Goal: Task Accomplishment & Management: Manage account settings

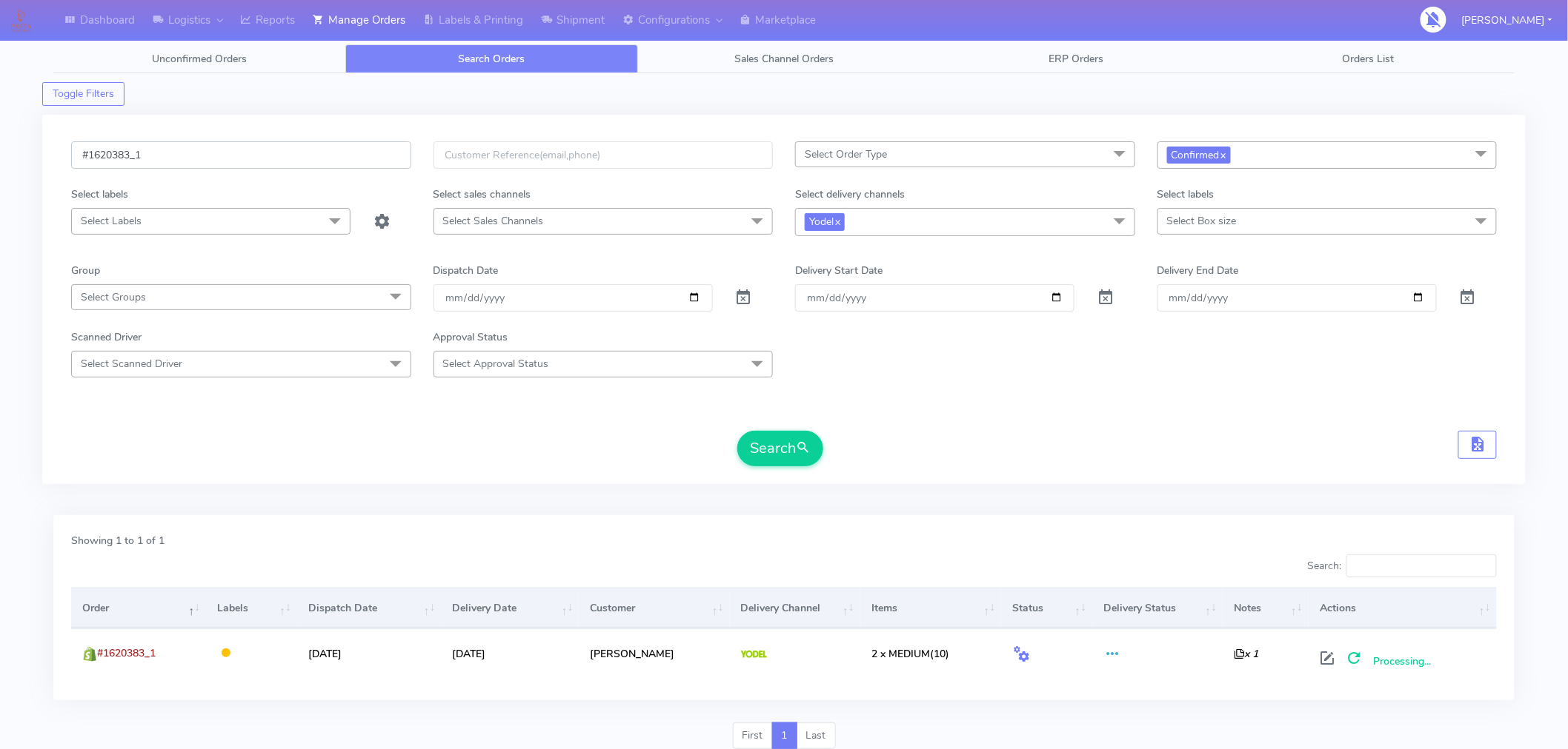
click at [226, 157] on input "#1620383_1" at bounding box center [240, 155] width 340 height 27
click at [796, 444] on button "Search" at bounding box center [780, 448] width 86 height 36
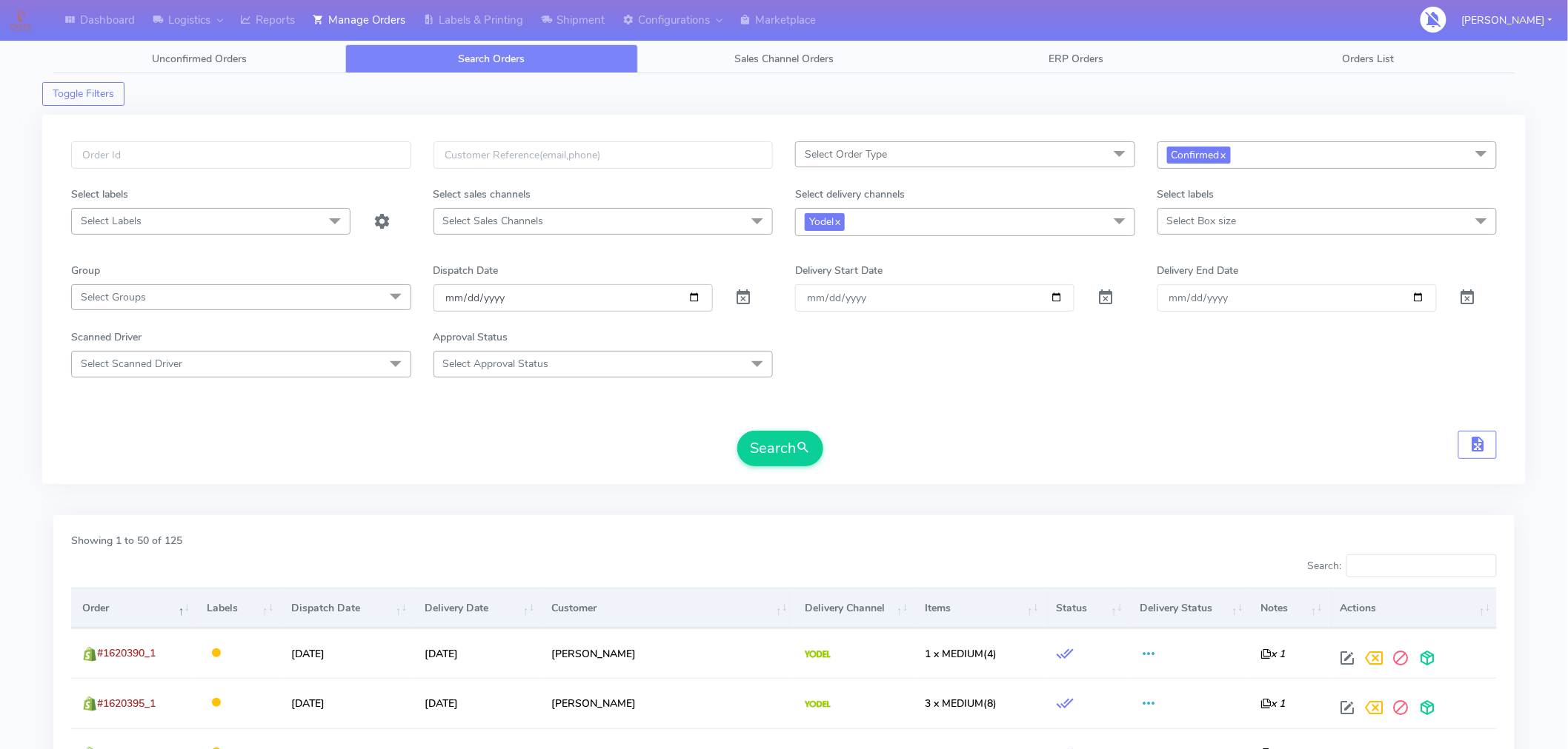
click at [687, 299] on input "[DATE]" at bounding box center [573, 297] width 279 height 27
type input "[DATE]"
click at [779, 439] on button "Search" at bounding box center [780, 448] width 86 height 36
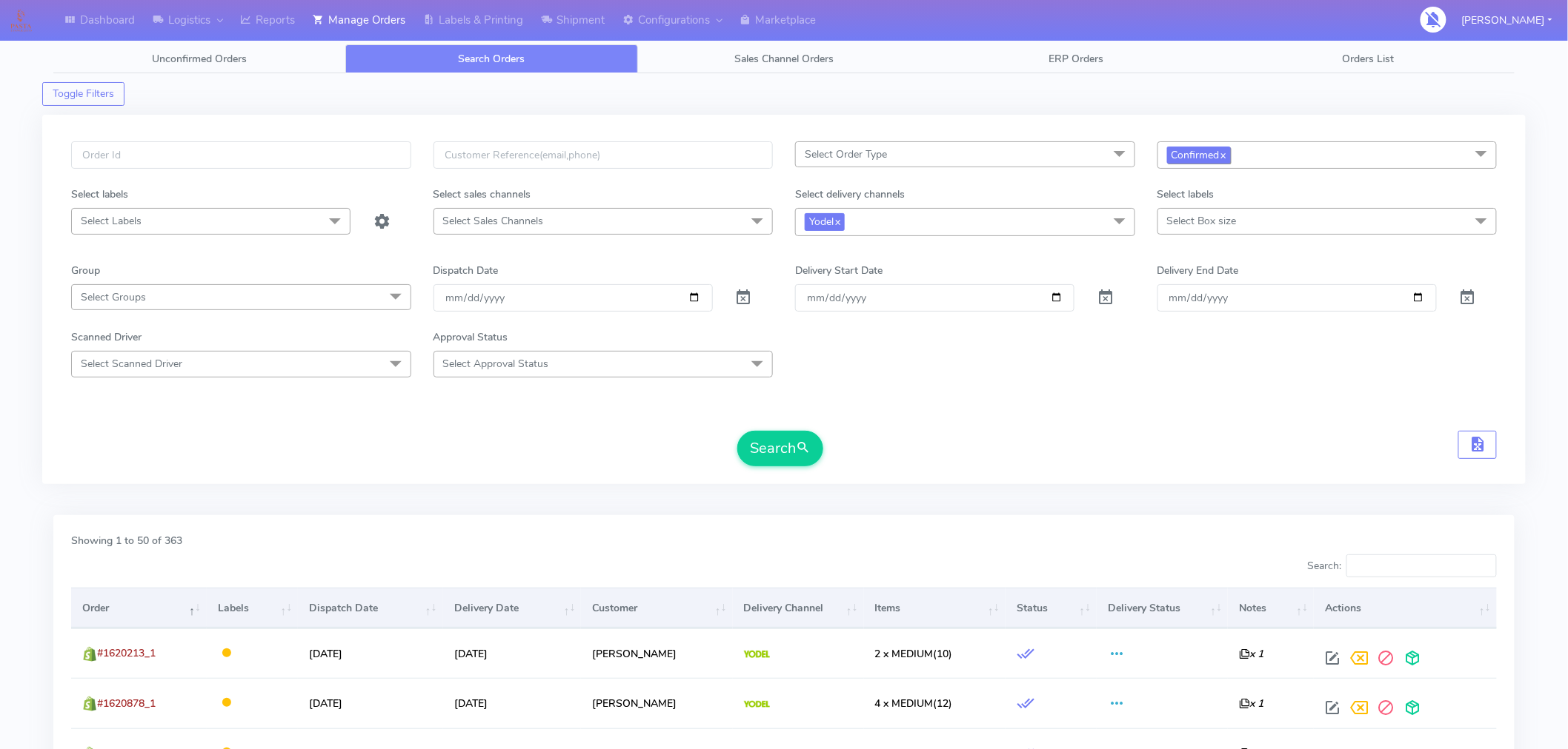
click at [1224, 158] on link "x" at bounding box center [1223, 155] width 7 height 16
click at [789, 460] on button "Search" at bounding box center [780, 448] width 86 height 36
click at [585, 17] on link "Shipment" at bounding box center [572, 20] width 81 height 41
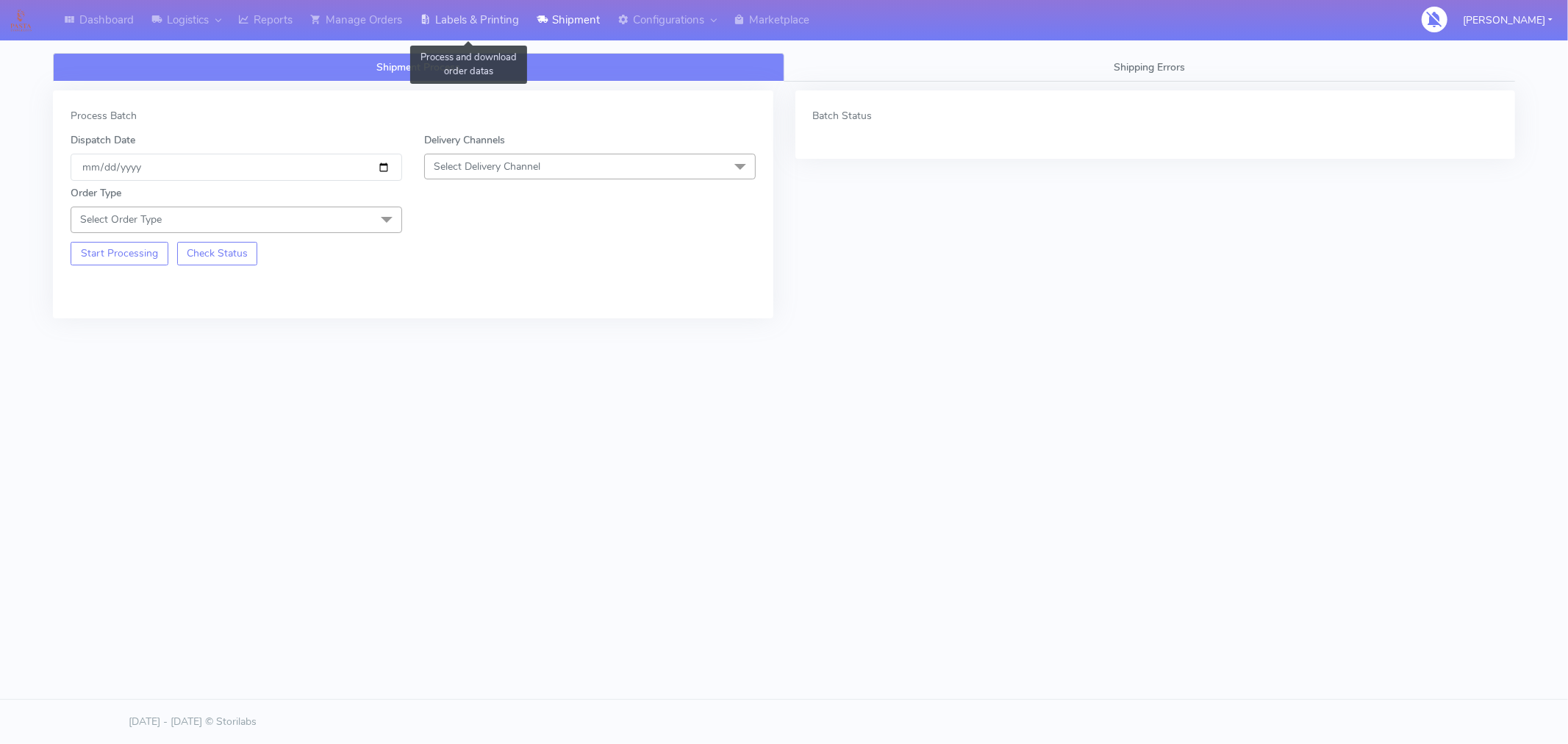
click at [494, 16] on link "Labels & Printing" at bounding box center [469, 20] width 117 height 41
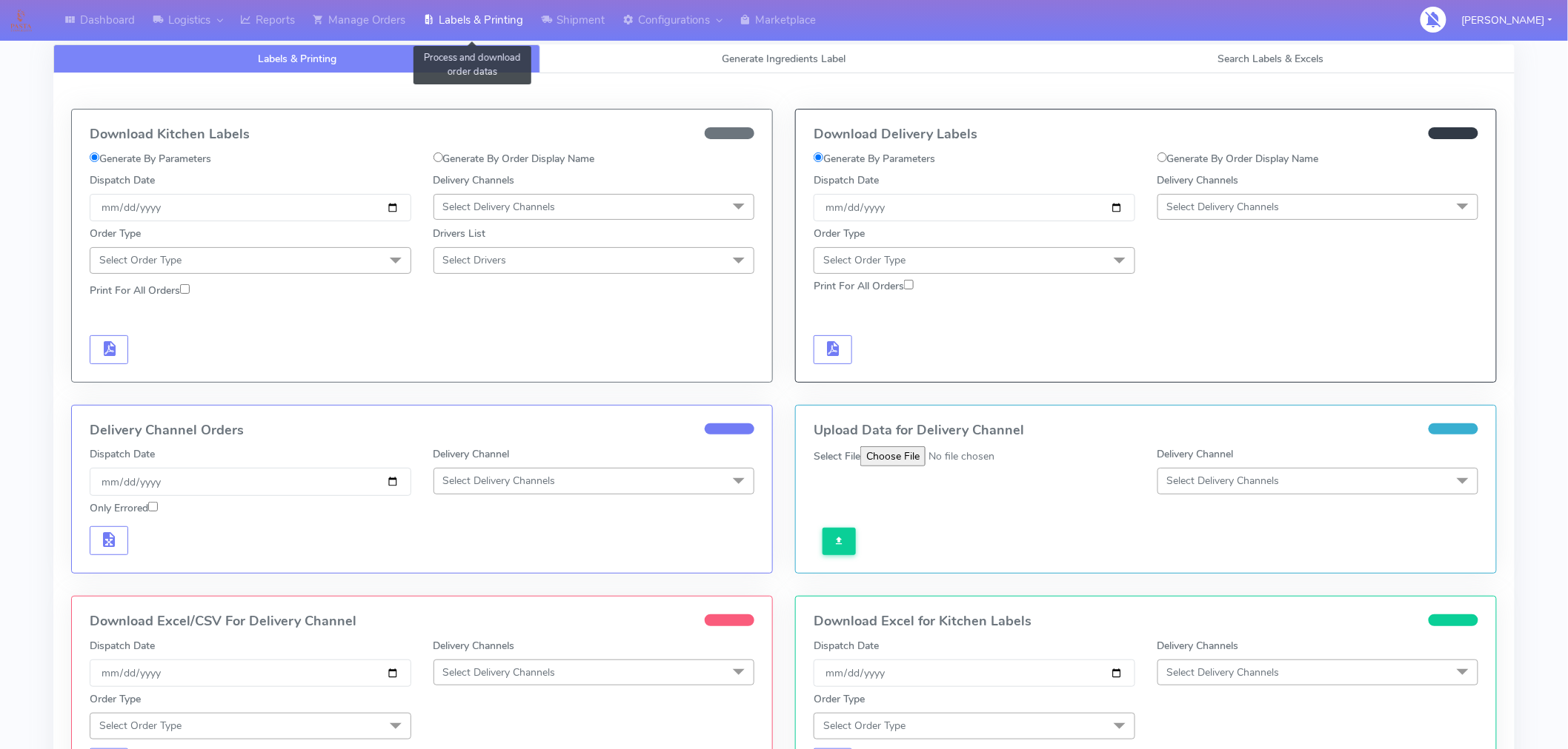
select select "All"
click at [1255, 63] on span "Search Labels & Excels" at bounding box center [1271, 59] width 106 height 14
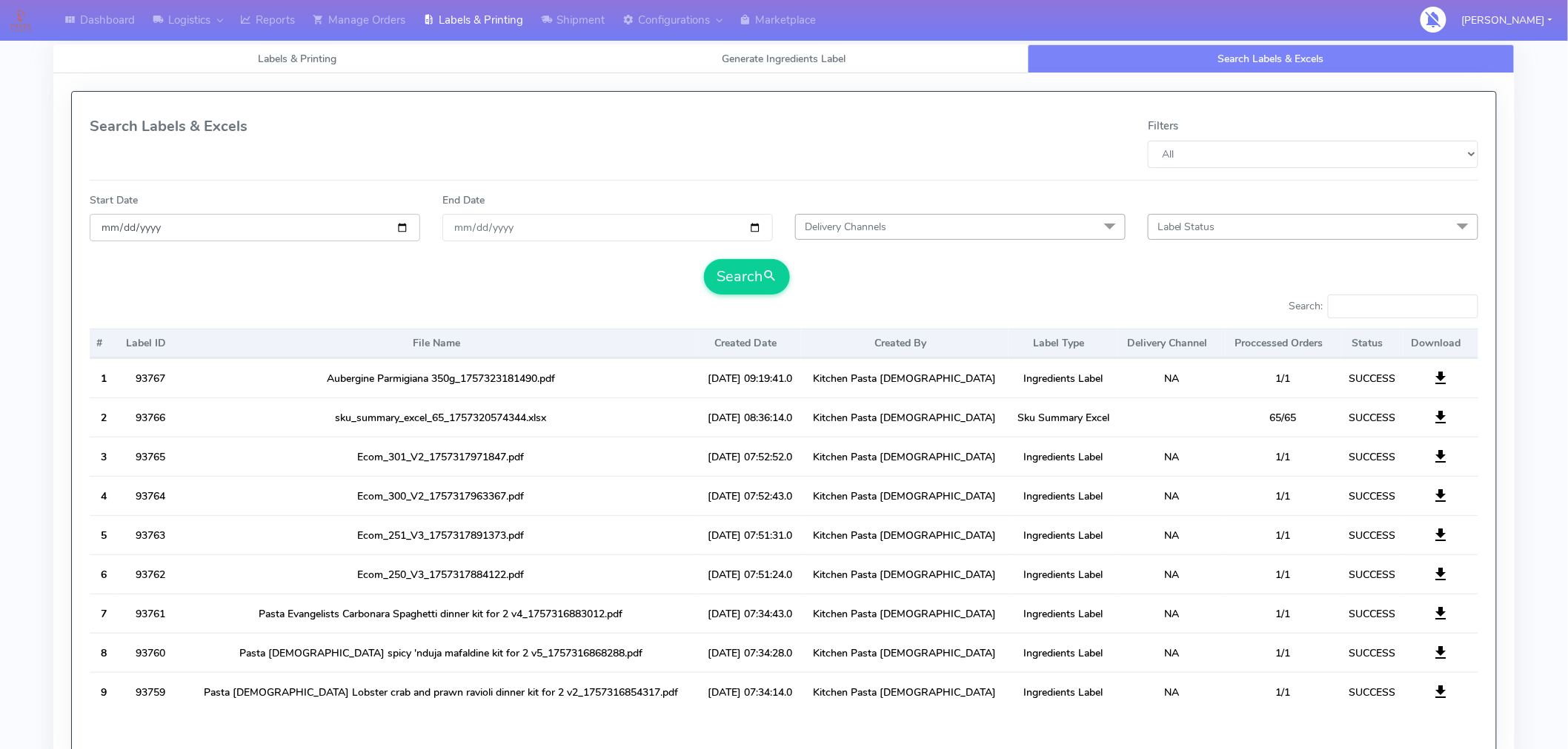
click at [398, 225] on input "date" at bounding box center [255, 227] width 331 height 27
type input "[DATE]"
click at [752, 227] on input "End Date" at bounding box center [608, 227] width 331 height 27
type input "[DATE]"
click at [743, 274] on button "Search" at bounding box center [747, 277] width 86 height 36
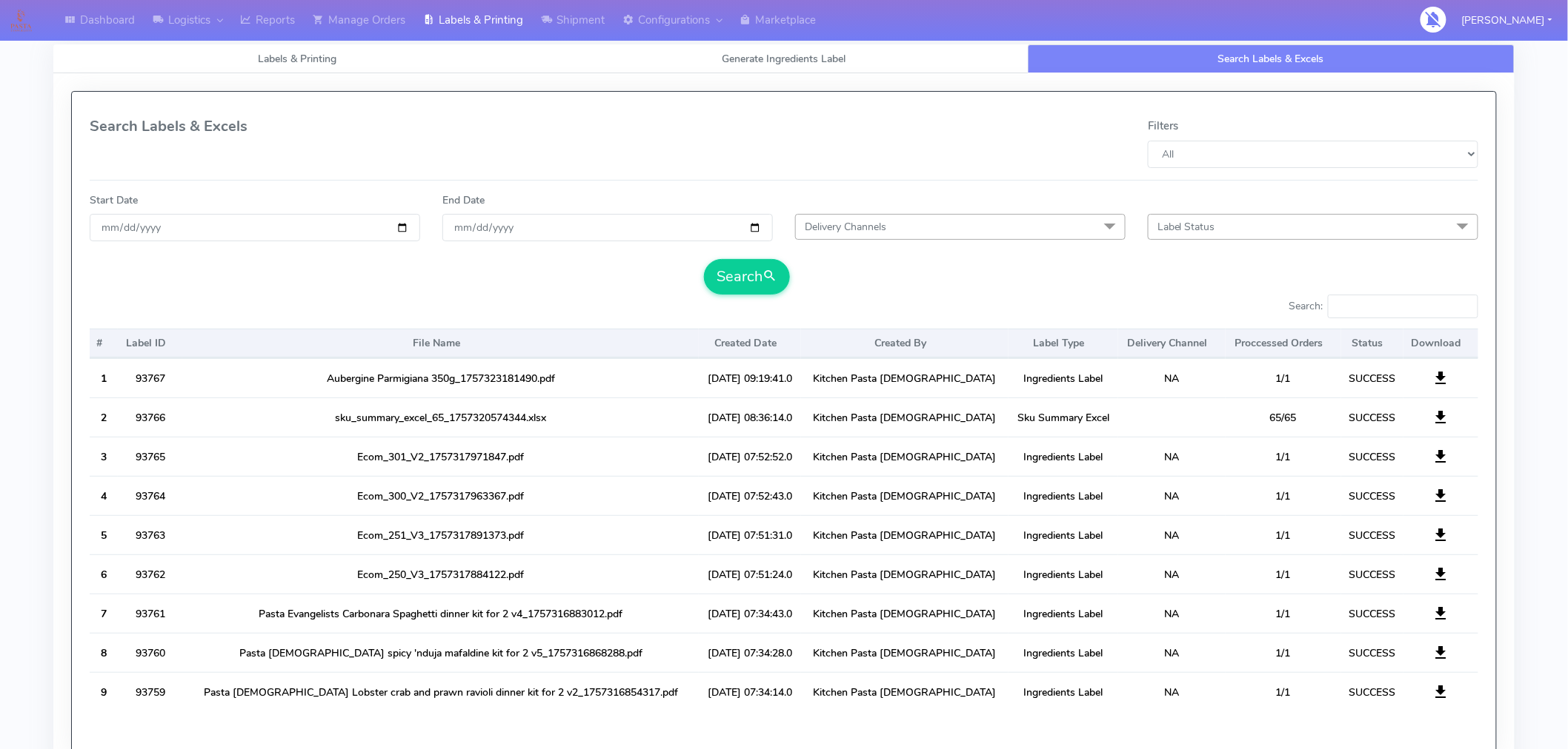
click at [1546, 277] on div "Dashboard Logistics London Logistics Reports Manage Orders Labels & Printing Sh…" at bounding box center [784, 423] width 1568 height 793
click at [381, 24] on link "Manage Orders" at bounding box center [359, 20] width 110 height 41
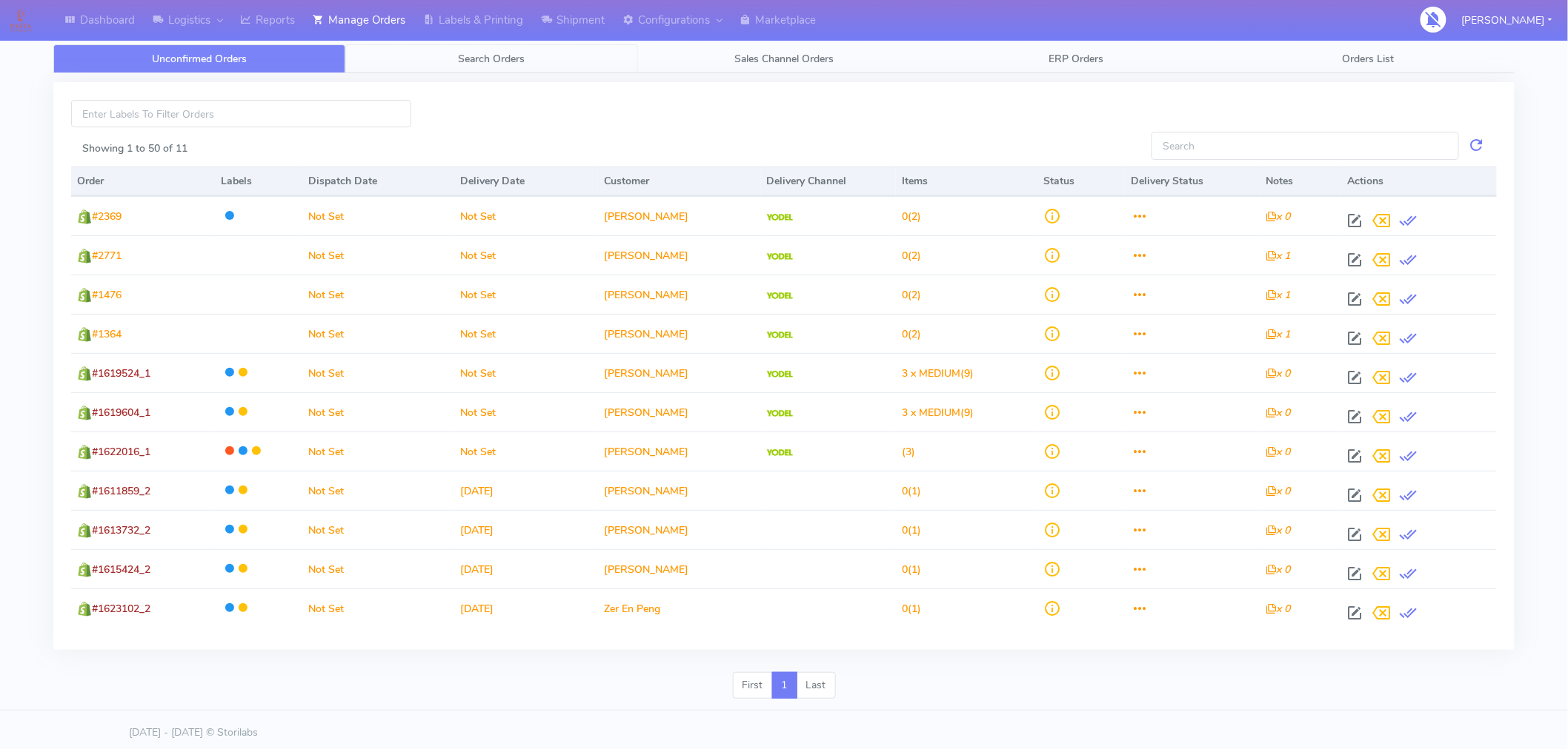
click at [497, 55] on span "Search Orders" at bounding box center [491, 59] width 66 height 14
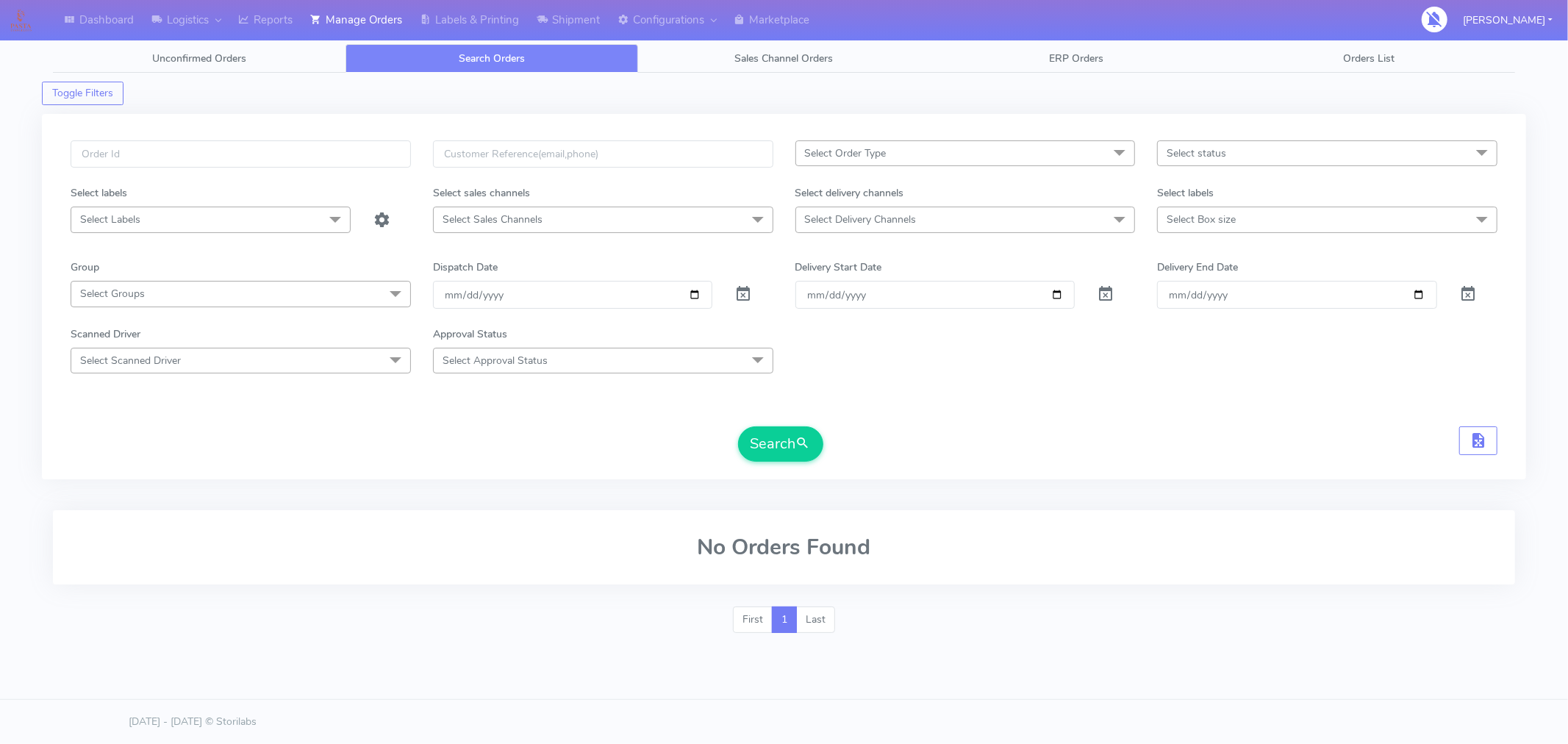
click at [1239, 157] on span "Select status" at bounding box center [1328, 154] width 340 height 26
click at [946, 385] on form "Select Order Type Select All MEALS ATAVI One Off Pasta Club Gift Kit Event Unkn…" at bounding box center [784, 301] width 1427 height 321
click at [772, 444] on button "Search" at bounding box center [781, 444] width 85 height 36
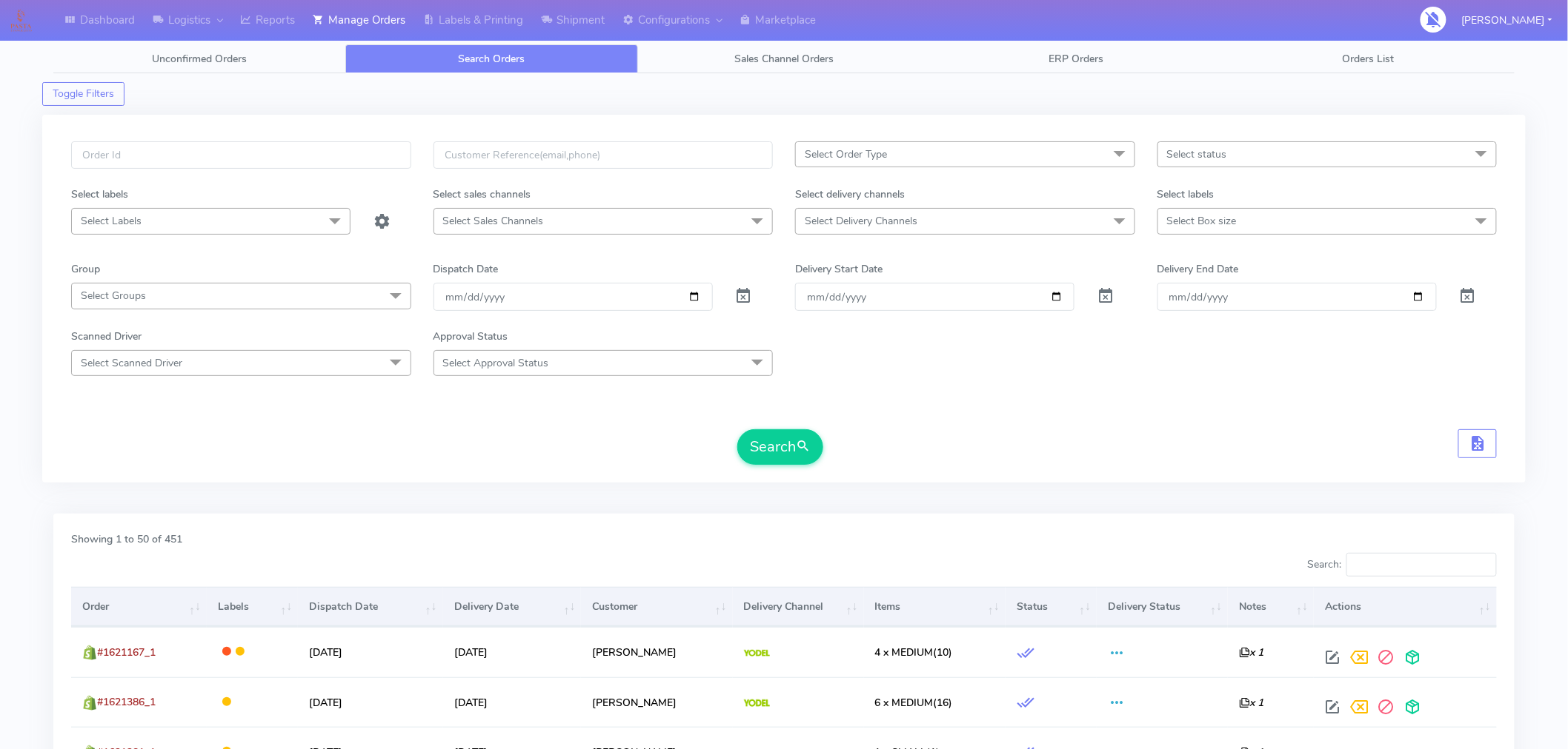
click at [920, 218] on span "Select Delivery Channels" at bounding box center [965, 221] width 340 height 26
click at [836, 424] on div "Yodel" at bounding box center [965, 420] width 324 height 16
checkbox input "true"
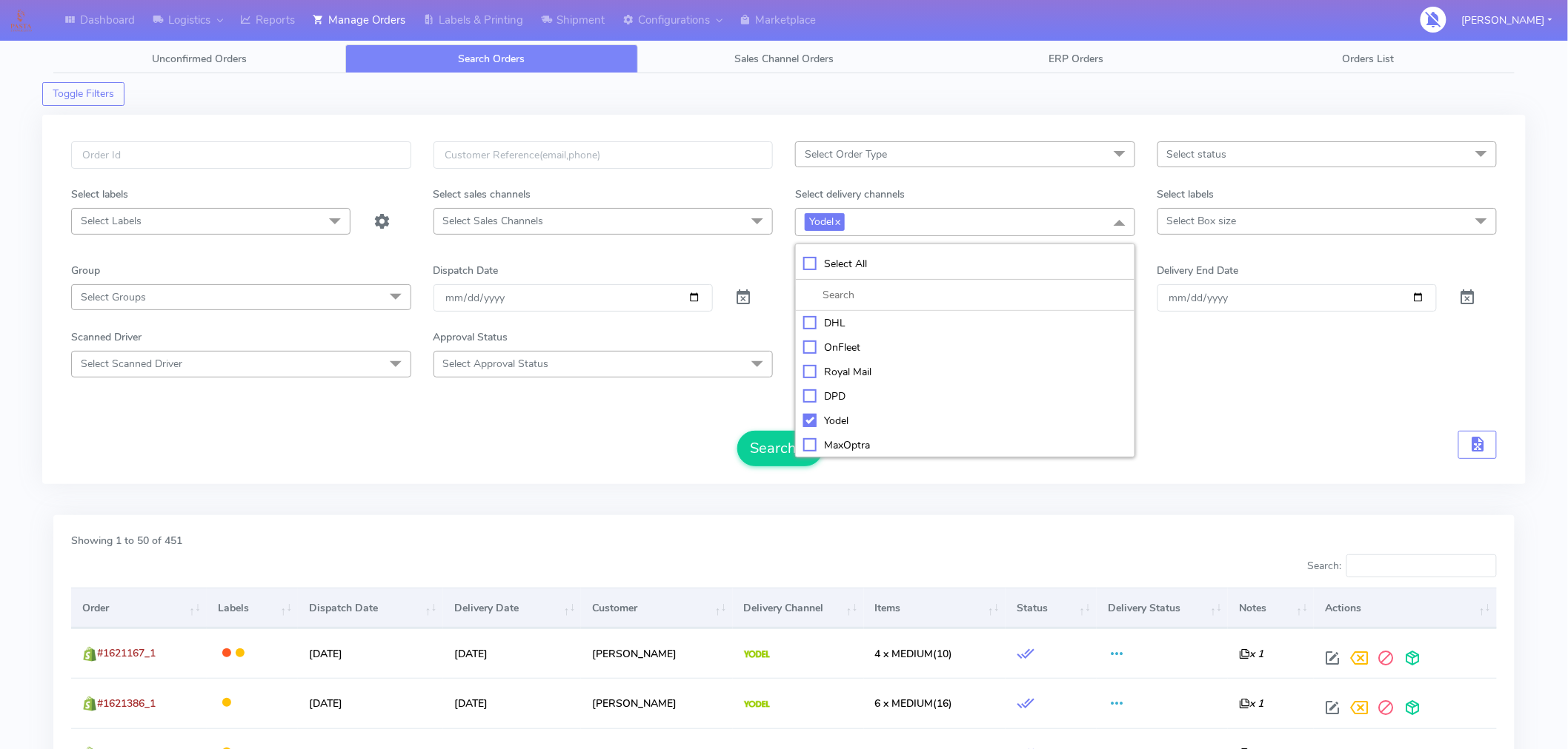
click at [847, 369] on div "Royal Mail" at bounding box center [965, 372] width 324 height 16
checkbox input "true"
click at [768, 452] on button "Search" at bounding box center [780, 448] width 86 height 36
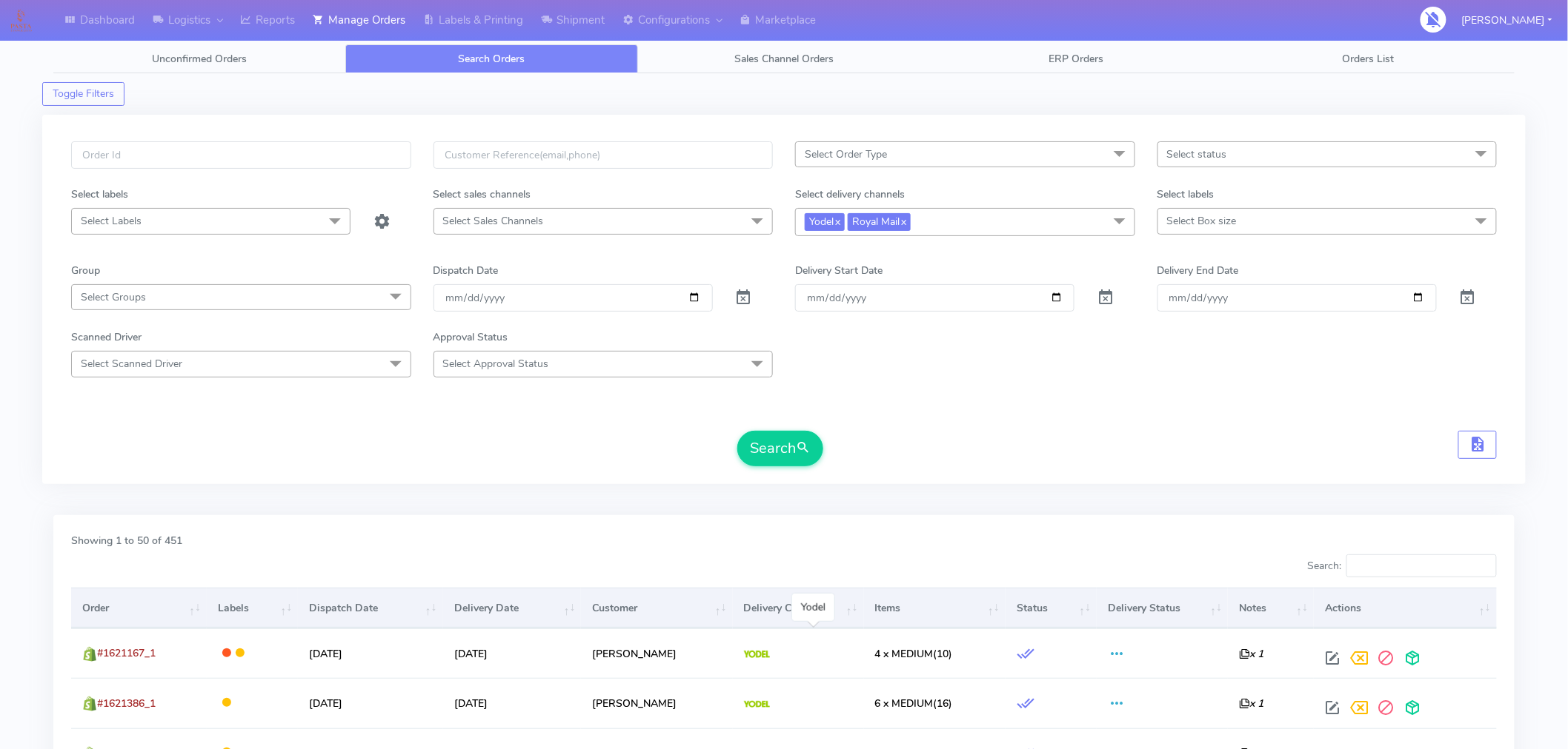
click at [864, 633] on td at bounding box center [798, 653] width 131 height 50
drag, startPoint x: 868, startPoint y: 633, endPoint x: 1280, endPoint y: 212, distance: 589.1
click at [1280, 212] on span "Select Box size" at bounding box center [1327, 221] width 340 height 26
click at [1224, 220] on span "Select Box size" at bounding box center [1202, 221] width 70 height 14
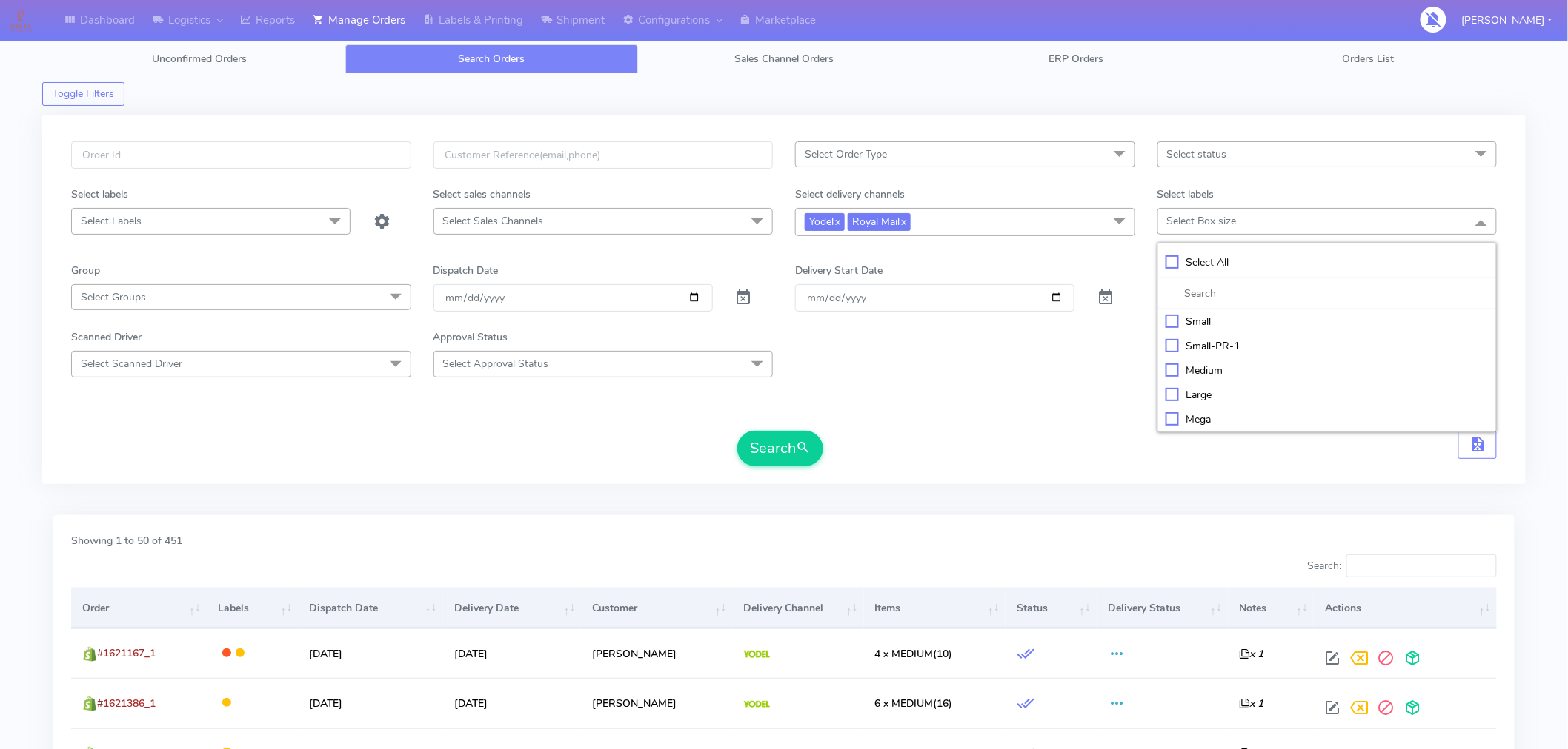
click at [934, 448] on div "Search" at bounding box center [784, 448] width 1425 height 36
click at [691, 299] on input "[DATE]" at bounding box center [573, 297] width 279 height 27
click at [1239, 430] on form "Select Order Type Select All MEALS ATAVI One Off Pasta Club Gift Kit Event Unkn…" at bounding box center [784, 304] width 1425 height 325
click at [839, 224] on link "x" at bounding box center [837, 221] width 7 height 16
click at [793, 461] on button "Search" at bounding box center [780, 448] width 86 height 36
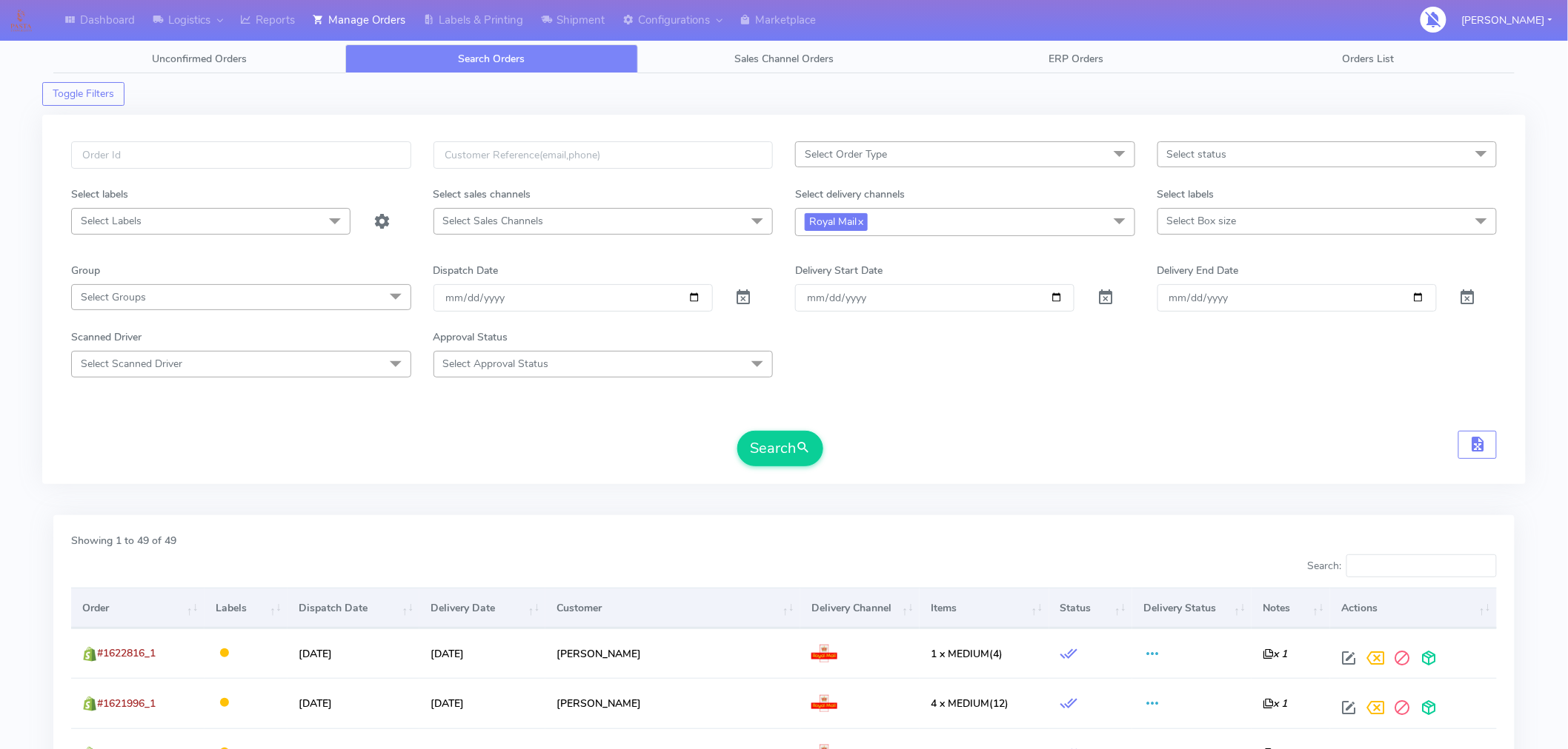
click at [945, 150] on span "Select Order Type" at bounding box center [965, 155] width 340 height 26
click at [847, 246] on li "MEALS" at bounding box center [965, 254] width 338 height 24
checkbox input "true"
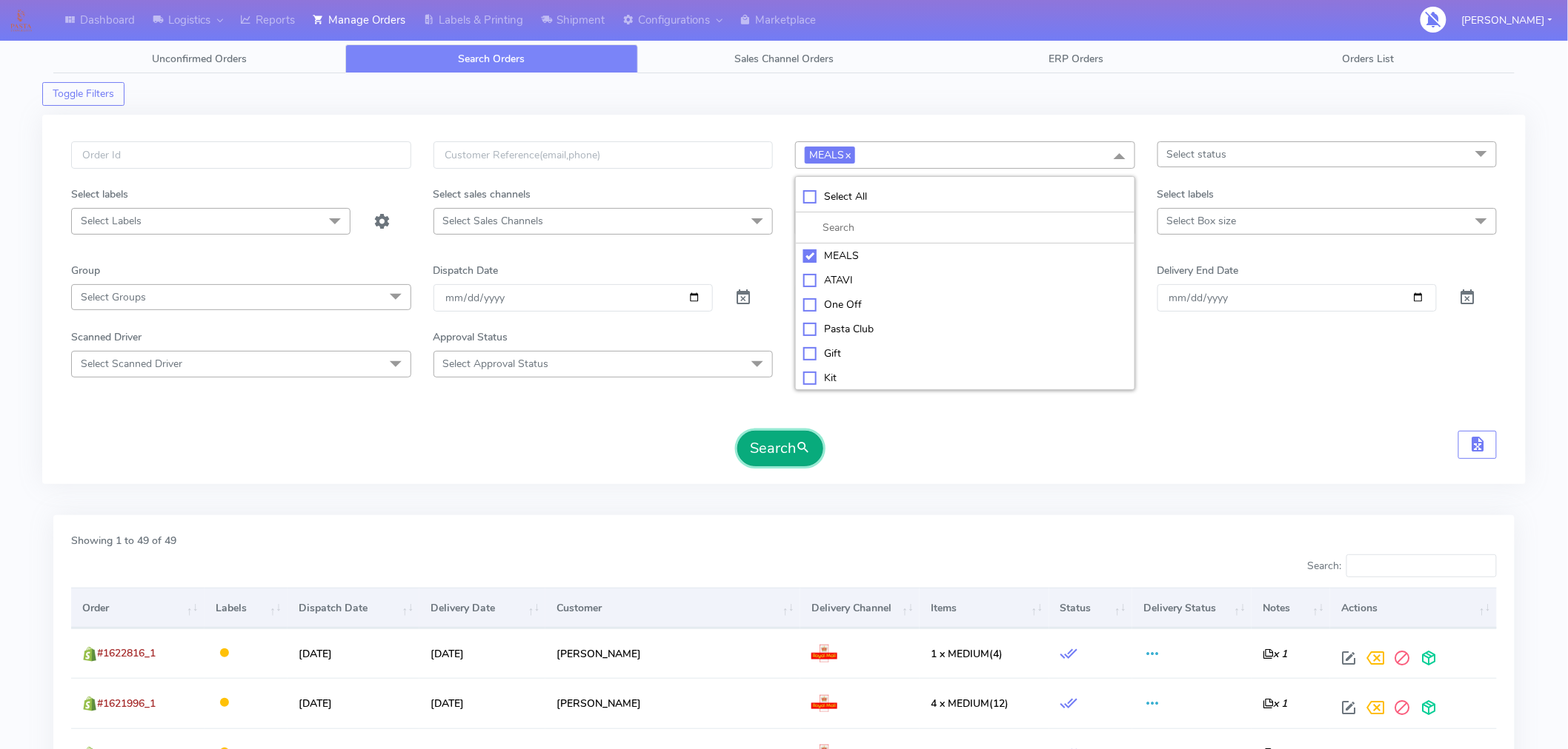
click at [769, 447] on button "Search" at bounding box center [780, 448] width 86 height 36
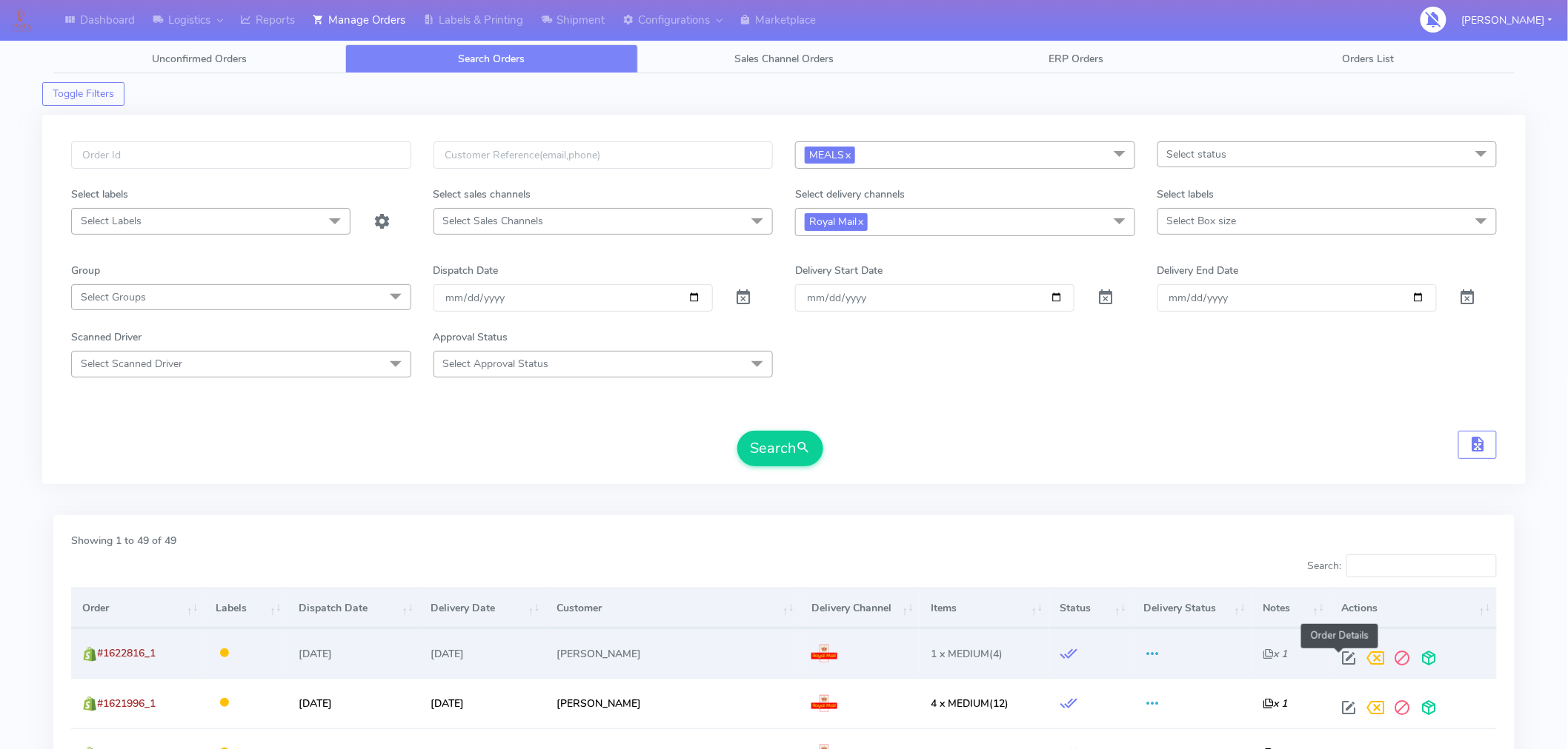
click at [1342, 660] on span at bounding box center [1348, 662] width 27 height 14
select select "3"
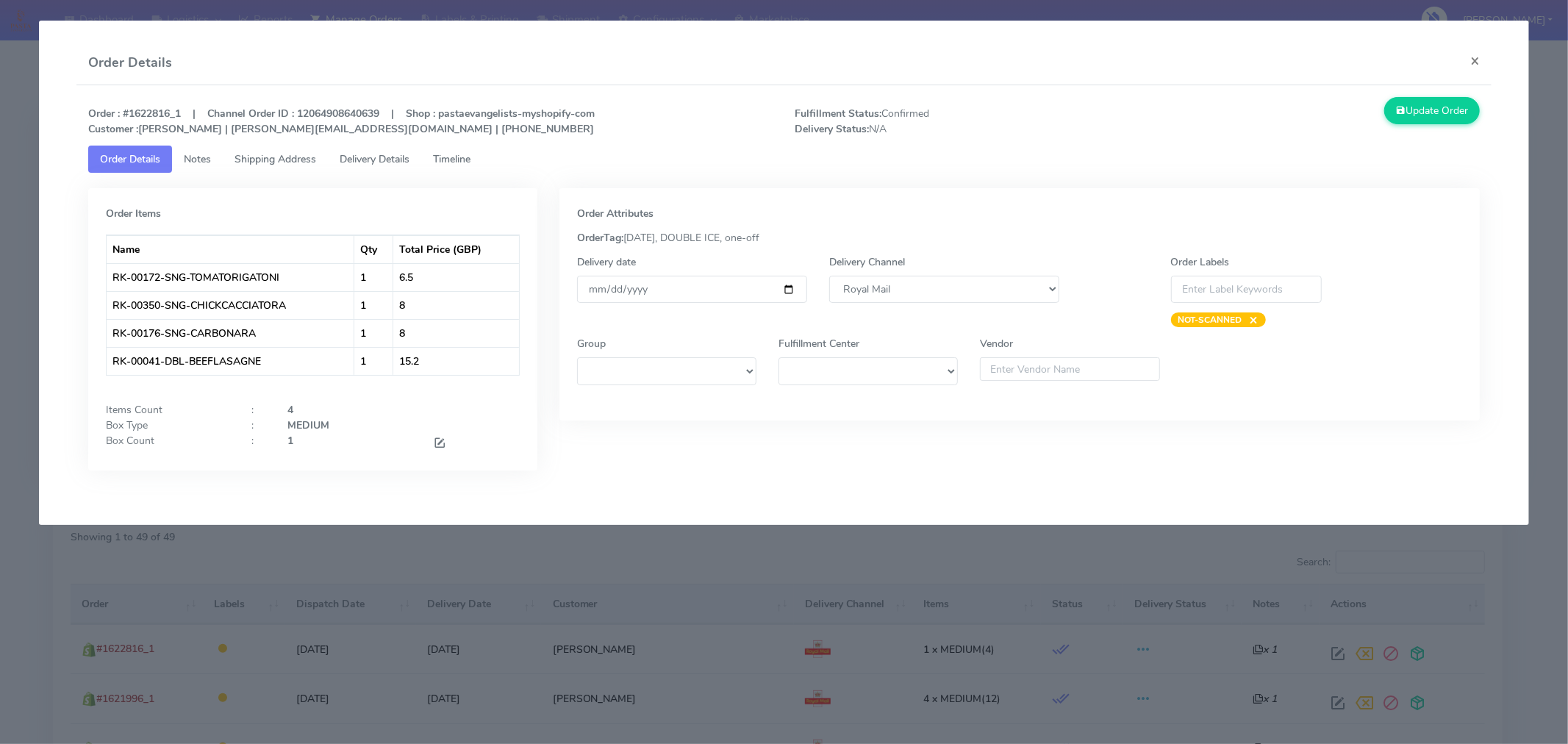
click at [470, 152] on span "Timeline" at bounding box center [451, 159] width 37 height 14
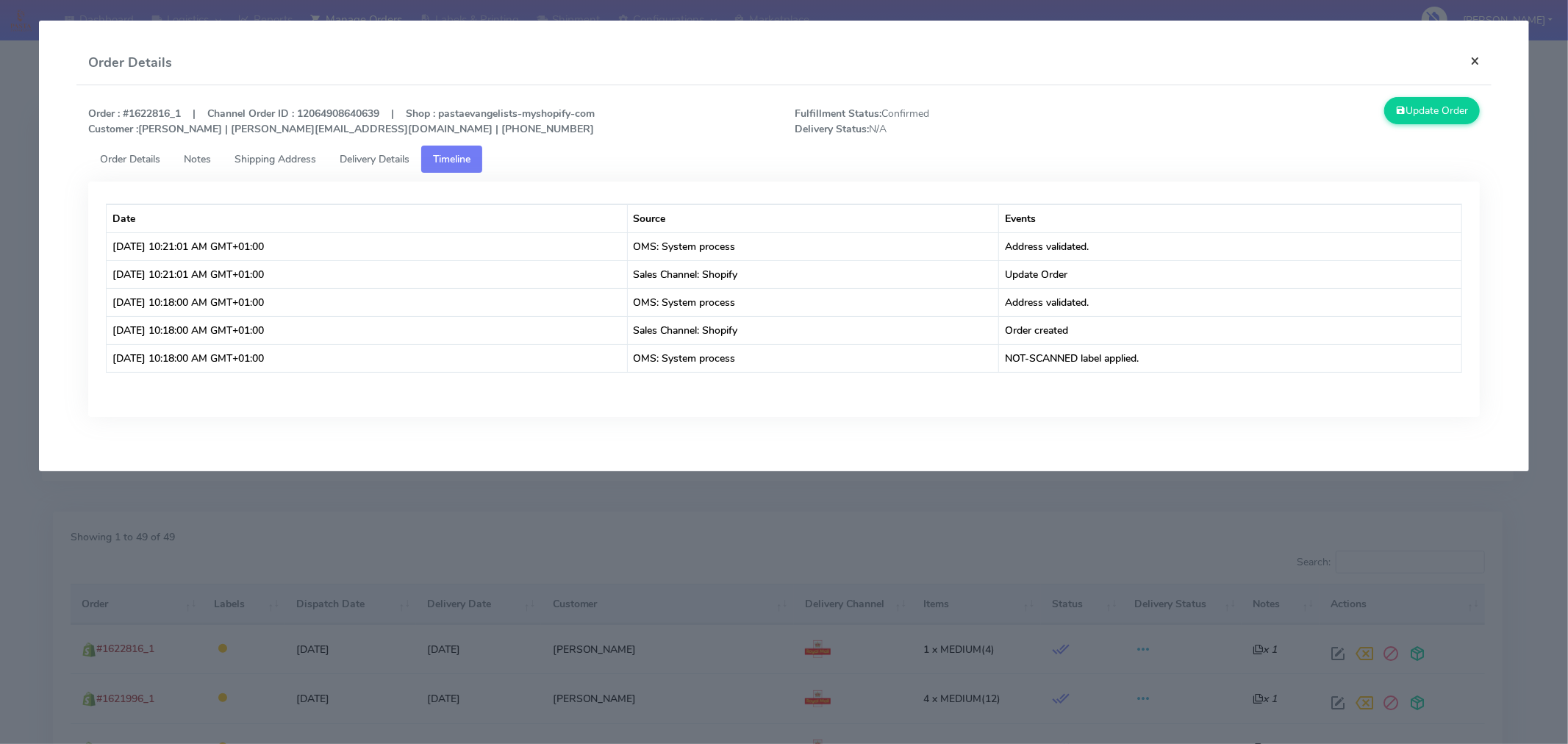
click at [1480, 65] on button "×" at bounding box center [1475, 60] width 33 height 39
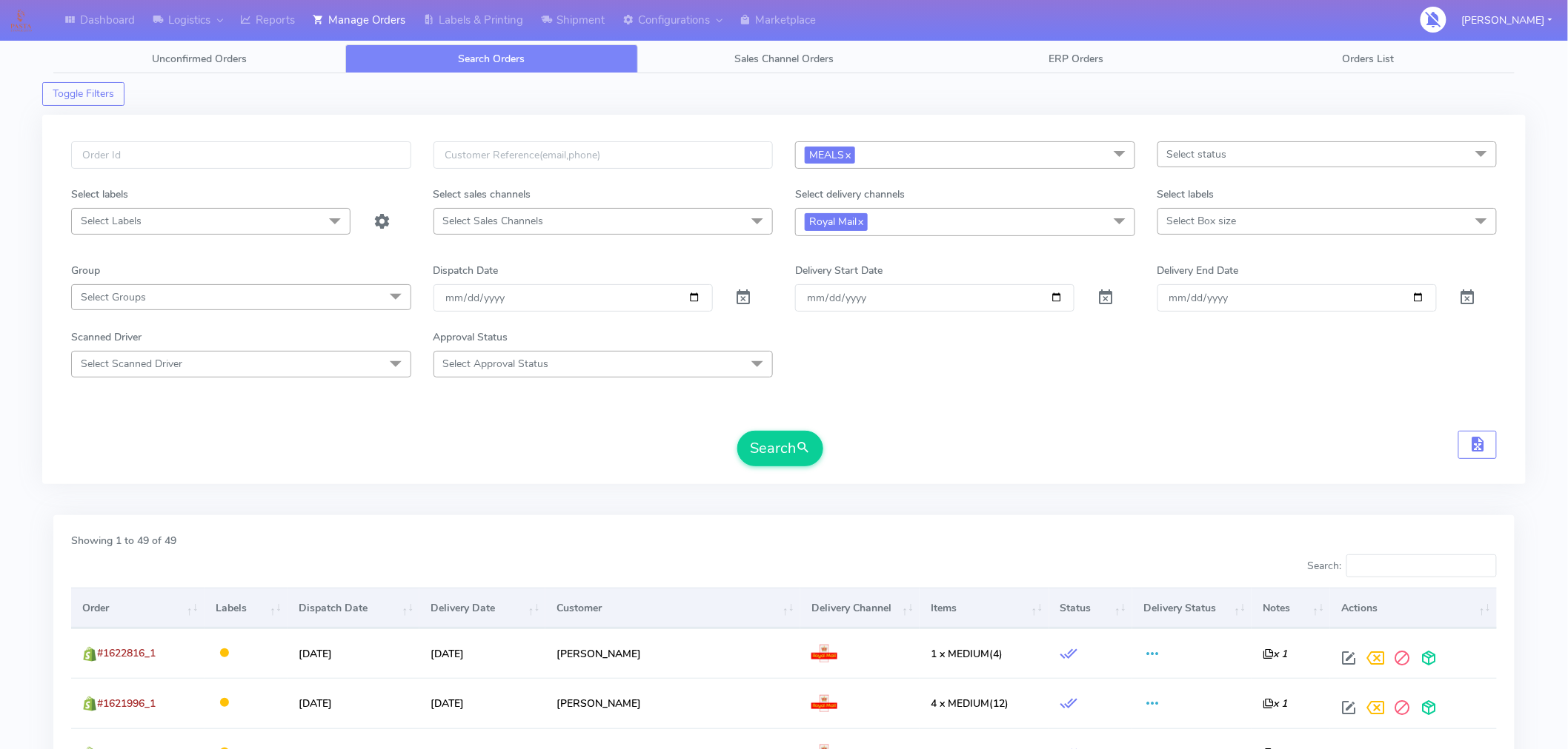
click at [109, 617] on th "Order" at bounding box center [137, 608] width 134 height 40
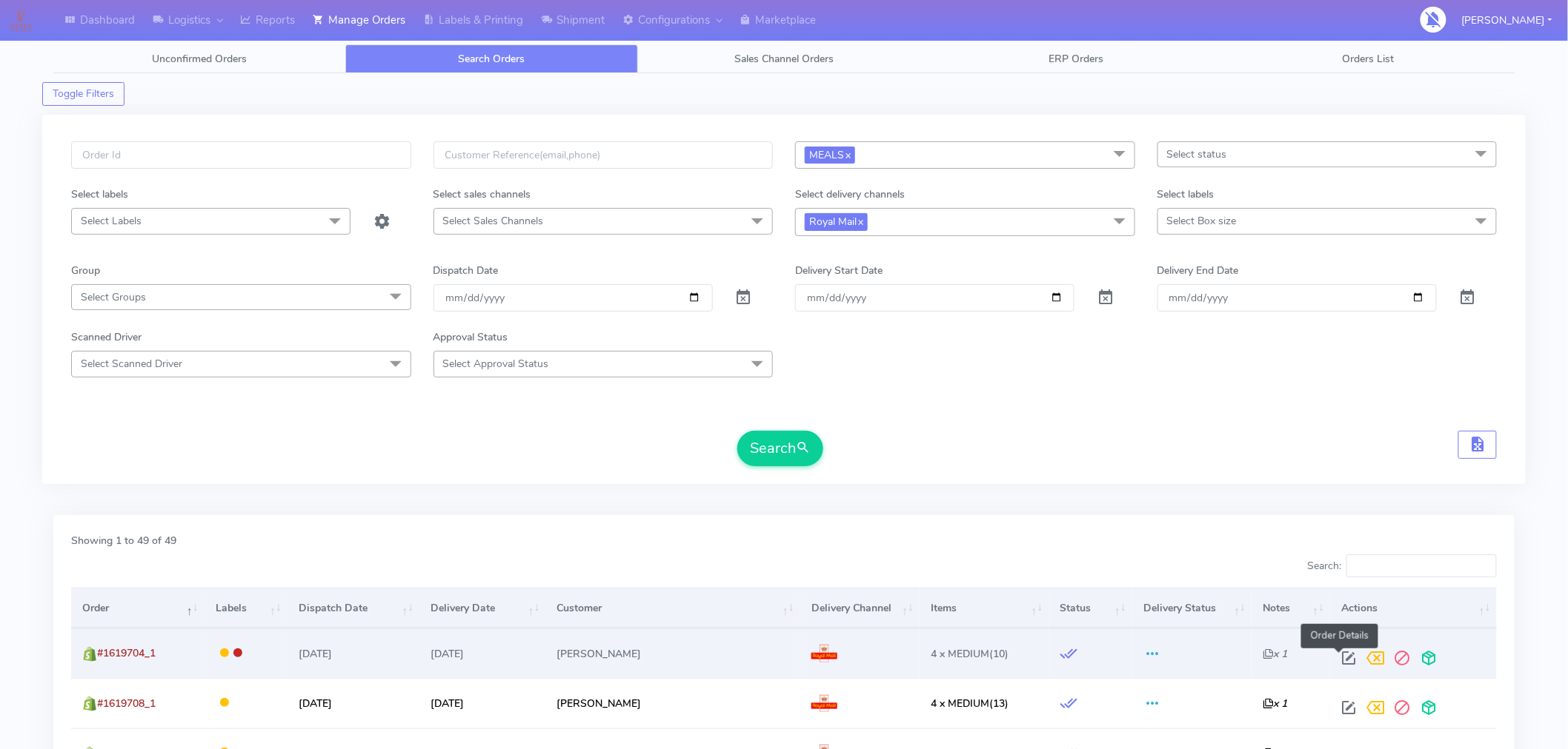
click at [1343, 662] on span at bounding box center [1348, 662] width 27 height 14
select select "3"
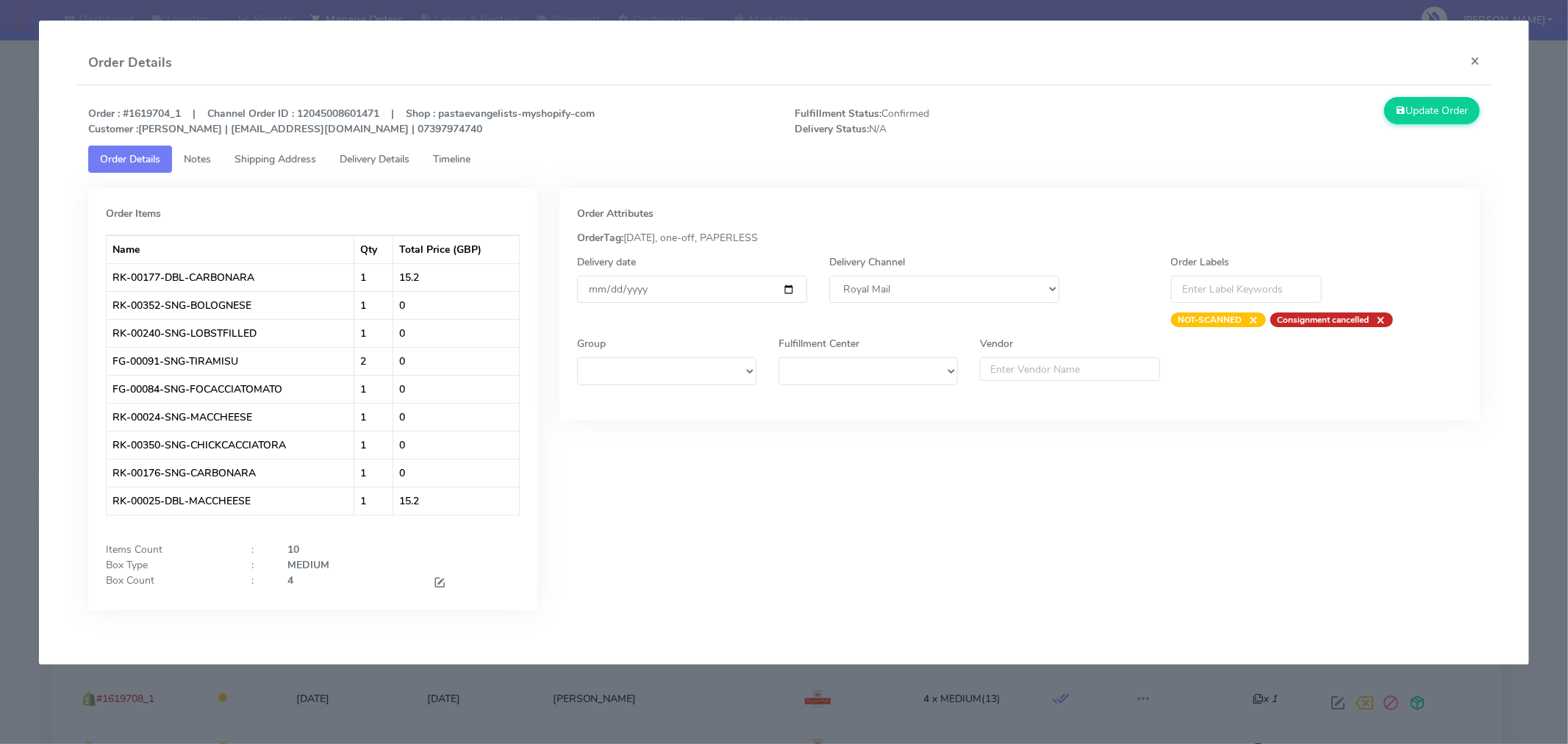
click at [481, 156] on link "Timeline" at bounding box center [451, 159] width 61 height 27
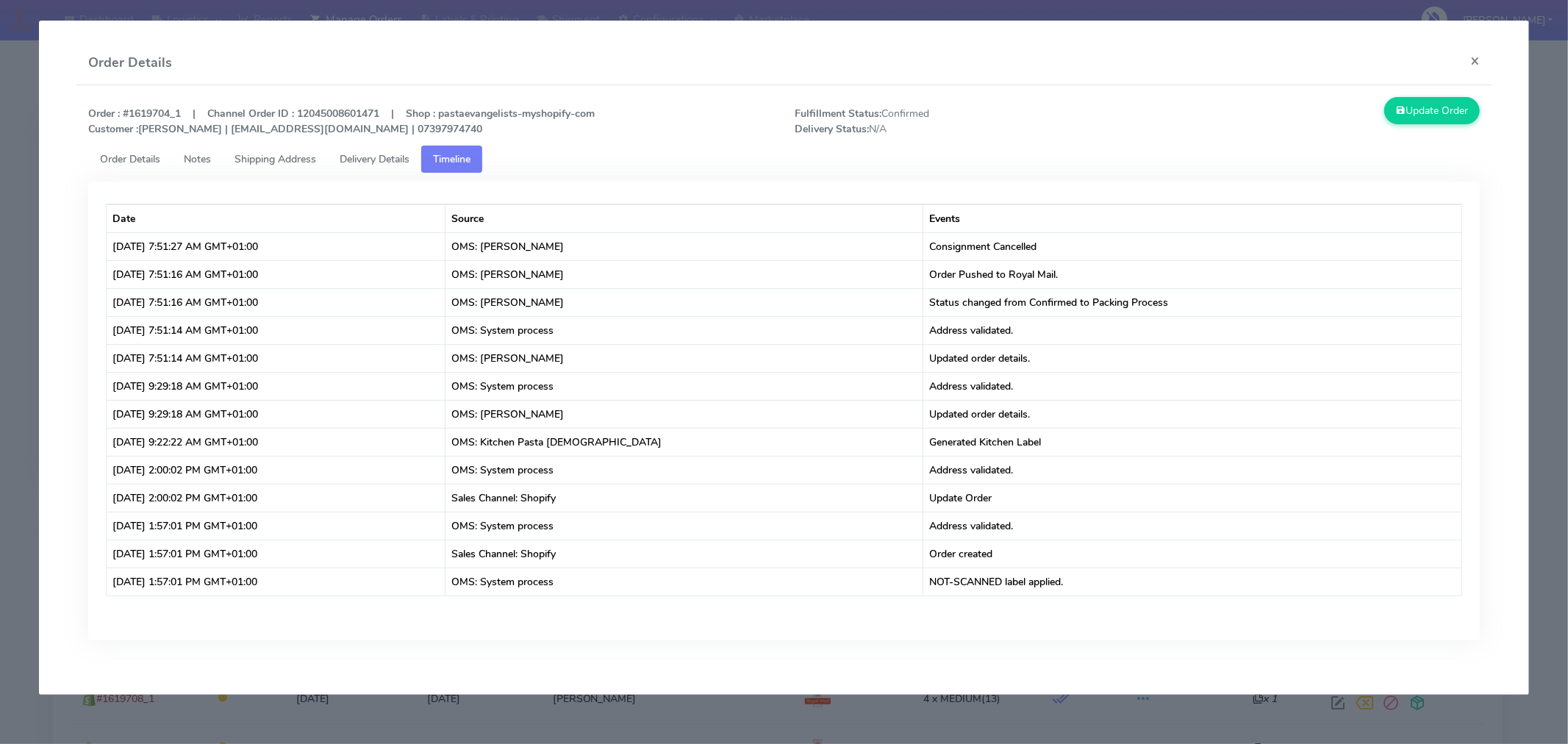
click at [1203, 634] on div "Date Source Events [DATE] 7:51:27 AM GMT+01:00 OMS: [PERSON_NAME] Consignment C…" at bounding box center [784, 411] width 1392 height 459
click at [1469, 56] on button "×" at bounding box center [1475, 60] width 33 height 39
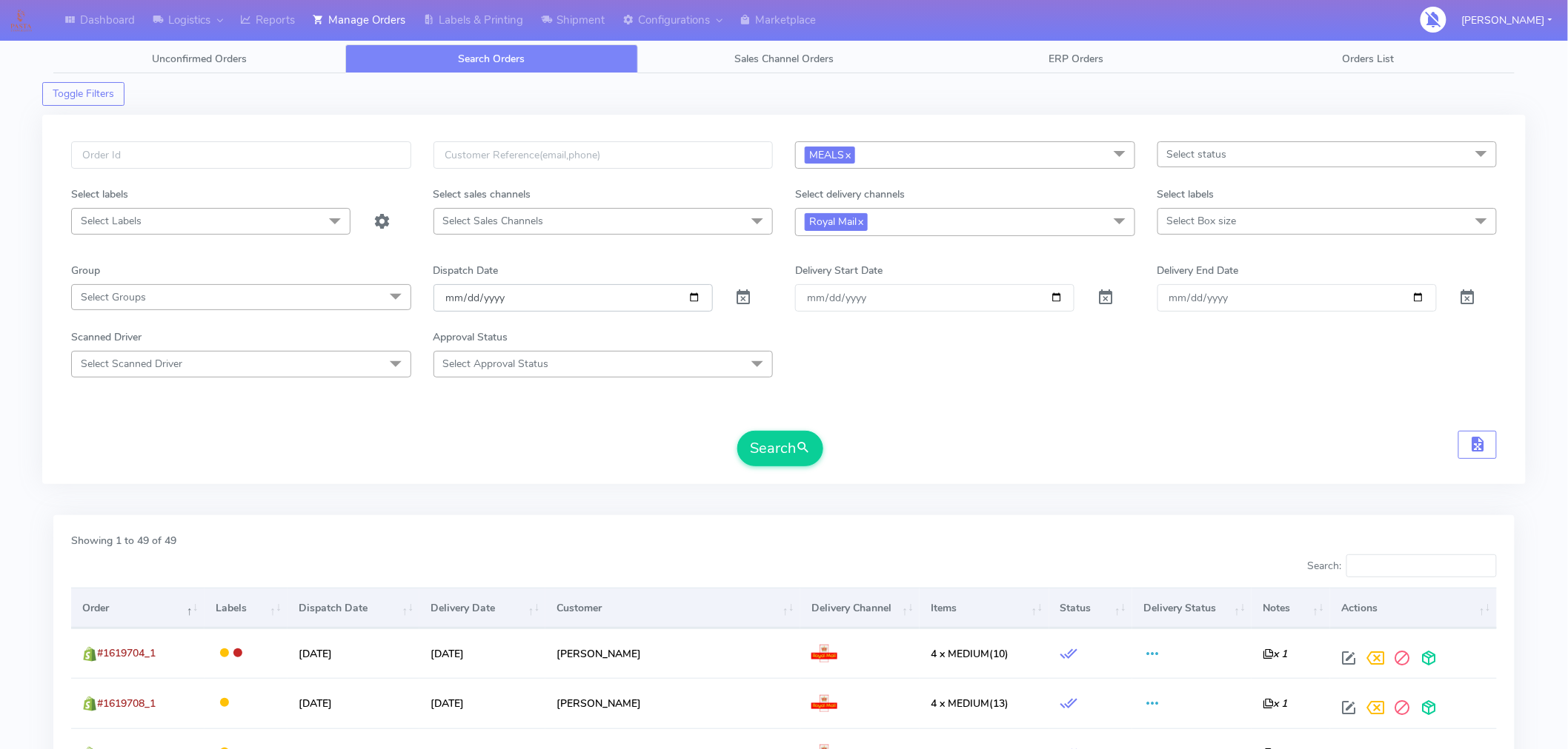
click at [693, 297] on input "[DATE]" at bounding box center [573, 297] width 279 height 27
type input "[DATE]"
click at [1268, 145] on span "Select status" at bounding box center [1327, 155] width 340 height 26
click at [1210, 275] on div "Confirmed" at bounding box center [1328, 279] width 324 height 16
checkbox input "true"
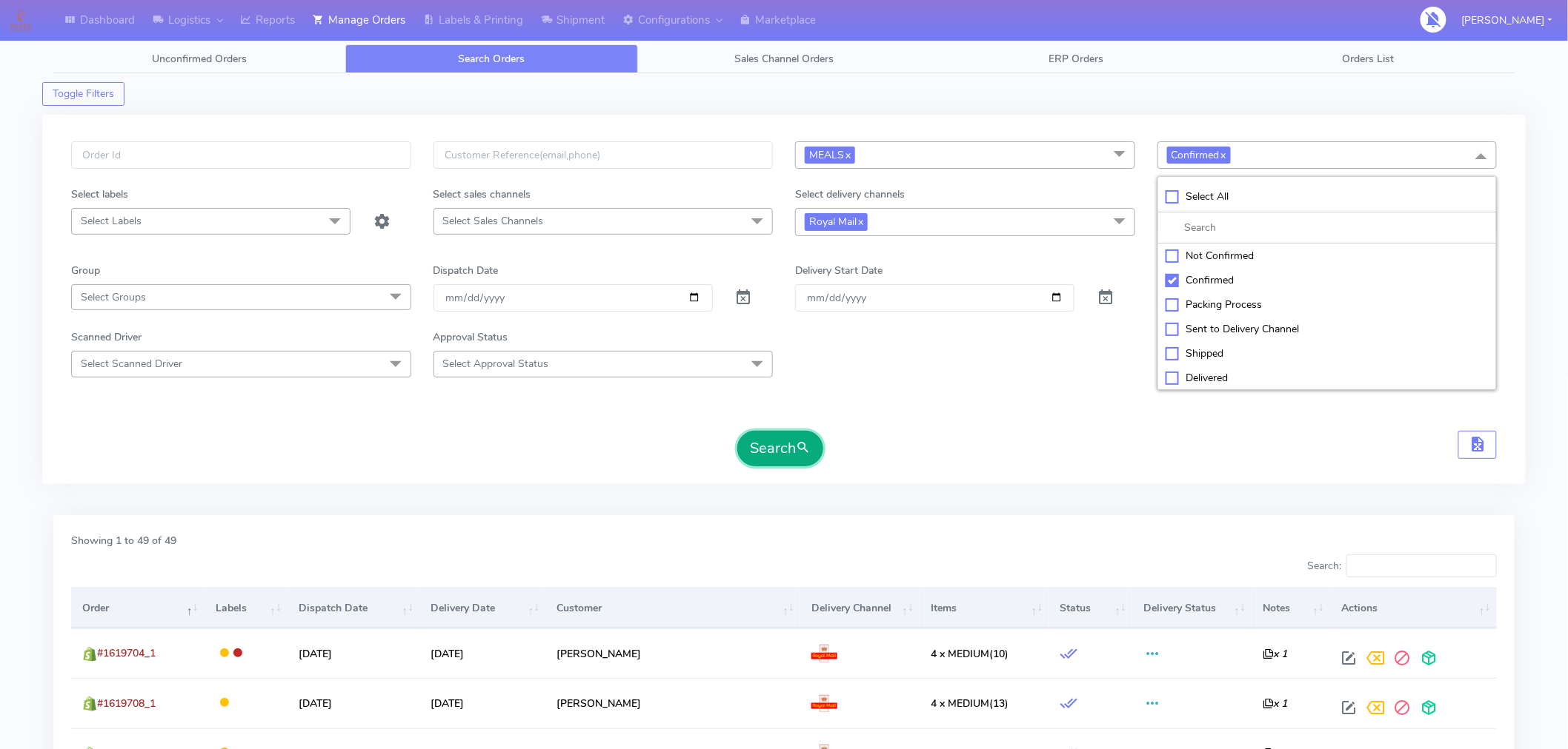
click at [796, 448] on button "Search" at bounding box center [780, 448] width 86 height 36
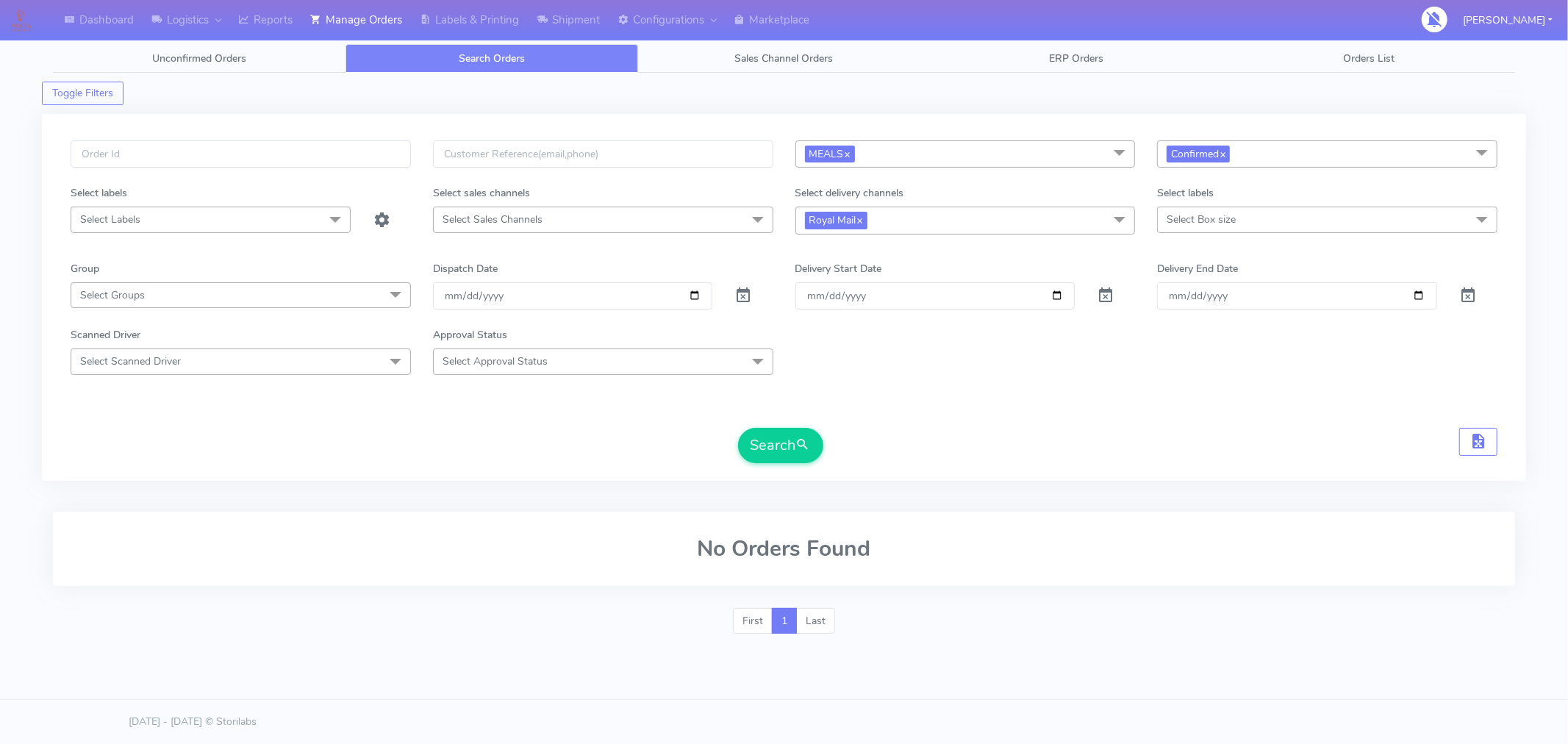
click at [888, 222] on span "Royal Mail x" at bounding box center [966, 220] width 340 height 27
click at [835, 417] on div "Yodel" at bounding box center [966, 418] width 325 height 16
checkbox input "true"
click at [862, 222] on link "x" at bounding box center [860, 220] width 7 height 16
click at [784, 445] on button "Search" at bounding box center [781, 445] width 85 height 36
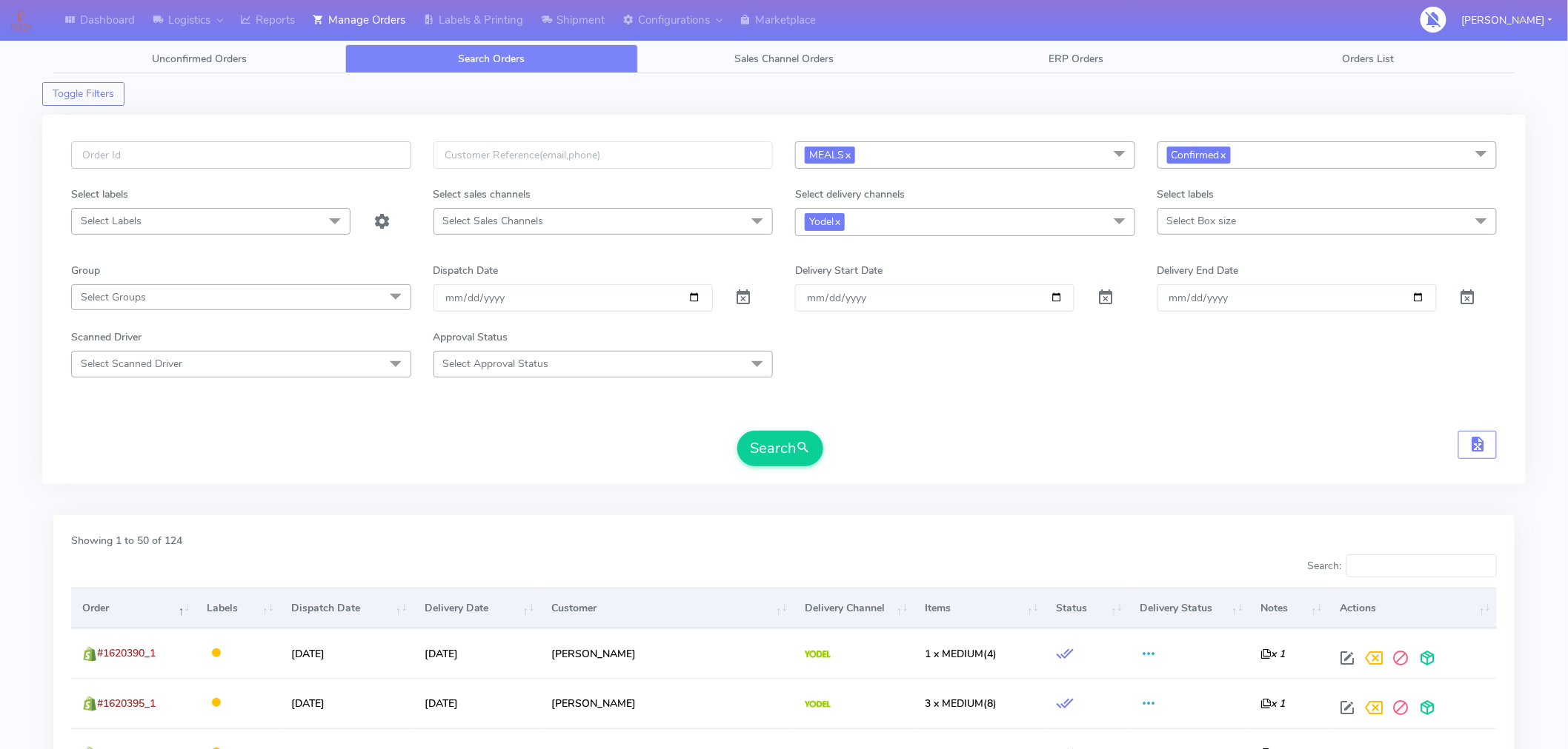
click at [310, 158] on input "text" at bounding box center [240, 155] width 340 height 27
paste input "#1620384_1"
click at [774, 454] on button "Search" at bounding box center [780, 448] width 86 height 36
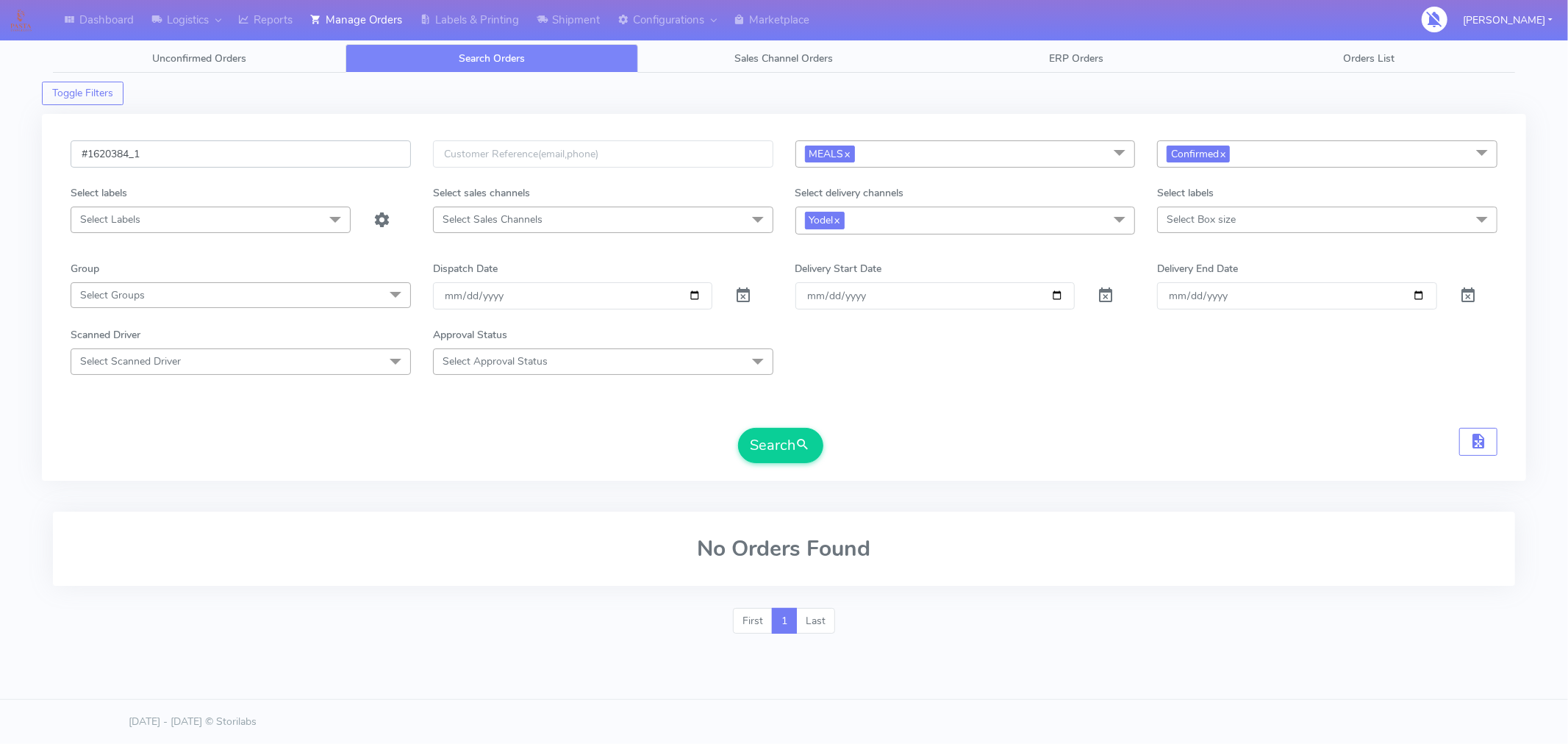
click at [239, 152] on input "#1620384_1" at bounding box center [240, 154] width 340 height 27
paste input "90"
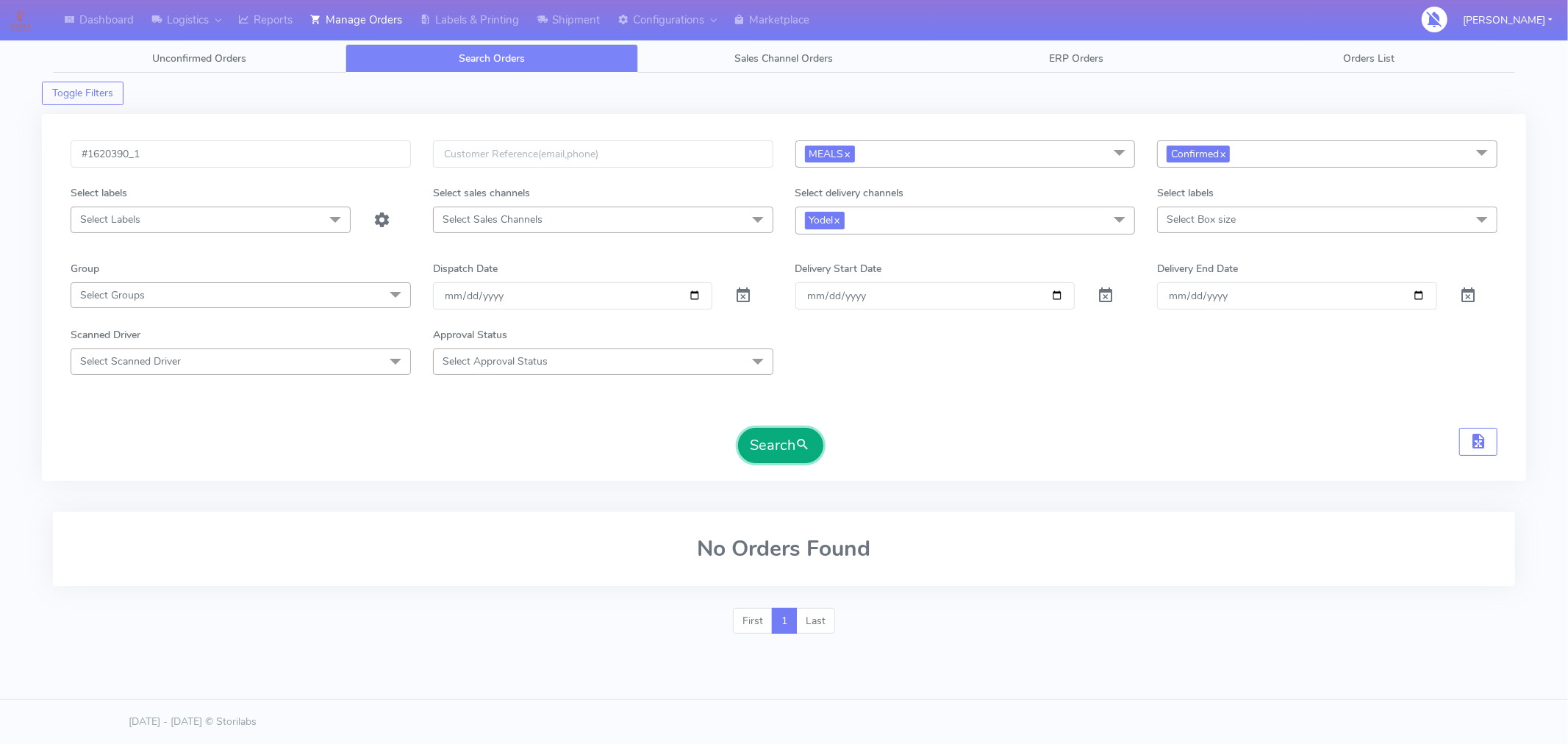
click at [765, 446] on button "Search" at bounding box center [781, 445] width 85 height 36
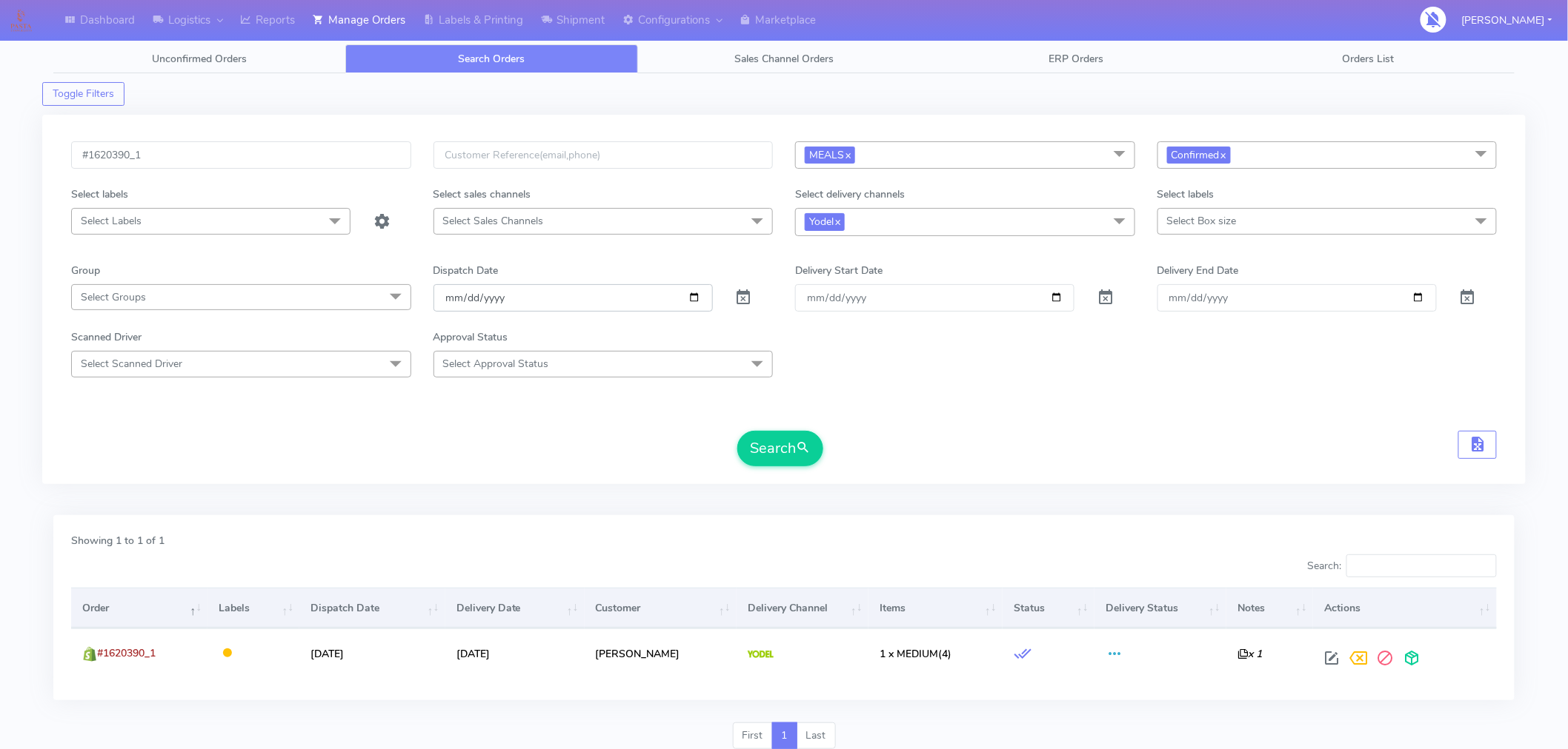
click at [692, 300] on input "[DATE]" at bounding box center [573, 297] width 279 height 27
click at [974, 413] on form "#1620390_1 MEALS x Select All MEALS ATAVI One Off Pasta Club Gift Kit Event Unk…" at bounding box center [784, 304] width 1425 height 325
click at [216, 149] on input "#1620390_1" at bounding box center [240, 155] width 340 height 27
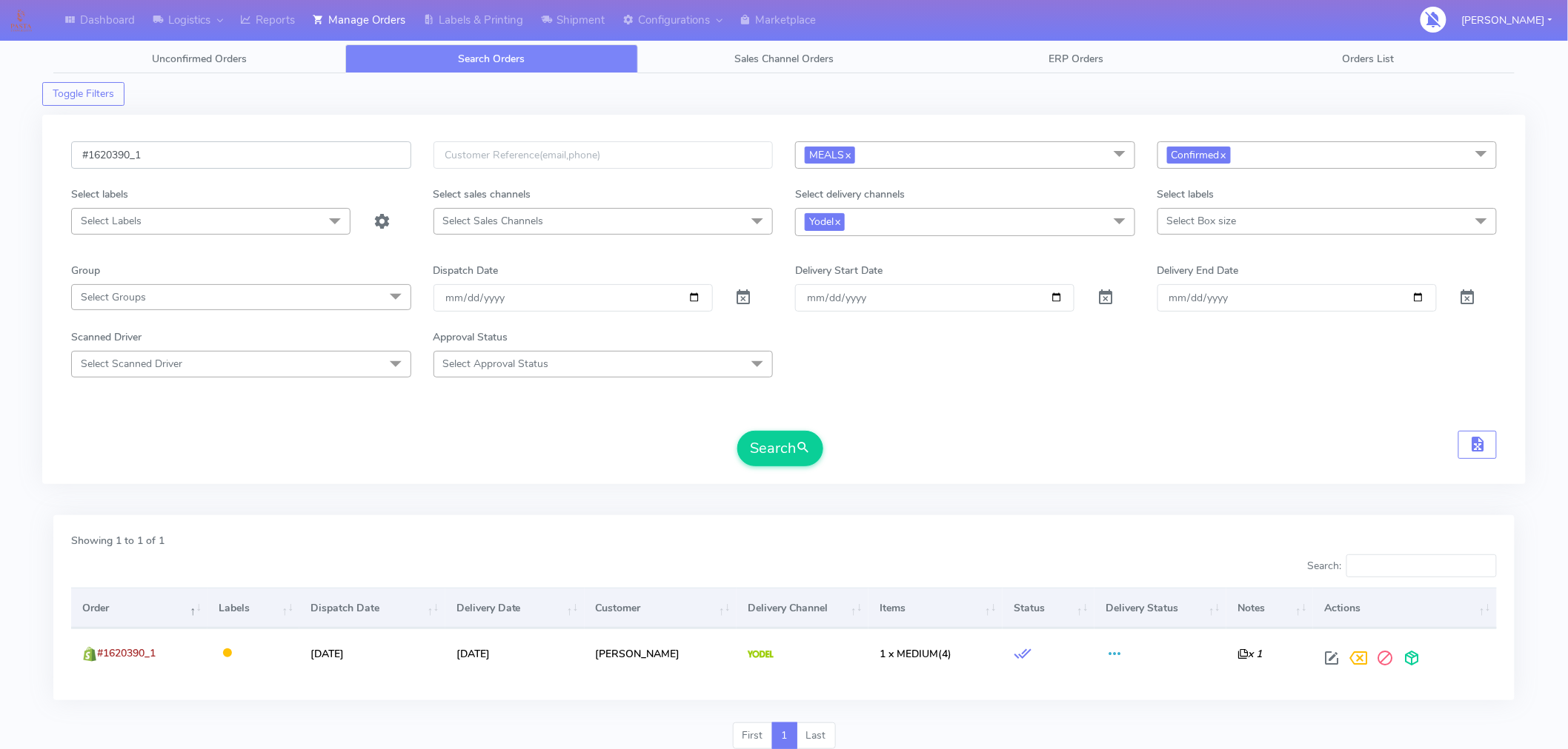
paste input "84"
type input "#1620384_1"
click at [789, 455] on button "Search" at bounding box center [780, 448] width 86 height 36
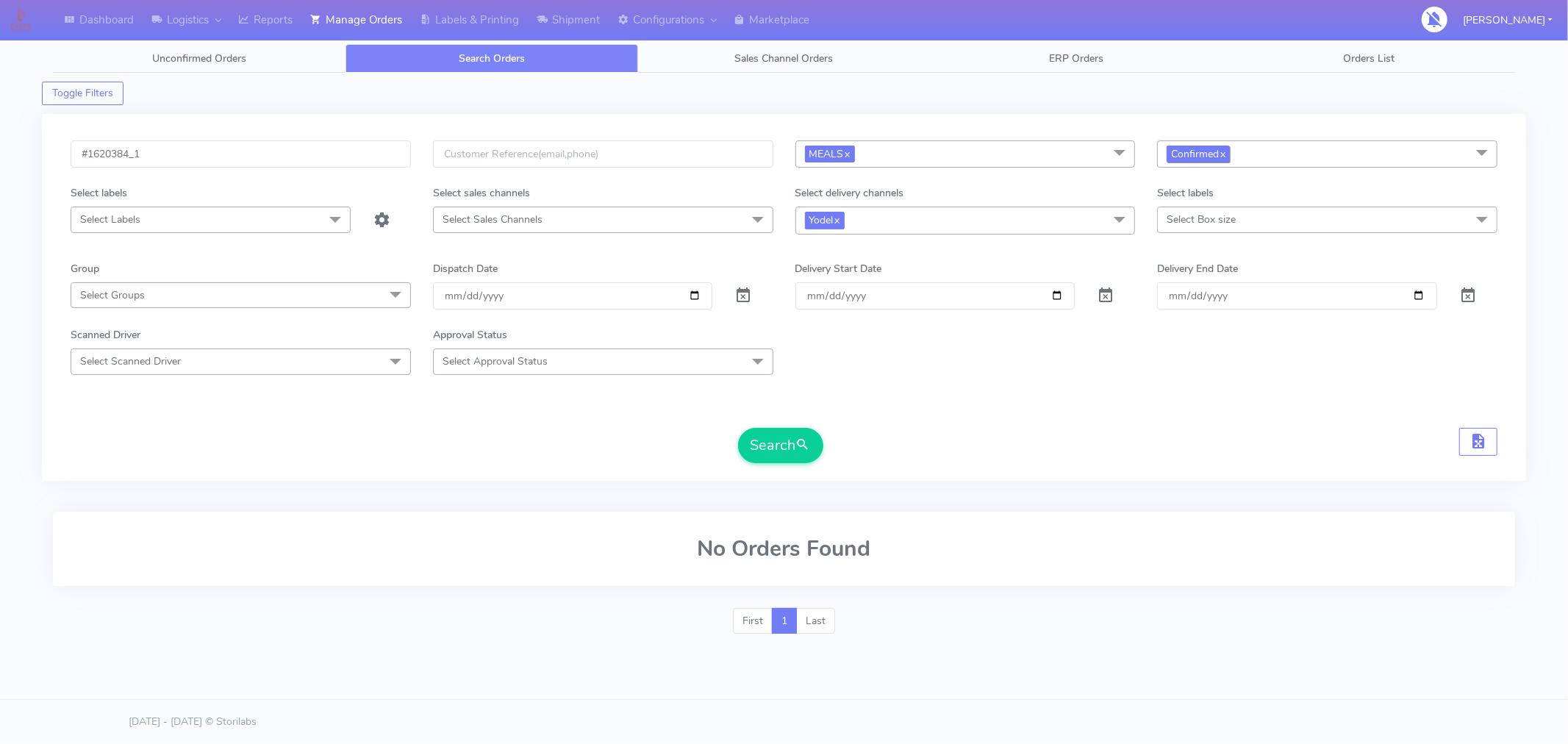
click at [1225, 159] on link "x" at bounding box center [1223, 154] width 7 height 16
click at [798, 438] on span "submit" at bounding box center [804, 445] width 15 height 20
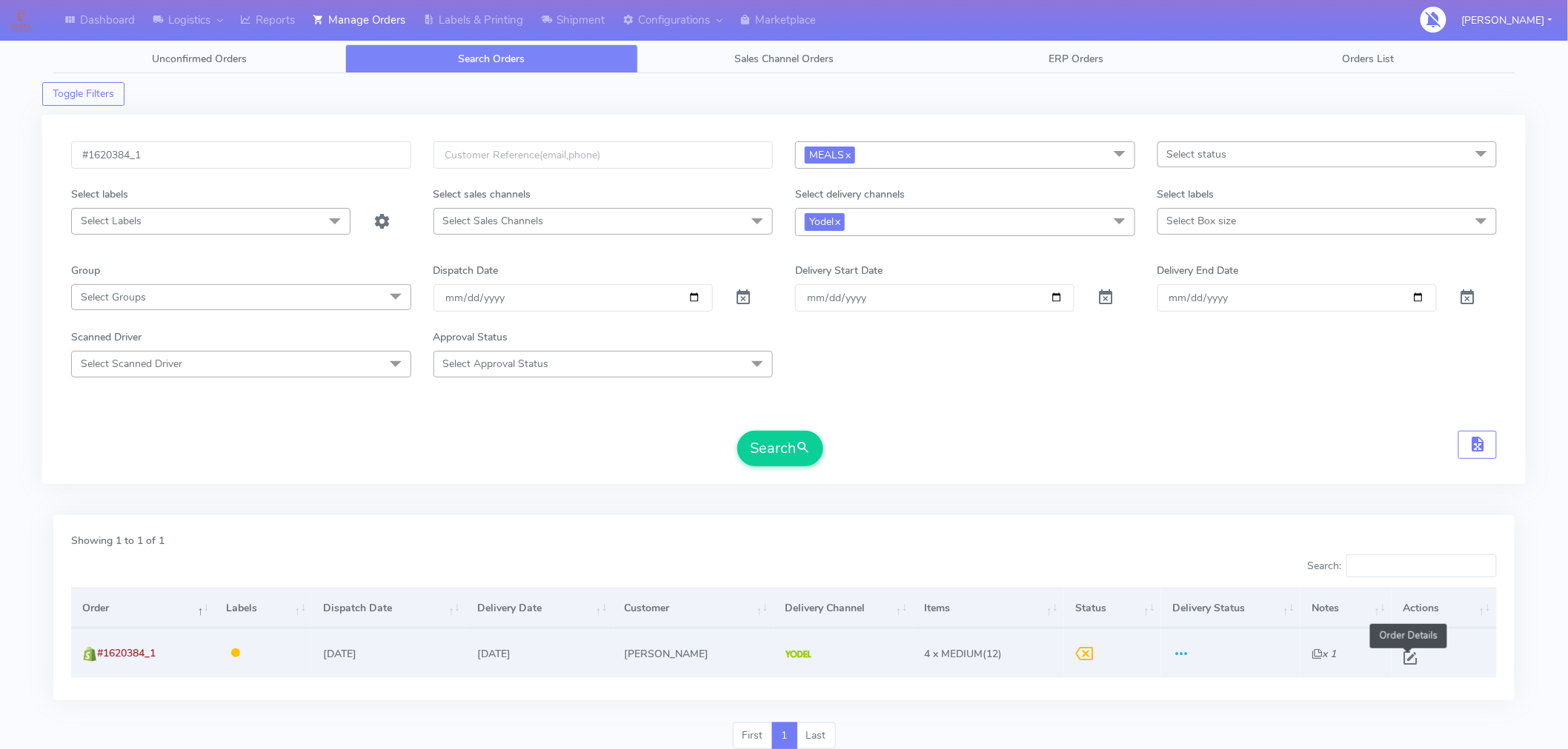
click at [1409, 655] on span at bounding box center [1411, 662] width 27 height 14
select select "5"
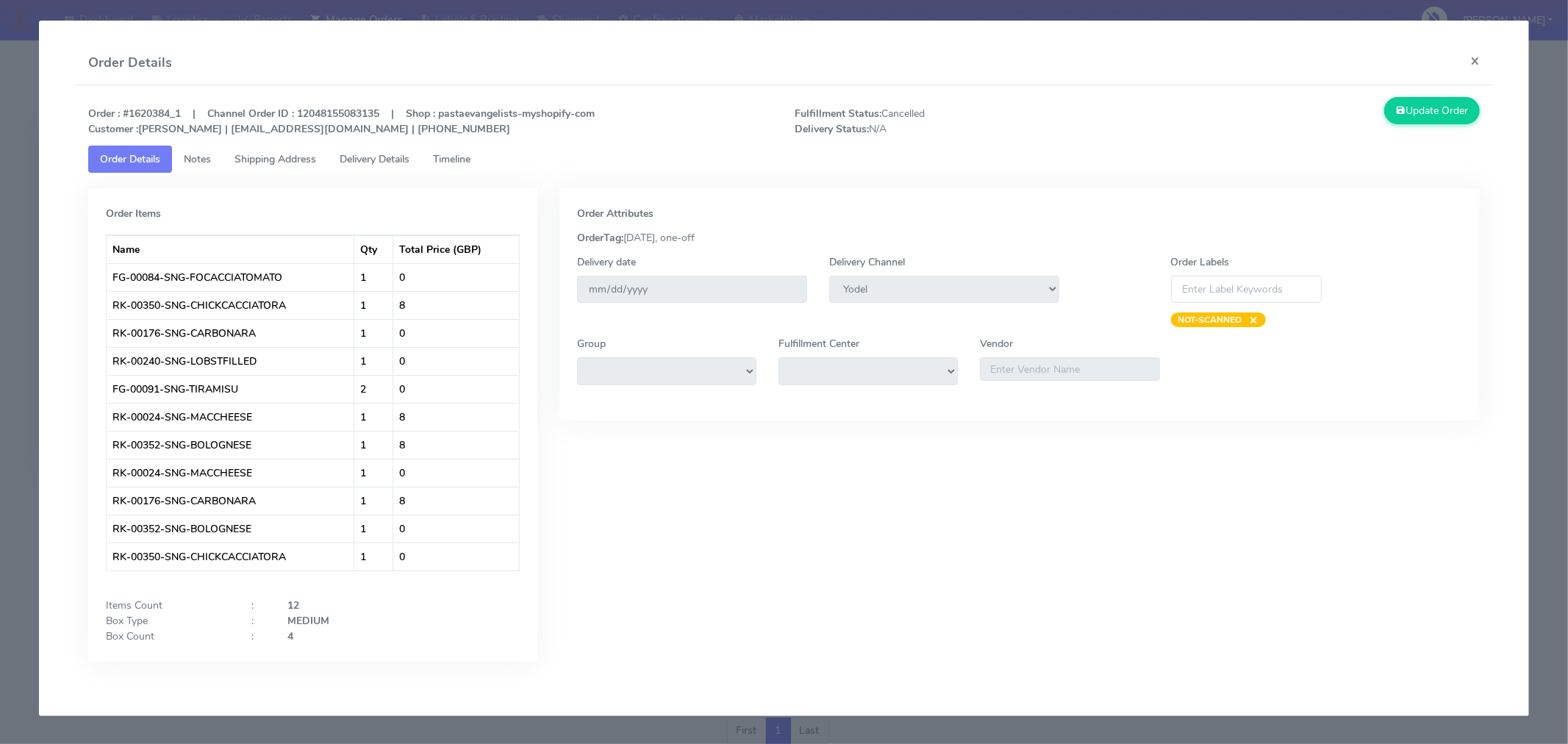
click at [456, 162] on span "Timeline" at bounding box center [451, 159] width 37 height 14
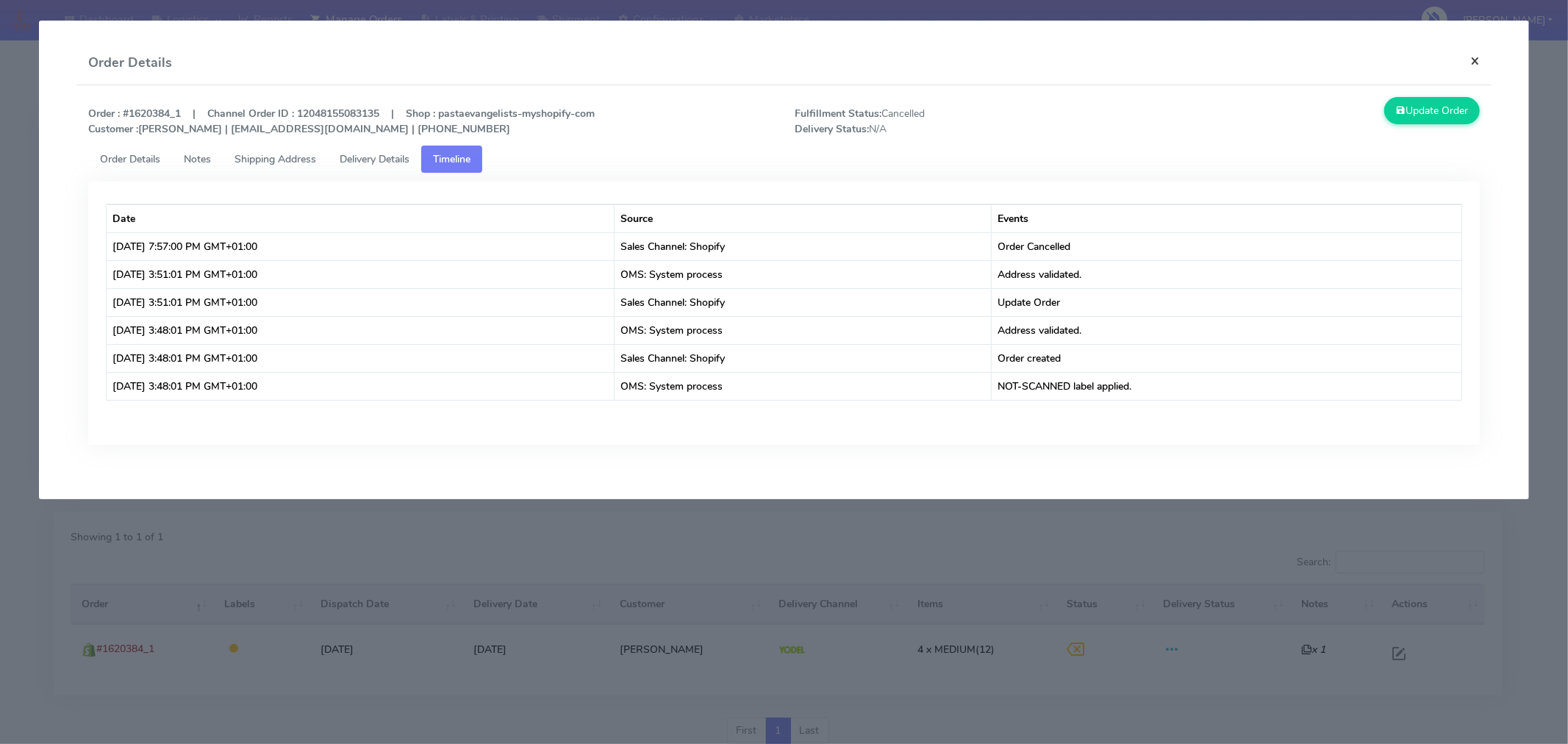
click at [1483, 56] on button "×" at bounding box center [1475, 60] width 33 height 39
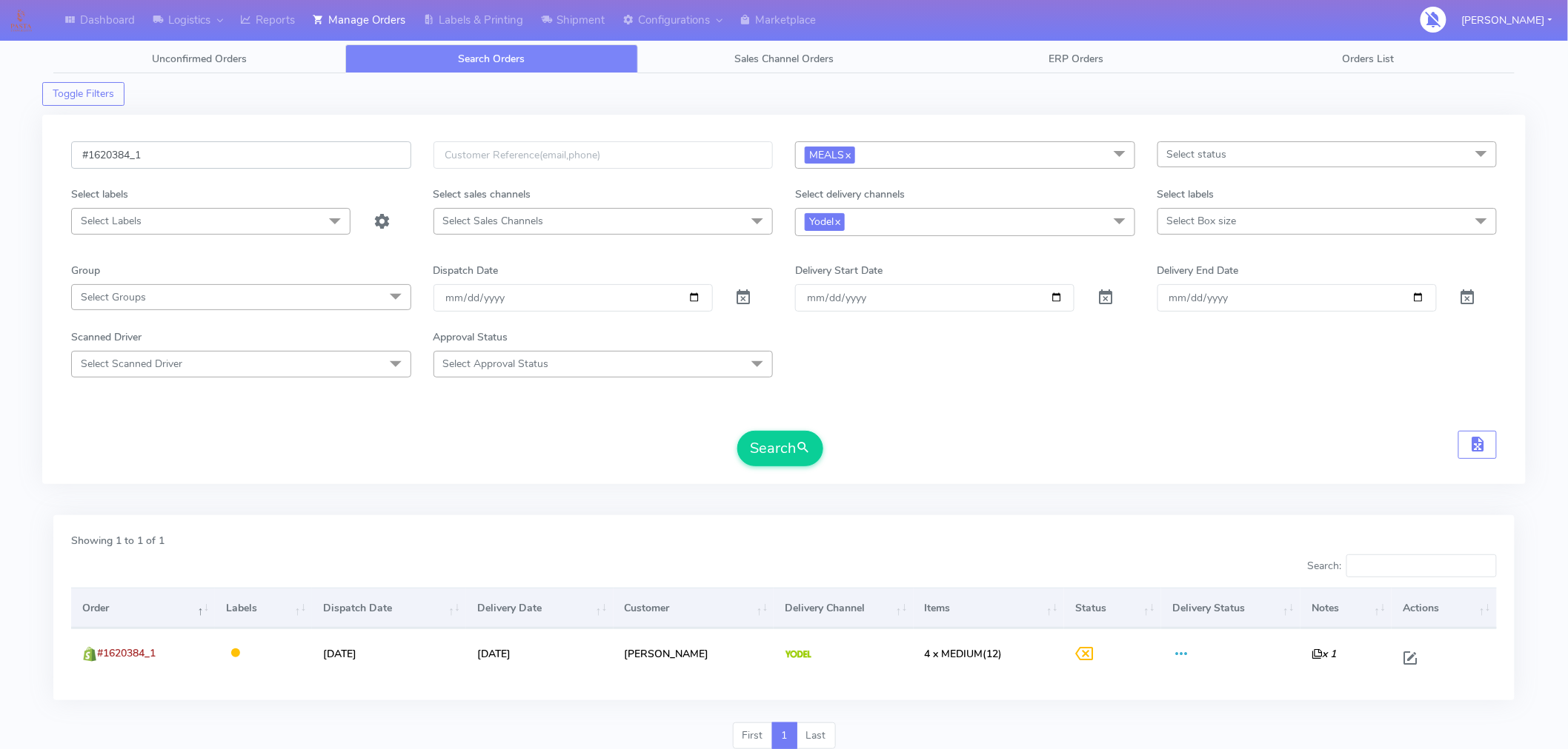
click at [303, 150] on input "#1620384_1" at bounding box center [240, 155] width 340 height 27
paste input "90"
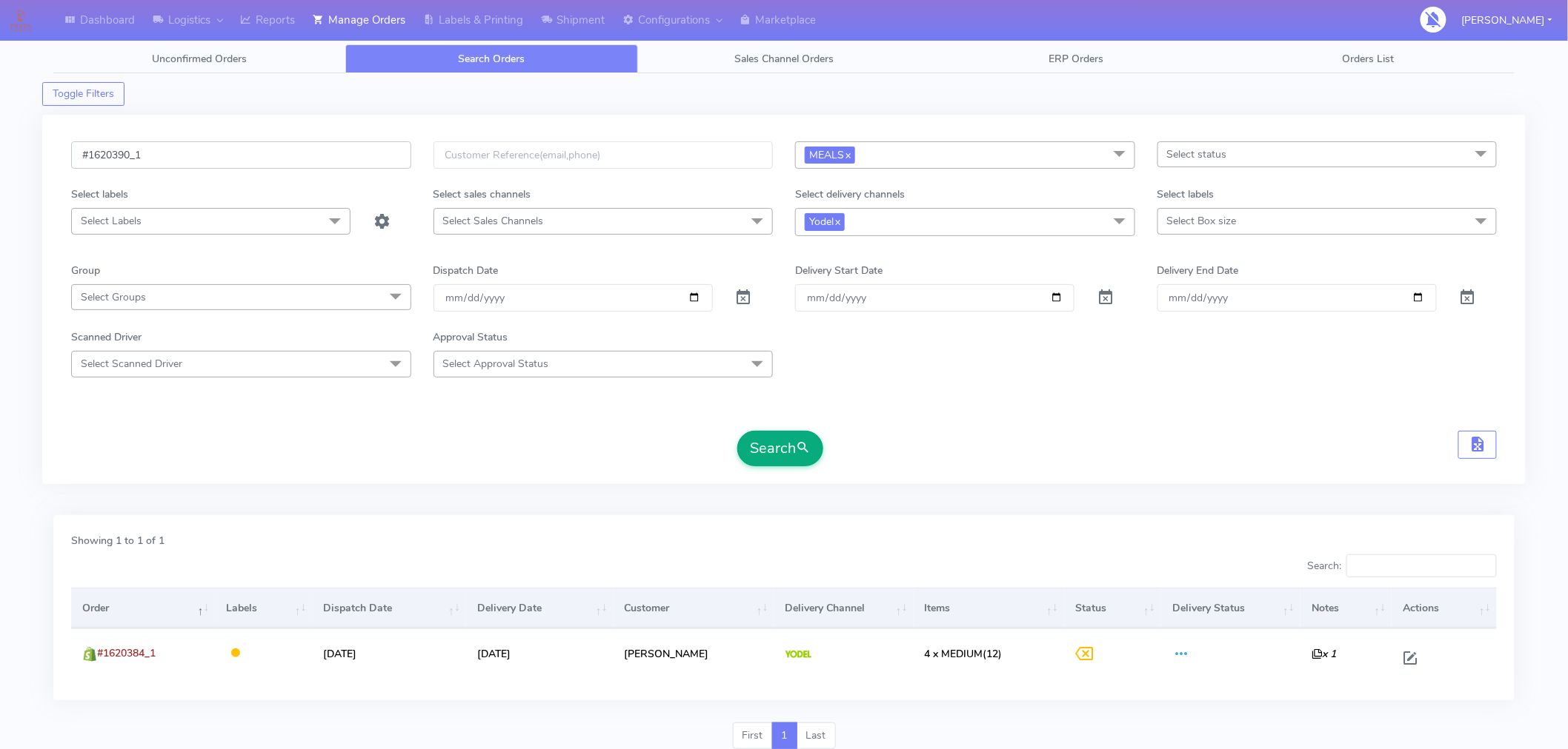
type input "#1620390_1"
click at [783, 454] on button "Search" at bounding box center [780, 448] width 86 height 36
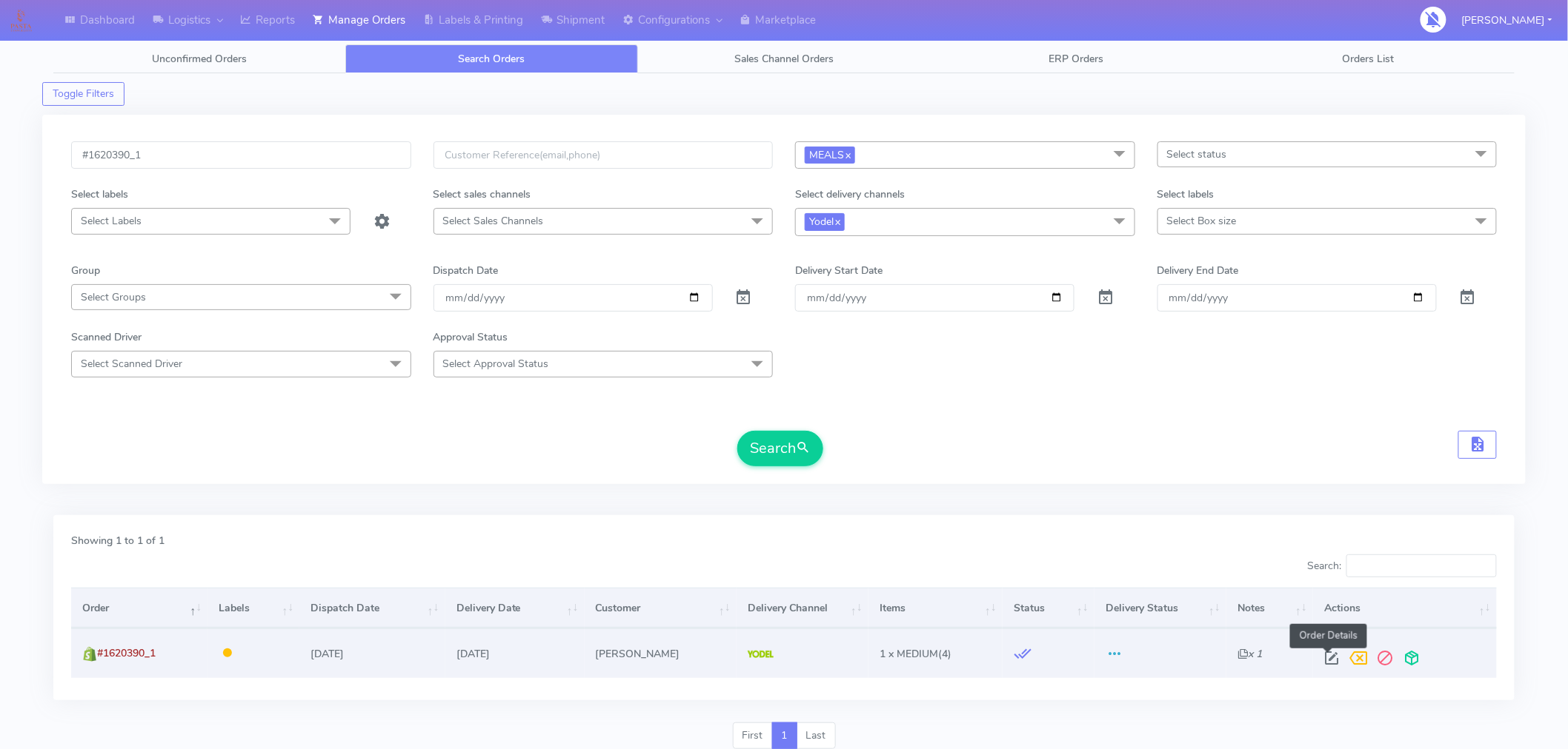
click at [1328, 657] on span at bounding box center [1331, 662] width 27 height 14
select select "5"
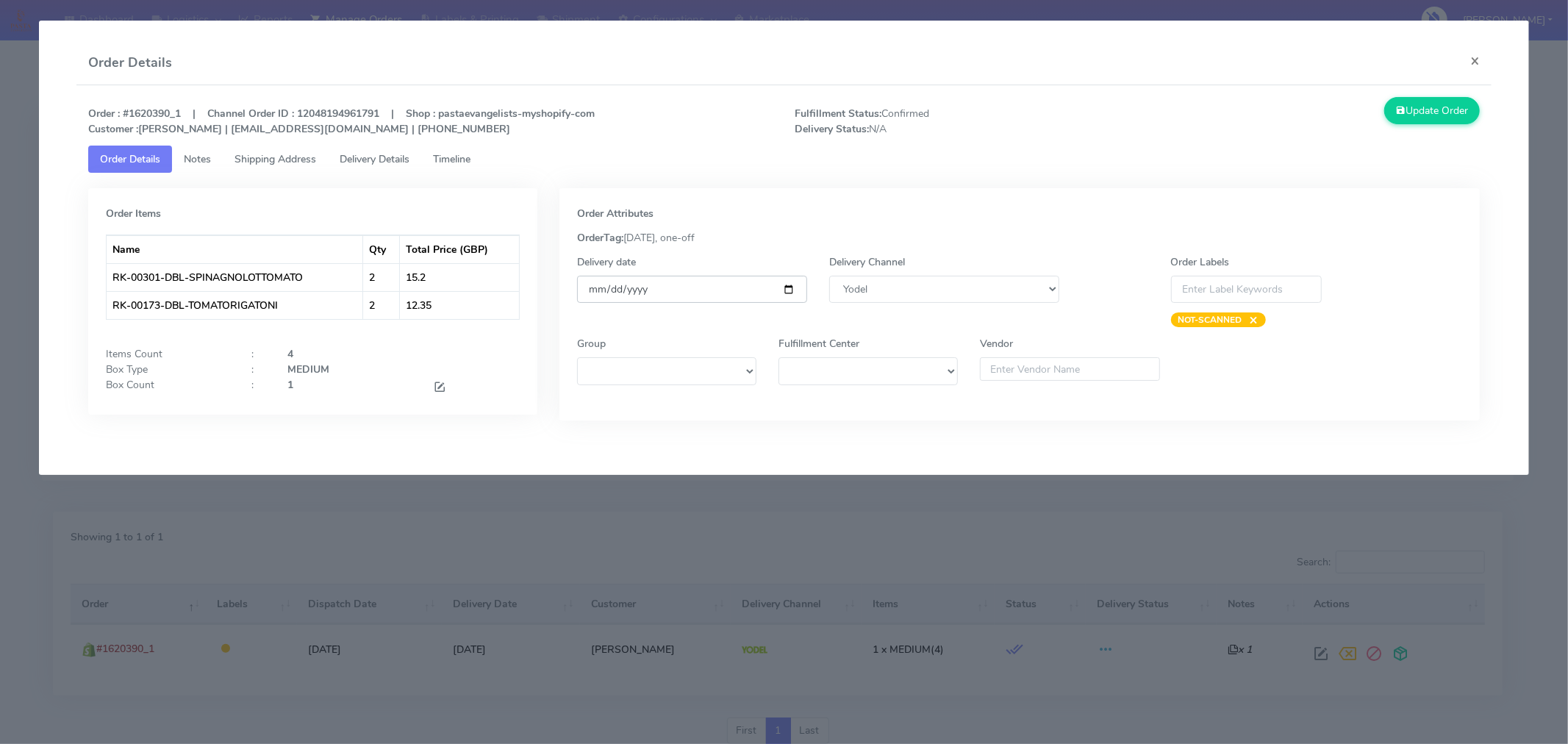
click at [787, 288] on input "[DATE]" at bounding box center [692, 289] width 230 height 27
type input "[DATE]"
click at [438, 387] on span at bounding box center [439, 389] width 13 height 14
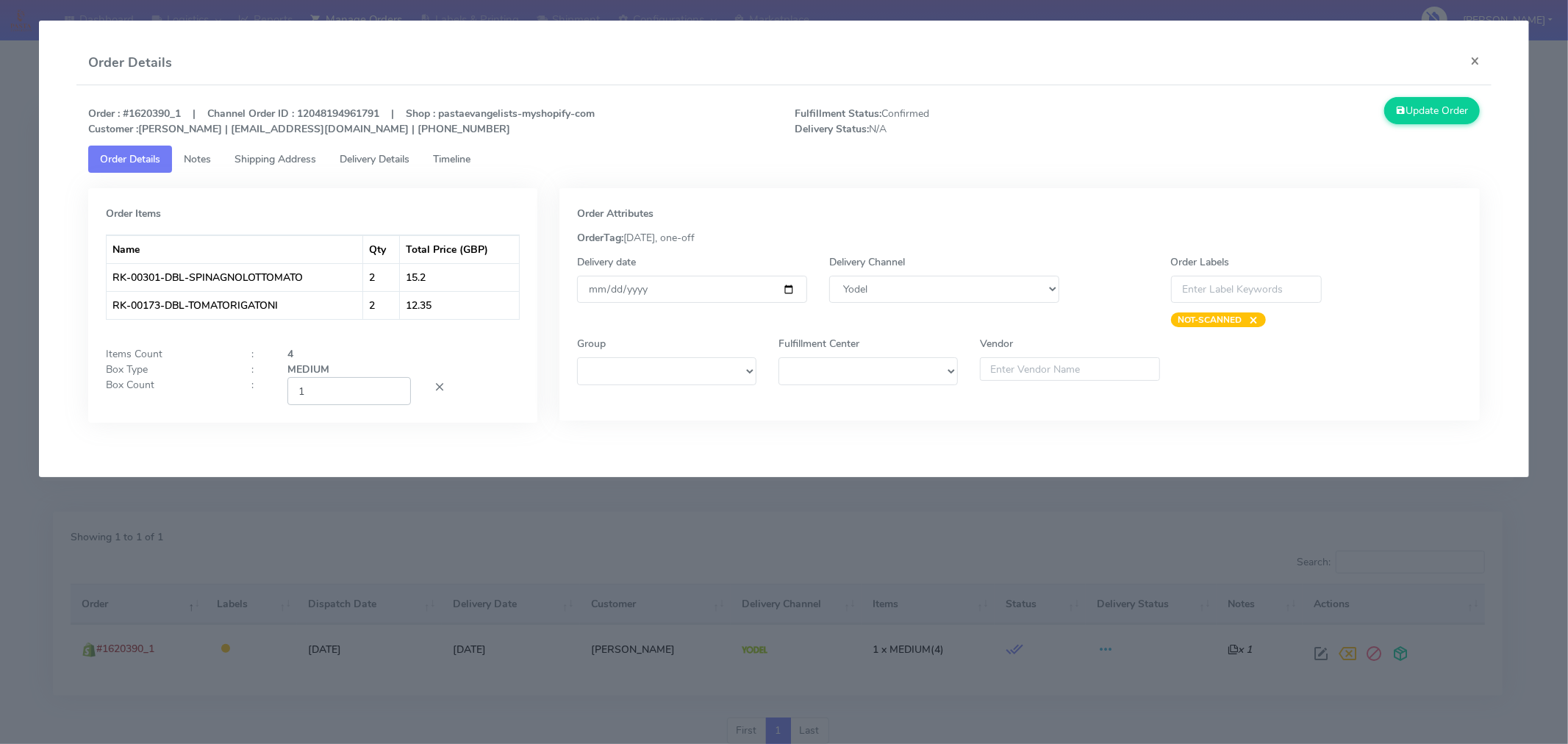
click at [349, 395] on input "1" at bounding box center [349, 391] width 123 height 27
type input "2"
click at [501, 421] on div "Order Items Name Qty Total Price (GBP) RK-00301-DBL-SPINAGNOLOTTOMATO 2 15.2 RK…" at bounding box center [313, 306] width 449 height 234
click at [1461, 110] on button "Update Order" at bounding box center [1432, 110] width 95 height 27
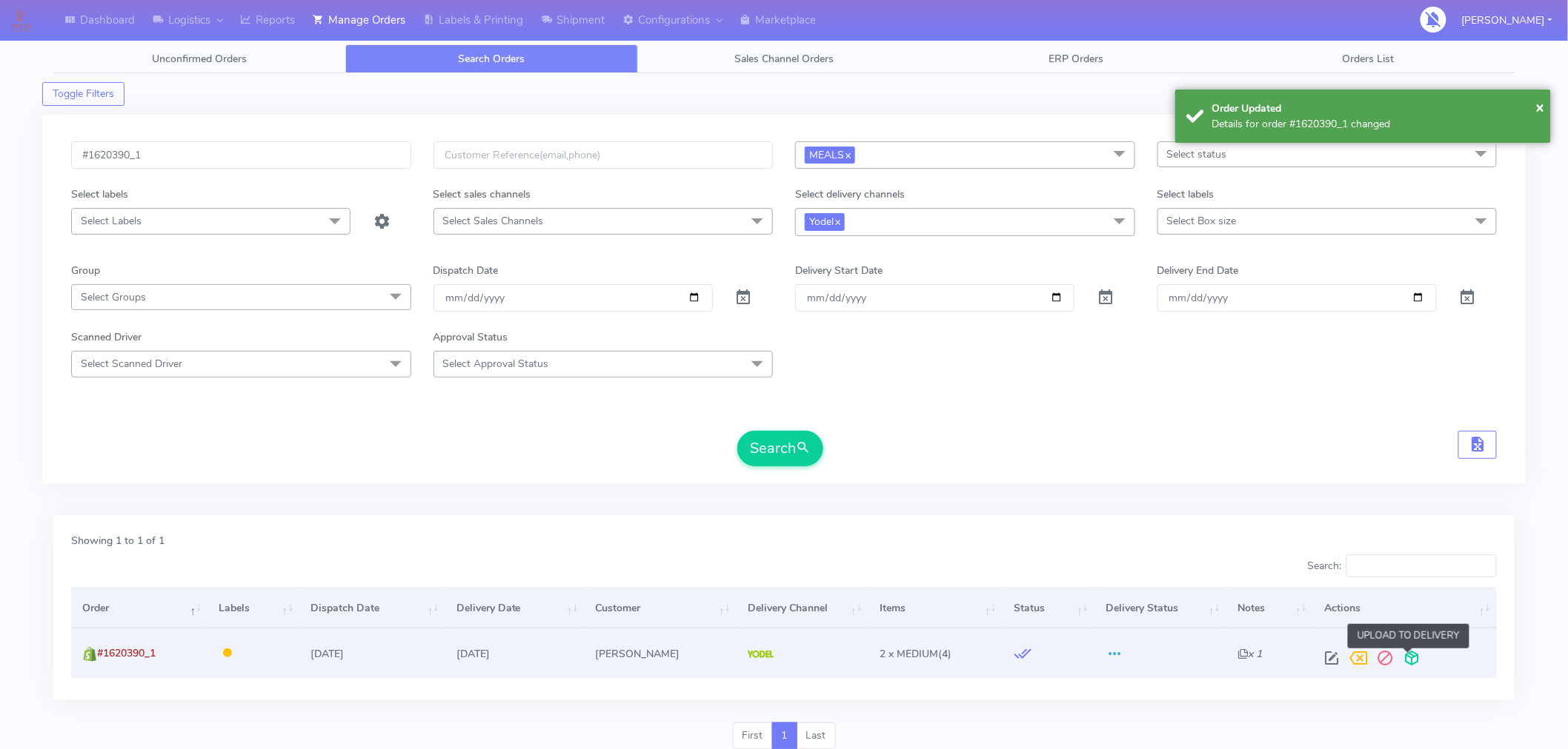
click at [1409, 657] on span at bounding box center [1411, 662] width 27 height 14
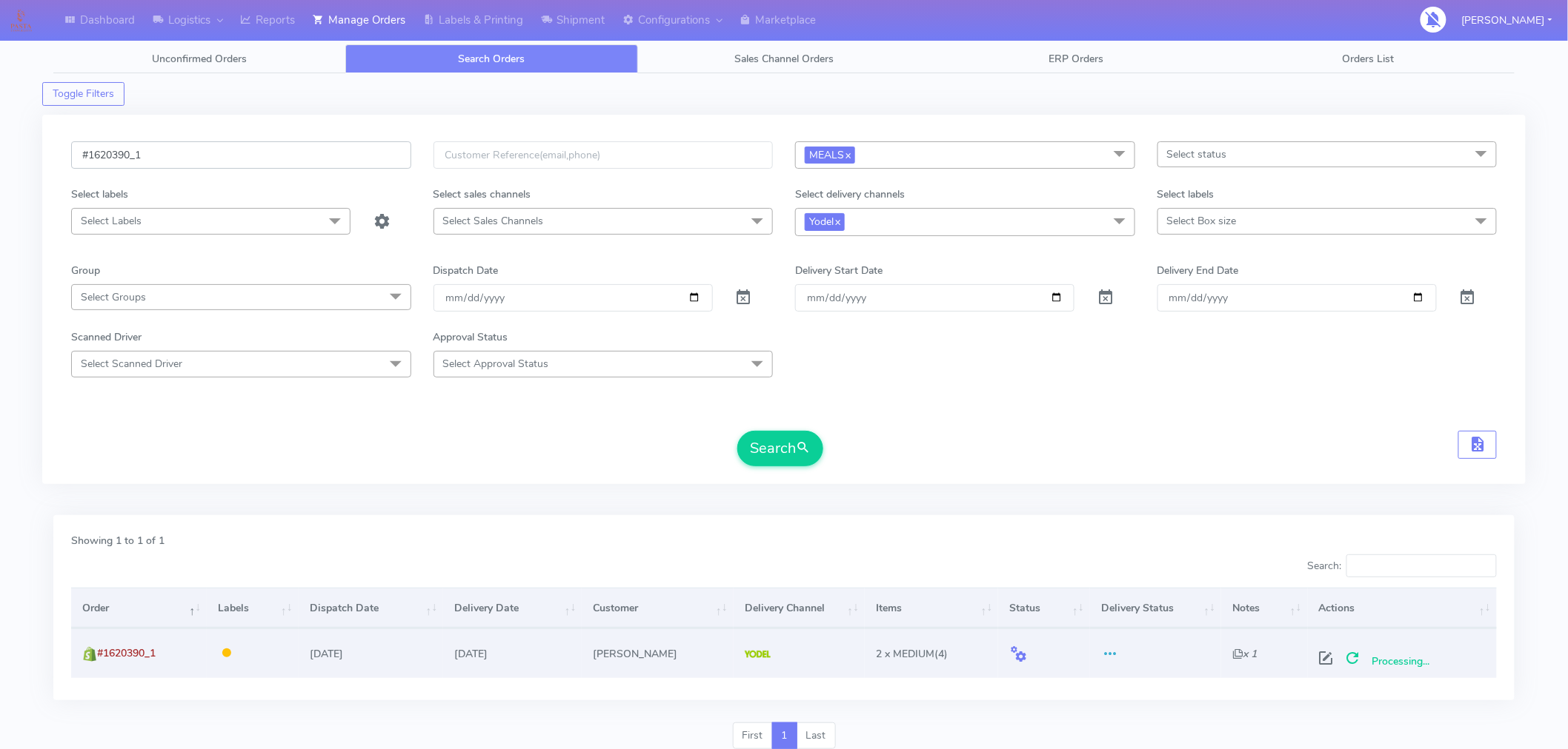
click at [255, 156] on input "#1620390_1" at bounding box center [240, 155] width 340 height 27
paste input "5"
type input "#1620395_1"
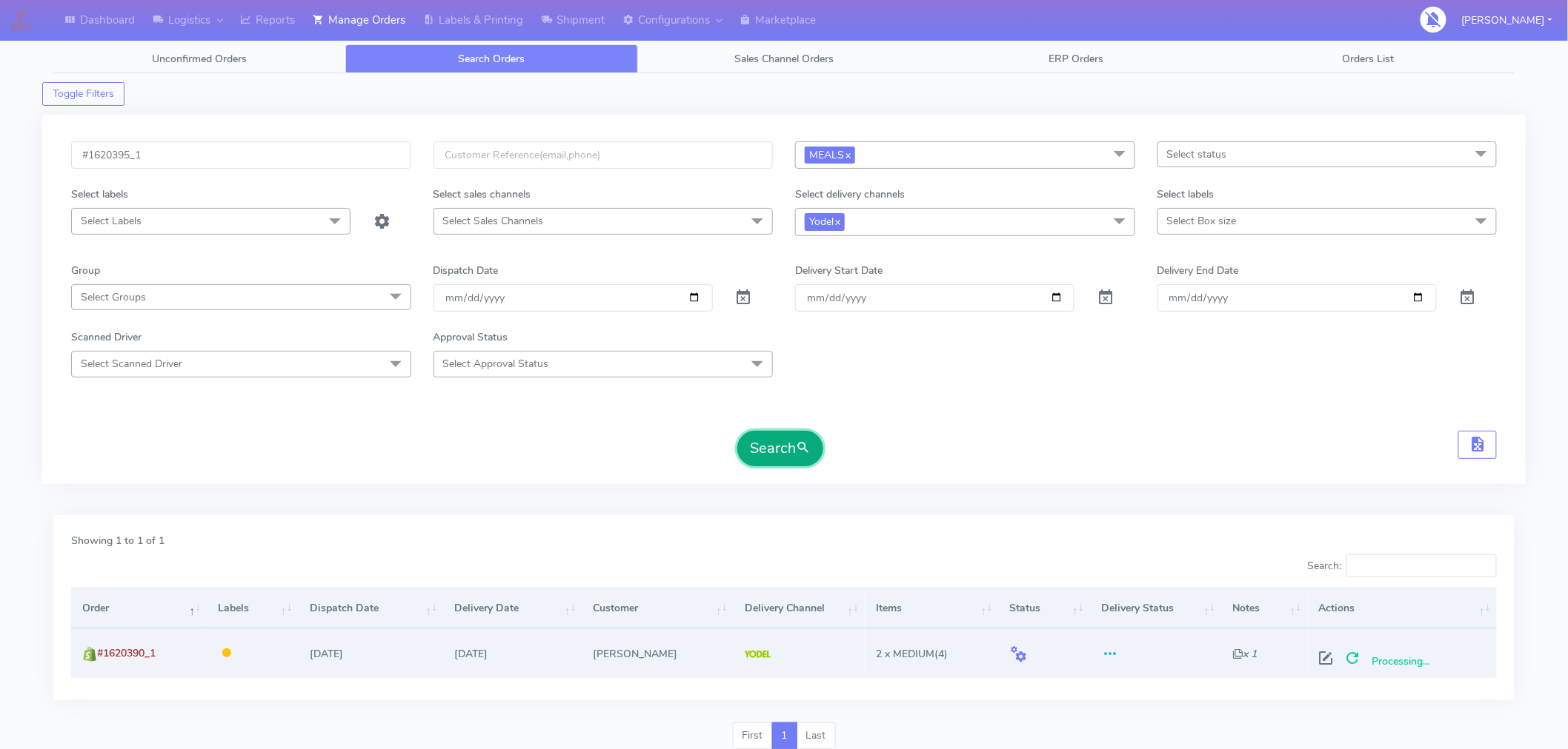
click at [759, 445] on button "Search" at bounding box center [780, 448] width 86 height 36
click at [1336, 660] on span at bounding box center [1331, 662] width 27 height 14
select select "5"
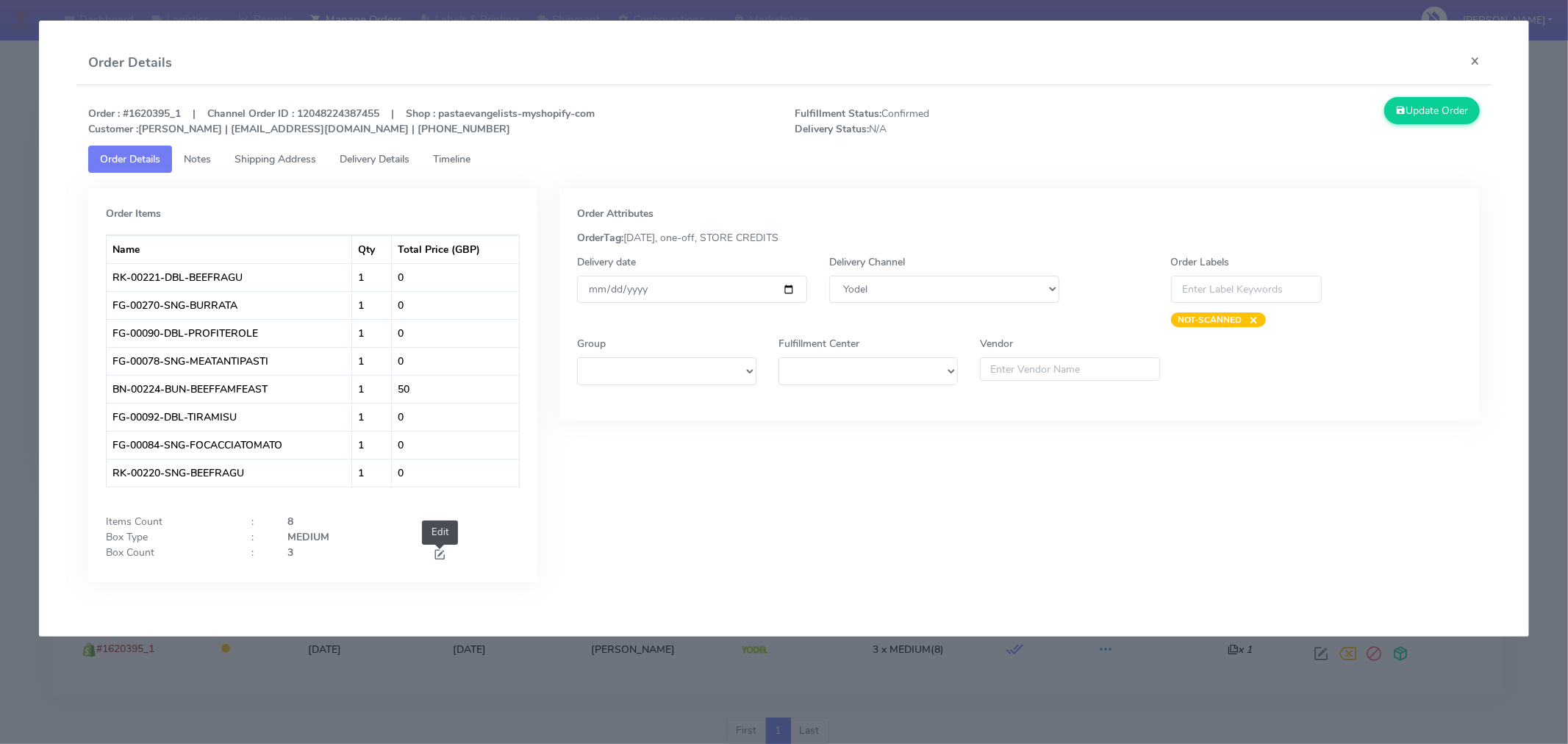
click at [443, 556] on span at bounding box center [439, 556] width 13 height 14
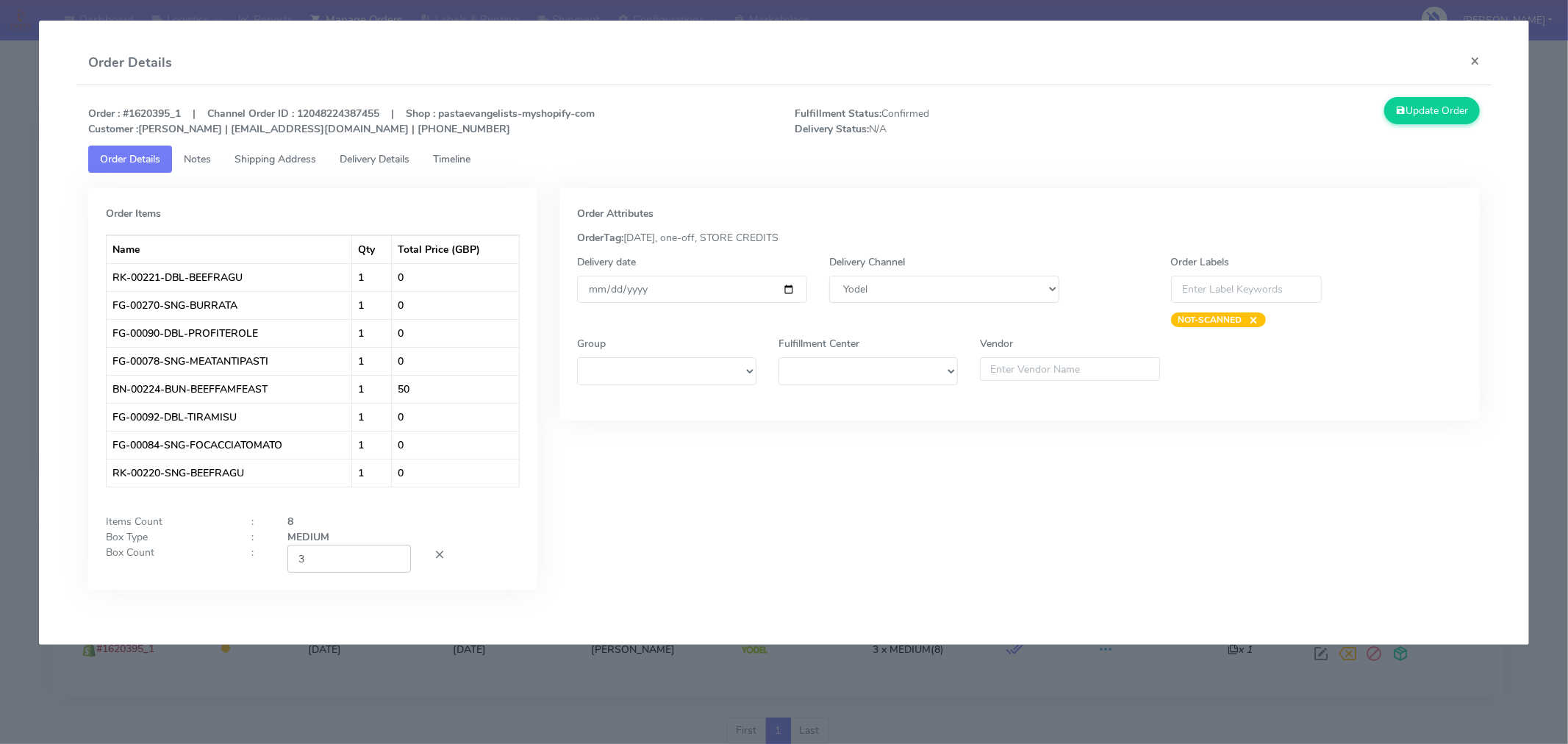
click at [364, 571] on input "3" at bounding box center [349, 558] width 123 height 27
type input "2"
click at [628, 576] on div "Order Attributes OrderTag: [DATE], one-off, STORE CREDITS Delivery date [DATE] …" at bounding box center [1020, 400] width 942 height 425
click at [784, 283] on input "[DATE]" at bounding box center [692, 289] width 230 height 27
type input "[DATE]"
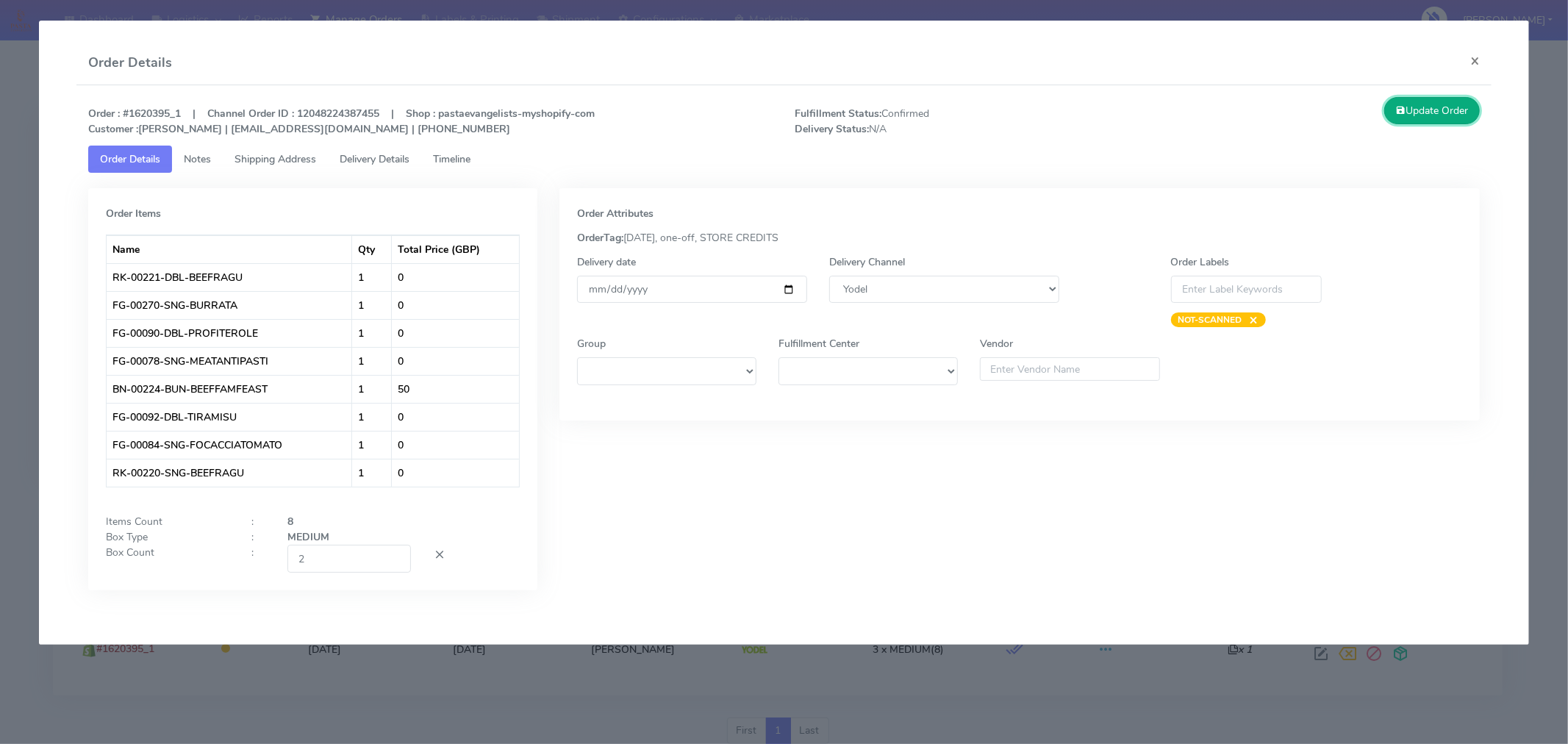
click at [1423, 113] on button "Update Order" at bounding box center [1432, 110] width 95 height 27
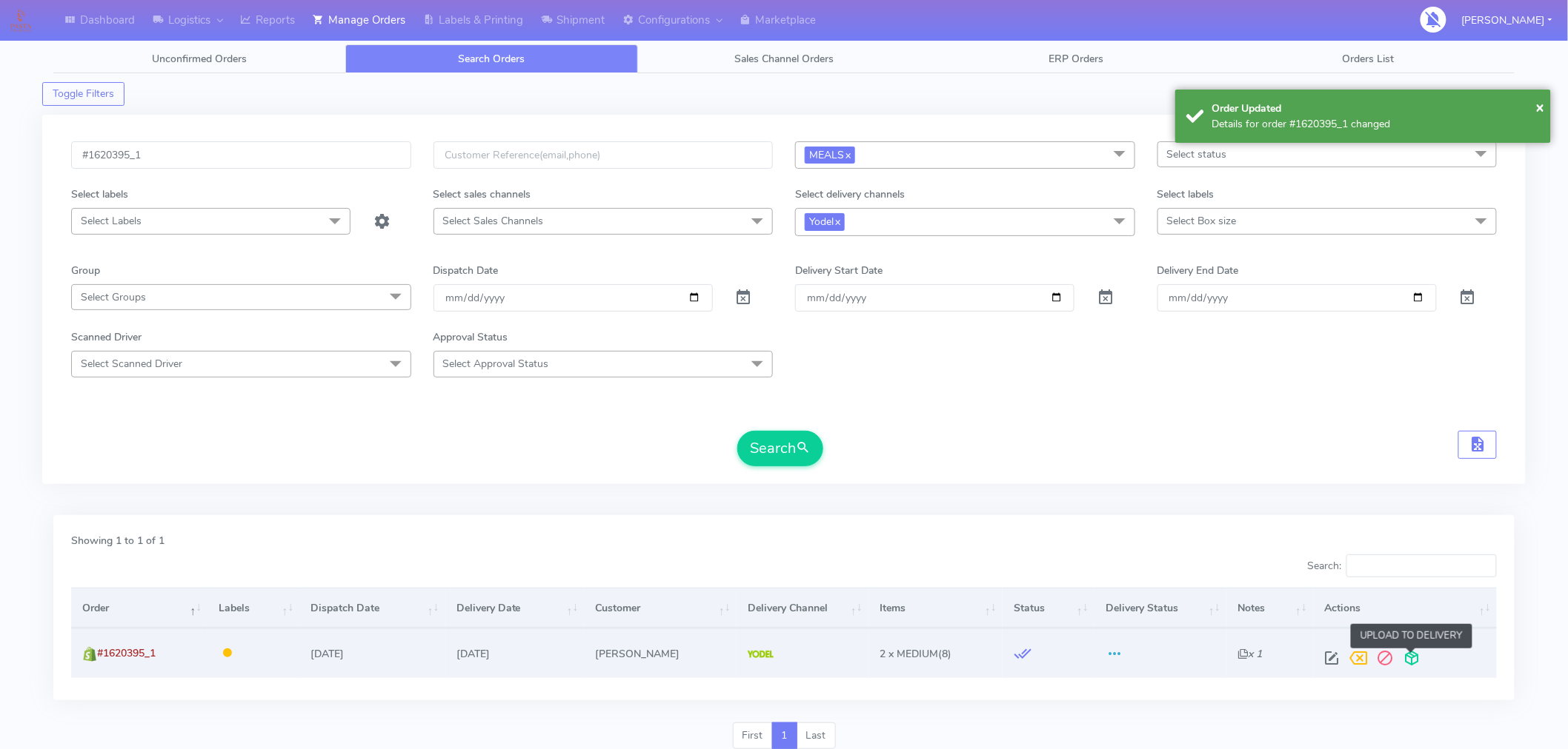
click at [1412, 661] on span at bounding box center [1411, 662] width 27 height 14
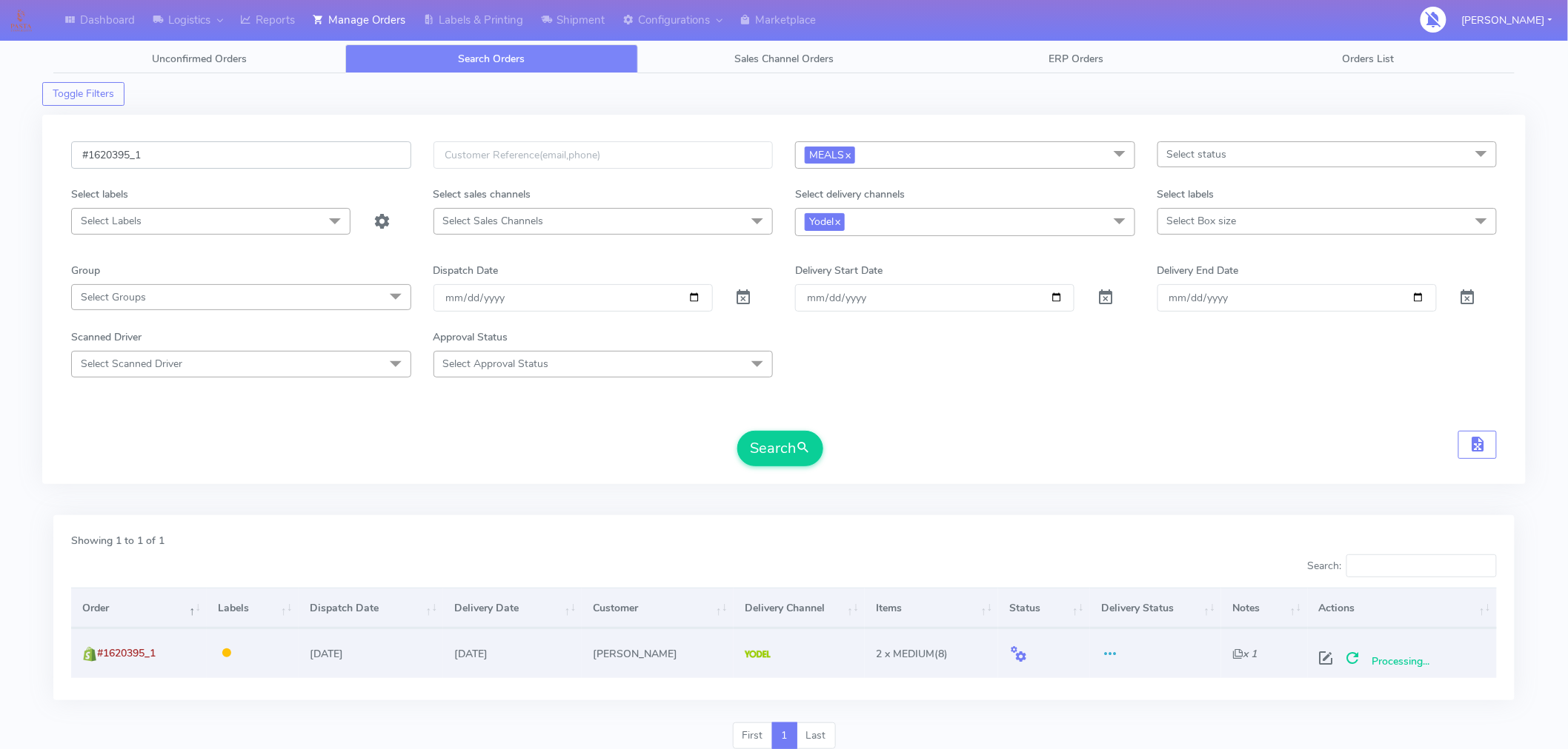
click at [247, 158] on input "#1620395_1" at bounding box center [240, 155] width 340 height 27
paste input "402"
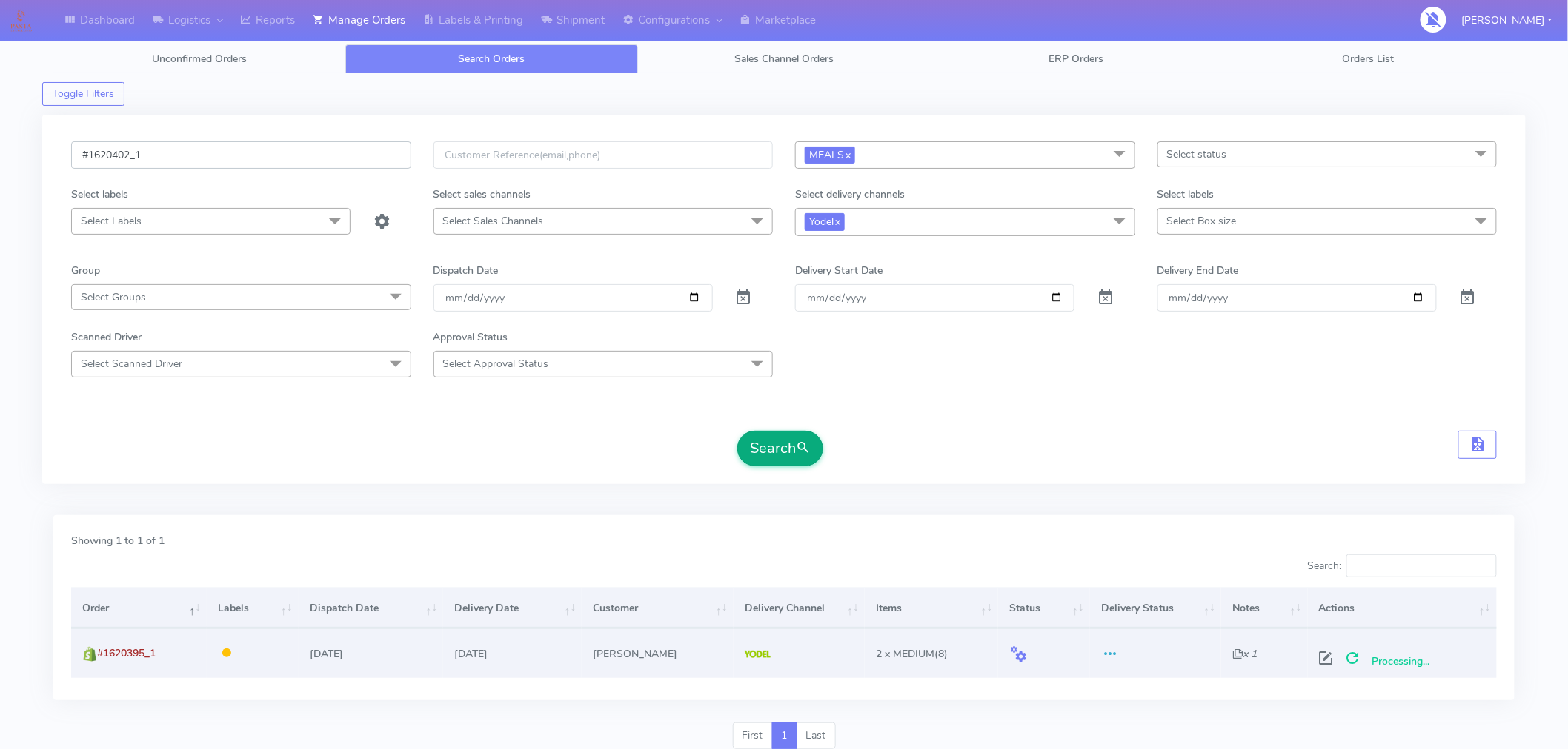
type input "#1620402_1"
click at [783, 442] on button "Search" at bounding box center [780, 448] width 86 height 36
click at [1331, 661] on span at bounding box center [1333, 662] width 27 height 14
select select "5"
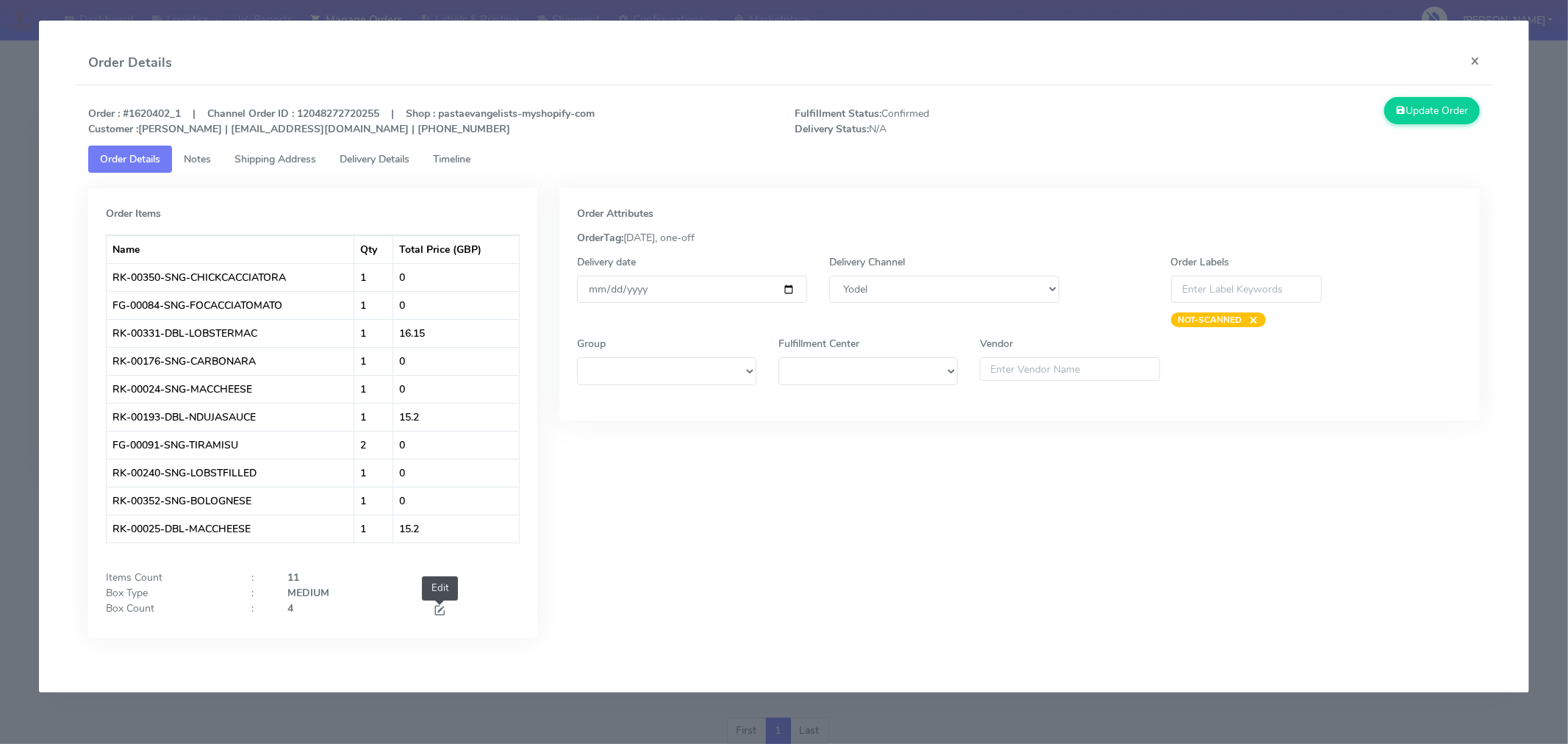
click at [441, 609] on span at bounding box center [439, 612] width 13 height 14
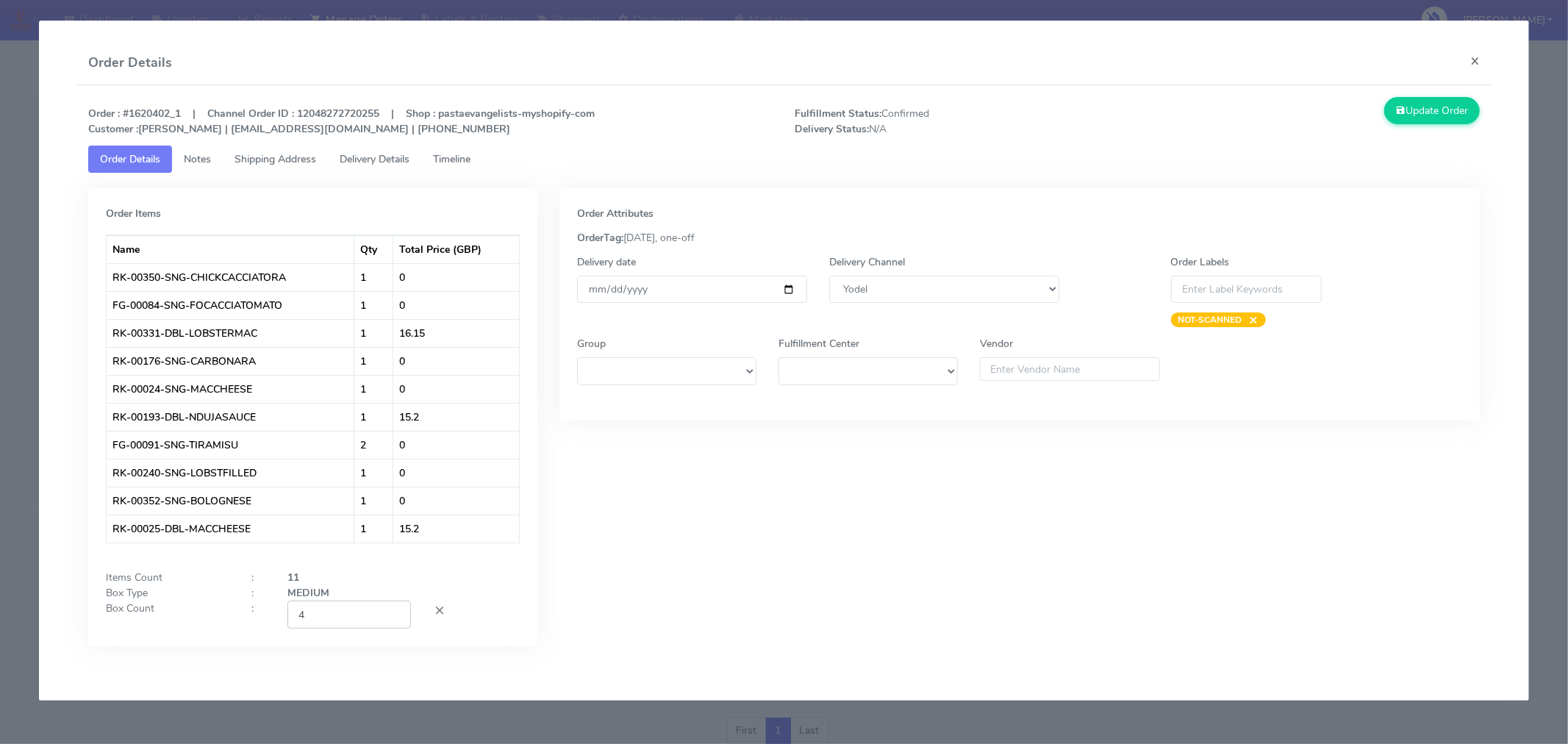
click at [355, 619] on input "4" at bounding box center [349, 614] width 123 height 27
type input "2"
click at [779, 542] on div "Order Attributes OrderTag: [DATE], one-off Delivery date [DATE] Delivery Channe…" at bounding box center [1020, 428] width 942 height 480
click at [791, 292] on input "[DATE]" at bounding box center [692, 289] width 230 height 27
type input "[DATE]"
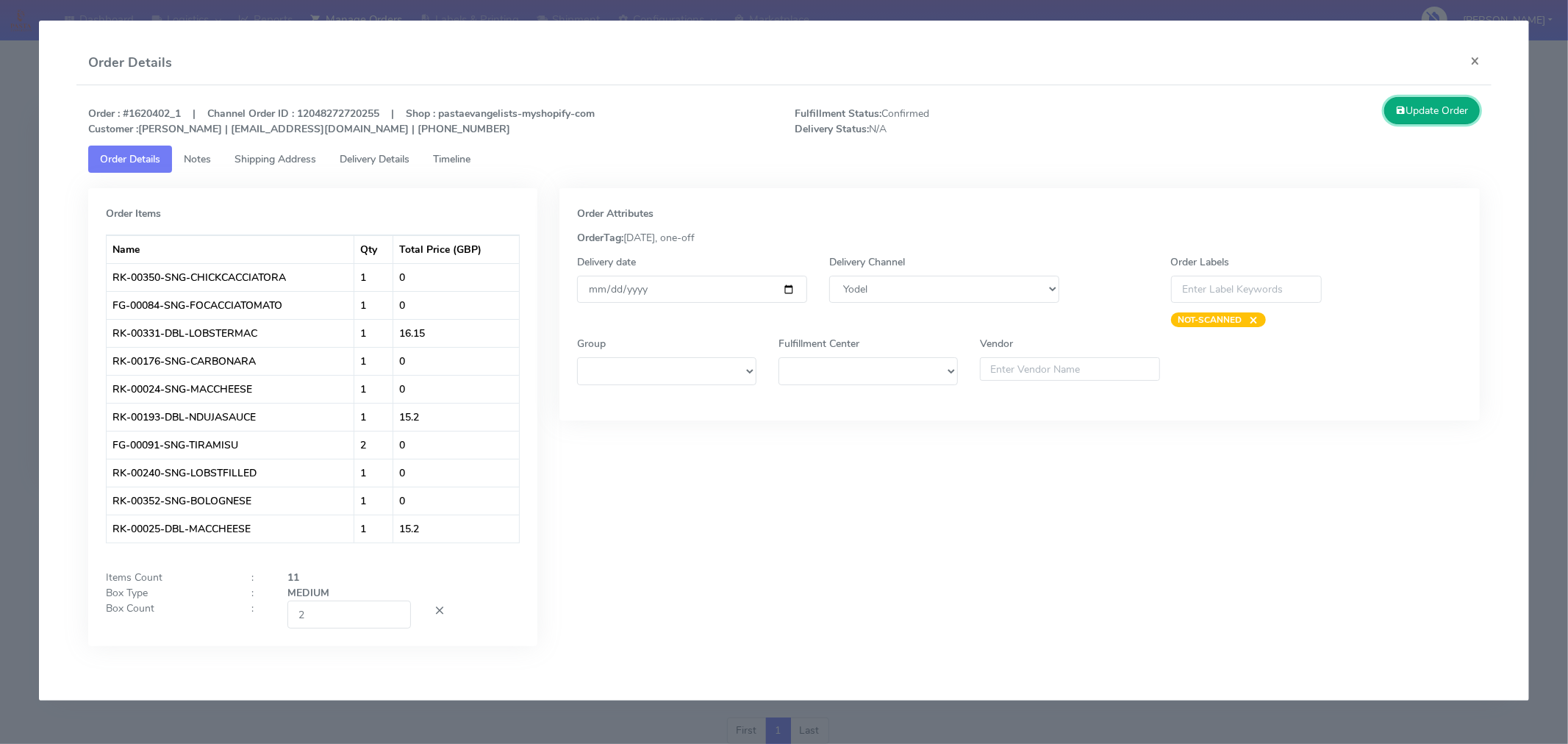
click at [1431, 113] on button "Update Order" at bounding box center [1432, 110] width 95 height 27
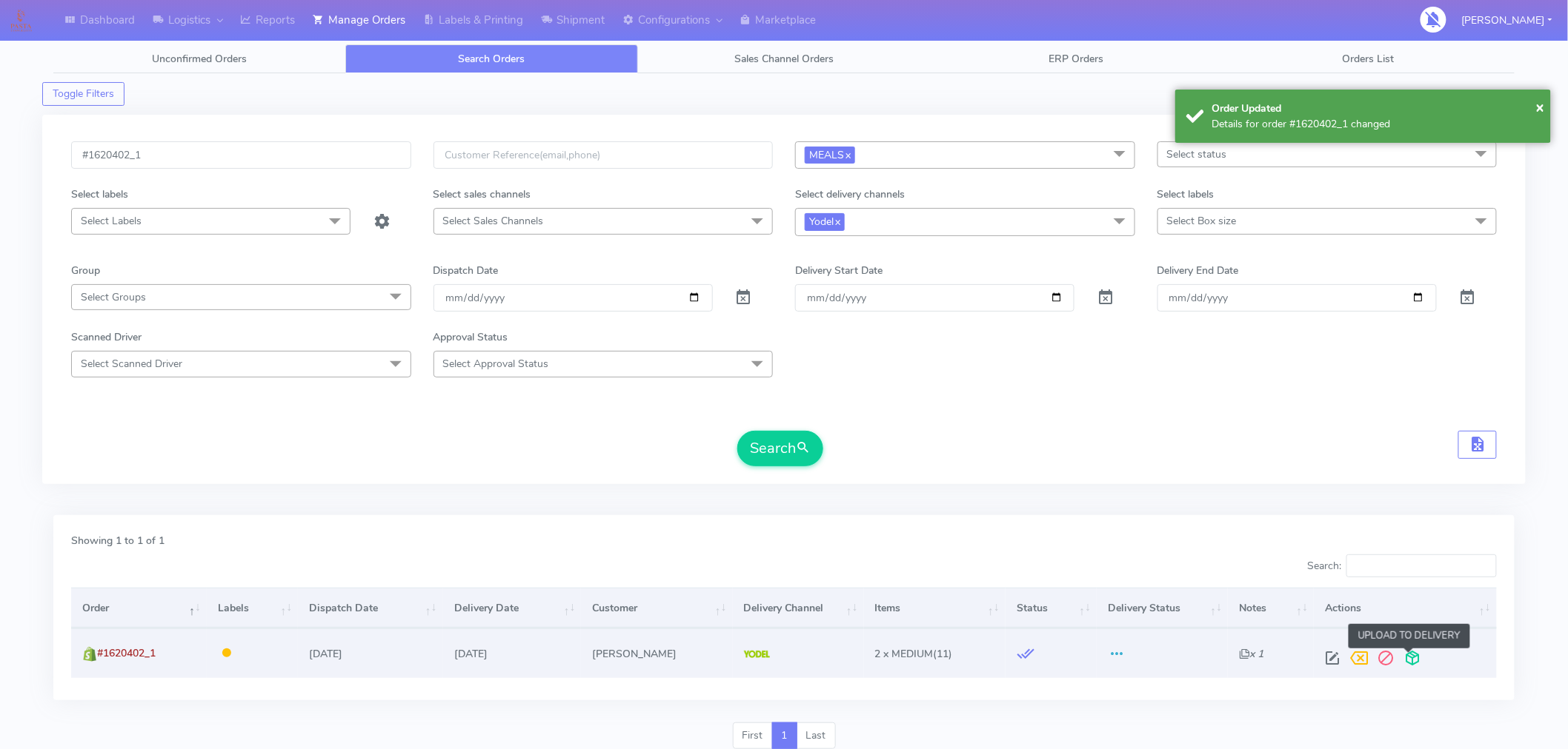
click at [1417, 657] on span at bounding box center [1412, 662] width 27 height 14
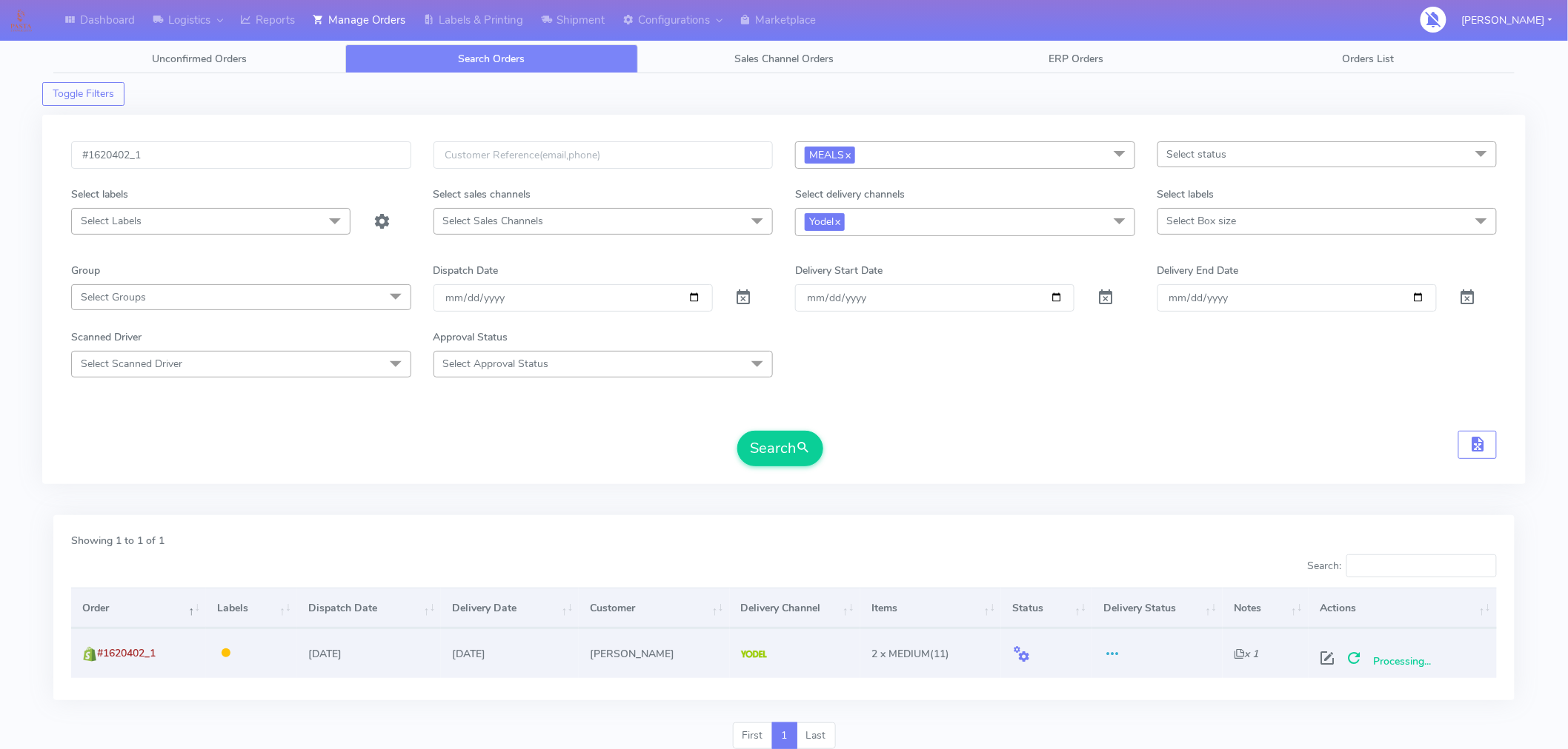
click at [1317, 391] on form "#1620402_1 MEALS x Select All MEALS ATAVI One Off Pasta Club Gift Kit Event Unk…" at bounding box center [784, 304] width 1425 height 325
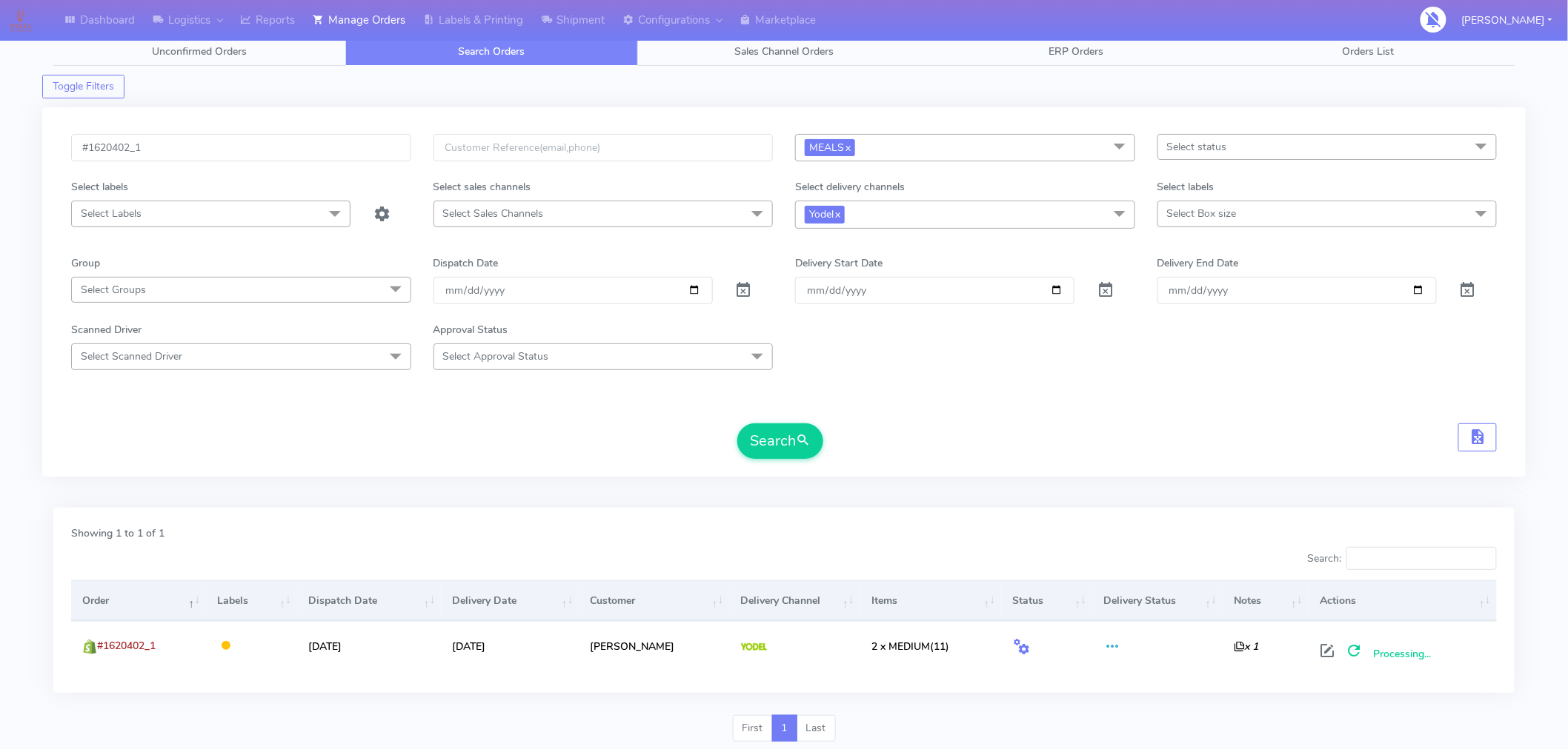
click at [1337, 439] on div "Search" at bounding box center [784, 441] width 1425 height 36
click at [1113, 427] on div "Search" at bounding box center [784, 441] width 1425 height 36
click at [1223, 406] on form "#1620402_1 MEALS x Select All MEALS ATAVI One Off Pasta Club Gift Kit Event Unk…" at bounding box center [784, 296] width 1425 height 325
click at [1181, 427] on div "Search" at bounding box center [784, 441] width 1425 height 36
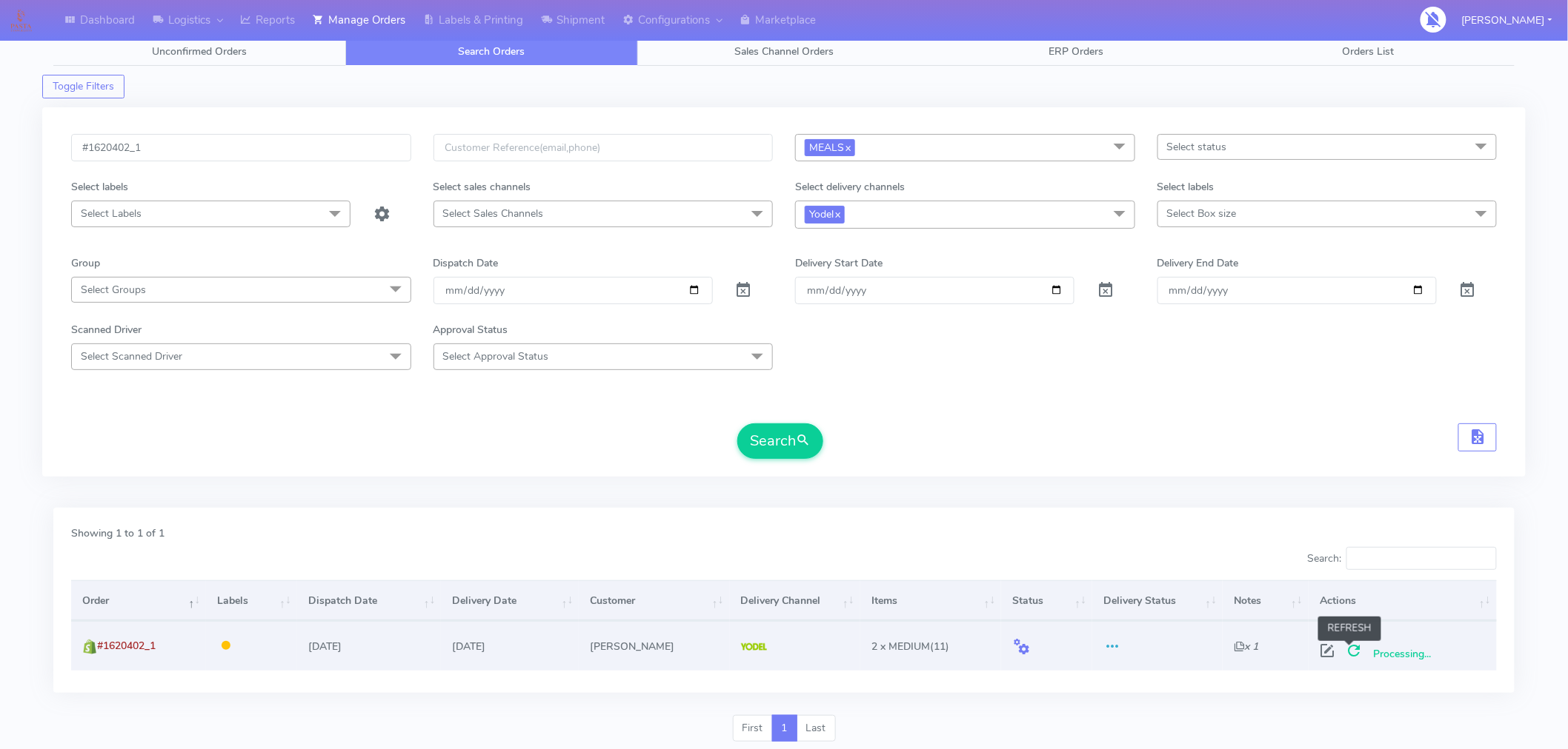
click at [1351, 647] on span at bounding box center [1354, 654] width 27 height 14
click at [218, 139] on input "#1620402_1" at bounding box center [240, 147] width 340 height 27
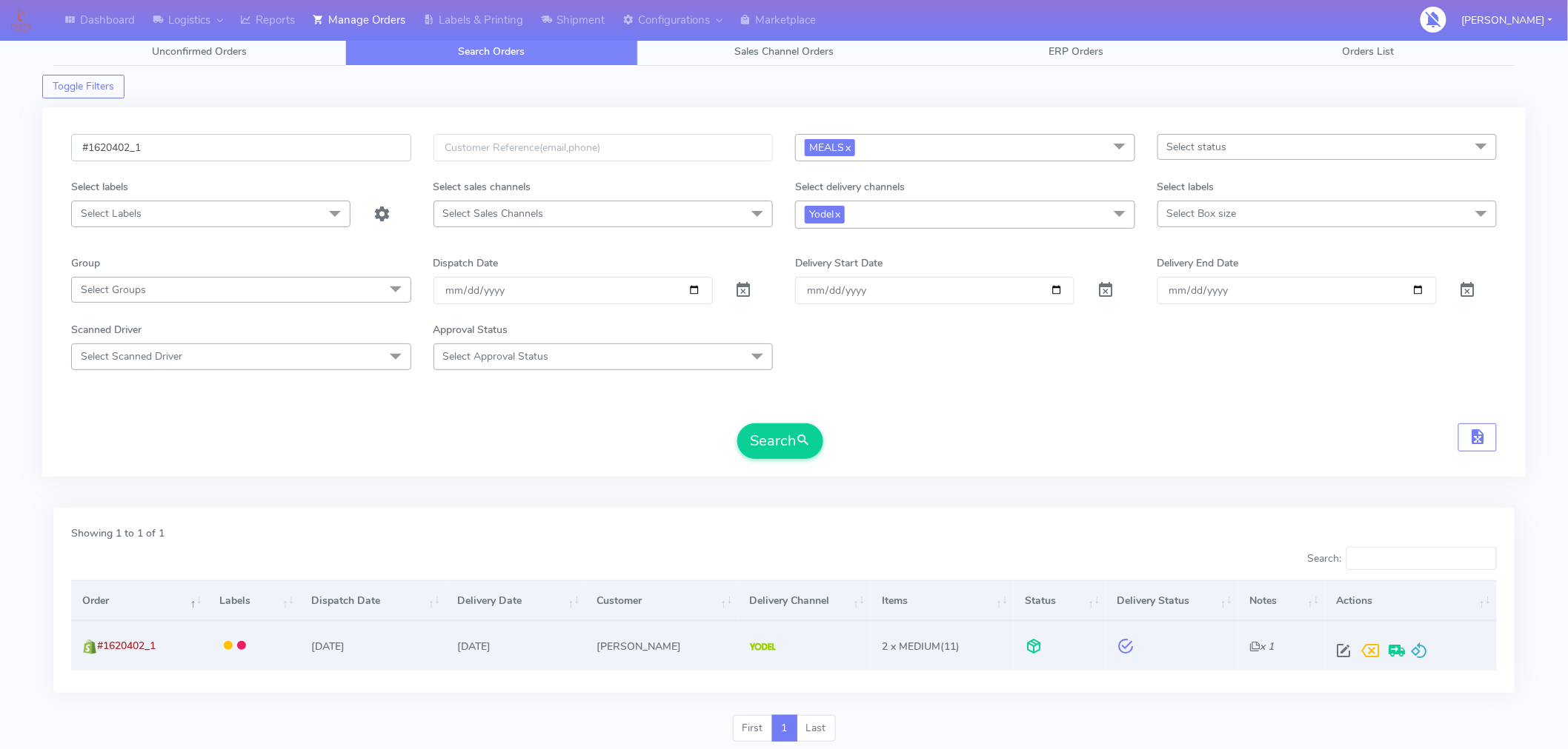
paste input "3"
type input "#1620403_1"
click at [777, 454] on button "Search" at bounding box center [780, 441] width 86 height 36
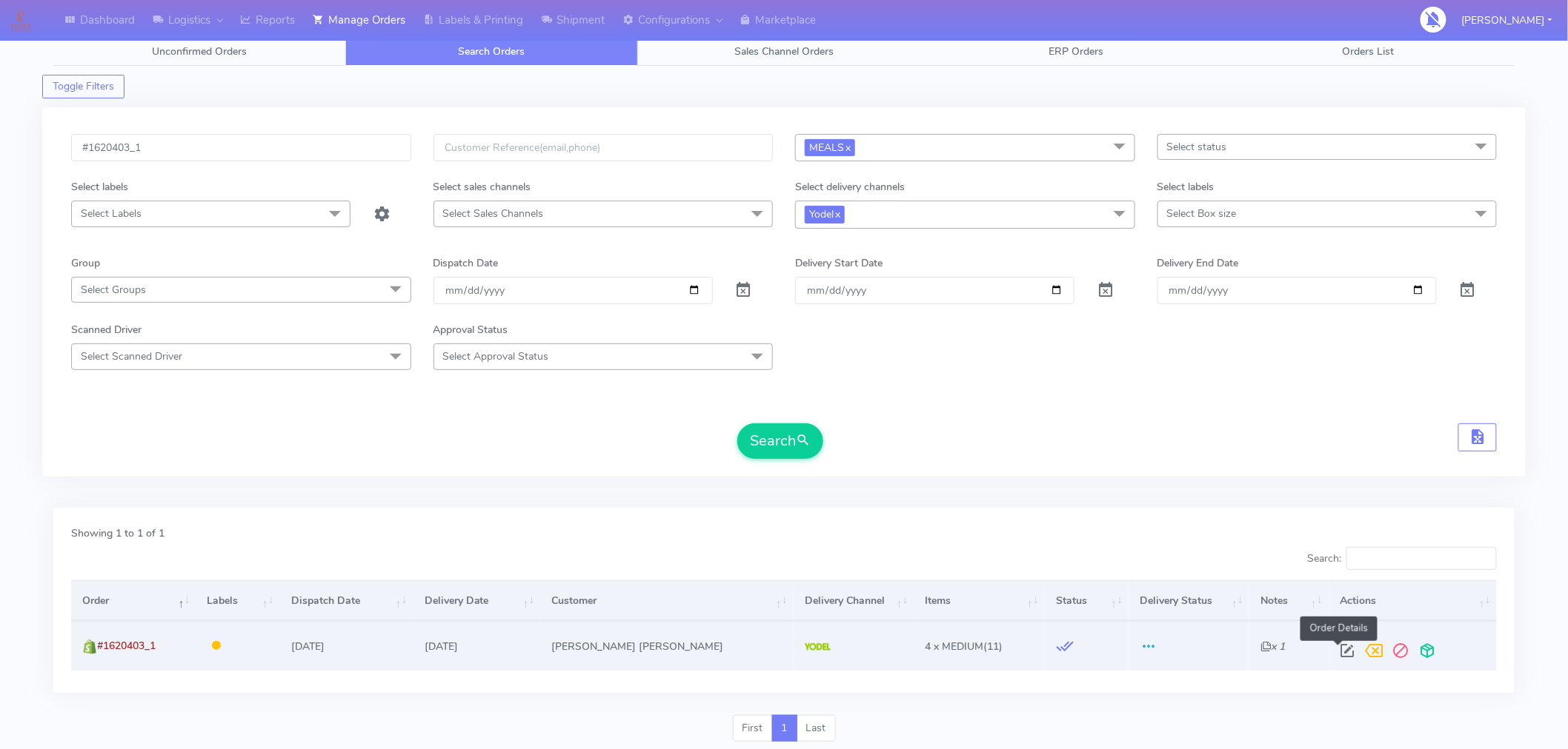
click at [1342, 648] on span at bounding box center [1347, 654] width 27 height 14
select select "5"
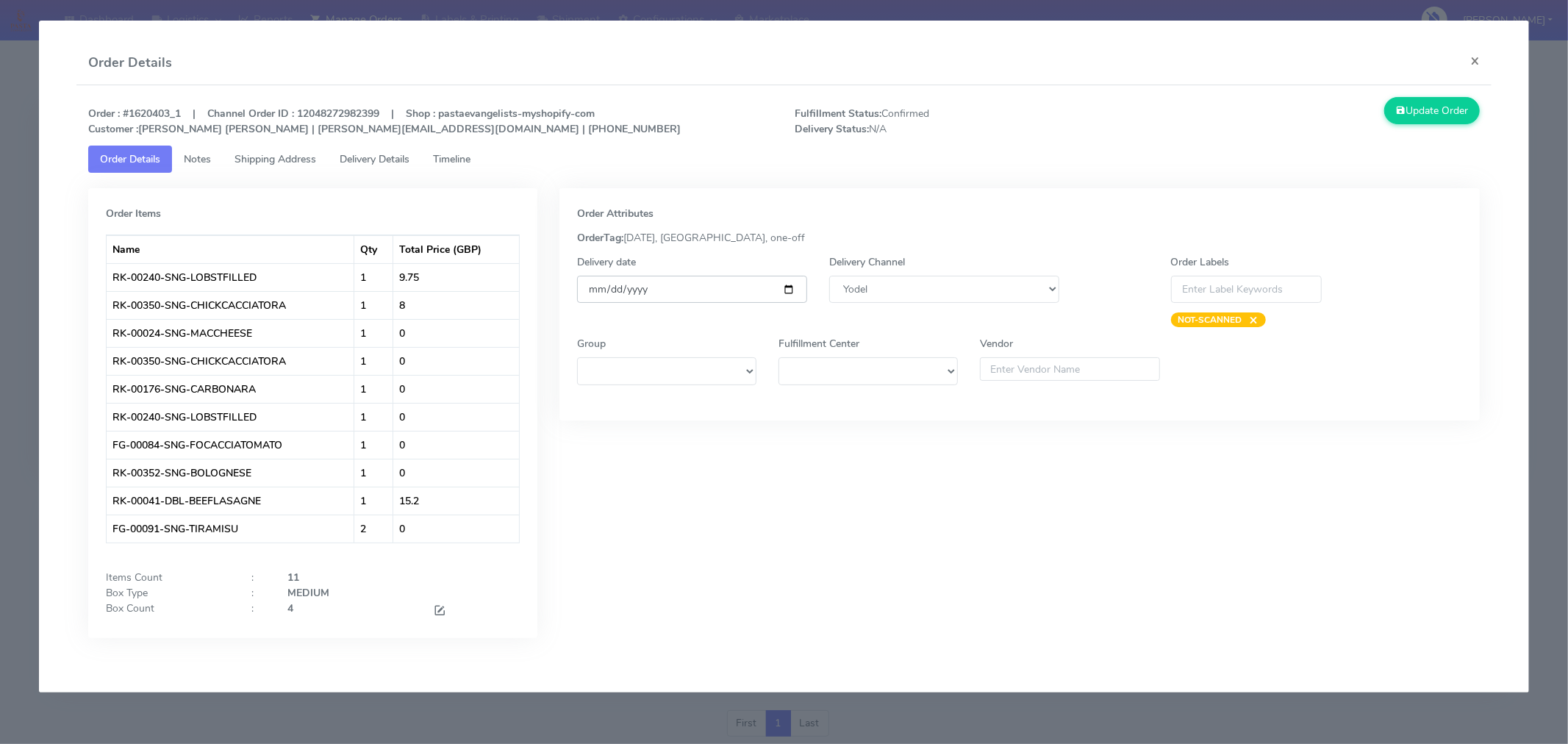
click at [787, 288] on input "[DATE]" at bounding box center [692, 289] width 230 height 27
type input "[DATE]"
click at [436, 611] on span at bounding box center [439, 612] width 13 height 14
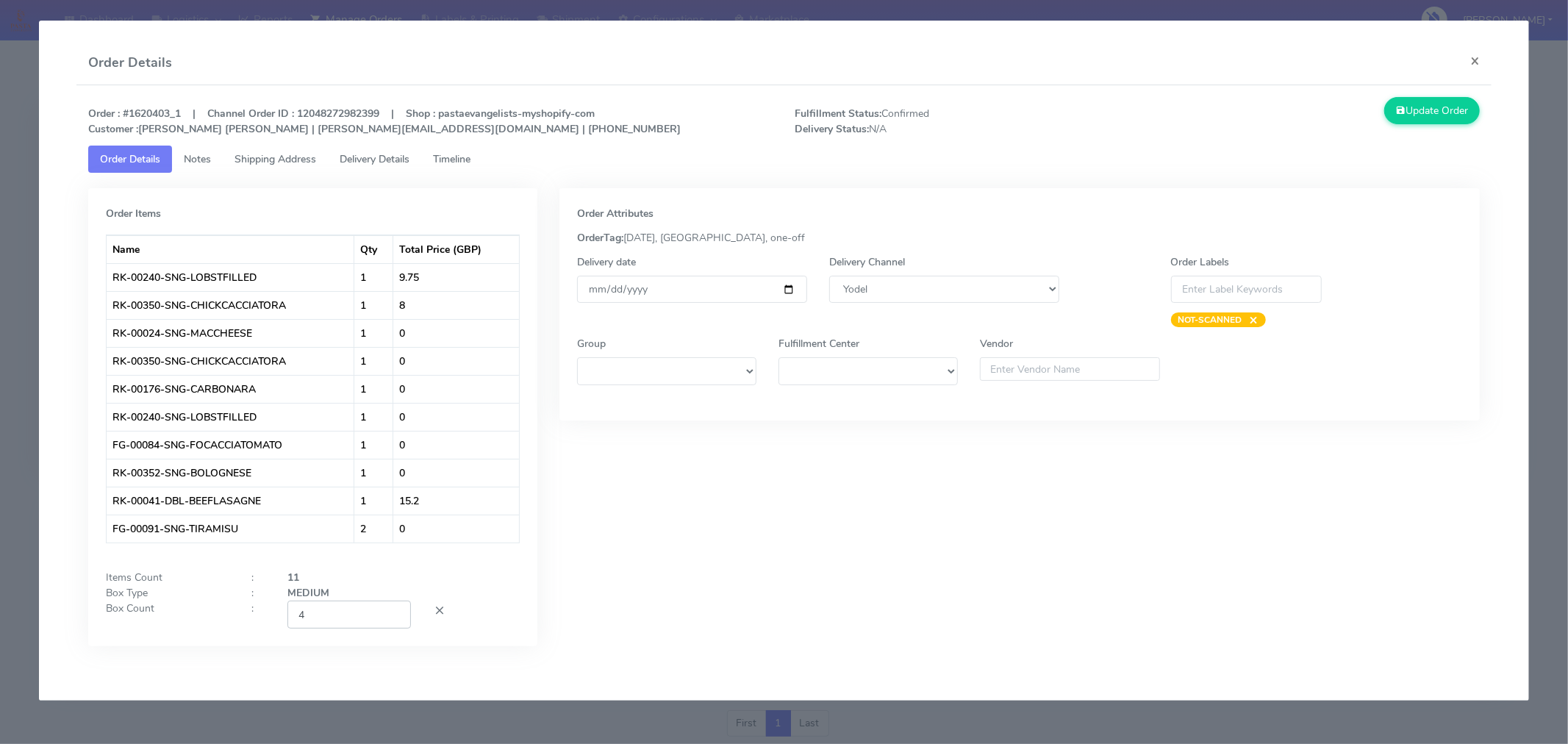
click at [357, 620] on input "4" at bounding box center [349, 614] width 123 height 27
type input "2"
click at [828, 556] on div "Order Attributes OrderTag: [DATE], [GEOGRAPHIC_DATA], one-off Delivery date [DA…" at bounding box center [1020, 428] width 942 height 480
click at [1427, 121] on button "Update Order" at bounding box center [1432, 110] width 95 height 27
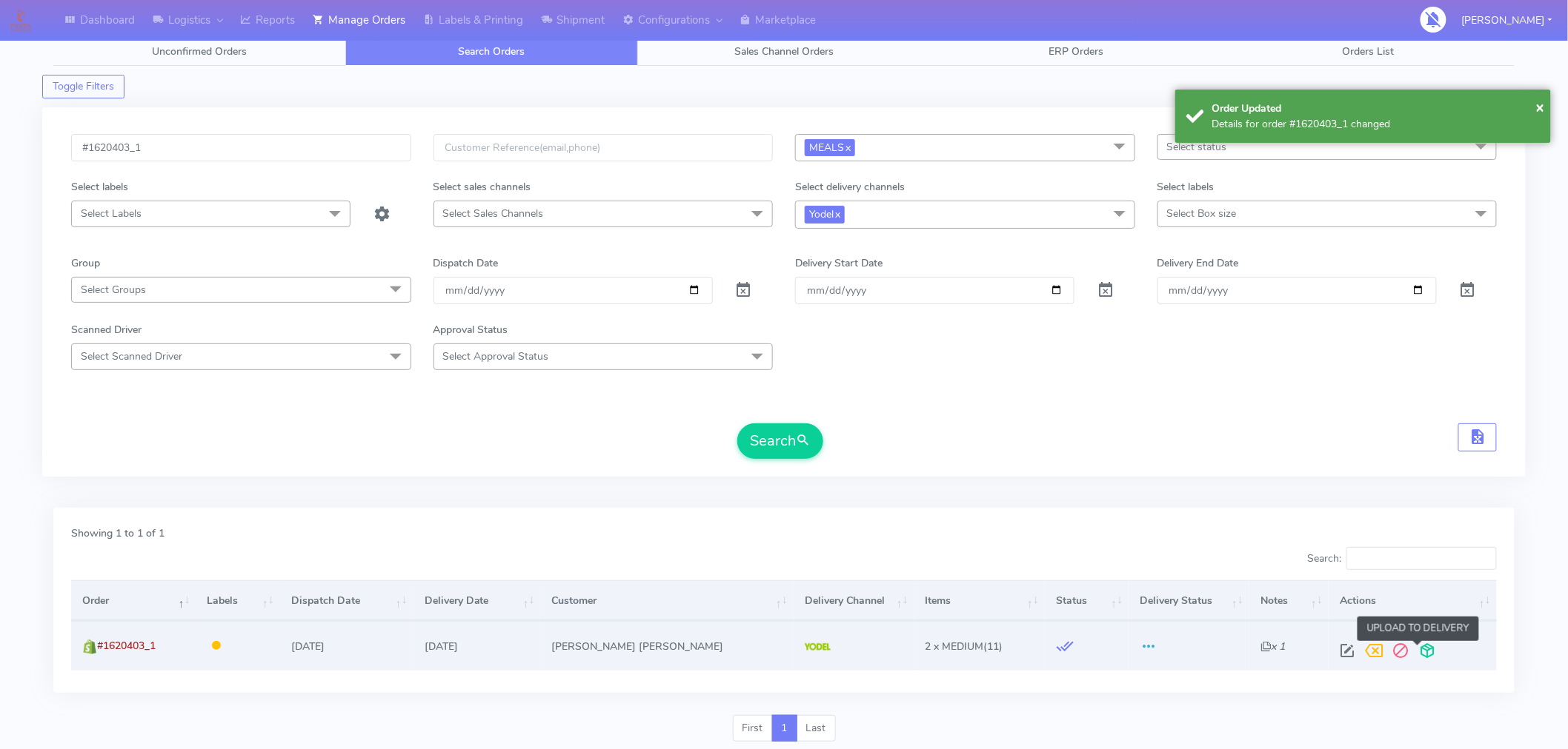
click at [1418, 655] on span at bounding box center [1427, 654] width 27 height 14
click at [1362, 648] on span at bounding box center [1369, 654] width 27 height 14
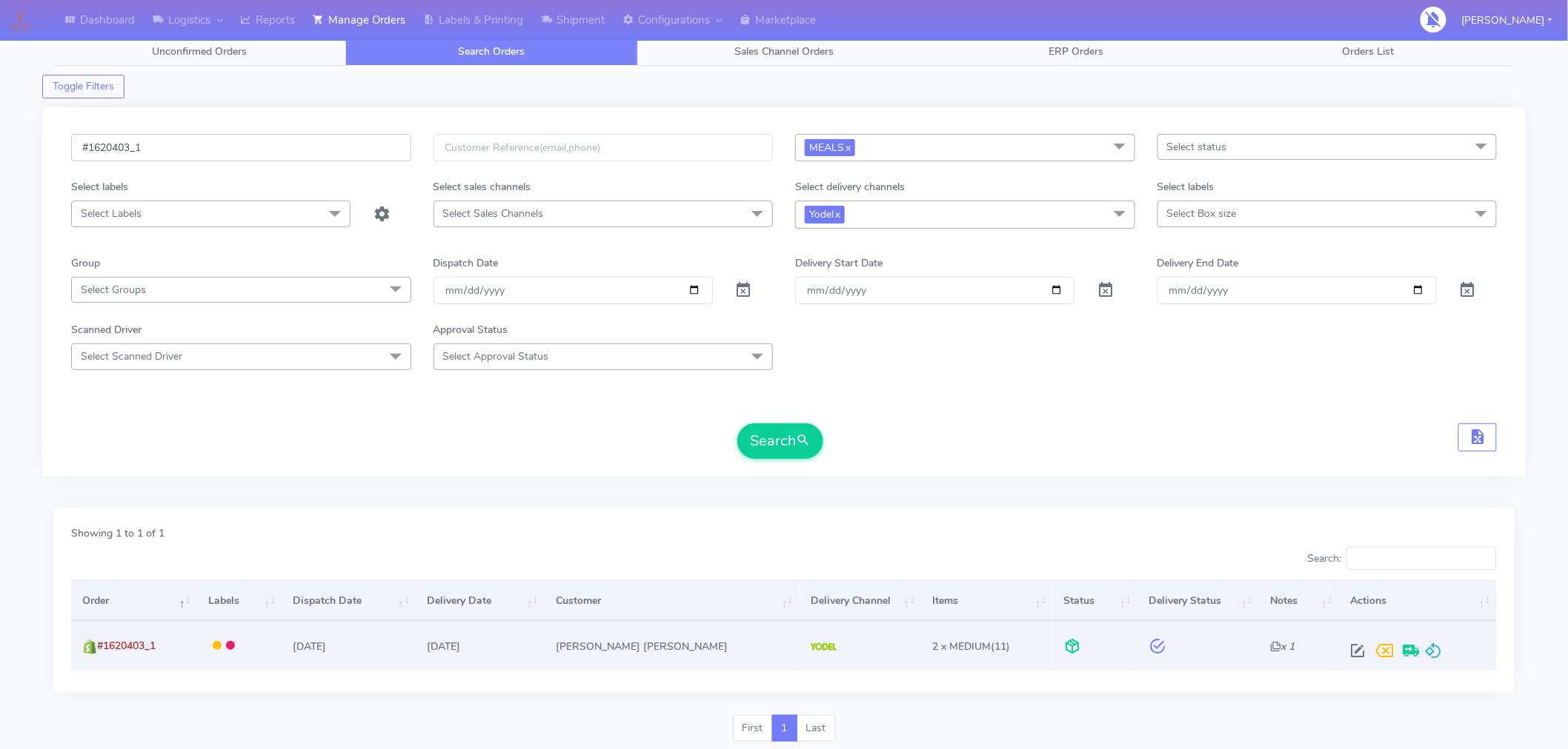
click at [245, 143] on input "#1620403_1" at bounding box center [240, 147] width 340 height 27
paste input "10"
type input "#1620410_1"
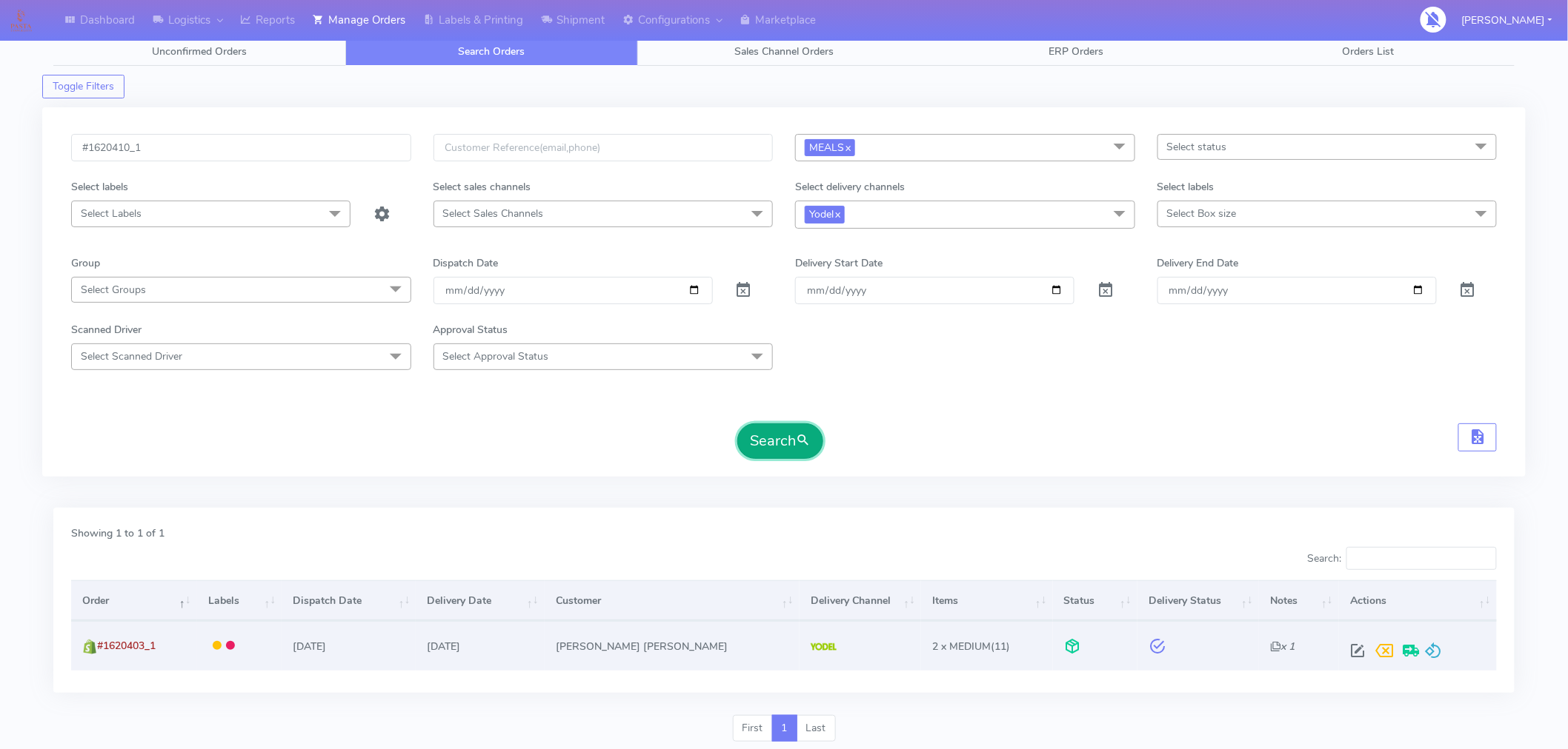
click at [796, 447] on button "Search" at bounding box center [780, 441] width 86 height 36
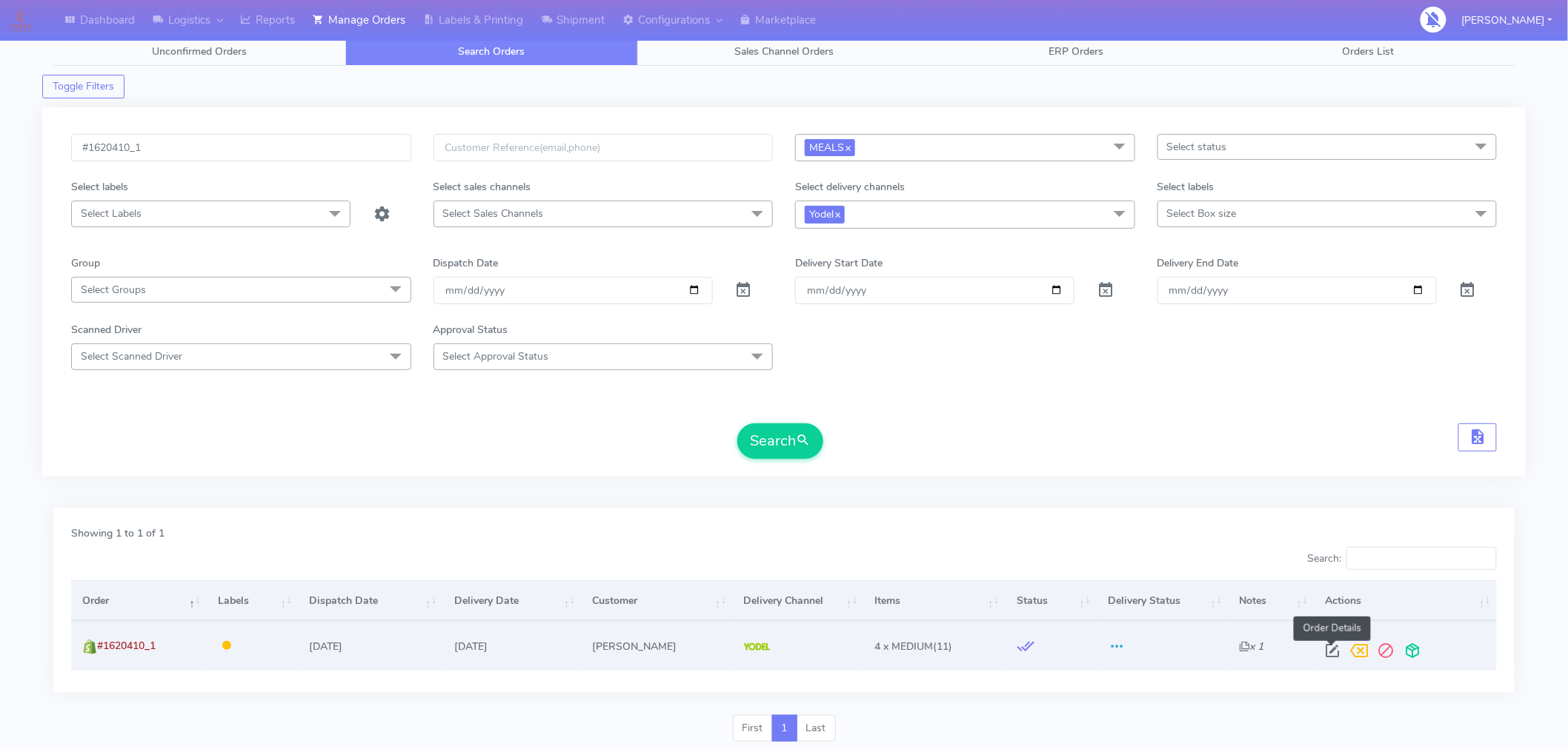
click at [1332, 650] on span at bounding box center [1333, 654] width 27 height 14
select select "5"
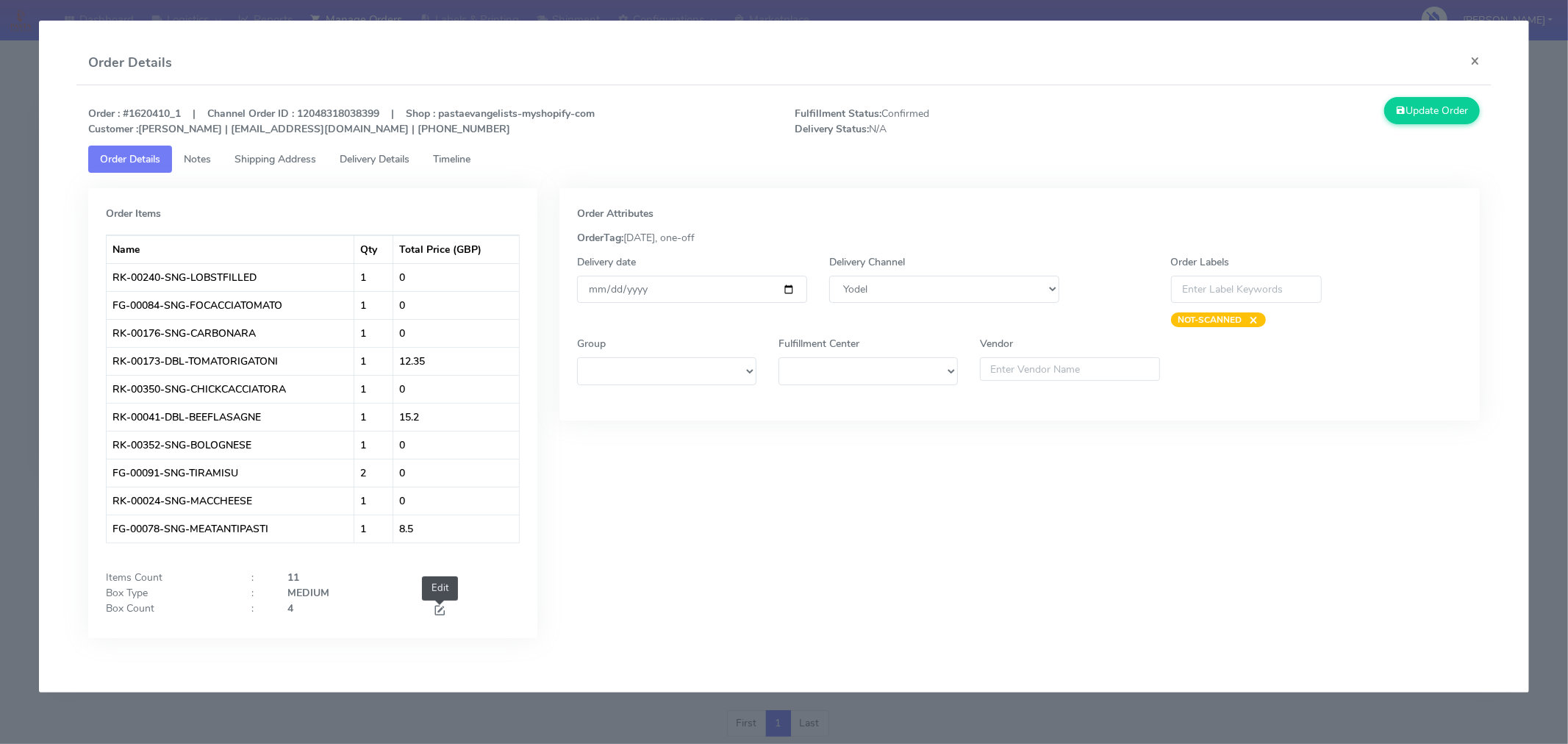
click at [437, 613] on span at bounding box center [439, 612] width 13 height 14
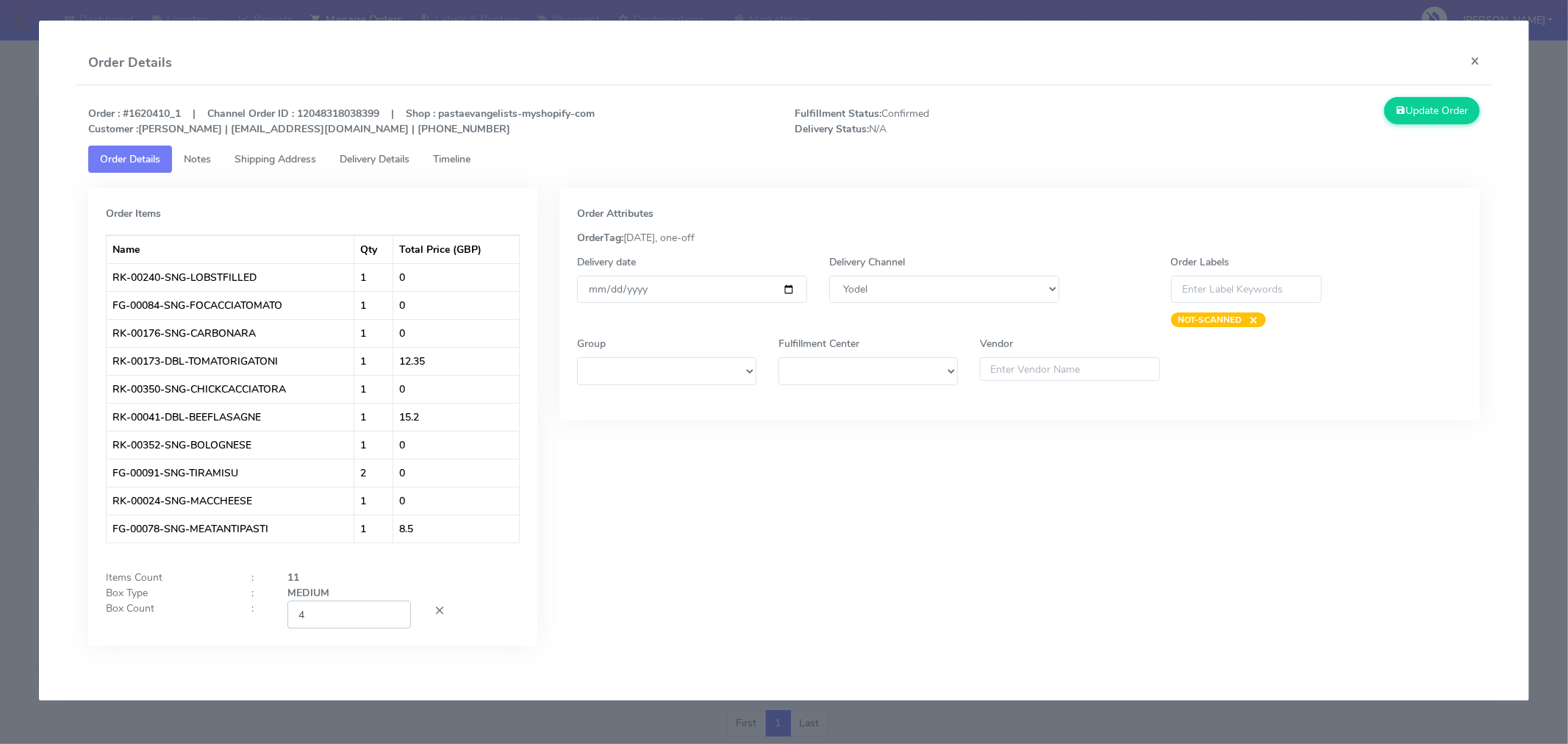
click at [358, 619] on input "4" at bounding box center [349, 614] width 123 height 27
type input "2"
click at [782, 544] on div "Order Attributes OrderTag: [DATE], one-off Delivery date [DATE] Delivery Channe…" at bounding box center [1020, 428] width 942 height 480
click at [788, 284] on input "[DATE]" at bounding box center [692, 289] width 230 height 27
type input "[DATE]"
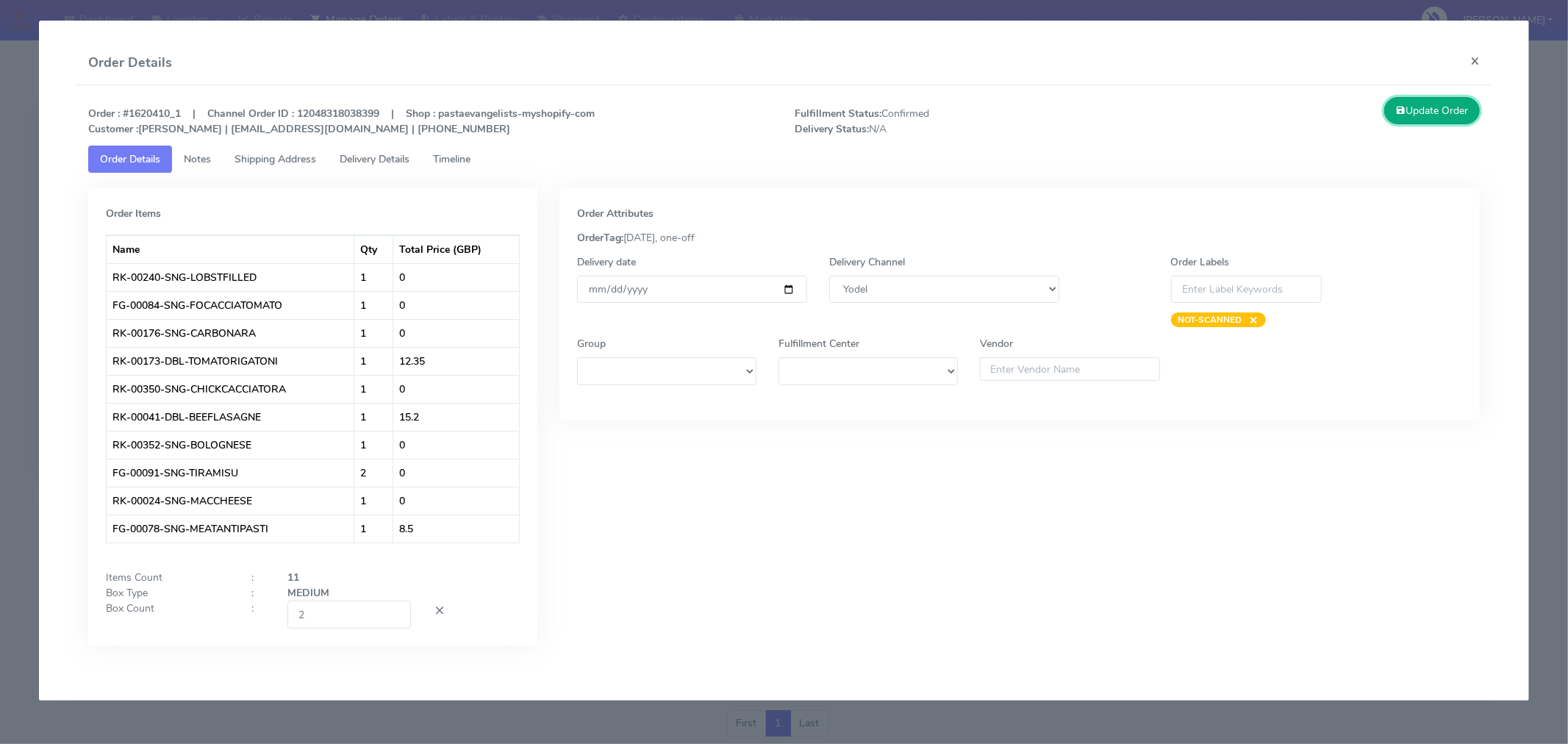
click at [1422, 122] on button "Update Order" at bounding box center [1432, 110] width 95 height 27
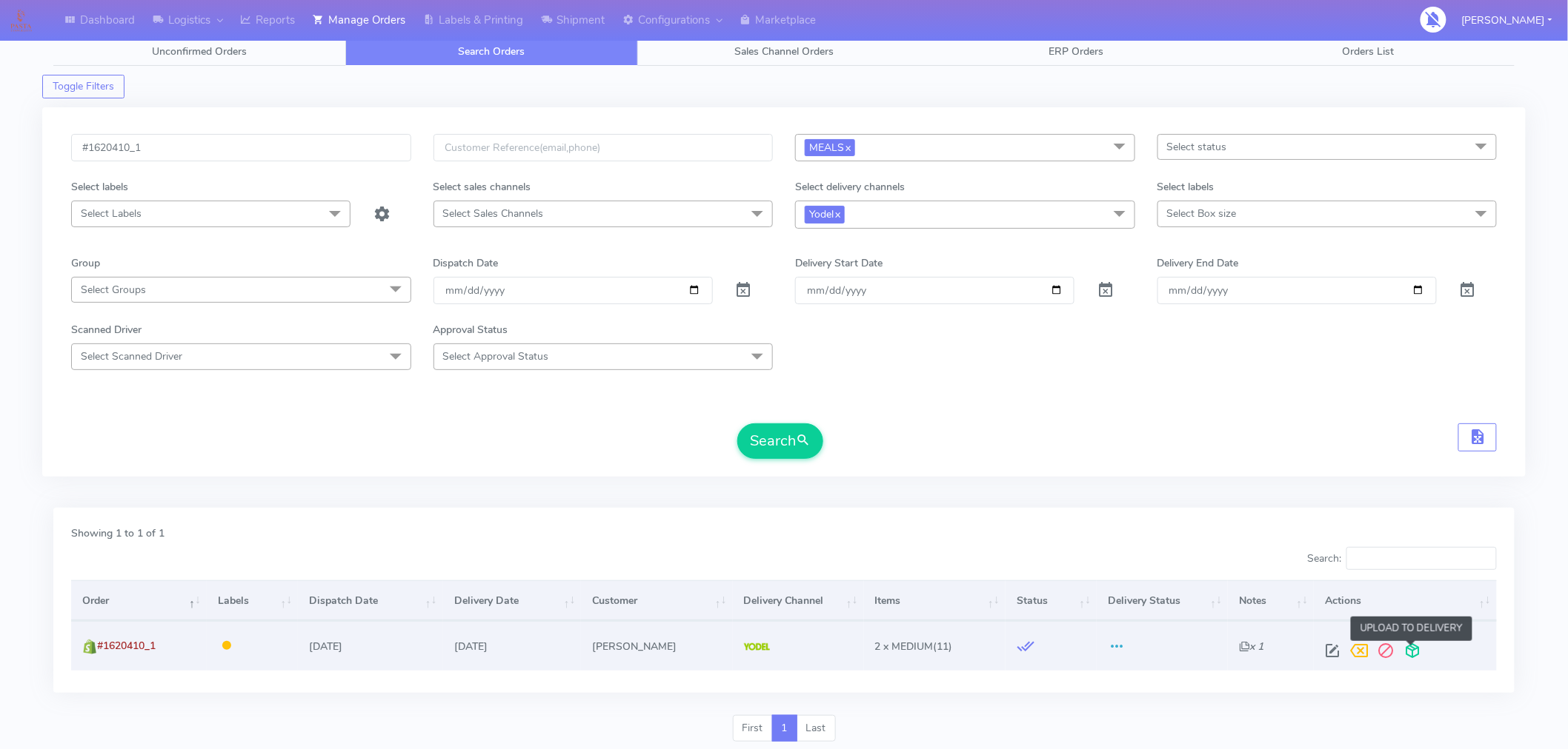
click at [1411, 647] on span at bounding box center [1412, 654] width 27 height 14
click at [231, 148] on input "#1620410_1" at bounding box center [240, 147] width 340 height 27
paste input "2"
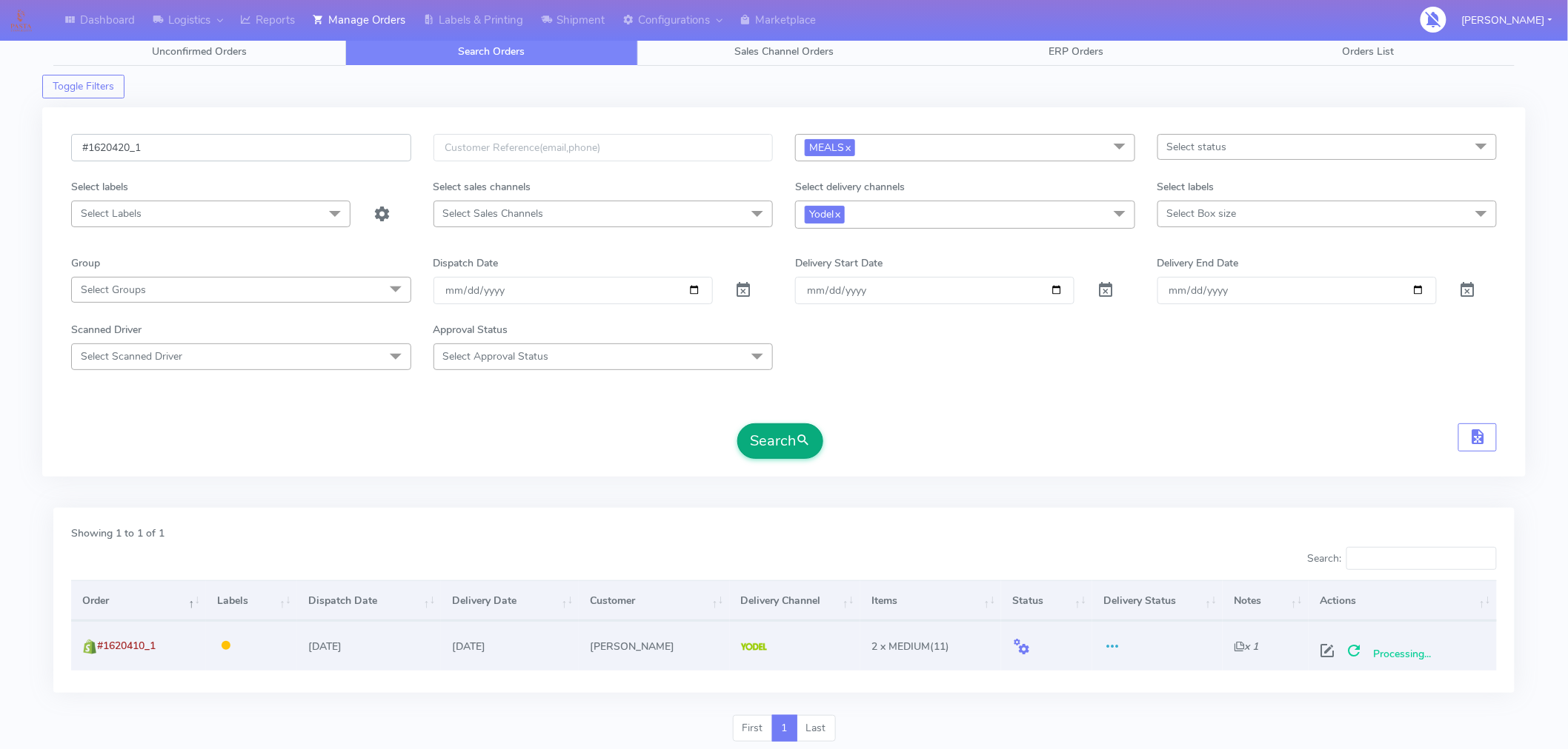
type input "#1620420_1"
click at [776, 440] on button "Search" at bounding box center [780, 441] width 86 height 36
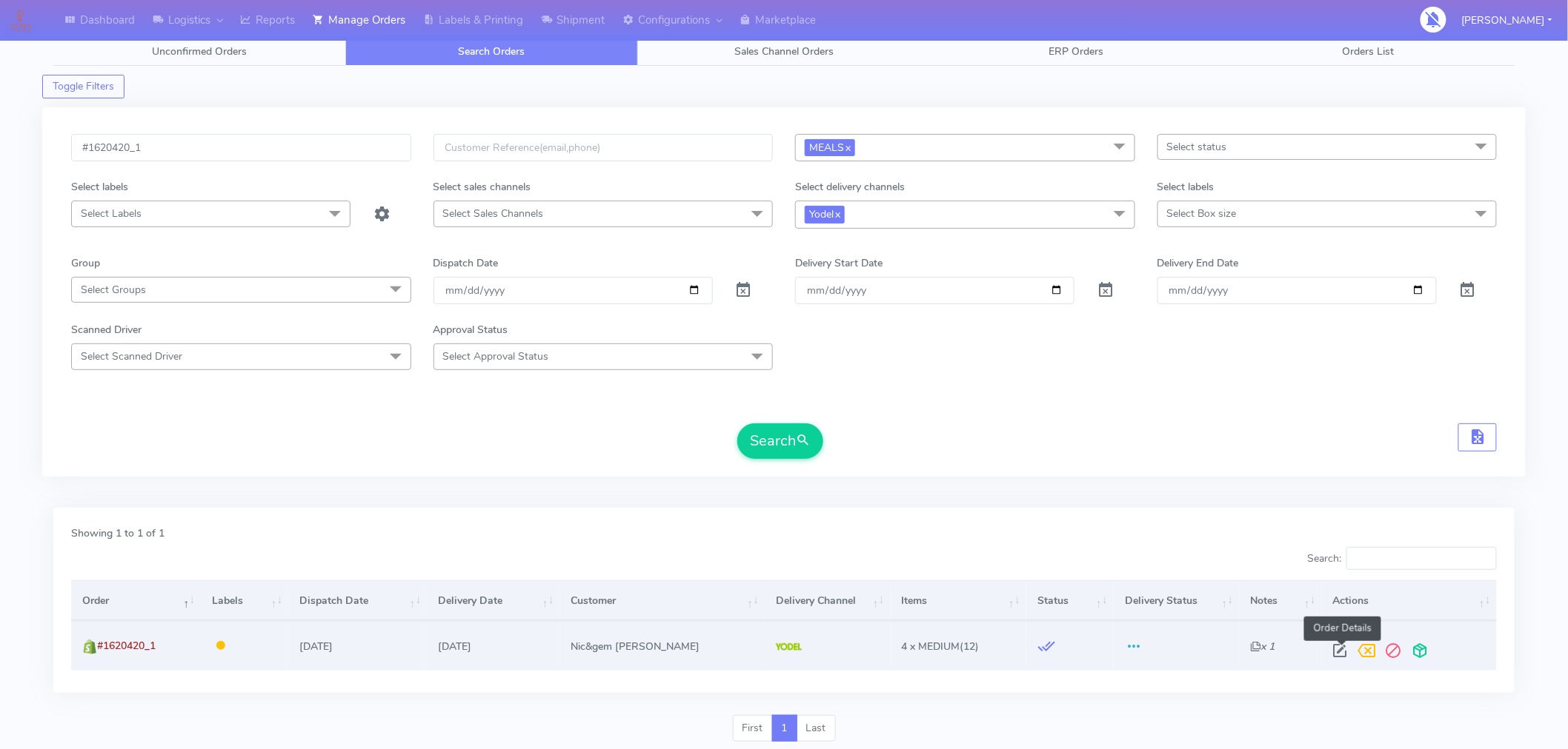
click at [1342, 647] on span at bounding box center [1340, 654] width 27 height 14
select select "5"
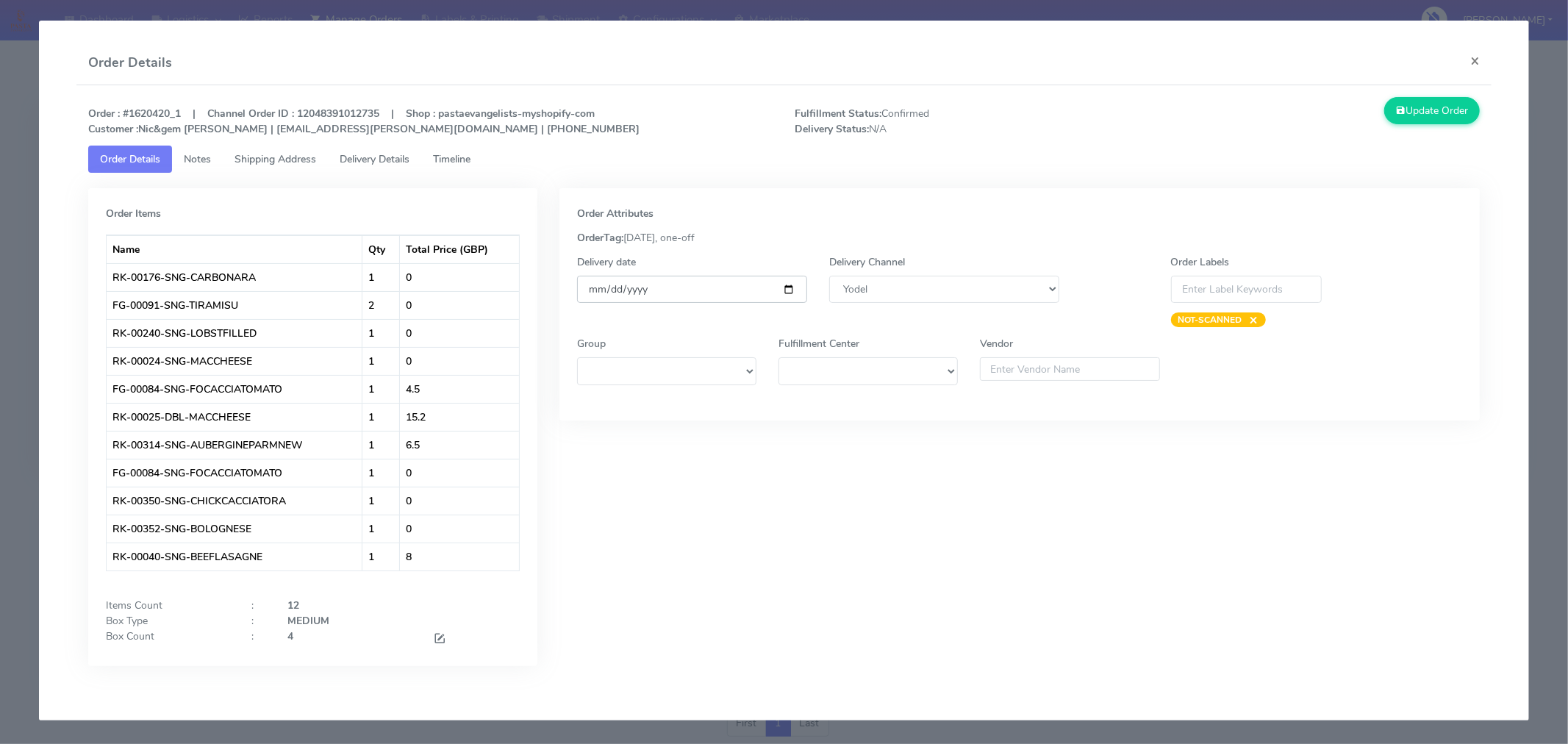
click at [790, 290] on input "[DATE]" at bounding box center [692, 289] width 230 height 27
type input "[DATE]"
click at [436, 637] on span at bounding box center [439, 640] width 13 height 14
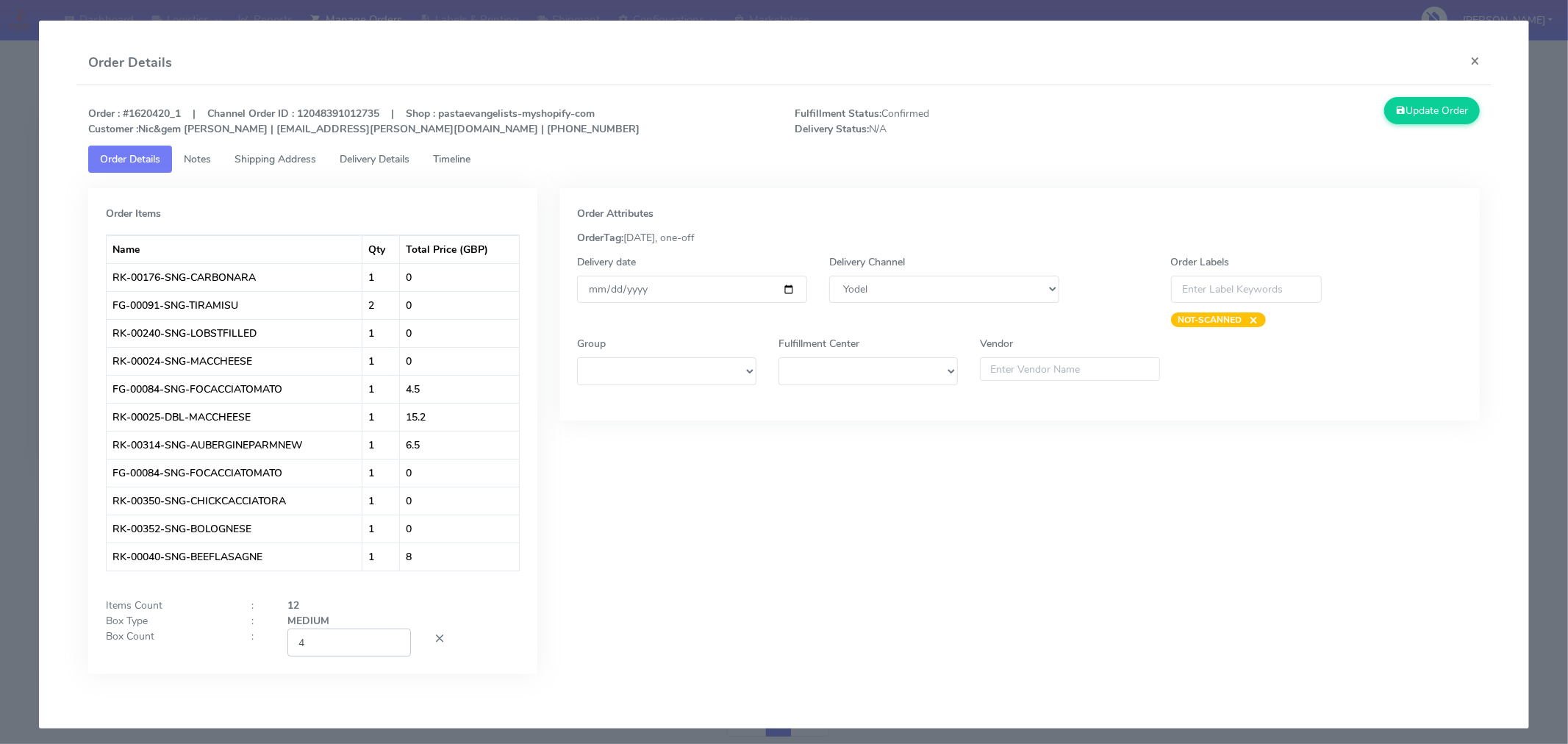
click at [363, 638] on input "4" at bounding box center [349, 642] width 123 height 27
type input "2"
click at [686, 615] on div "Order Attributes OrderTag: [DATE], one-off Delivery date [DATE] Delivery Channe…" at bounding box center [1020, 442] width 942 height 508
click at [1407, 115] on button "Update Order" at bounding box center [1432, 110] width 95 height 27
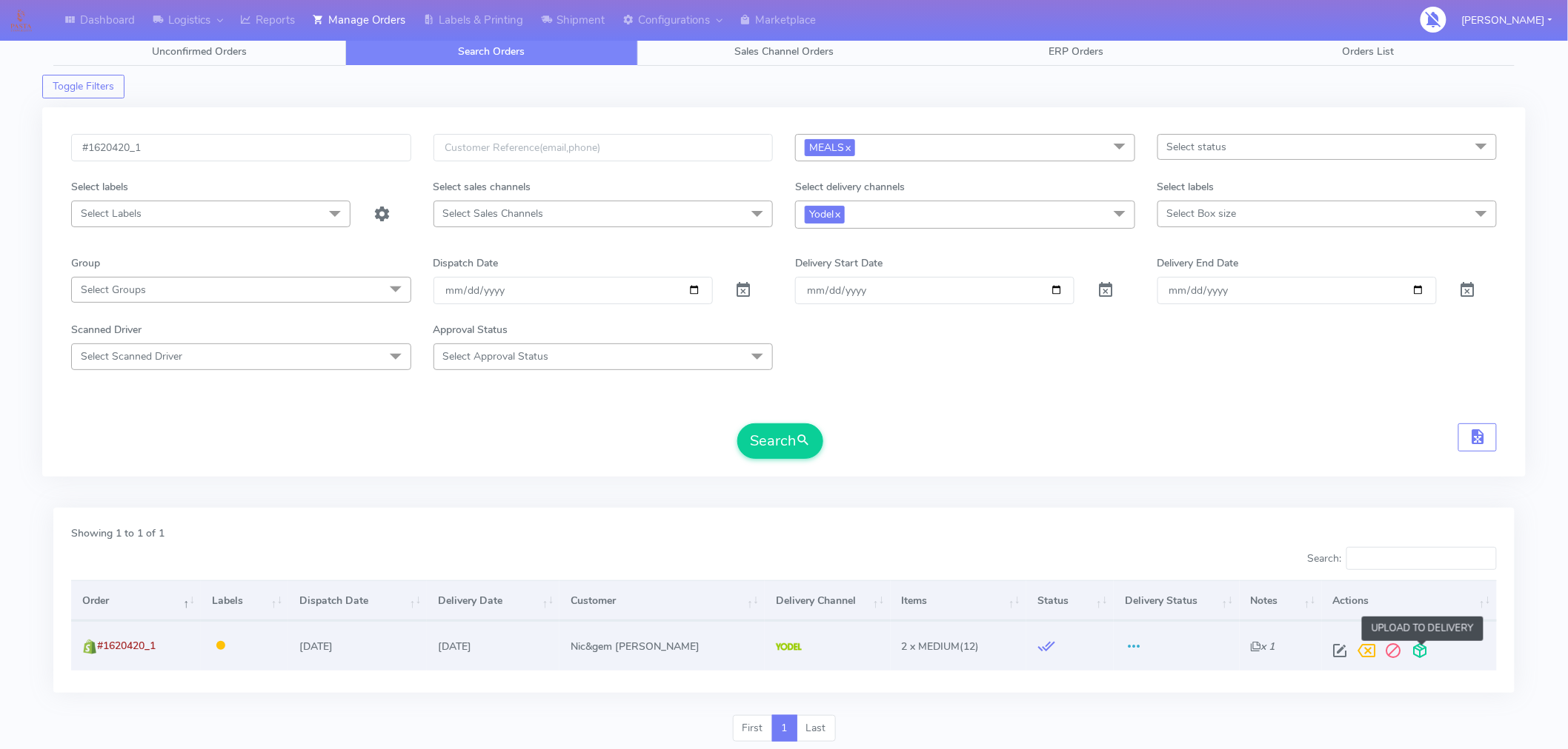
click at [1419, 647] on span at bounding box center [1420, 654] width 27 height 14
click at [245, 156] on input "#1620420_1" at bounding box center [240, 147] width 340 height 27
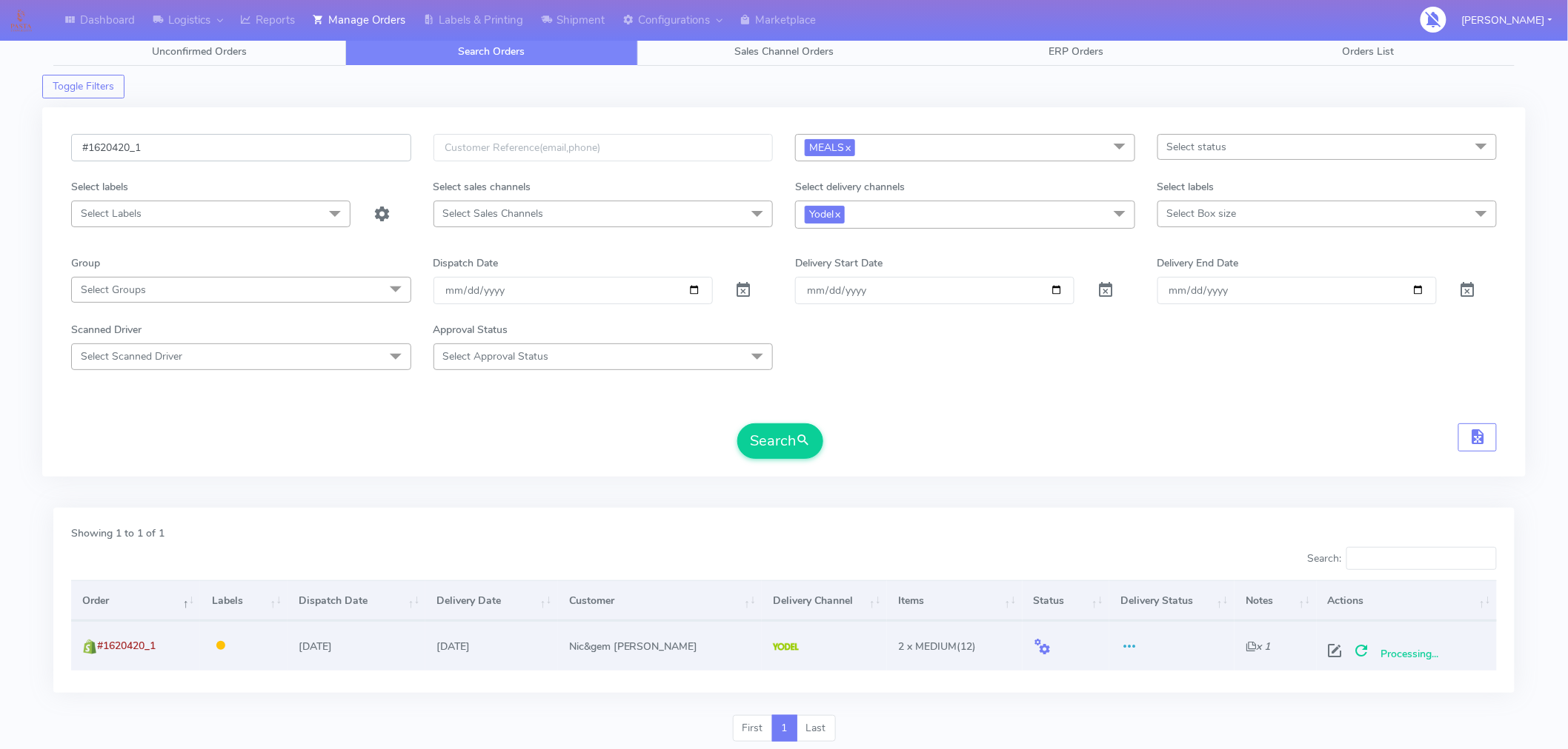
paste input "3"
type input "#1620430_1"
click at [778, 449] on button "Search" at bounding box center [780, 441] width 86 height 36
click at [1324, 649] on span at bounding box center [1333, 654] width 27 height 14
select select "5"
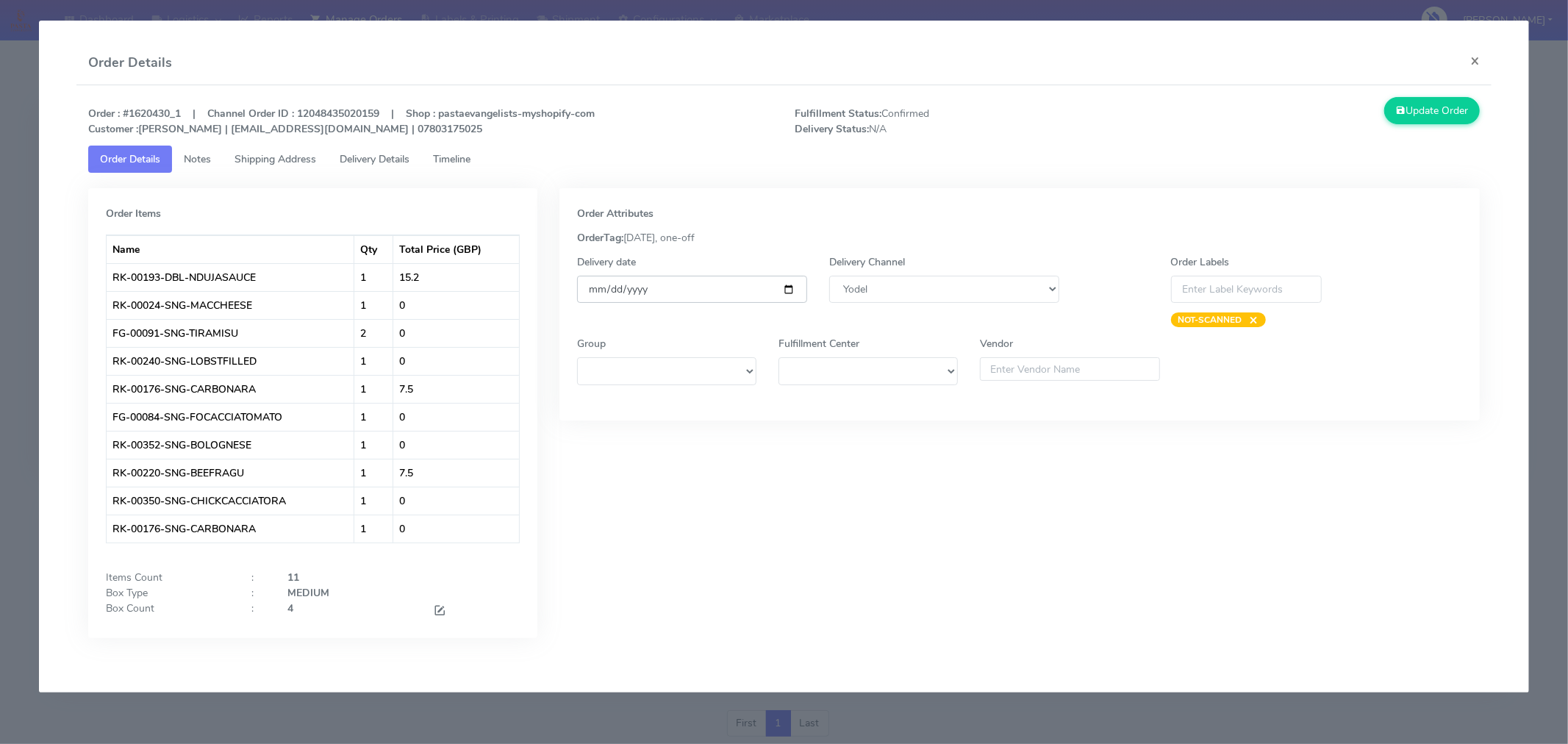
click at [791, 286] on input "[DATE]" at bounding box center [692, 289] width 230 height 27
type input "[DATE]"
click at [441, 609] on span at bounding box center [439, 612] width 13 height 14
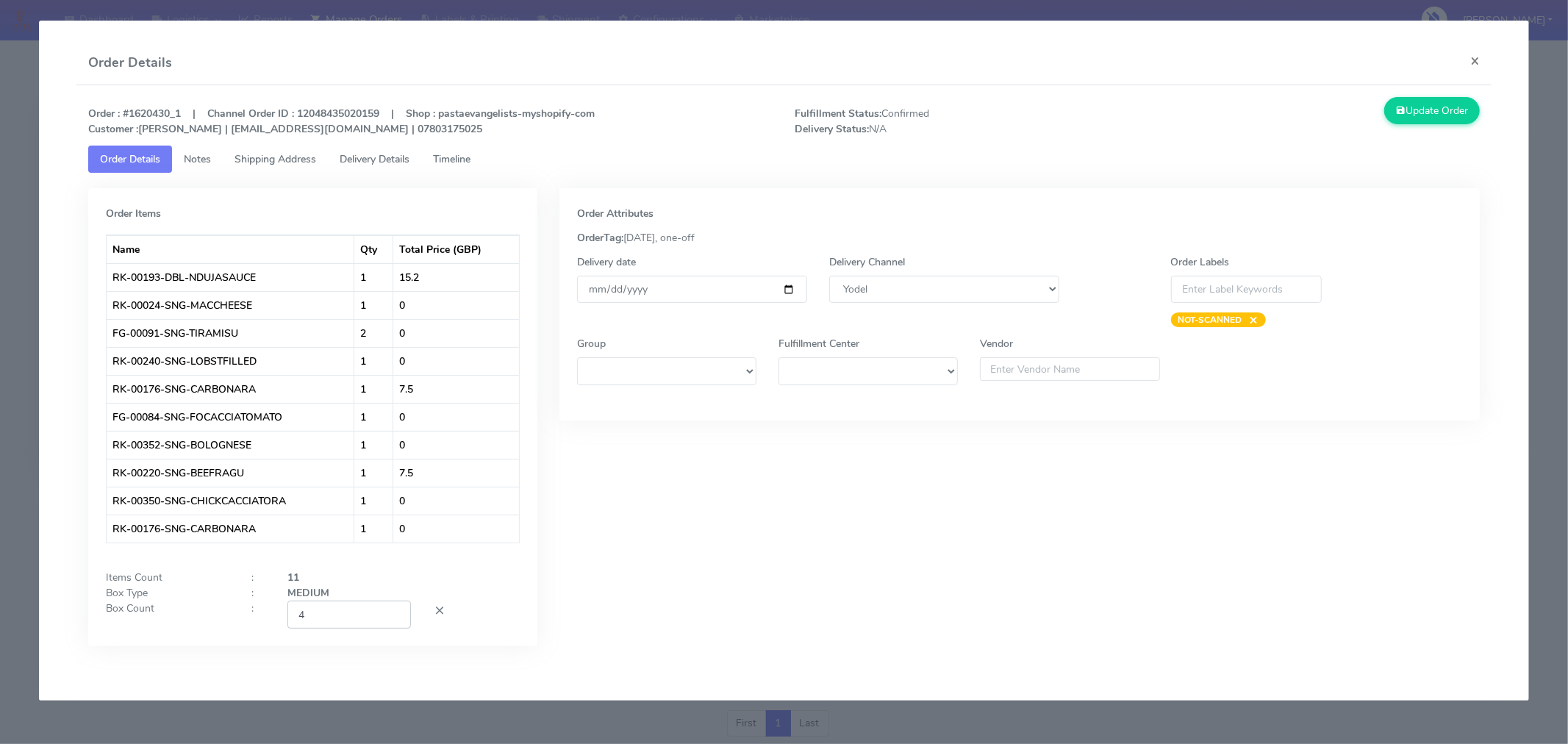
click at [349, 615] on input "4" at bounding box center [349, 614] width 123 height 27
type input "2"
click at [647, 606] on div "Order Attributes OrderTag: [DATE], one-off Delivery date [DATE] Delivery Channe…" at bounding box center [1020, 428] width 942 height 480
click at [1424, 110] on button "Update Order" at bounding box center [1432, 110] width 95 height 27
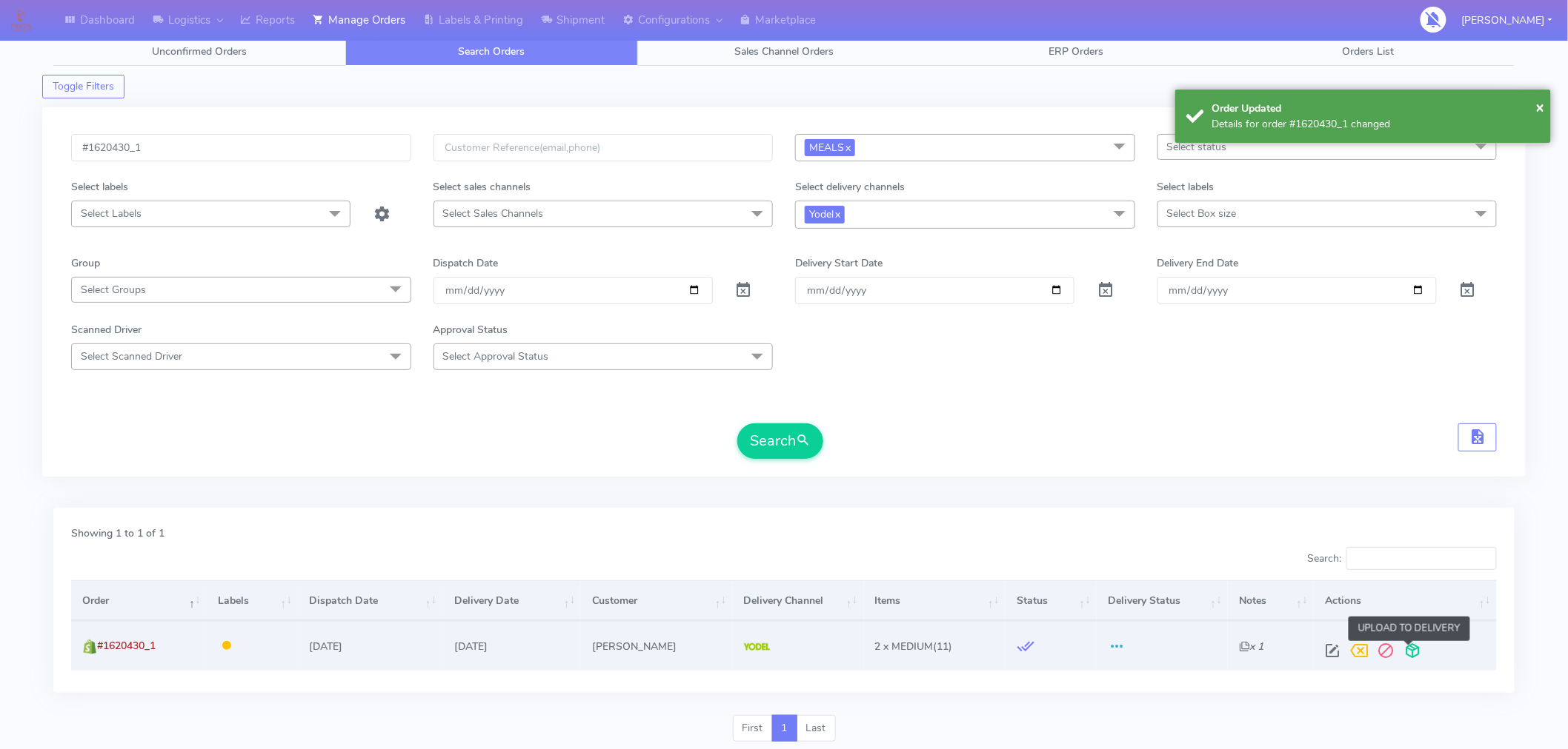
click at [1408, 654] on span at bounding box center [1412, 654] width 27 height 14
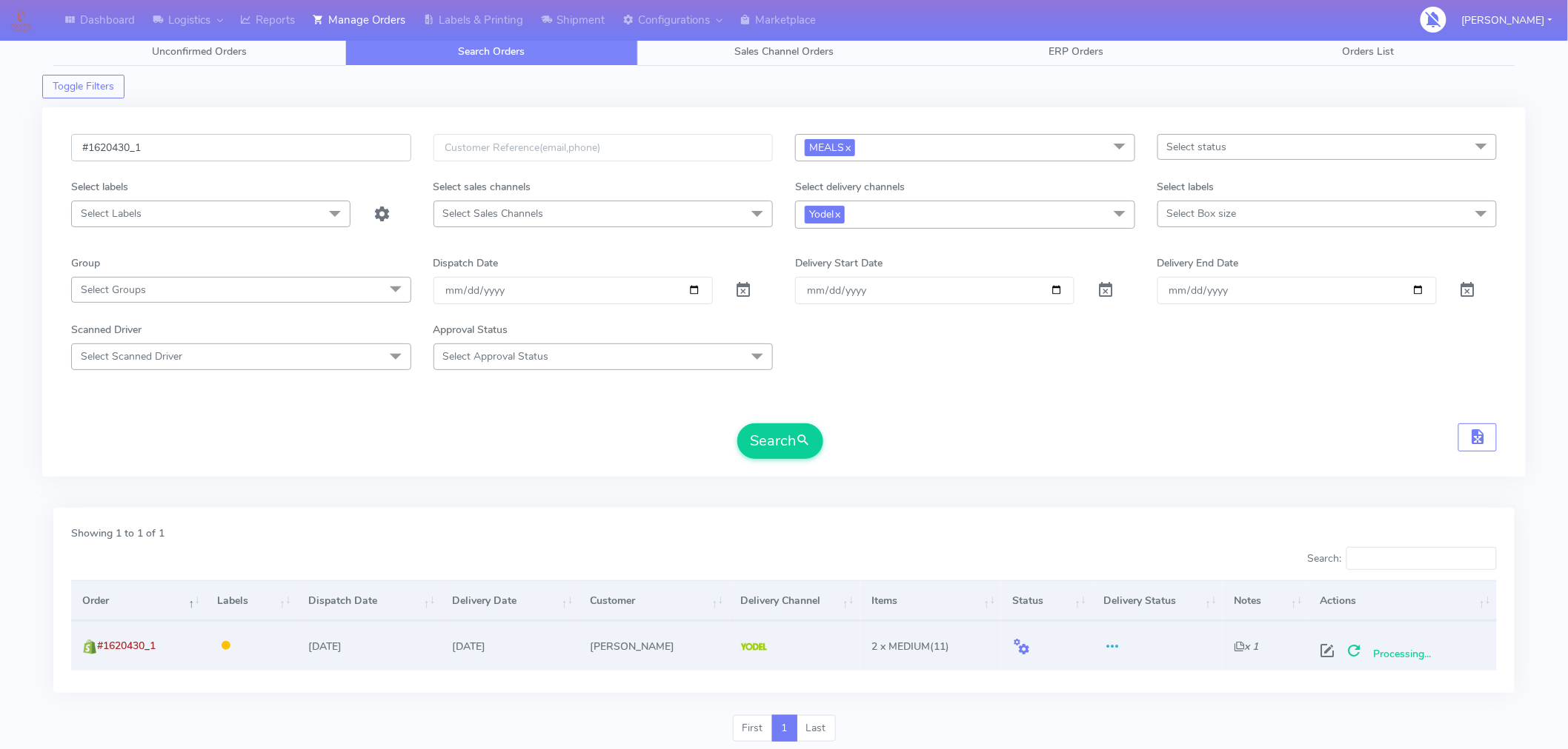
click at [227, 151] on input "#1620430_1" at bounding box center [240, 147] width 340 height 27
paste input "1"
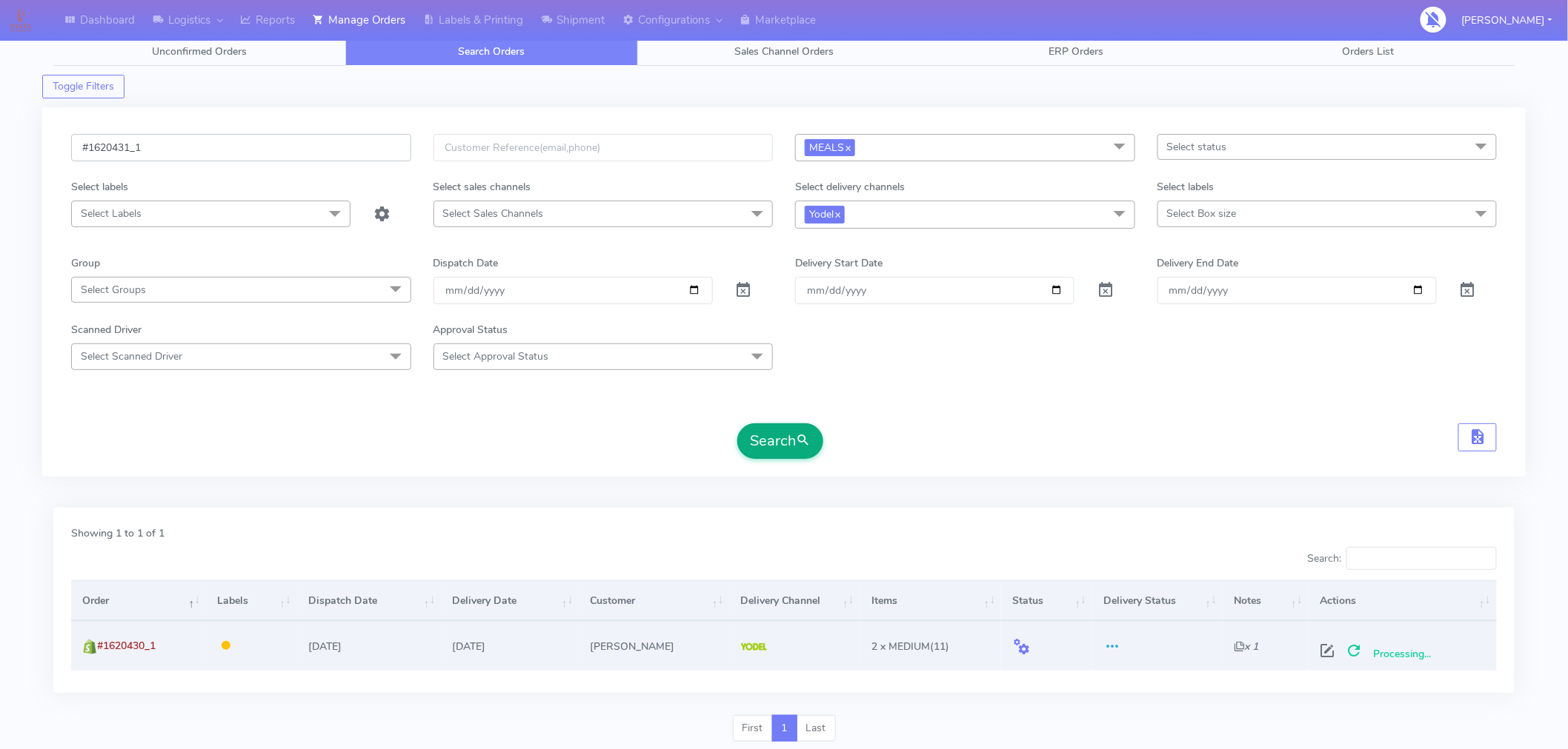
type input "#1620431_1"
click at [786, 442] on button "Search" at bounding box center [780, 441] width 86 height 36
click at [1337, 649] on span at bounding box center [1333, 654] width 27 height 14
select select "5"
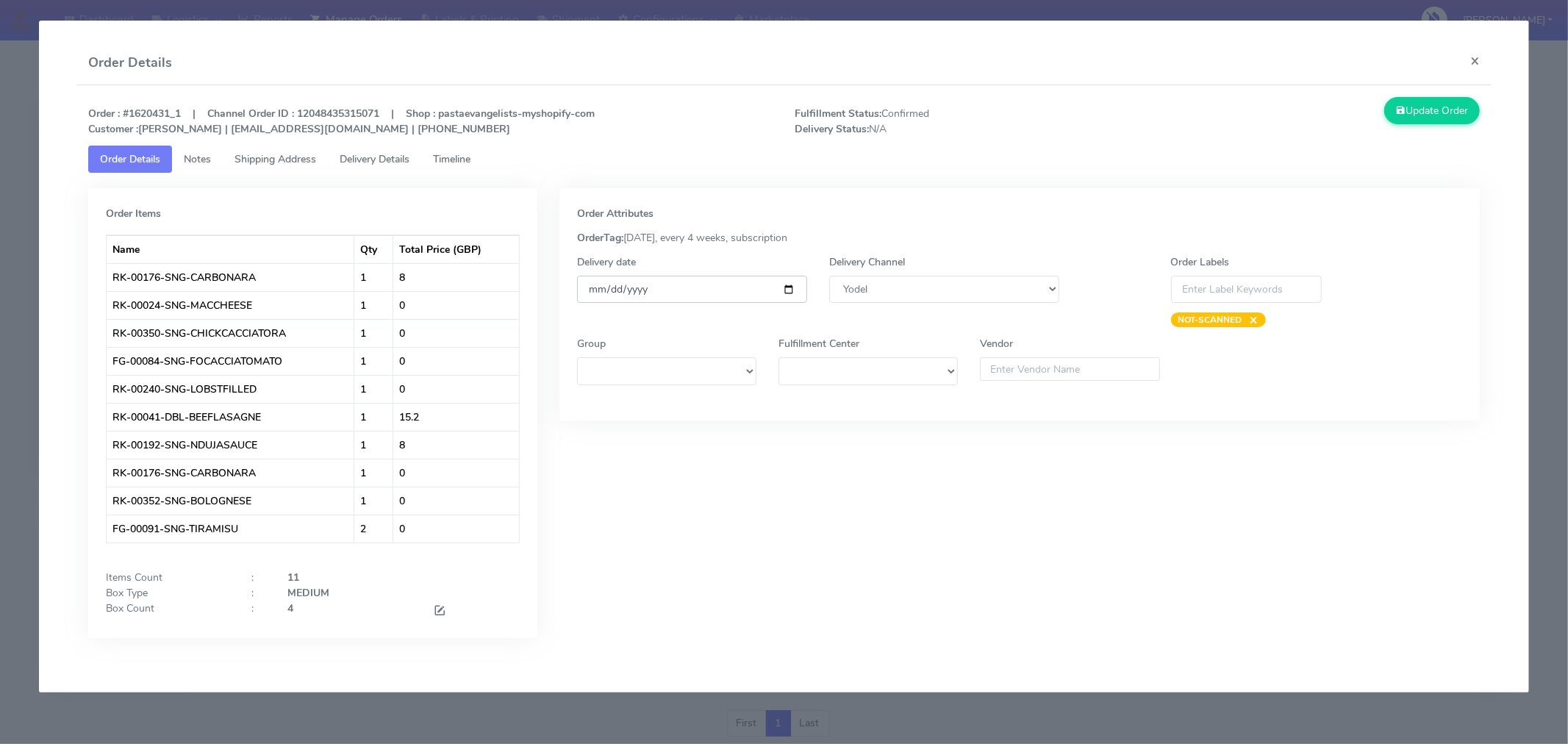
click at [784, 285] on input "[DATE]" at bounding box center [692, 289] width 230 height 27
type input "[DATE]"
click at [438, 609] on span at bounding box center [439, 612] width 13 height 14
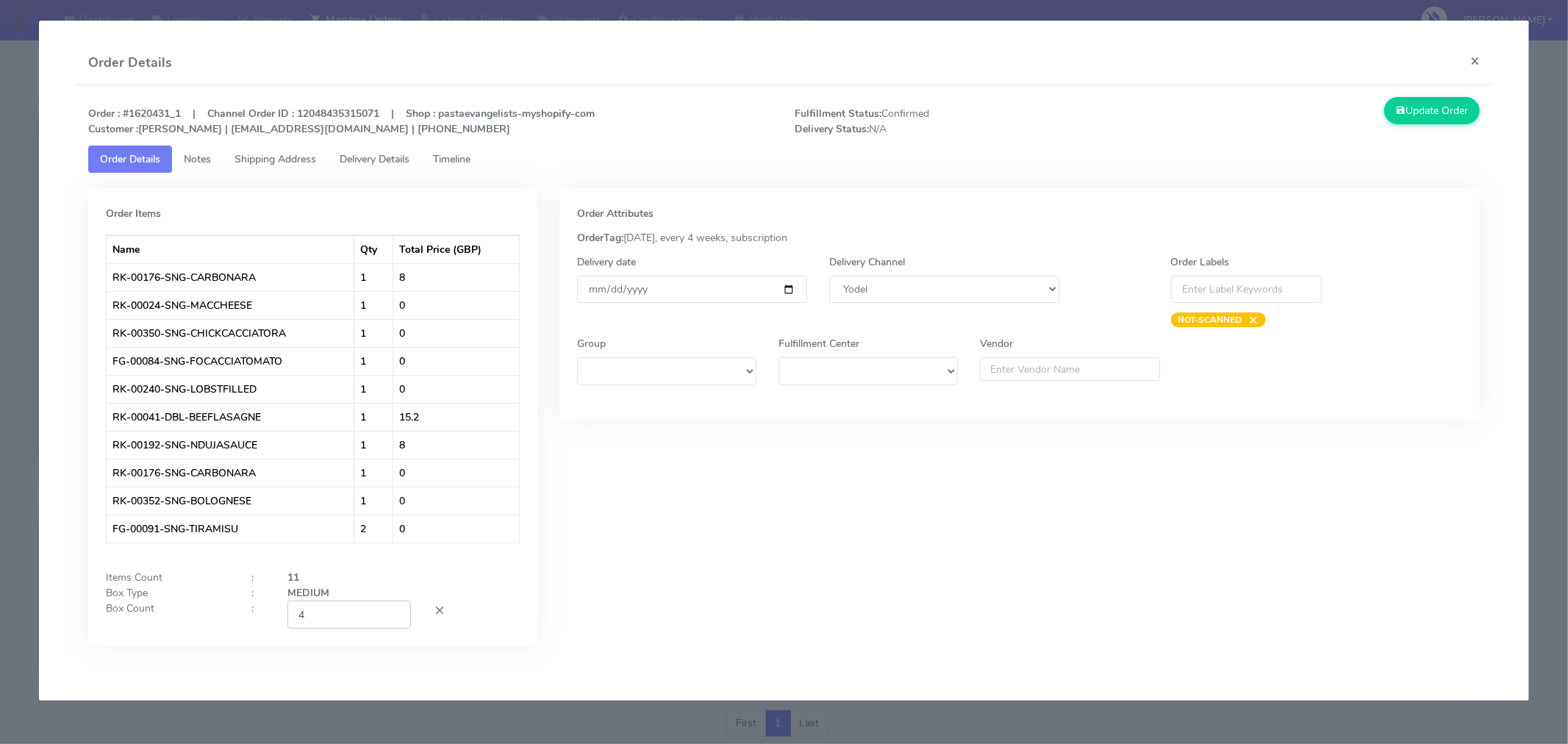
click at [373, 611] on input "4" at bounding box center [349, 614] width 123 height 27
type input "2"
click at [909, 506] on div "Order Attributes OrderTag: [DATE], every 4 weeks, subscription Delivery date [D…" at bounding box center [1020, 428] width 942 height 480
click at [1424, 111] on button "Update Order" at bounding box center [1432, 110] width 95 height 27
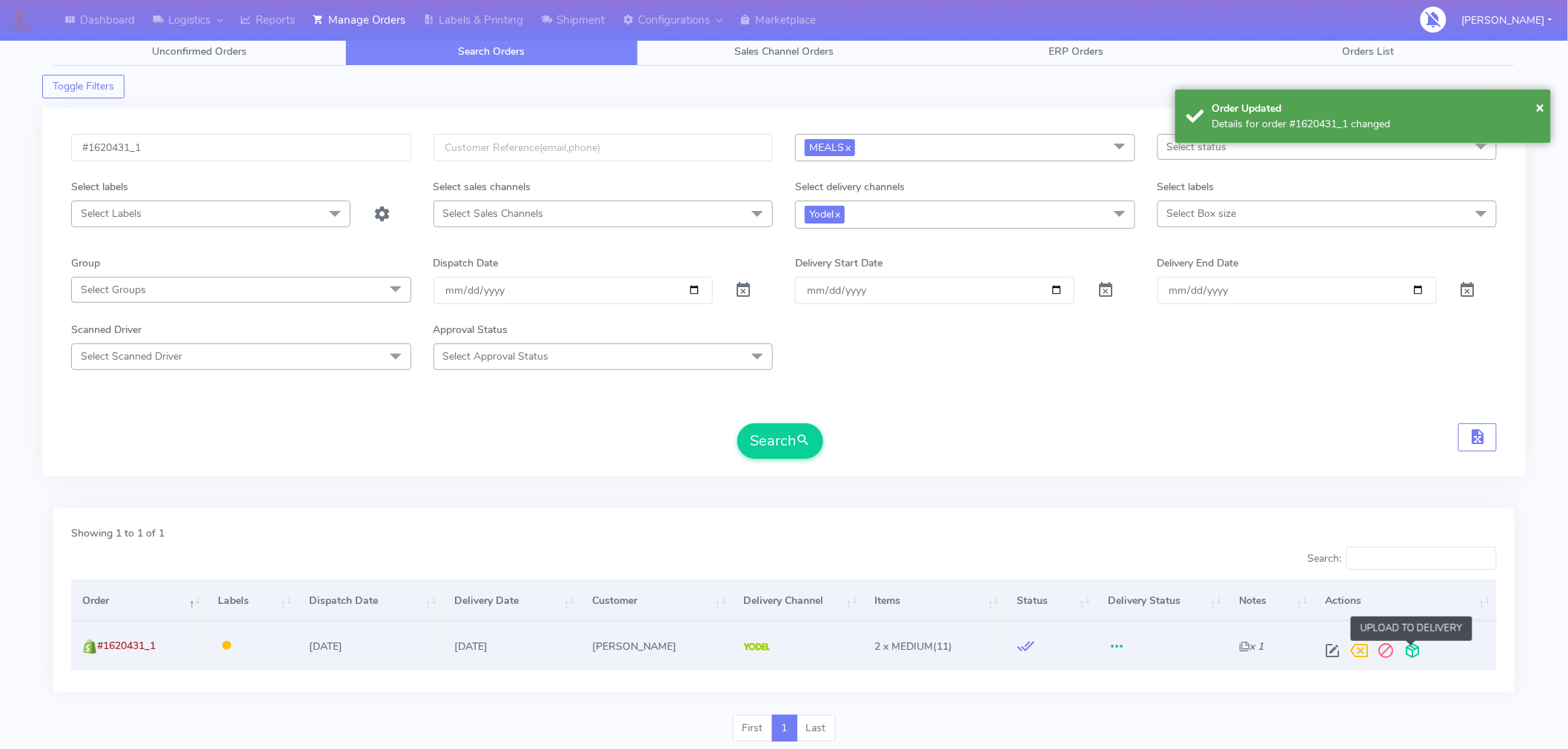
click at [1414, 647] on span at bounding box center [1412, 654] width 27 height 14
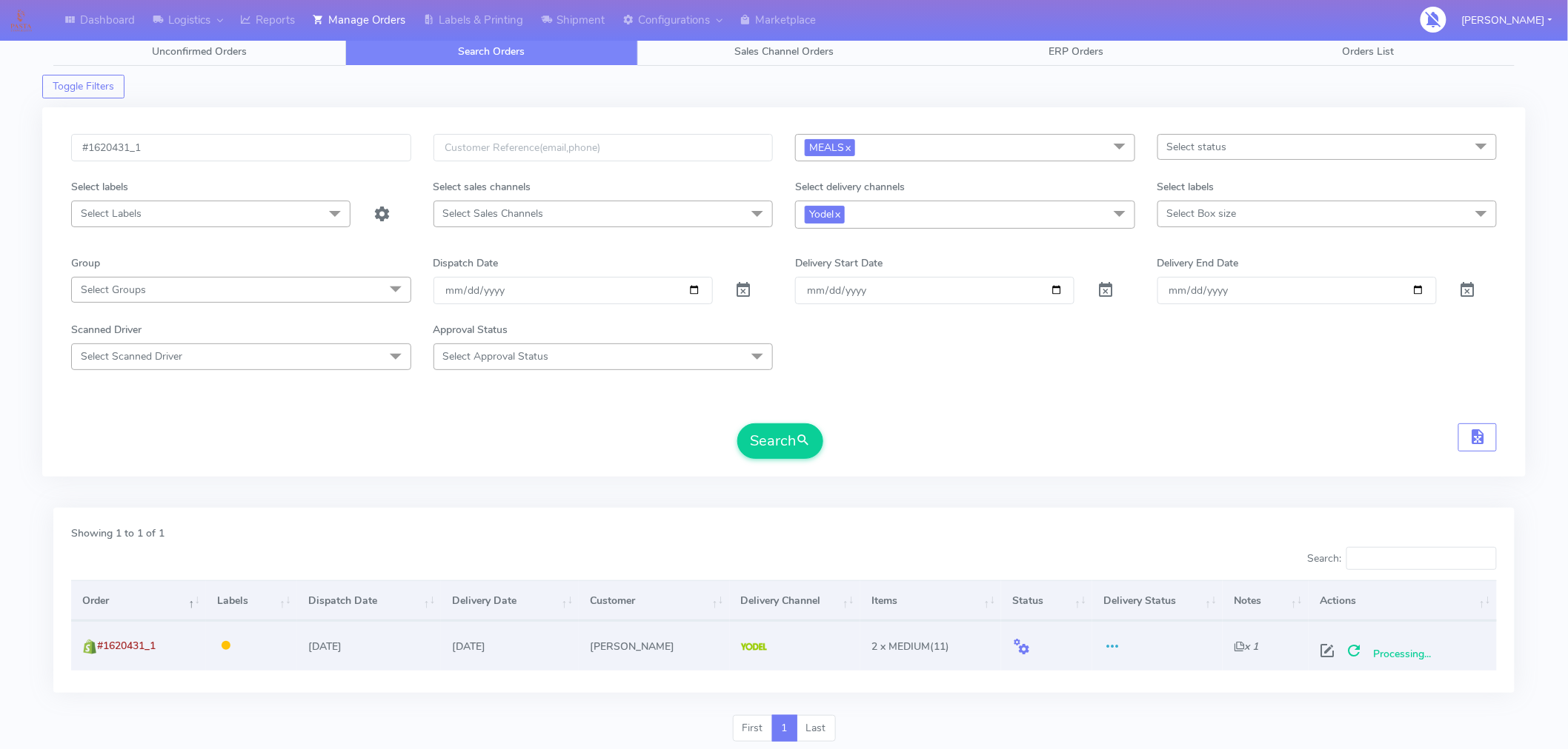
scroll to position [0, 0]
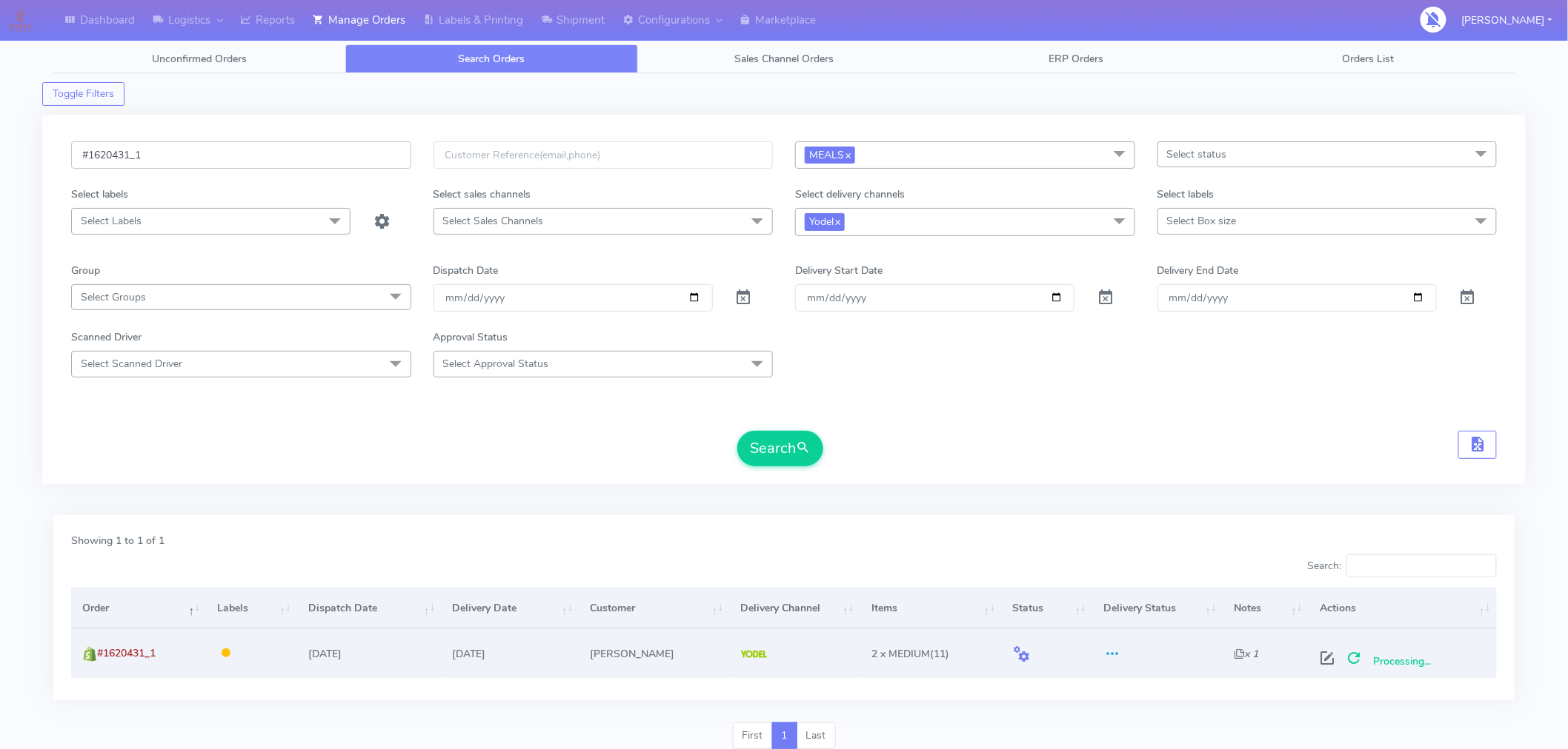
click at [273, 158] on input "#1620431_1" at bounding box center [240, 155] width 340 height 27
paste input "2"
type input "#1620432_1"
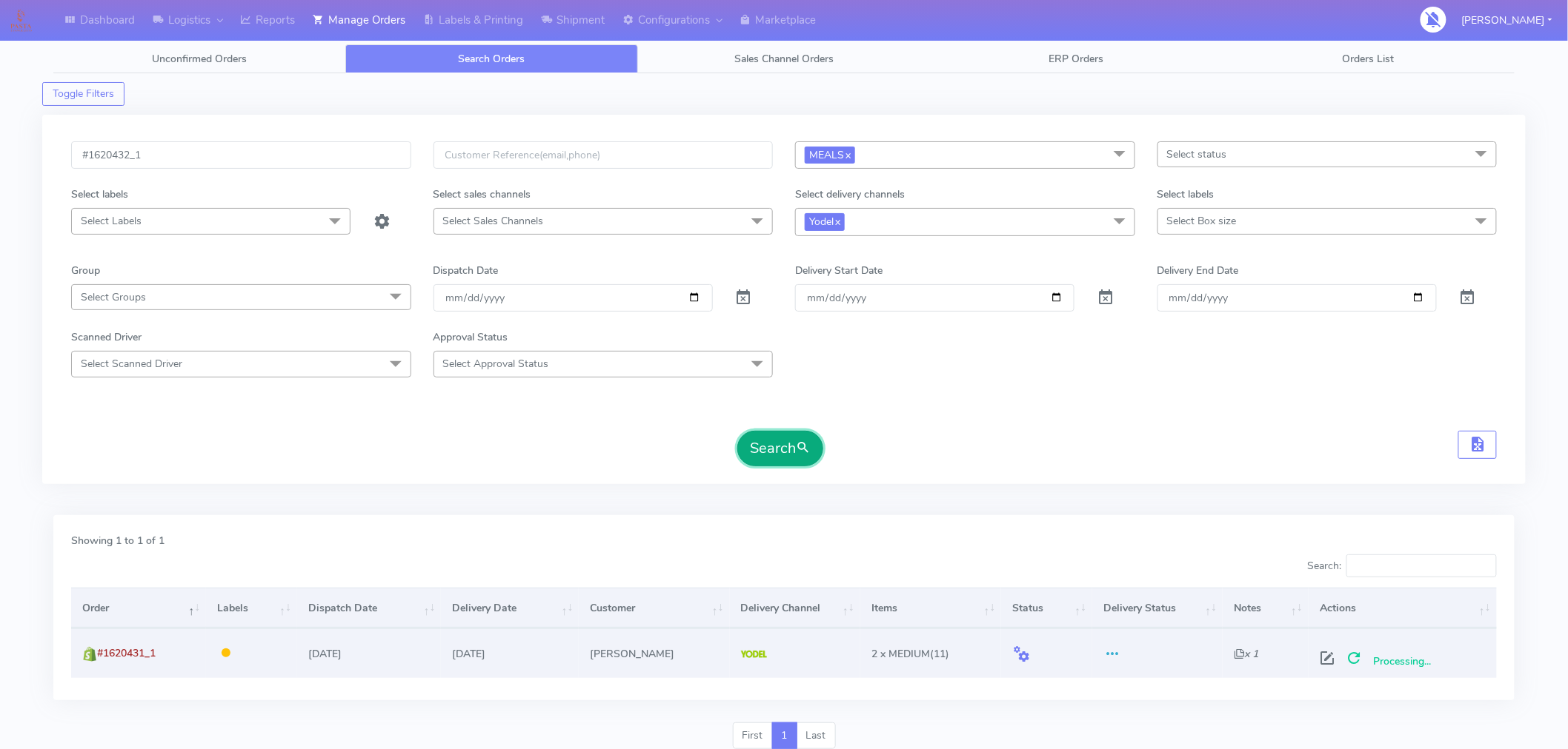
click at [774, 448] on button "Search" at bounding box center [780, 448] width 86 height 36
click at [1329, 657] on span at bounding box center [1333, 662] width 27 height 14
select select "5"
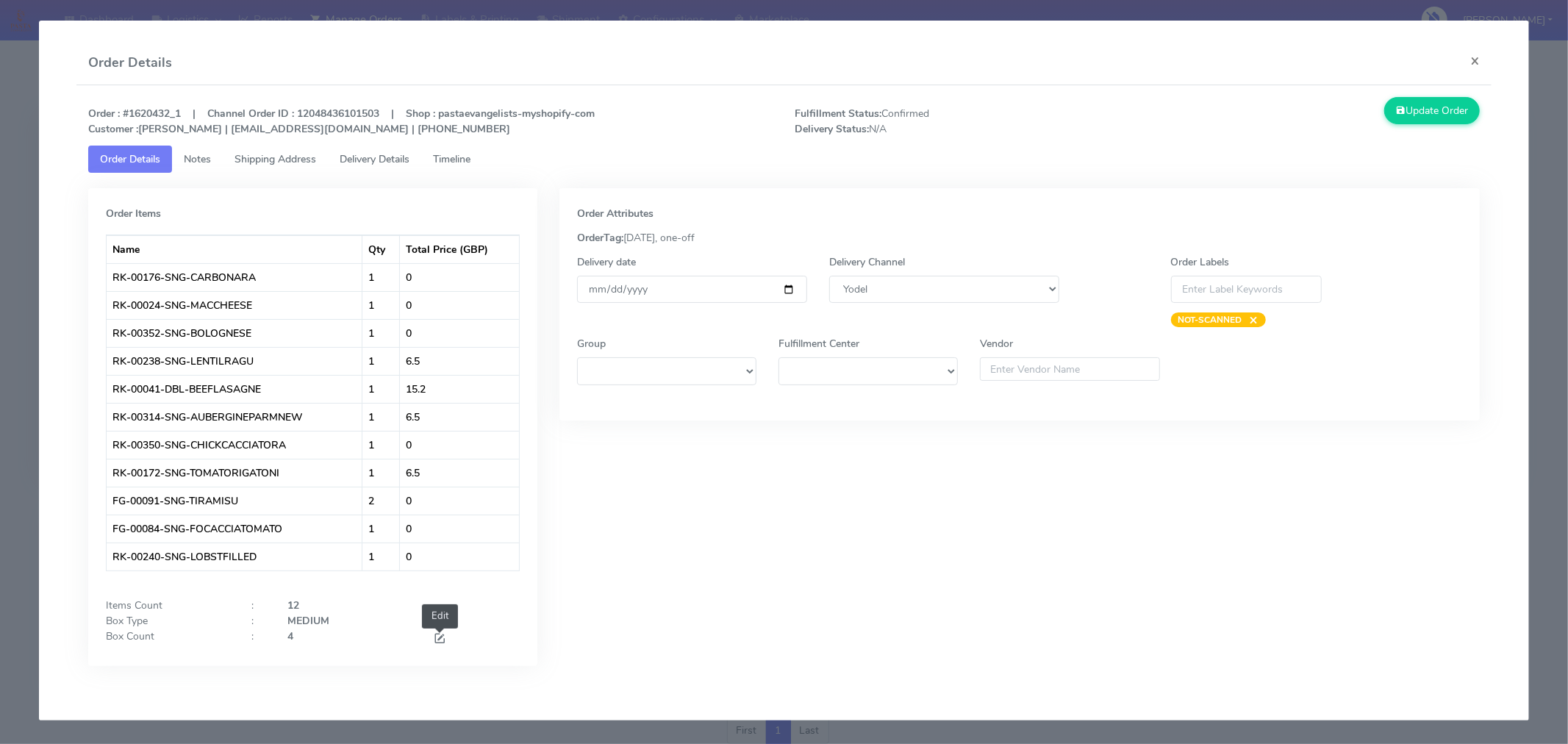
click at [436, 640] on span at bounding box center [439, 640] width 13 height 14
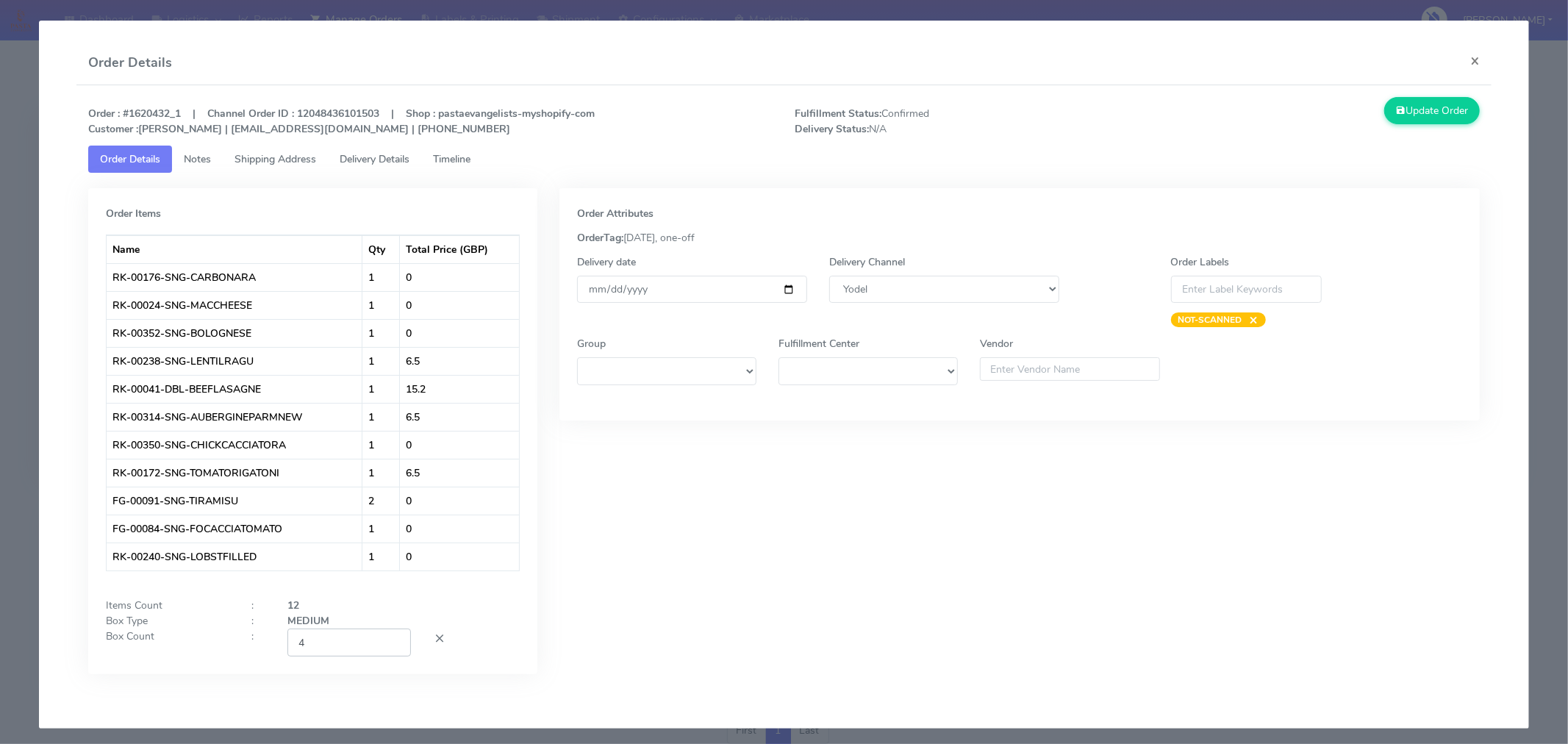
click at [358, 655] on input "4" at bounding box center [349, 642] width 123 height 27
type input "2"
click at [747, 565] on div "Order Attributes OrderTag: [DATE], one-off Delivery date [DATE] Delivery Channe…" at bounding box center [1020, 442] width 942 height 508
click at [782, 286] on input "[DATE]" at bounding box center [692, 289] width 230 height 27
type input "[DATE]"
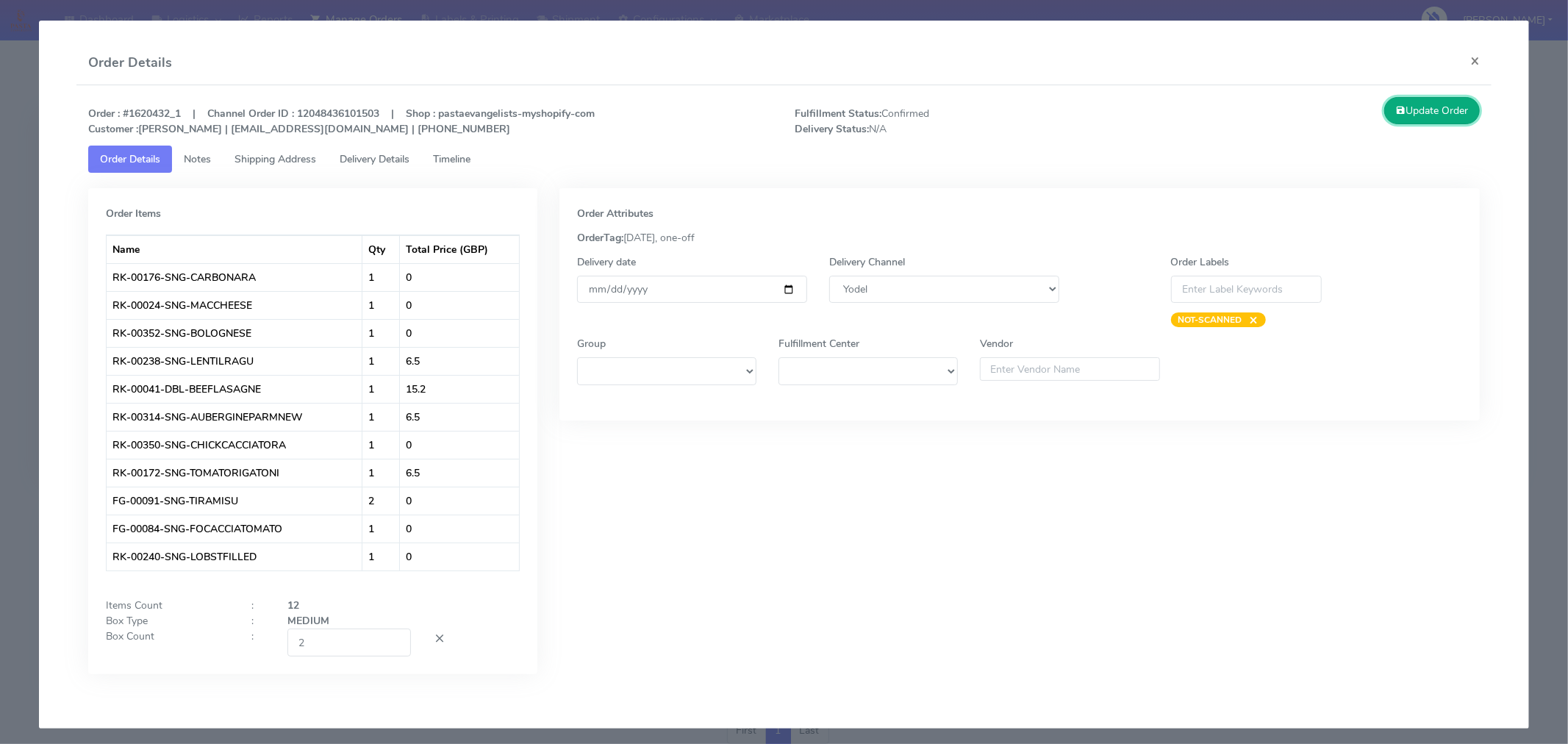
click at [1409, 116] on button "Update Order" at bounding box center [1432, 110] width 95 height 27
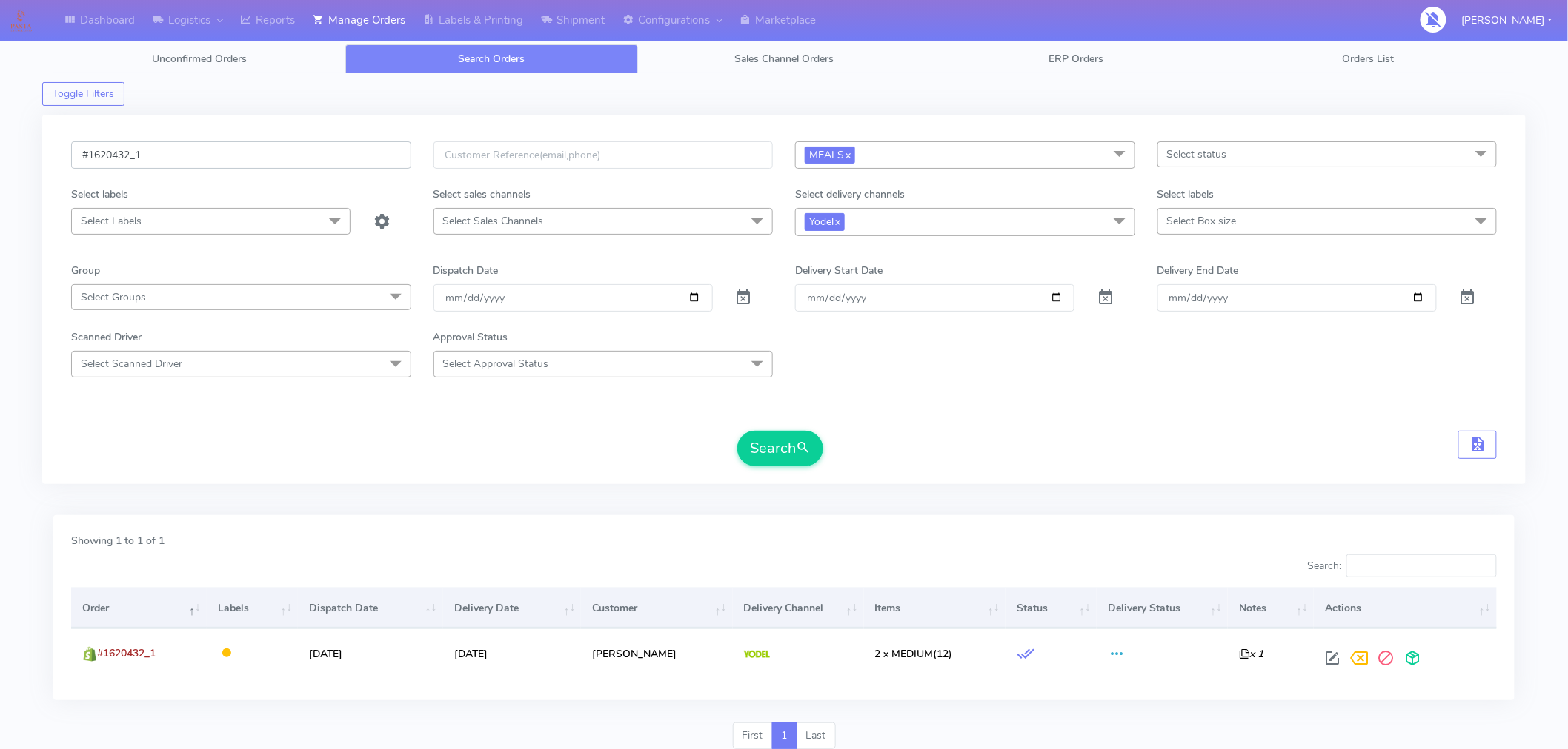
click at [223, 160] on input "#1620432_1" at bounding box center [240, 155] width 340 height 27
paste input "7"
type input "#1620437_1"
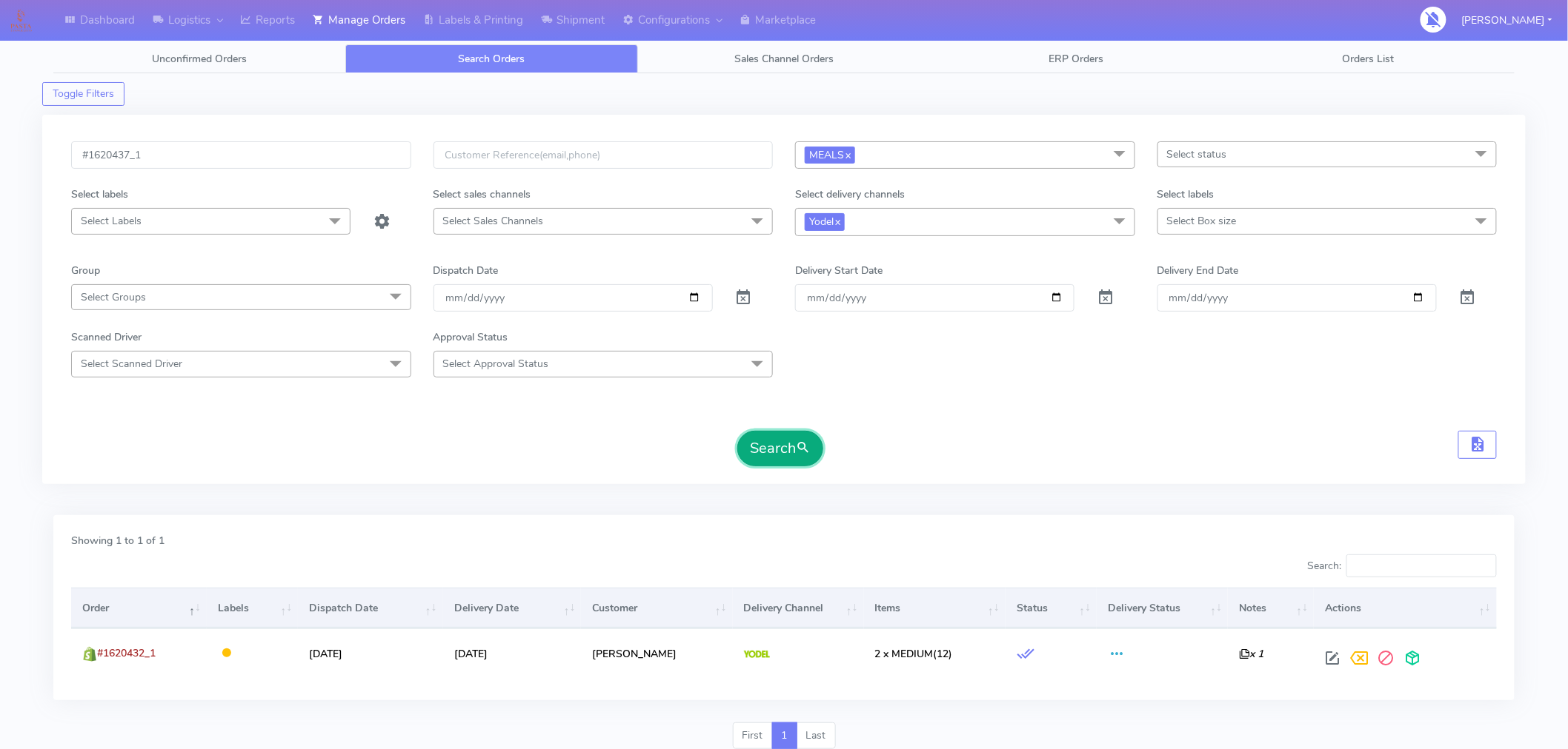
click at [785, 445] on button "Search" at bounding box center [780, 448] width 86 height 36
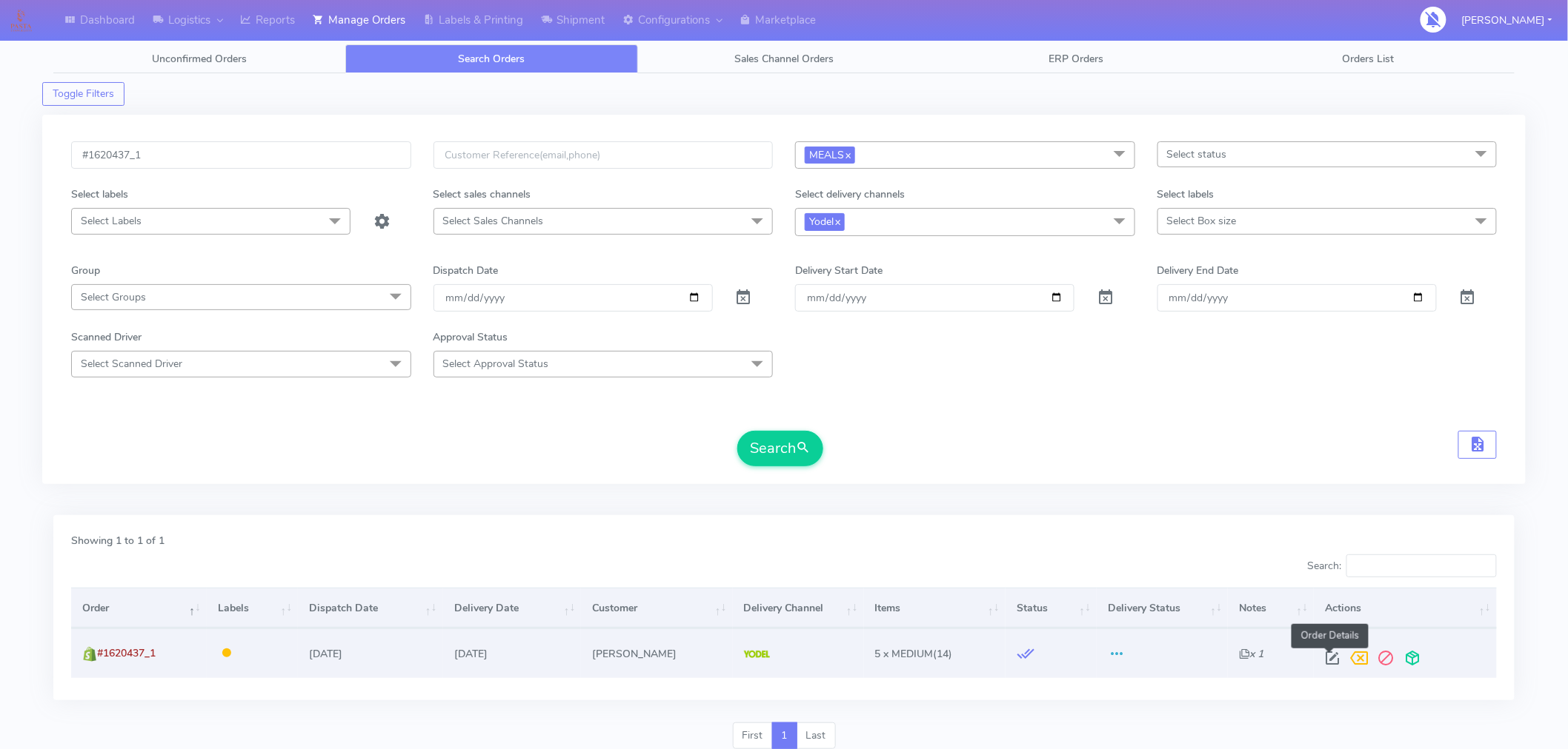
click at [1323, 656] on span at bounding box center [1333, 662] width 27 height 14
select select "5"
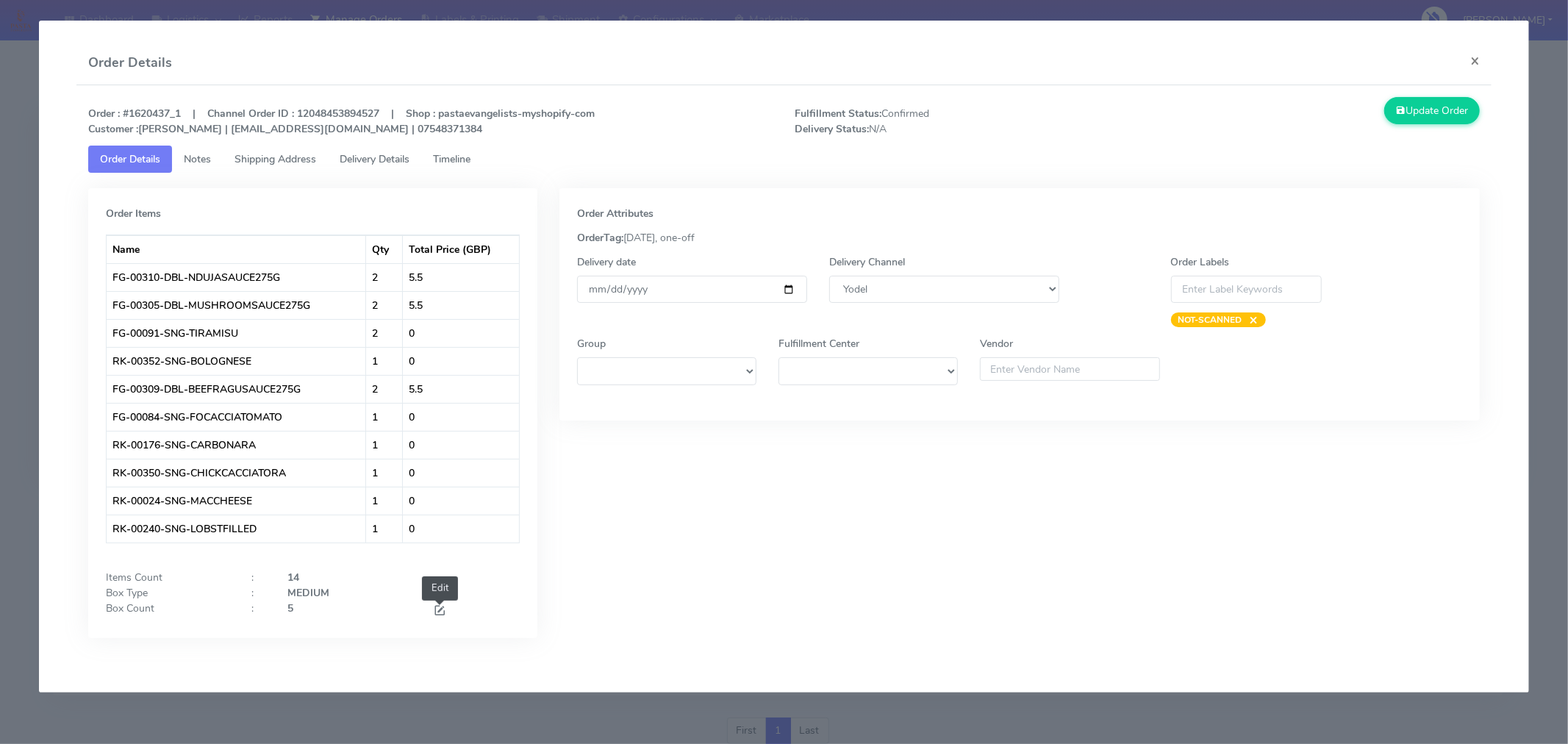
click at [439, 615] on span at bounding box center [439, 612] width 13 height 14
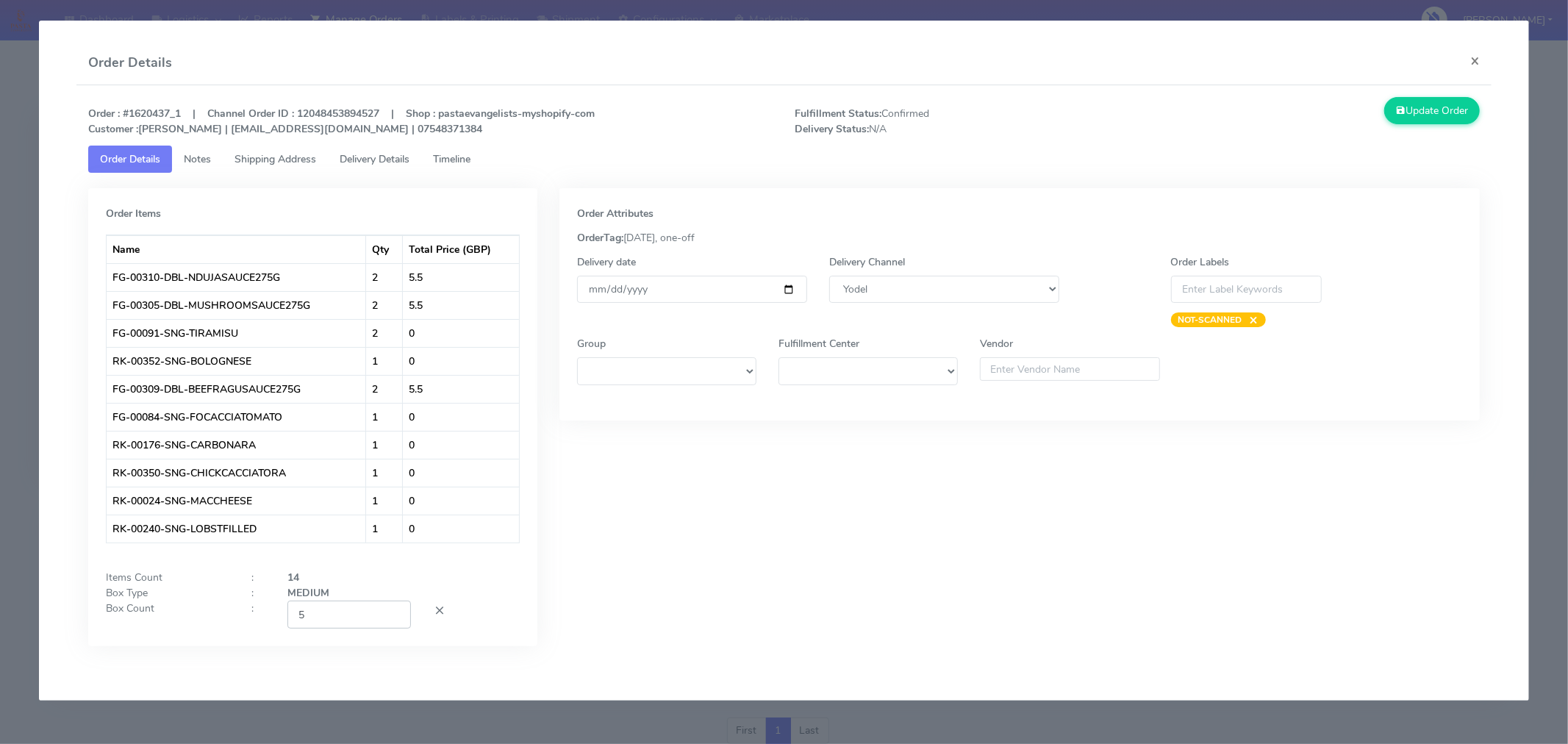
click at [336, 620] on input "5" at bounding box center [349, 614] width 123 height 27
type input "2"
type input "3"
click at [677, 600] on div "Order Attributes OrderTag: [DATE], one-off Delivery date [DATE] Delivery Channe…" at bounding box center [1020, 428] width 942 height 480
click at [788, 286] on input "[DATE]" at bounding box center [692, 289] width 230 height 27
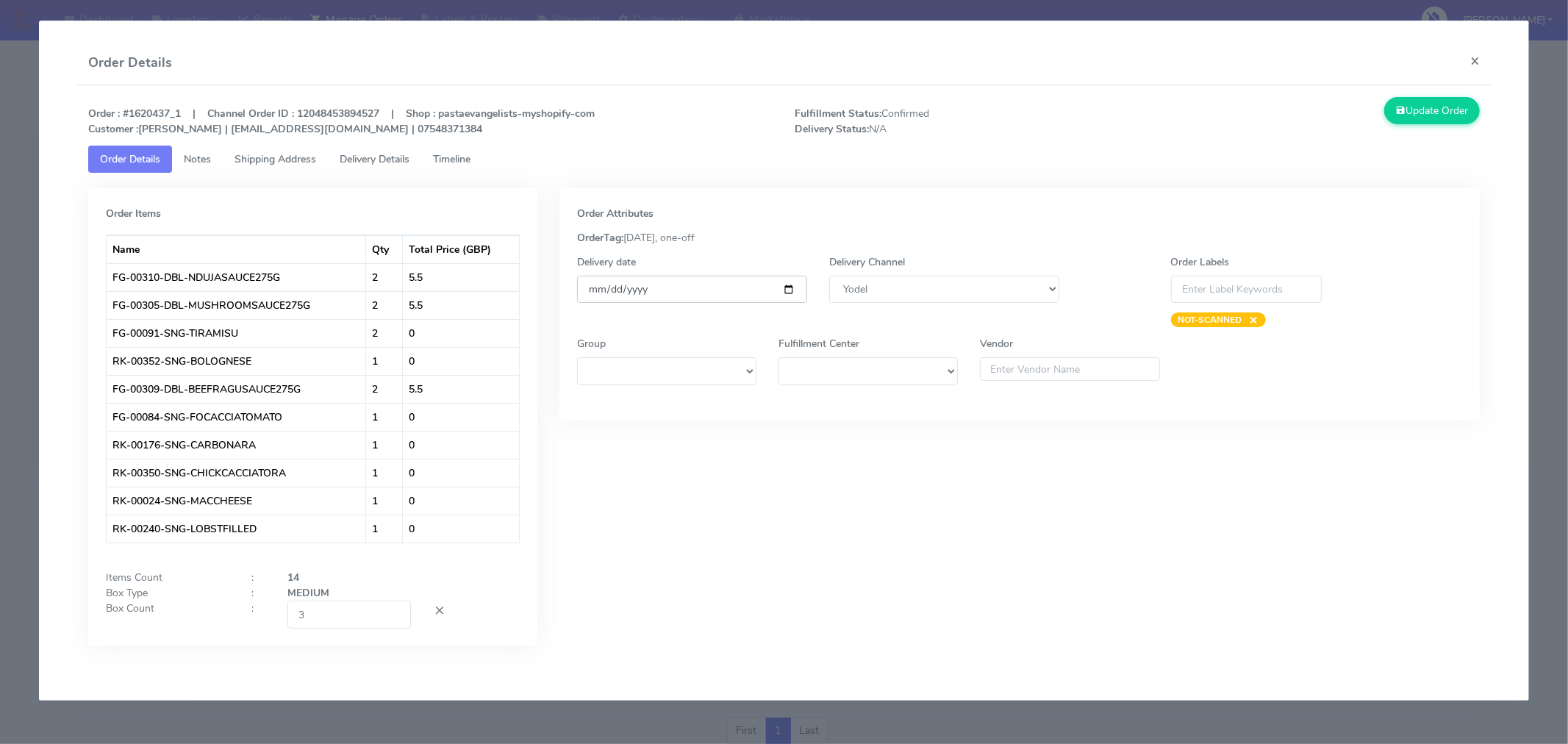
type input "[DATE]"
click at [1406, 103] on button "Update Order" at bounding box center [1432, 110] width 95 height 27
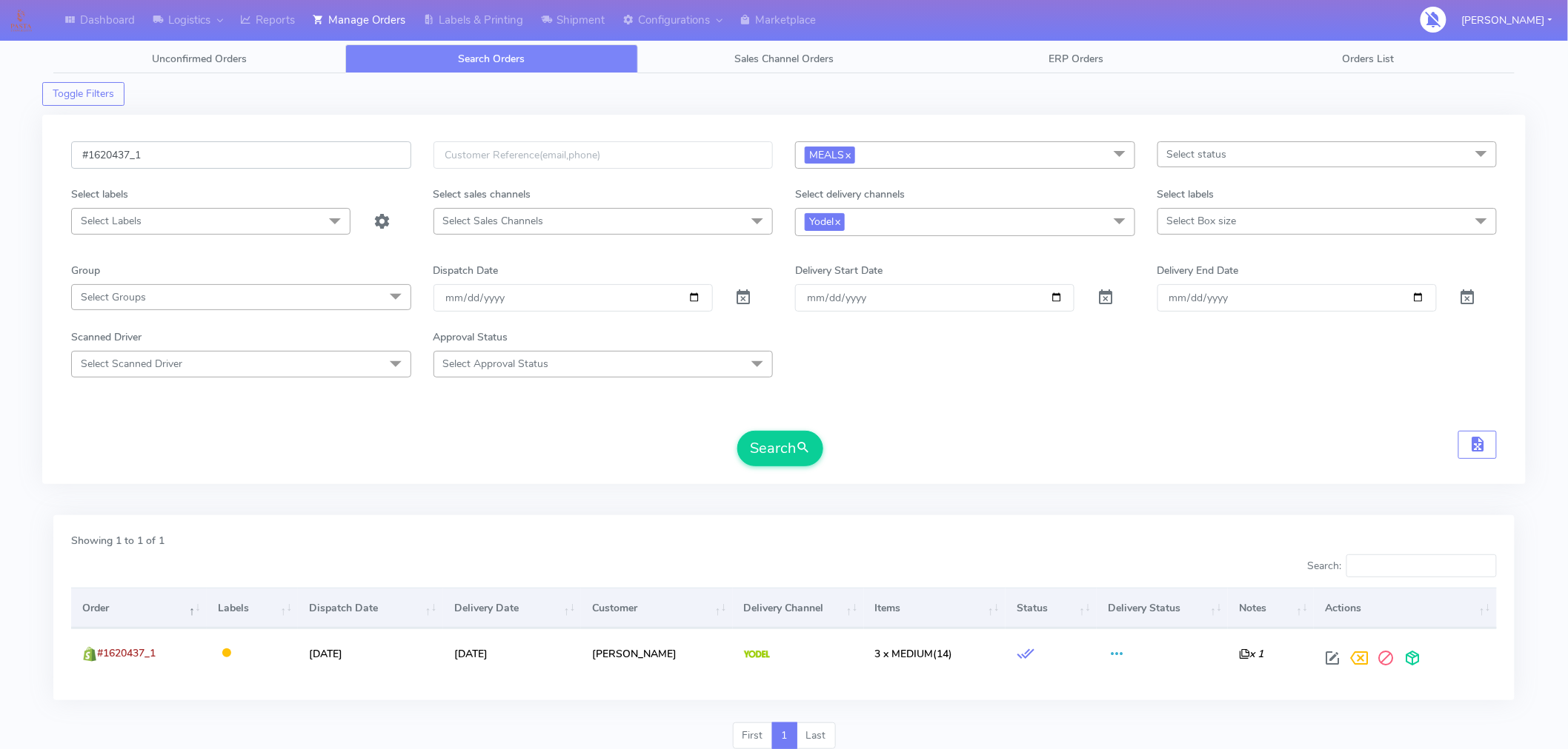
click at [247, 157] on input "#1620437_1" at bounding box center [240, 155] width 340 height 27
paste input "9"
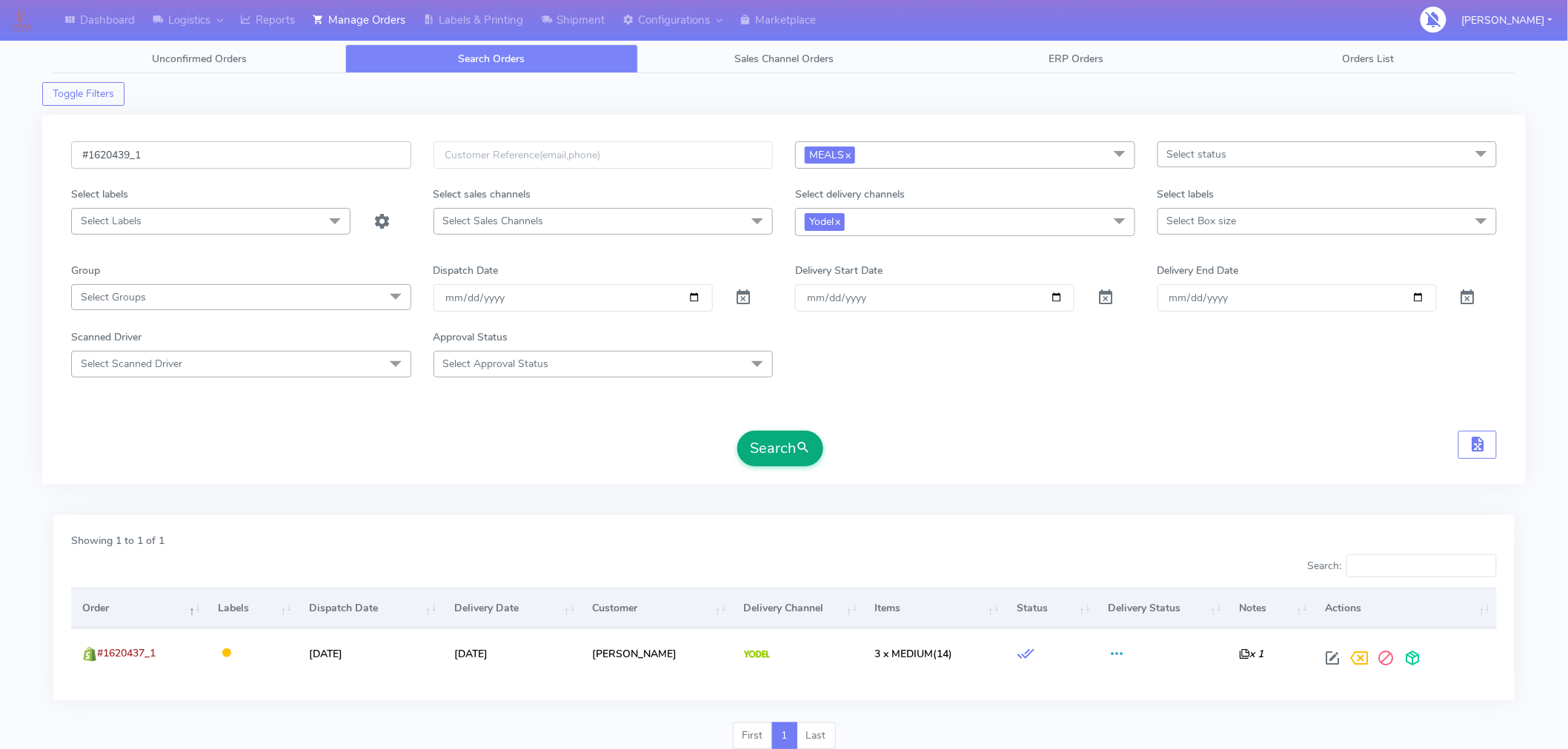
type input "#1620439_1"
click at [771, 449] on button "Search" at bounding box center [780, 448] width 86 height 36
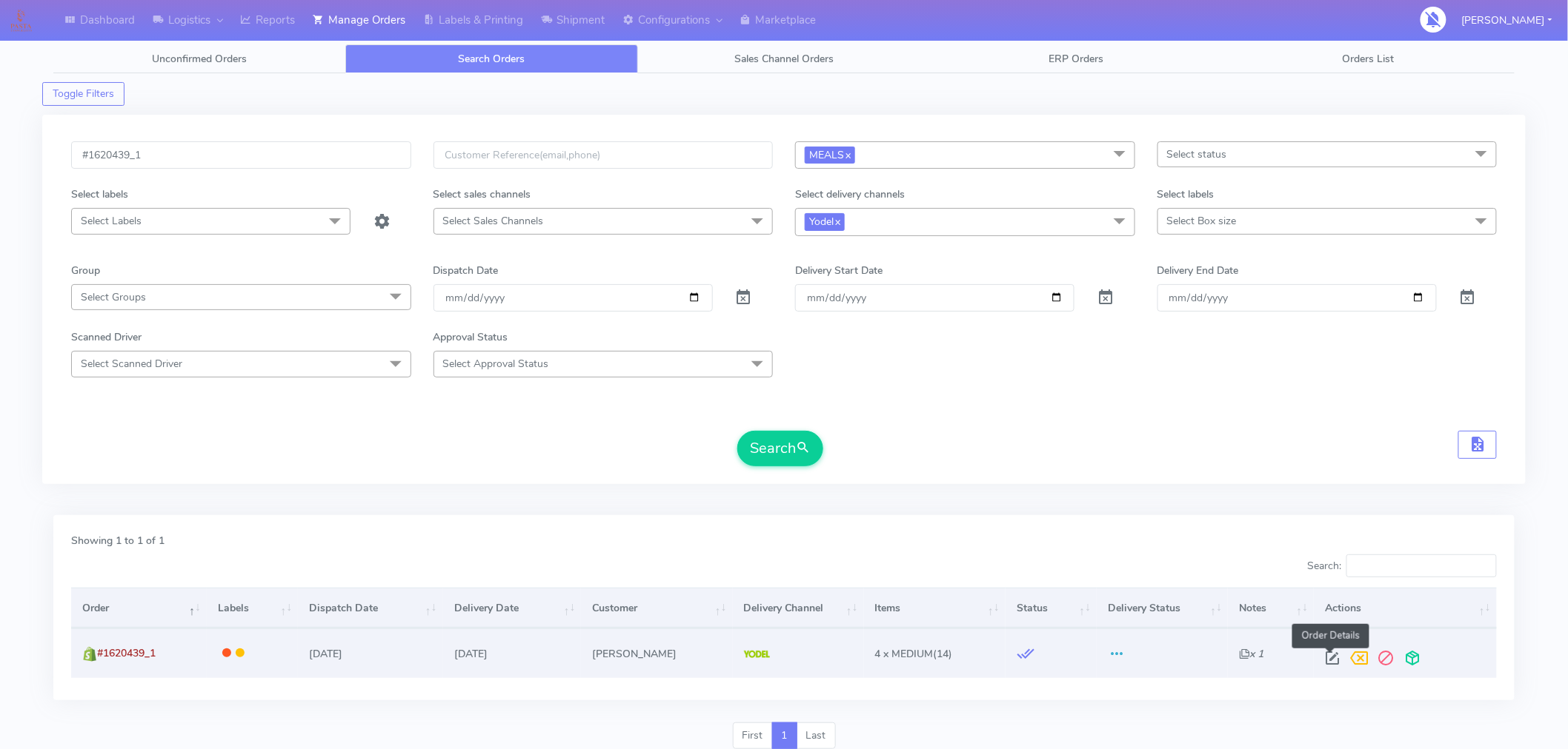
click at [1324, 655] on span at bounding box center [1333, 662] width 27 height 14
select select "5"
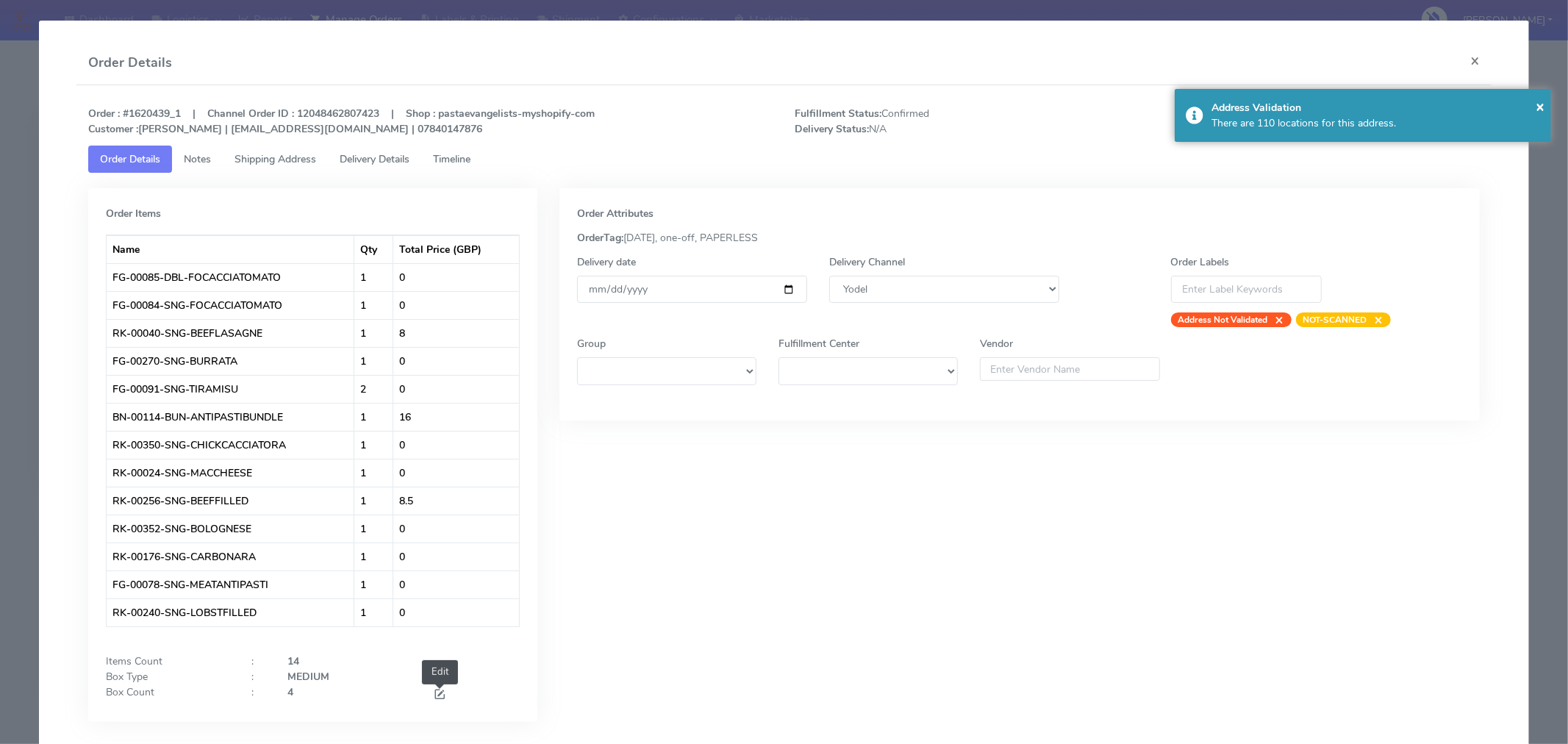
click at [433, 691] on span at bounding box center [439, 696] width 13 height 14
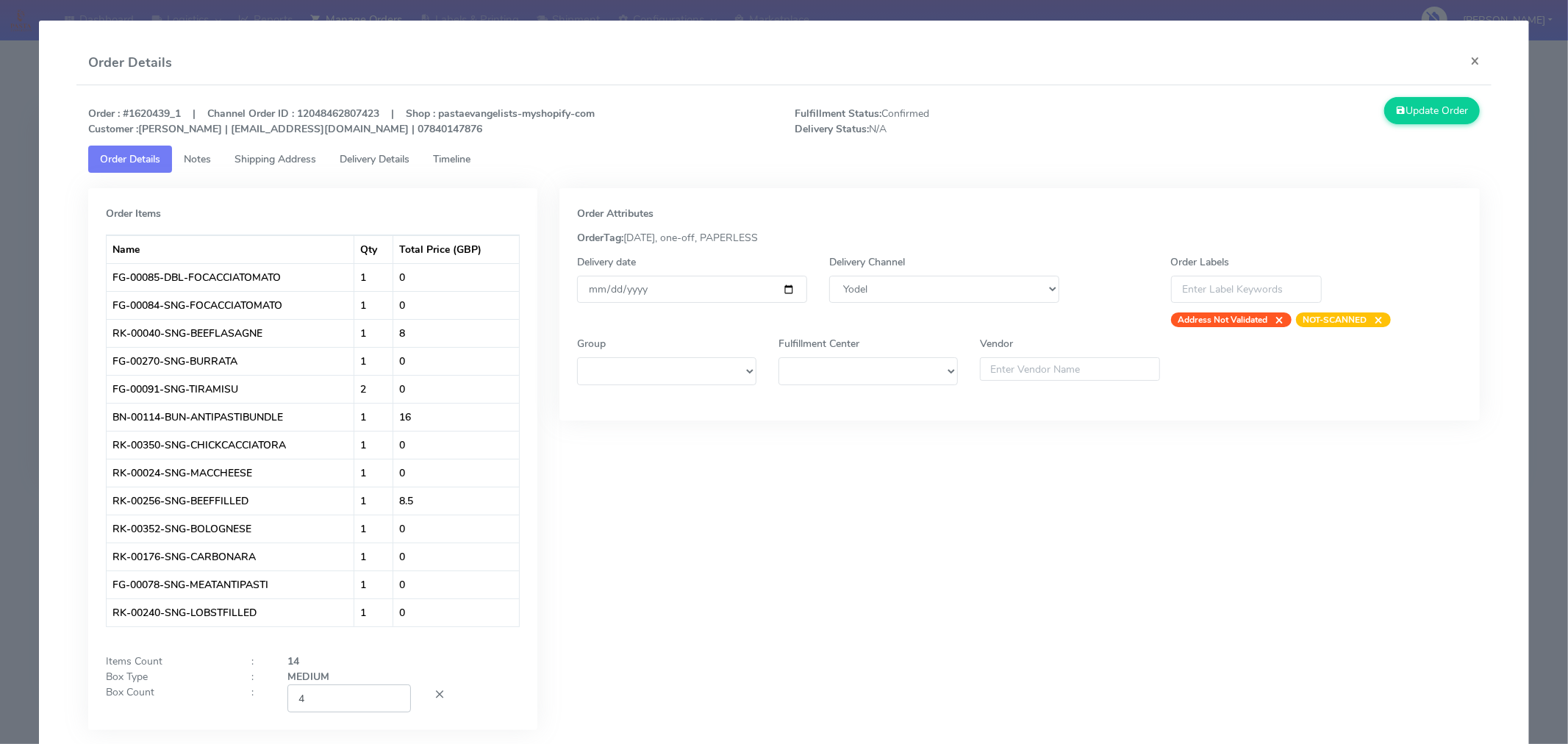
click at [364, 690] on input "4" at bounding box center [349, 698] width 123 height 27
type input "3"
click at [694, 667] on div "Order Attributes OrderTag: [DATE], one-off, PAPERLESS Delivery date [DATE] Deli…" at bounding box center [1020, 471] width 942 height 564
click at [782, 290] on input "[DATE]" at bounding box center [692, 289] width 230 height 27
type input "[DATE]"
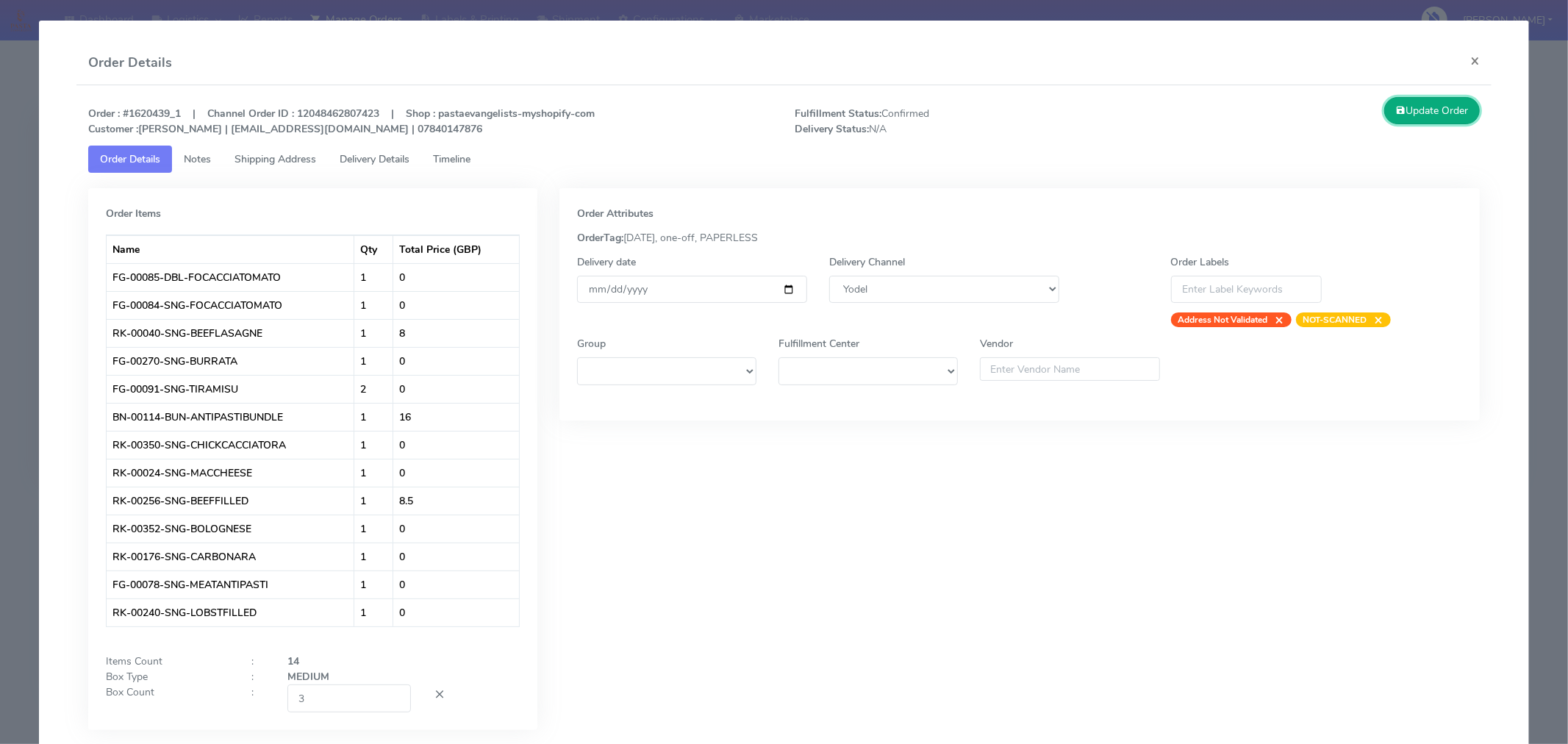
click at [1412, 99] on button "Update Order" at bounding box center [1432, 110] width 95 height 27
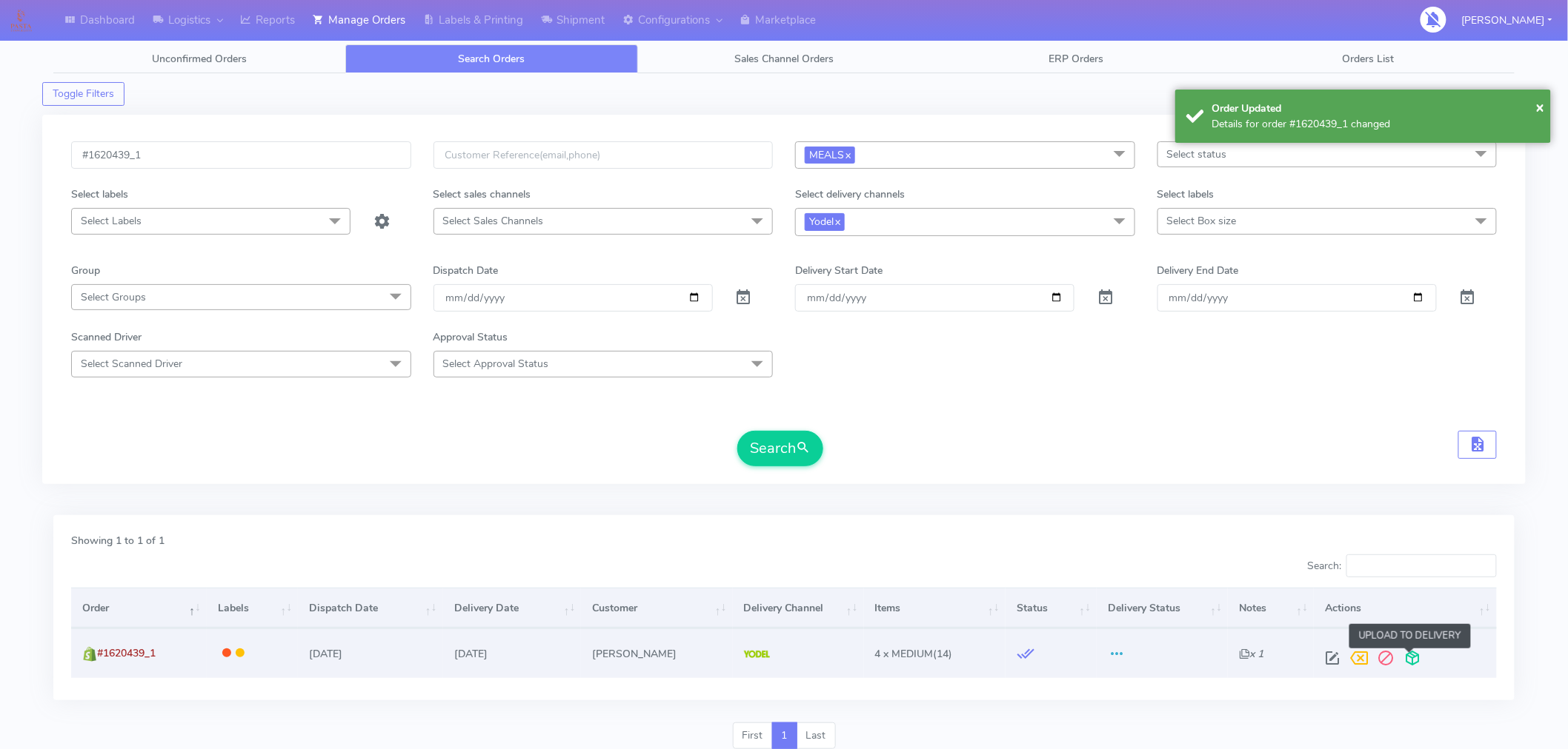
click at [1415, 663] on span at bounding box center [1412, 662] width 27 height 14
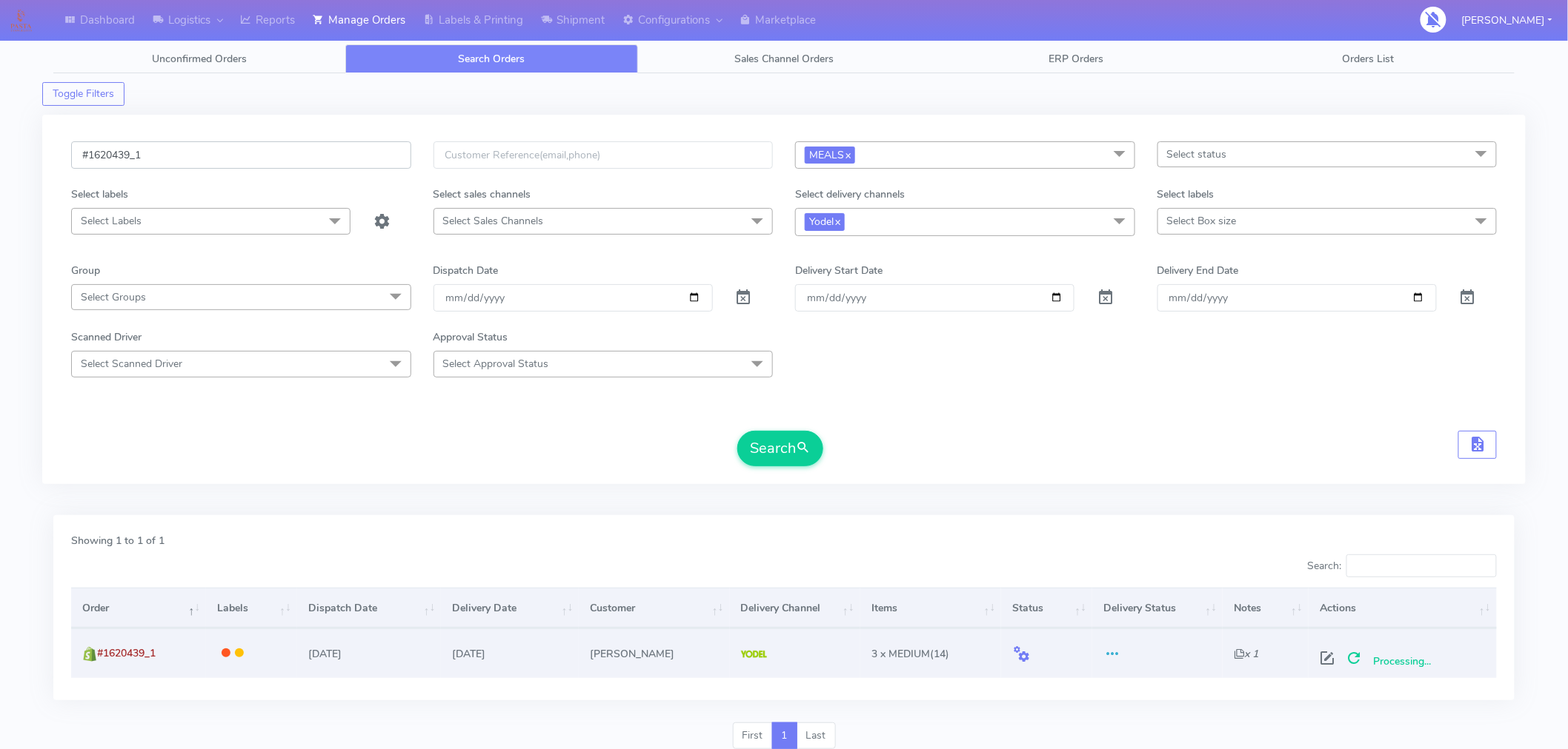
click at [253, 159] on input "#1620439_1" at bounding box center [240, 155] width 340 height 27
paste input "44"
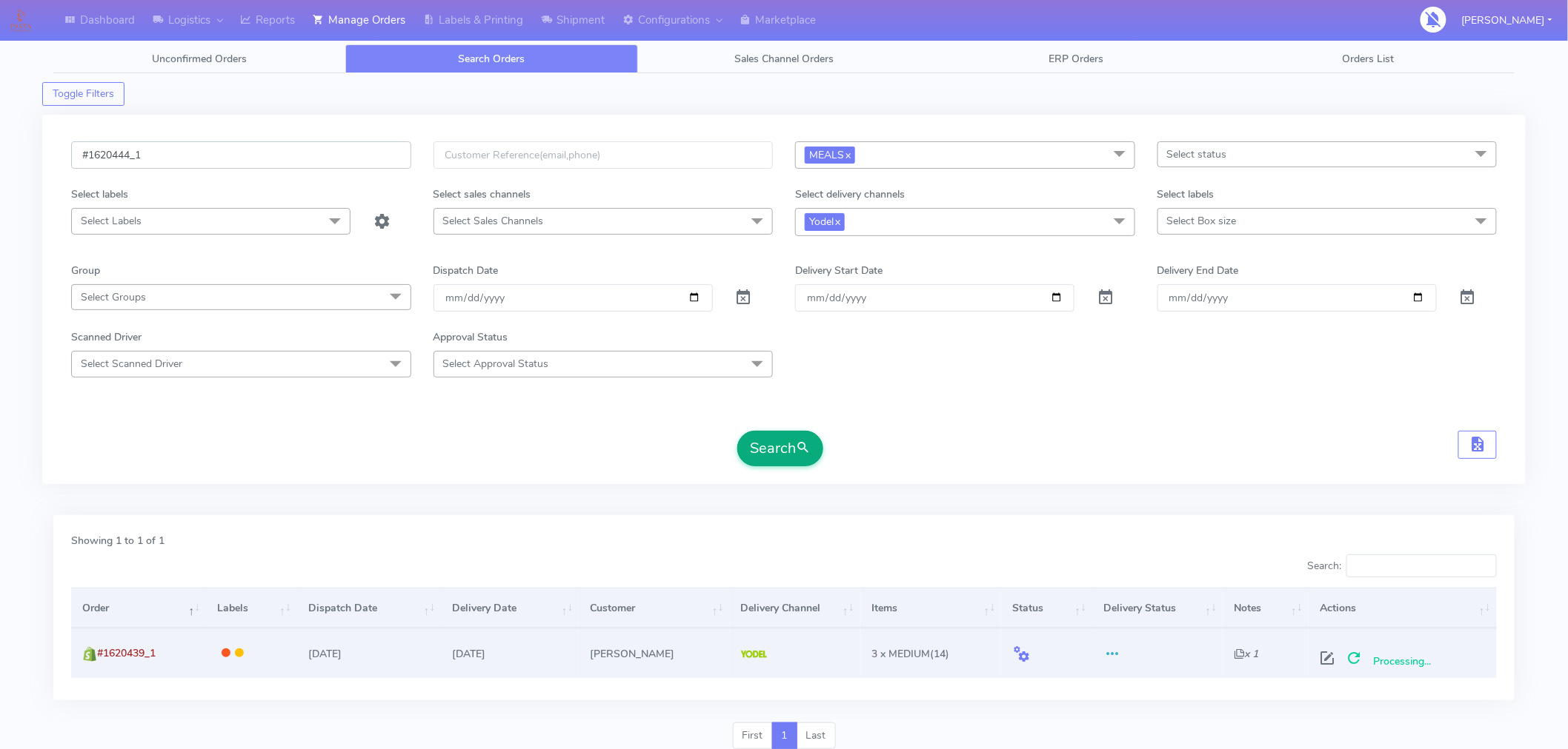
type input "#1620444_1"
click at [785, 445] on button "Search" at bounding box center [780, 448] width 86 height 36
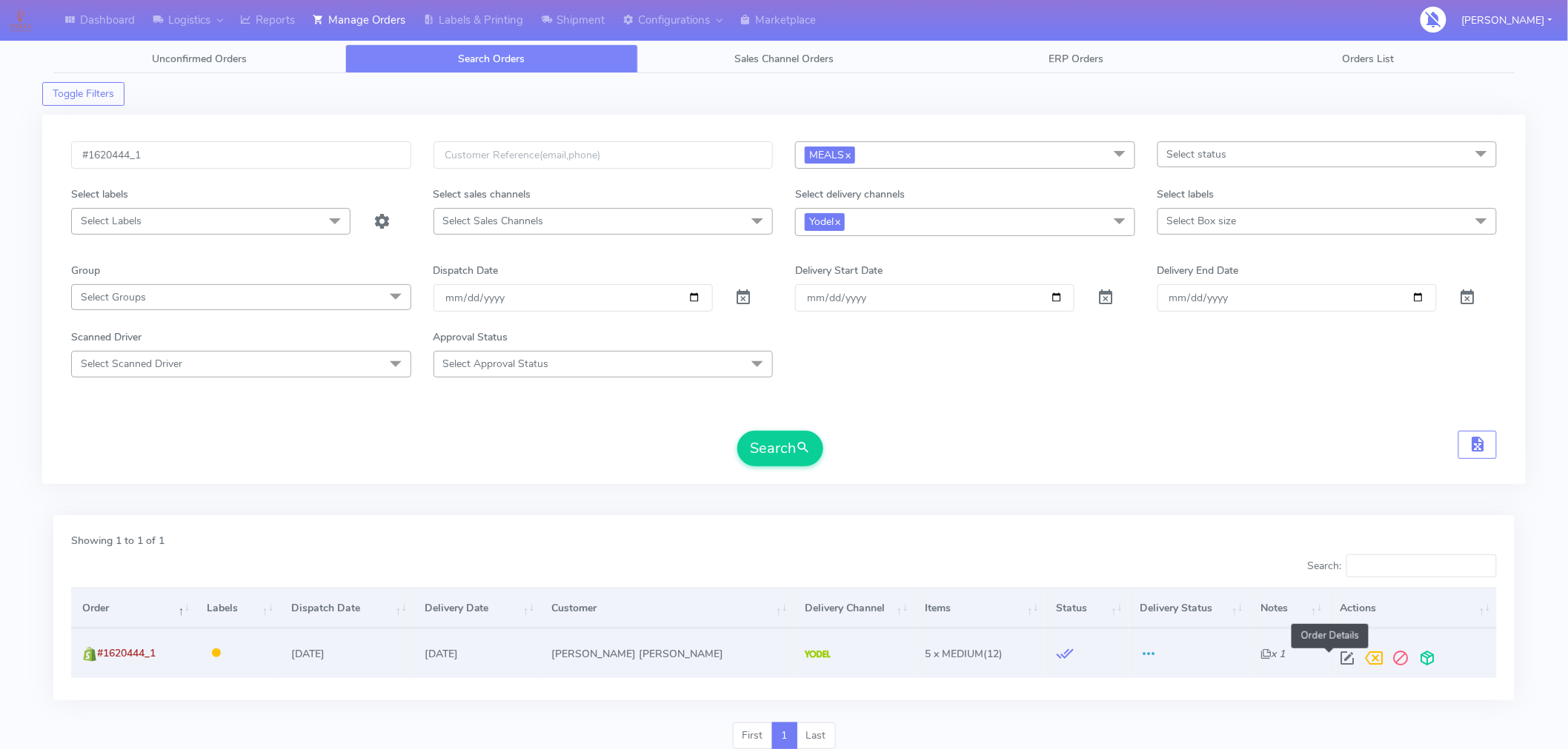
click at [1334, 655] on span at bounding box center [1347, 662] width 27 height 14
select select "5"
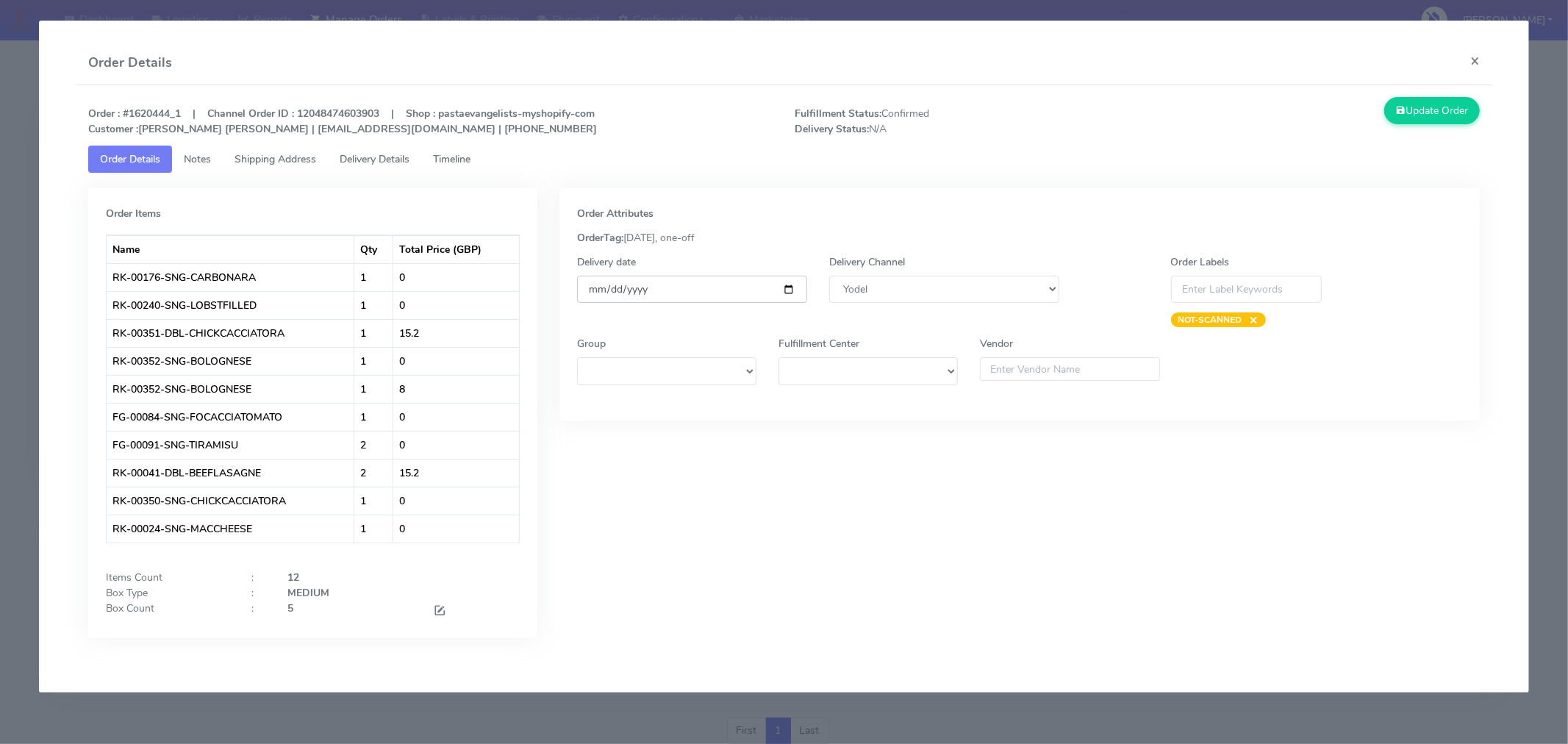
click at [806, 286] on input "[DATE]" at bounding box center [692, 289] width 230 height 27
click at [791, 287] on input "[DATE]" at bounding box center [692, 289] width 230 height 27
type input "[DATE]"
click at [440, 606] on span at bounding box center [439, 612] width 13 height 14
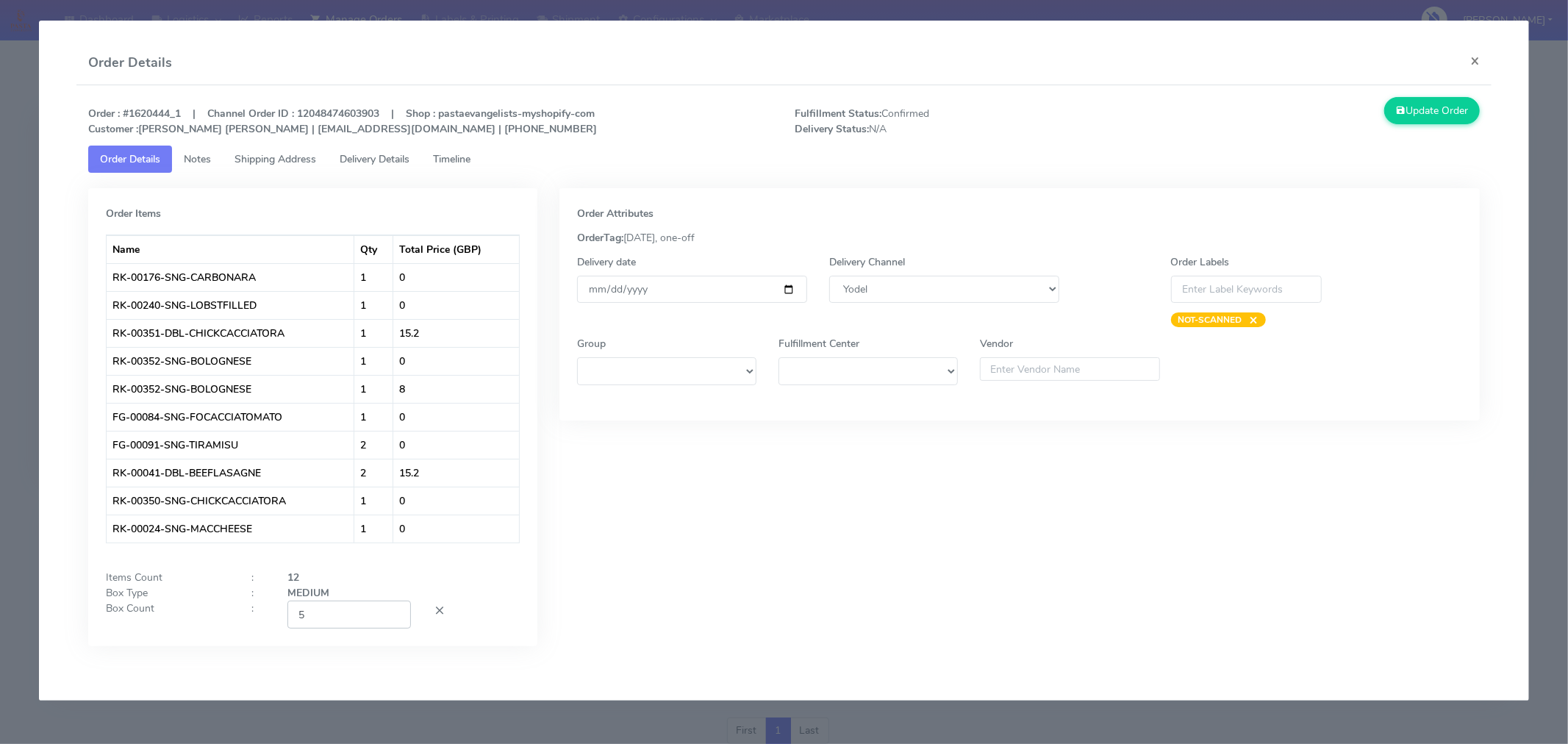
click at [342, 616] on input "5" at bounding box center [349, 614] width 123 height 27
type input "2"
click at [784, 542] on div "Order Attributes OrderTag: [DATE], one-off Delivery date [DATE] Delivery Channe…" at bounding box center [1020, 428] width 942 height 480
click at [1399, 122] on button "Update Order" at bounding box center [1432, 110] width 95 height 27
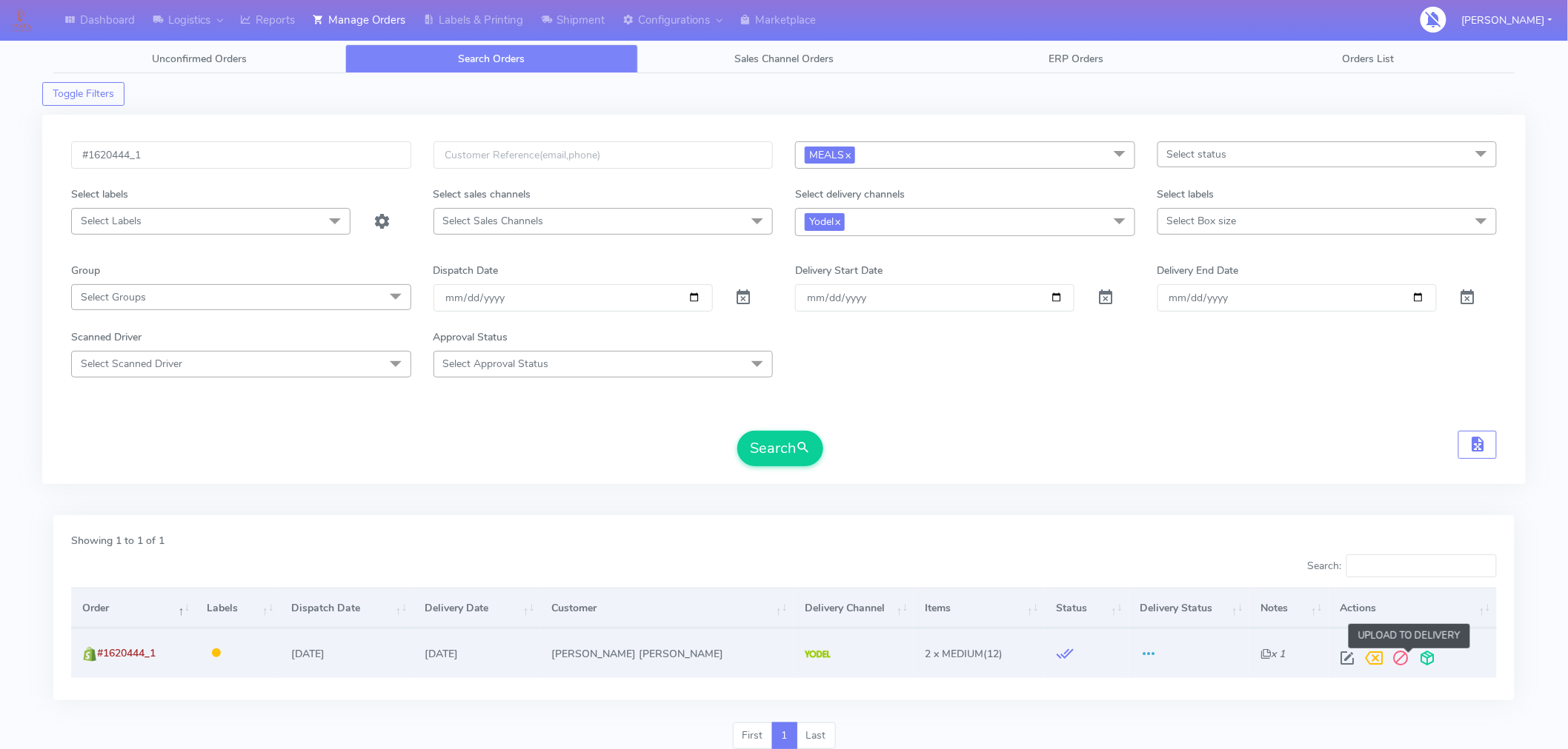
click at [1414, 656] on span at bounding box center [1427, 662] width 27 height 14
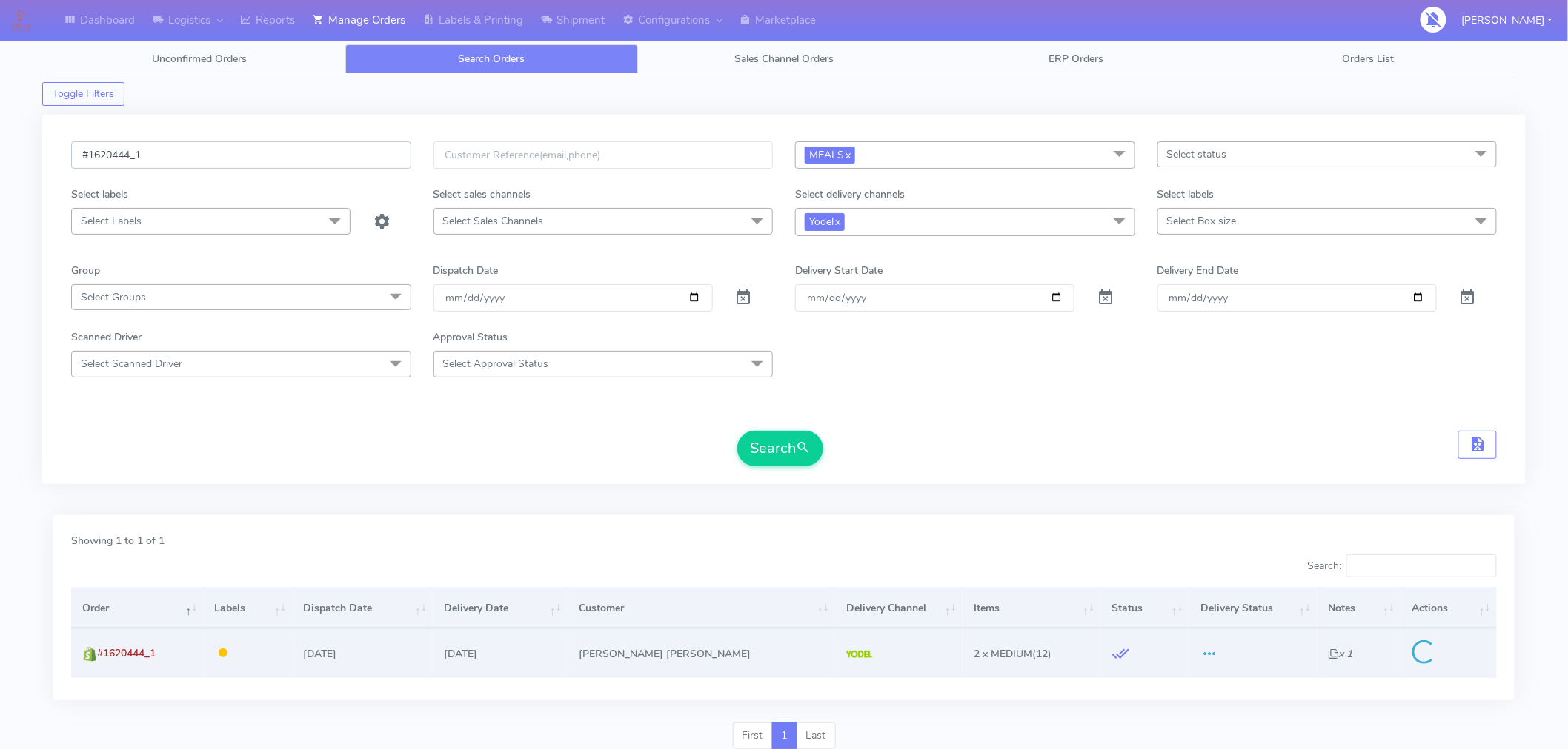
click at [220, 158] on input "#1620444_1" at bounding box center [240, 155] width 340 height 27
paste input "8"
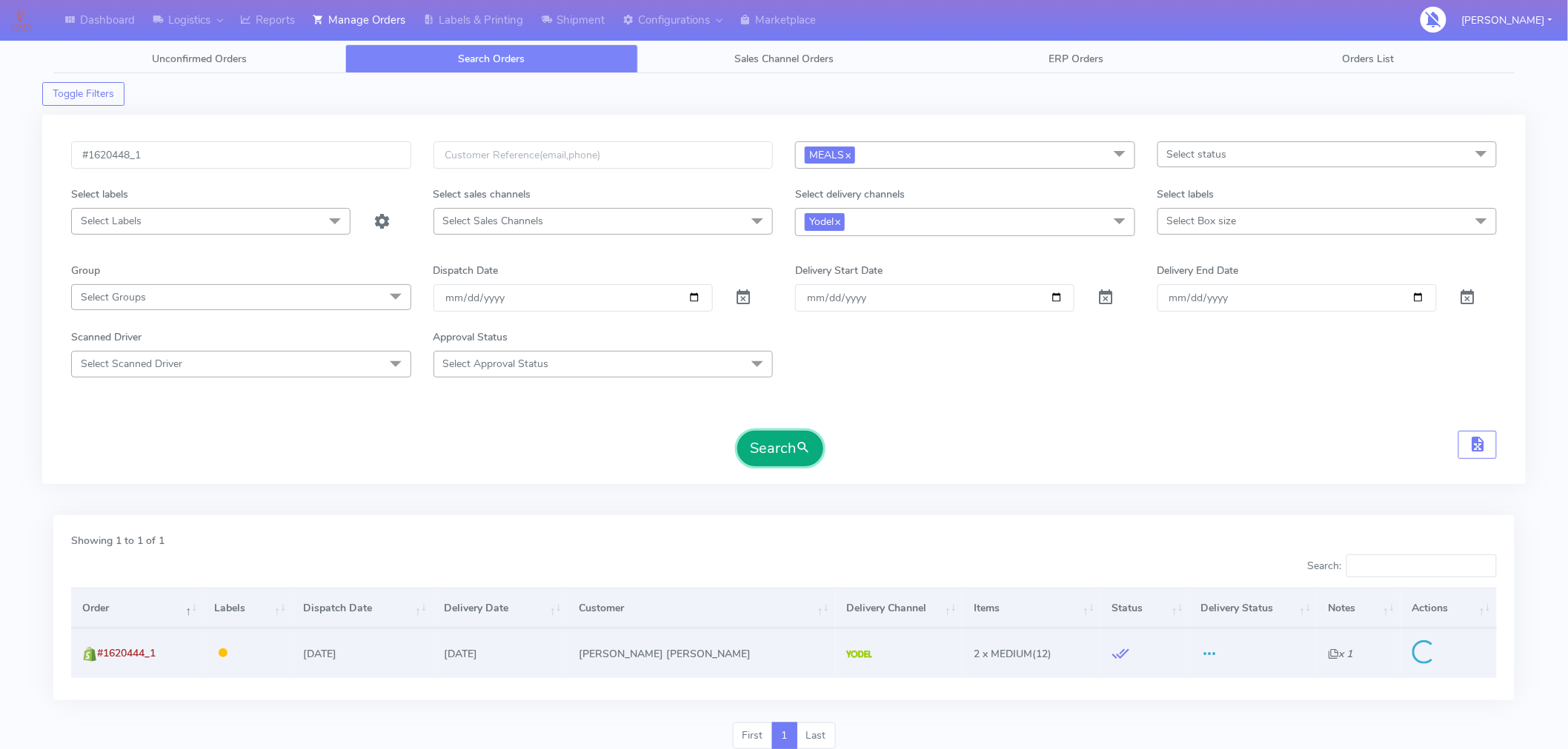
click at [760, 439] on button "Search" at bounding box center [780, 448] width 86 height 36
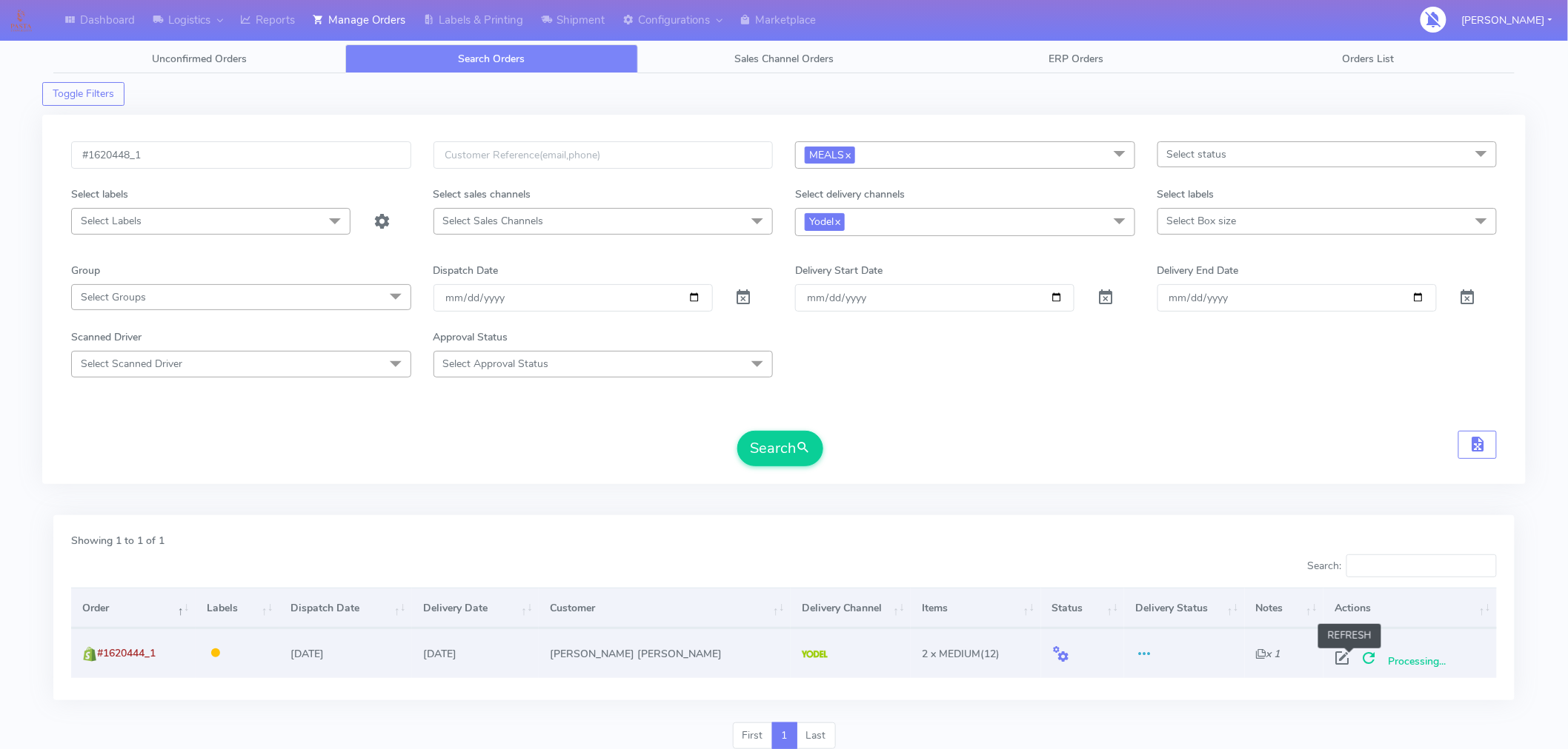
click at [1355, 657] on span at bounding box center [1369, 662] width 27 height 14
click at [171, 161] on input "#1620448_1" at bounding box center [240, 155] width 340 height 27
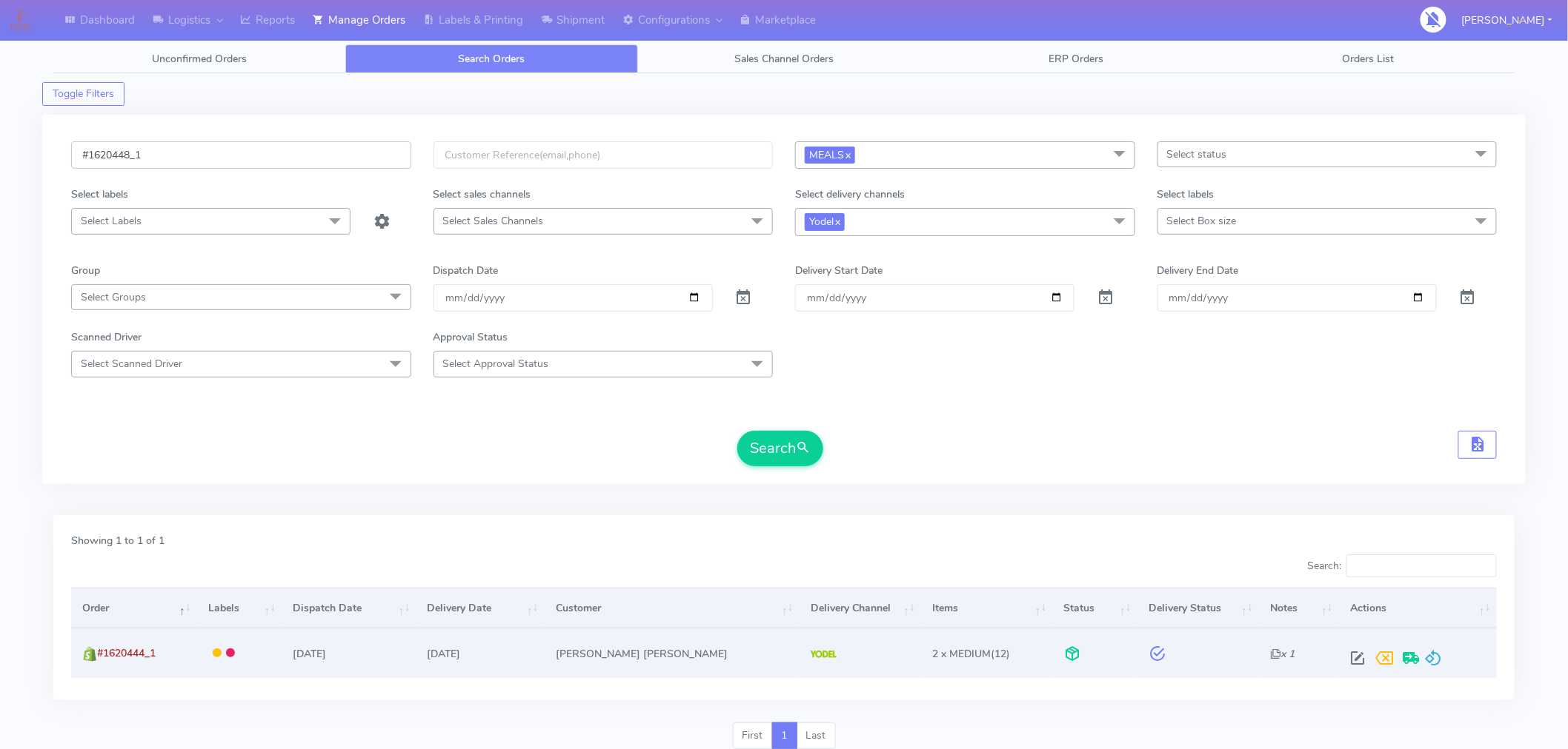
paste input "4"
click at [769, 440] on button "Search" at bounding box center [780, 448] width 86 height 36
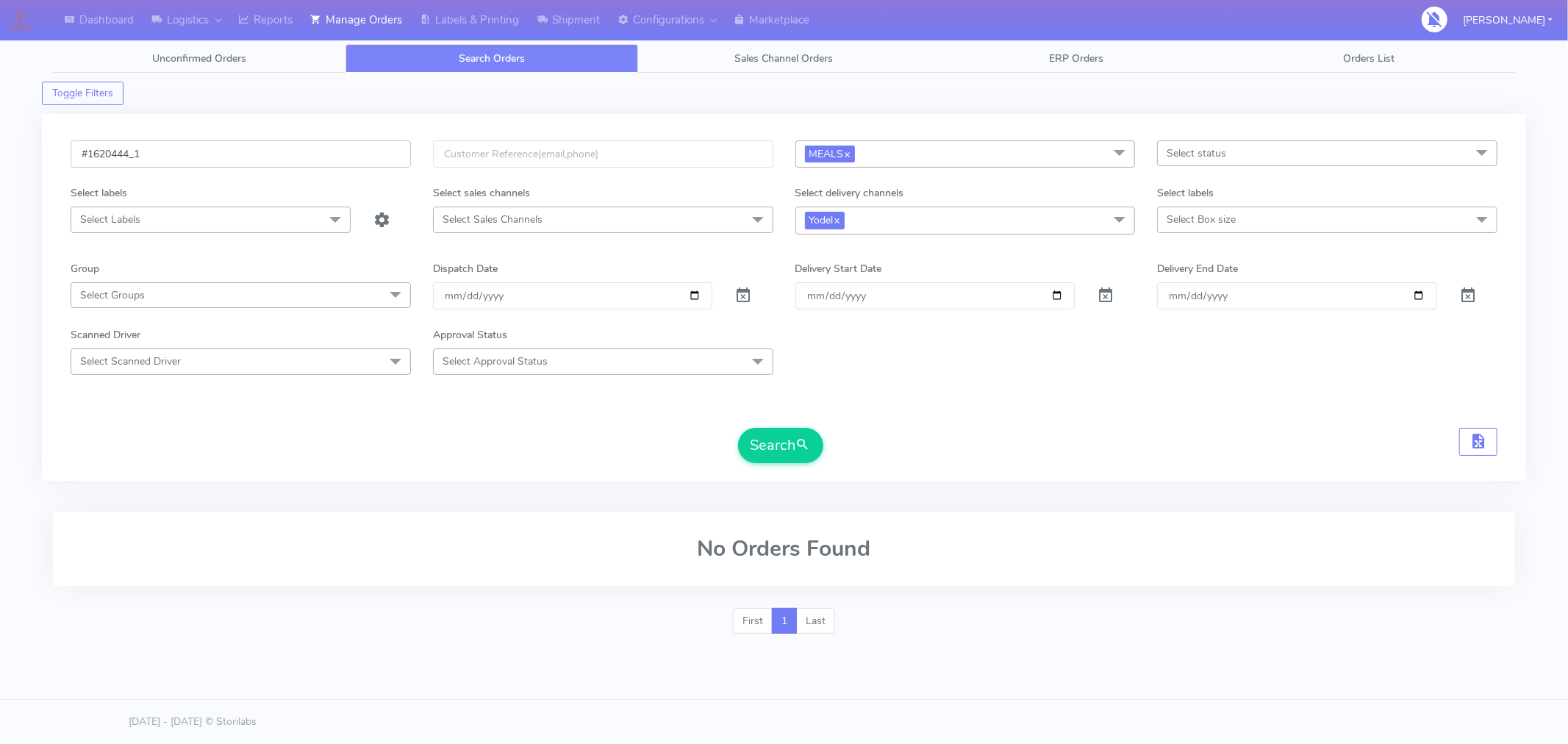
click at [226, 151] on input "#1620444_1" at bounding box center [240, 154] width 340 height 27
paste input "8"
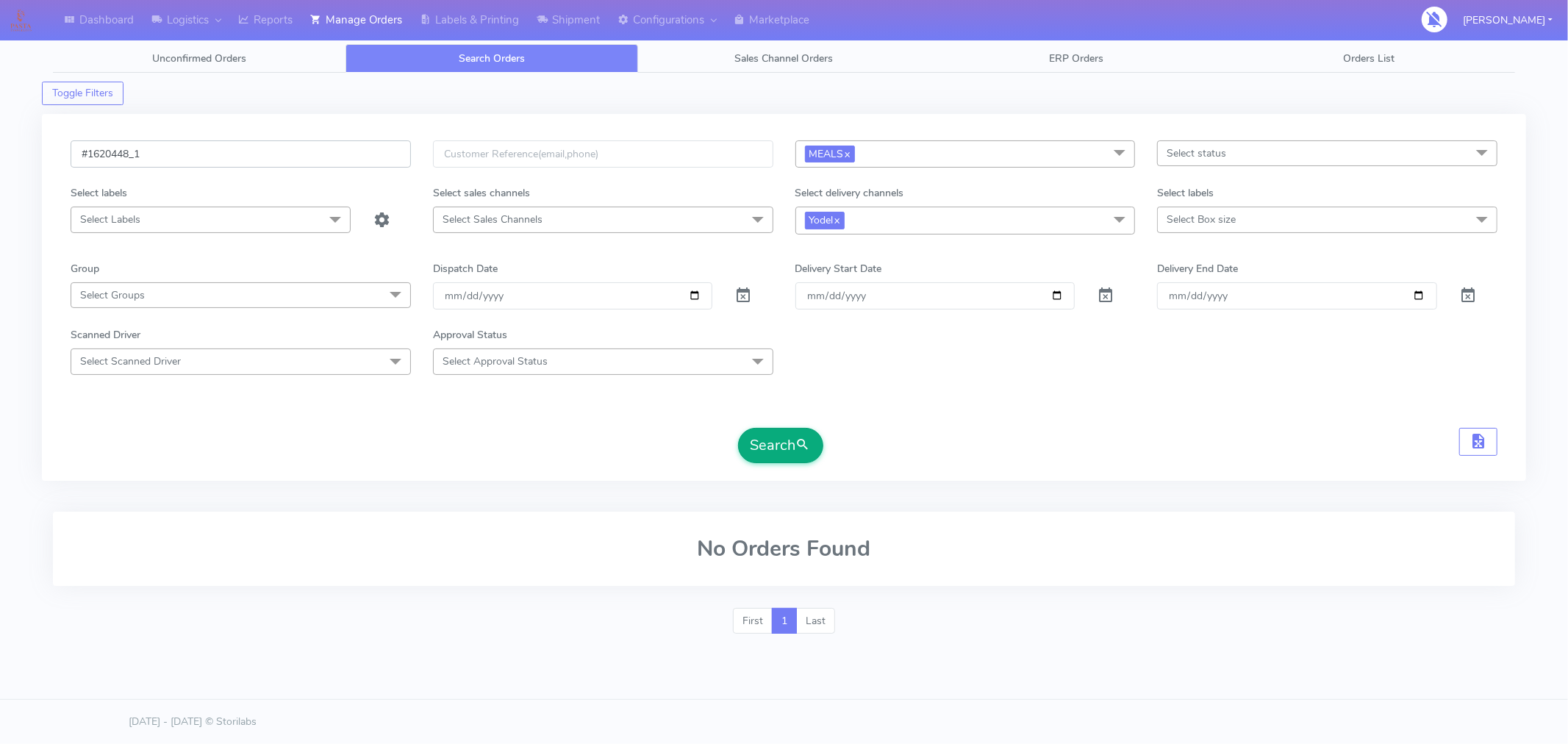
type input "#1620448_1"
click at [796, 449] on button "Search" at bounding box center [781, 445] width 85 height 36
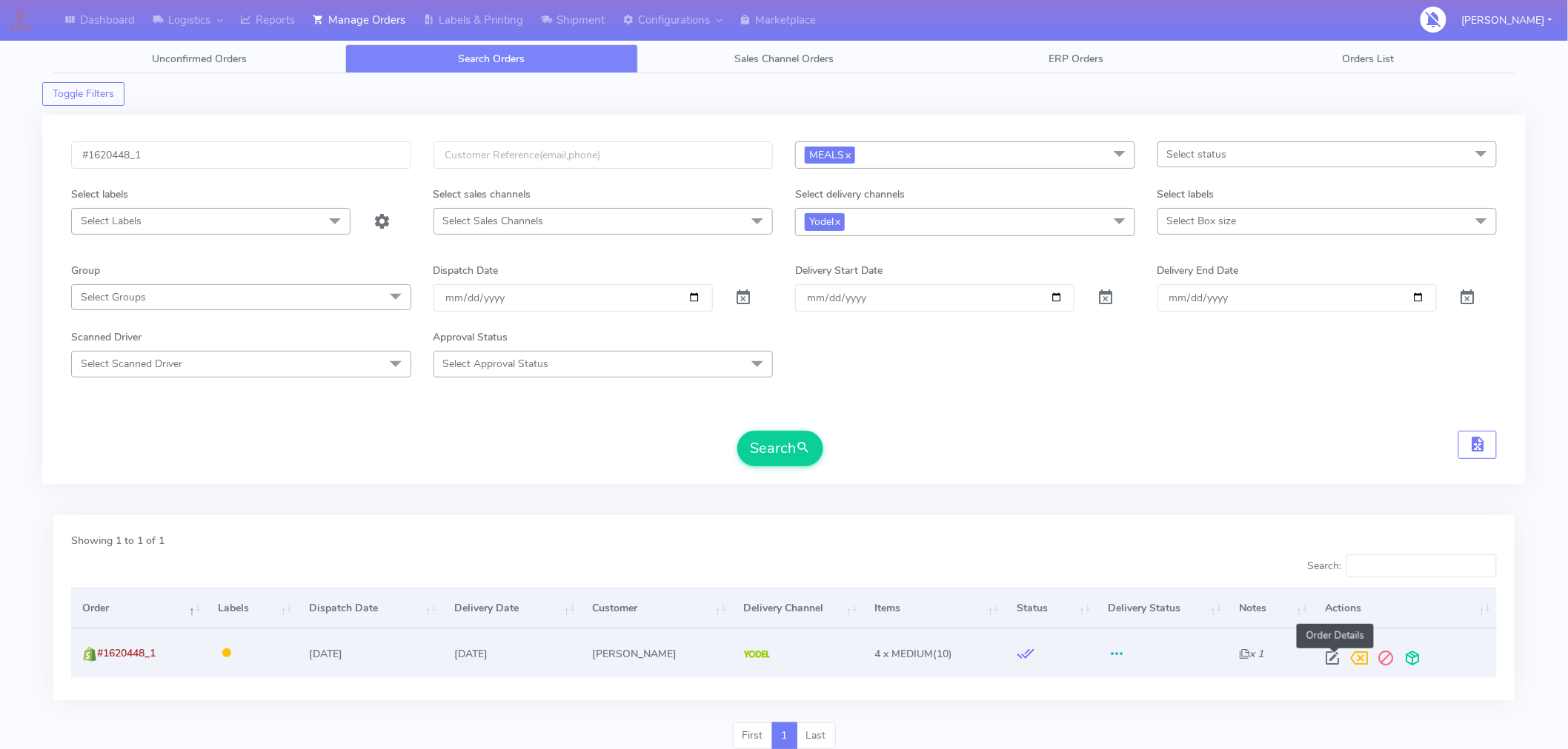
click at [1335, 662] on span at bounding box center [1333, 662] width 27 height 14
select select "5"
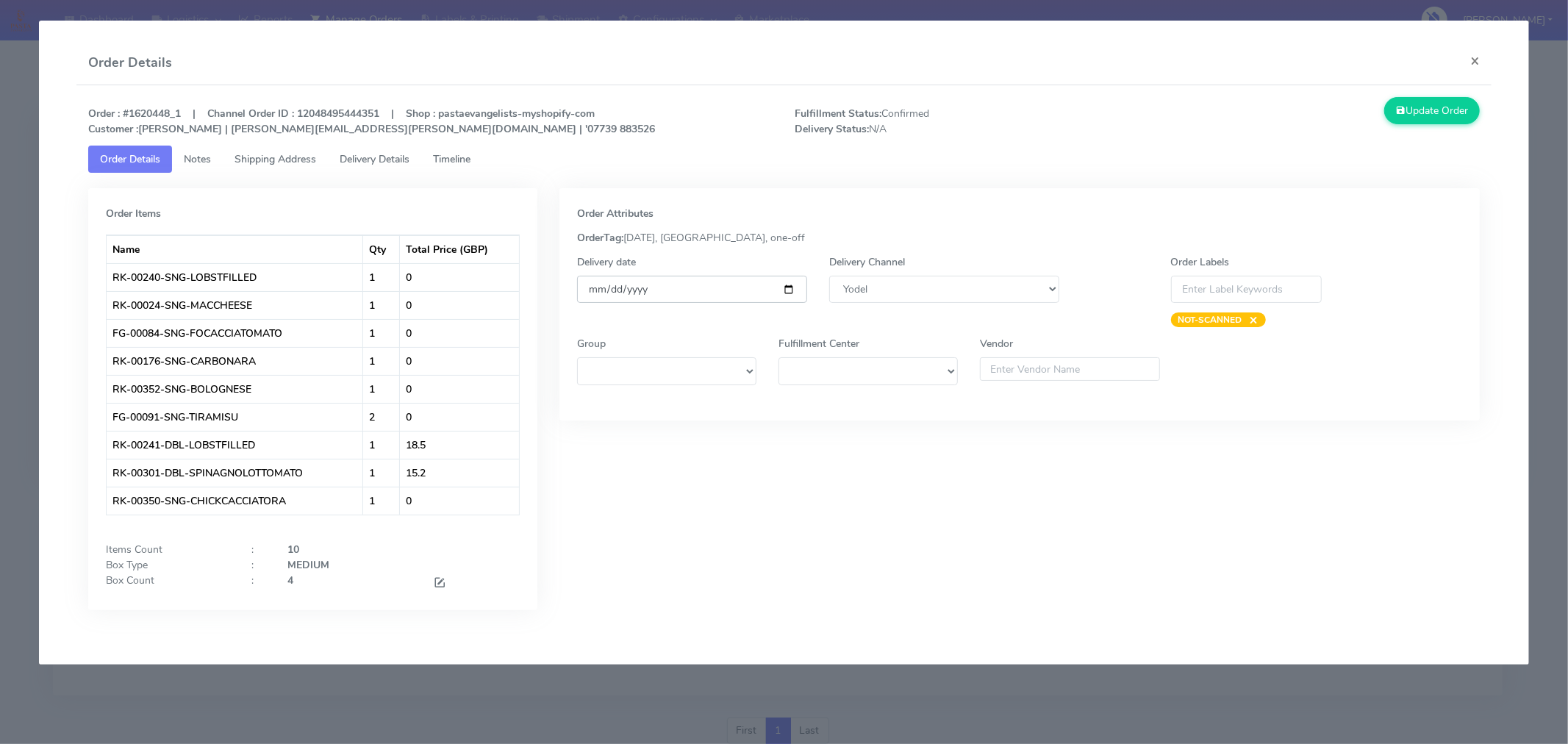
click at [781, 289] on input "[DATE]" at bounding box center [692, 289] width 230 height 27
click at [791, 289] on input "[DATE]" at bounding box center [692, 289] width 230 height 27
type input "[DATE]"
click at [437, 583] on span at bounding box center [439, 584] width 13 height 14
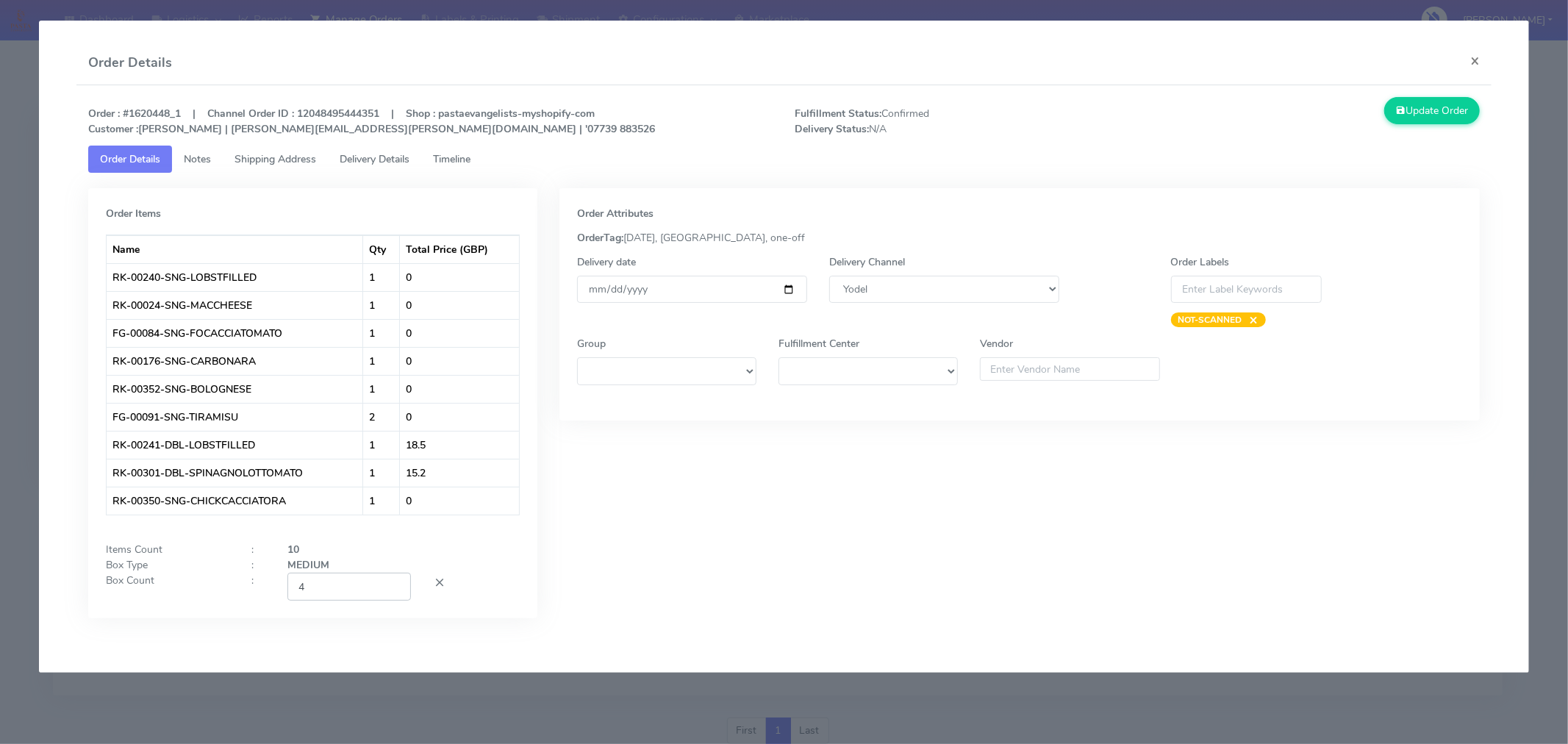
click at [356, 594] on input "4" at bounding box center [349, 586] width 123 height 27
type input "2"
click at [756, 523] on div "Order Attributes OrderTag: [DATE], [GEOGRAPHIC_DATA], one-off Delivery date [DA…" at bounding box center [1020, 414] width 942 height 452
click at [1471, 115] on button "Update Order" at bounding box center [1432, 110] width 95 height 27
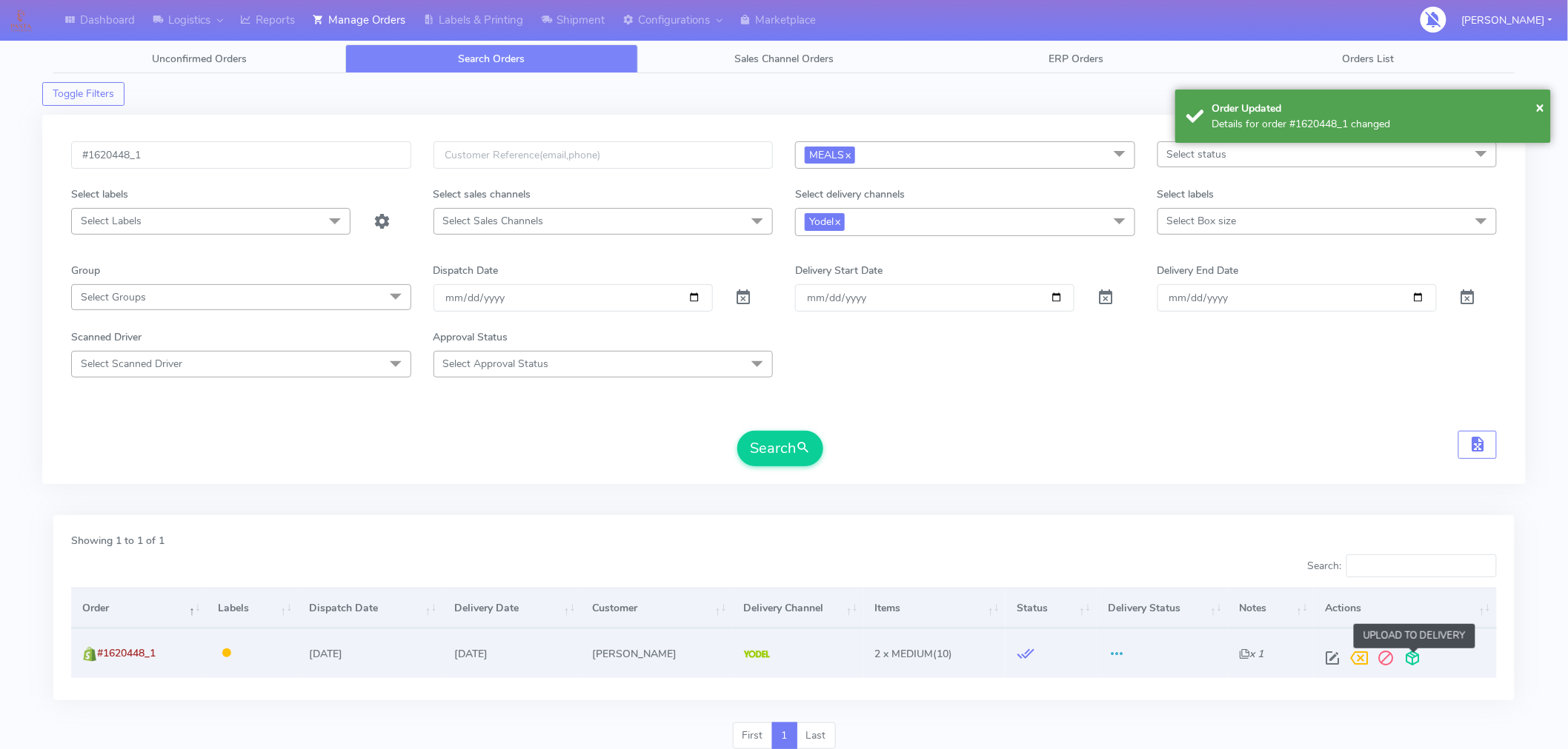
click at [1410, 655] on span at bounding box center [1412, 662] width 27 height 14
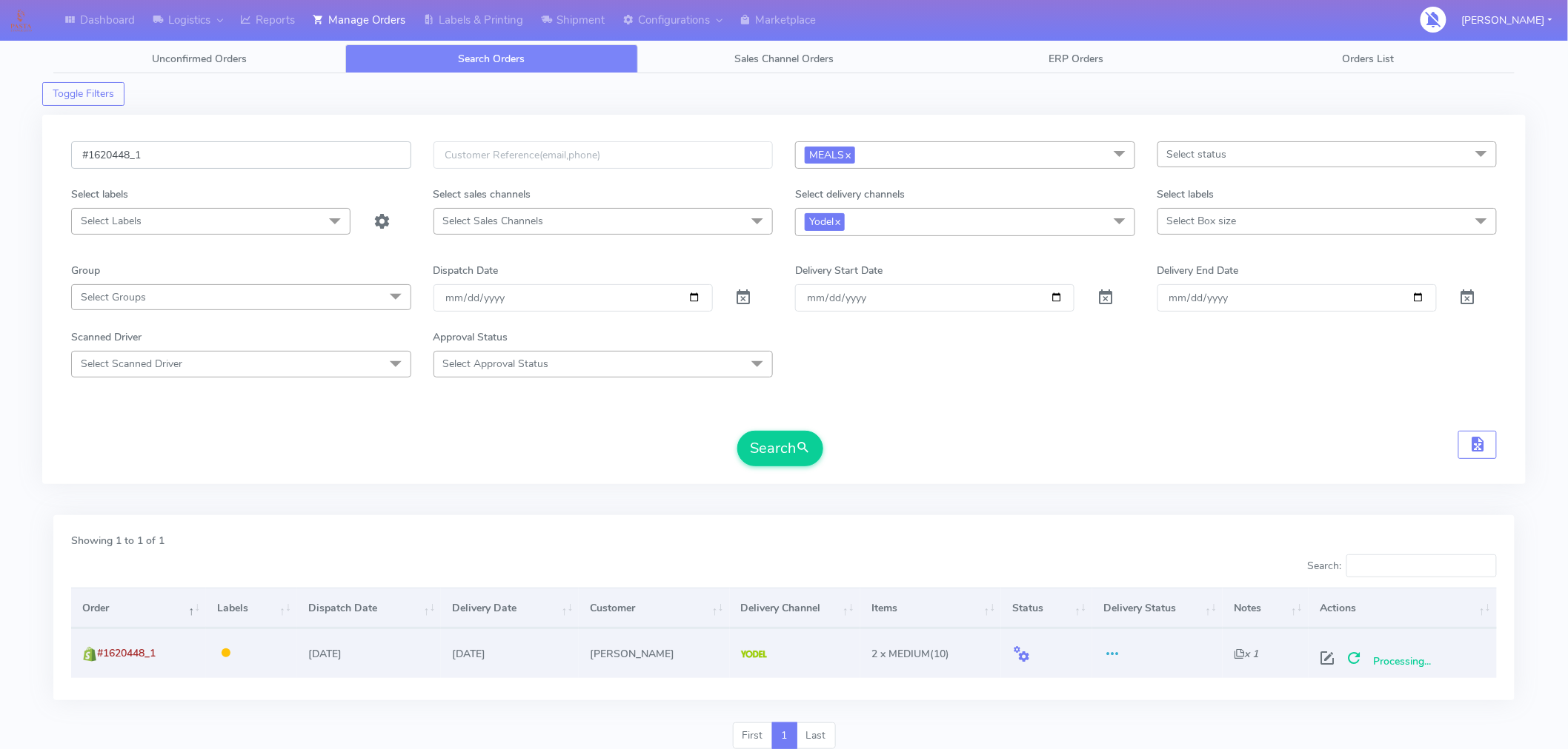
click at [216, 156] on input "#1620448_1" at bounding box center [240, 155] width 340 height 27
paste input "53"
type input "#1620453_1"
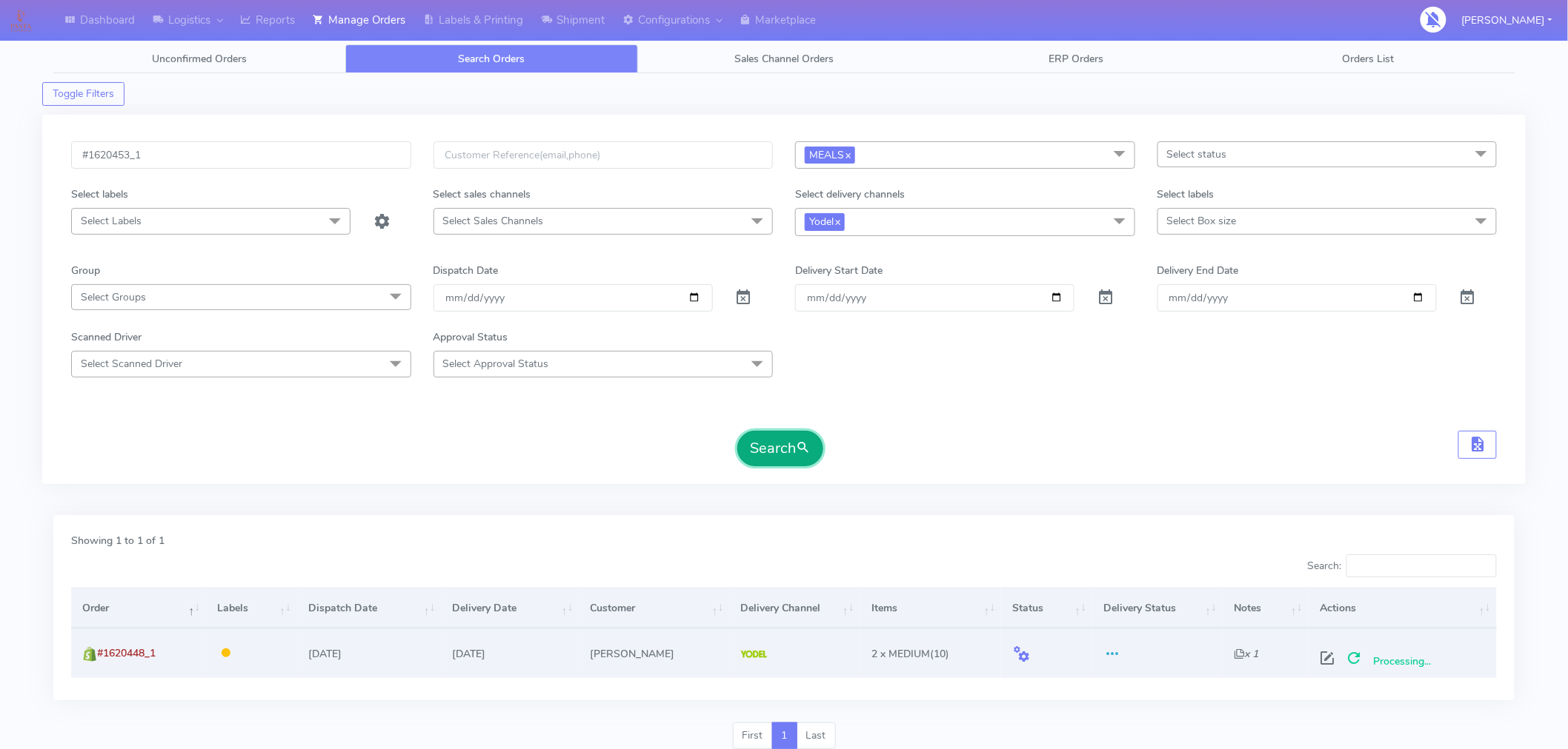
click at [760, 444] on button "Search" at bounding box center [780, 448] width 86 height 36
click at [1329, 661] on span at bounding box center [1333, 662] width 27 height 14
select select "5"
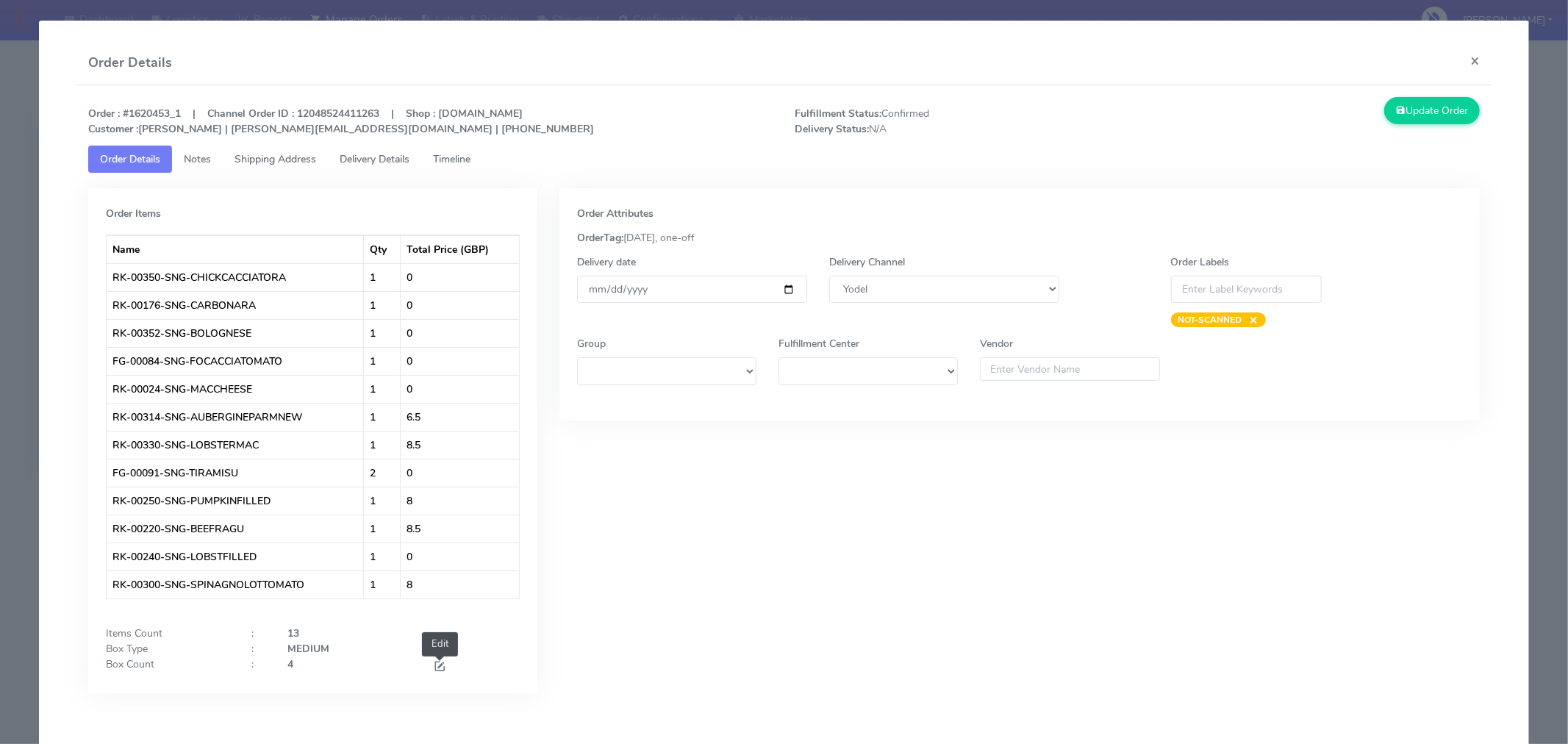
click at [435, 666] on span at bounding box center [439, 668] width 13 height 14
click at [350, 673] on input "4" at bounding box center [349, 670] width 123 height 27
type input "2"
click at [719, 600] on div "Order Attributes OrderTag: [DATE], one-off Delivery date [DATE] Delivery Channe…" at bounding box center [1020, 457] width 942 height 537
click at [783, 286] on input "[DATE]" at bounding box center [692, 289] width 230 height 27
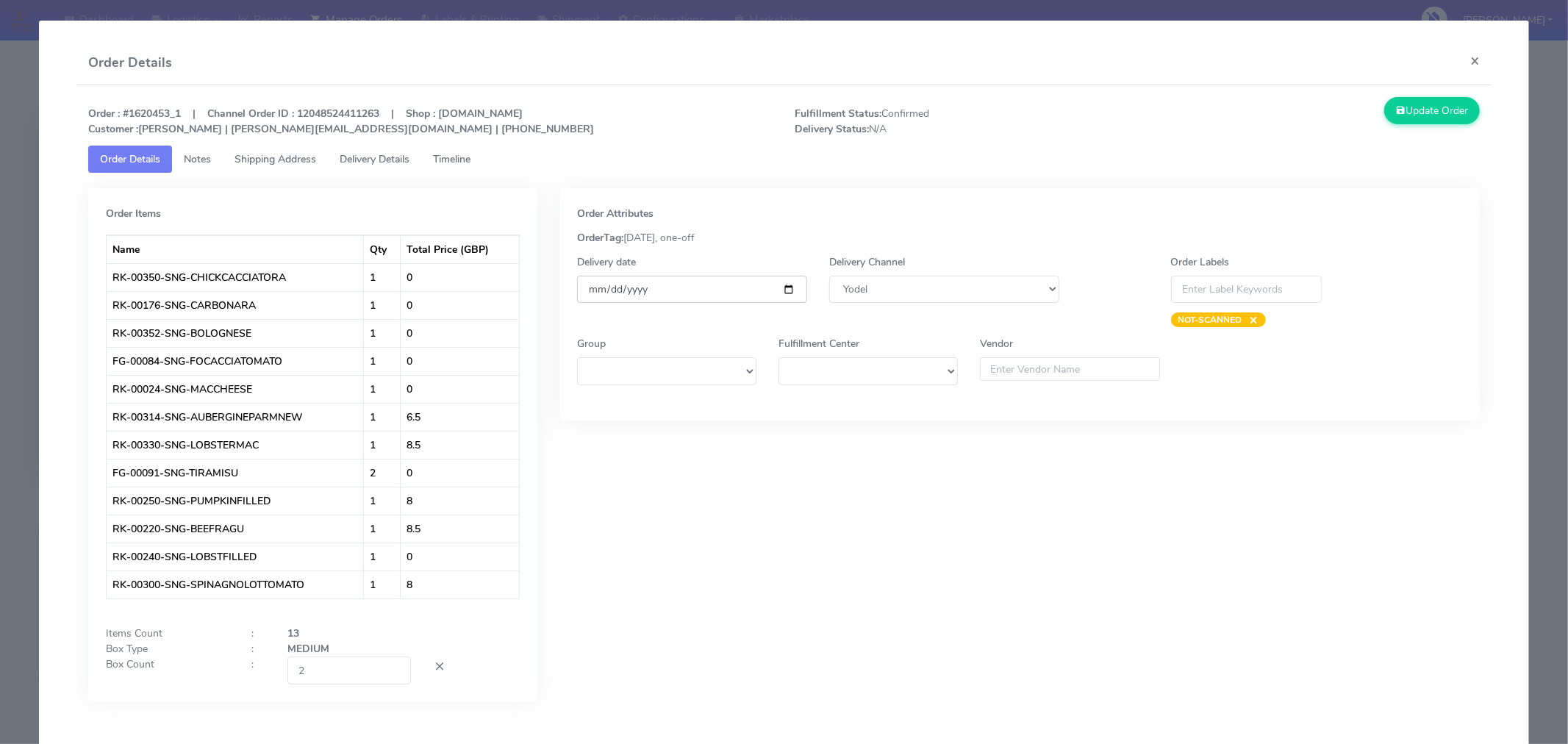
type input "[DATE]"
click at [1418, 115] on button "Update Order" at bounding box center [1432, 110] width 95 height 27
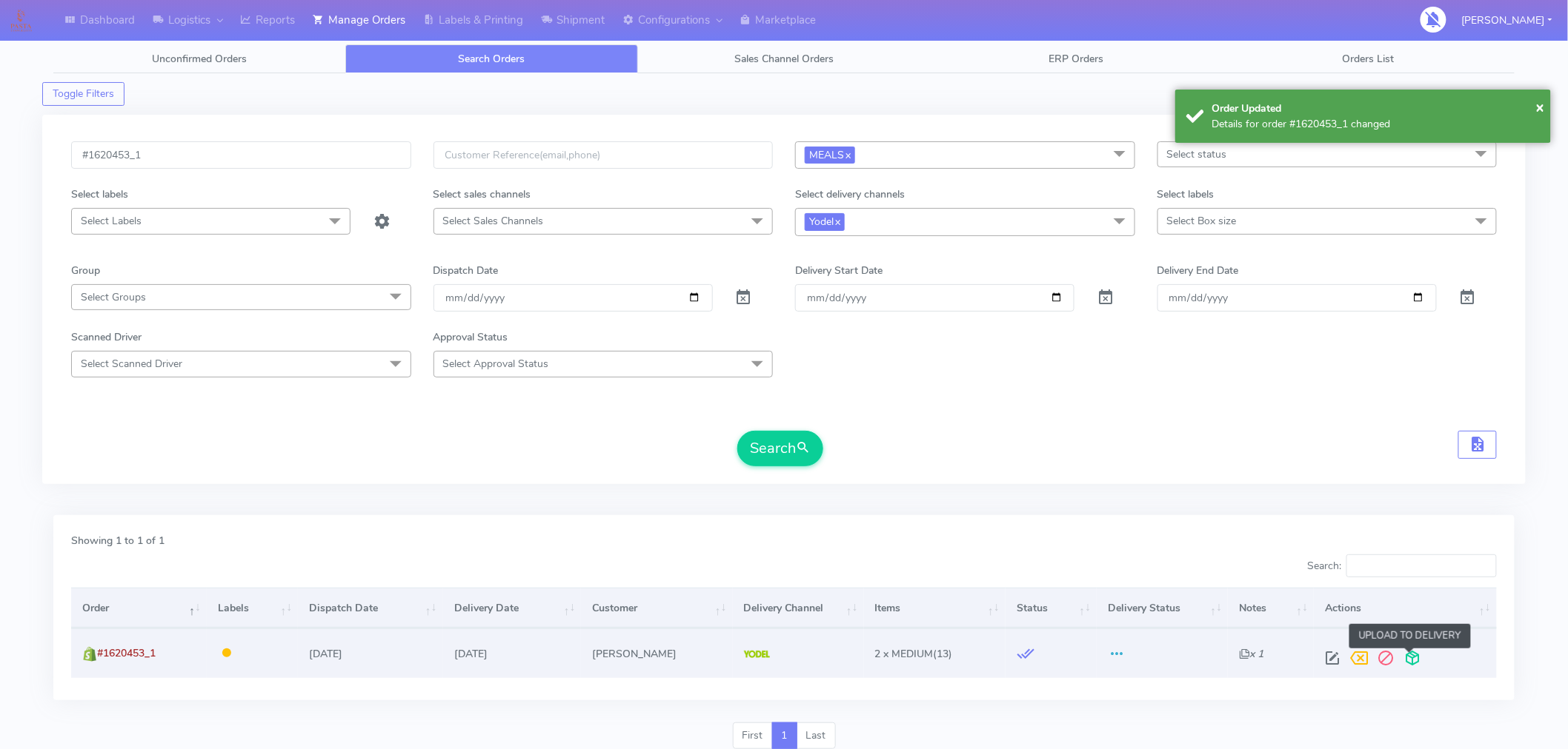
click at [1416, 662] on span at bounding box center [1412, 662] width 27 height 14
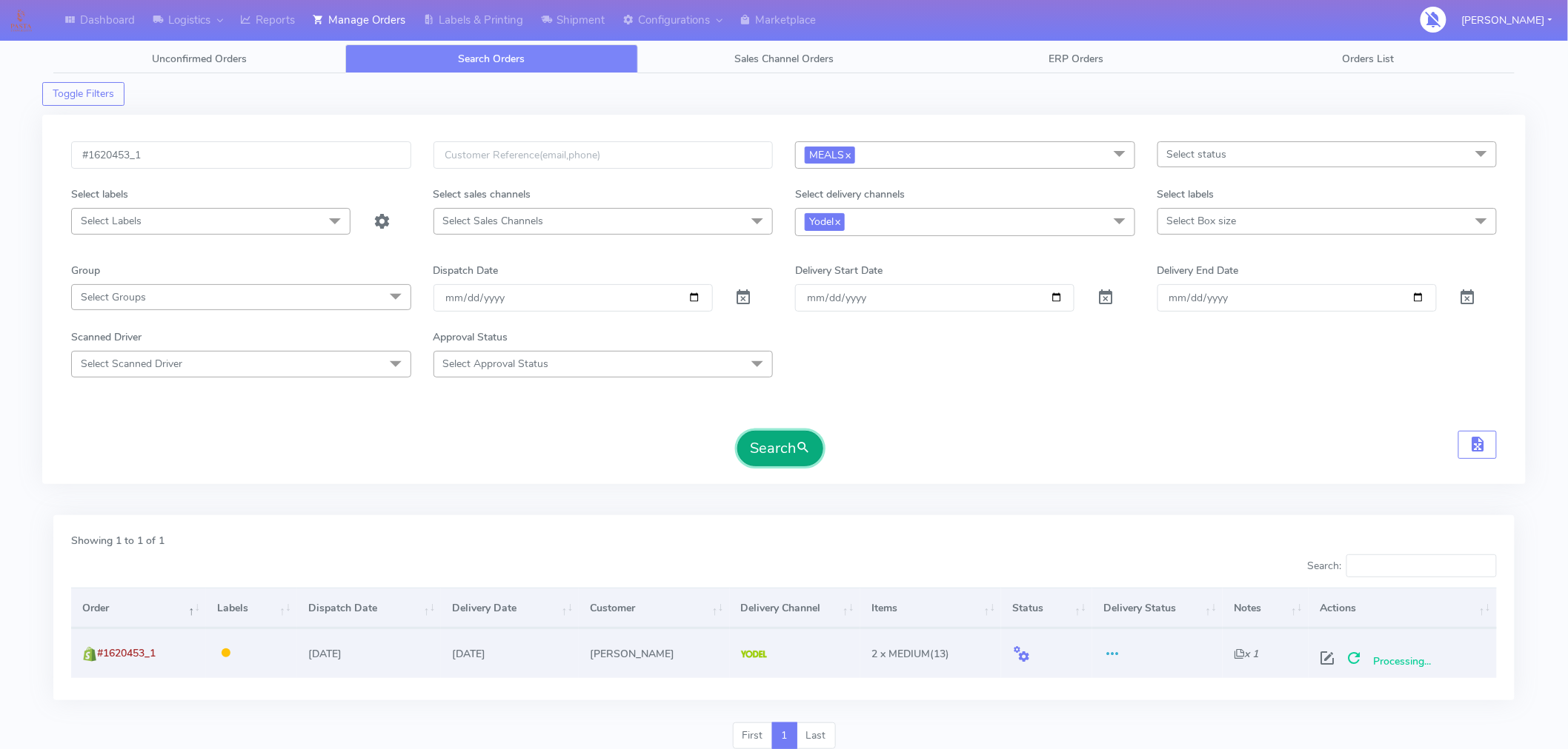
click at [796, 460] on button "Search" at bounding box center [780, 448] width 86 height 36
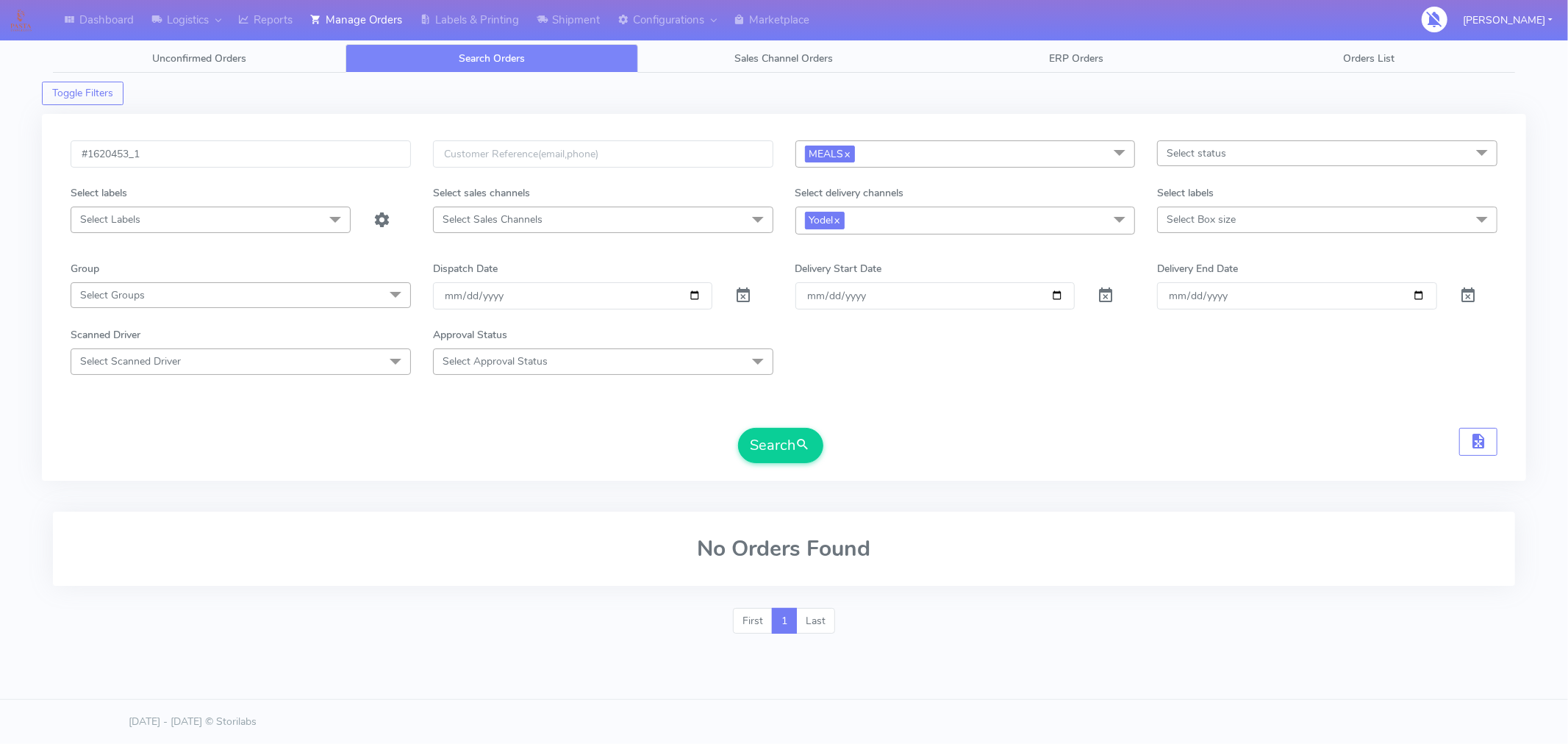
click at [1184, 151] on span "Select status" at bounding box center [1197, 154] width 60 height 14
click at [1174, 278] on div "Confirmed" at bounding box center [1328, 277] width 325 height 16
checkbox input "true"
click at [375, 149] on input "#1620453_1" at bounding box center [240, 154] width 340 height 27
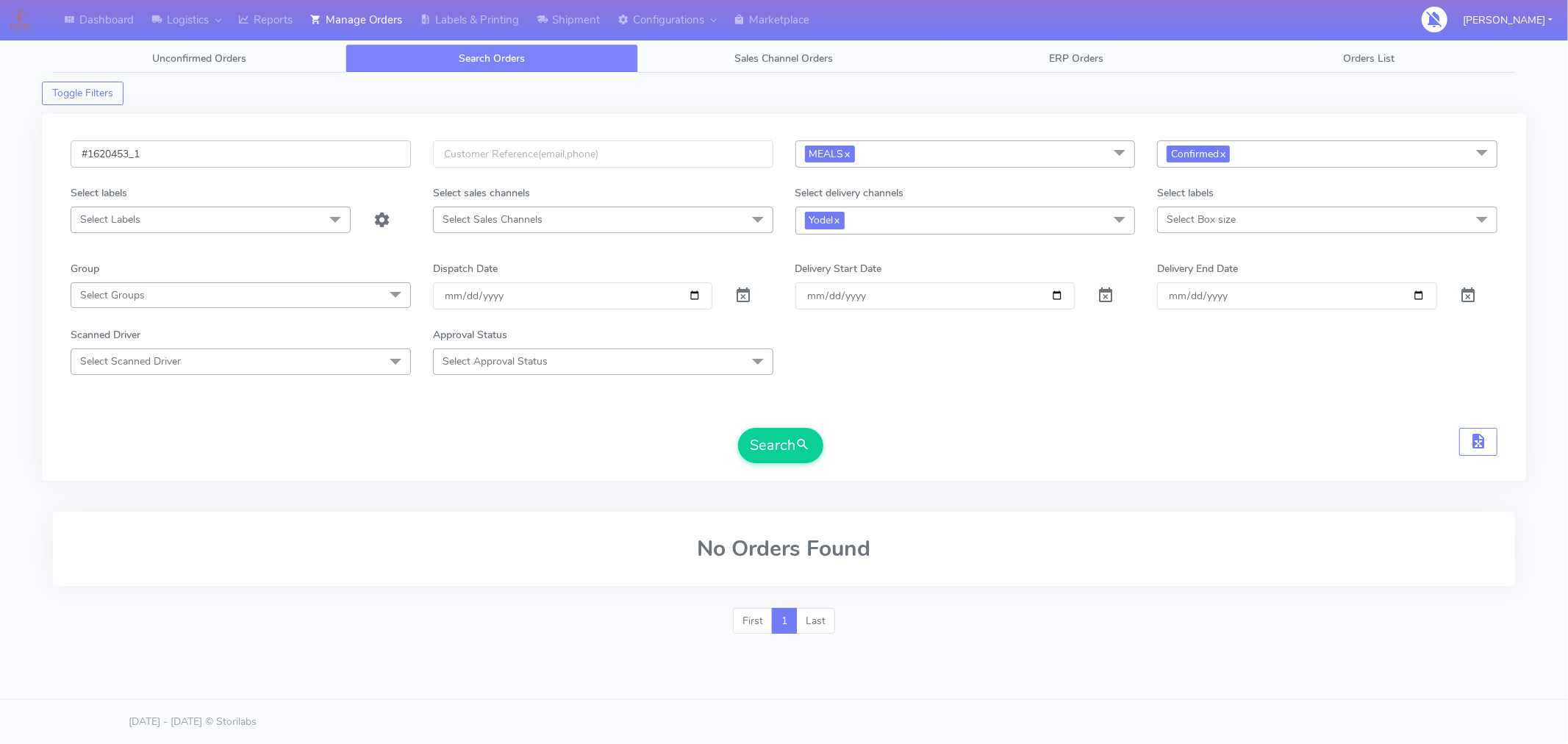
click at [375, 149] on input "#1620453_1" at bounding box center [240, 154] width 340 height 27
click at [753, 459] on button "Search" at bounding box center [781, 445] width 85 height 36
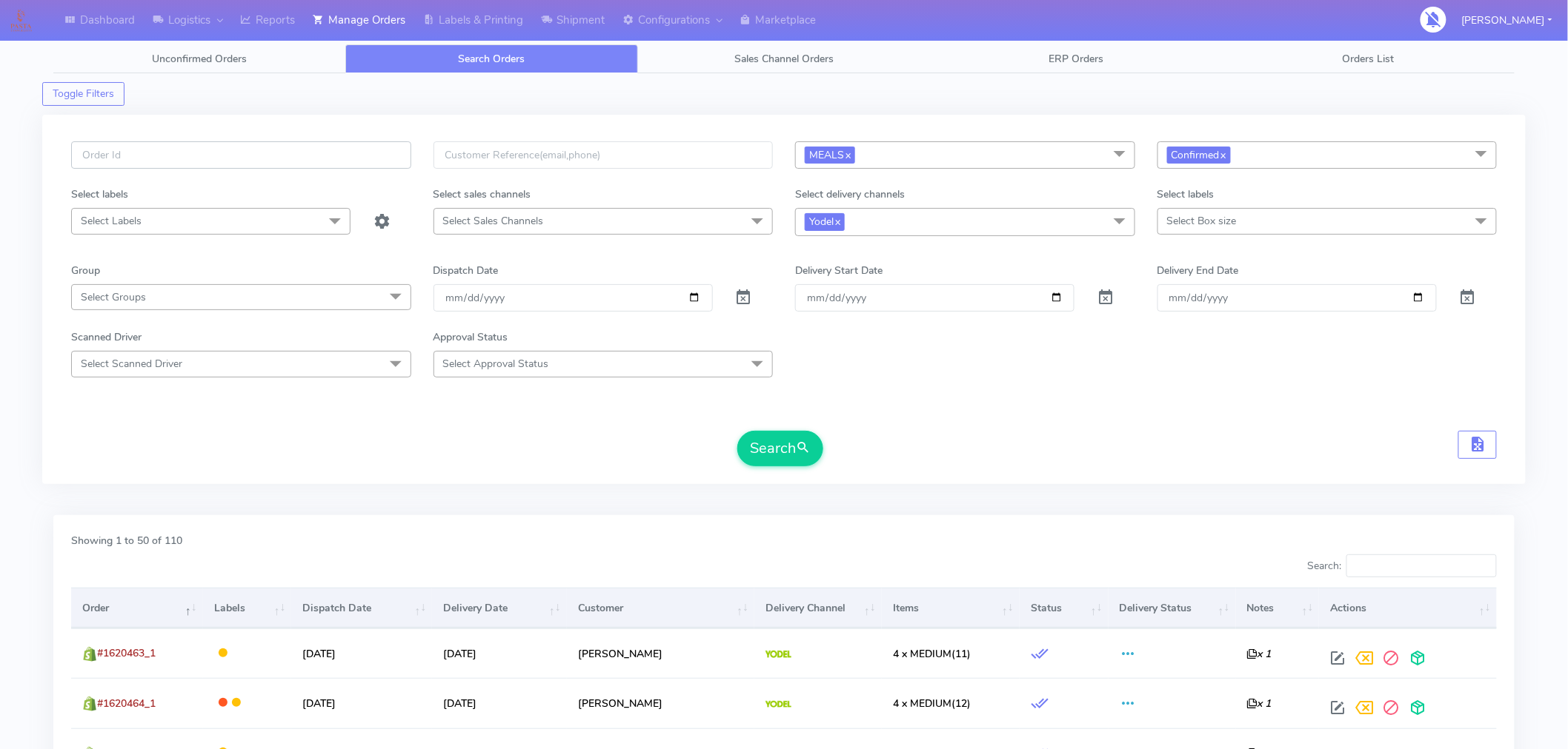
click at [198, 150] on input "text" at bounding box center [240, 155] width 340 height 27
paste input "#1620463_1"
type input "#1620463_1"
click at [801, 440] on span "submit" at bounding box center [803, 448] width 15 height 20
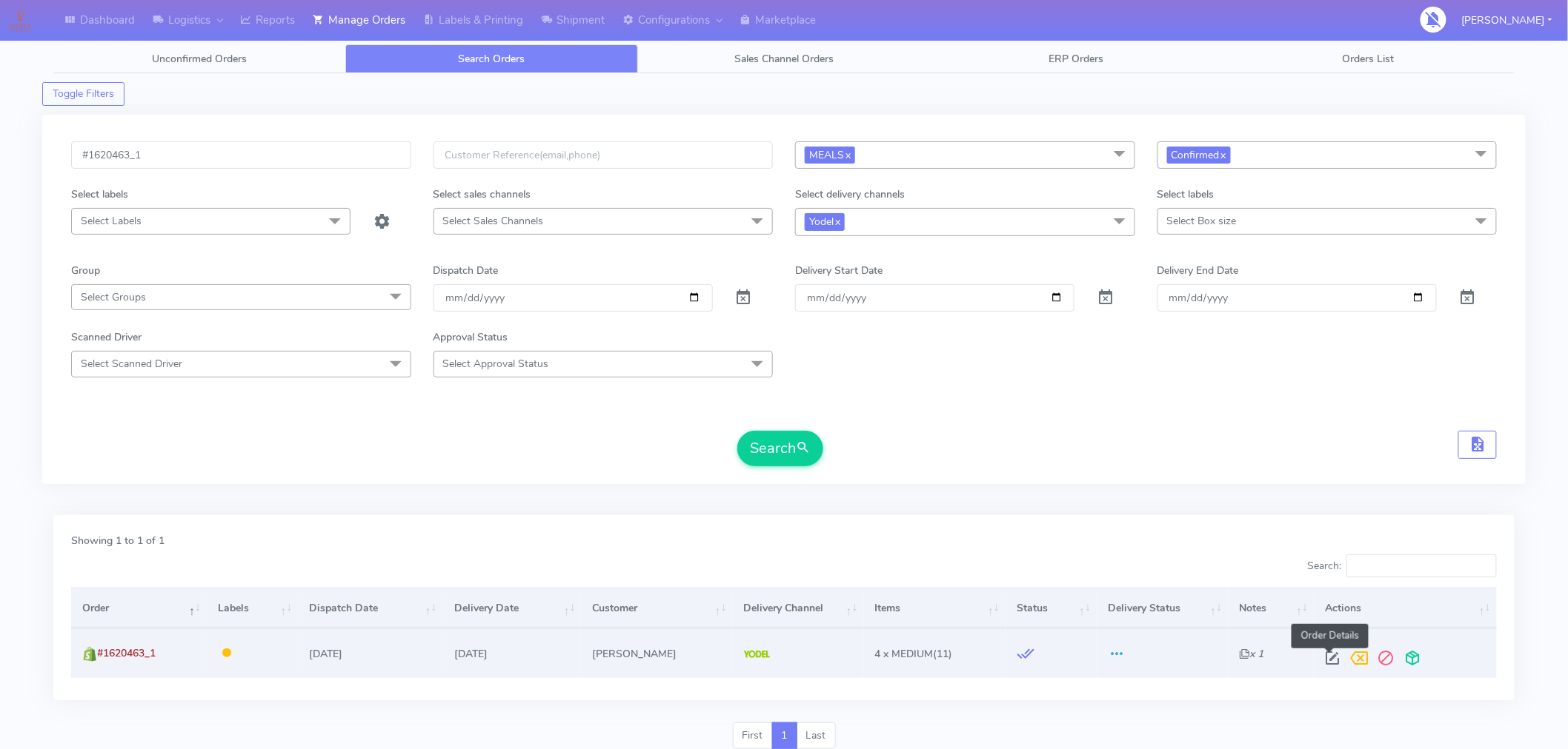
click at [1335, 657] on span at bounding box center [1333, 662] width 27 height 14
select select "5"
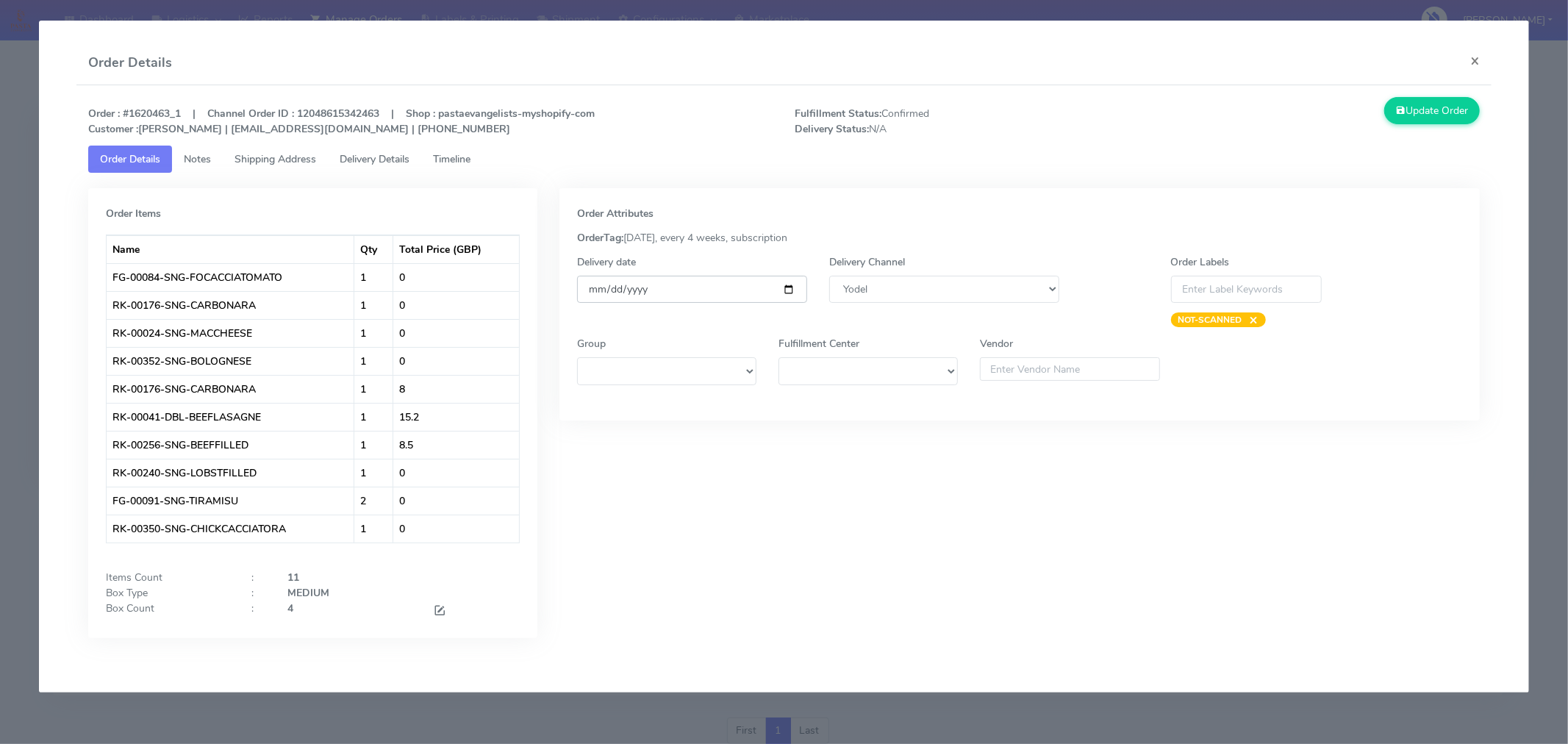
click at [790, 286] on input "[DATE]" at bounding box center [692, 289] width 230 height 27
type input "[DATE]"
click at [439, 609] on span at bounding box center [439, 612] width 13 height 14
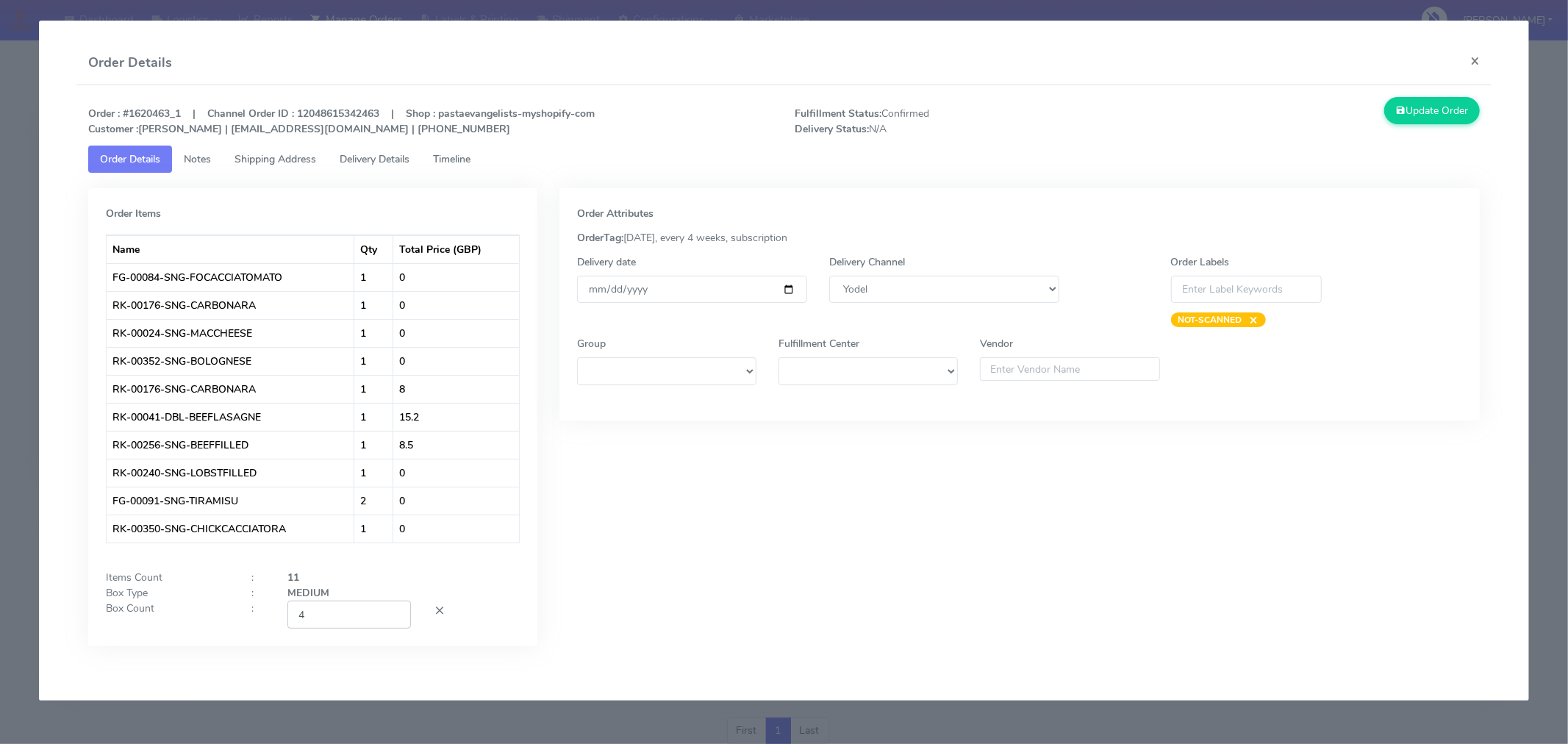
click at [364, 619] on input "4" at bounding box center [349, 614] width 123 height 27
type input "2"
click at [850, 553] on div "Order Attributes OrderTag: [DATE], every 4 weeks, subscription Delivery date [D…" at bounding box center [1020, 428] width 942 height 480
click at [1422, 114] on button "Update Order" at bounding box center [1432, 110] width 95 height 27
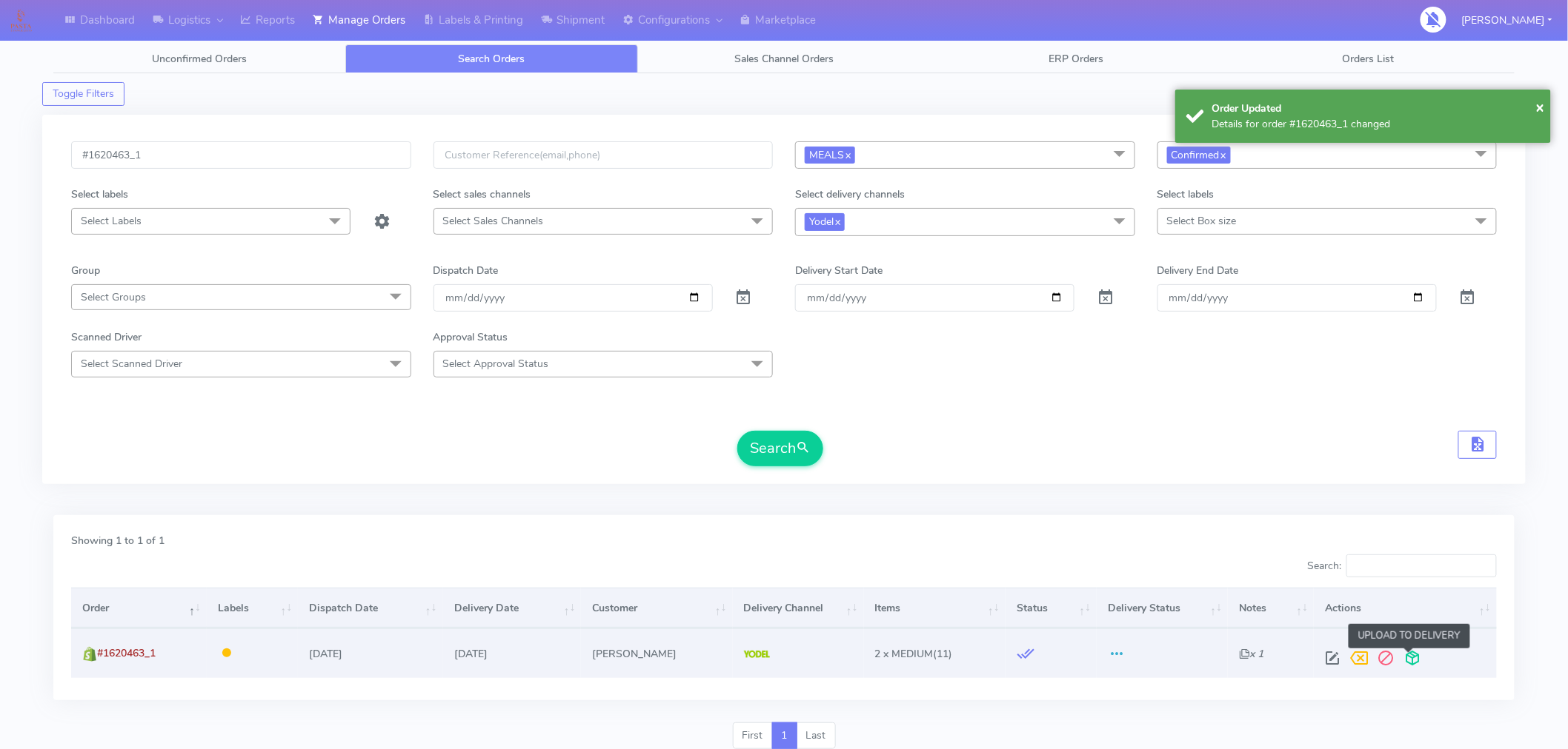
click at [1404, 661] on span at bounding box center [1412, 662] width 27 height 14
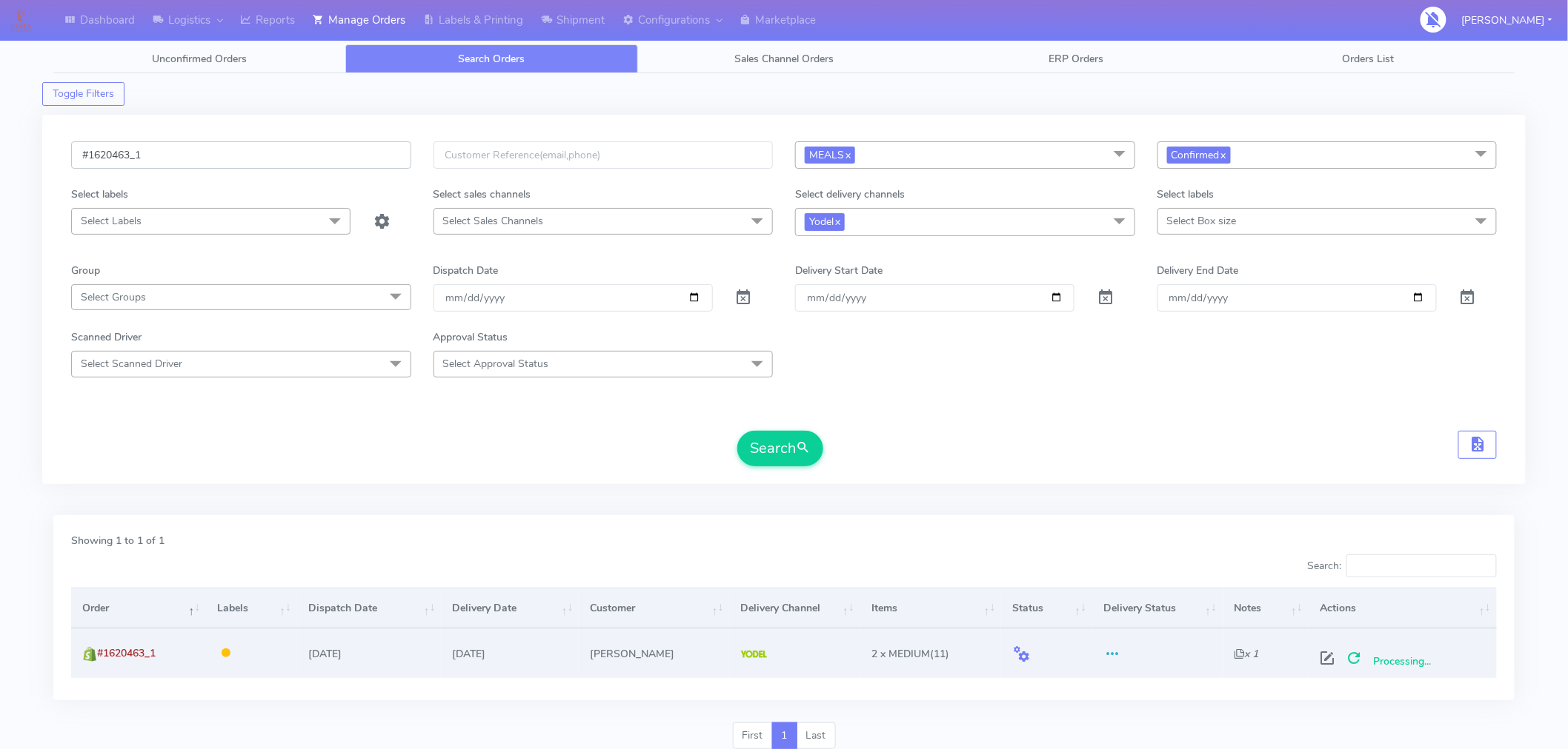
click at [253, 153] on input "#1620463_1" at bounding box center [240, 155] width 340 height 27
paste input "4"
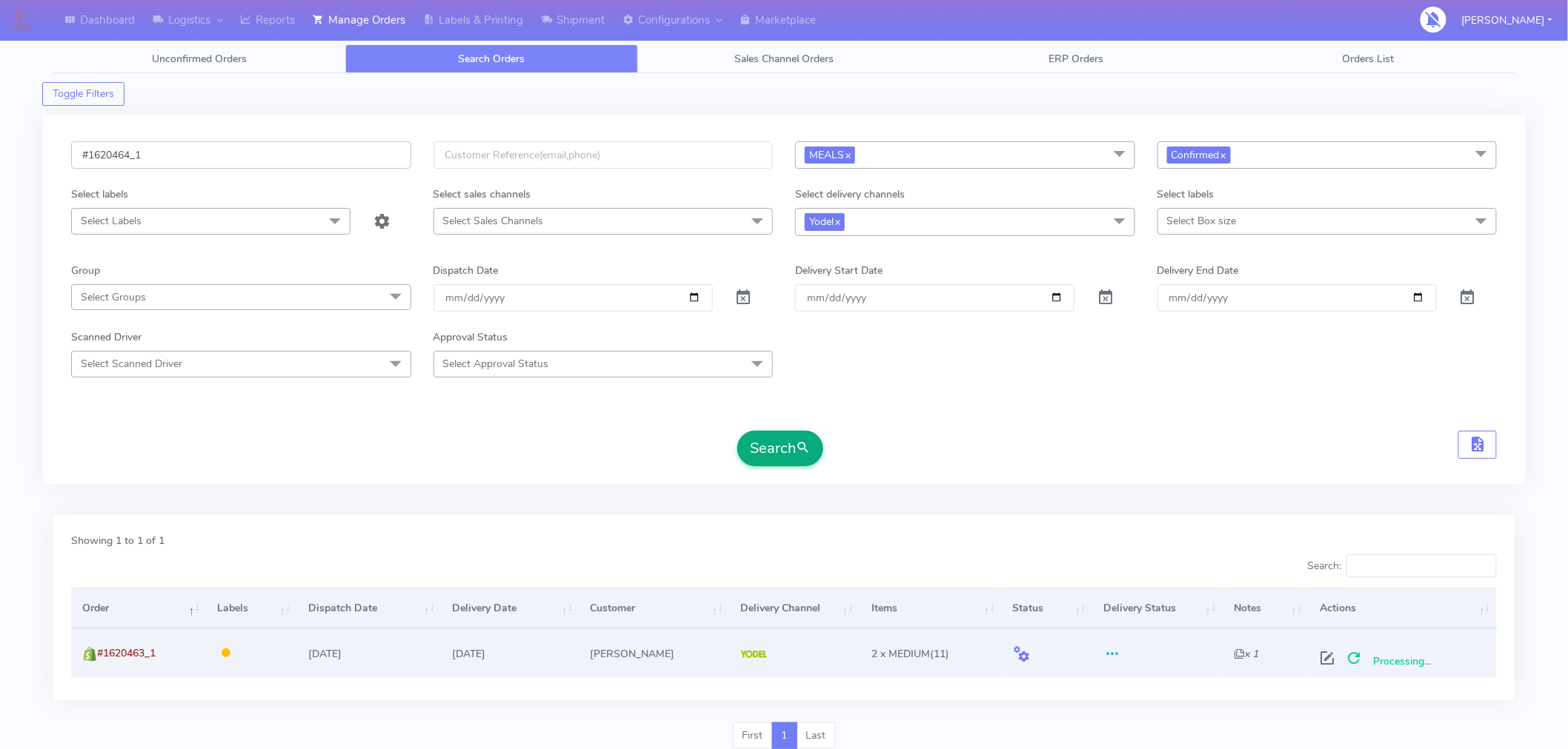
type input "#1620464_1"
click at [782, 459] on button "Search" at bounding box center [780, 448] width 86 height 36
click at [1330, 662] on span at bounding box center [1333, 662] width 27 height 14
select select "5"
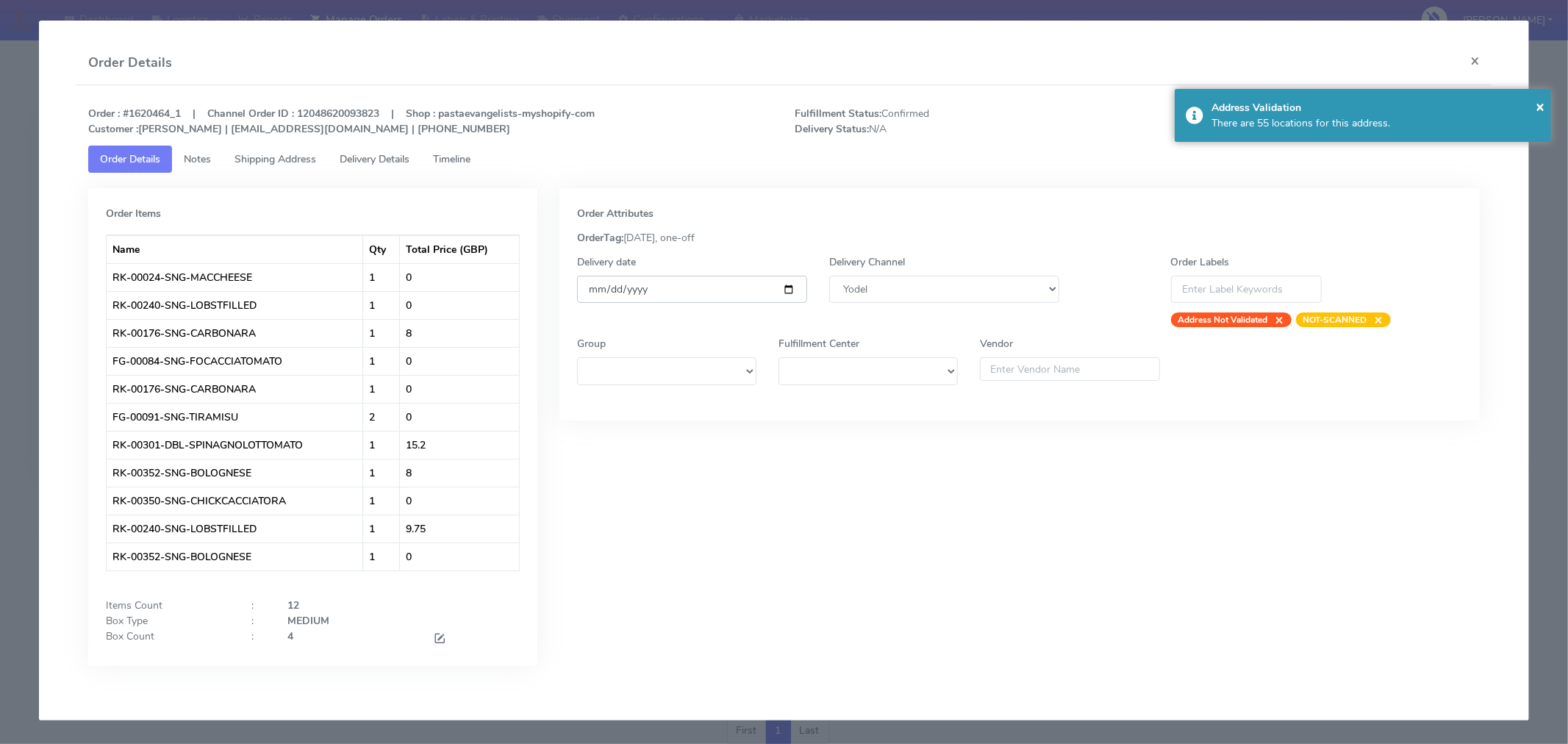
click at [792, 292] on input "[DATE]" at bounding box center [692, 289] width 230 height 27
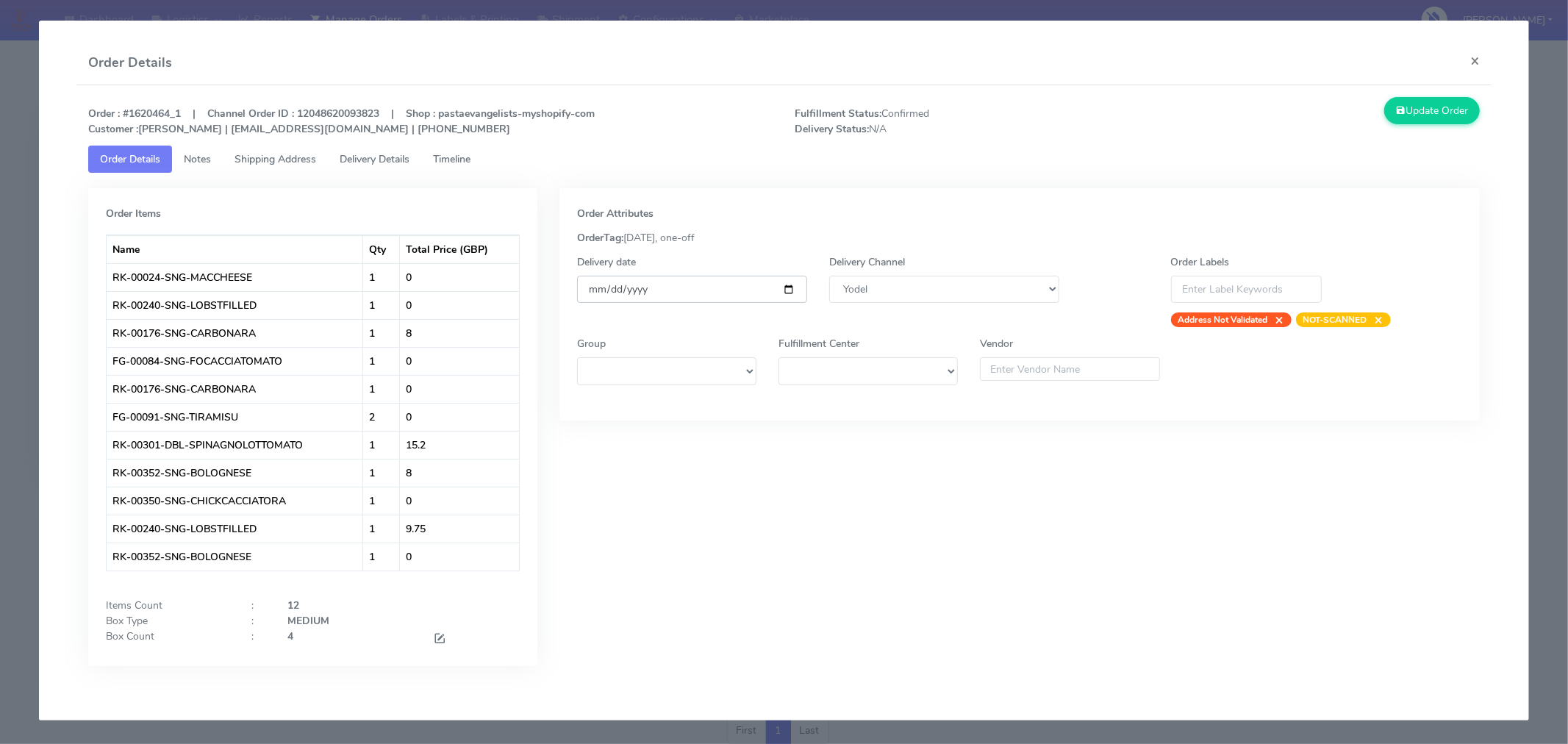
type input "[DATE]"
click at [440, 638] on span at bounding box center [439, 640] width 13 height 14
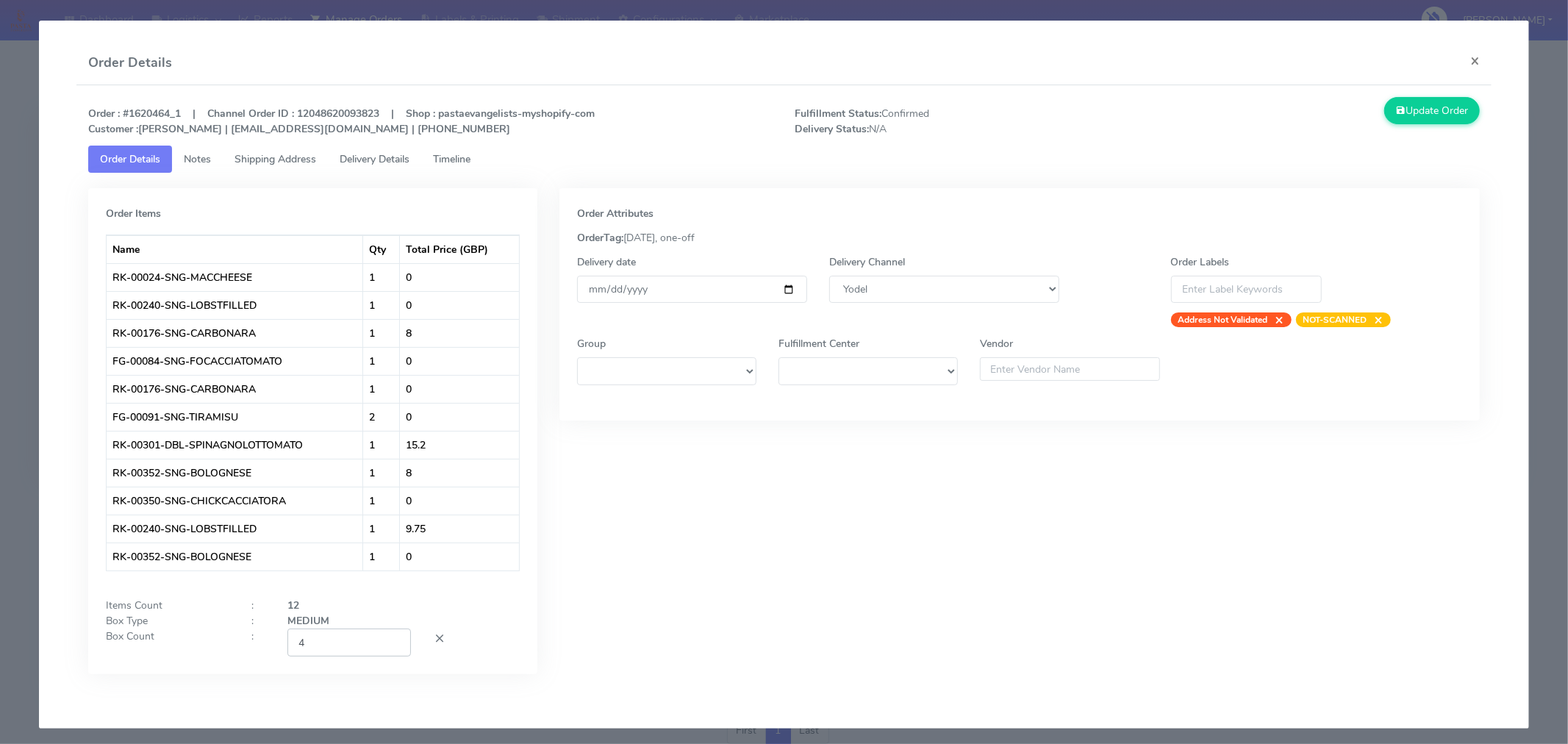
click at [357, 651] on input "4" at bounding box center [349, 642] width 123 height 27
type input "2"
click at [640, 655] on div "Order Attributes OrderTag: [DATE], one-off Delivery date [DATE] Delivery Channe…" at bounding box center [1020, 442] width 942 height 508
click at [1430, 125] on div "Update Order" at bounding box center [1315, 117] width 354 height 40
click at [1409, 112] on button "Update Order" at bounding box center [1432, 110] width 95 height 27
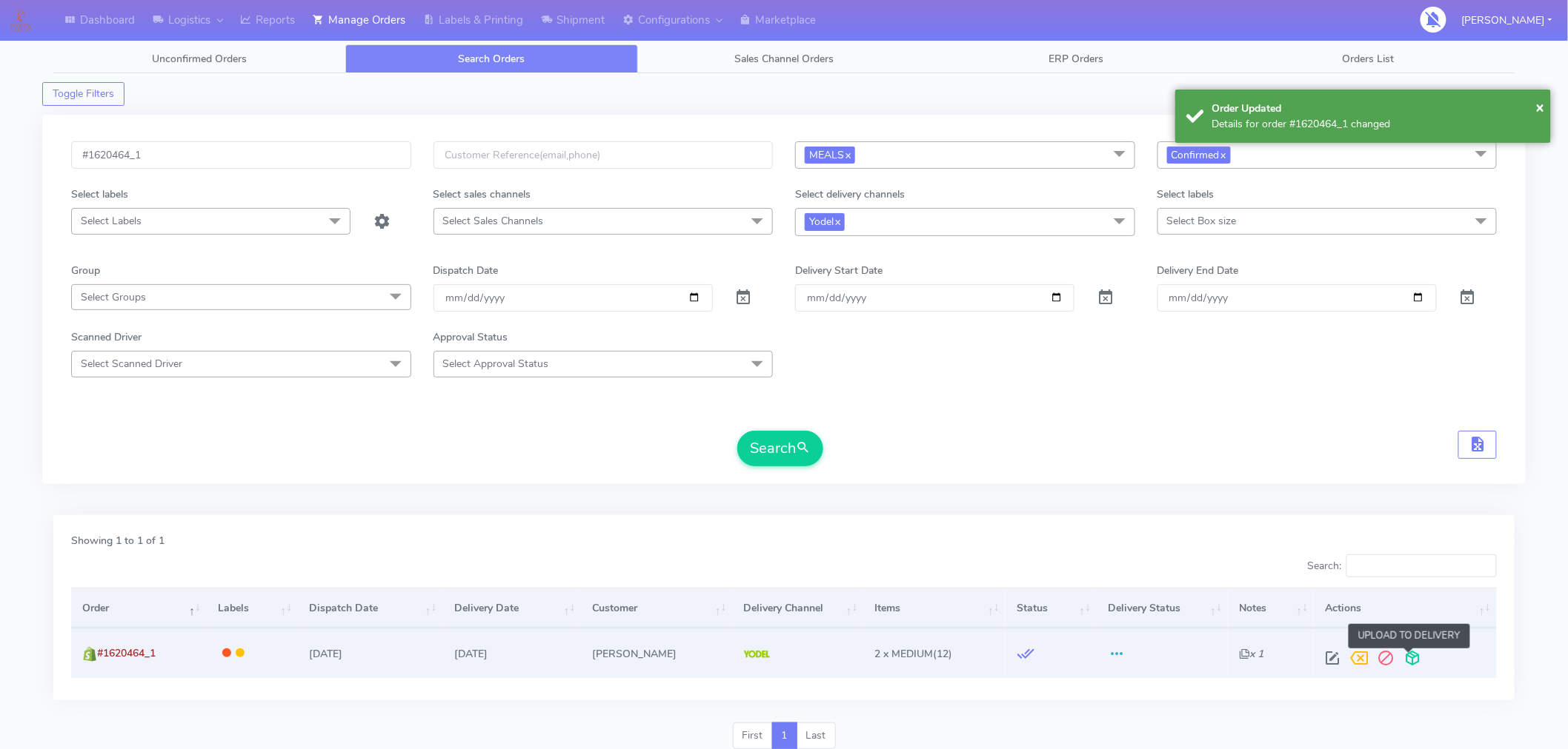
click at [1411, 657] on span at bounding box center [1412, 662] width 27 height 14
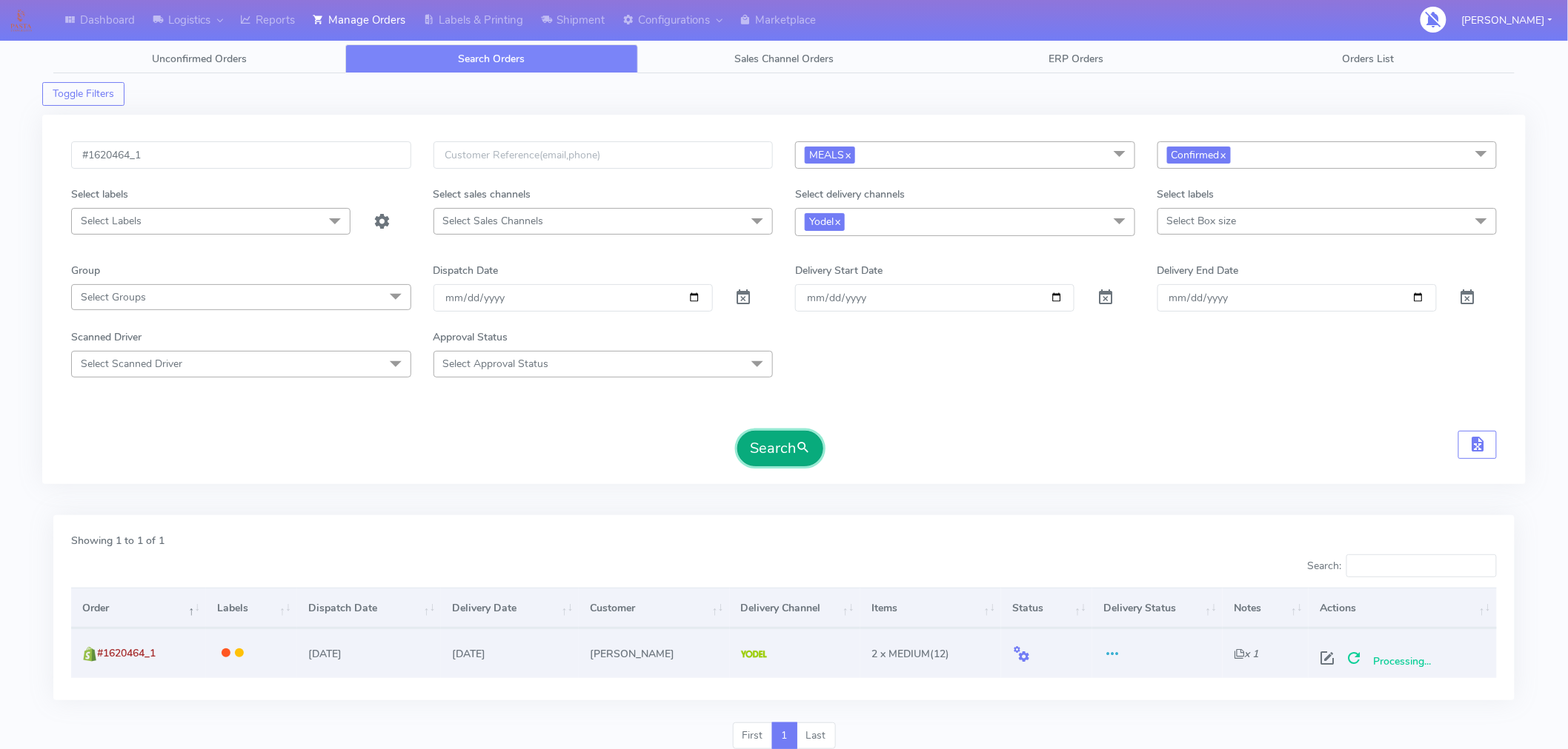
click at [780, 453] on button "Search" at bounding box center [780, 448] width 86 height 36
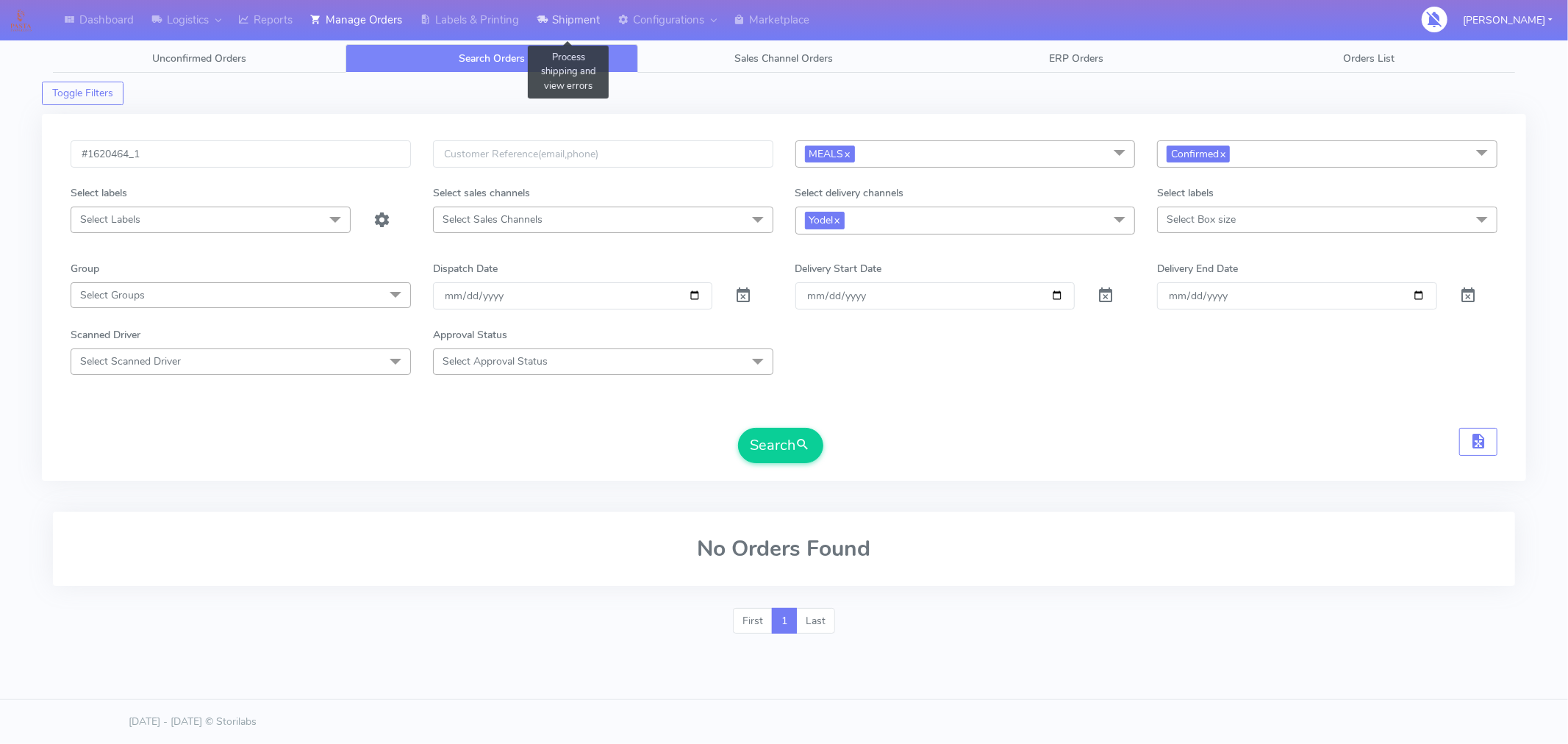
click at [585, 24] on link "Shipment" at bounding box center [567, 20] width 81 height 41
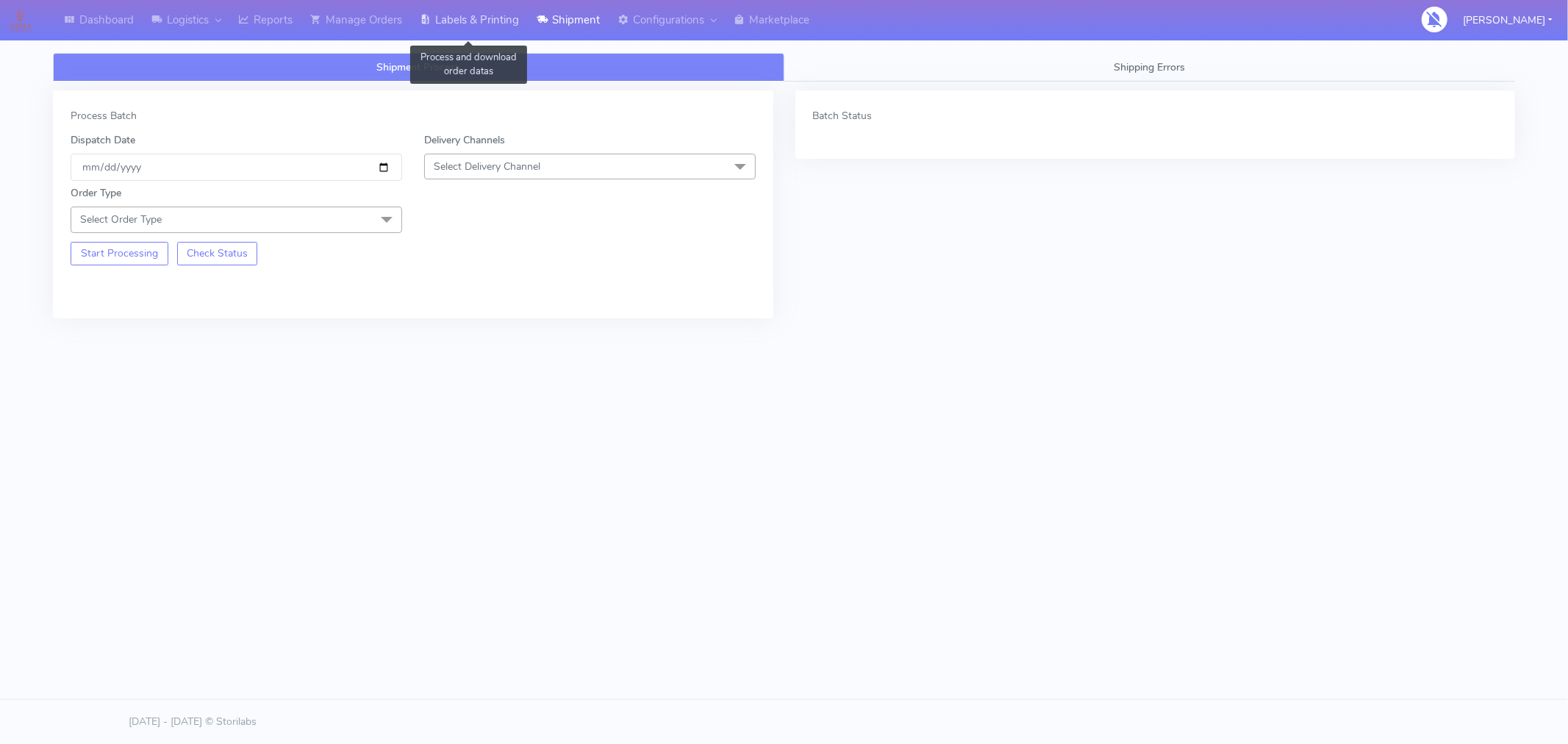
click at [482, 28] on link "Labels & Printing" at bounding box center [469, 20] width 117 height 41
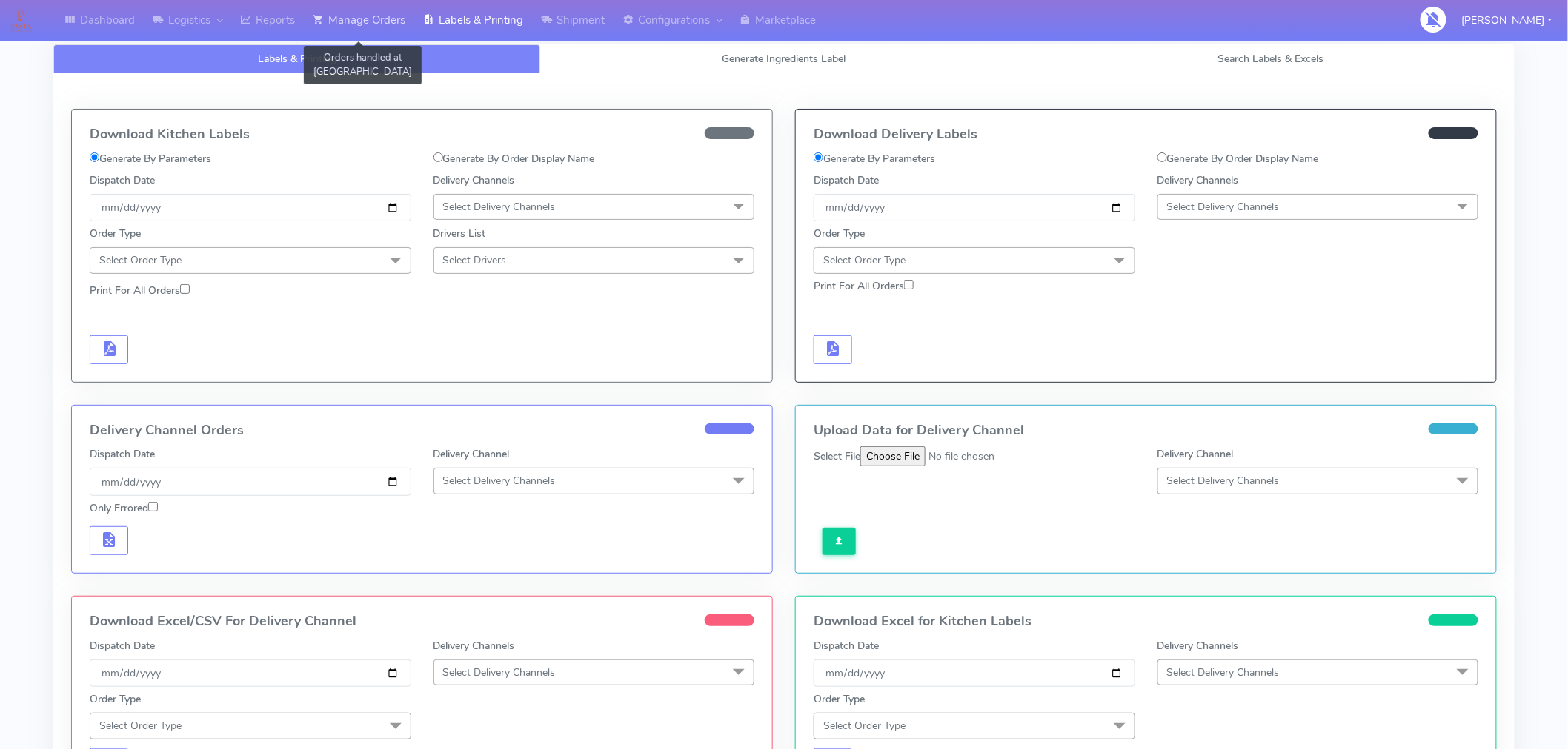
click at [376, 17] on link "Manage Orders" at bounding box center [359, 20] width 110 height 41
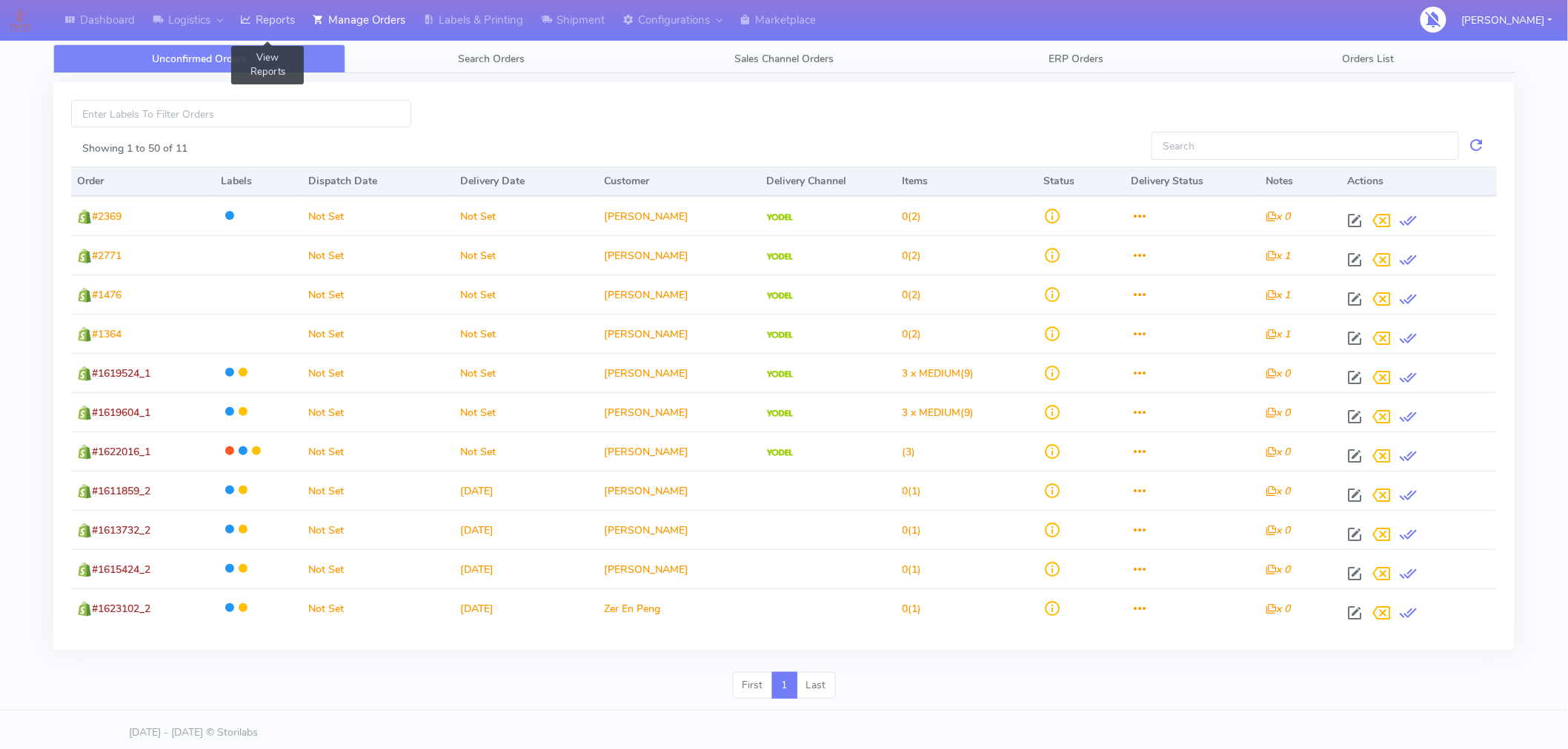
click at [278, 19] on link "Reports" at bounding box center [267, 20] width 73 height 41
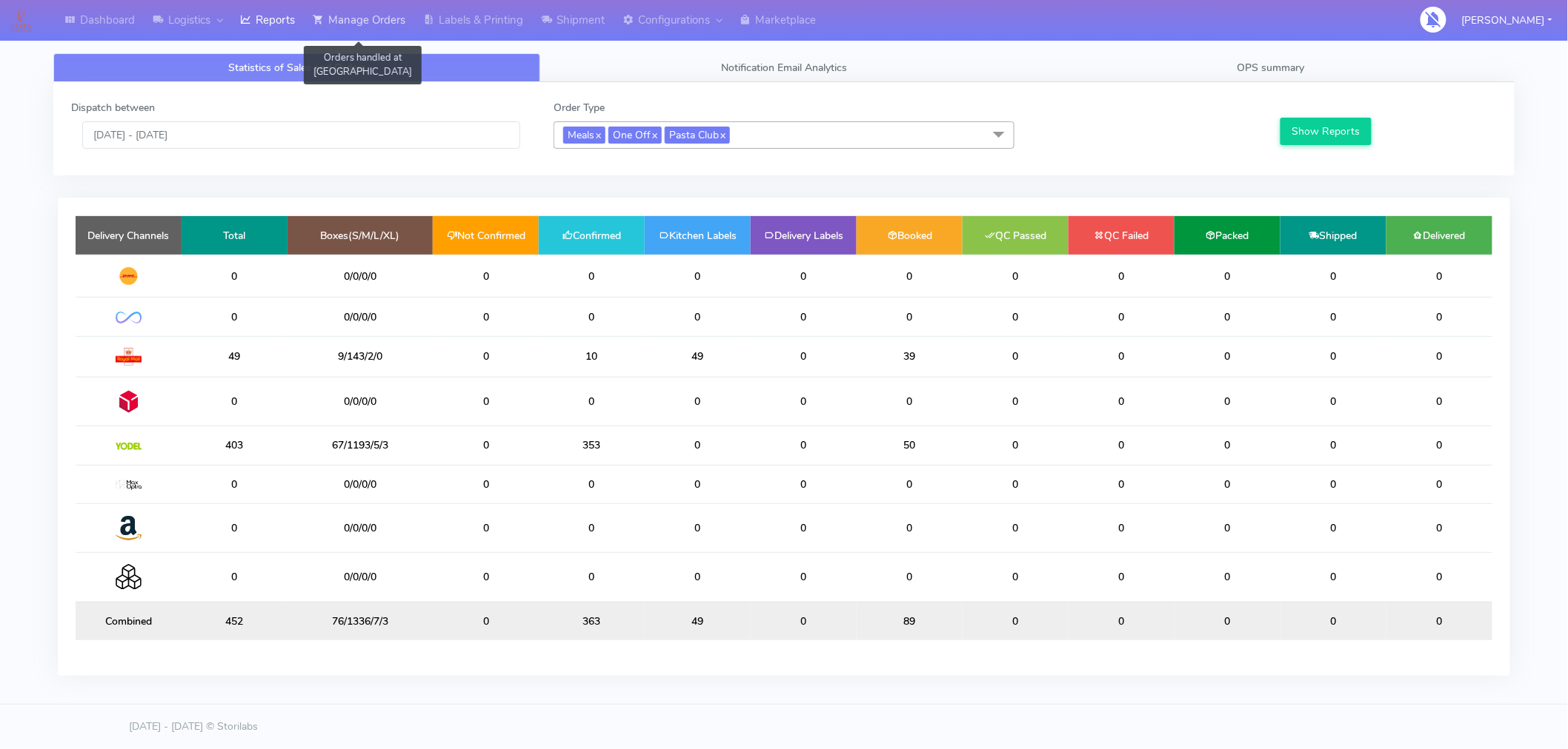
click at [372, 18] on link "Manage Orders" at bounding box center [359, 20] width 110 height 41
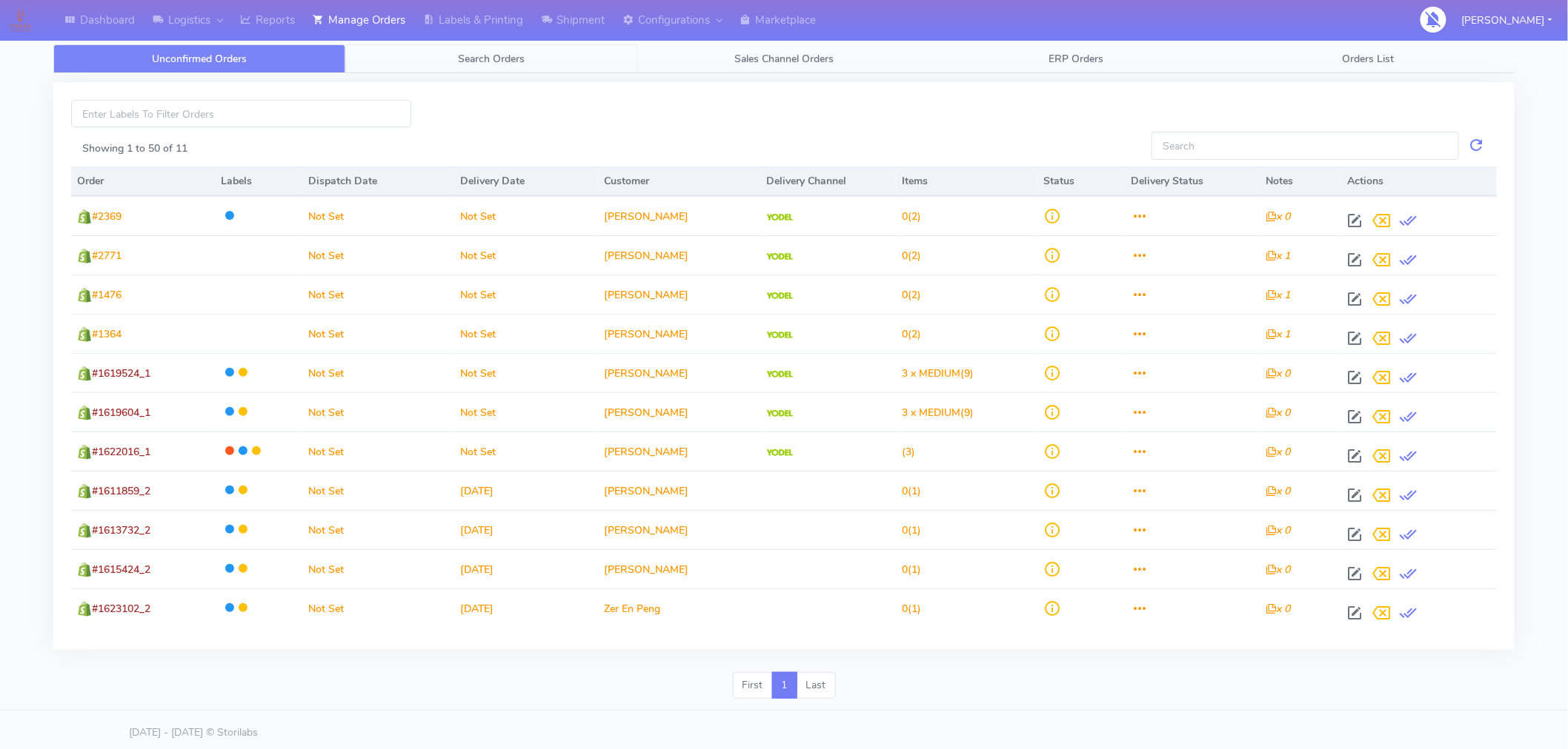
click at [492, 61] on span "Search Orders" at bounding box center [491, 59] width 66 height 14
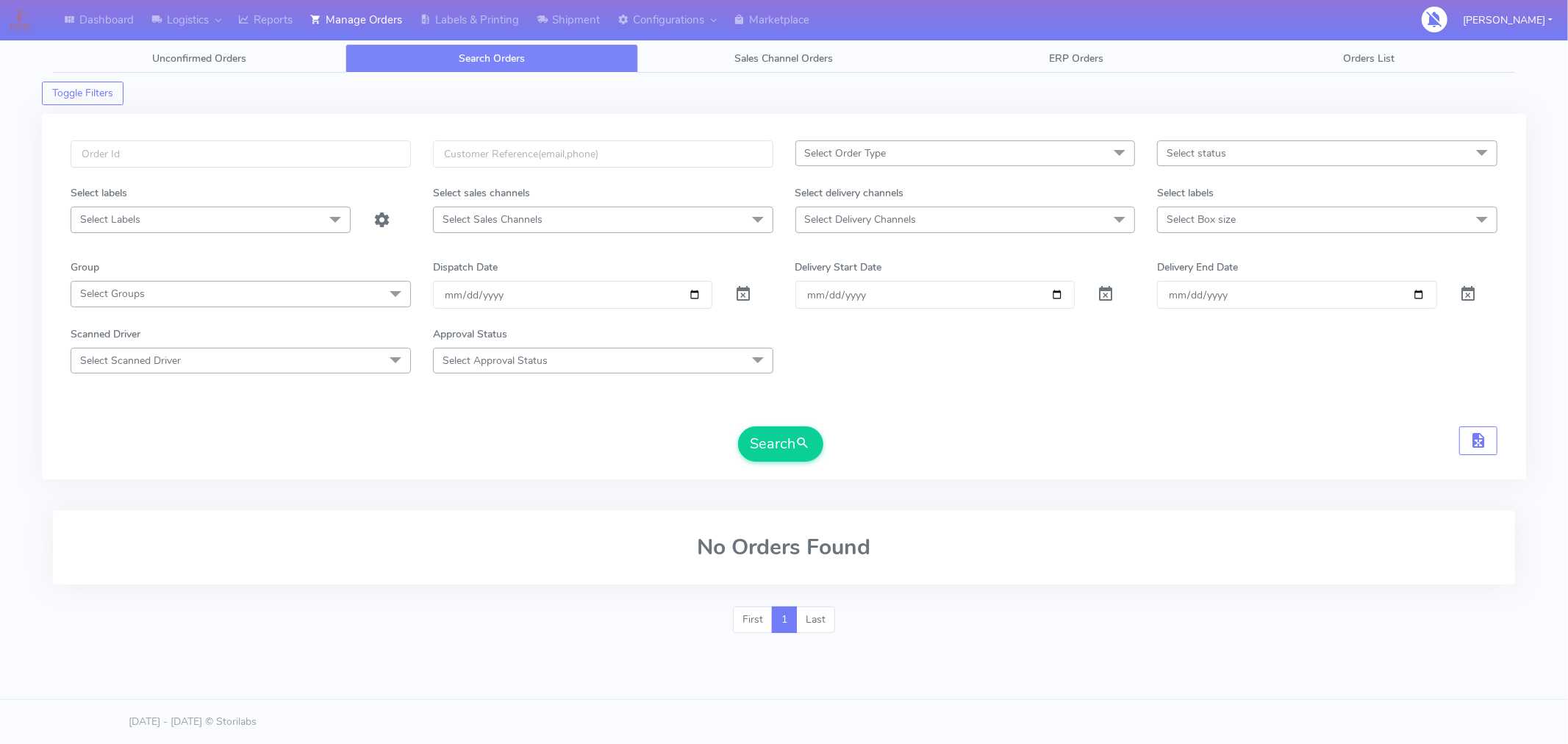
click at [1050, 222] on span "Select Delivery Channels" at bounding box center [966, 220] width 340 height 26
click at [830, 425] on li "Yodel" at bounding box center [966, 417] width 339 height 24
checkbox input "true"
click at [835, 368] on div "Royal Mail" at bounding box center [966, 370] width 325 height 16
checkbox input "true"
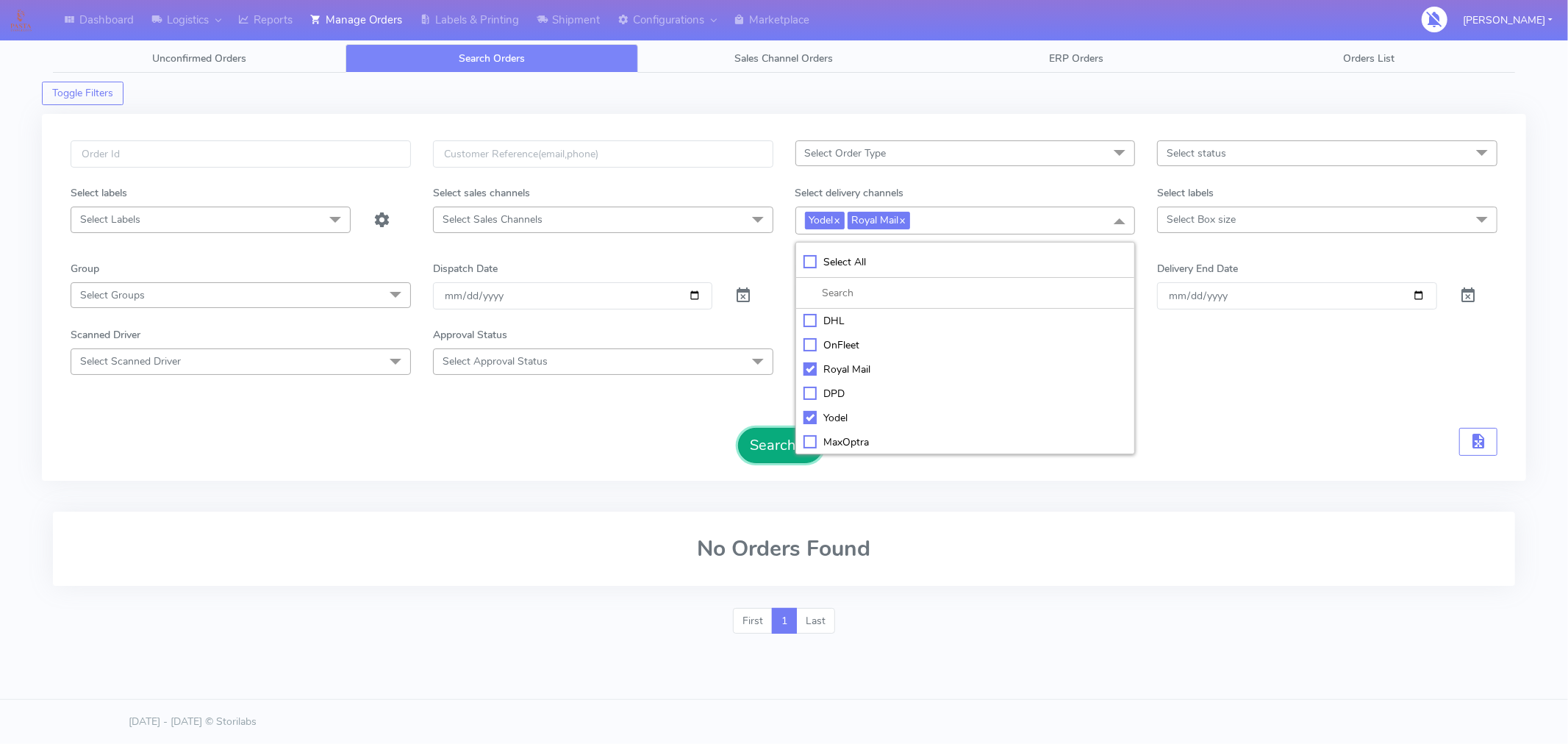
click at [772, 445] on button "Search" at bounding box center [781, 445] width 85 height 36
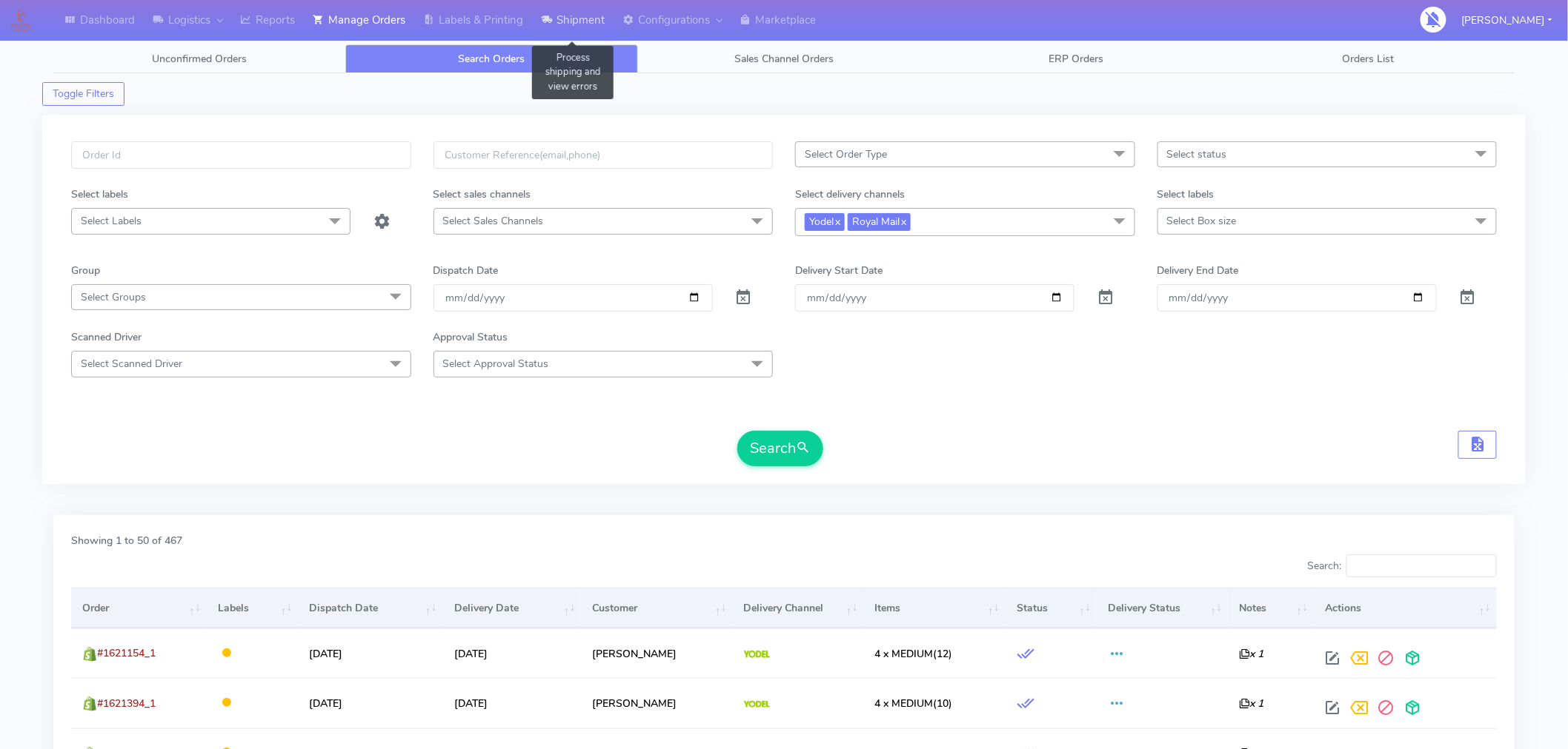
click at [570, 26] on link "Shipment" at bounding box center [572, 20] width 81 height 41
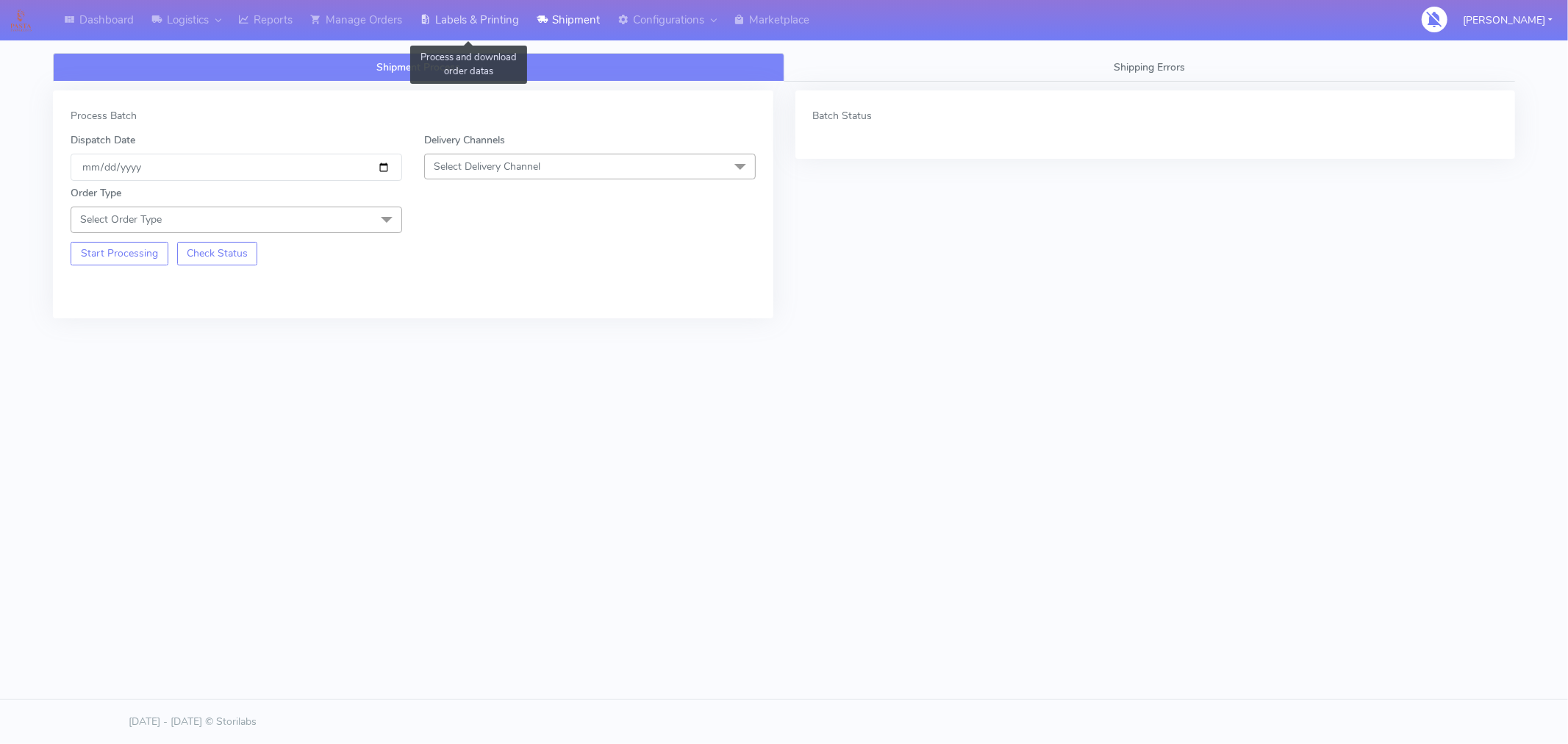
click at [502, 23] on link "Labels & Printing" at bounding box center [469, 20] width 117 height 41
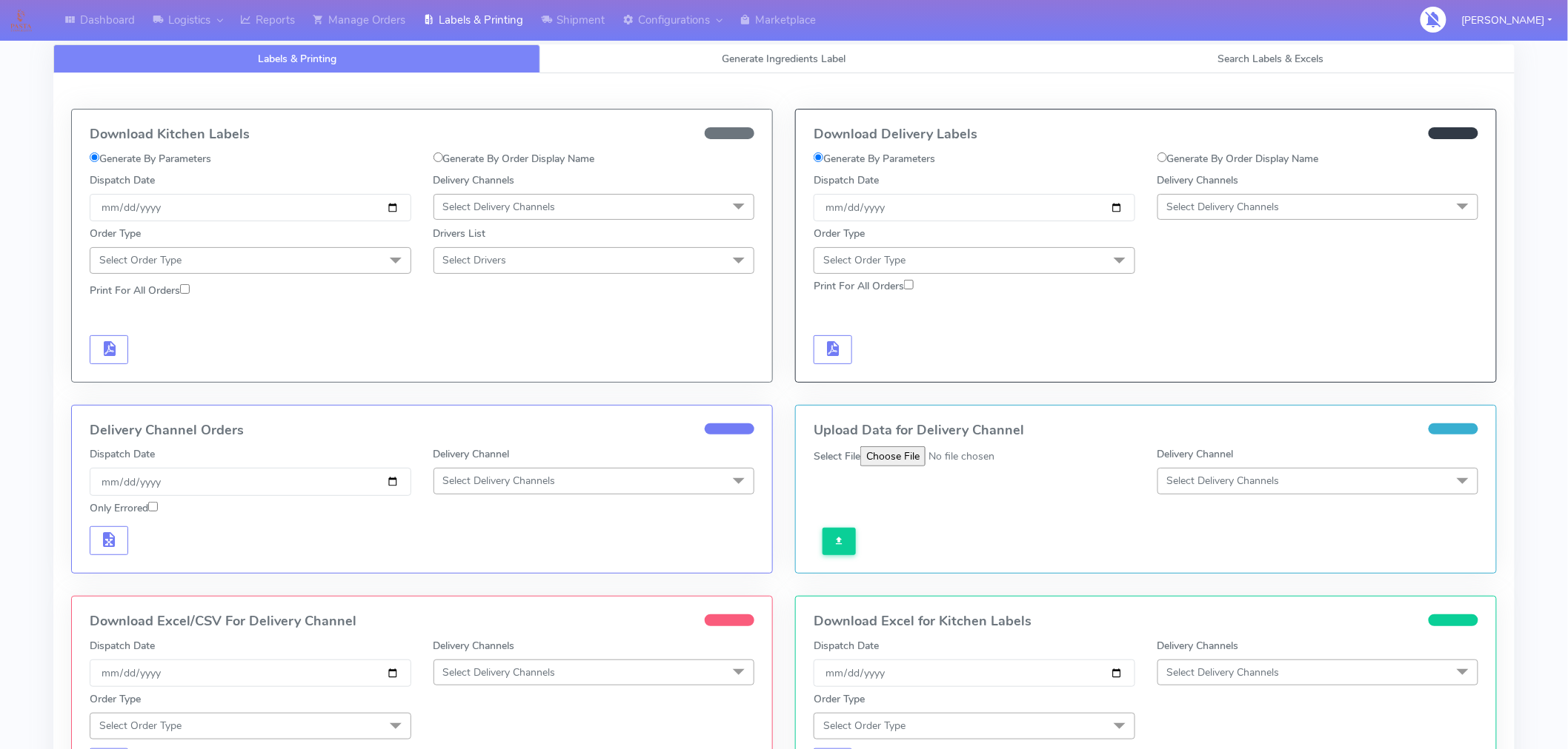
click at [1218, 206] on span "Select Delivery Channels" at bounding box center [1223, 207] width 113 height 14
click at [1188, 373] on div "Yodel" at bounding box center [1318, 374] width 305 height 16
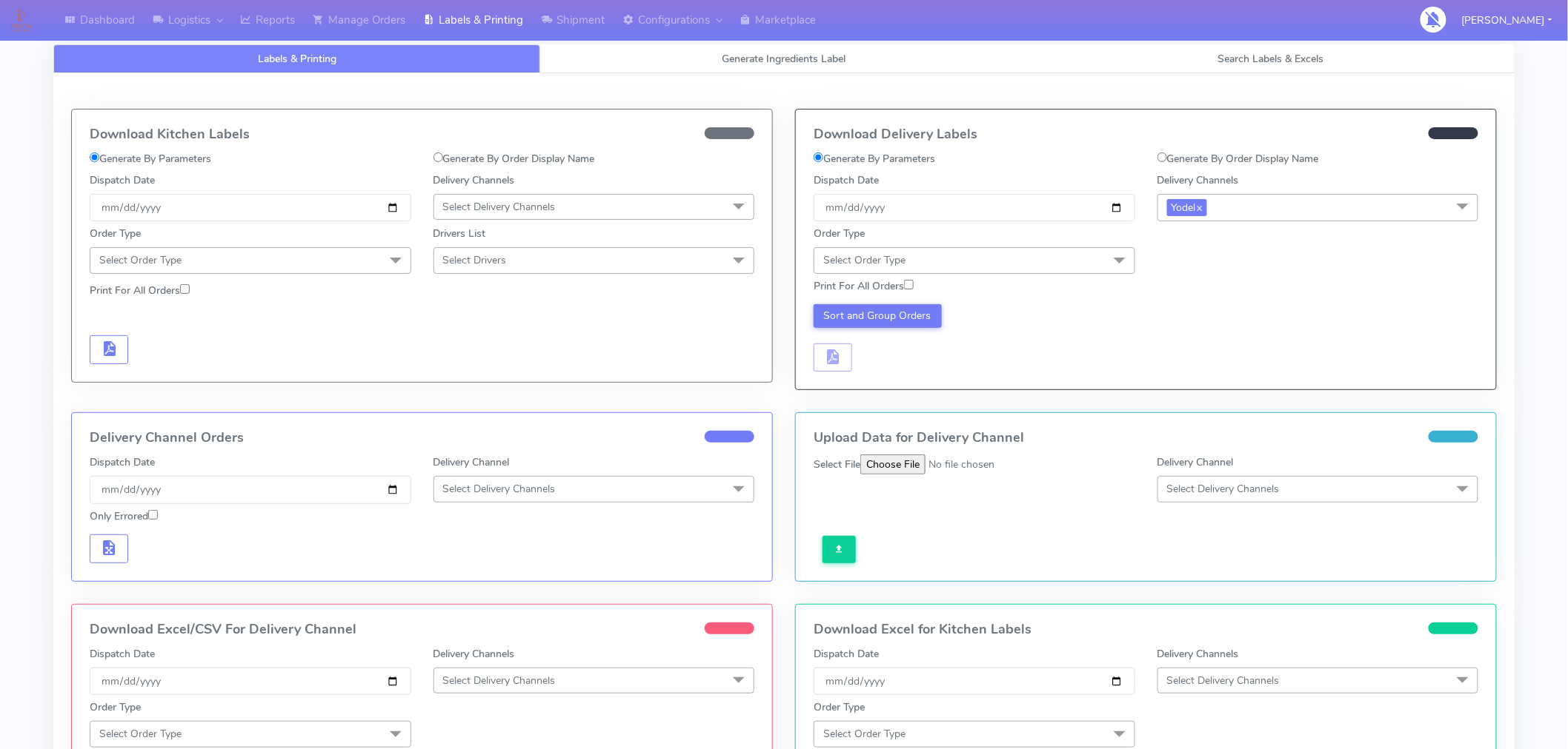
click at [1084, 261] on span "Select Order Type" at bounding box center [974, 260] width 322 height 26
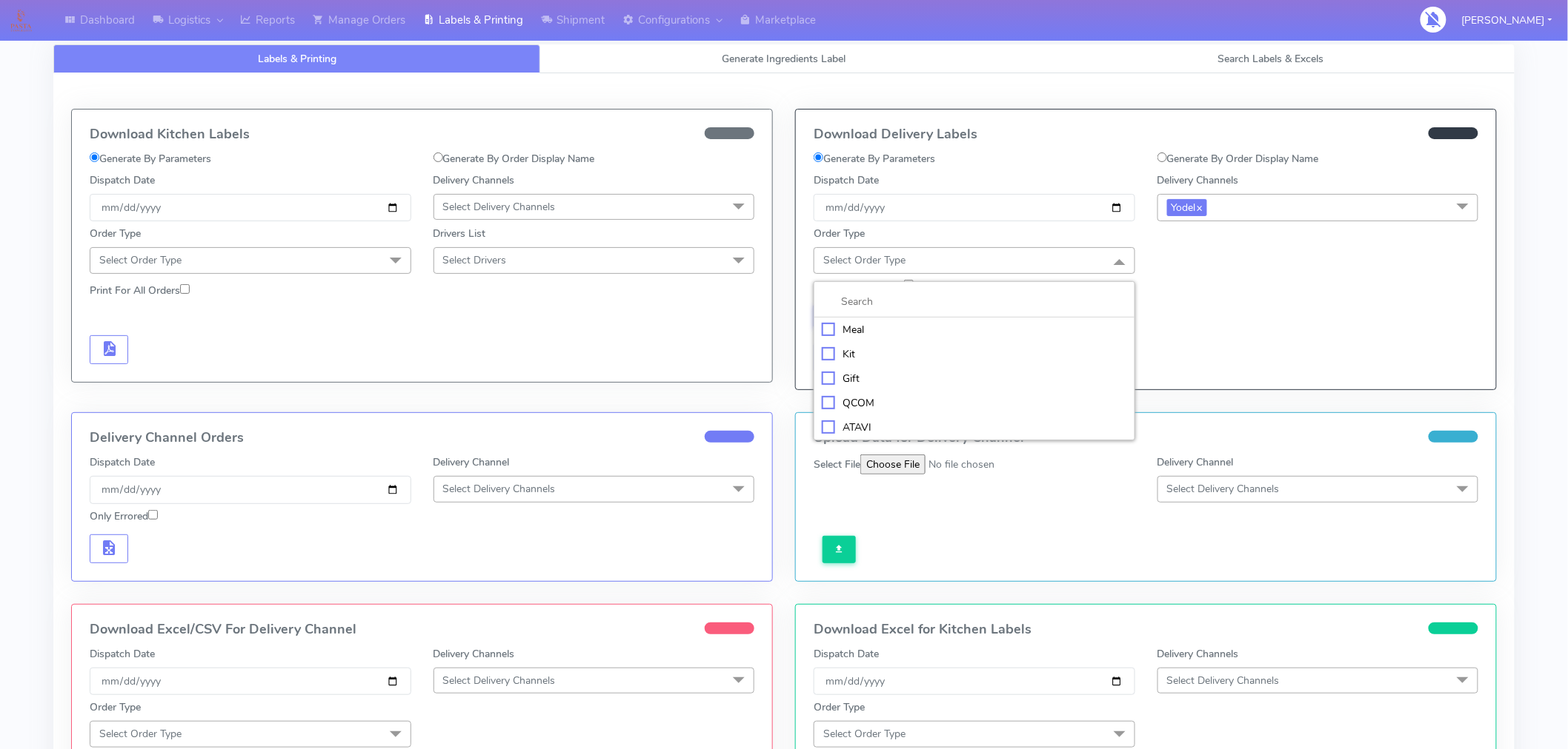
click at [861, 330] on div "Meal" at bounding box center [974, 330] width 305 height 16
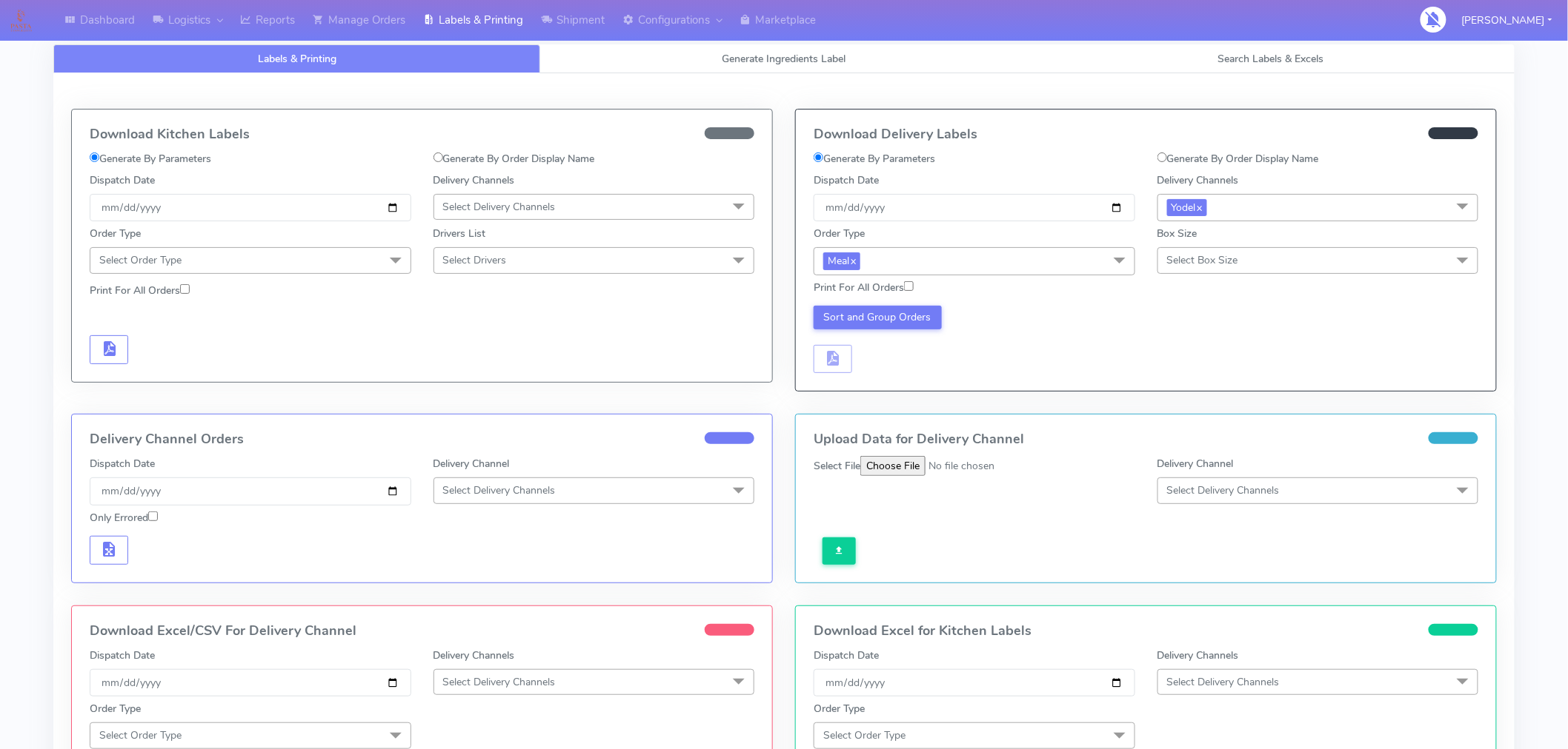
click at [1245, 256] on span "Select Box Size" at bounding box center [1318, 260] width 322 height 26
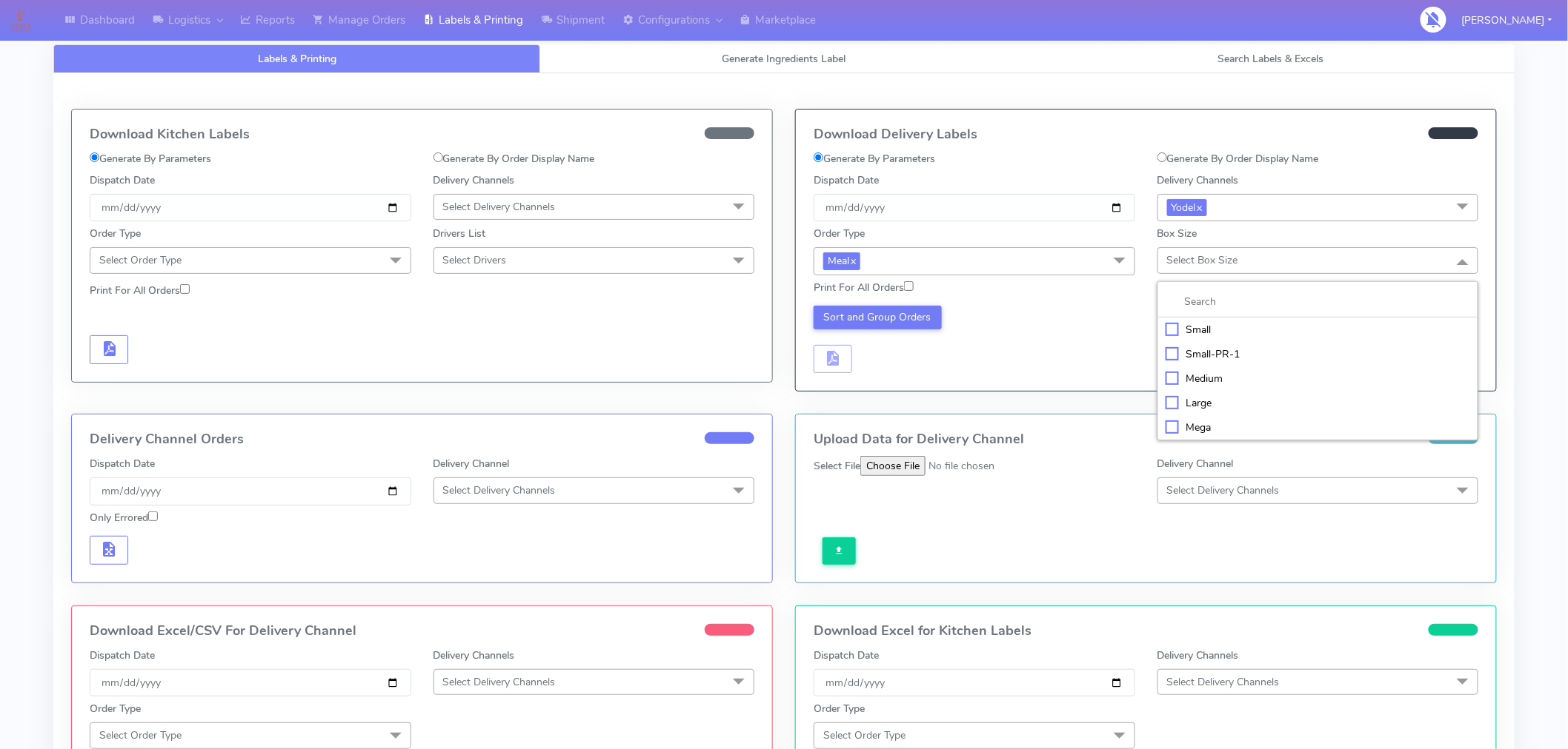
click at [1212, 385] on div "Medium" at bounding box center [1318, 378] width 305 height 16
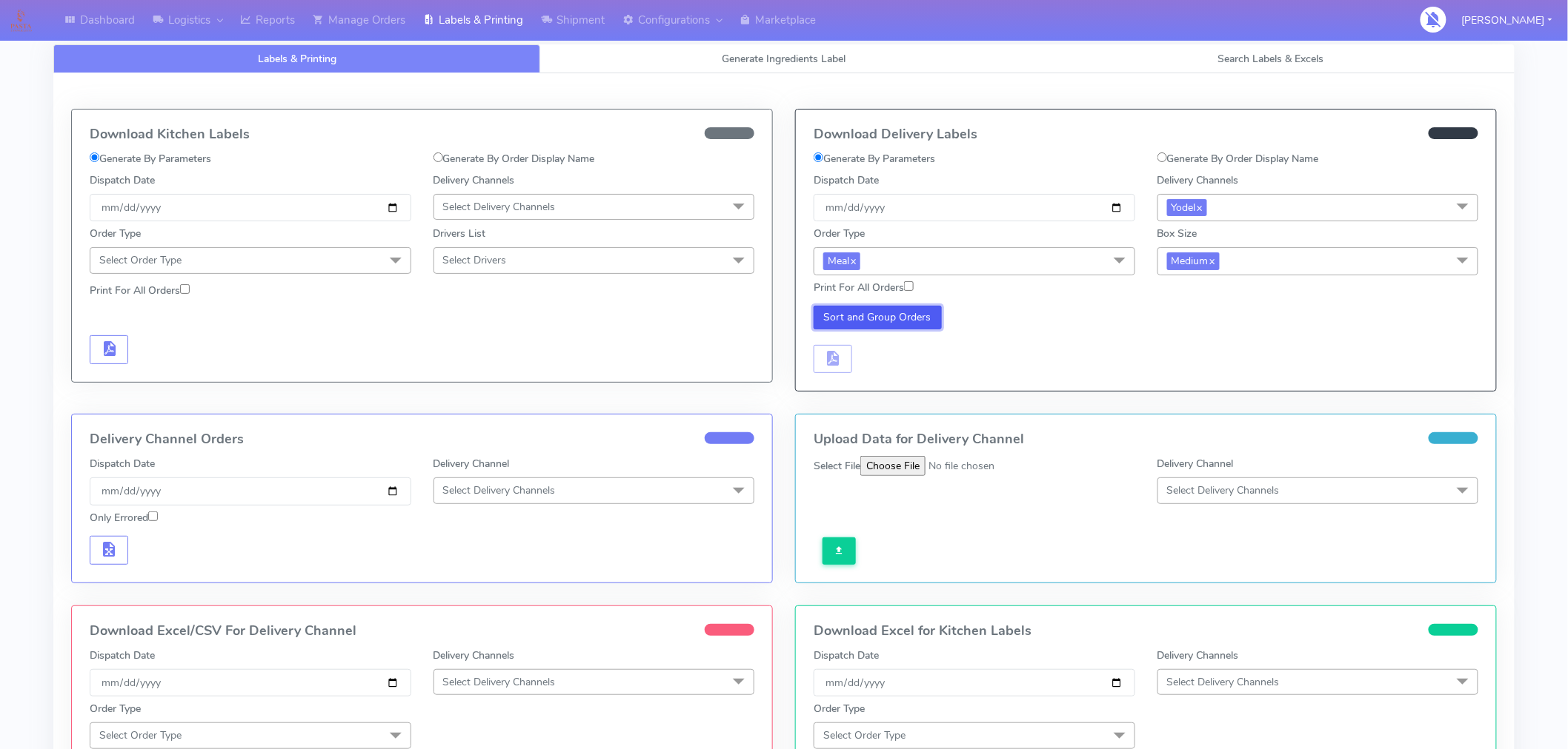
click at [897, 326] on button "Sort and Group Orders" at bounding box center [877, 317] width 129 height 24
click at [834, 363] on span "button" at bounding box center [833, 362] width 17 height 14
click at [877, 366] on span "button" at bounding box center [876, 362] width 17 height 14
click at [273, 24] on link "Reports" at bounding box center [267, 20] width 73 height 41
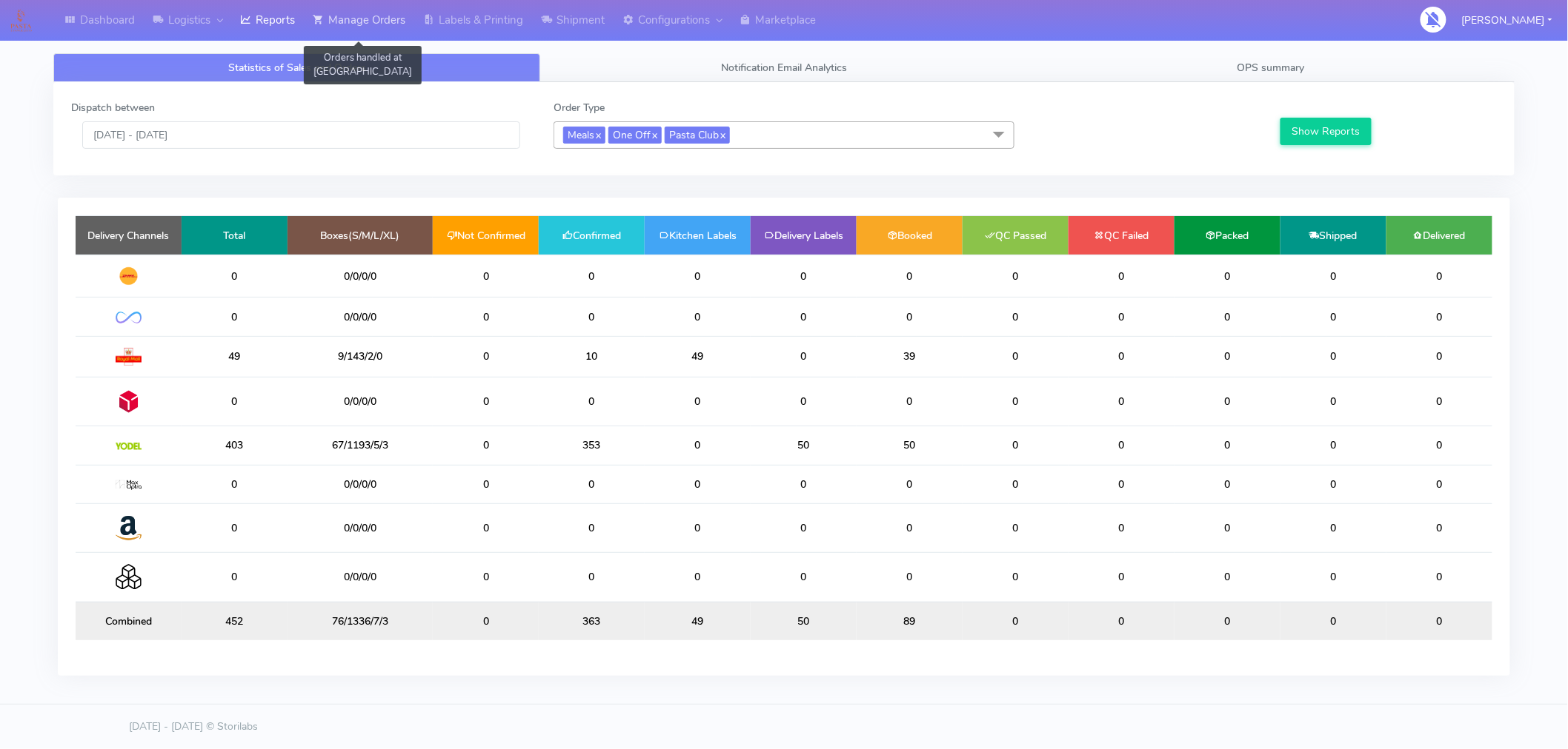
click at [366, 17] on link "Manage Orders" at bounding box center [359, 20] width 110 height 41
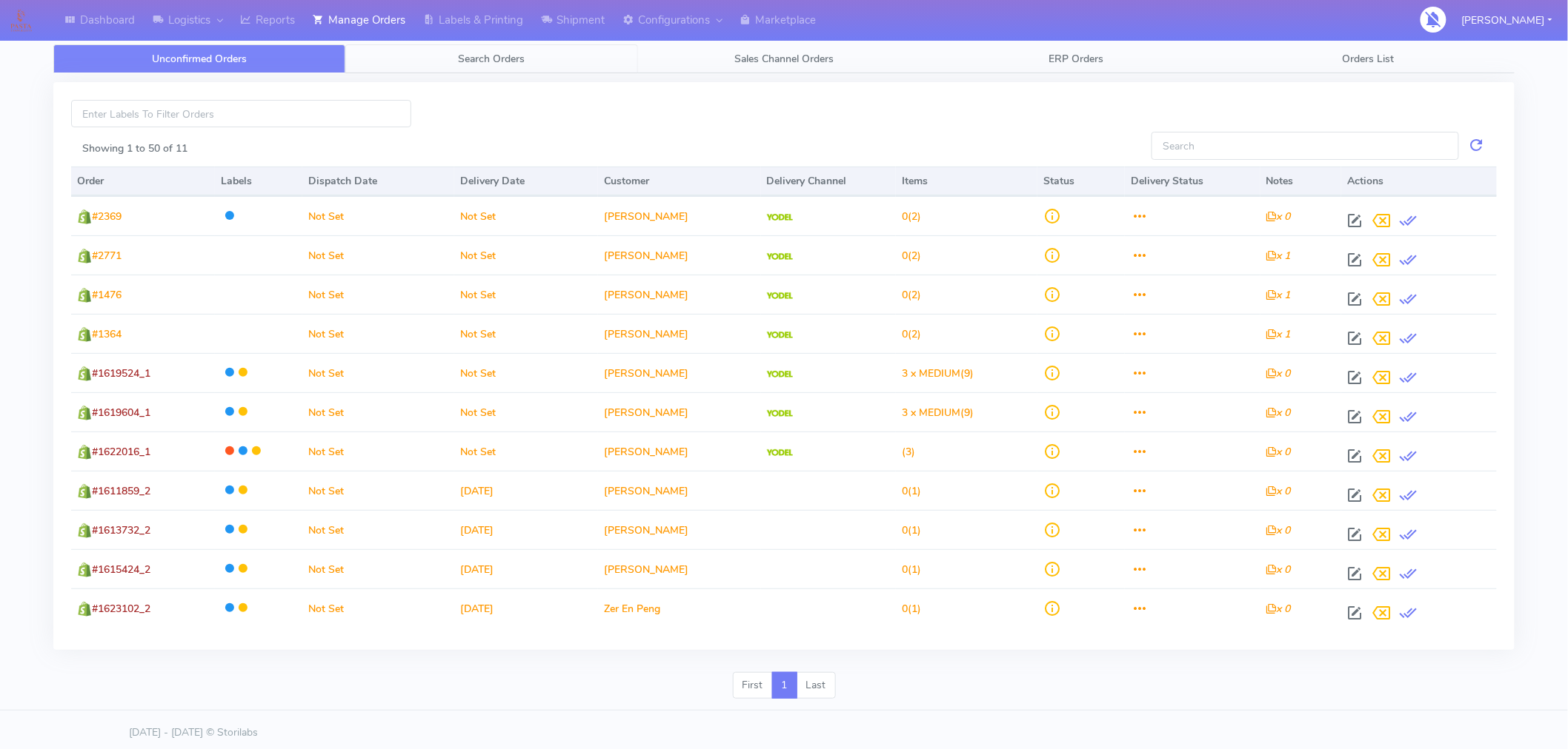
click at [502, 62] on span "Search Orders" at bounding box center [491, 59] width 66 height 14
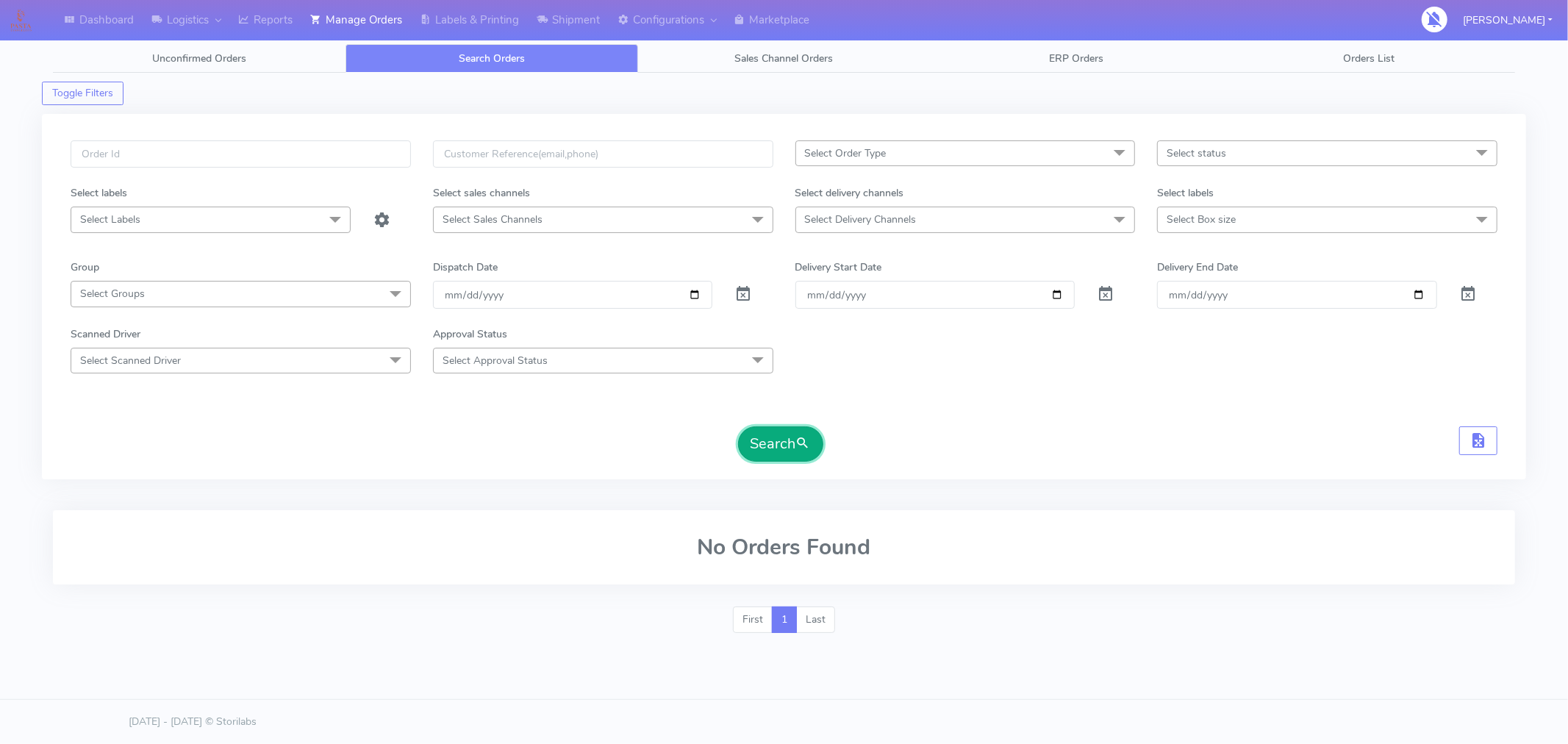
click at [782, 453] on button "Search" at bounding box center [781, 444] width 85 height 36
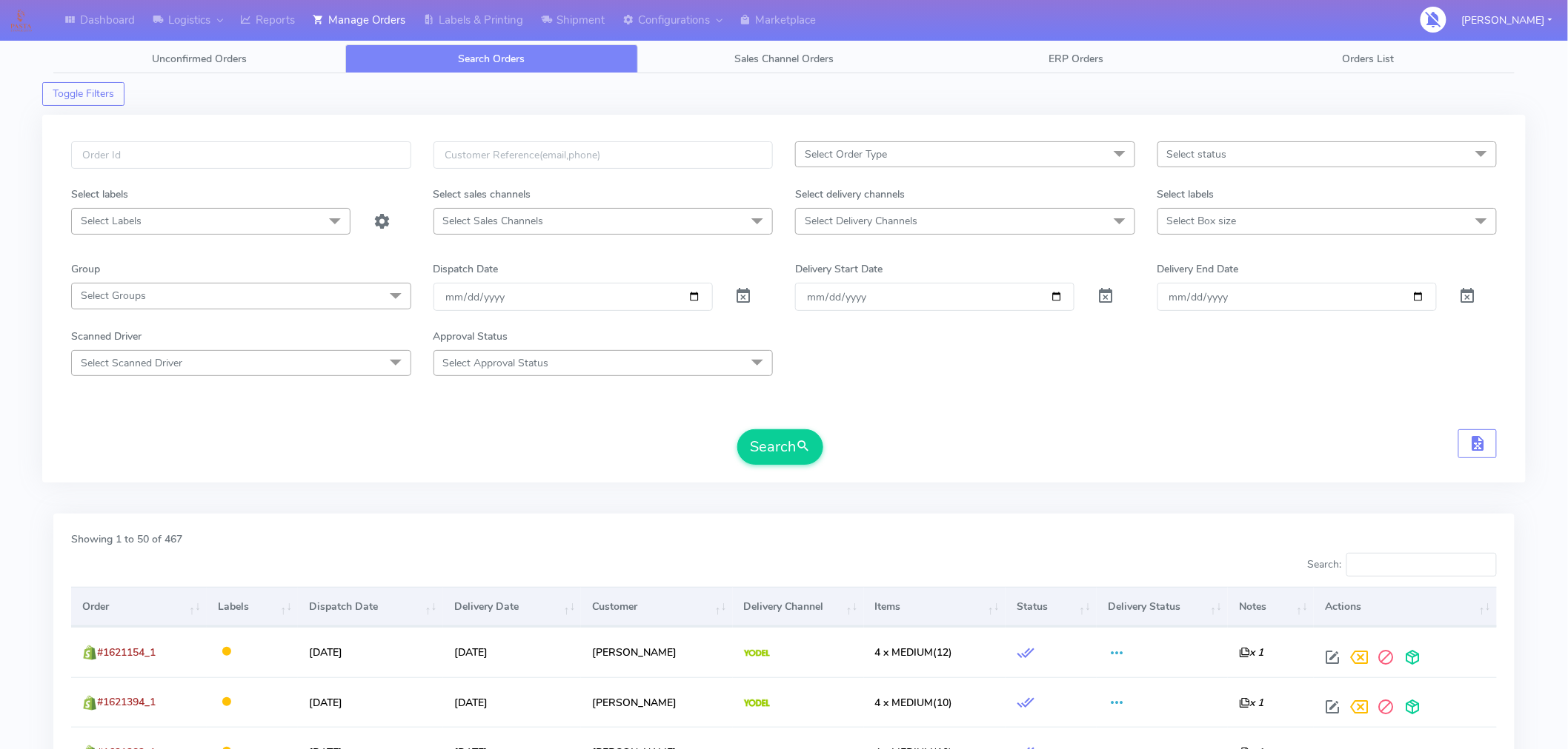
click at [883, 218] on span "Select Delivery Channels" at bounding box center [861, 221] width 113 height 14
click at [826, 342] on div "OnFleet" at bounding box center [965, 346] width 324 height 16
checkbox input "true"
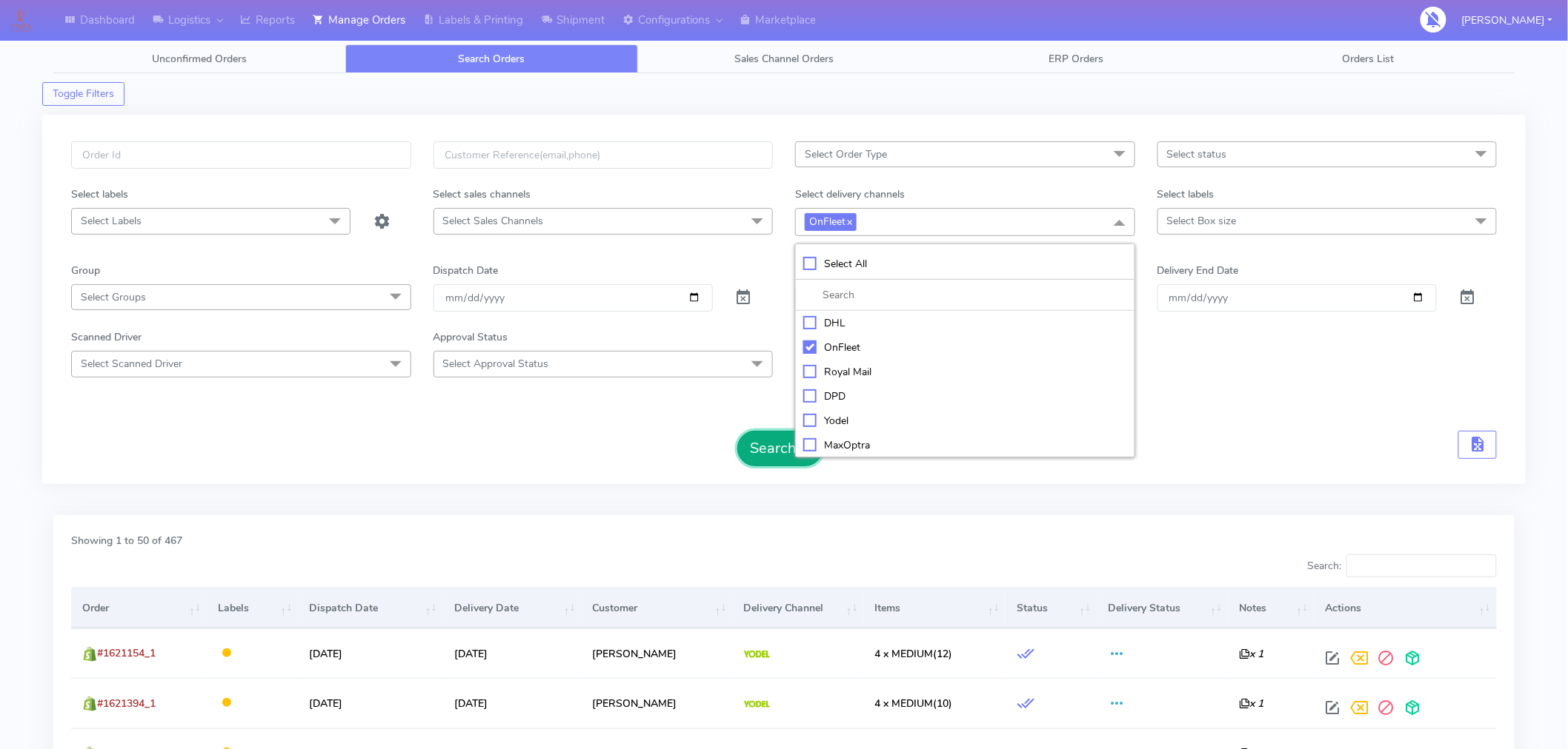
click at [770, 446] on button "Search" at bounding box center [780, 448] width 86 height 36
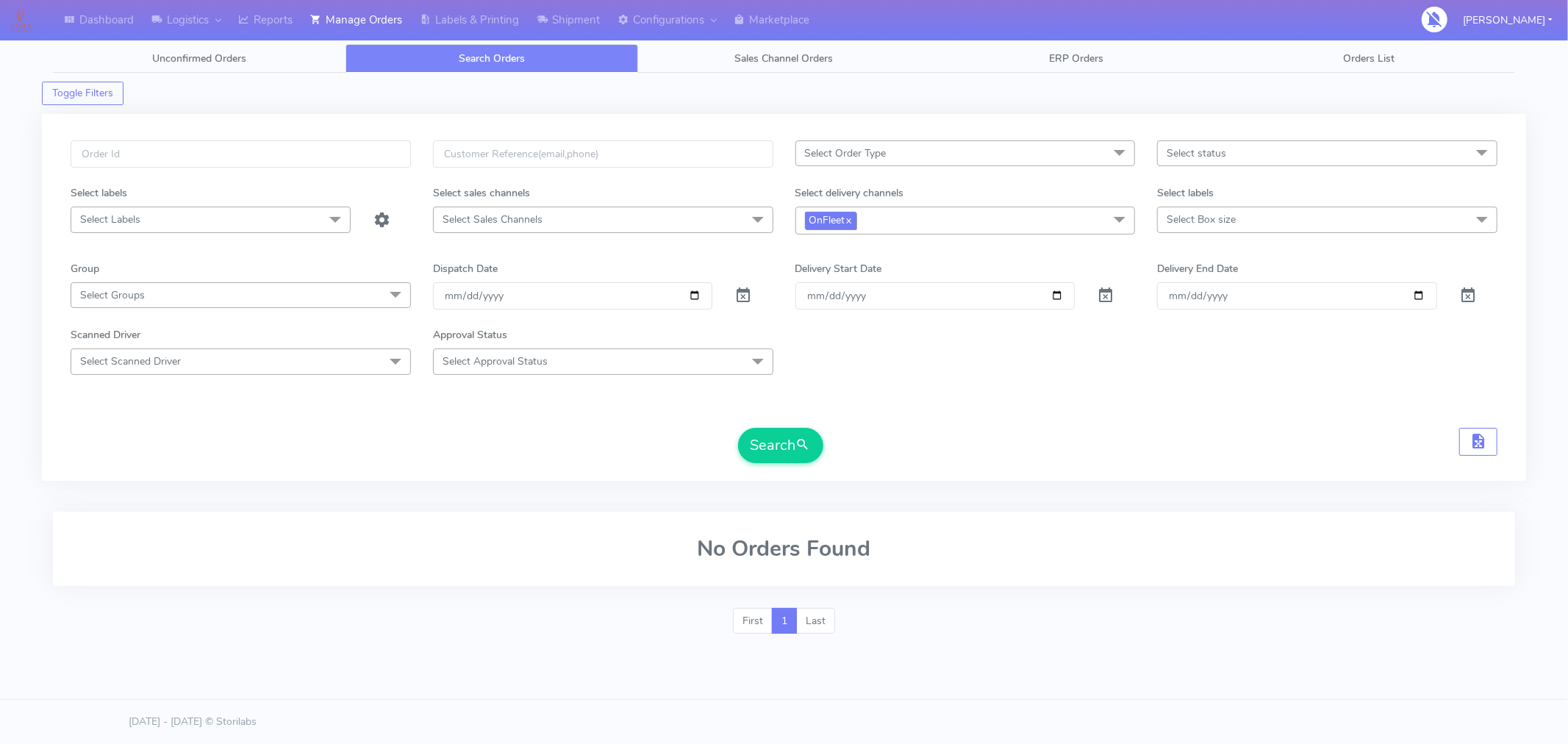
click at [851, 227] on link "x" at bounding box center [849, 220] width 7 height 16
click at [782, 447] on button "Search" at bounding box center [781, 444] width 85 height 36
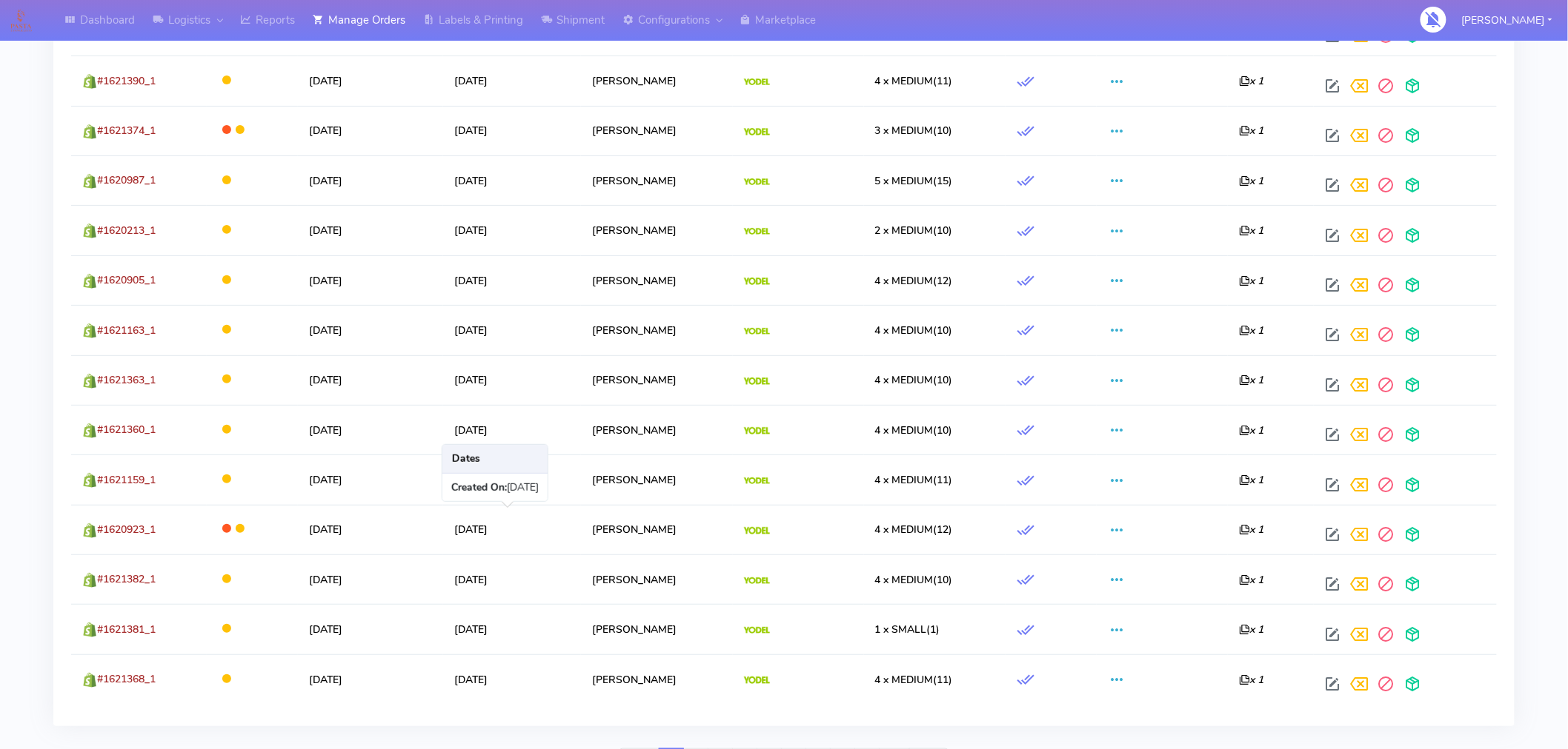
scroll to position [2504, 0]
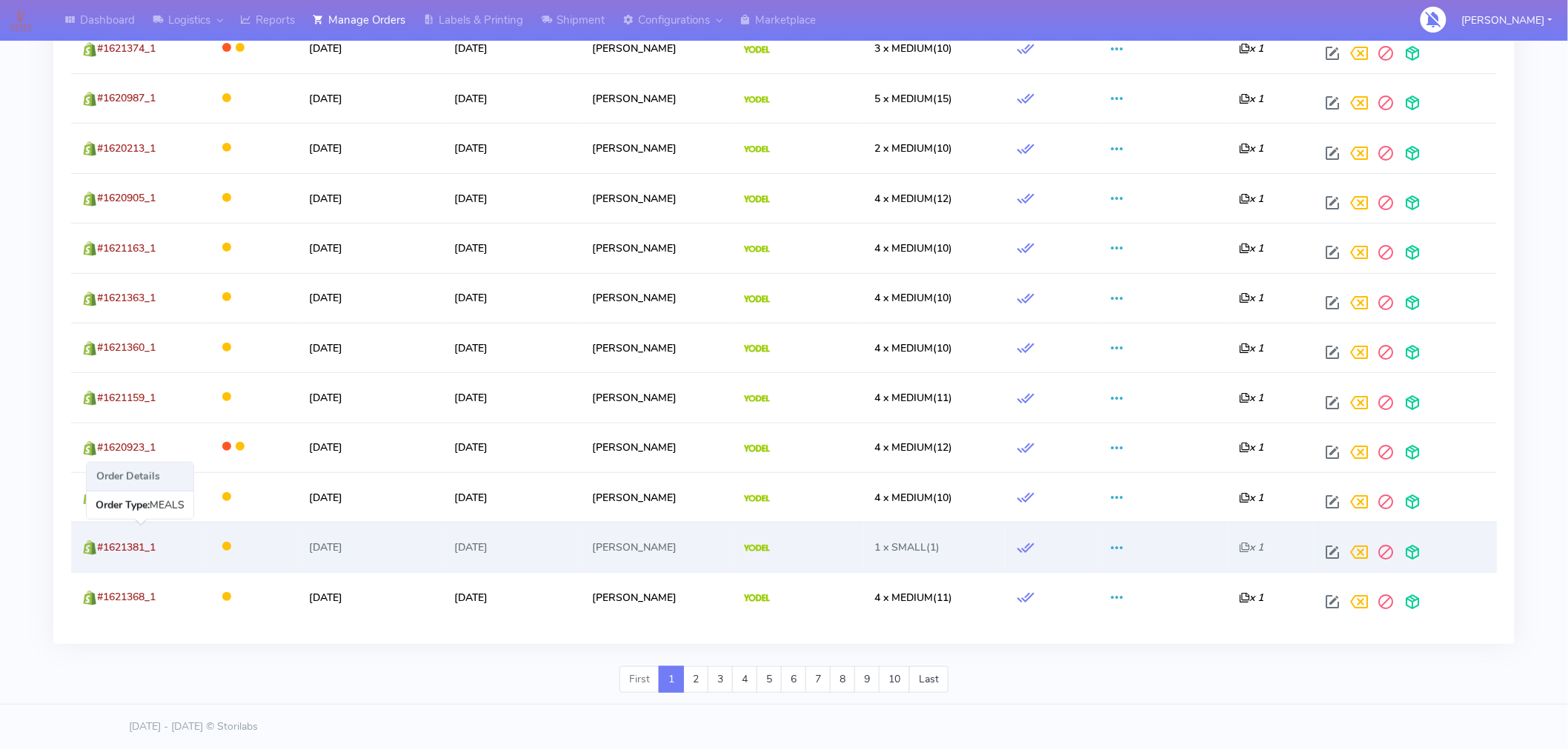
click at [134, 545] on span "#1621381_1" at bounding box center [126, 547] width 59 height 14
click at [1340, 551] on span at bounding box center [1333, 556] width 27 height 14
select select "5"
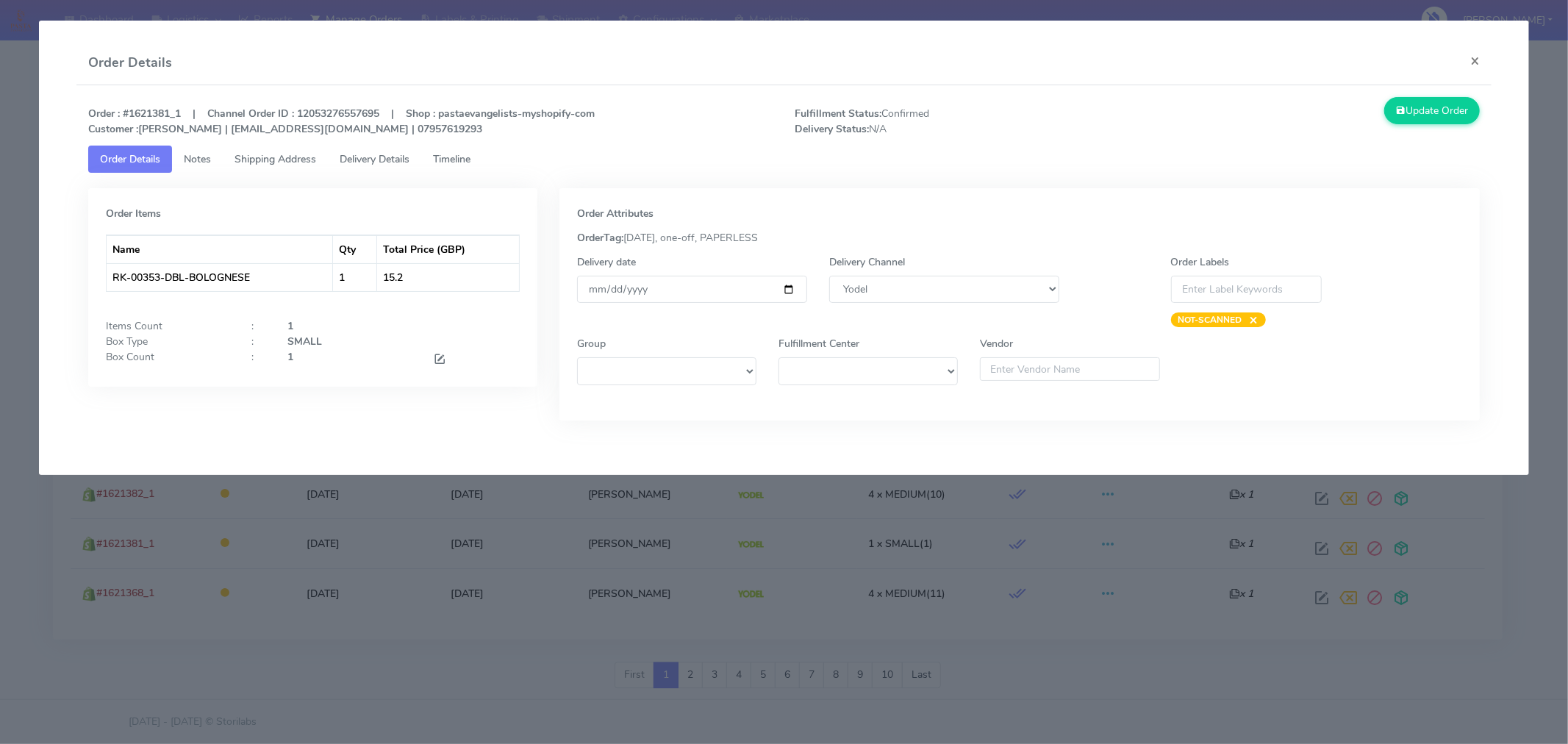
click at [460, 162] on span "Timeline" at bounding box center [451, 159] width 37 height 14
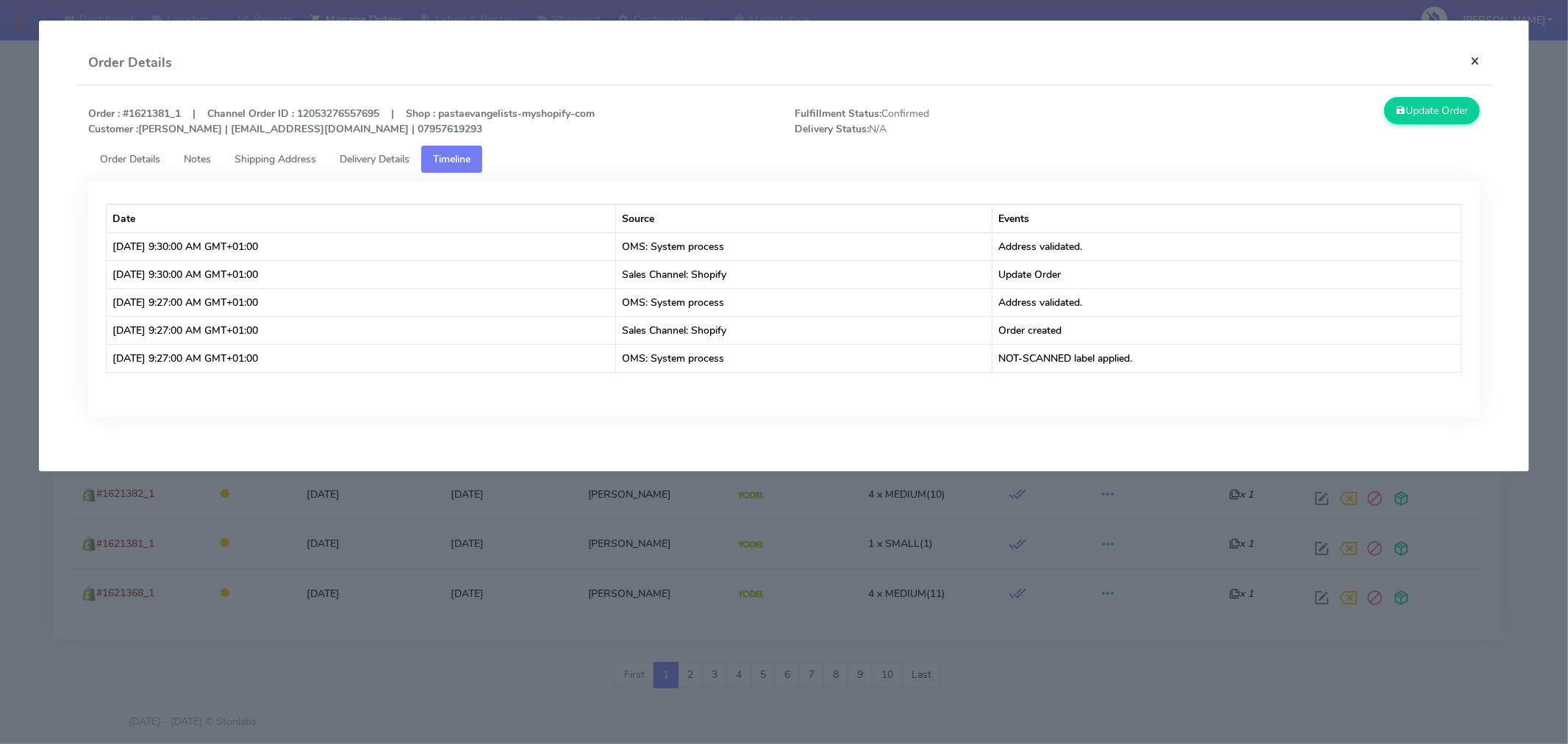
click at [1475, 64] on button "×" at bounding box center [1475, 60] width 33 height 39
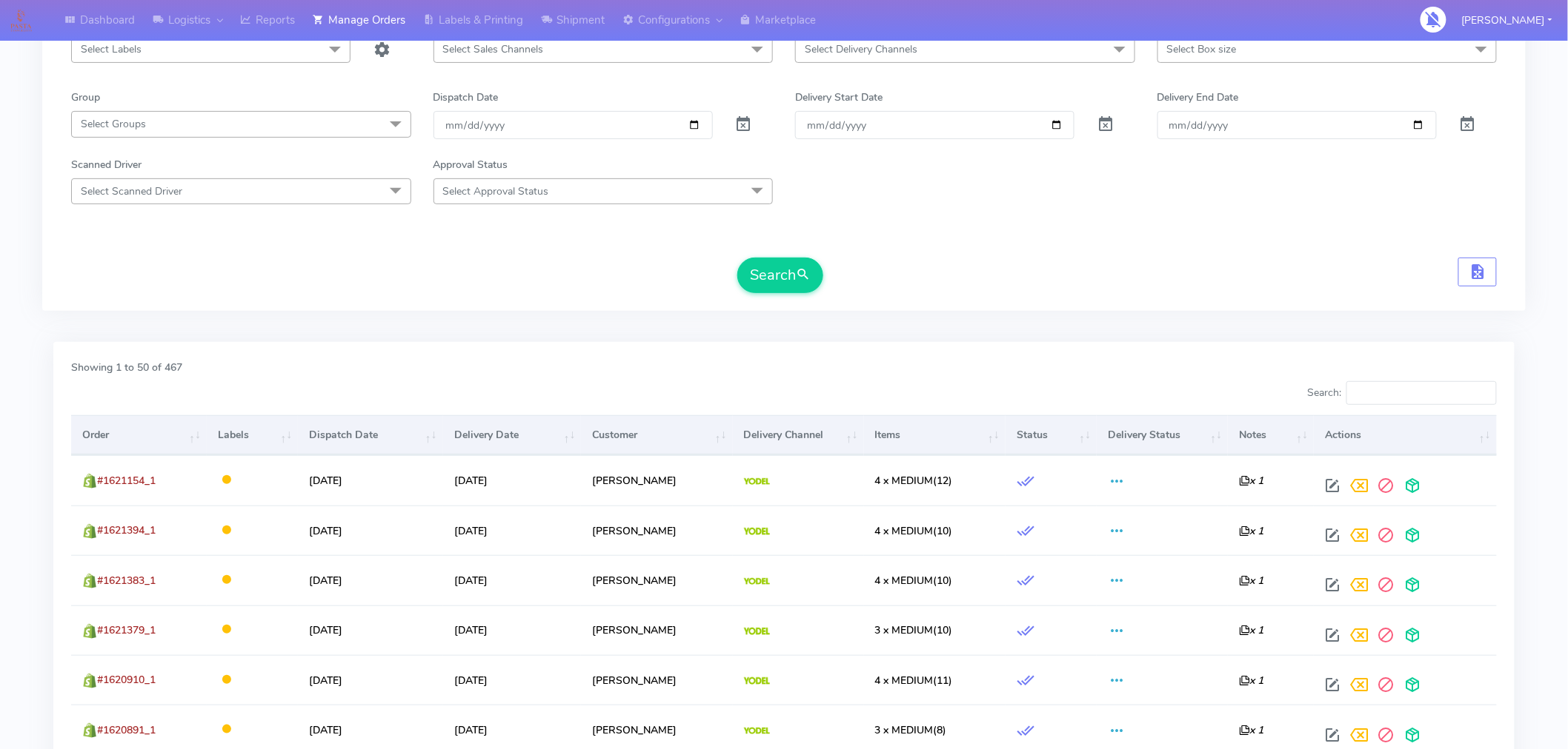
scroll to position [0, 0]
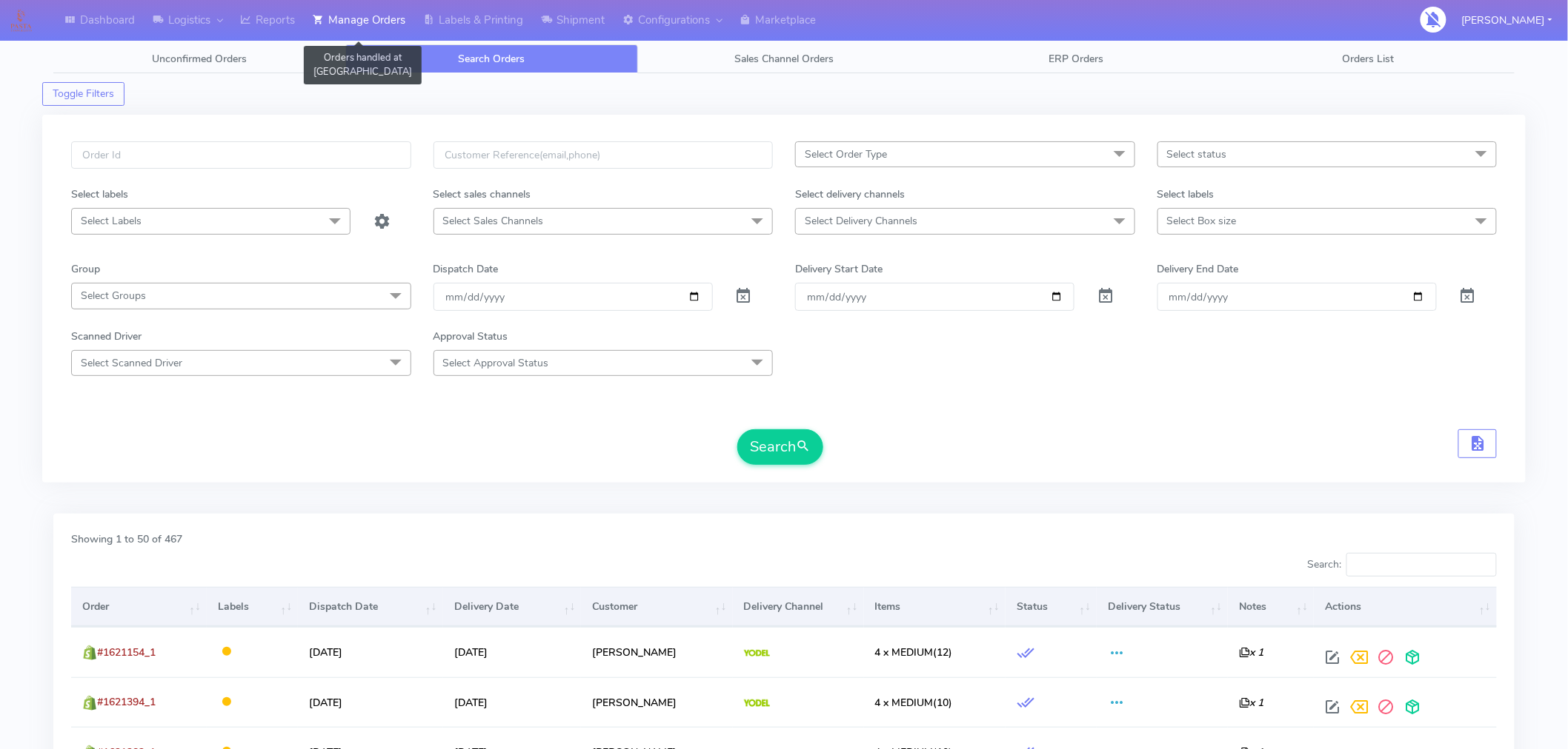
click at [366, 23] on link "Manage Orders" at bounding box center [359, 20] width 110 height 41
click at [288, 24] on link "Reports" at bounding box center [267, 20] width 73 height 41
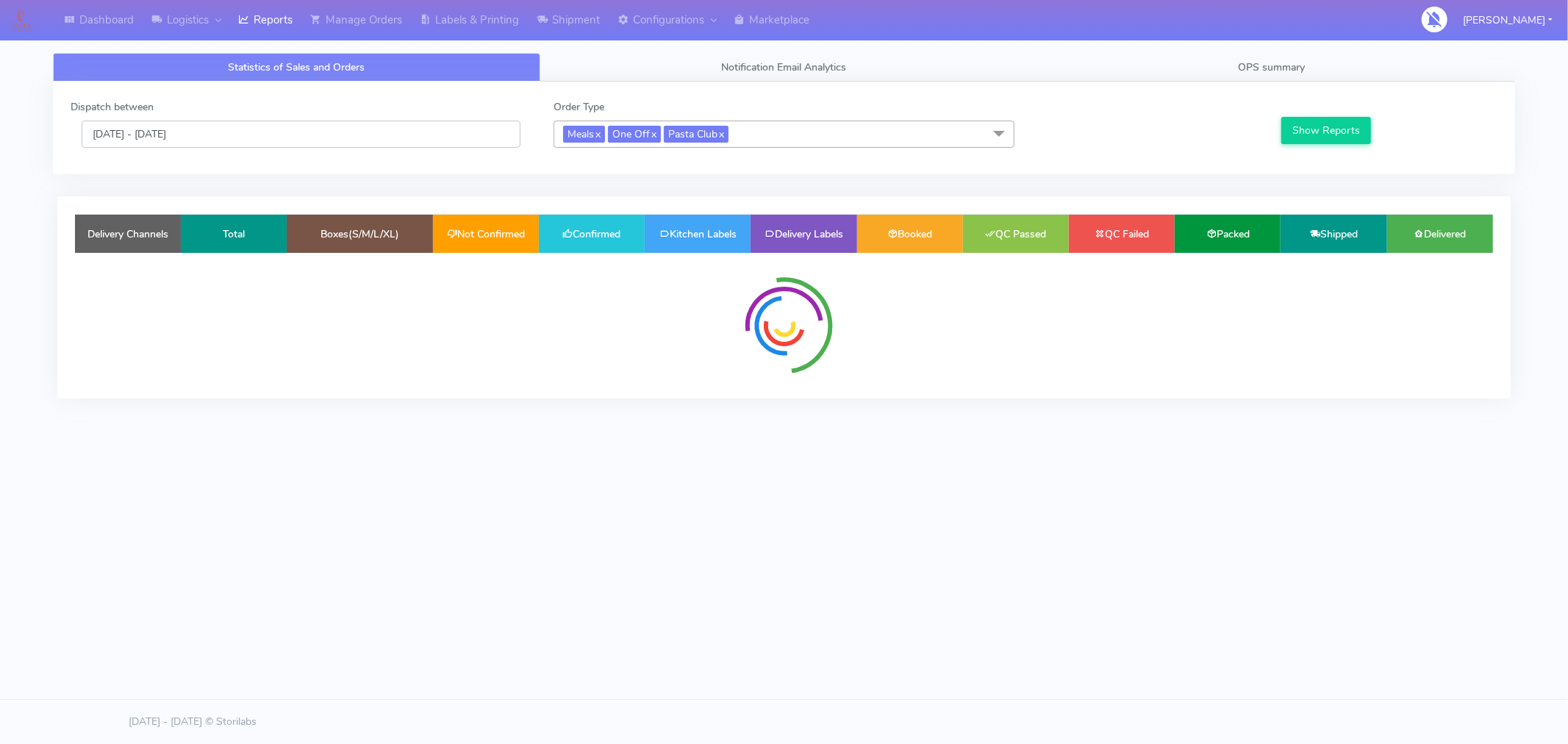
click at [175, 141] on input "[DATE] - [DATE]" at bounding box center [301, 134] width 439 height 27
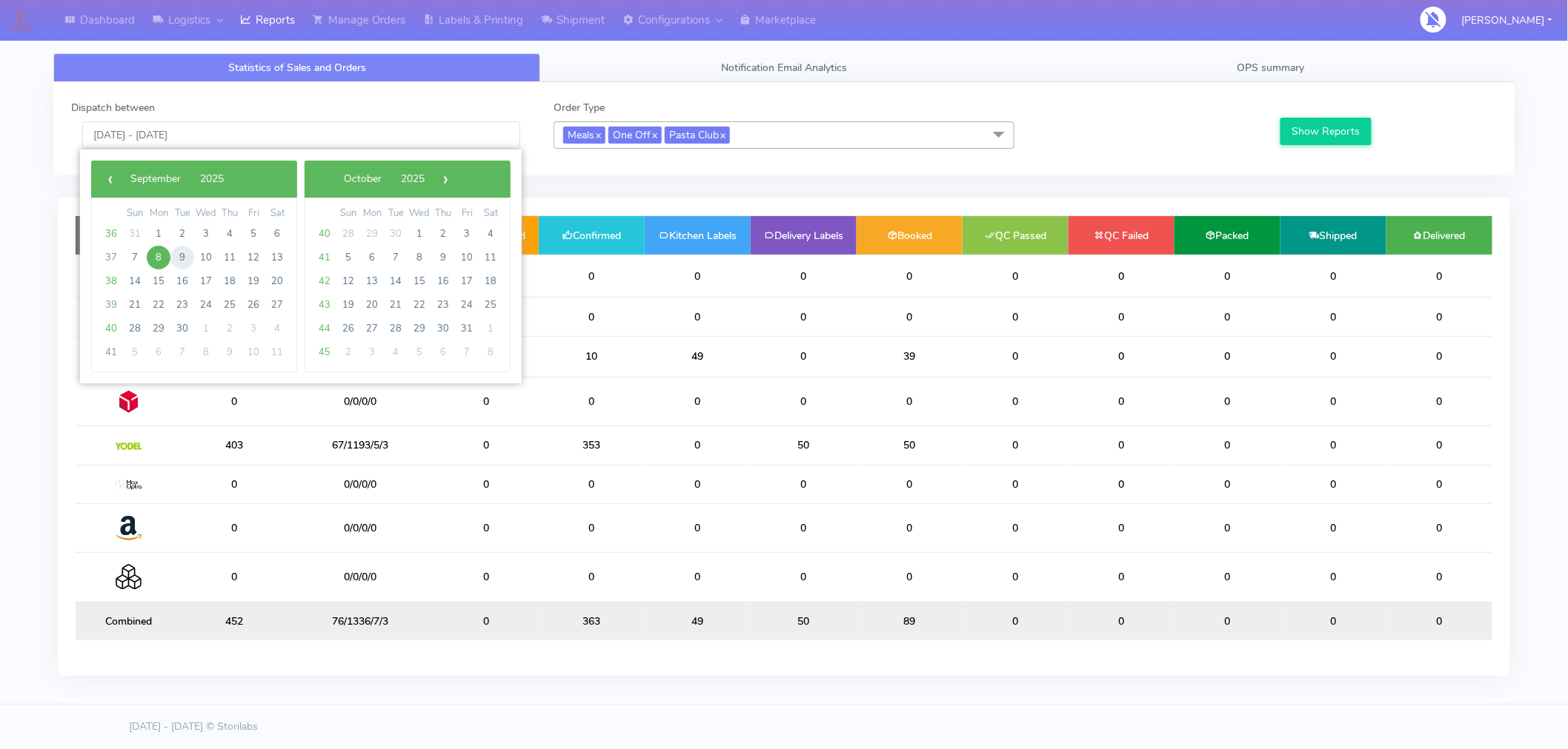
click at [181, 260] on span "9" at bounding box center [182, 257] width 24 height 24
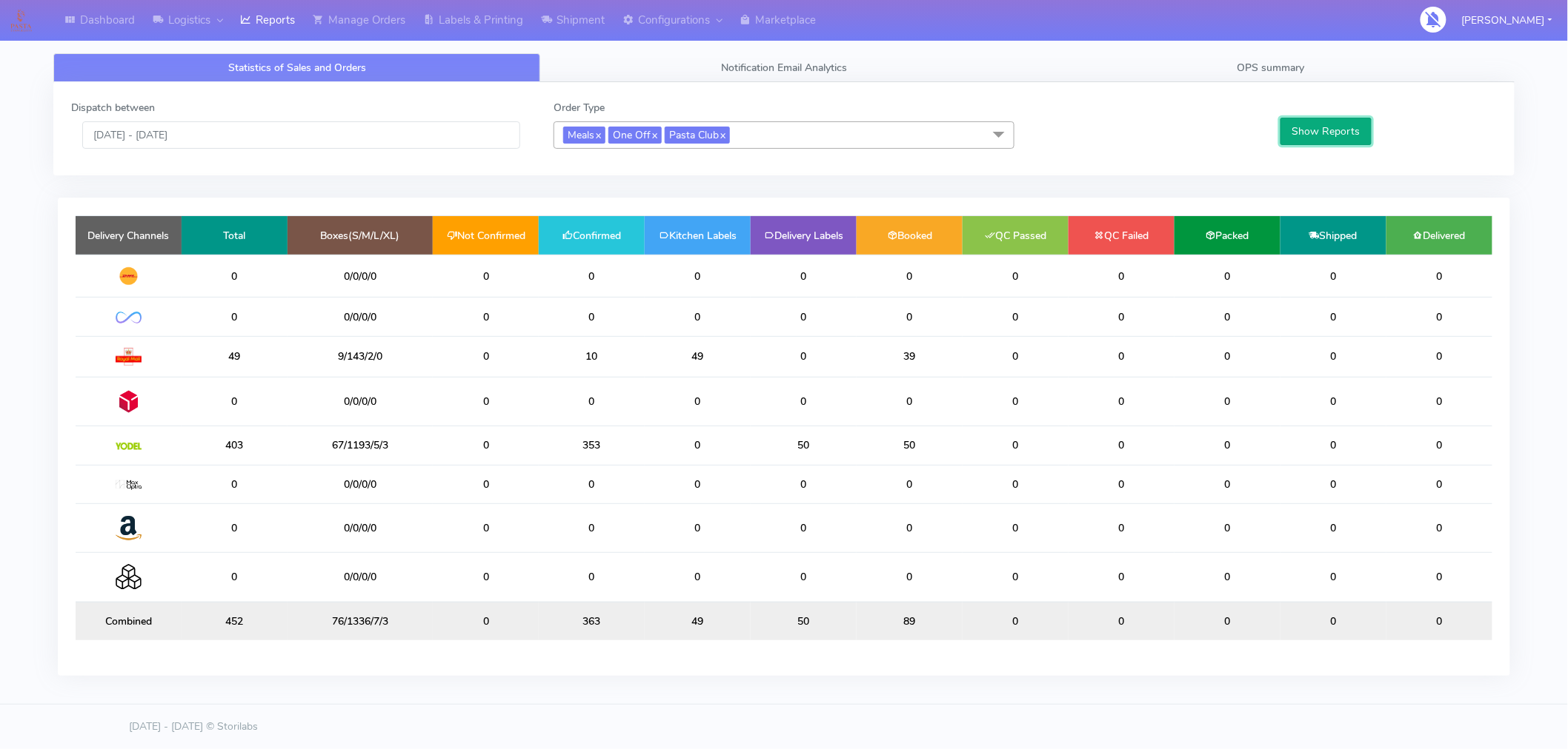
click at [1309, 135] on button "Show Reports" at bounding box center [1326, 131] width 91 height 27
click at [230, 136] on input "[DATE] - [DATE]" at bounding box center [301, 135] width 438 height 27
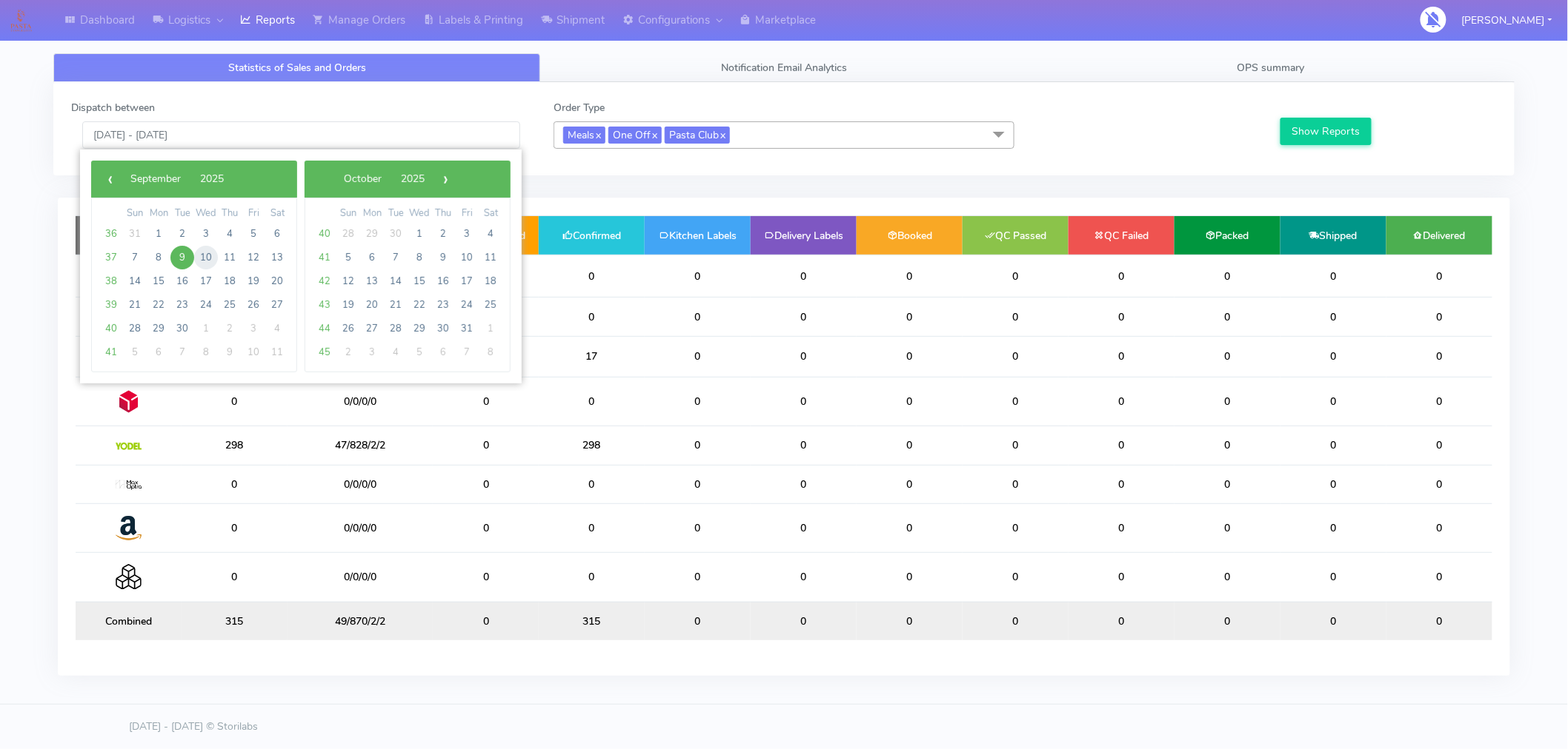
click at [210, 252] on span "10" at bounding box center [206, 257] width 24 height 24
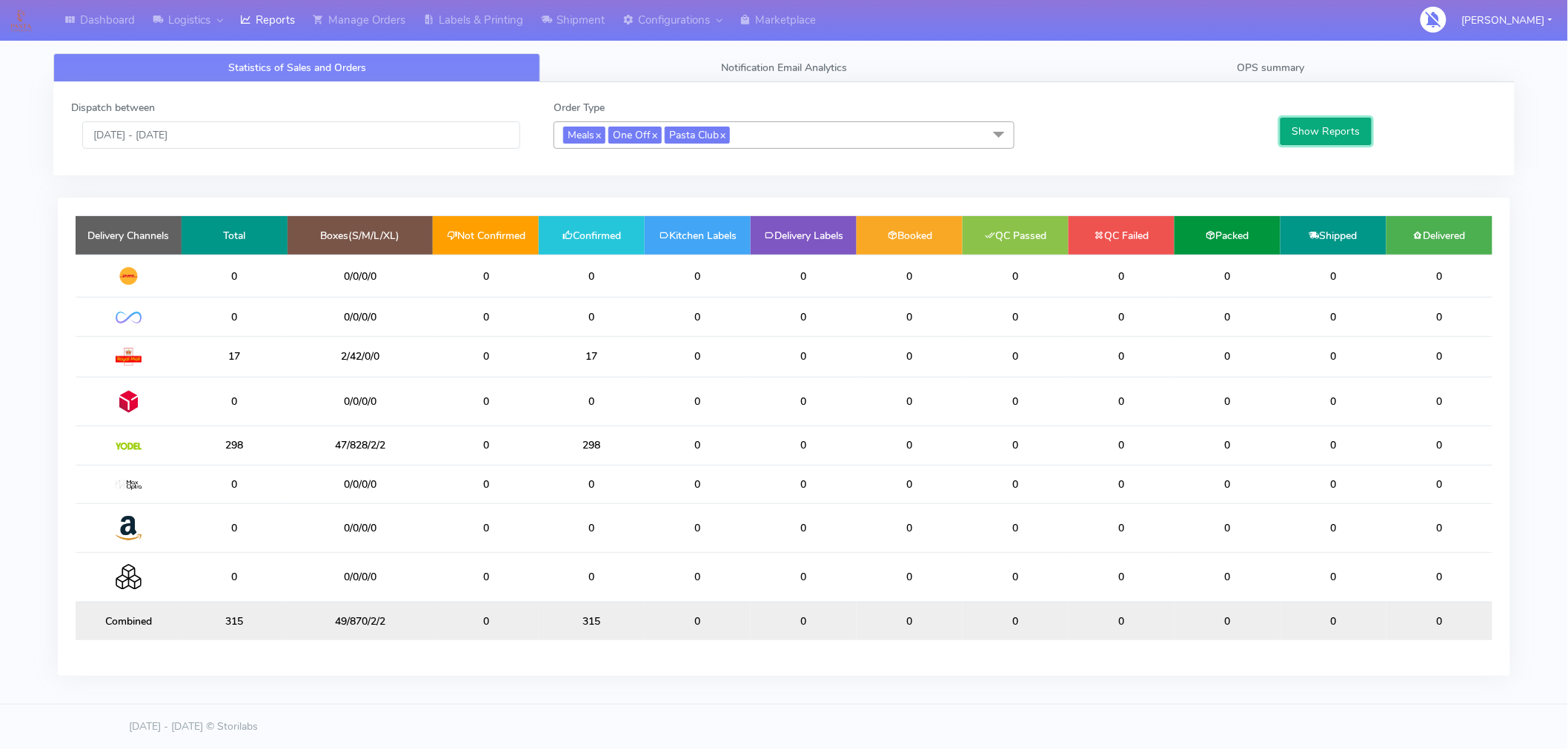
click at [1338, 134] on button "Show Reports" at bounding box center [1326, 131] width 91 height 27
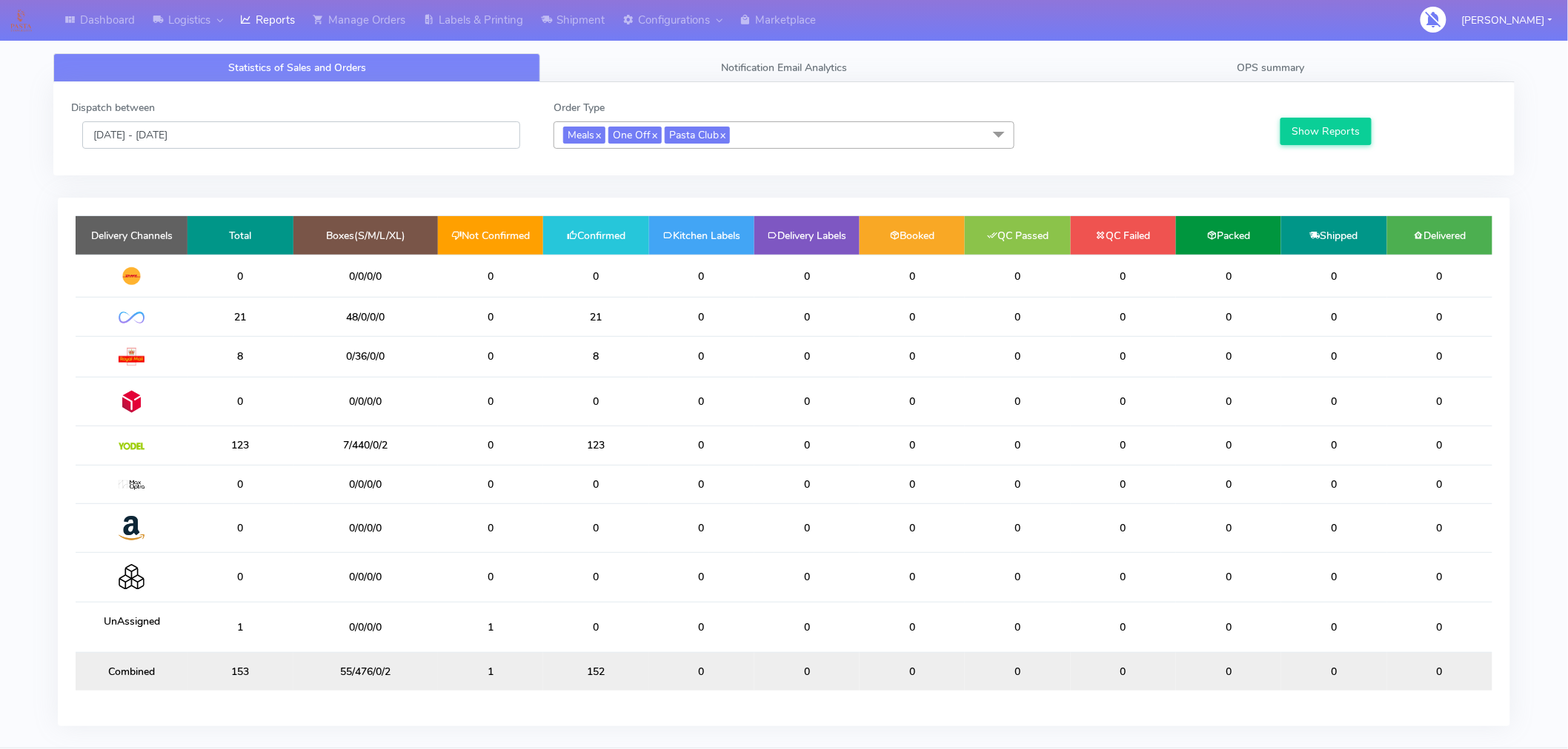
click at [215, 131] on input "[DATE] - [DATE]" at bounding box center [301, 135] width 438 height 27
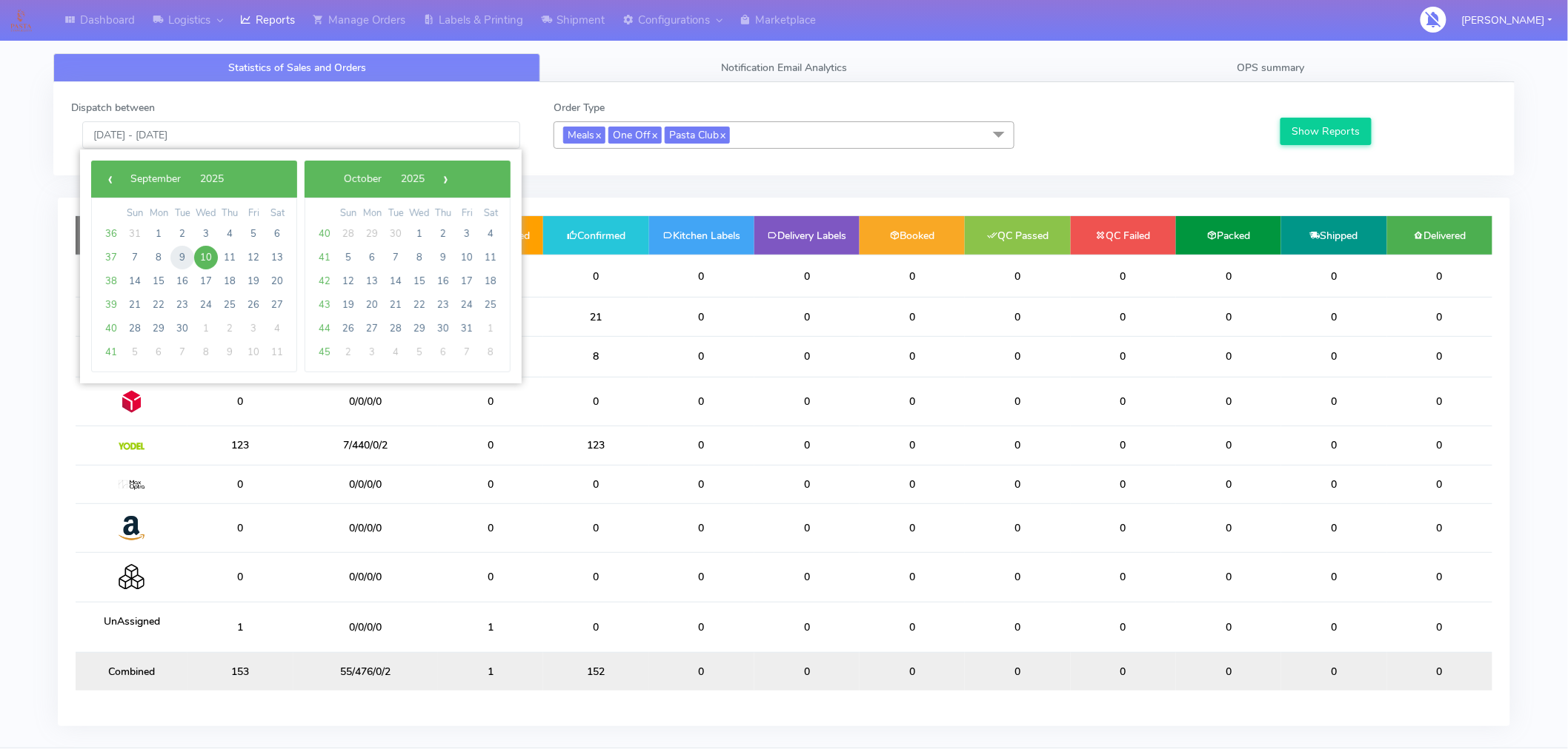
click at [184, 252] on span "9" at bounding box center [182, 257] width 24 height 24
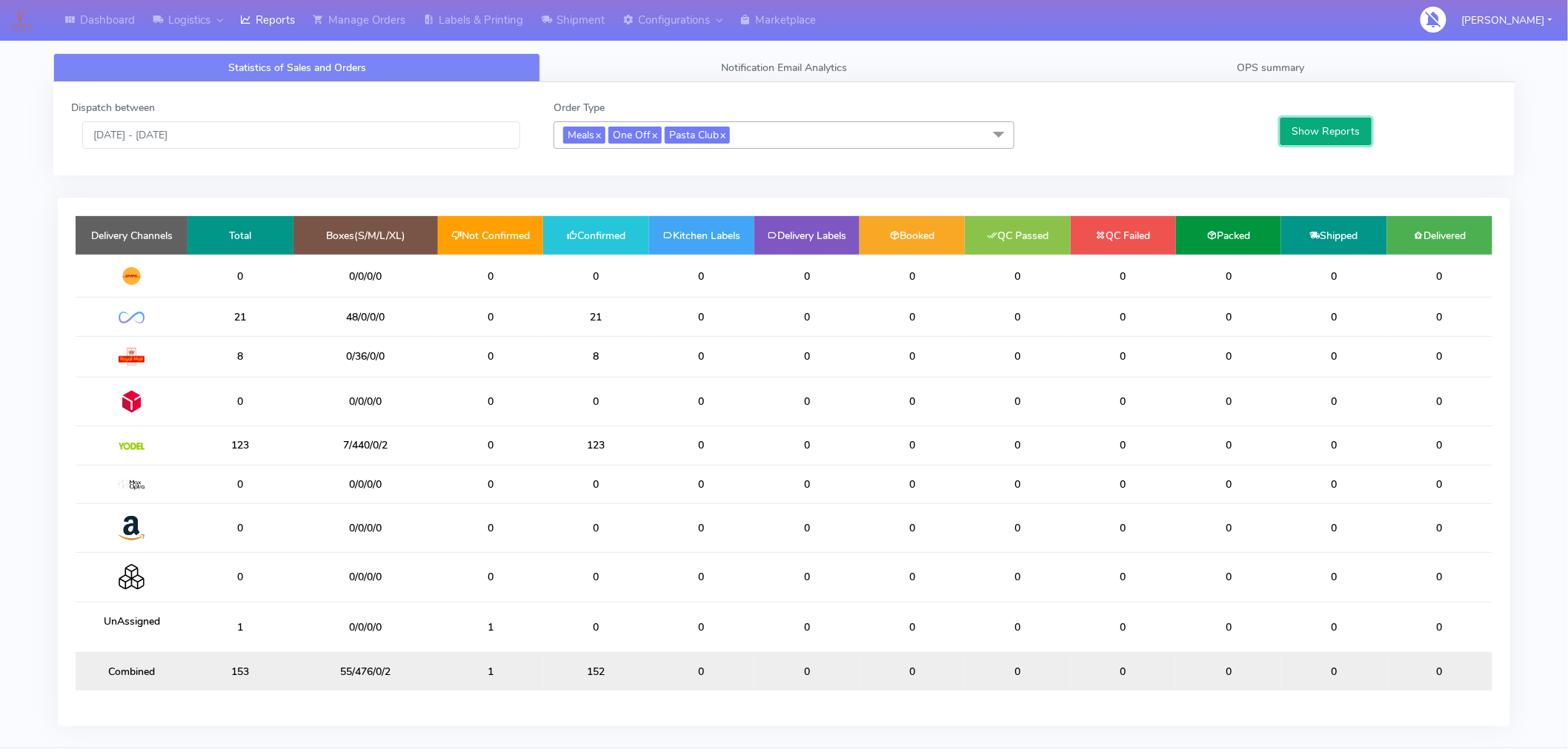
click at [1348, 129] on button "Show Reports" at bounding box center [1326, 131] width 91 height 27
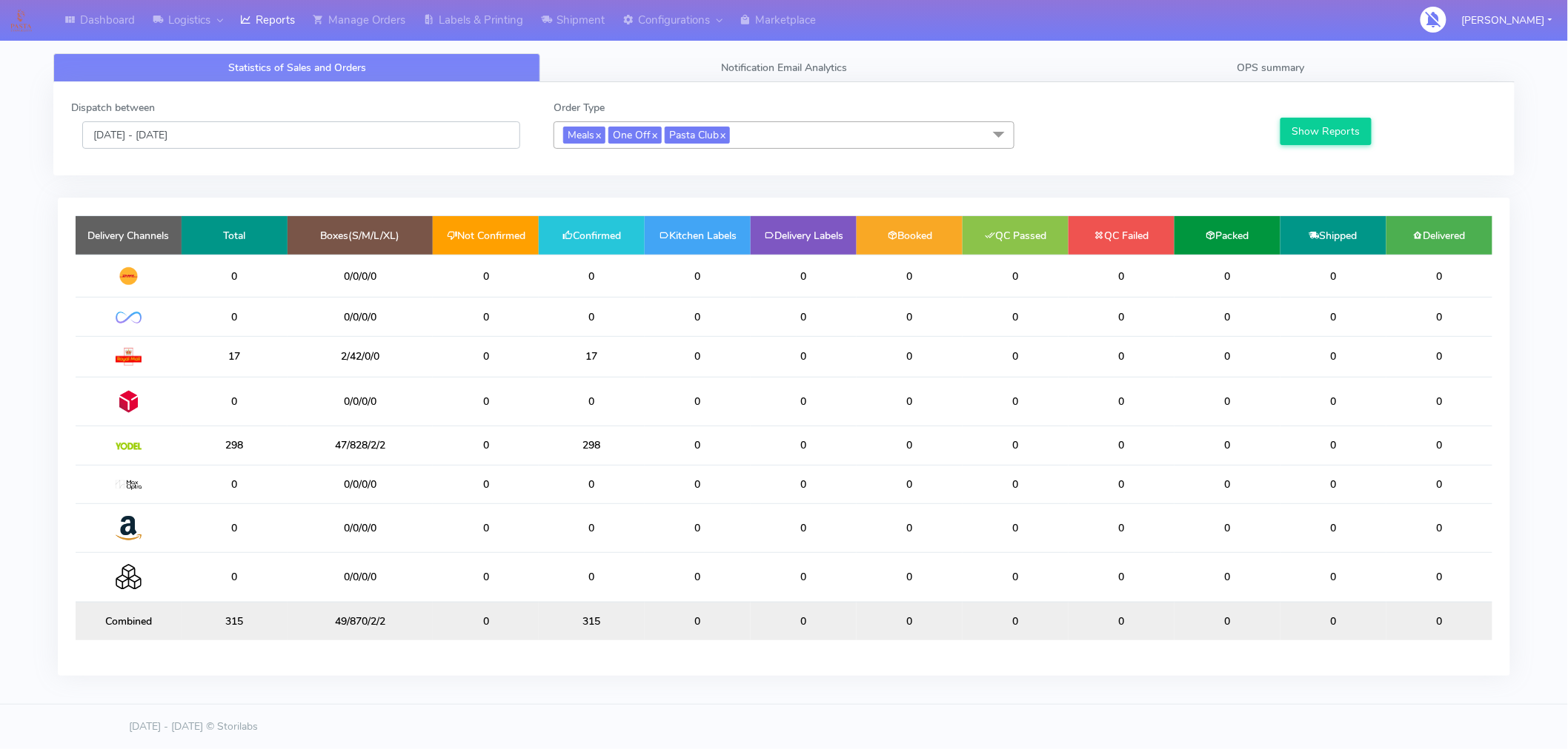
click at [209, 143] on input "[DATE] - [DATE]" at bounding box center [301, 135] width 438 height 27
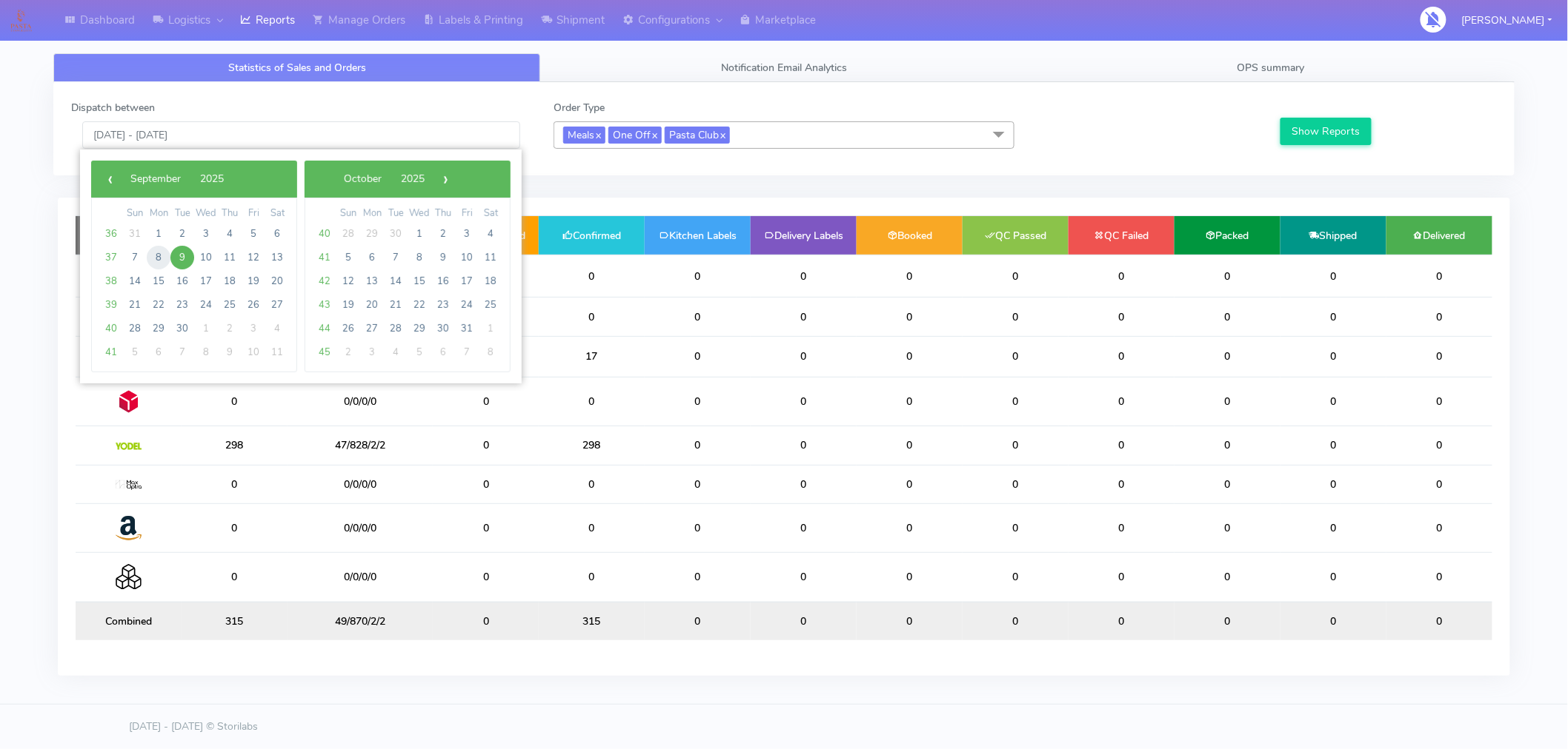
click at [158, 255] on span "8" at bounding box center [158, 257] width 24 height 24
type input "[DATE] - [DATE]"
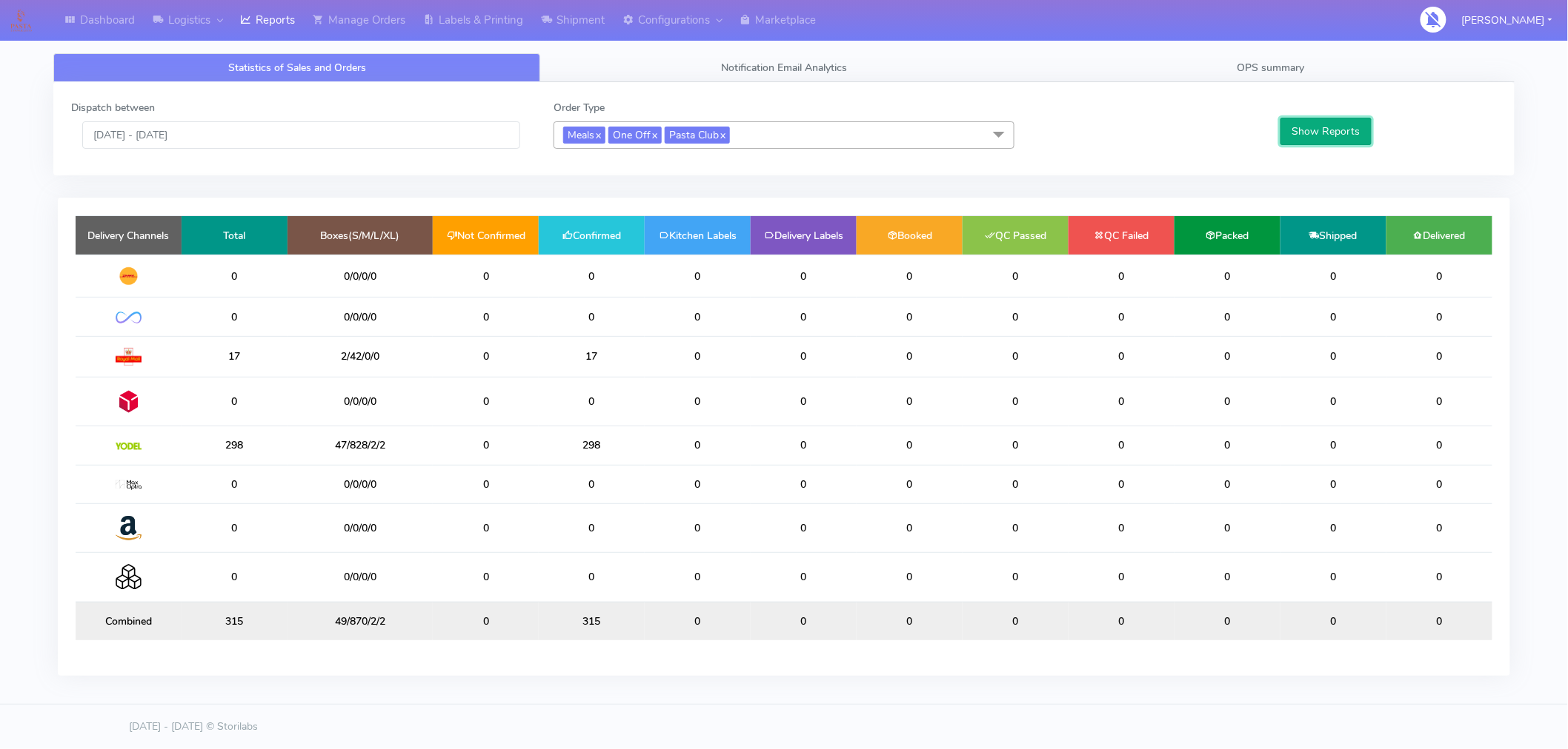
click at [1331, 141] on button "Show Reports" at bounding box center [1326, 131] width 91 height 27
click at [174, 138] on input "[DATE] - [DATE]" at bounding box center [301, 135] width 438 height 27
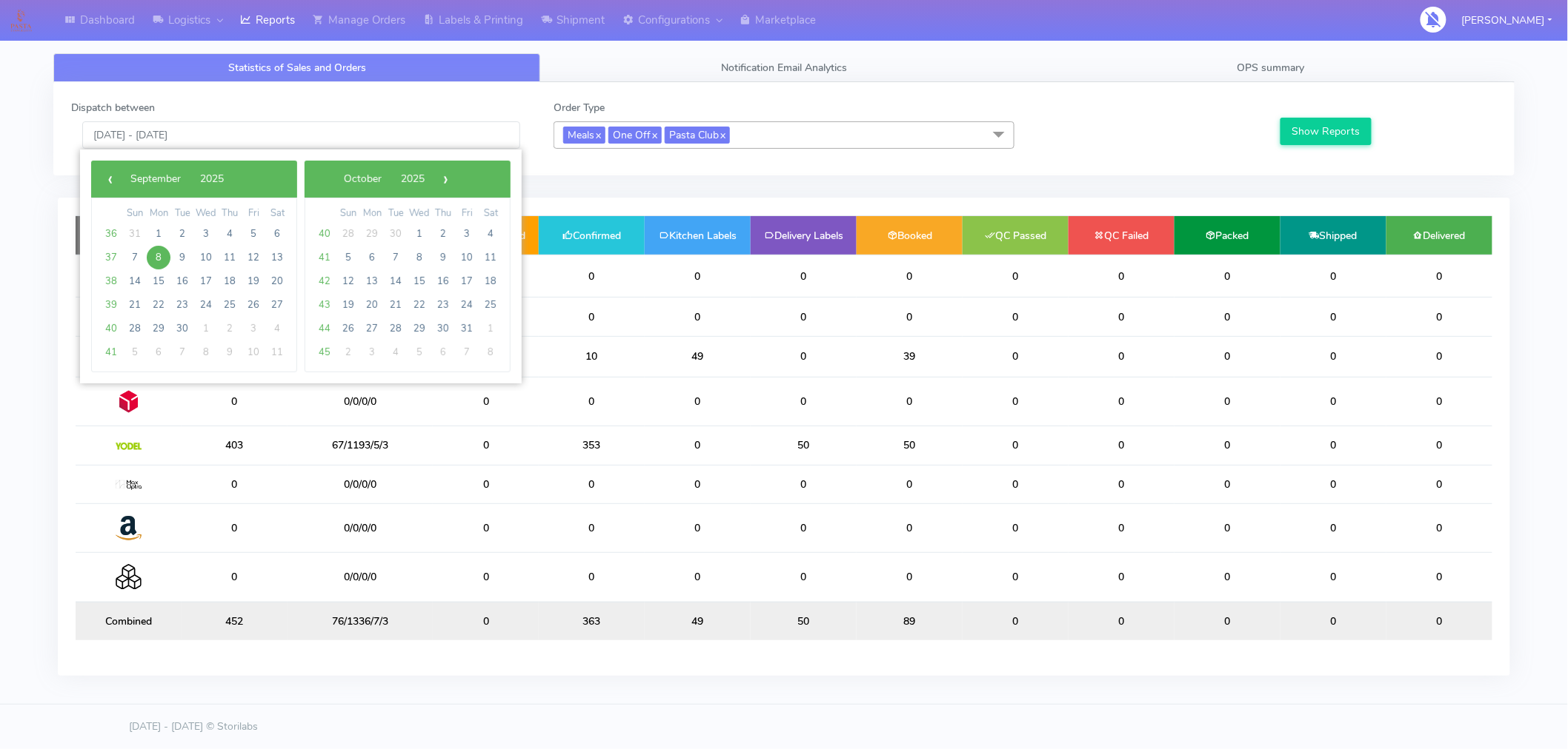
click at [1075, 164] on div "Dispatch between [DATE] - [DATE] Order Type Meals x One Off x Pasta Club x Sele…" at bounding box center [784, 128] width 1461 height 94
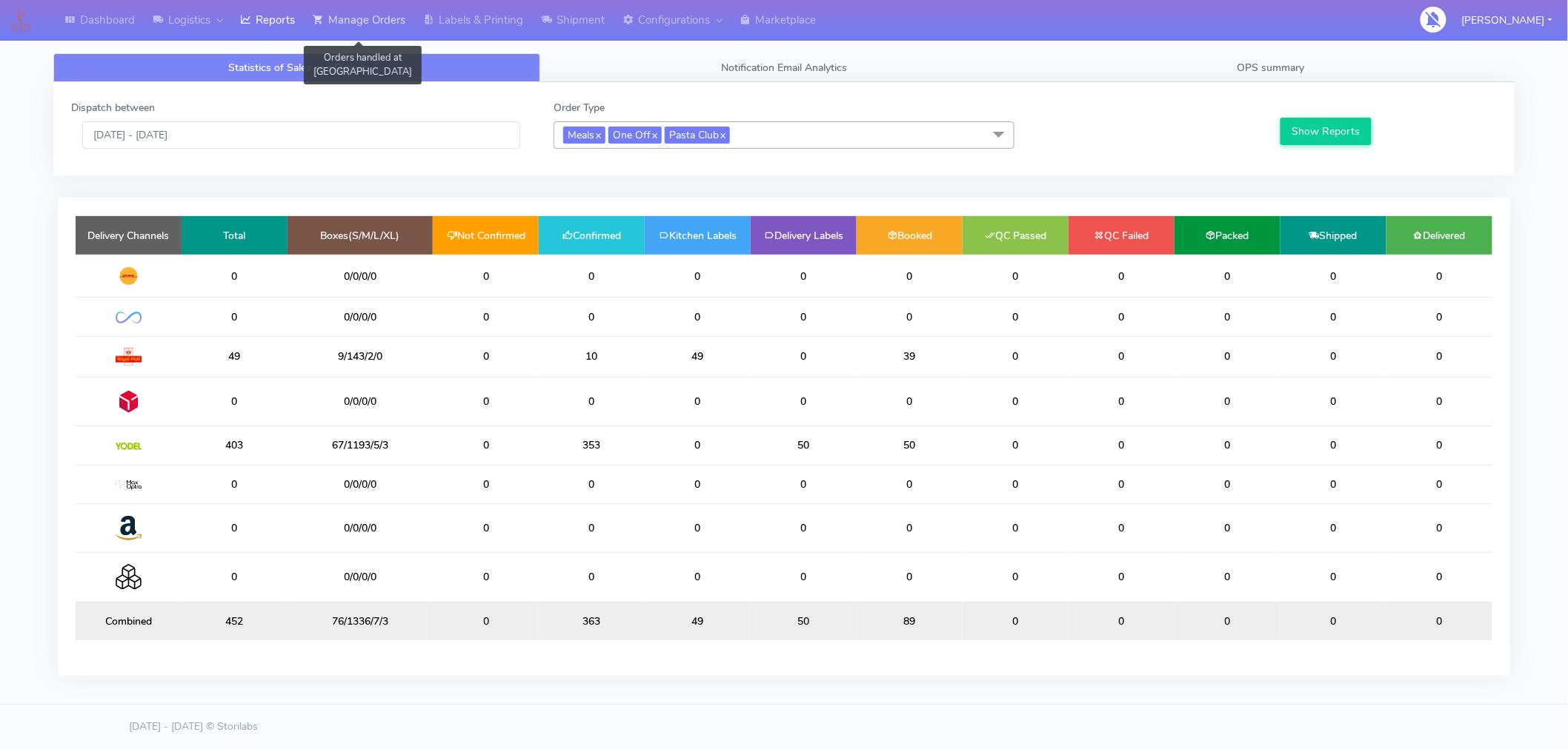
click at [375, 10] on link "Manage Orders" at bounding box center [359, 20] width 110 height 41
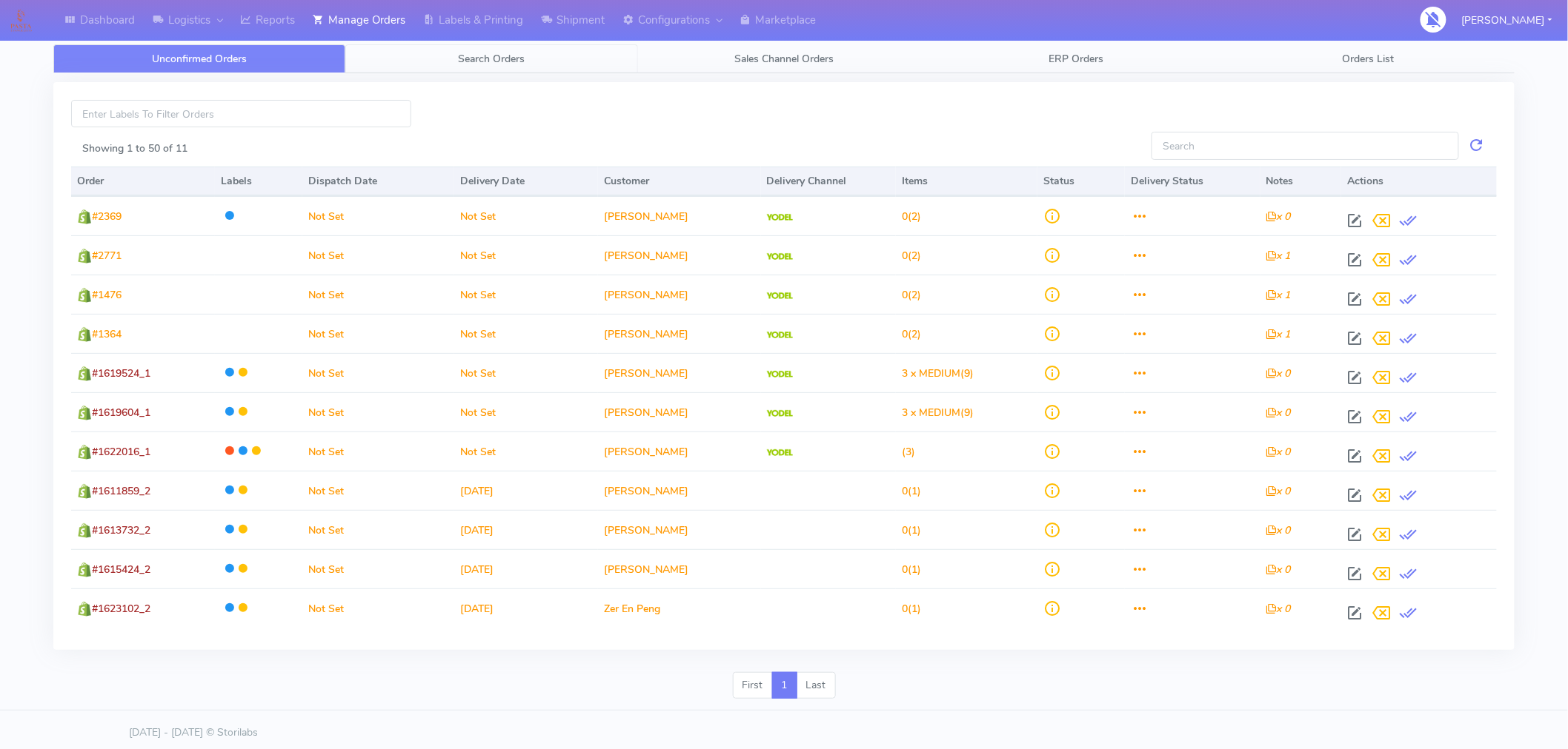
click at [515, 64] on span "Search Orders" at bounding box center [491, 59] width 66 height 14
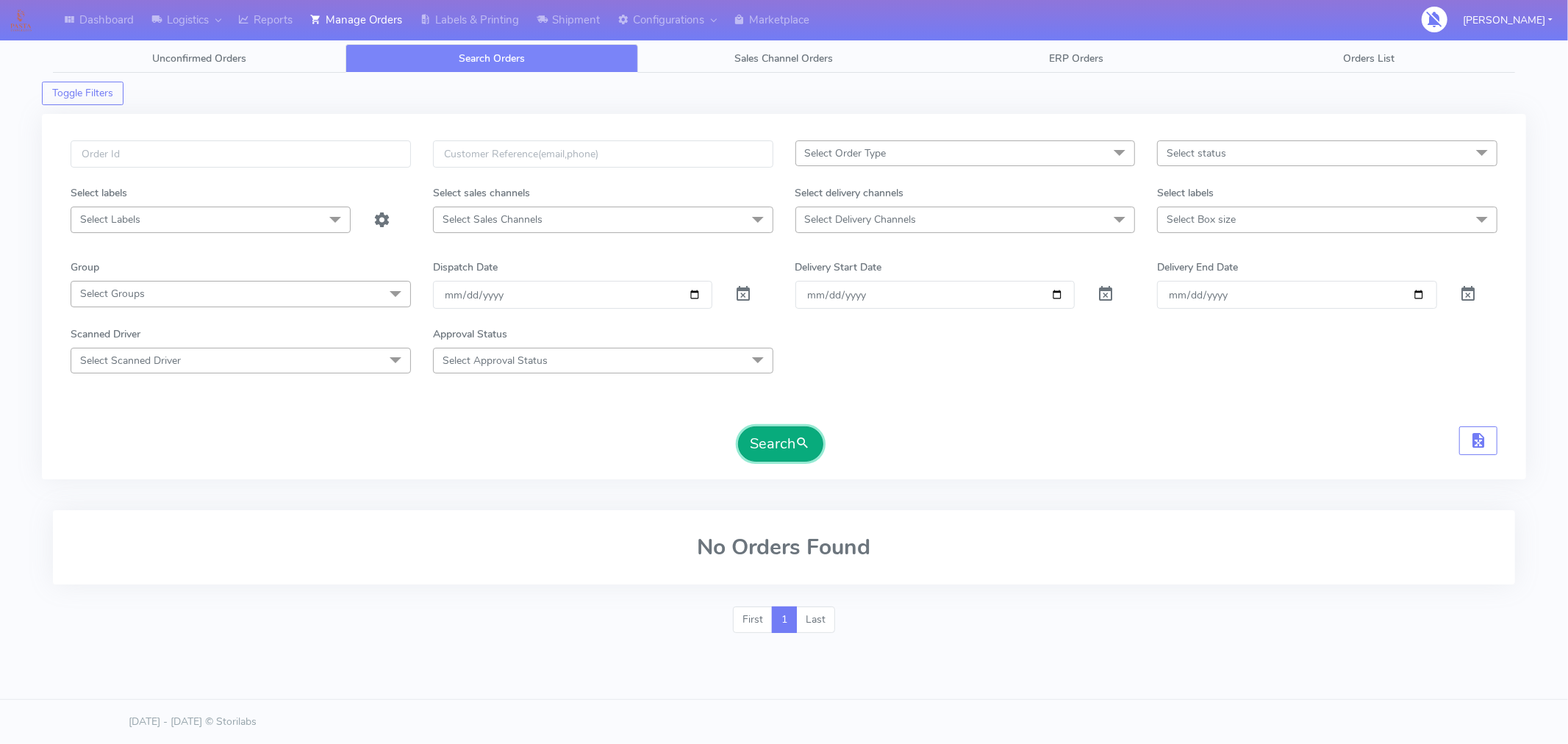
click at [783, 441] on button "Search" at bounding box center [781, 444] width 85 height 36
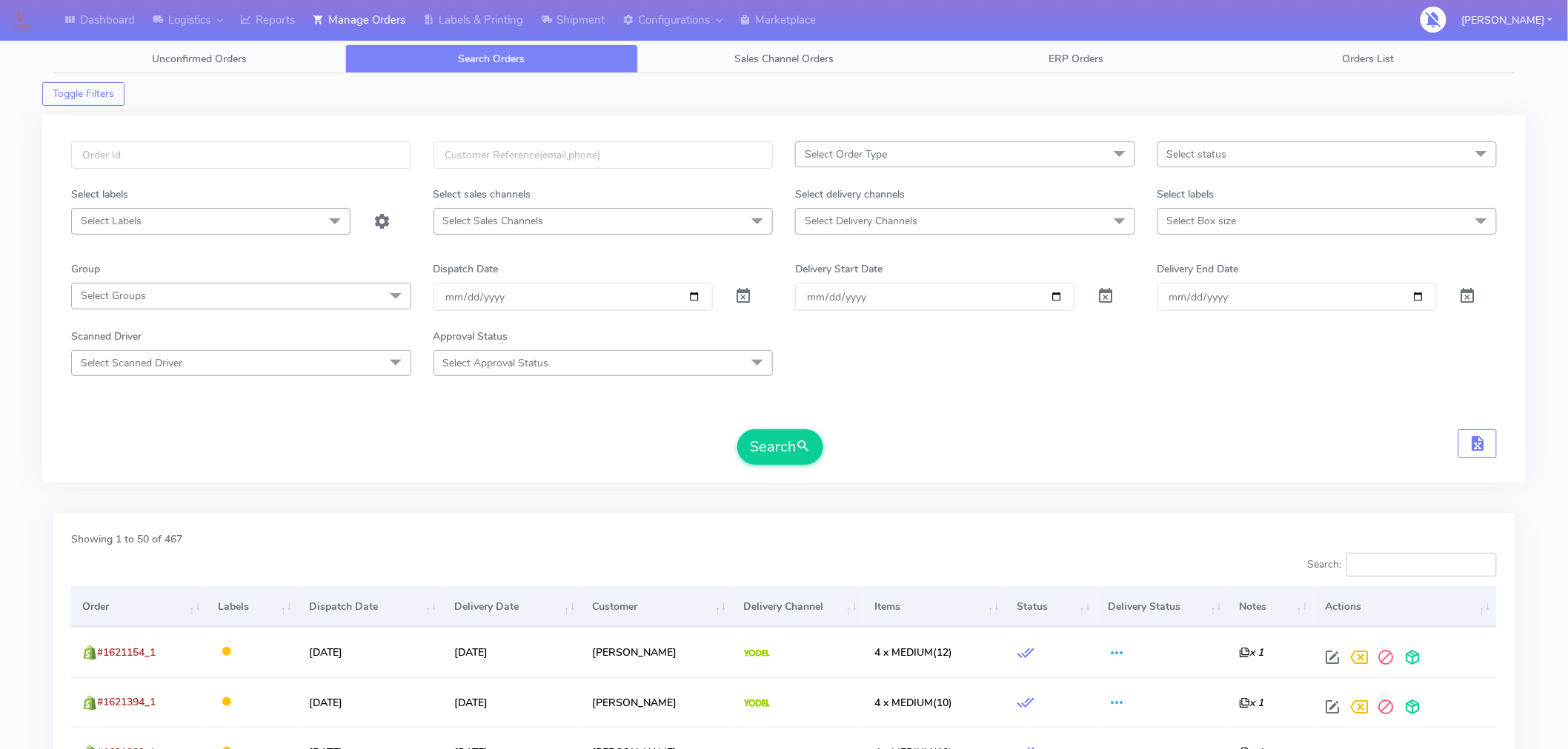
click at [1381, 559] on input "Search:" at bounding box center [1421, 565] width 150 height 24
type input "l"
click at [1239, 226] on span "Select Box size" at bounding box center [1327, 221] width 340 height 26
click at [1186, 326] on div "Small" at bounding box center [1328, 322] width 324 height 16
checkbox input "true"
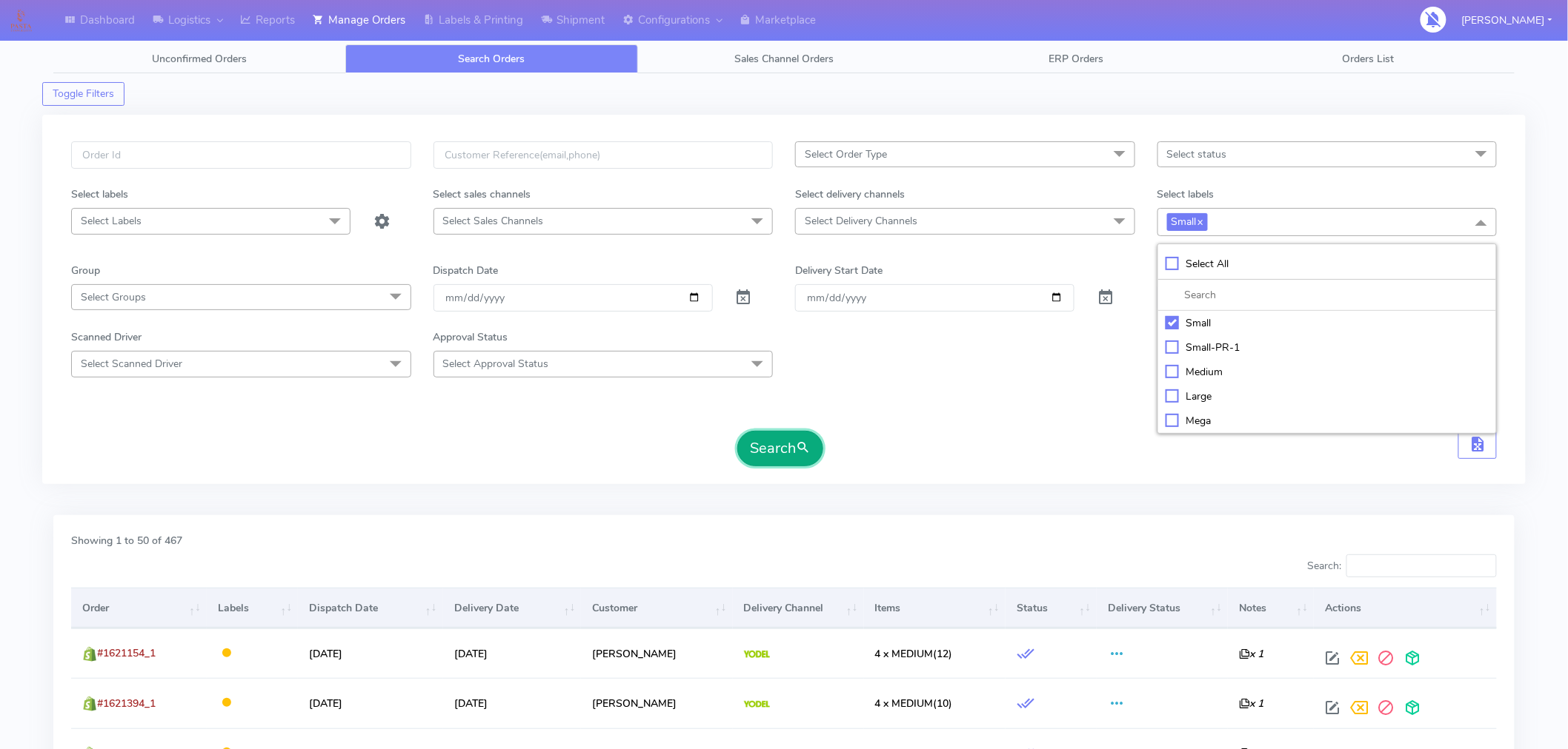
click at [803, 448] on span "submit" at bounding box center [803, 448] width 15 height 20
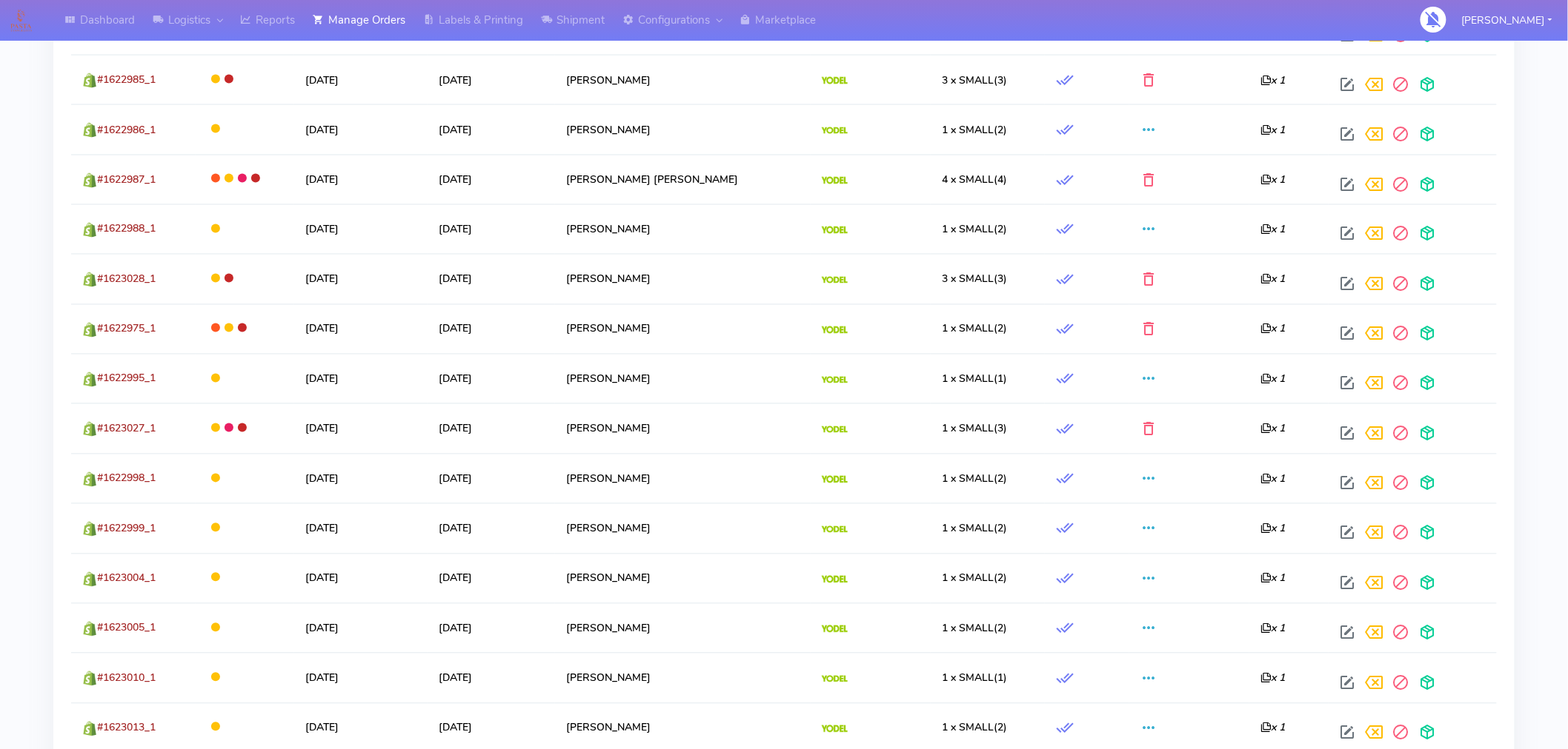
scroll to position [974, 0]
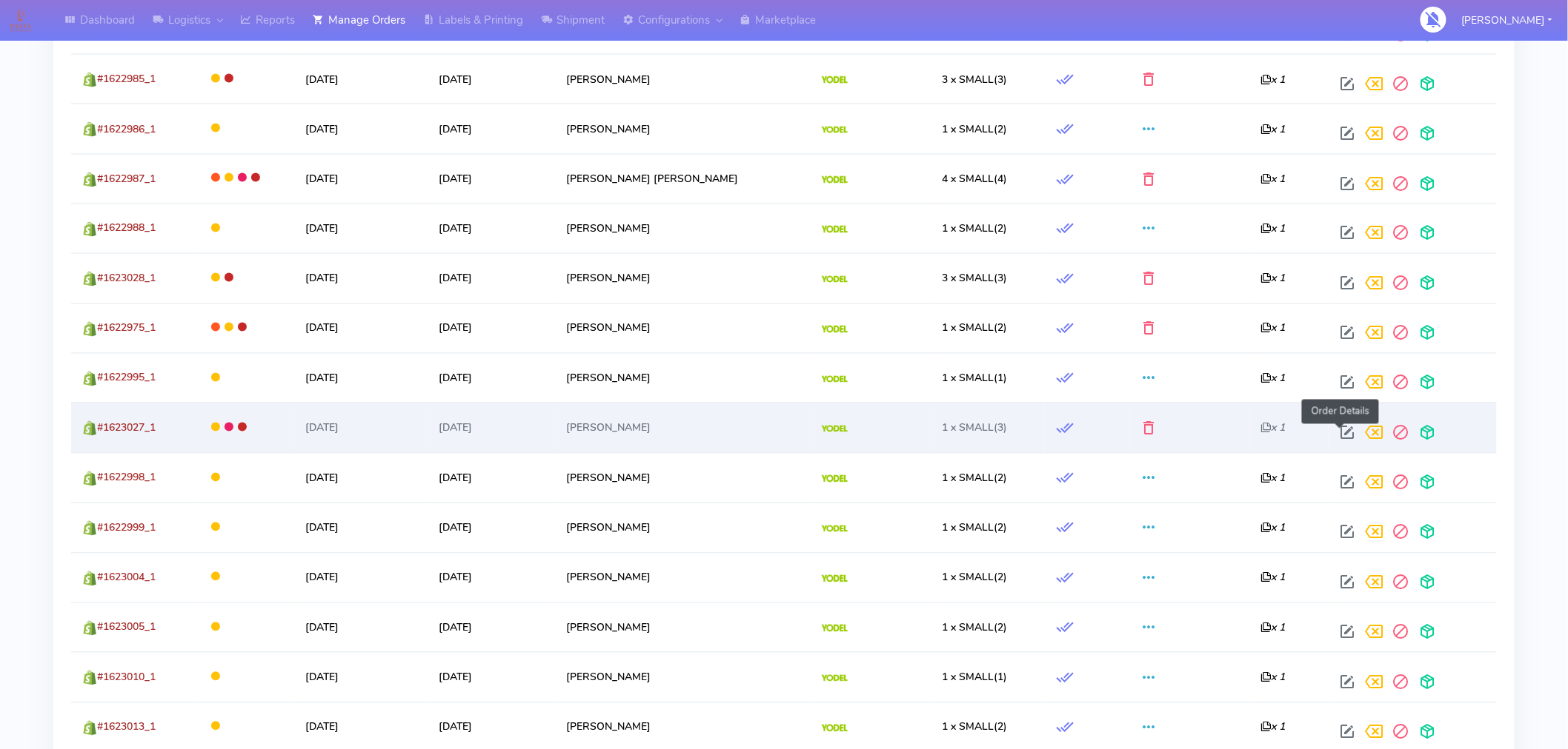
click at [1343, 435] on span at bounding box center [1347, 436] width 27 height 14
select select "5"
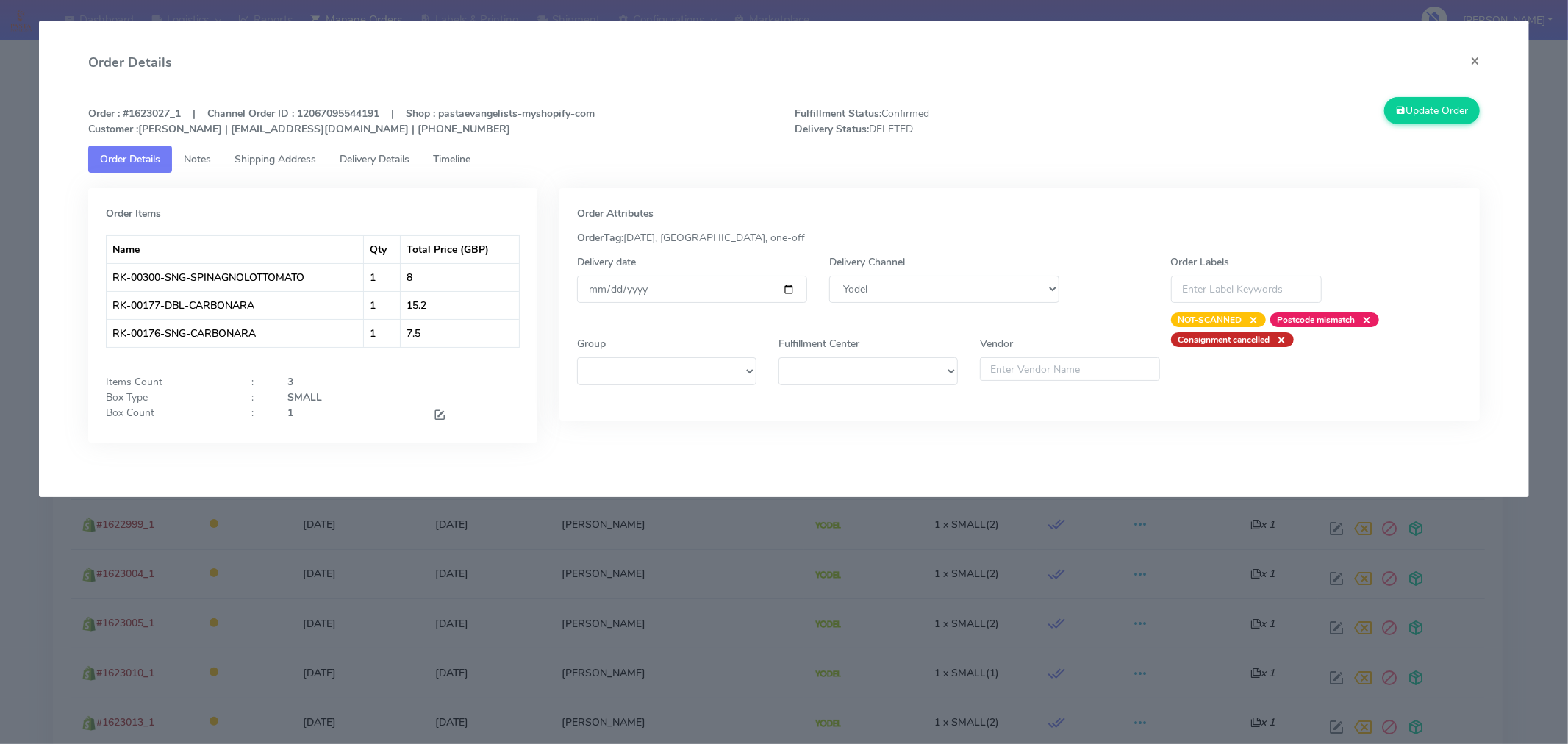
click at [461, 160] on span "Timeline" at bounding box center [451, 159] width 37 height 14
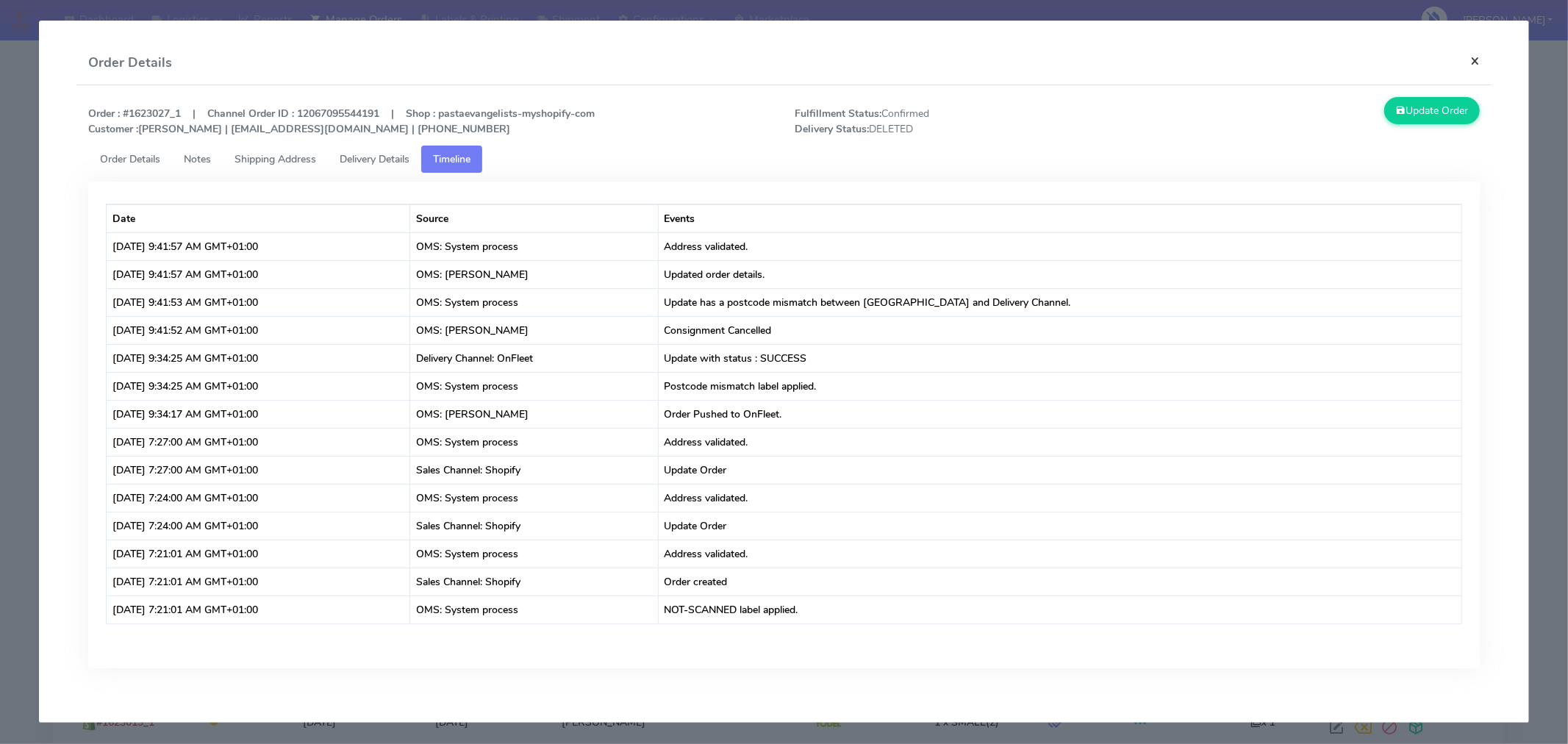
click at [1472, 57] on button "×" at bounding box center [1475, 60] width 33 height 39
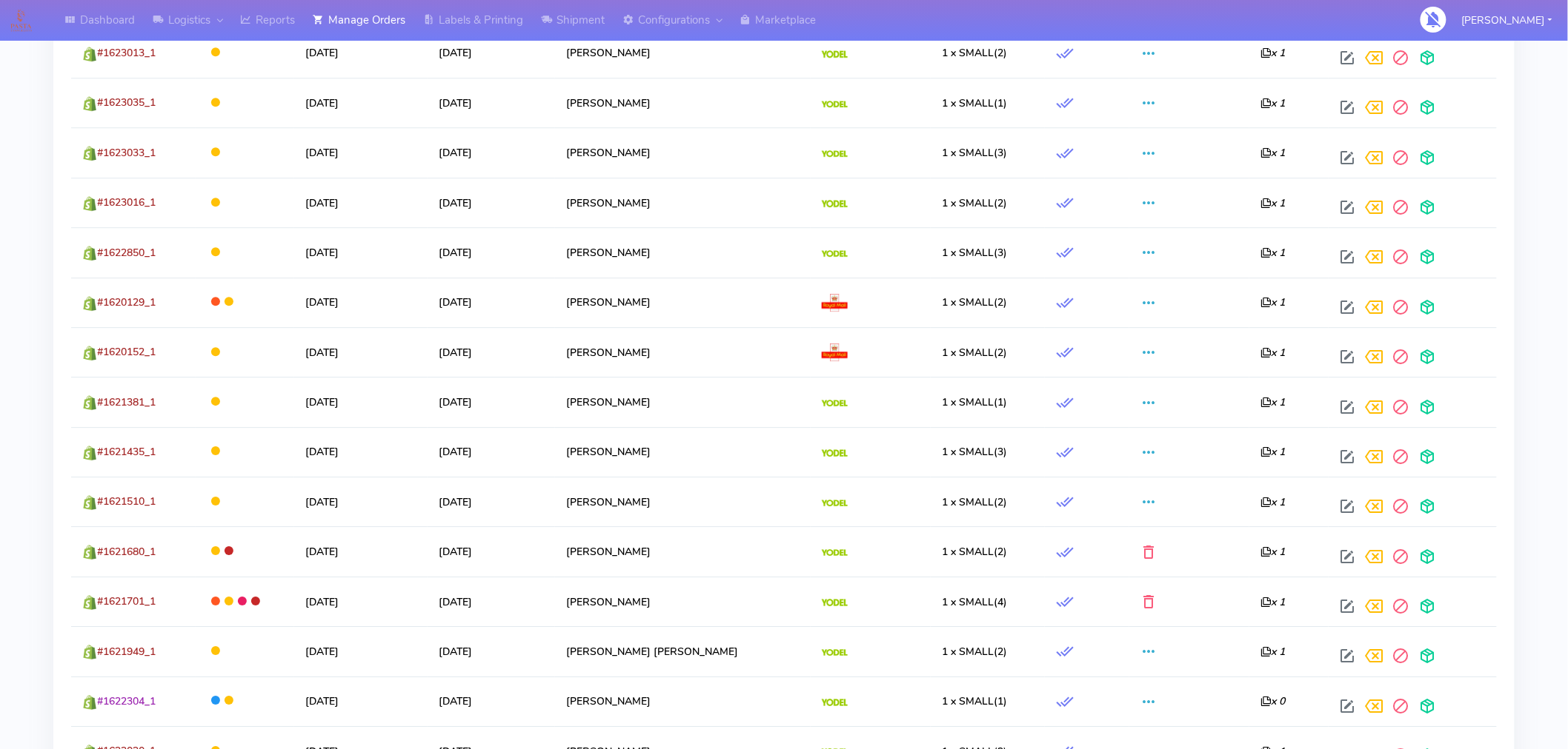
scroll to position [1649, 0]
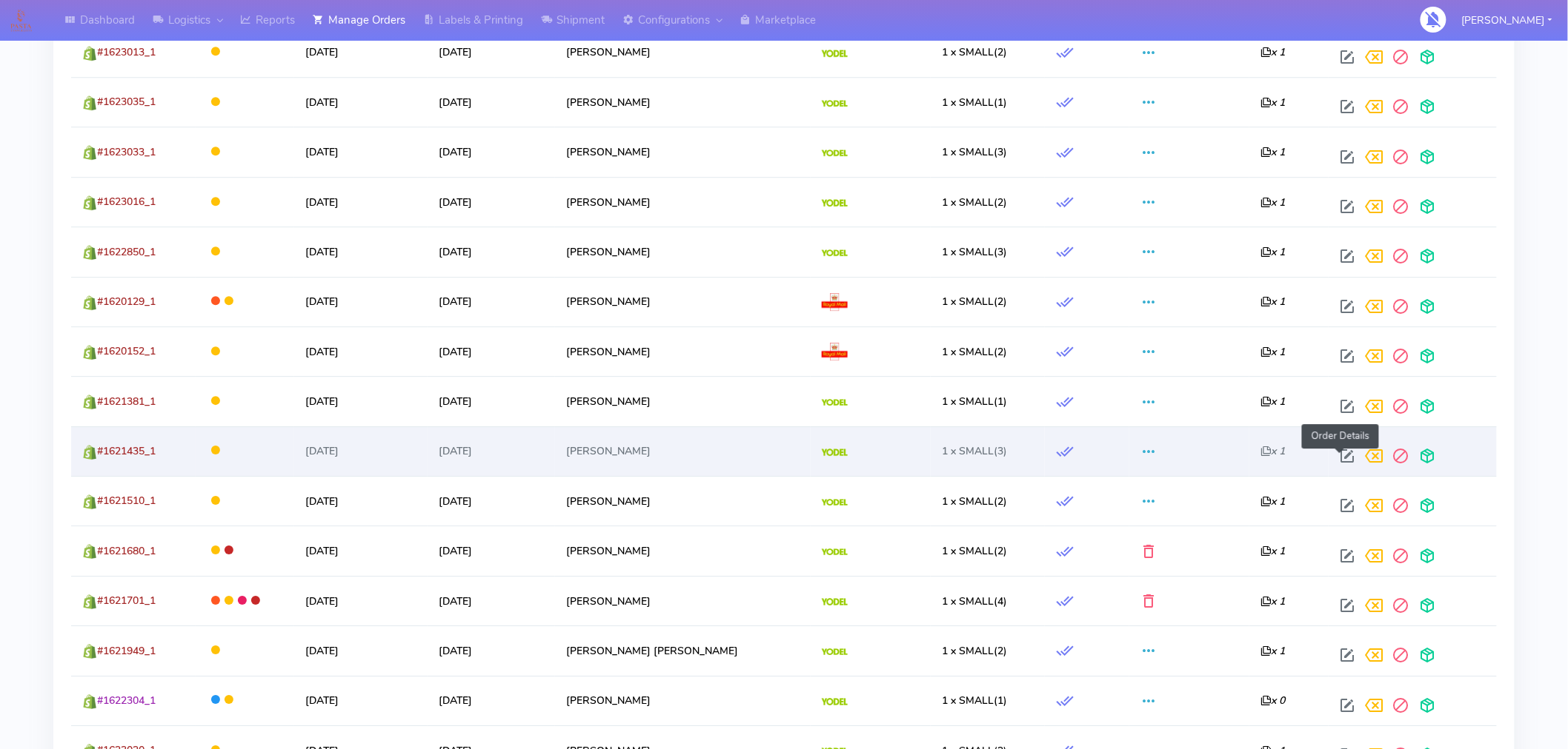
click at [1336, 456] on span at bounding box center [1347, 460] width 27 height 14
select select "5"
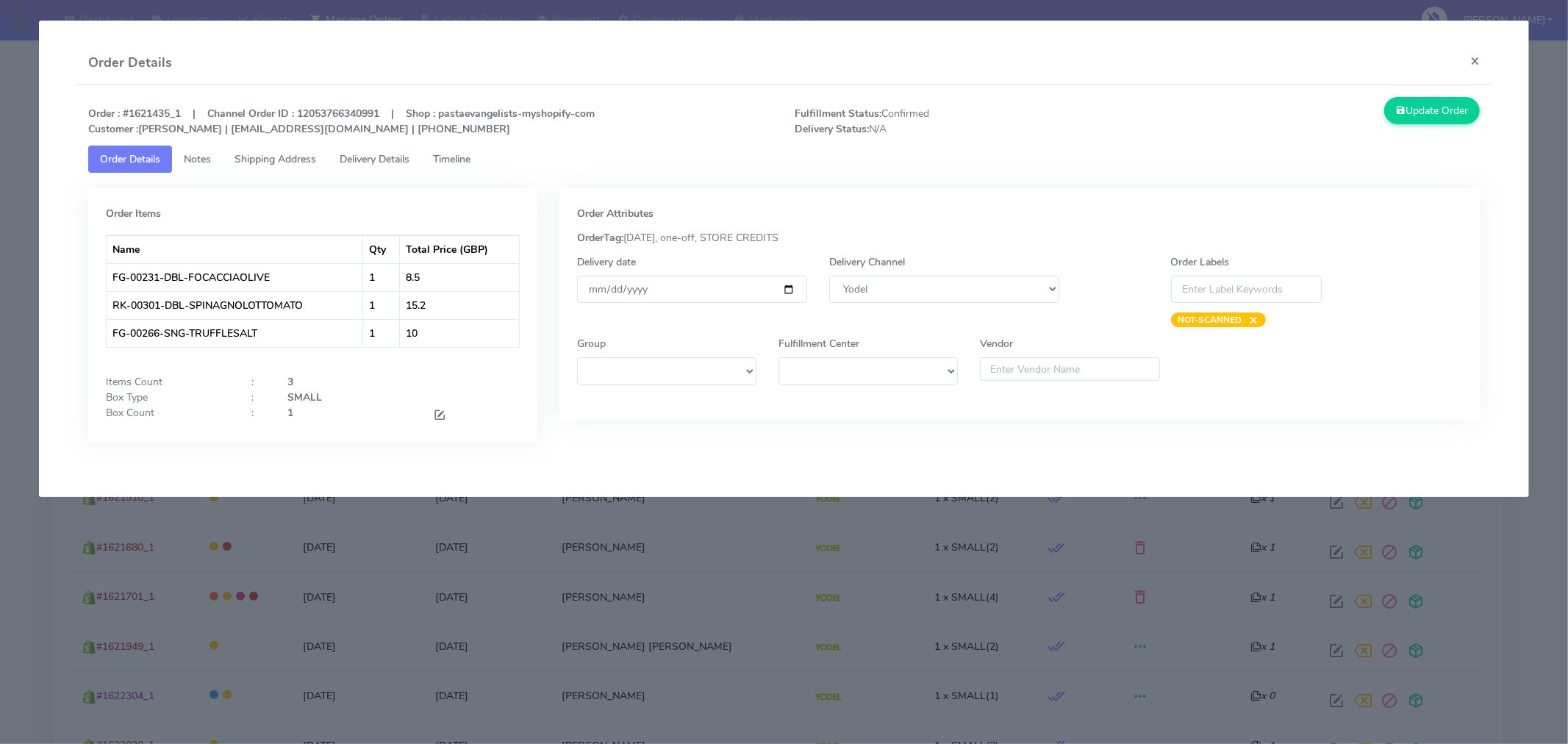
click at [455, 164] on span "Timeline" at bounding box center [451, 159] width 37 height 14
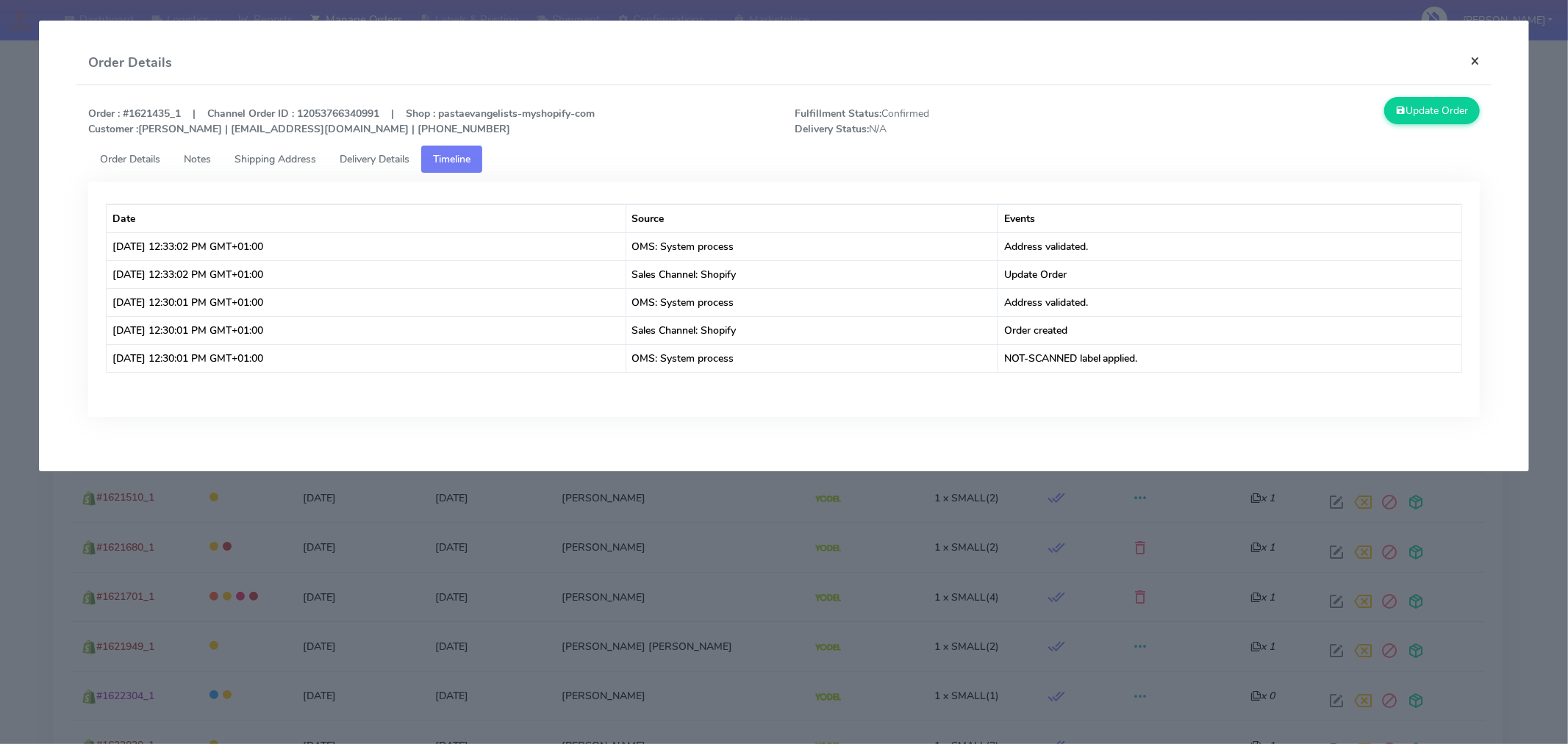
click at [1472, 56] on button "×" at bounding box center [1475, 60] width 33 height 39
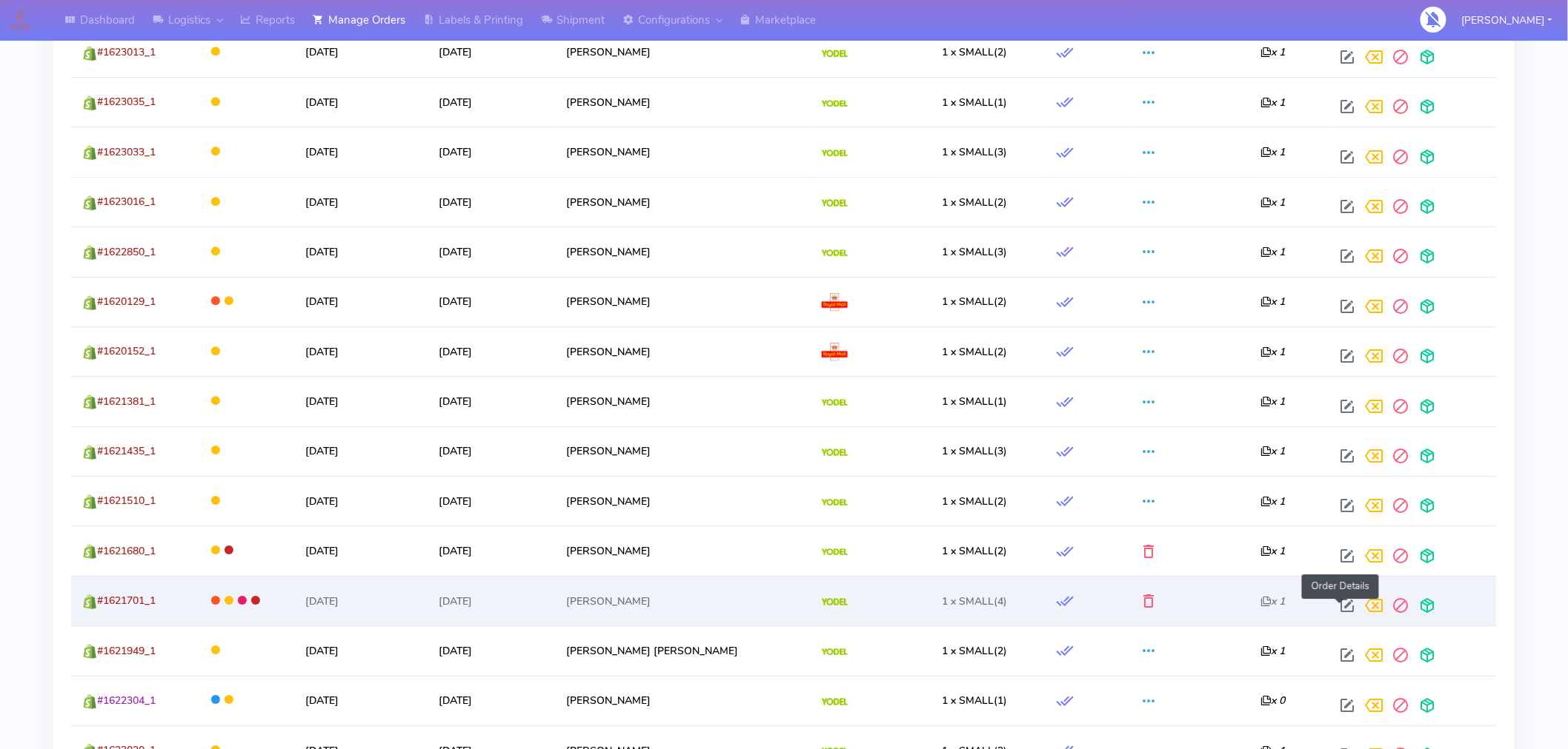
click at [1342, 616] on span at bounding box center [1347, 609] width 27 height 14
select select "5"
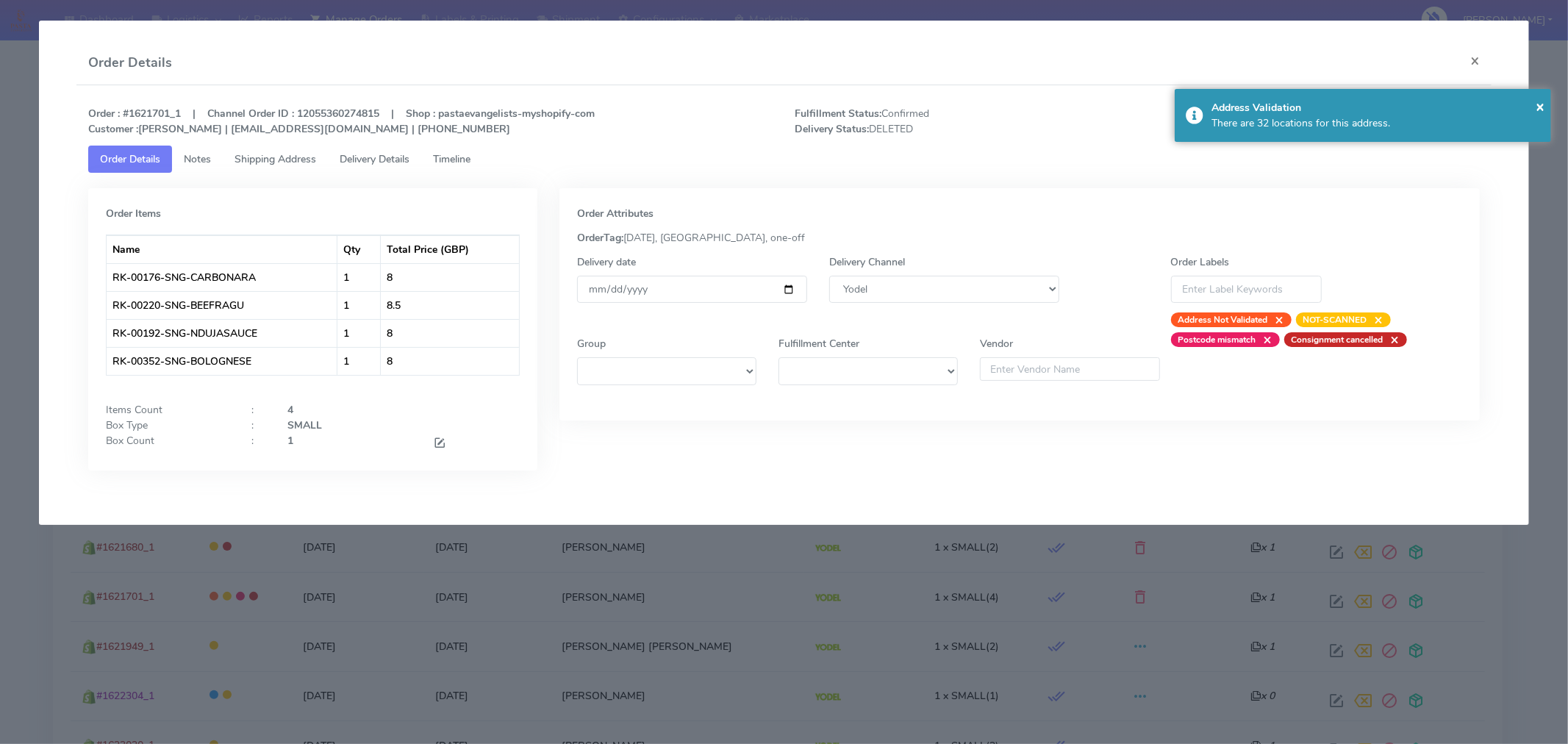
click at [460, 155] on span "Timeline" at bounding box center [451, 159] width 37 height 14
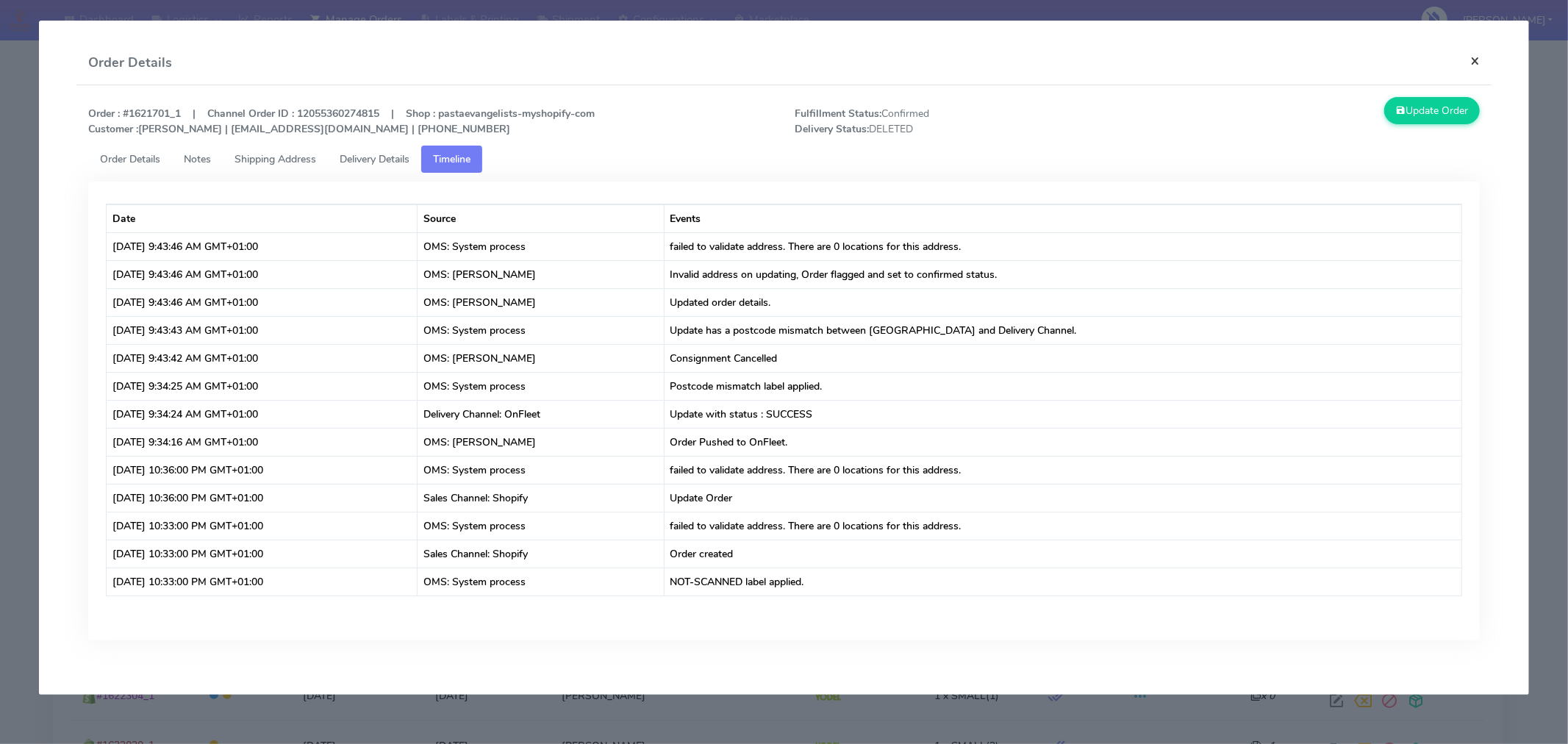
click at [1473, 49] on button "×" at bounding box center [1475, 60] width 33 height 39
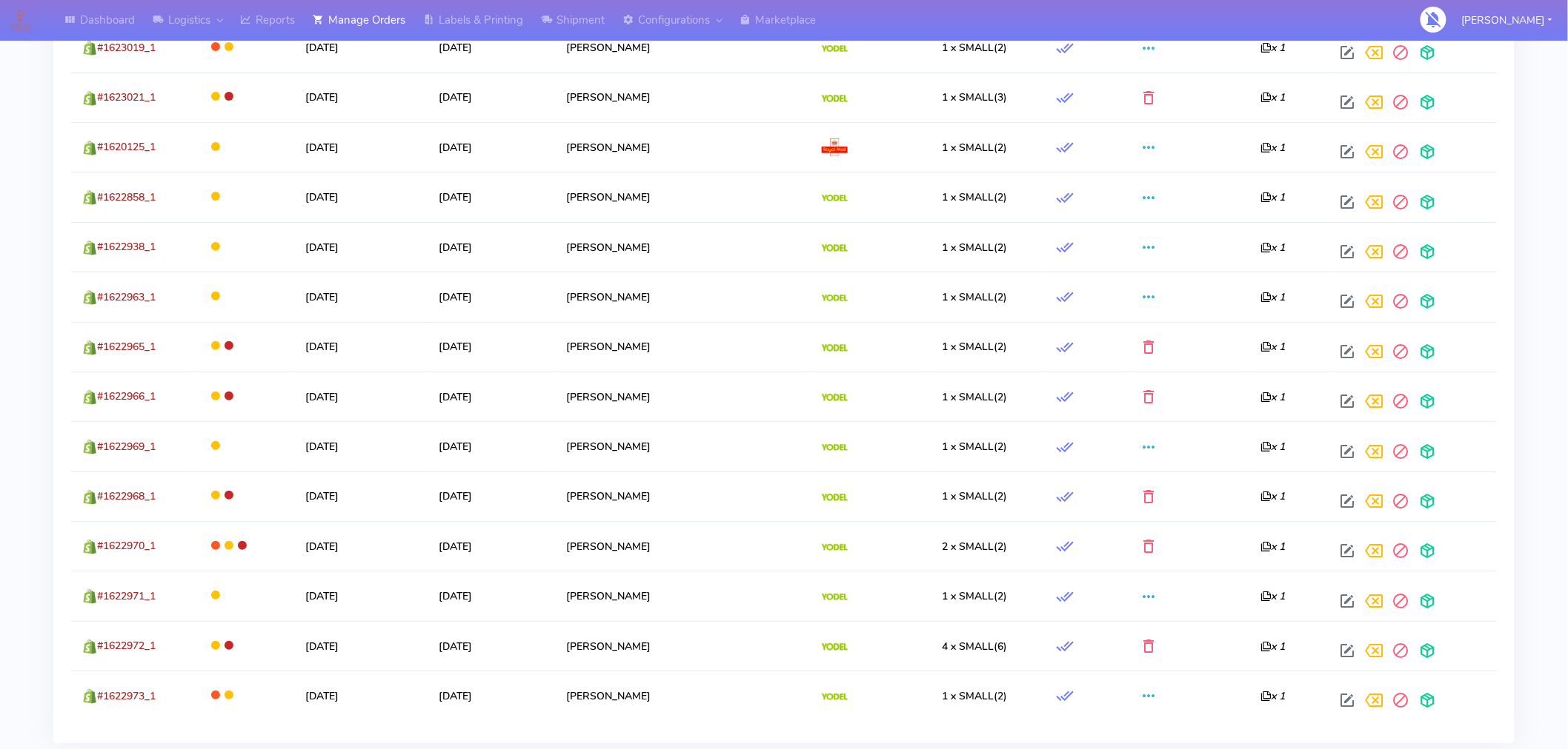
scroll to position [2504, 0]
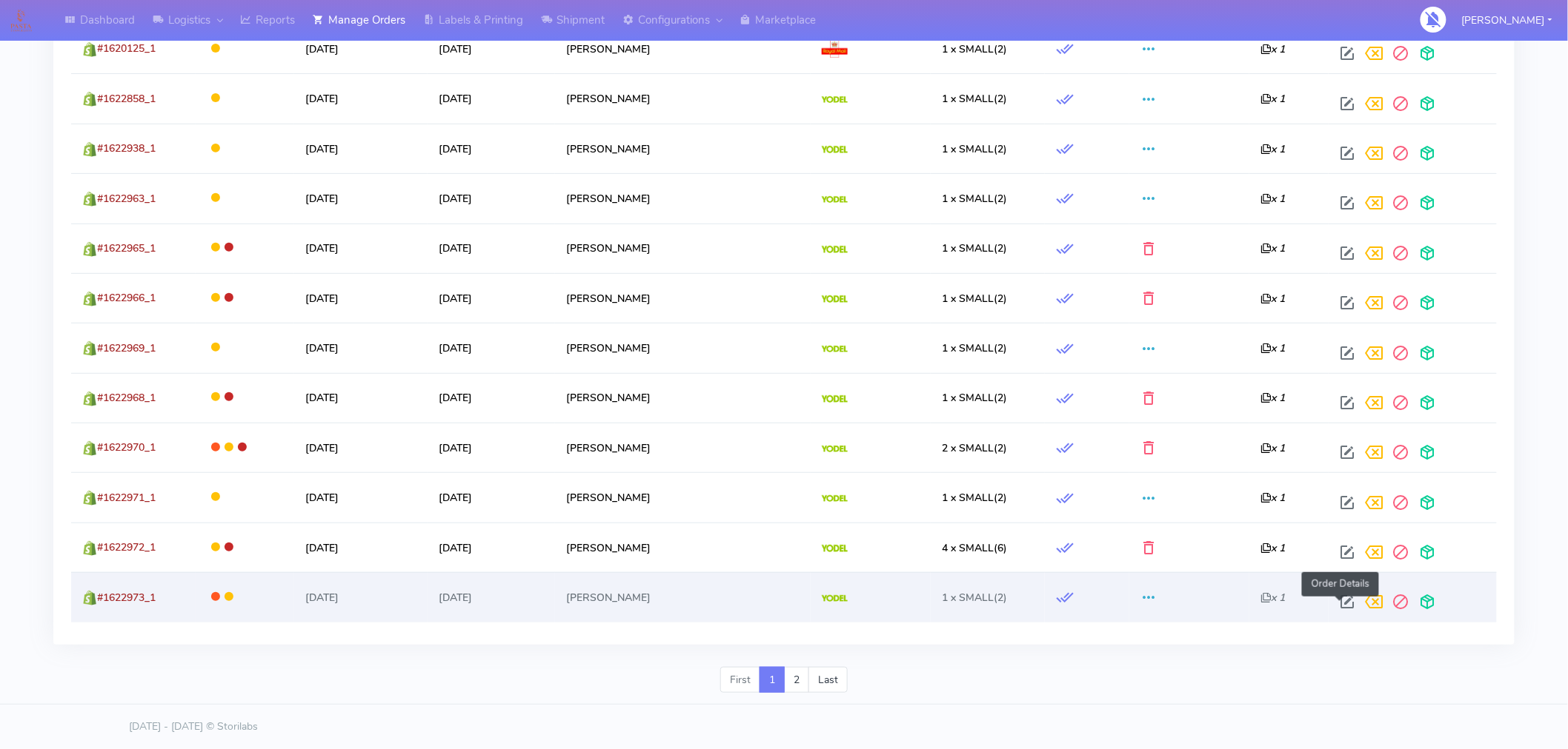
click at [1346, 605] on span at bounding box center [1347, 606] width 27 height 14
select select "5"
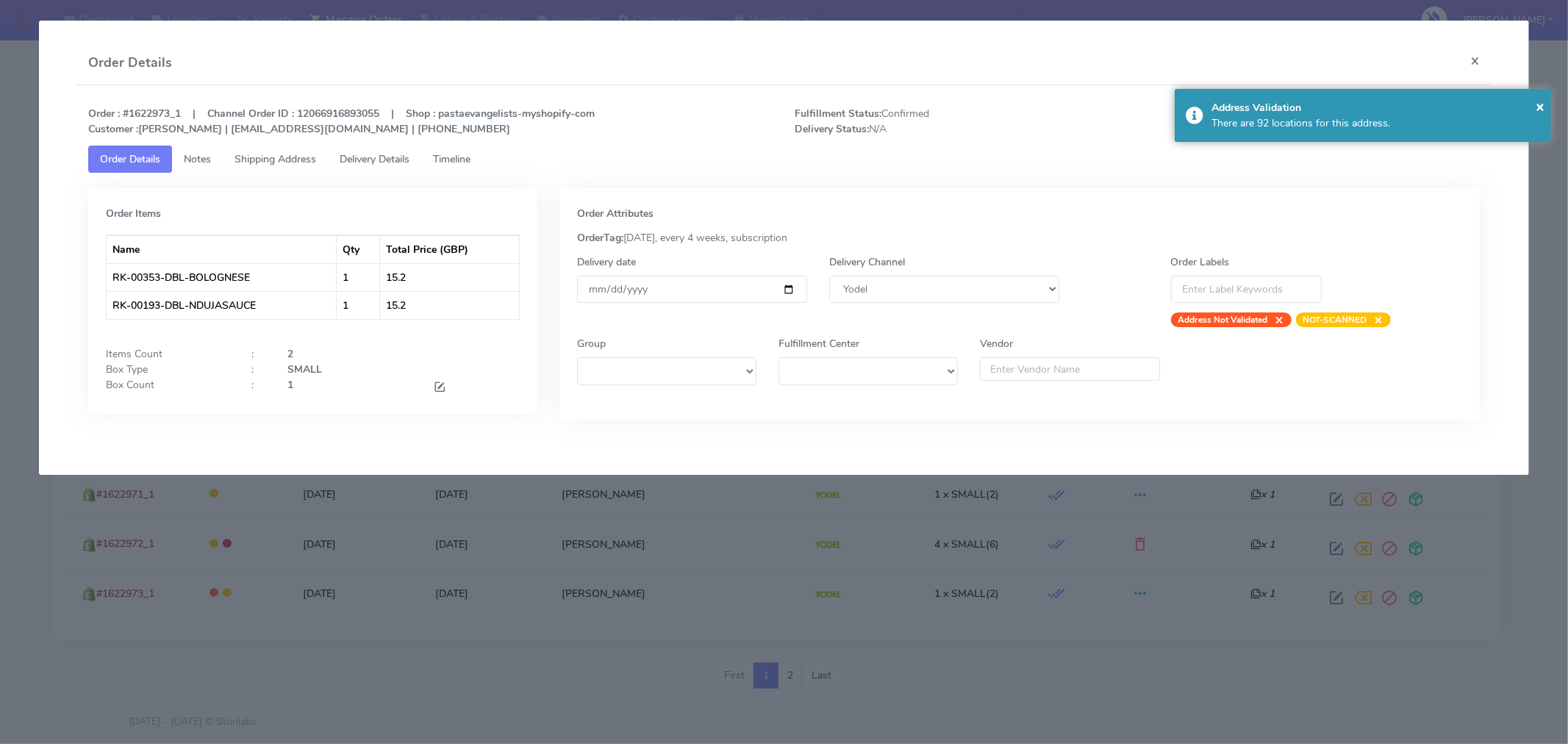
click at [464, 155] on span "Timeline" at bounding box center [451, 159] width 37 height 14
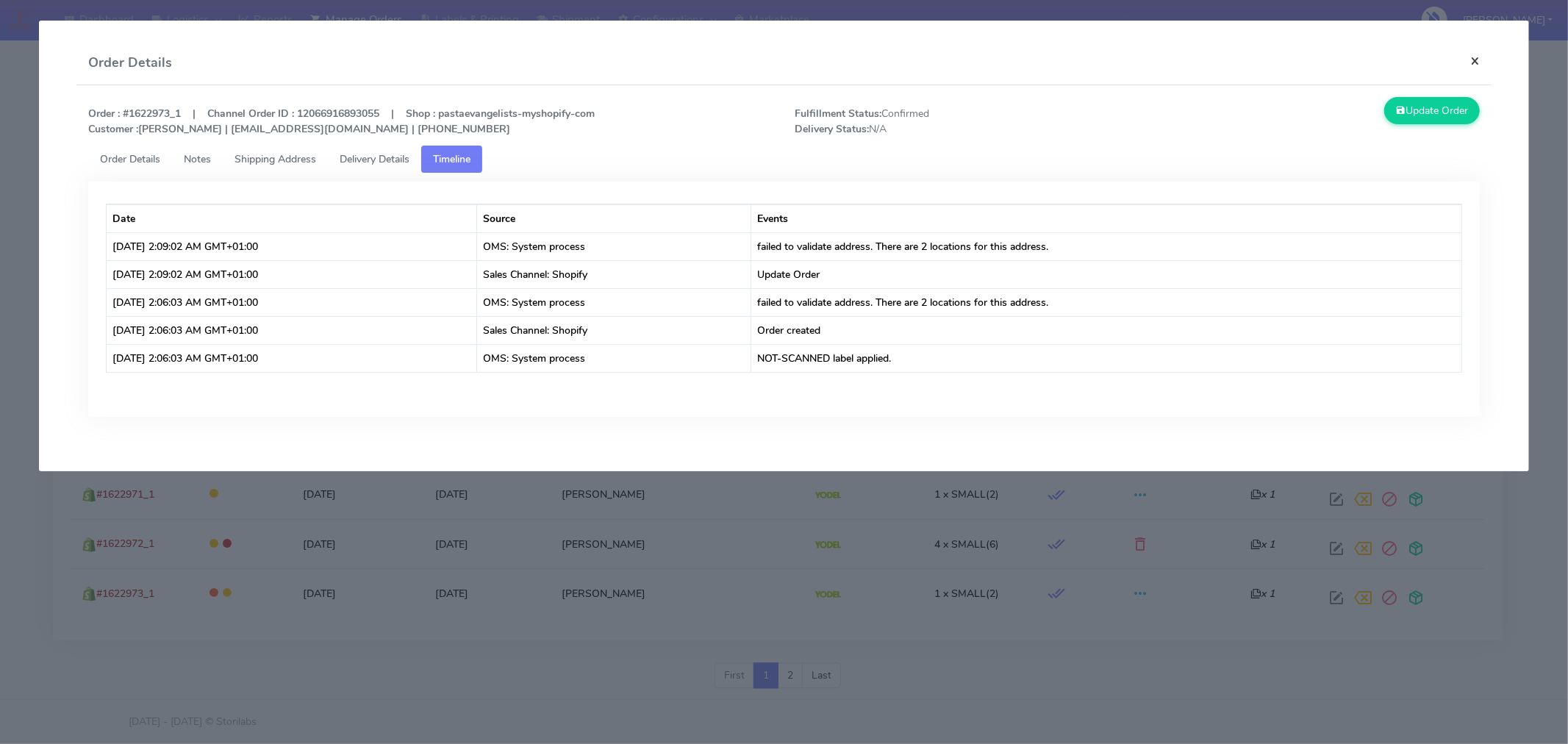
click at [1471, 61] on button "×" at bounding box center [1475, 60] width 33 height 39
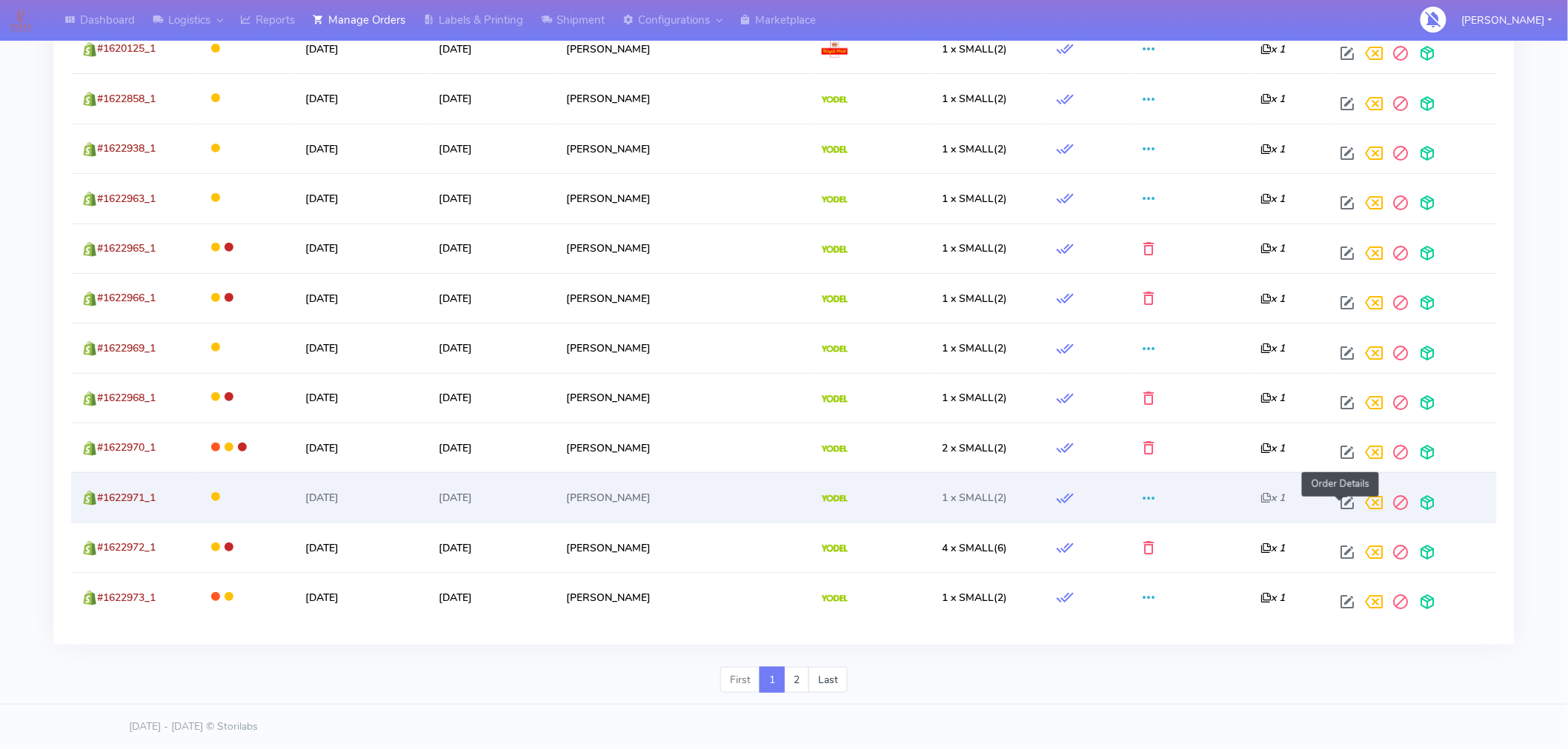
click at [1343, 499] on span at bounding box center [1347, 506] width 27 height 14
select select "5"
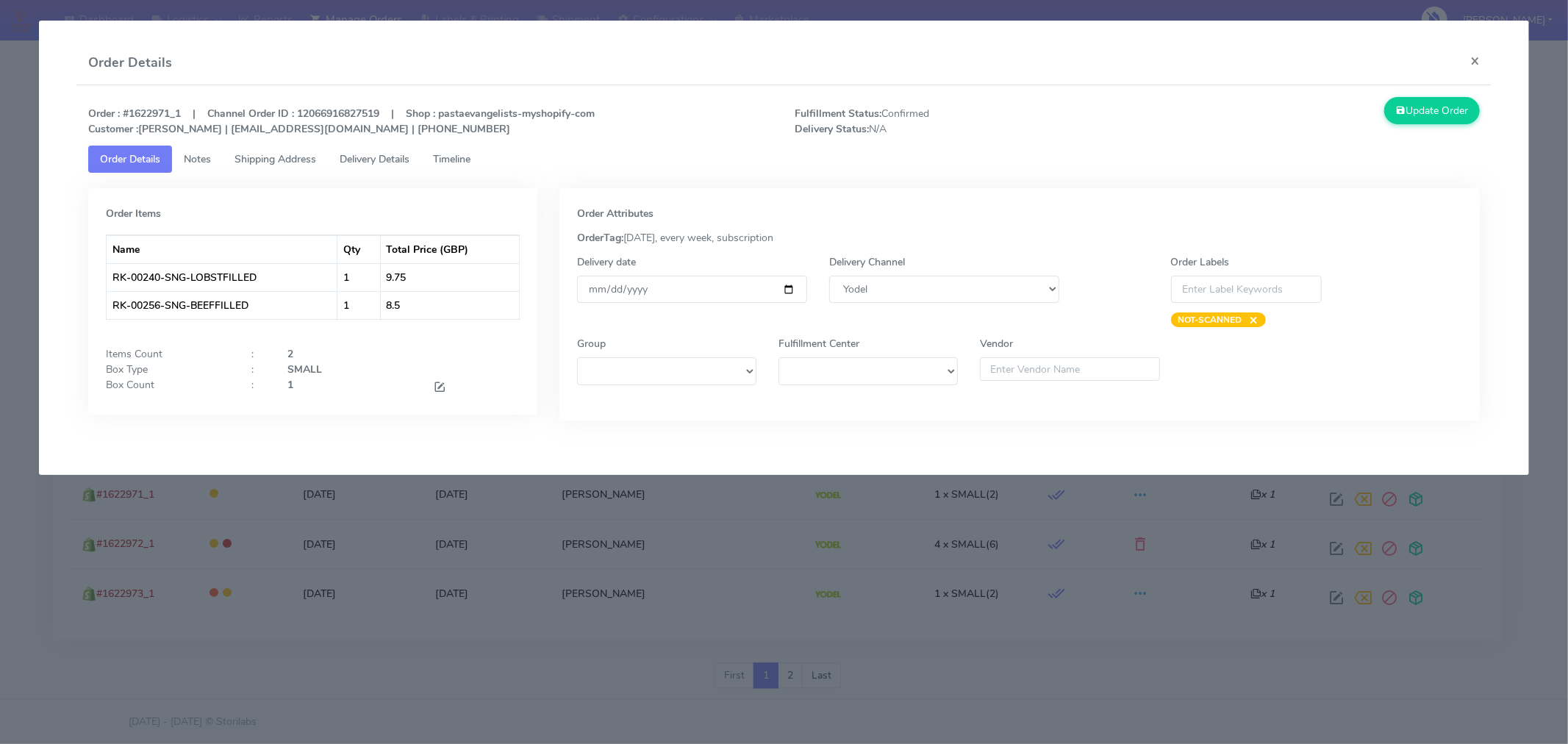
click at [464, 157] on span "Timeline" at bounding box center [451, 159] width 37 height 14
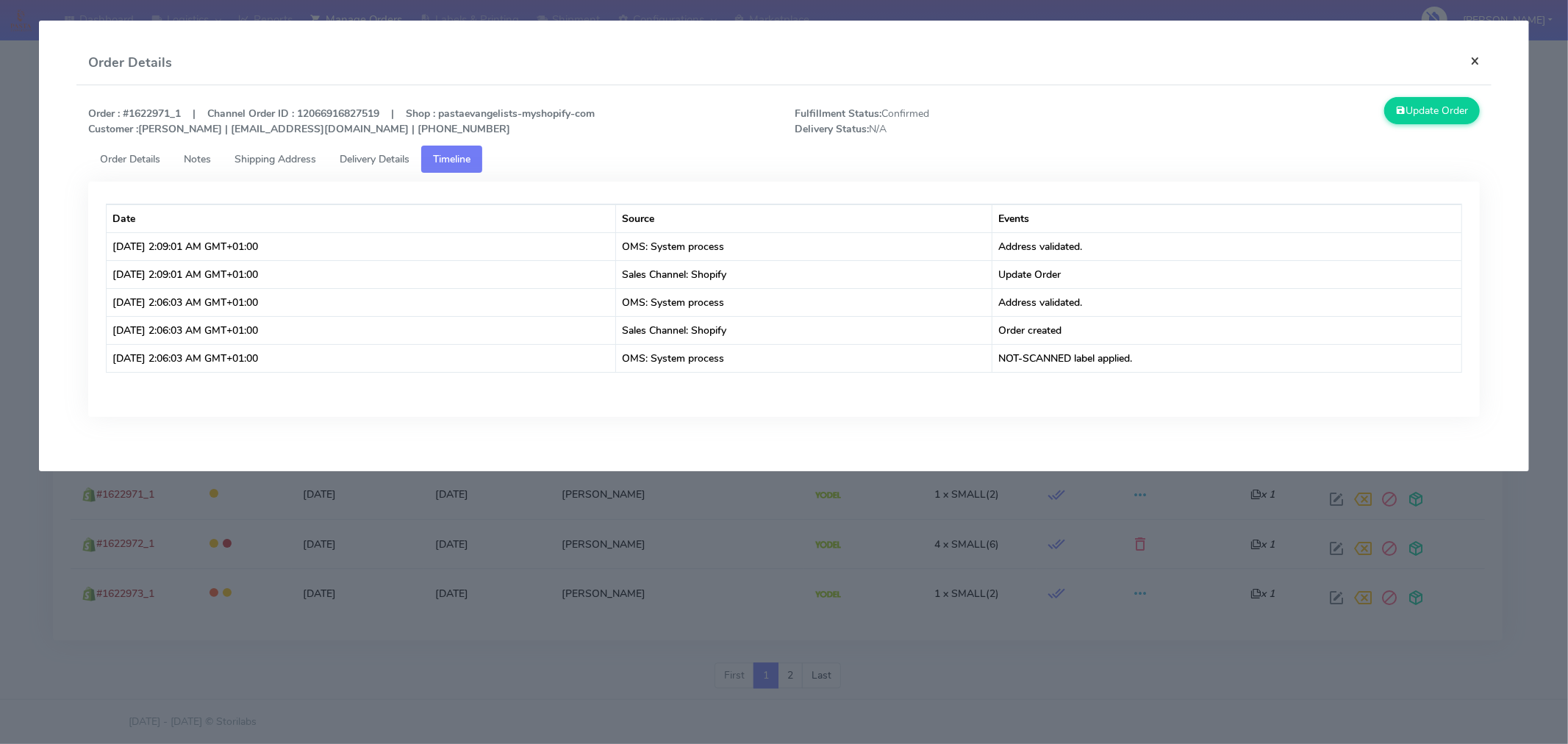
click at [1473, 63] on button "×" at bounding box center [1475, 60] width 33 height 39
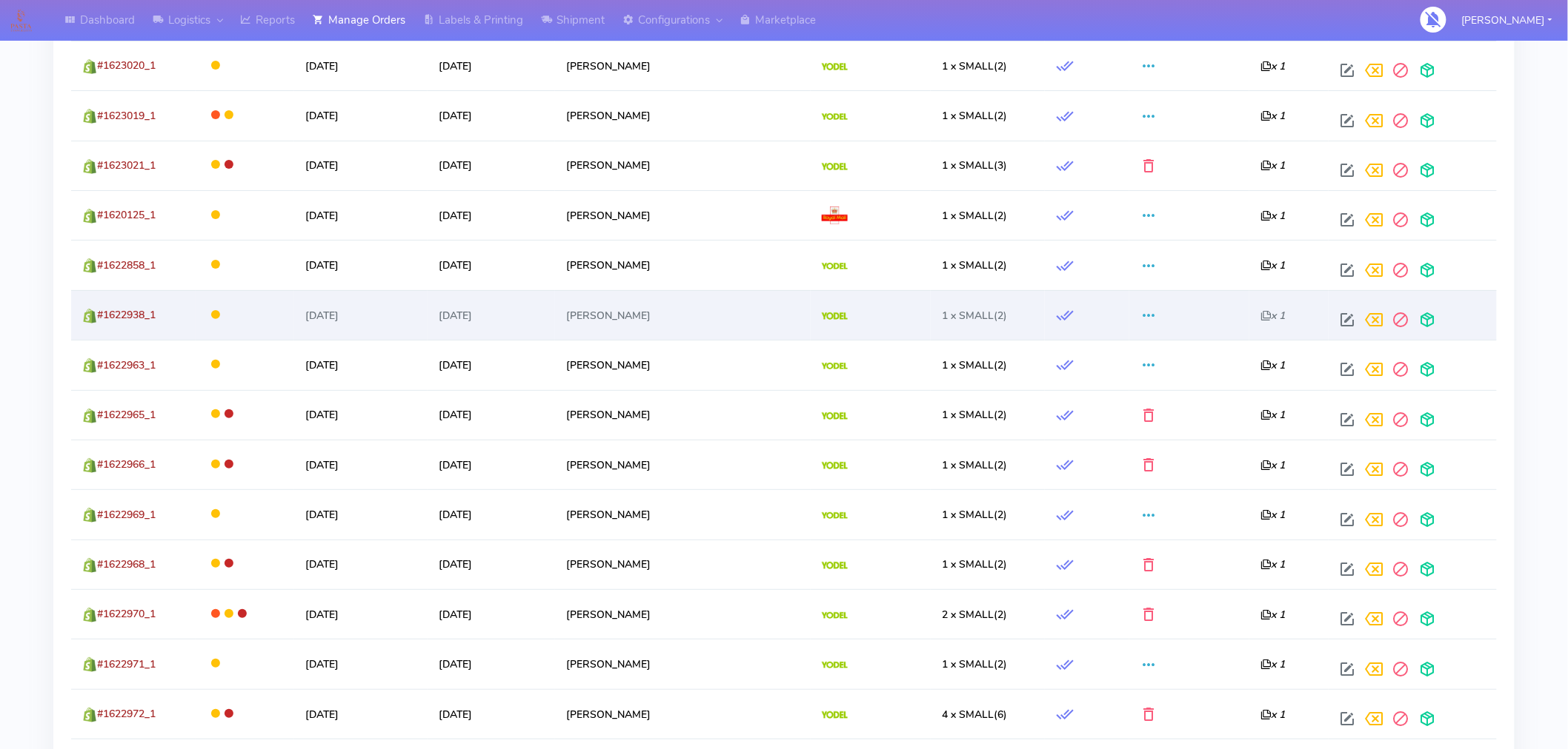
scroll to position [2329, 0]
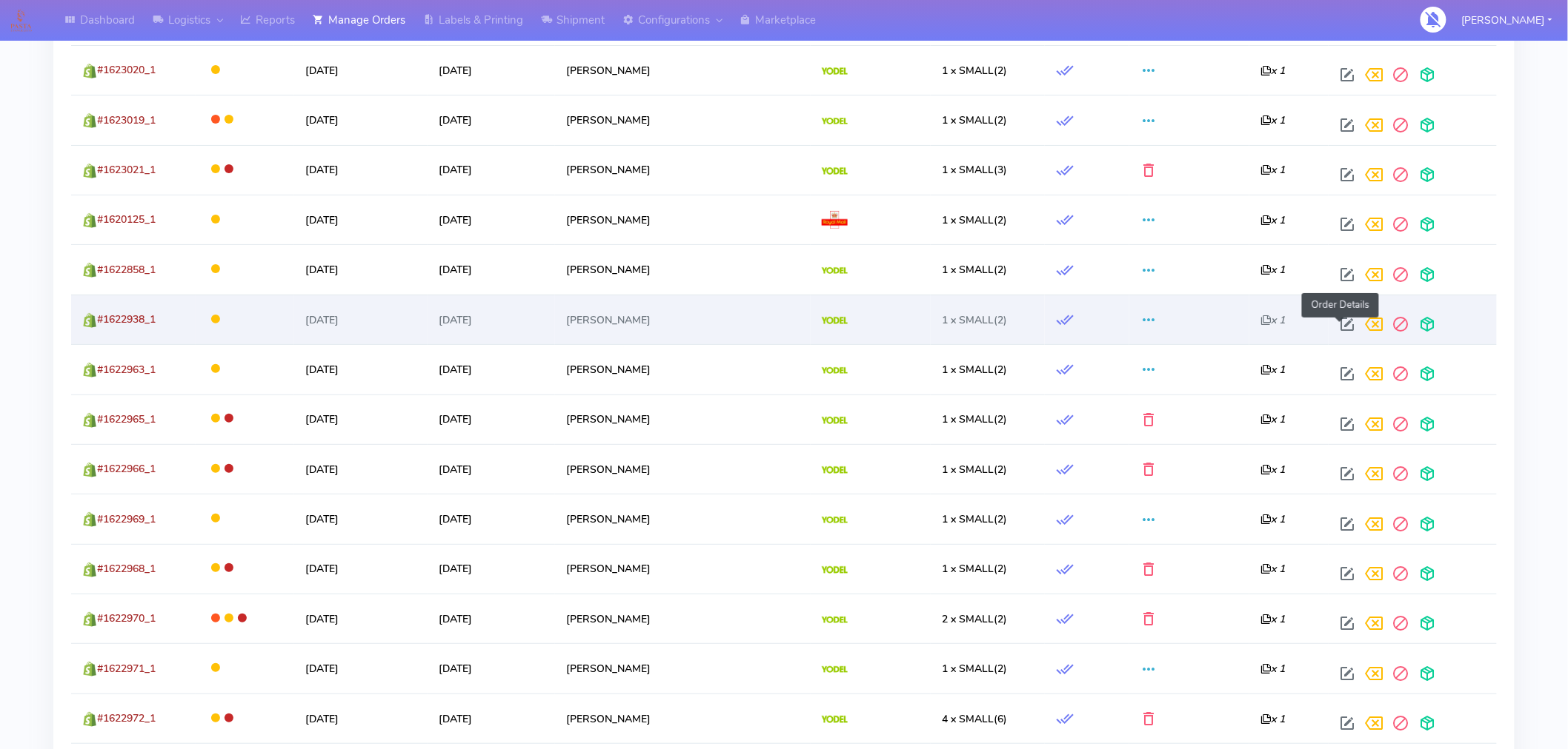
click at [1340, 329] on span at bounding box center [1347, 328] width 27 height 14
select select "5"
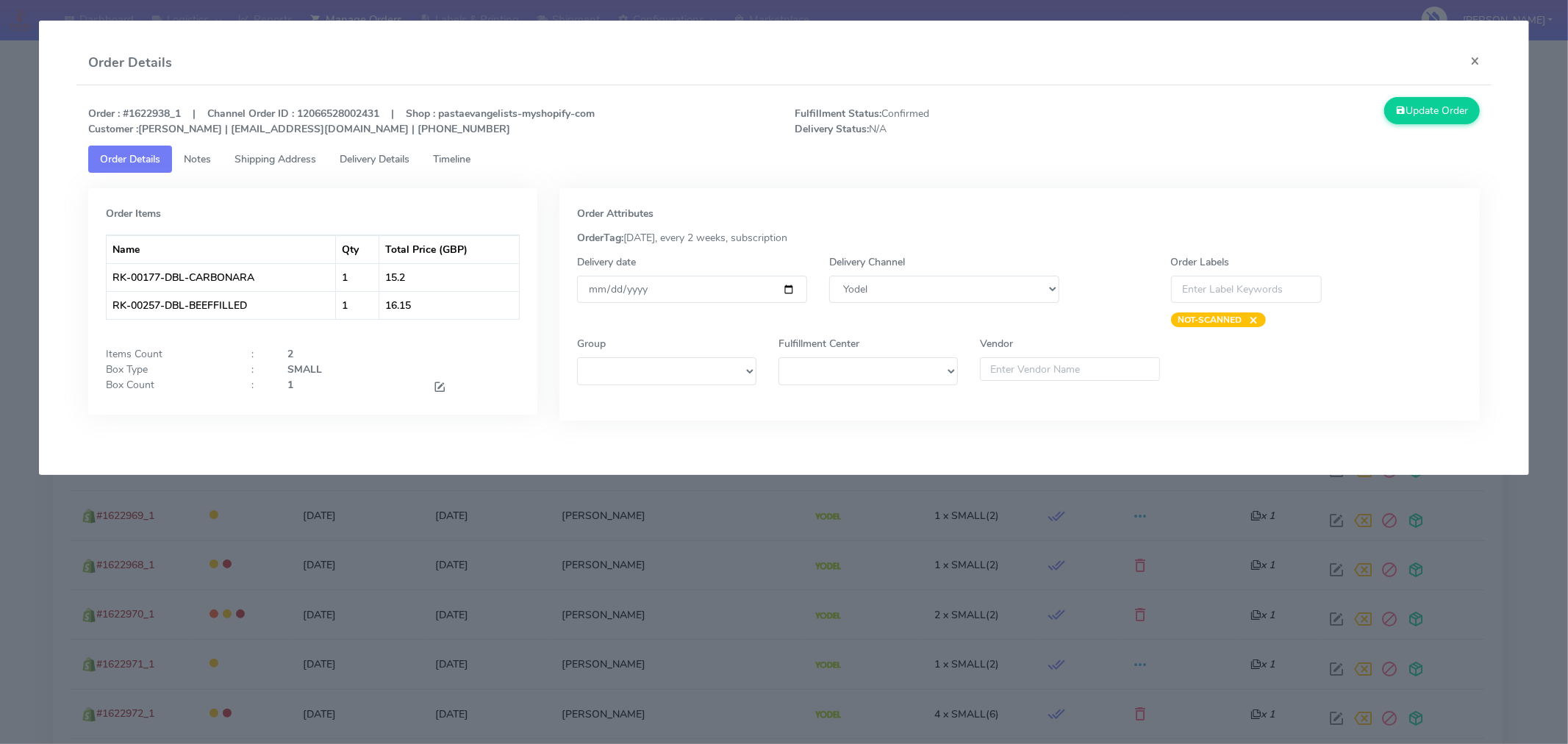
click at [460, 160] on span "Timeline" at bounding box center [451, 159] width 37 height 14
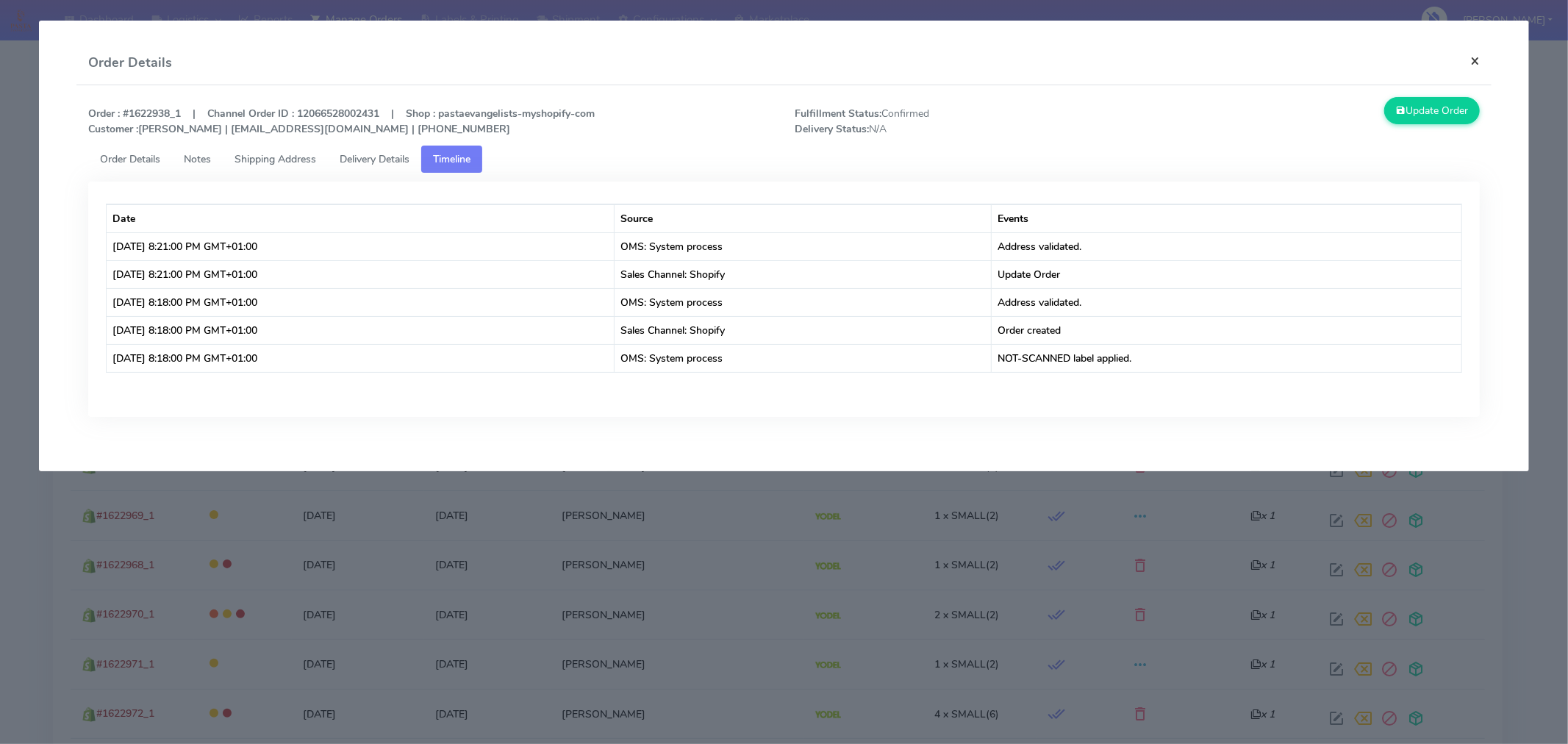
click at [1478, 64] on button "×" at bounding box center [1475, 60] width 33 height 39
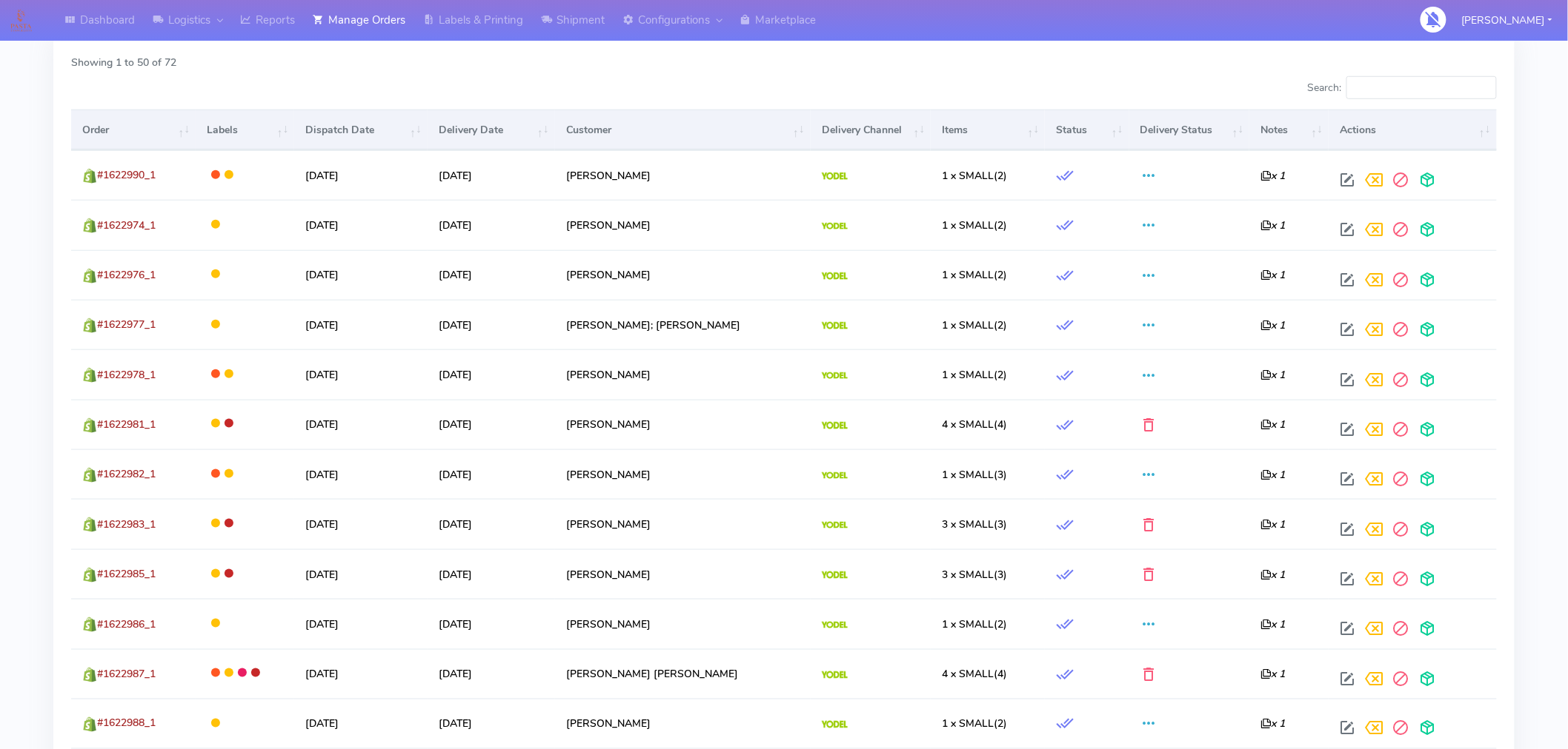
scroll to position [0, 0]
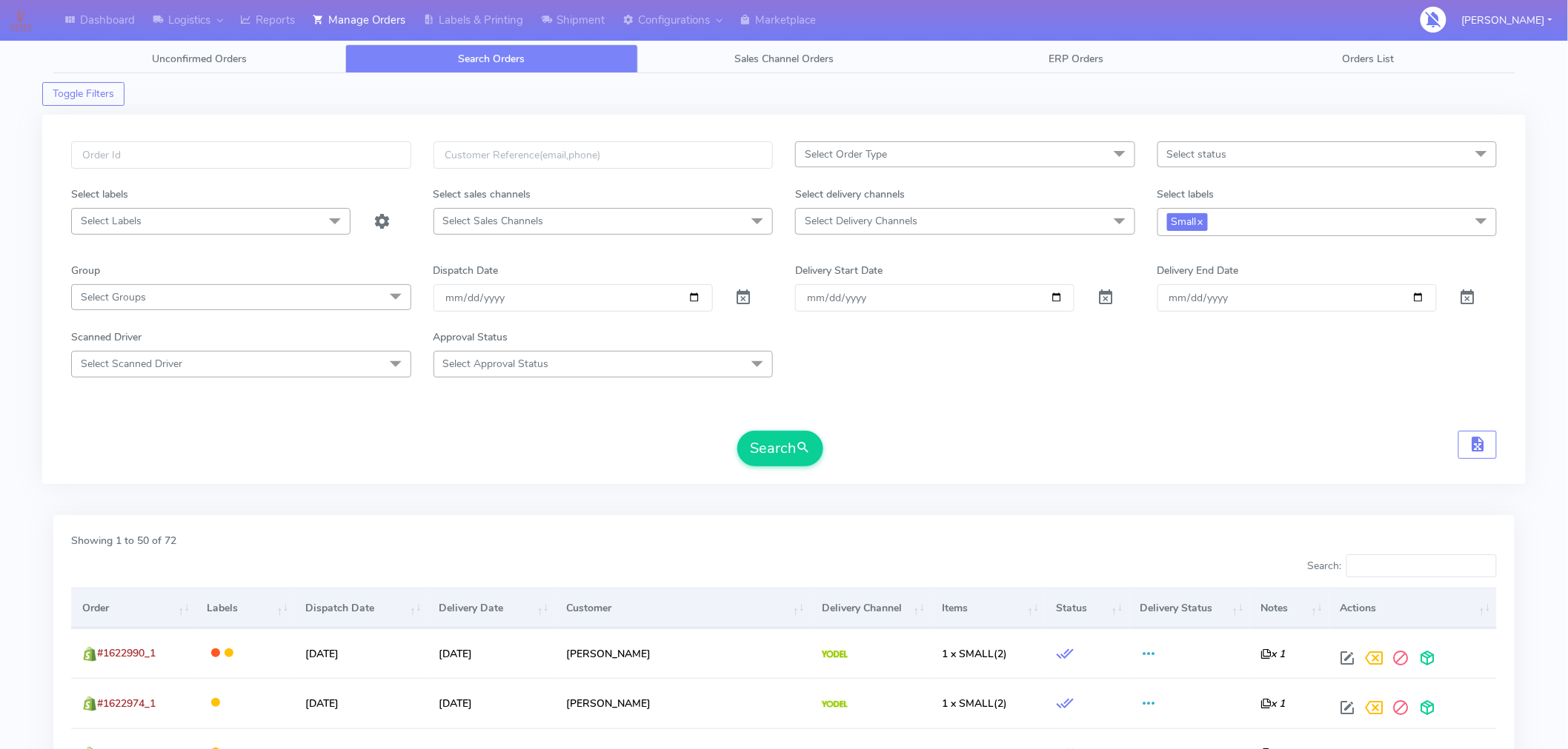
click at [1152, 606] on th "Delivery Status" at bounding box center [1189, 608] width 121 height 40
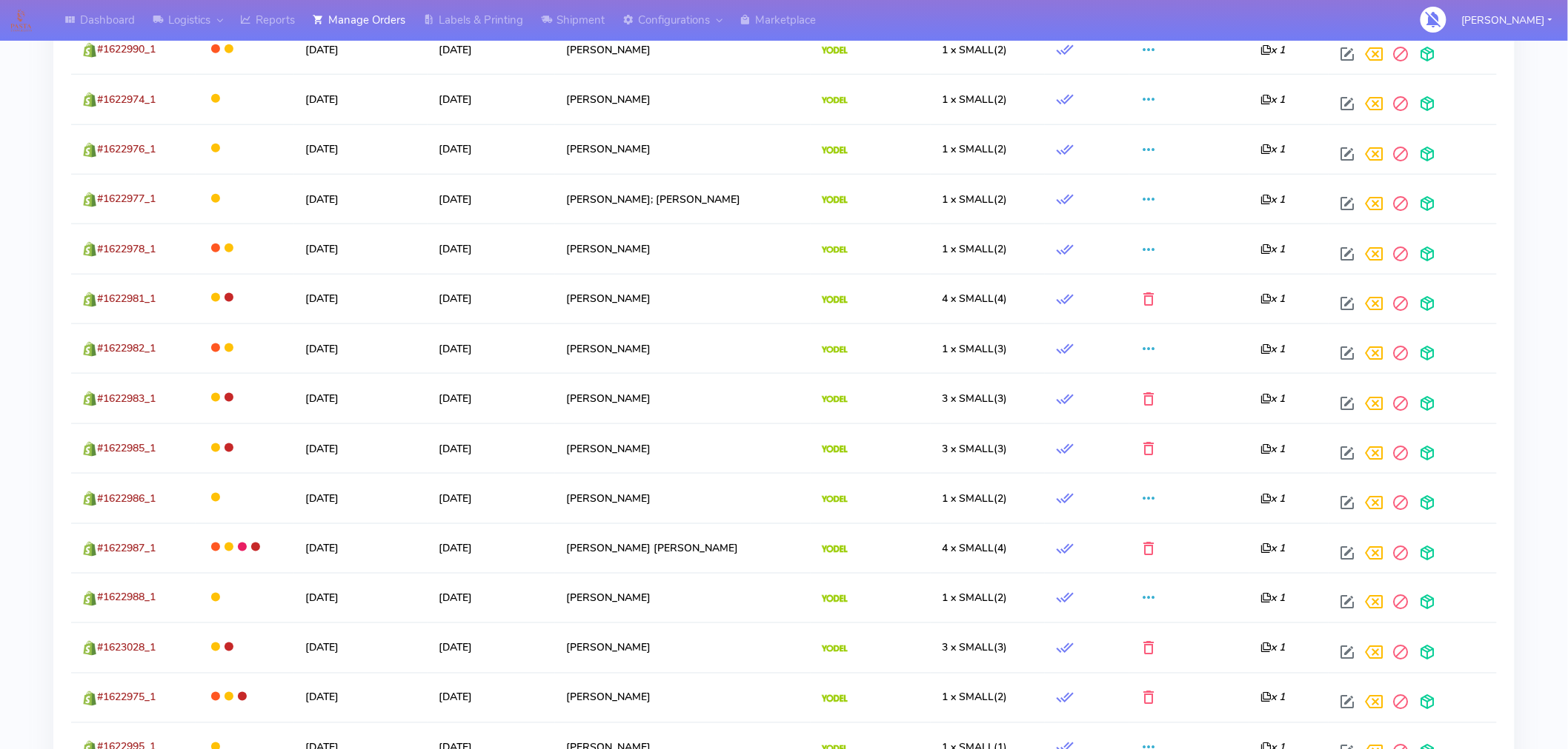
scroll to position [603, 0]
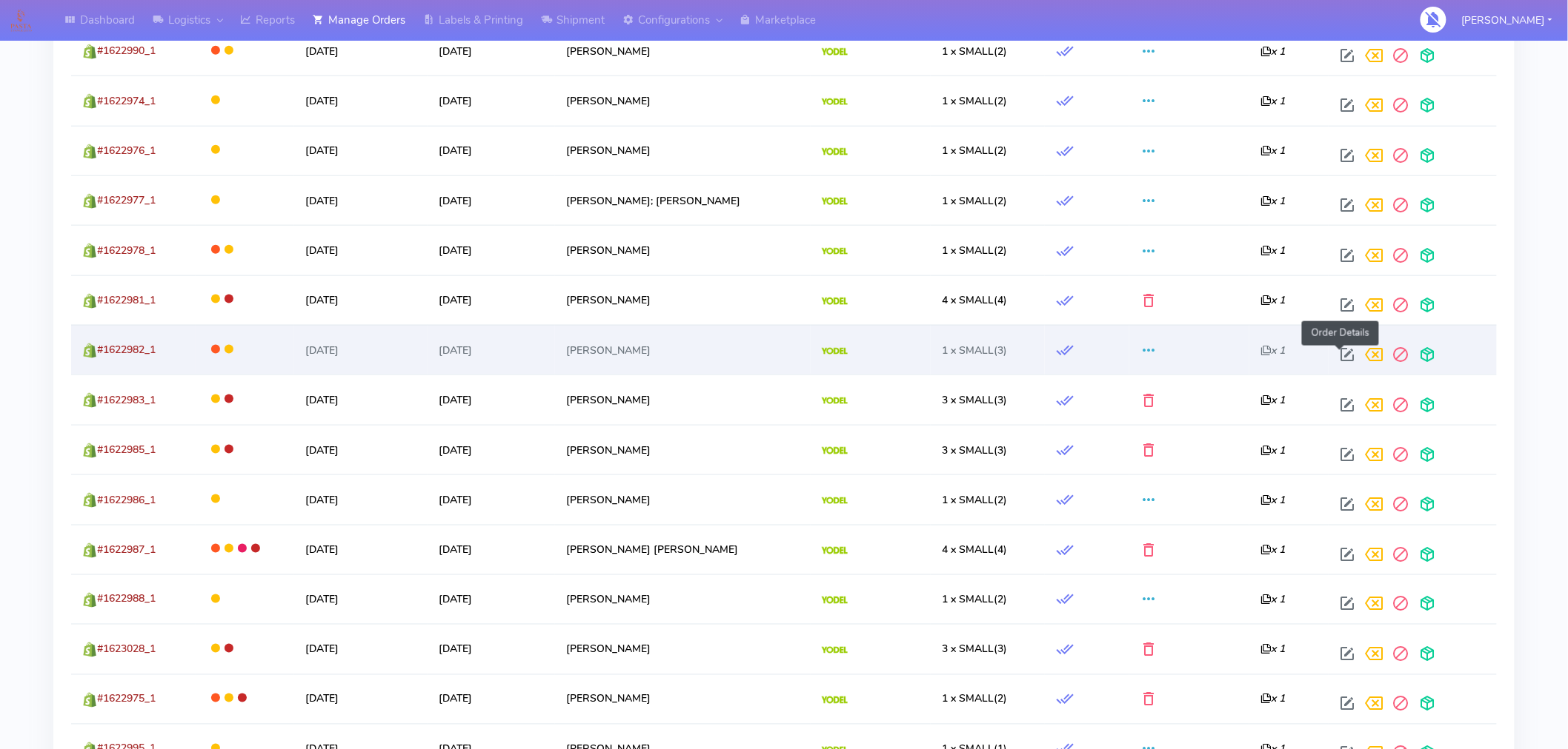
click at [1342, 354] on span at bounding box center [1347, 358] width 27 height 14
select select "5"
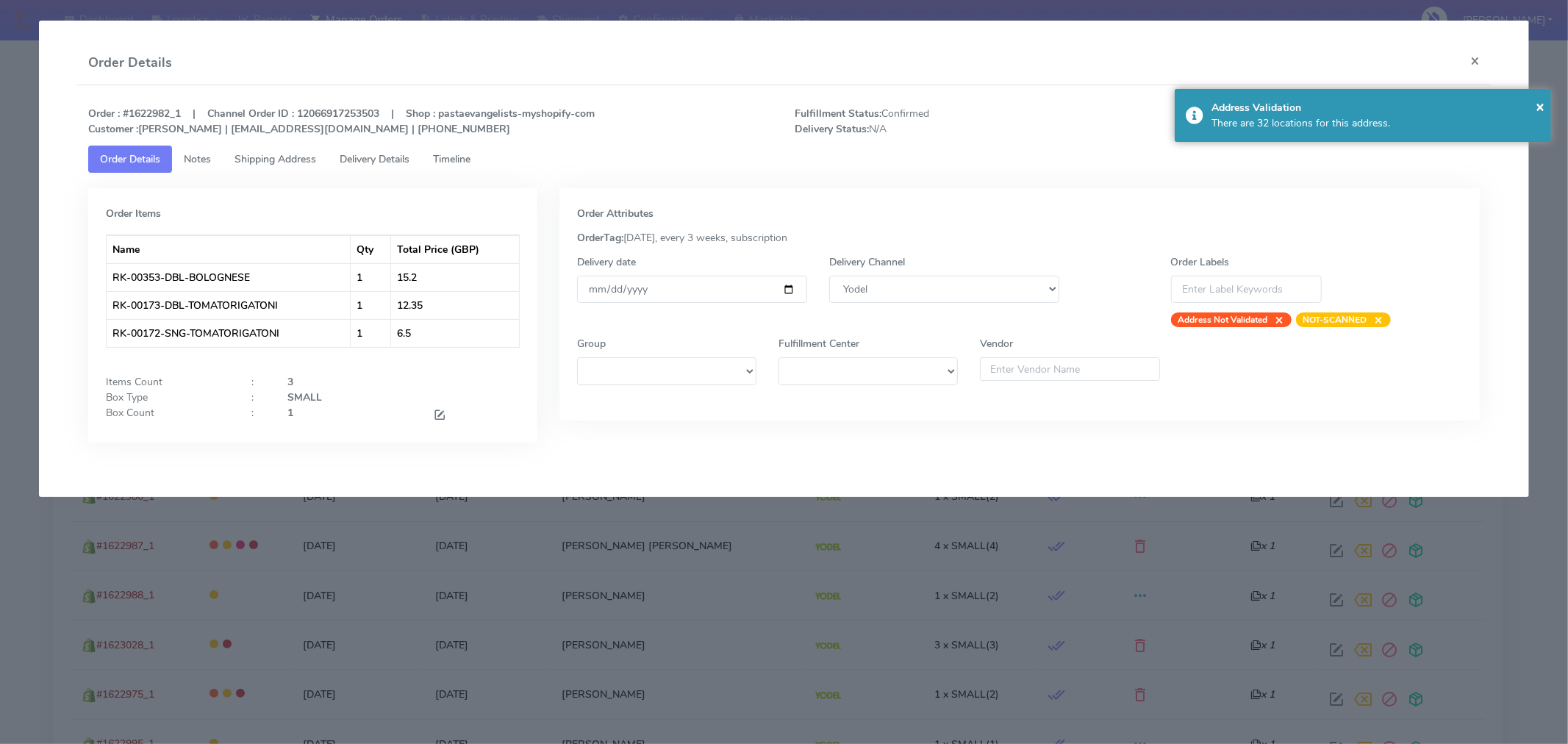
click at [461, 165] on span "Timeline" at bounding box center [451, 159] width 37 height 14
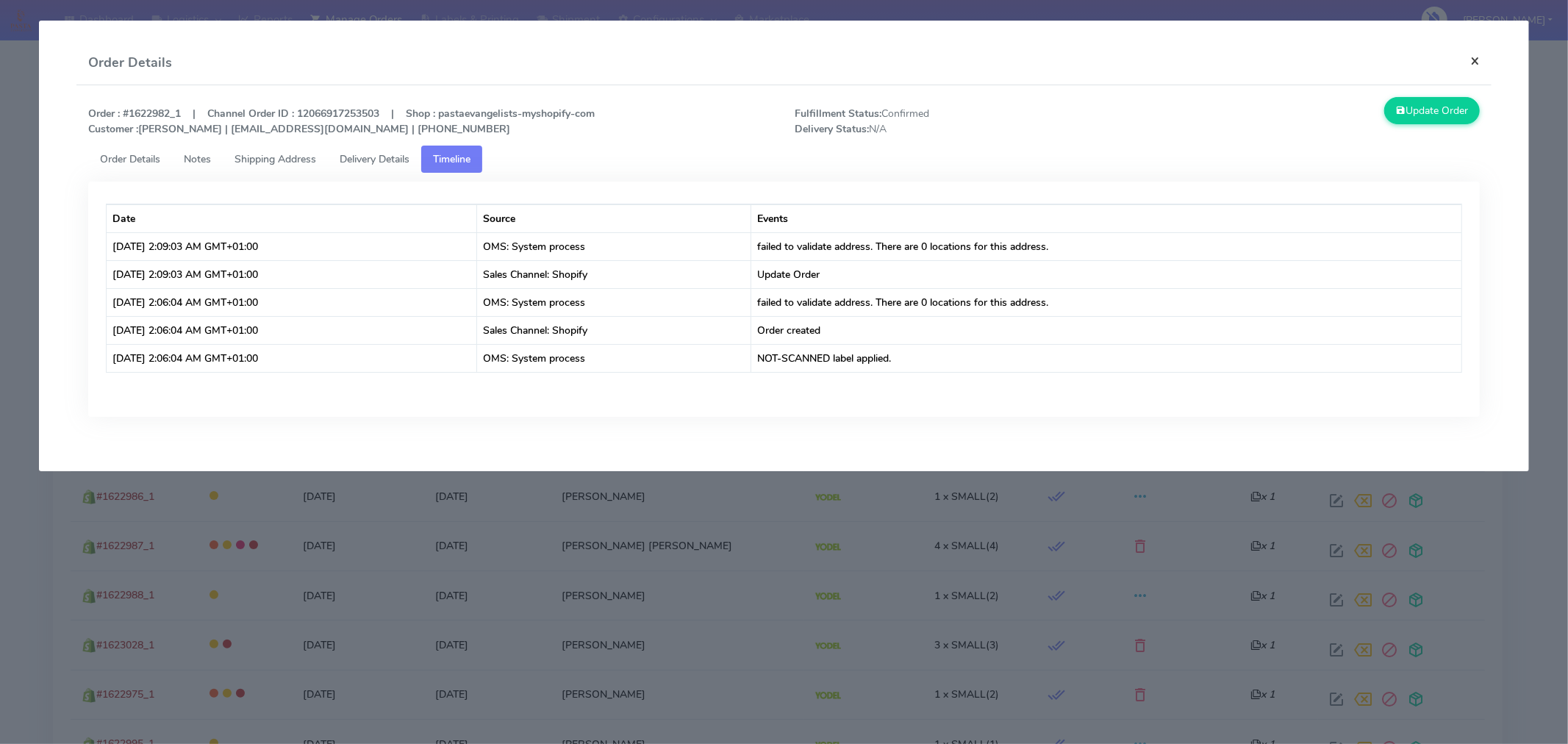
click at [1478, 61] on button "×" at bounding box center [1475, 60] width 33 height 39
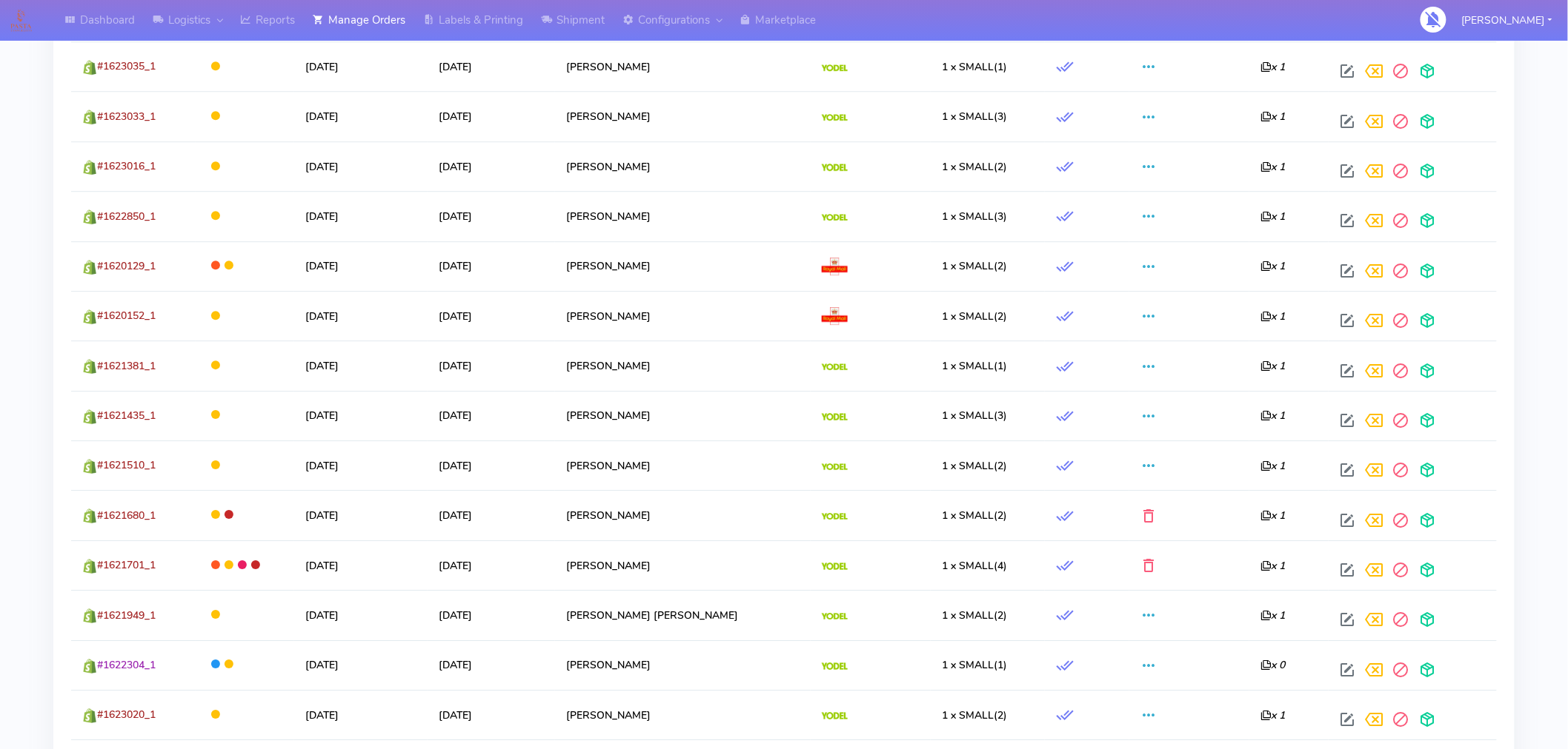
scroll to position [1671, 0]
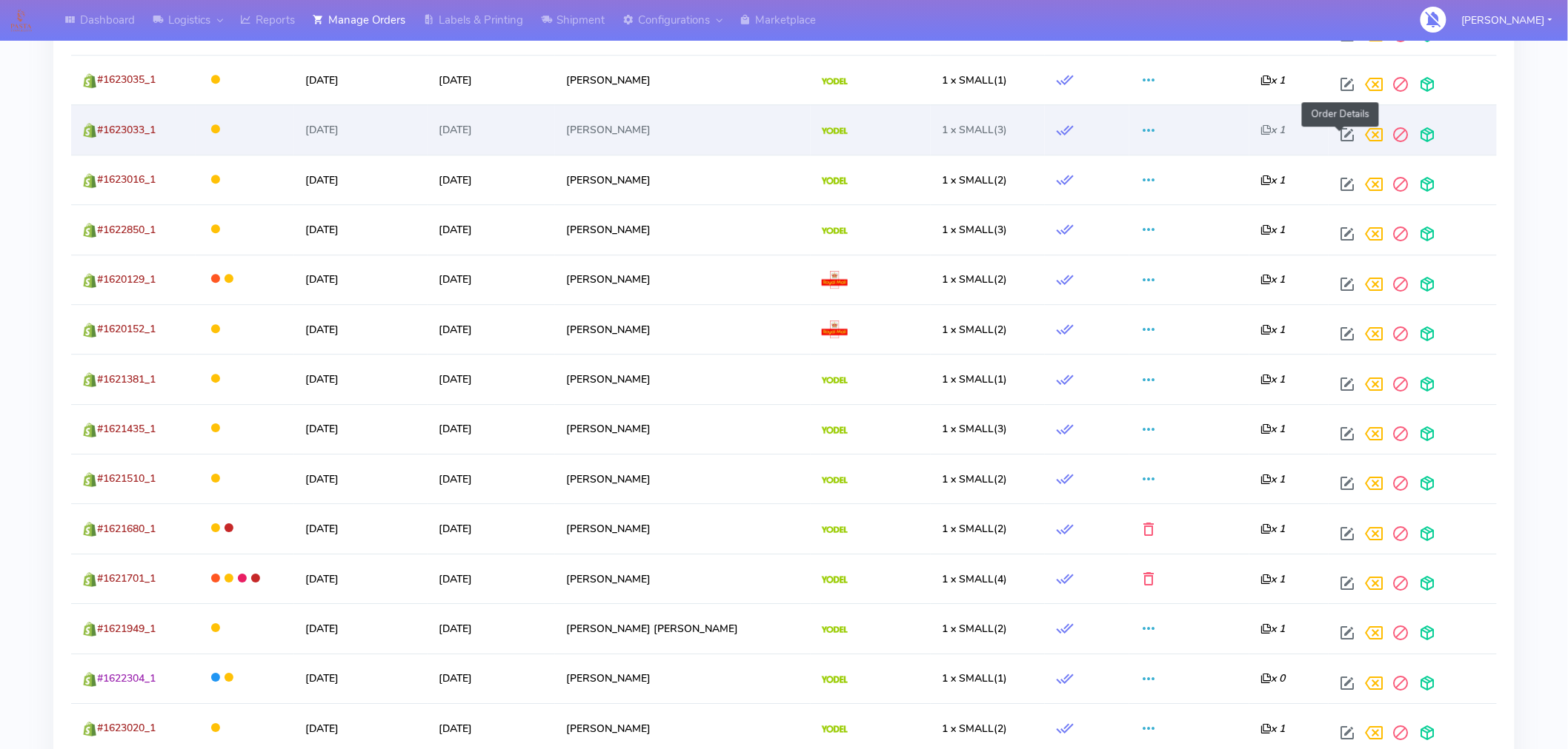
click at [1339, 134] on span at bounding box center [1347, 138] width 27 height 14
select select "5"
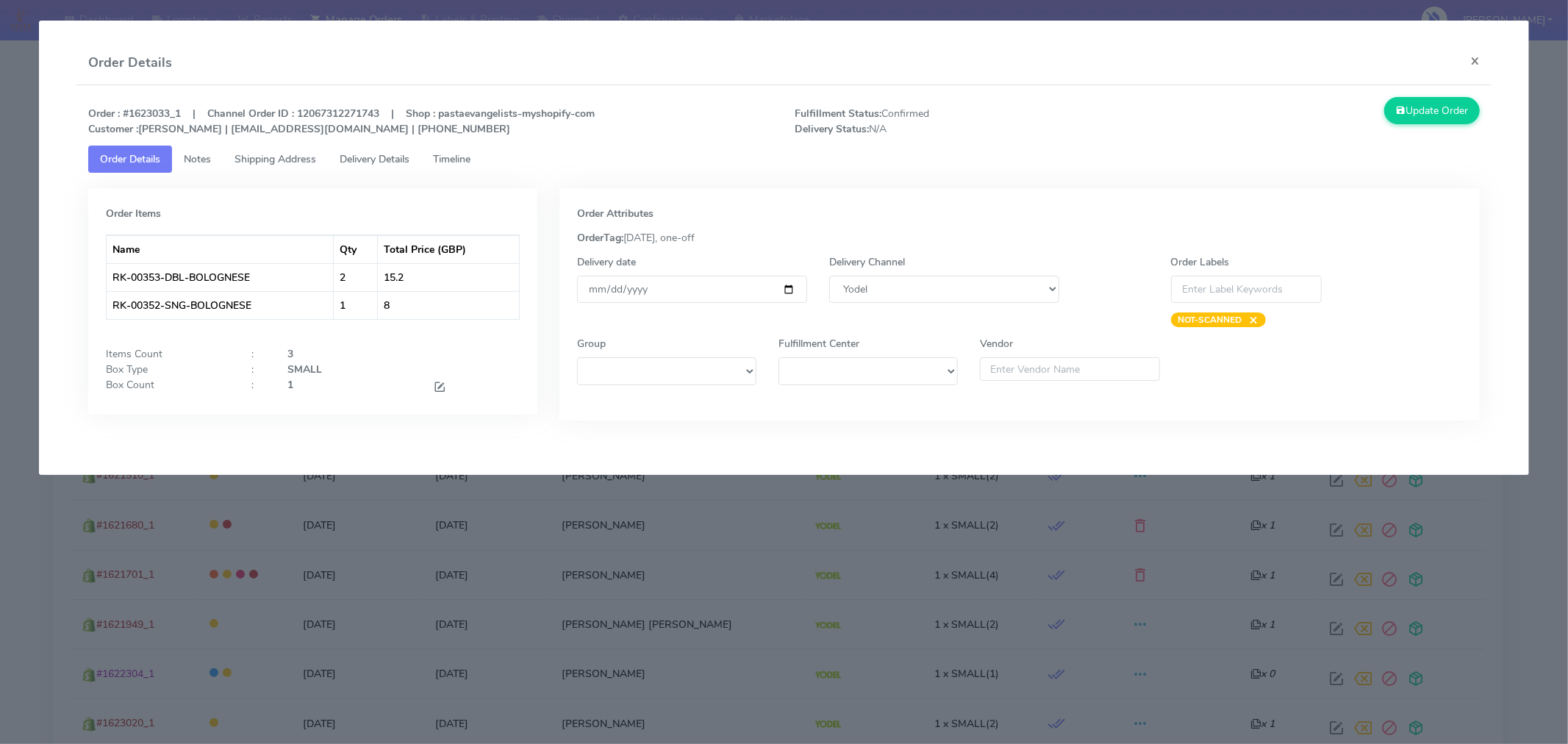
click at [453, 161] on span "Timeline" at bounding box center [451, 159] width 37 height 14
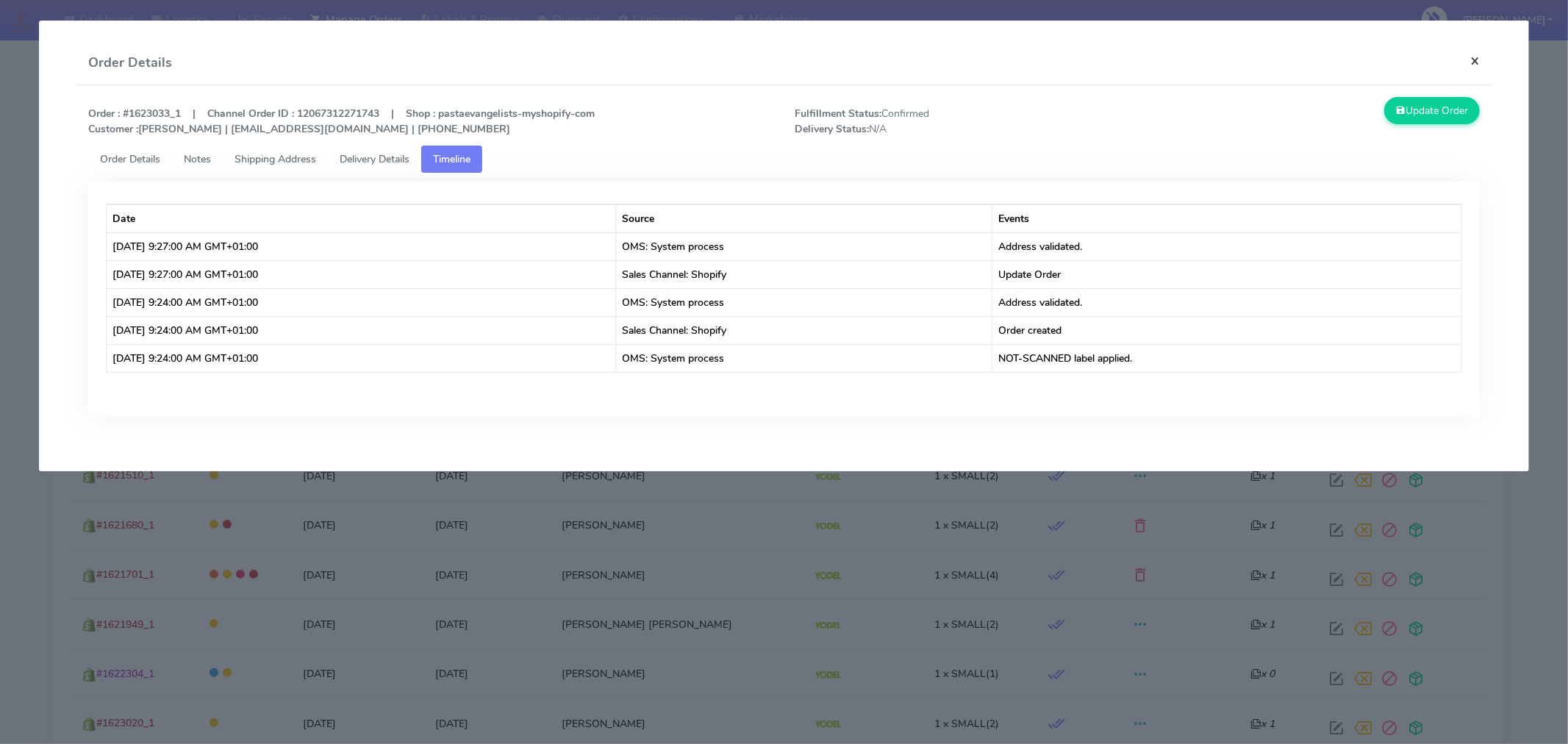
click at [1480, 60] on button "×" at bounding box center [1475, 60] width 33 height 39
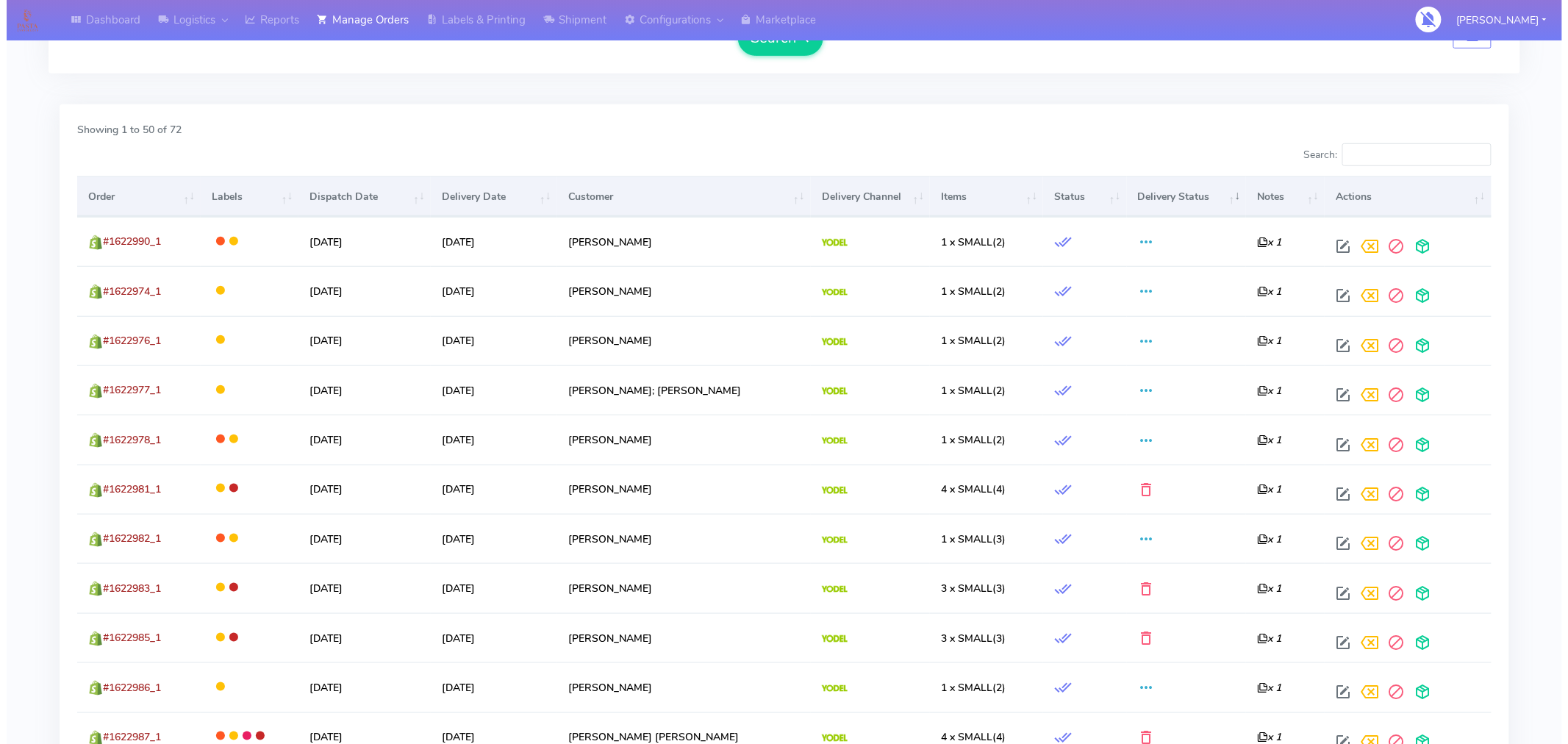
scroll to position [0, 0]
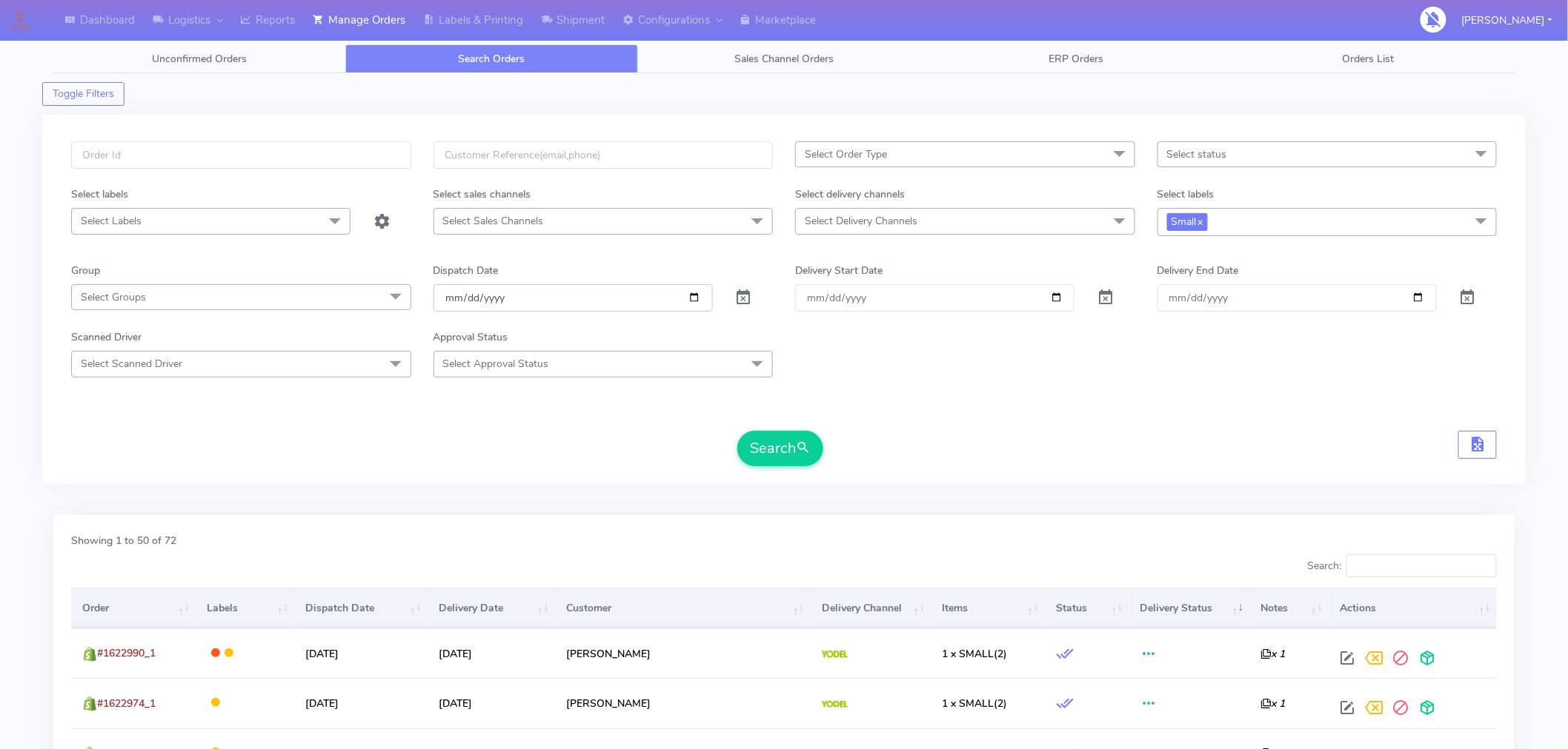
click at [693, 295] on input "[DATE]" at bounding box center [573, 297] width 279 height 27
type input "[DATE]"
click at [1202, 220] on link "x" at bounding box center [1200, 221] width 7 height 16
click at [1210, 159] on span "Select status" at bounding box center [1196, 155] width 60 height 14
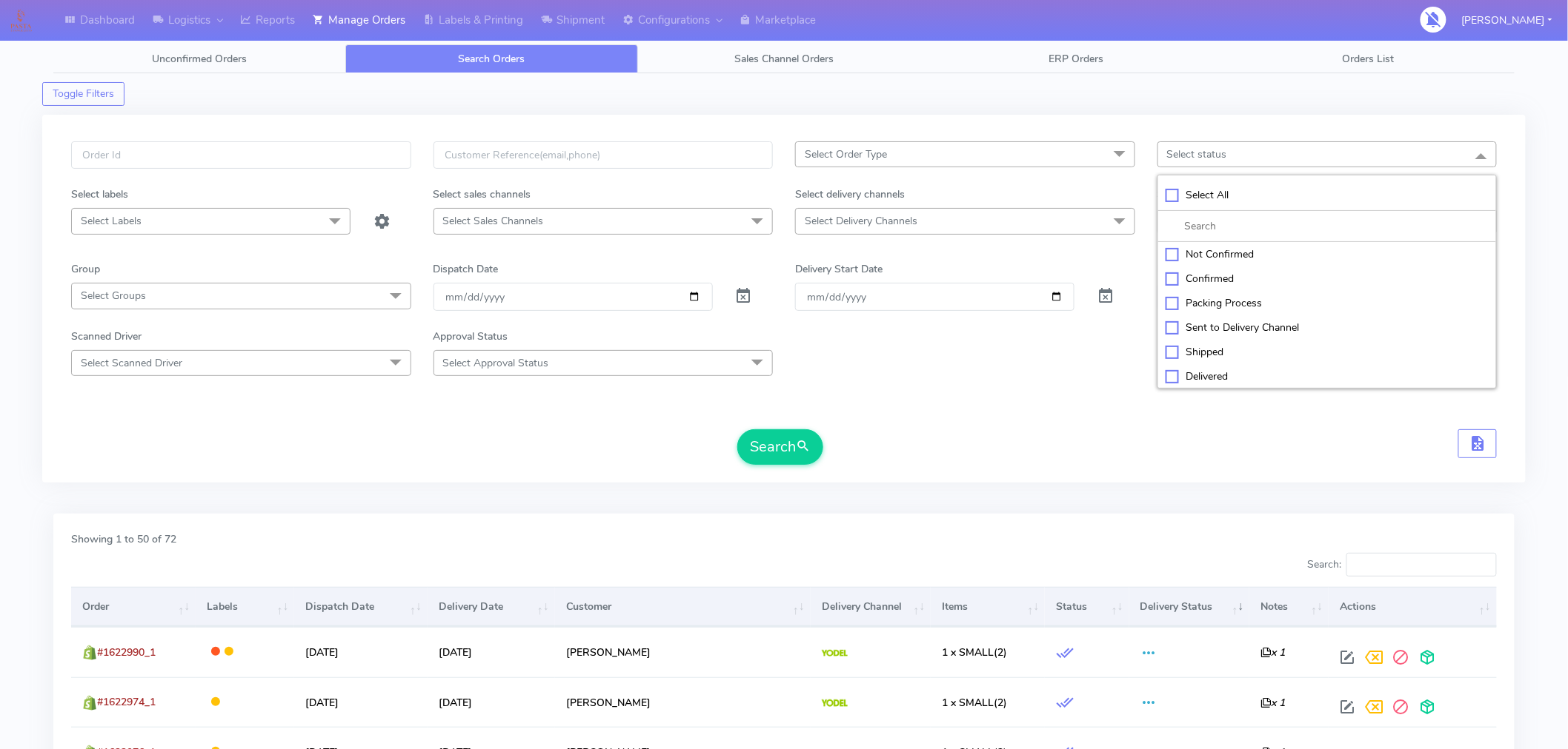
click at [1195, 275] on div "Confirmed" at bounding box center [1328, 279] width 324 height 16
checkbox input "true"
click at [899, 216] on span "Select Delivery Channels" at bounding box center [861, 221] width 113 height 14
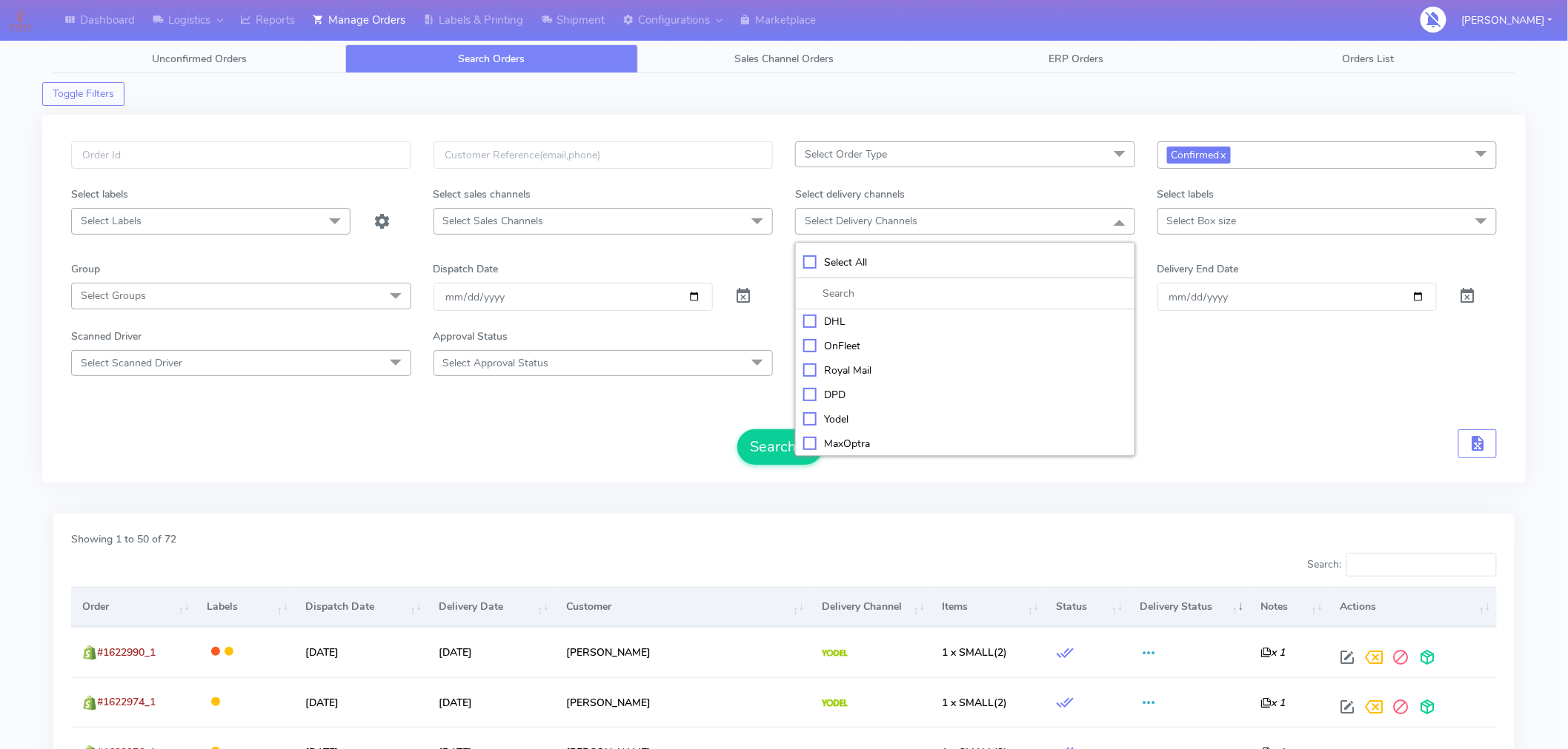
click at [1216, 386] on form "Select Order Type Select All MEALS ATAVI One Off Pasta Club Gift Kit Event Unkn…" at bounding box center [784, 303] width 1425 height 323
click at [797, 452] on span "submit" at bounding box center [803, 447] width 15 height 20
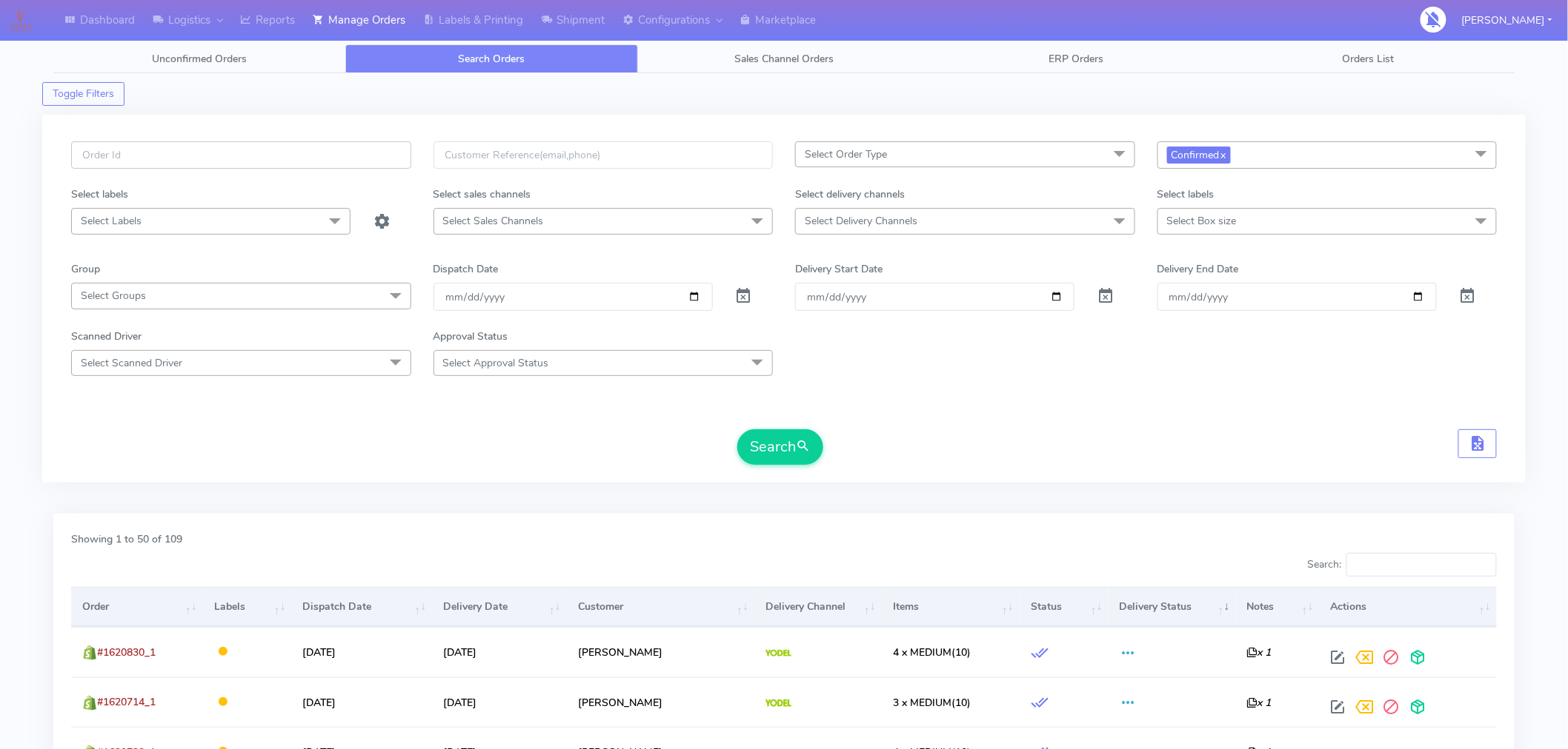
click at [289, 149] on input "text" at bounding box center [240, 155] width 340 height 27
paste input "#1620470_1"
type input "#1620470_1"
click at [772, 440] on button "Search" at bounding box center [780, 447] width 86 height 36
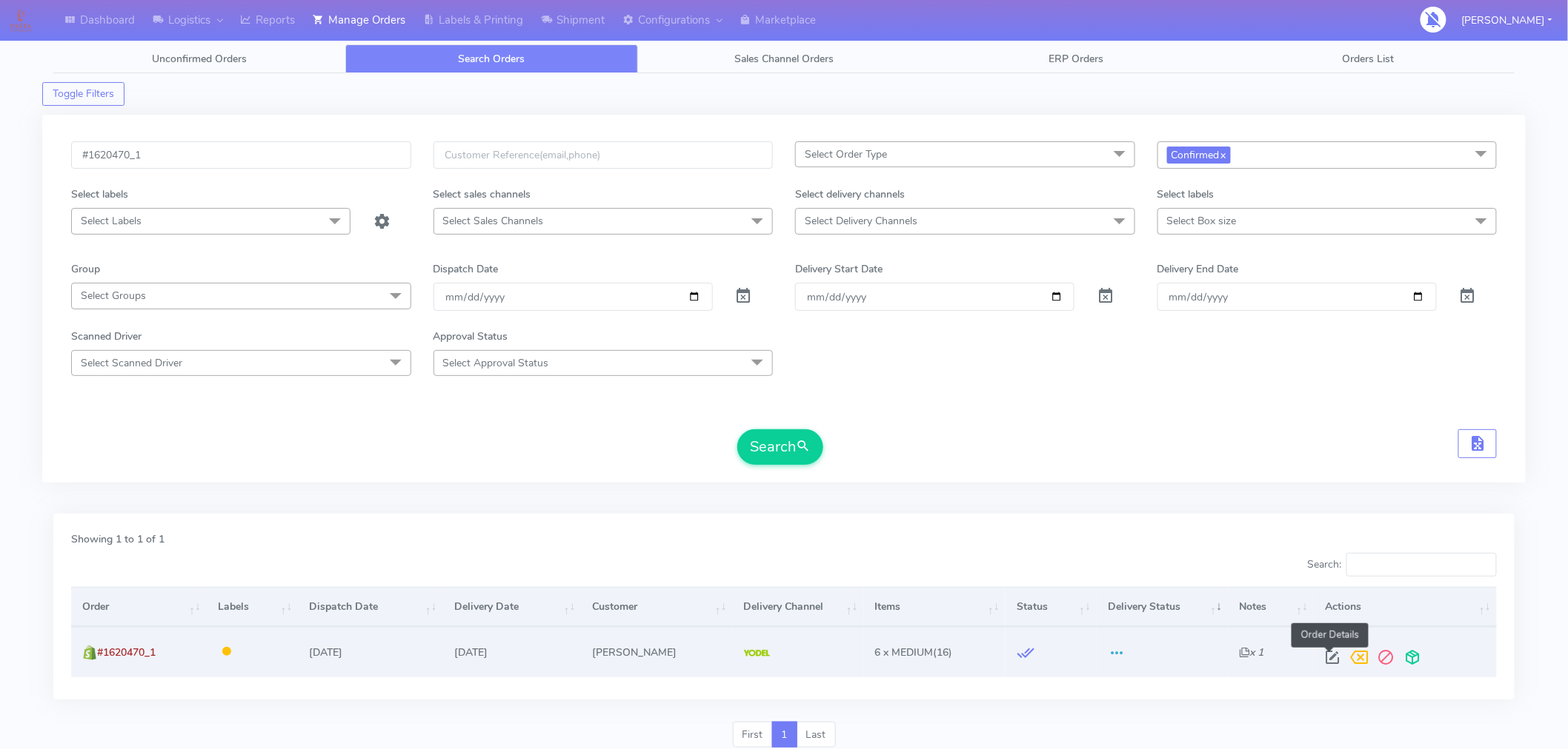
click at [1330, 659] on span at bounding box center [1333, 661] width 27 height 14
select select "5"
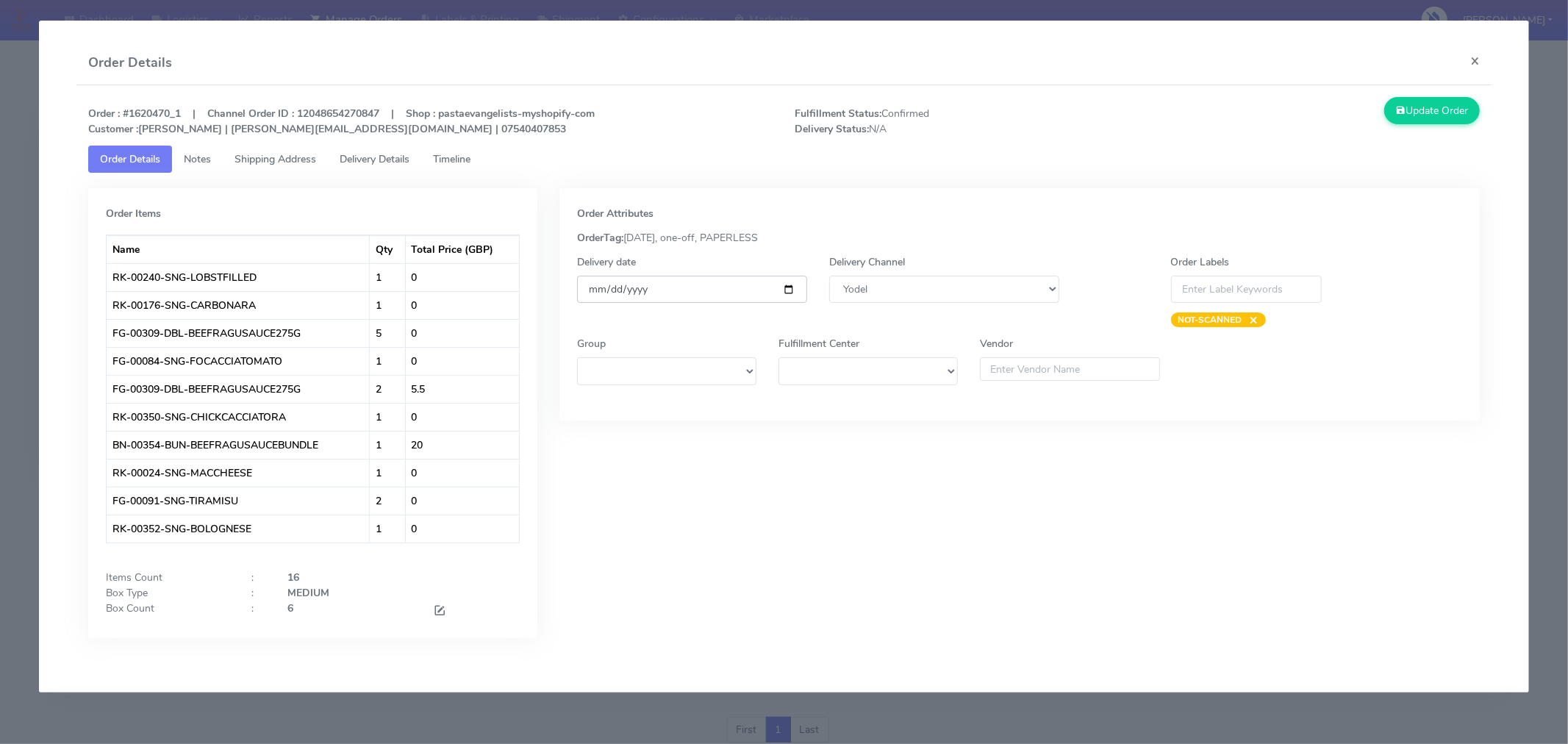
click at [790, 288] on input "[DATE]" at bounding box center [692, 289] width 230 height 27
type input "[DATE]"
click at [439, 608] on span at bounding box center [439, 612] width 13 height 14
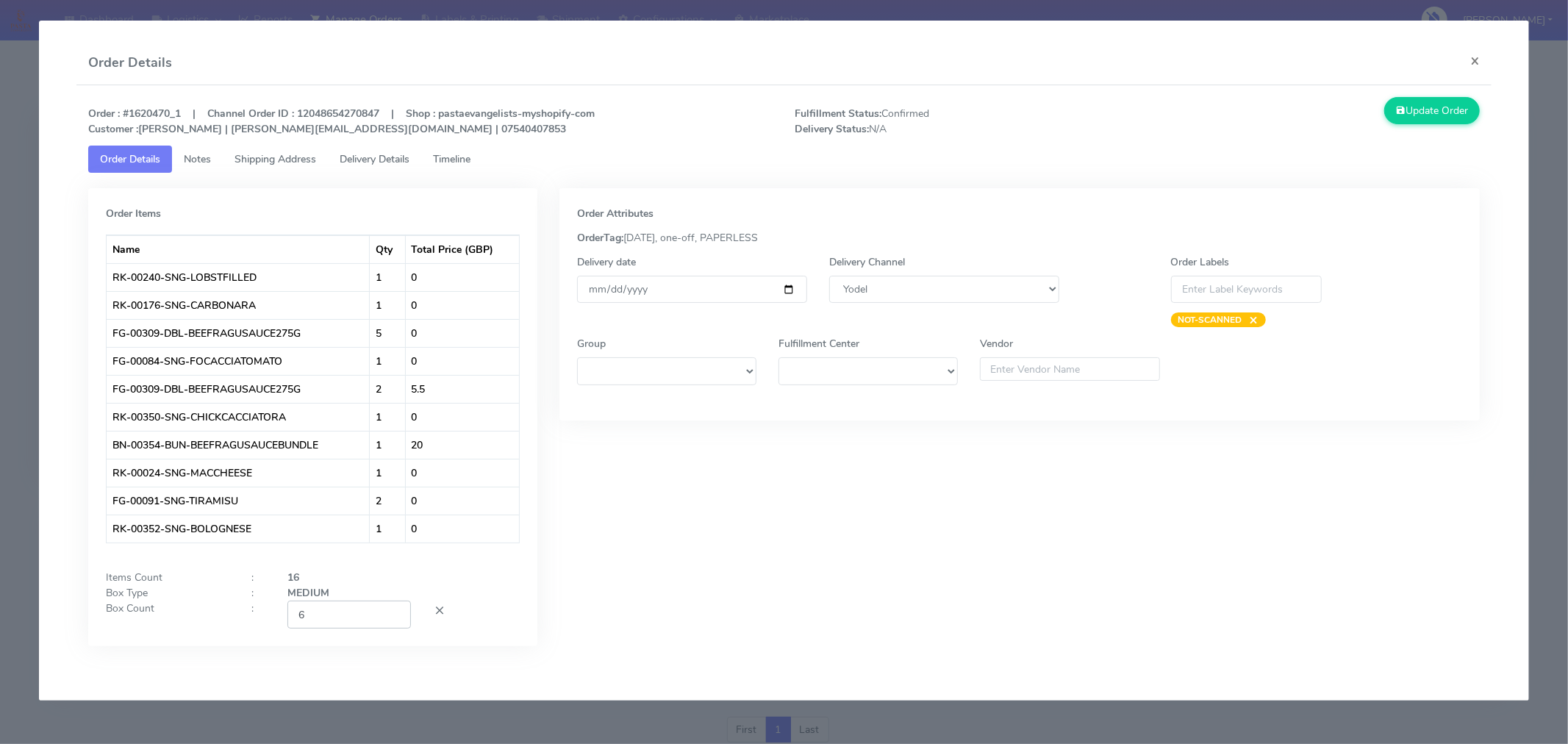
click at [334, 607] on input "6" at bounding box center [349, 614] width 123 height 27
type input "2"
type input "3"
click at [678, 622] on div "Order Attributes OrderTag: [DATE], one-off, PAPERLESS Delivery date [DATE] Deli…" at bounding box center [1020, 428] width 942 height 480
click at [1427, 112] on button "Update Order" at bounding box center [1432, 110] width 95 height 27
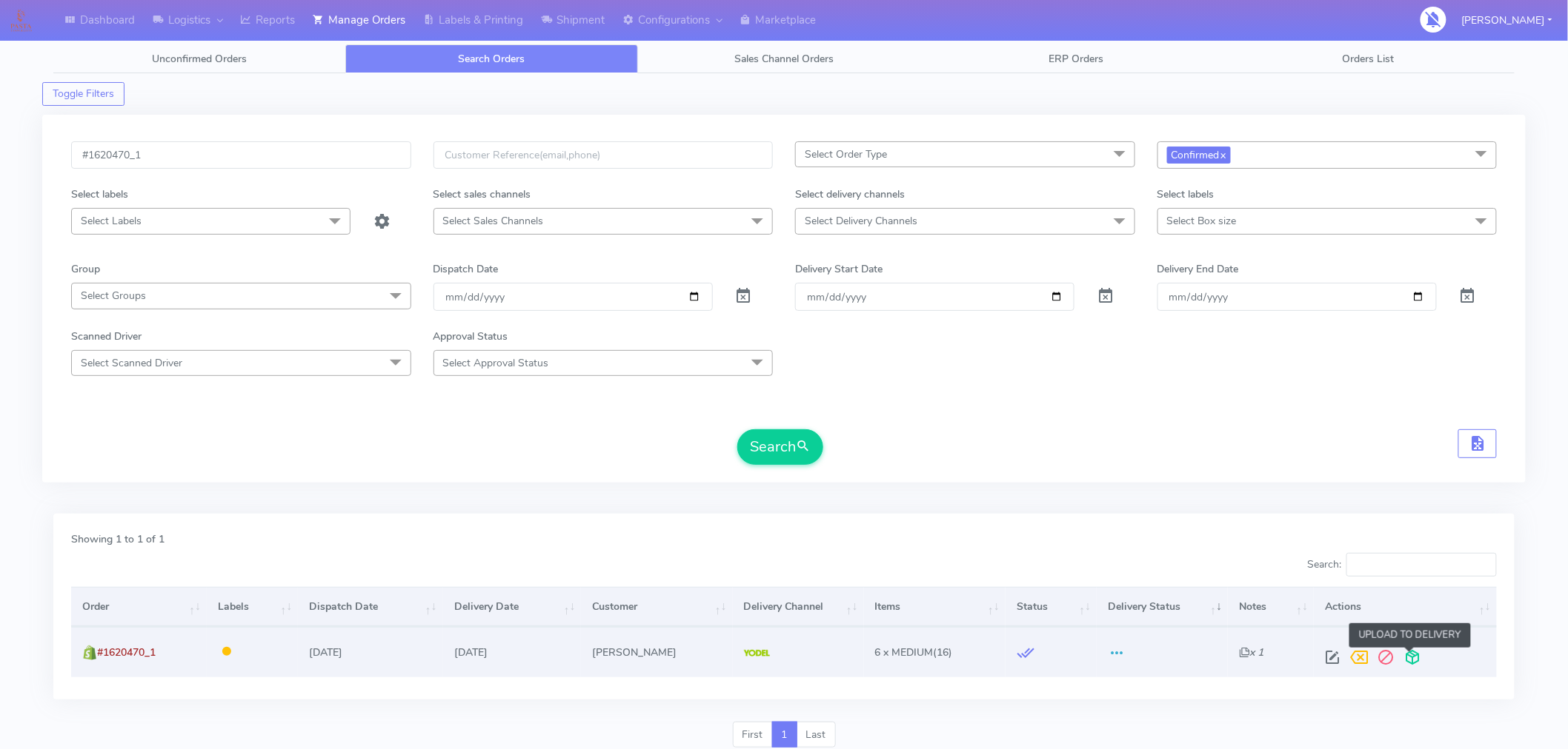
click at [1413, 662] on span at bounding box center [1412, 661] width 27 height 14
click at [240, 151] on input "#1620470_1" at bounding box center [240, 155] width 340 height 27
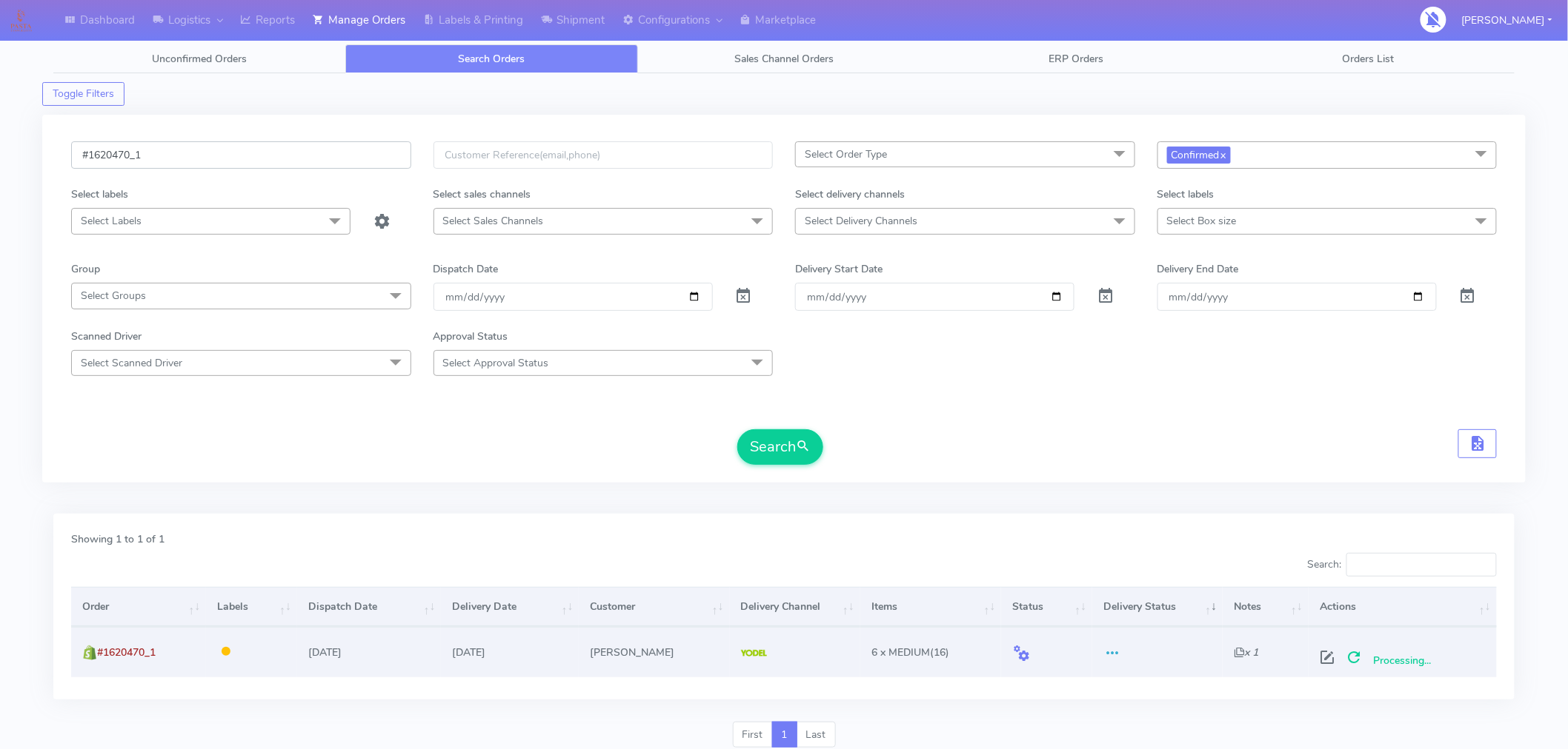
click at [240, 151] on input "#1620470_1" at bounding box center [240, 155] width 340 height 27
paste input "81"
type input "#1620481_1"
click at [784, 443] on button "Search" at bounding box center [780, 447] width 86 height 36
click at [1330, 661] on span at bounding box center [1333, 661] width 27 height 14
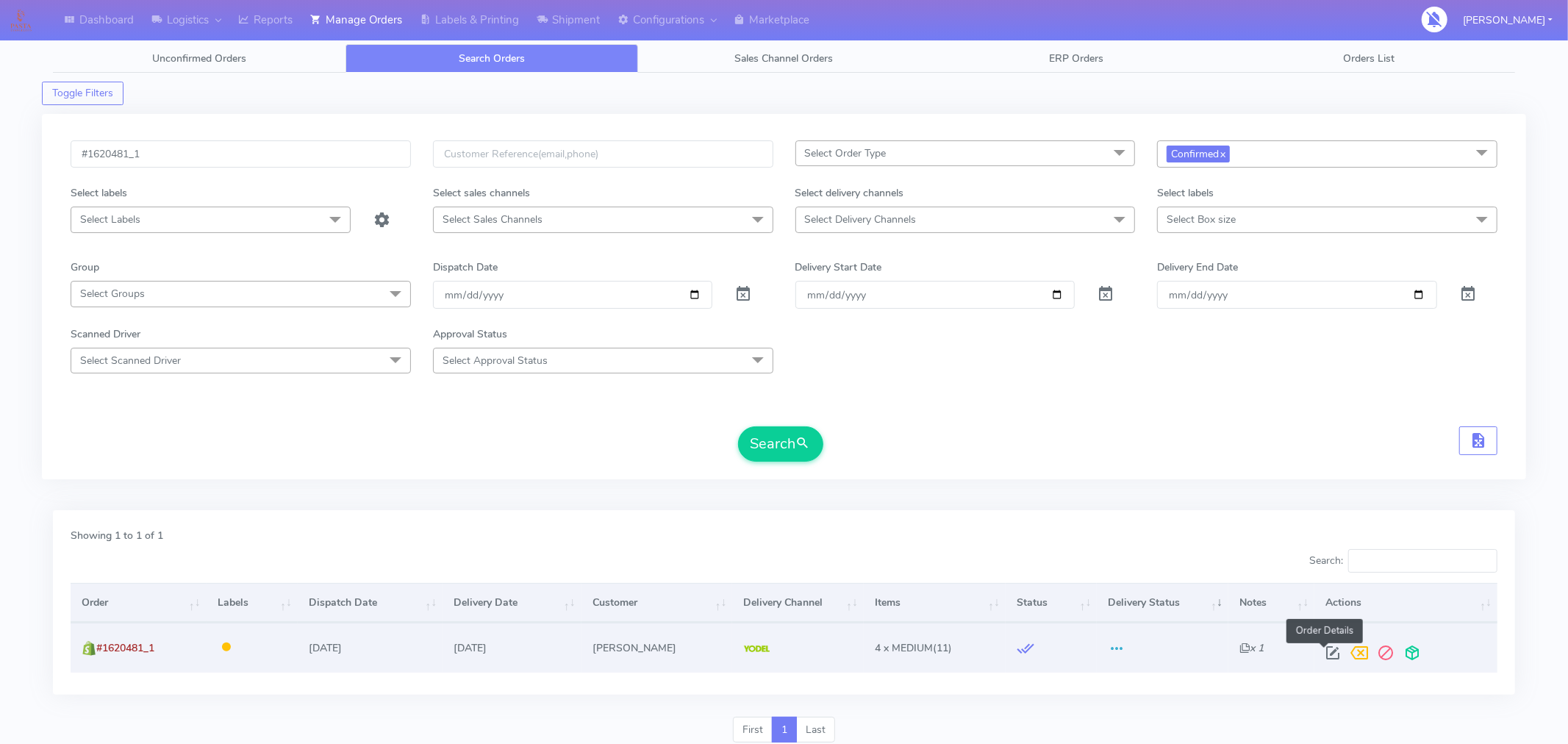
select select "5"
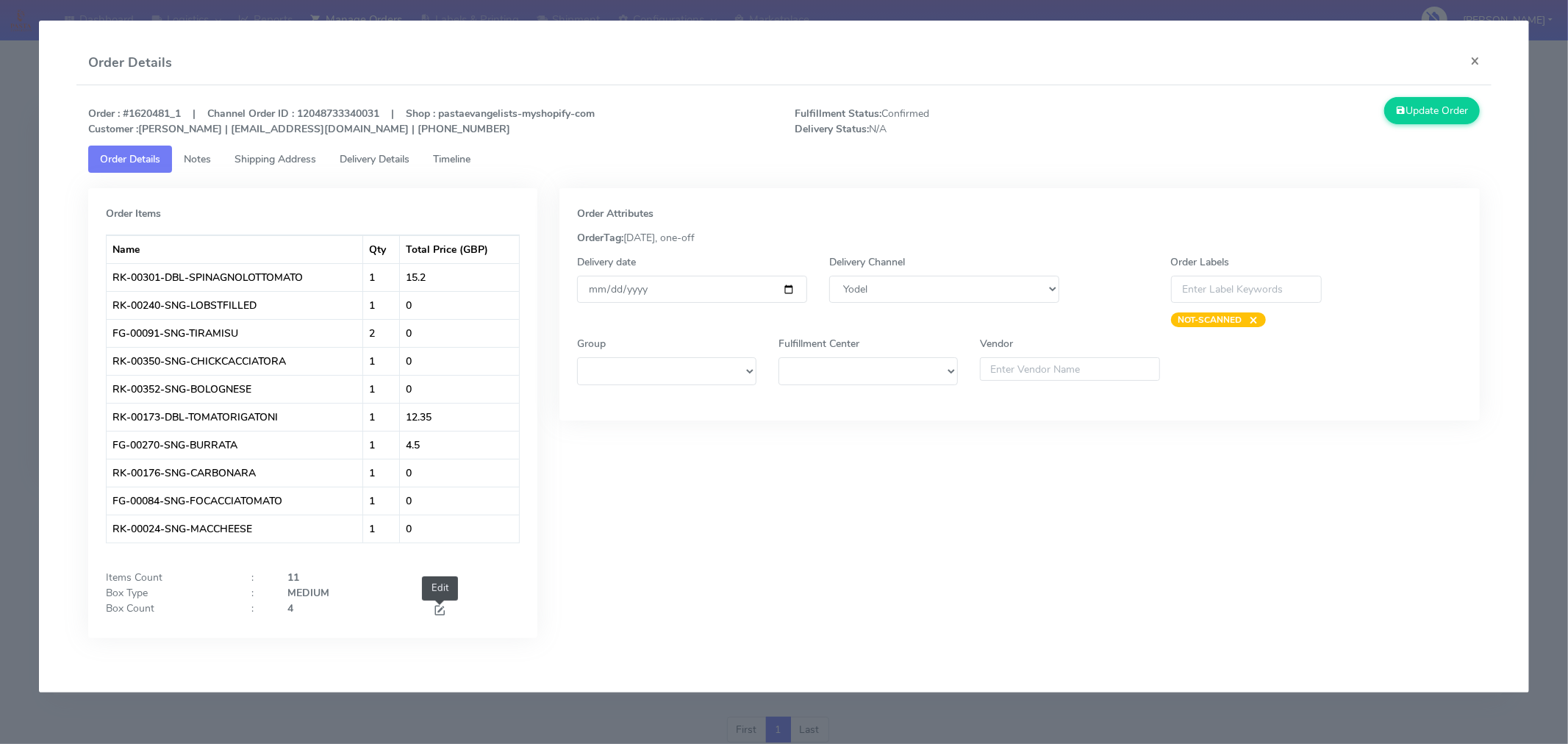
click at [439, 609] on span at bounding box center [439, 612] width 13 height 14
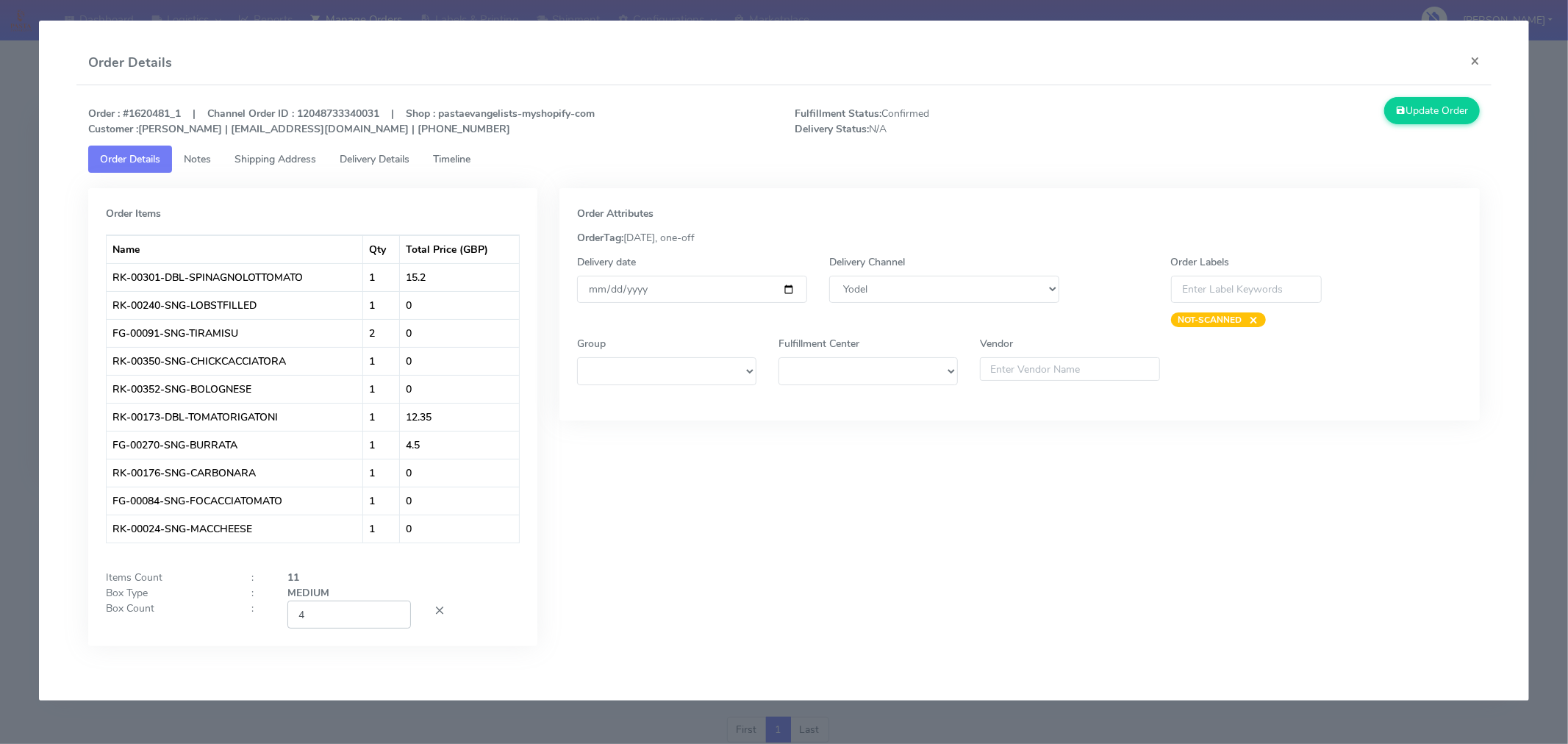
click at [349, 616] on input "4" at bounding box center [349, 614] width 123 height 27
type input "2"
click at [704, 619] on div "Order Attributes OrderTag: [DATE], one-off Delivery date [DATE] Delivery Channe…" at bounding box center [1020, 428] width 942 height 480
click at [791, 289] on input "[DATE]" at bounding box center [692, 289] width 230 height 27
type input "[DATE]"
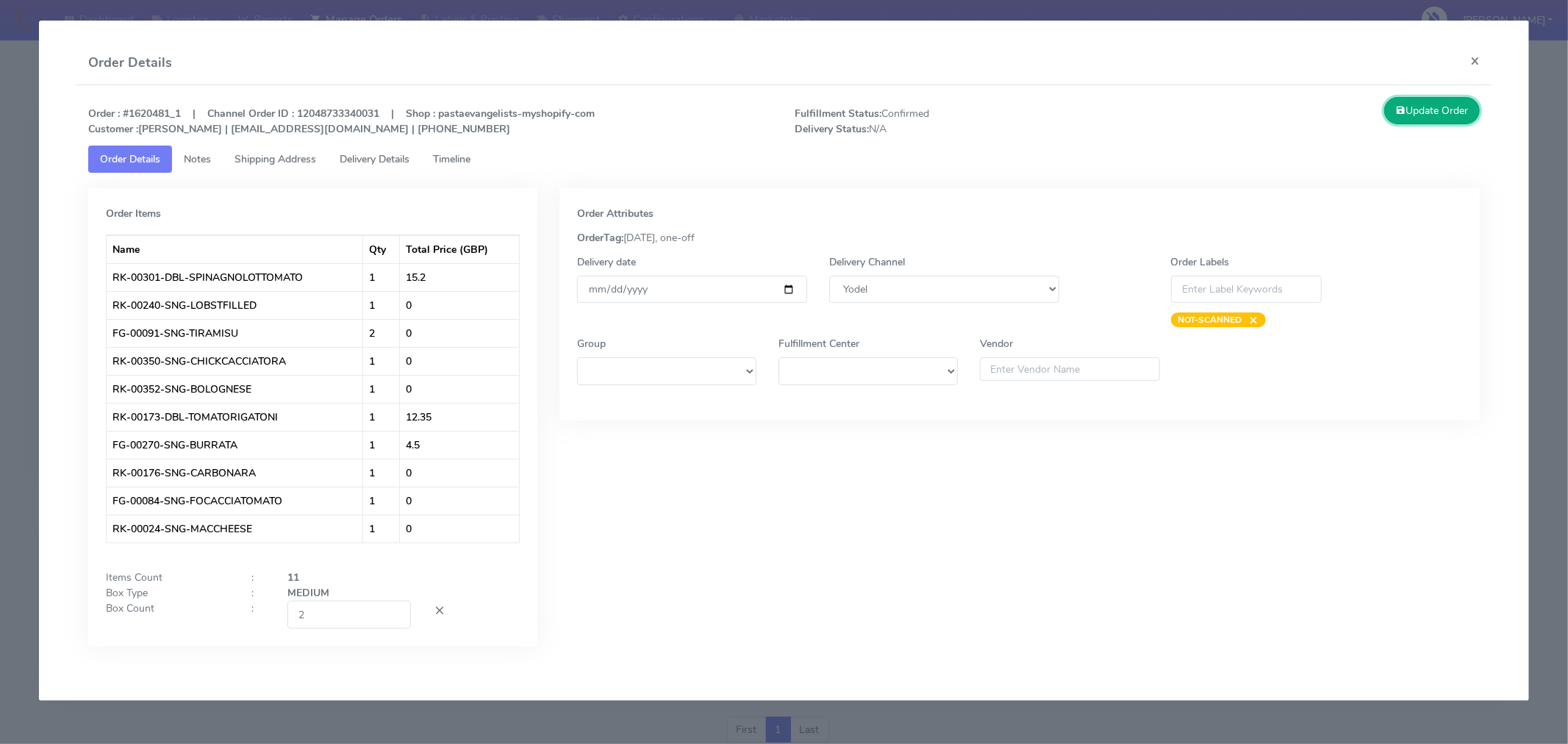
click at [1419, 122] on button "Update Order" at bounding box center [1432, 110] width 95 height 27
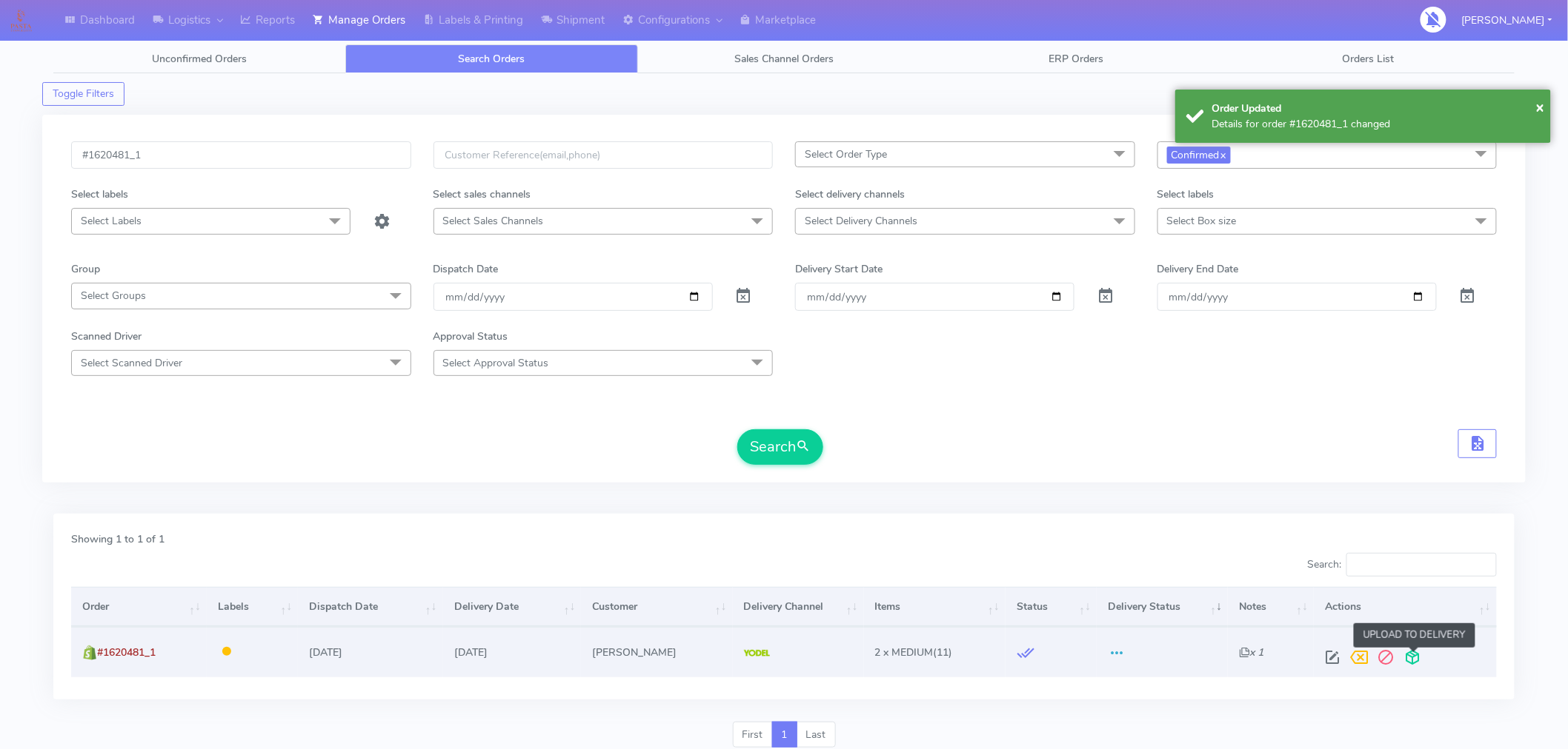
click at [1417, 664] on span at bounding box center [1412, 661] width 27 height 14
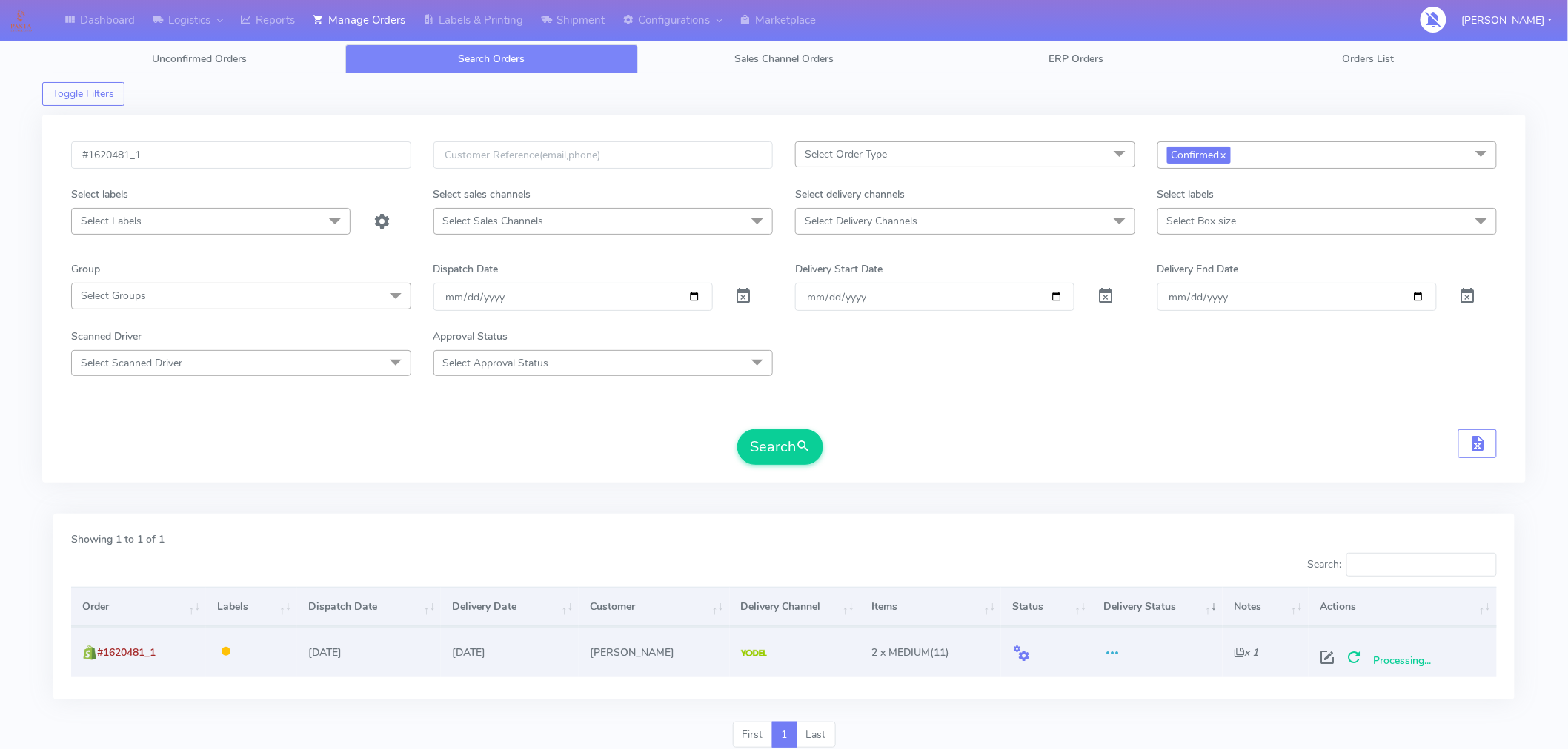
click at [181, 169] on div "#1620481_1" at bounding box center [241, 164] width 362 height 45
click at [189, 165] on input "#1620481_1" at bounding box center [240, 155] width 340 height 27
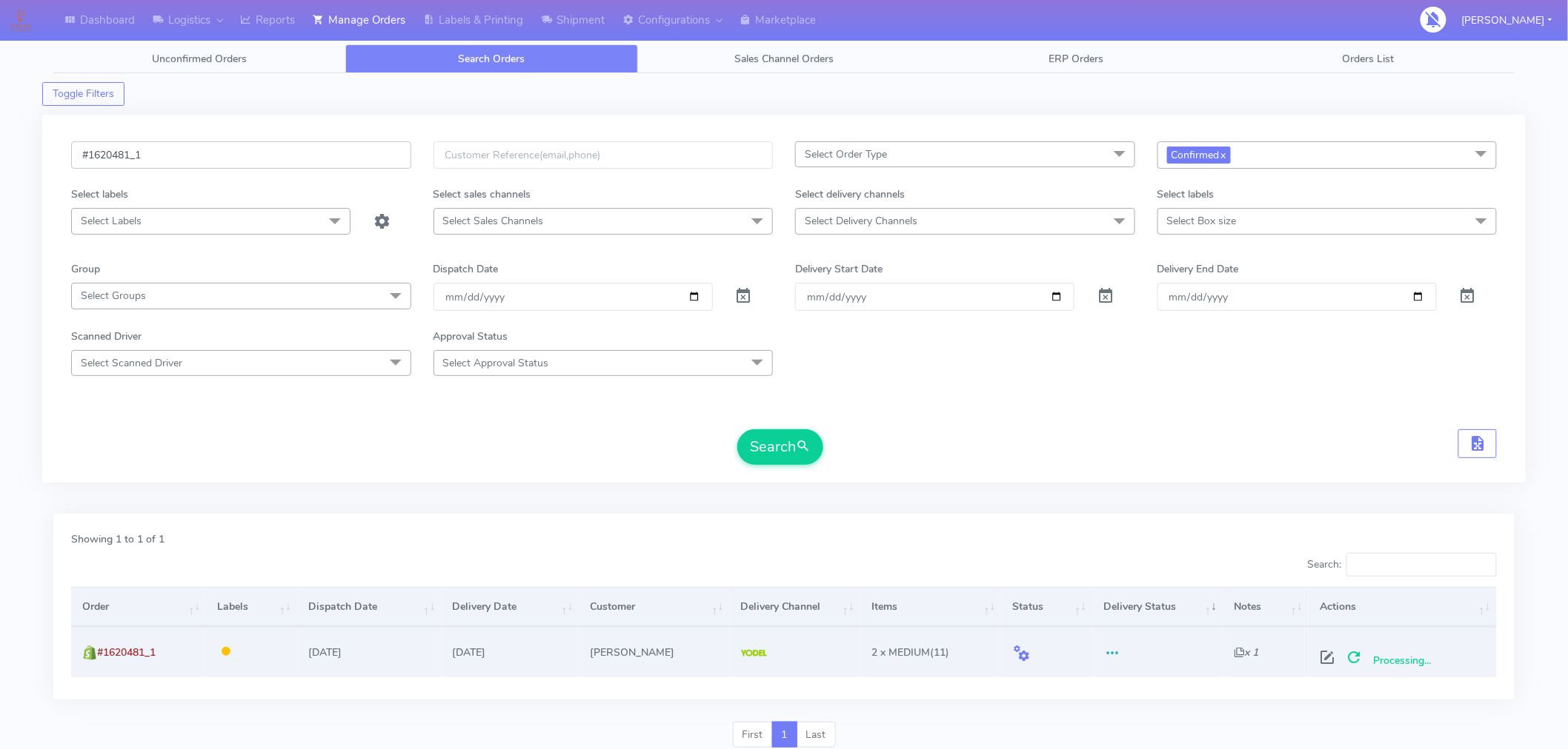
paste input "2"
type input "#1620482_1"
click at [784, 447] on button "Search" at bounding box center [780, 447] width 86 height 36
click at [1339, 657] on span at bounding box center [1336, 661] width 27 height 14
select select "5"
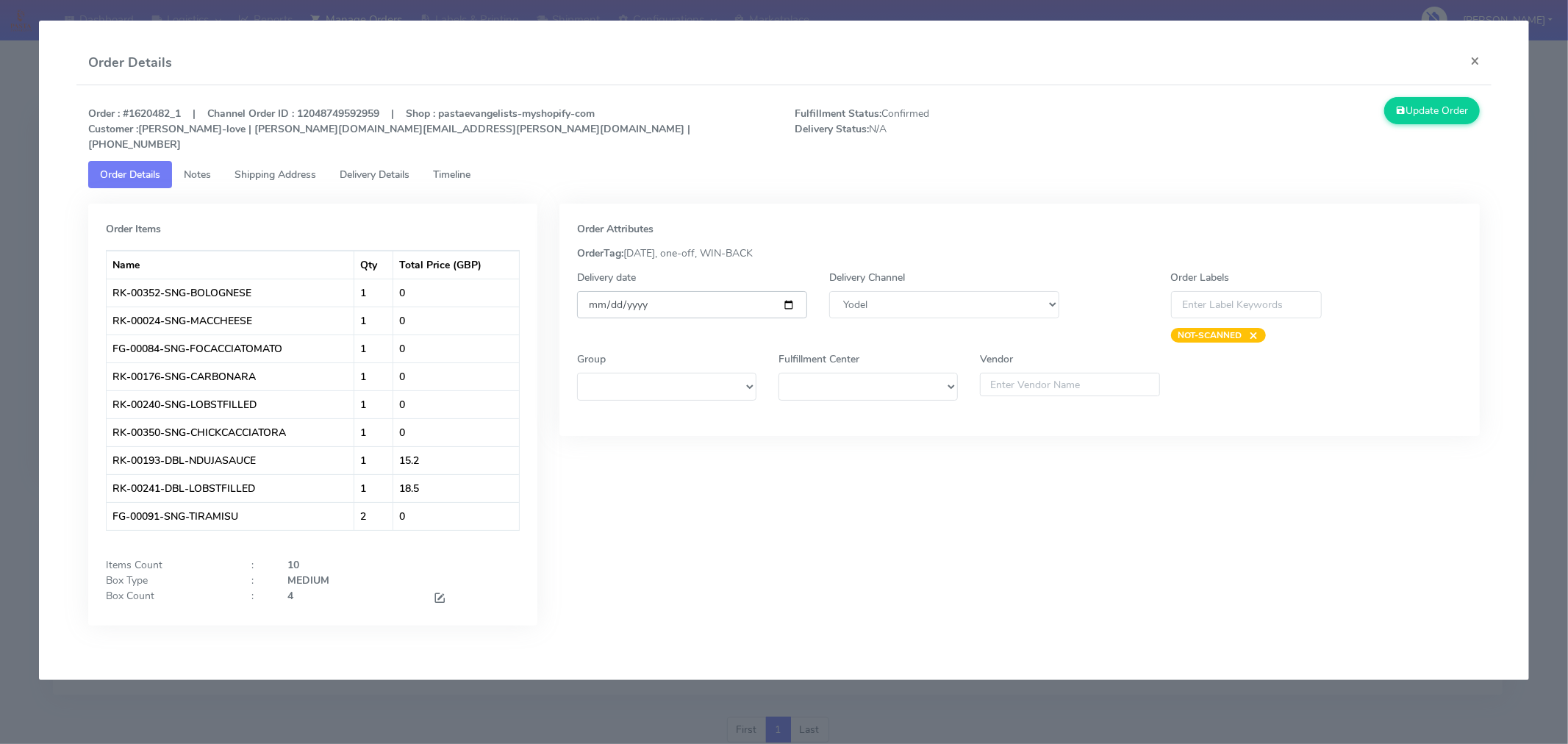
click at [787, 292] on input "[DATE]" at bounding box center [692, 305] width 230 height 27
type input "[DATE]"
click at [443, 593] on span at bounding box center [439, 600] width 13 height 14
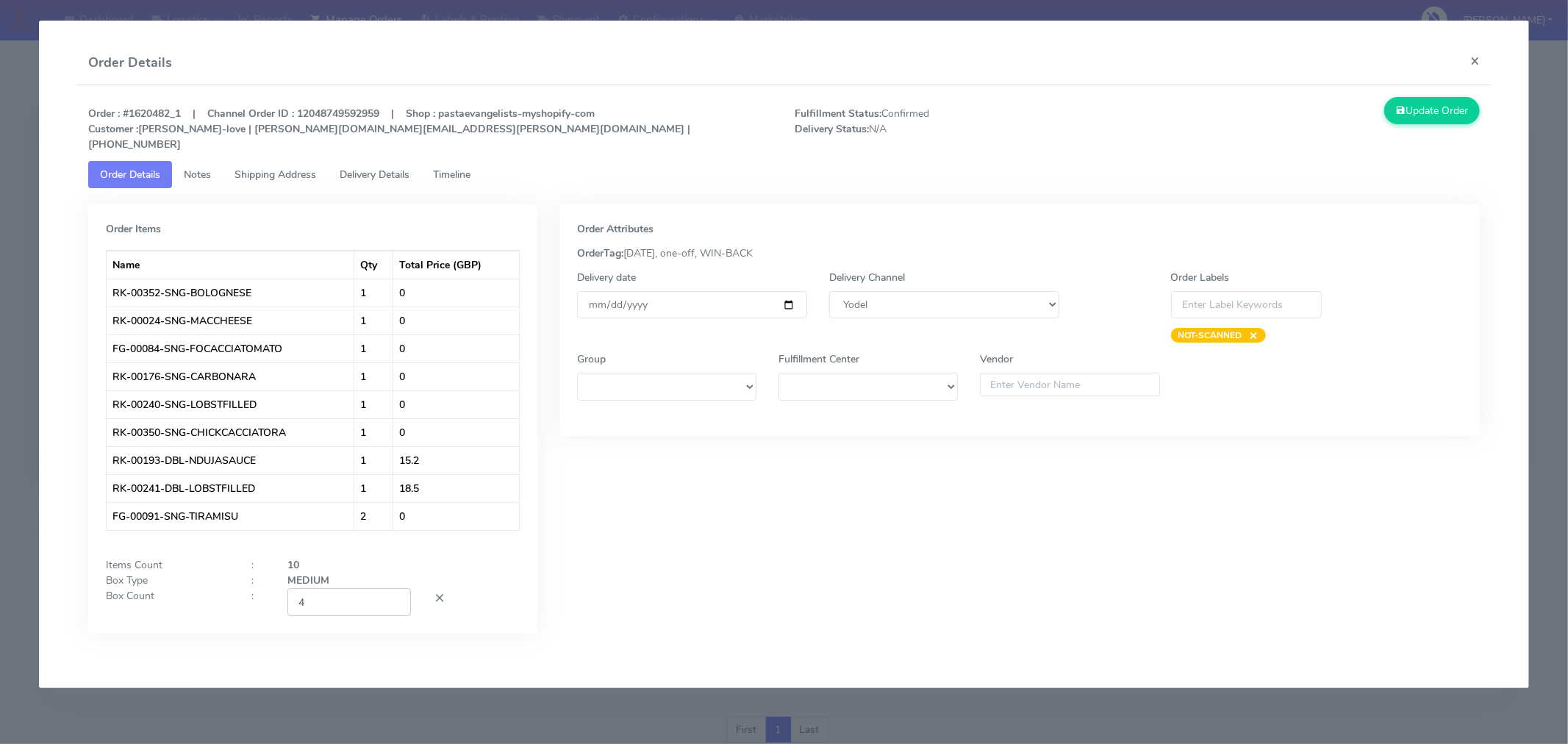
click at [342, 589] on input "4" at bounding box center [349, 602] width 123 height 27
type input "2"
click at [758, 527] on div "Order Attributes OrderTag: [DATE], one-off, WIN-BACK Delivery date [DATE] Deliv…" at bounding box center [1020, 430] width 942 height 452
click at [1442, 107] on button "Update Order" at bounding box center [1432, 110] width 95 height 27
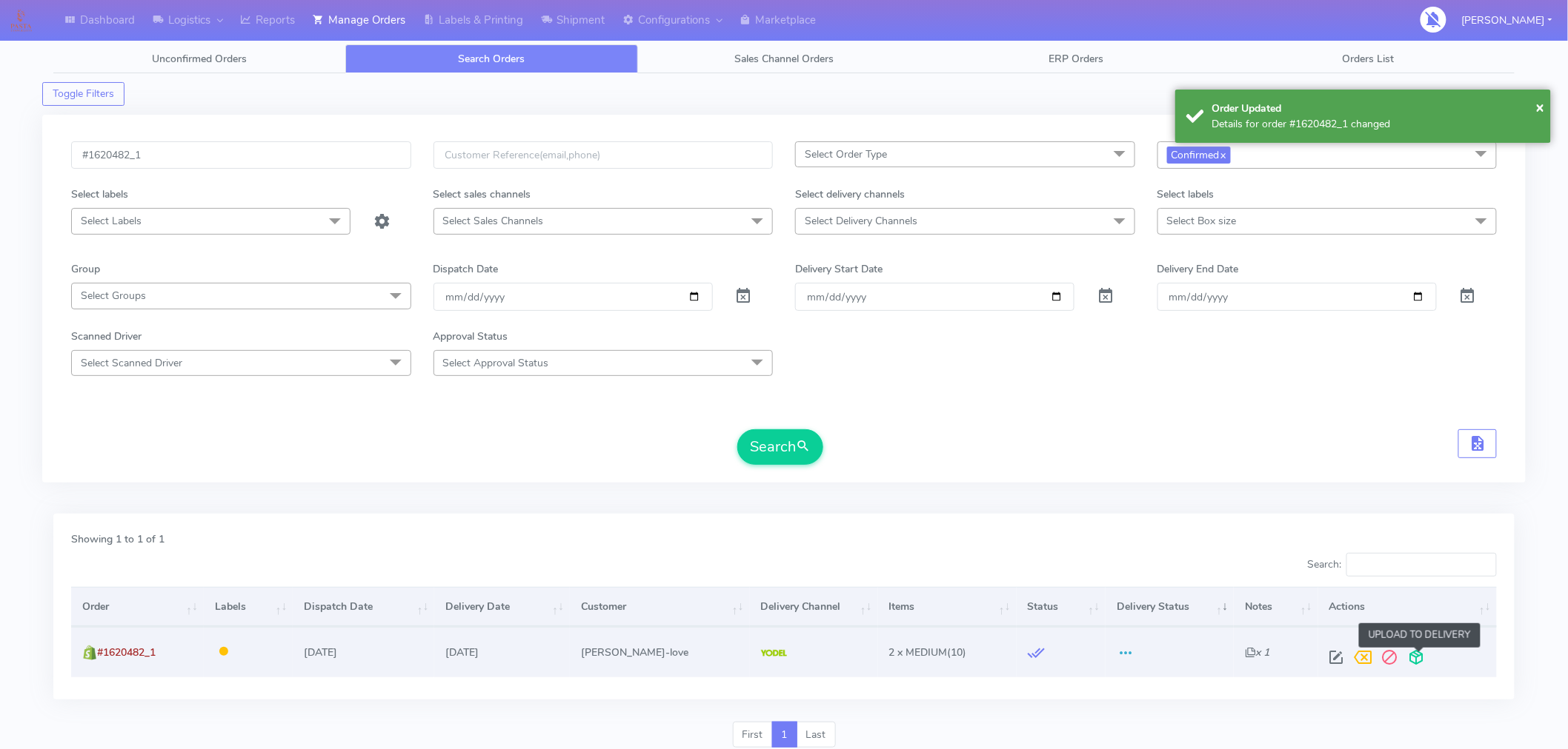
click at [1419, 659] on span at bounding box center [1417, 661] width 27 height 14
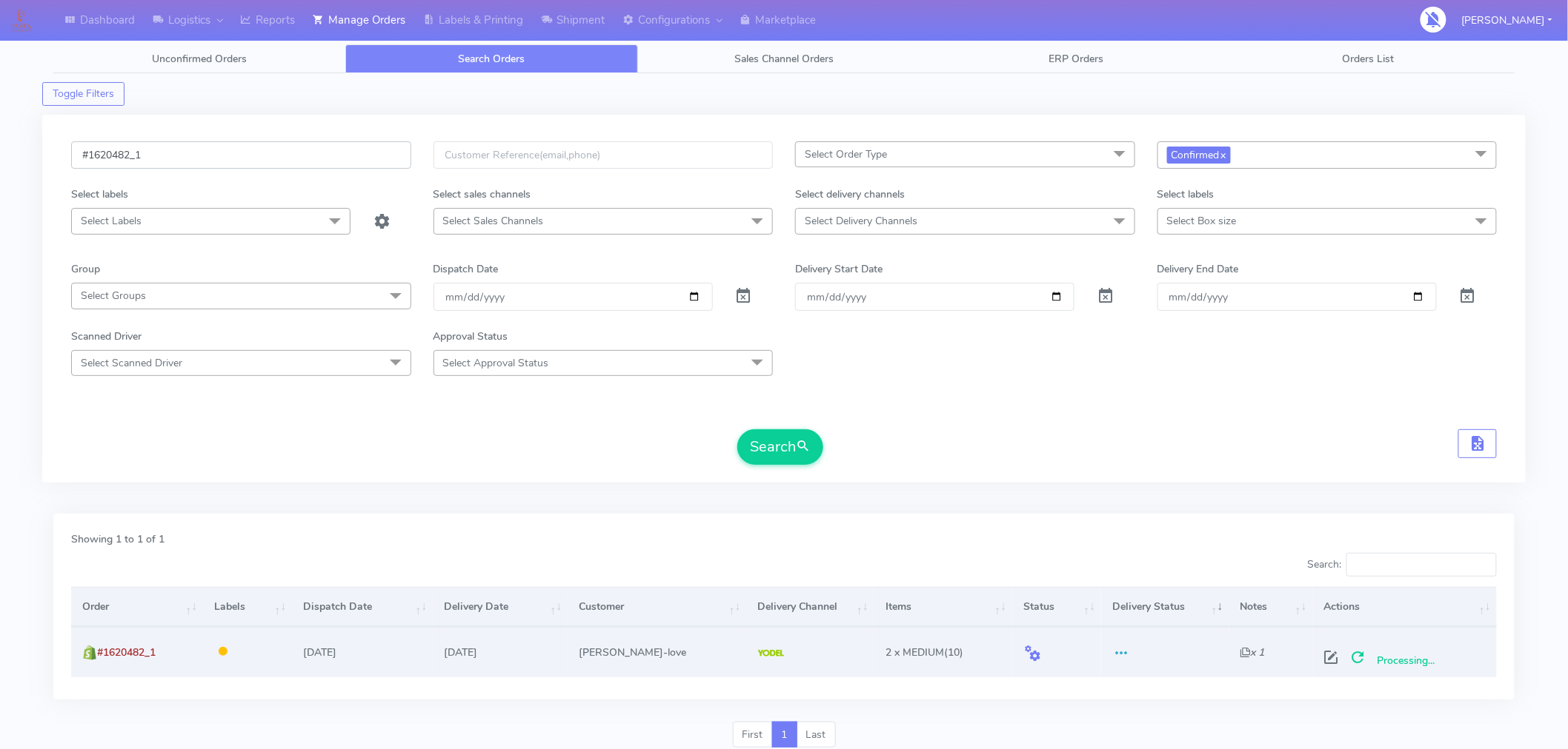
click at [314, 156] on input "#1620482_1" at bounding box center [240, 155] width 340 height 27
paste input "50"
type input "#1620502_1"
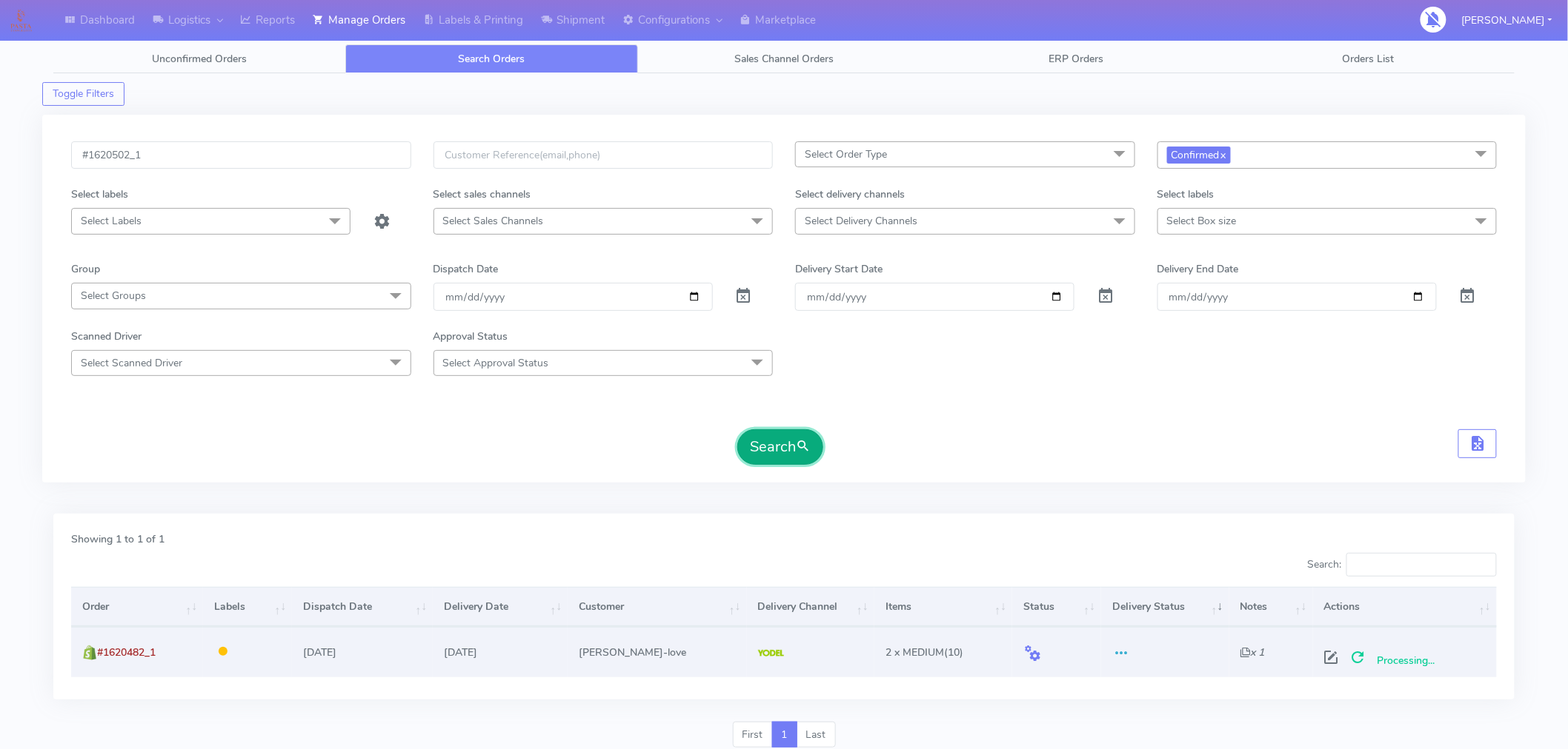
click at [768, 461] on button "Search" at bounding box center [780, 447] width 86 height 36
click at [1329, 662] on span at bounding box center [1333, 661] width 27 height 14
select select "5"
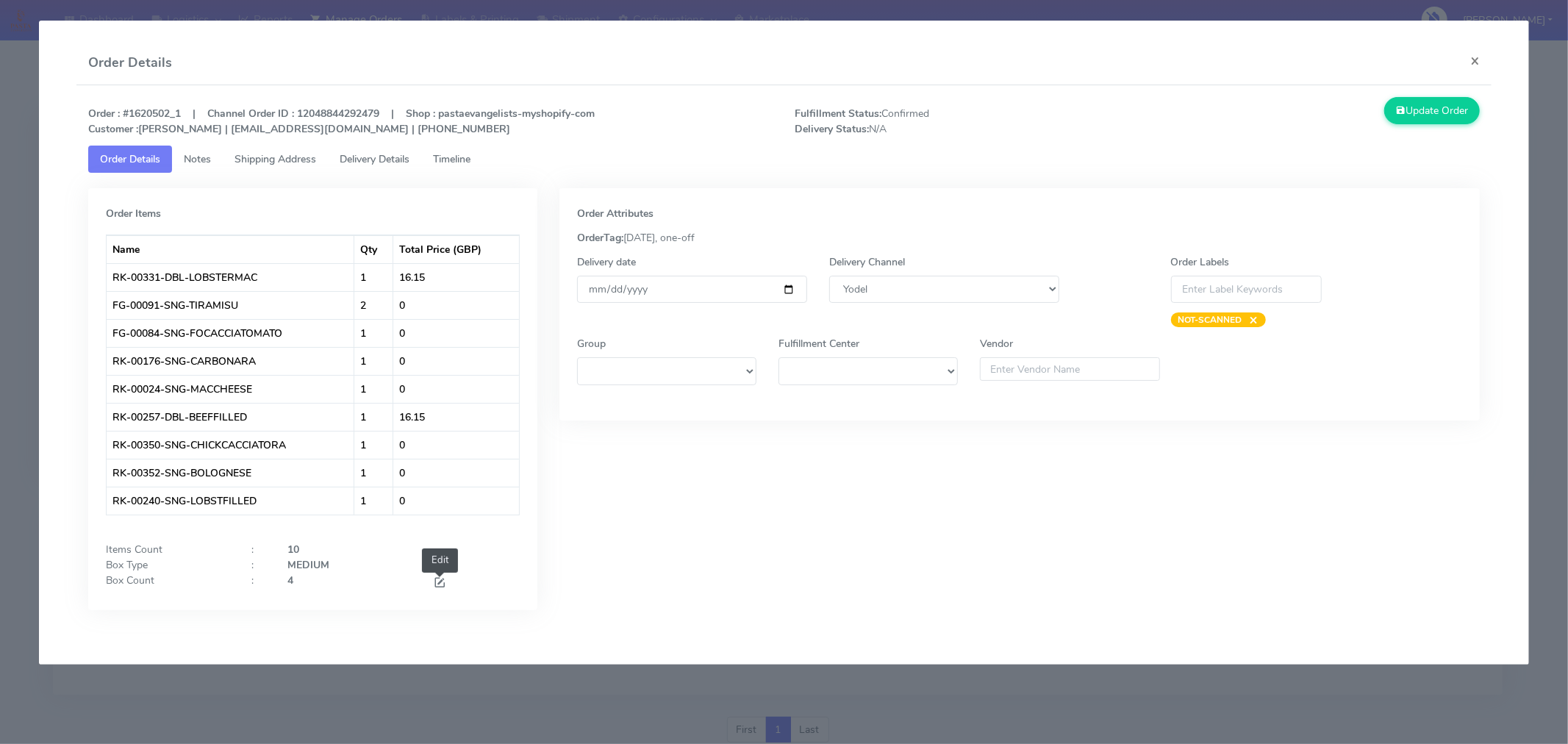
click at [436, 583] on span at bounding box center [439, 584] width 13 height 14
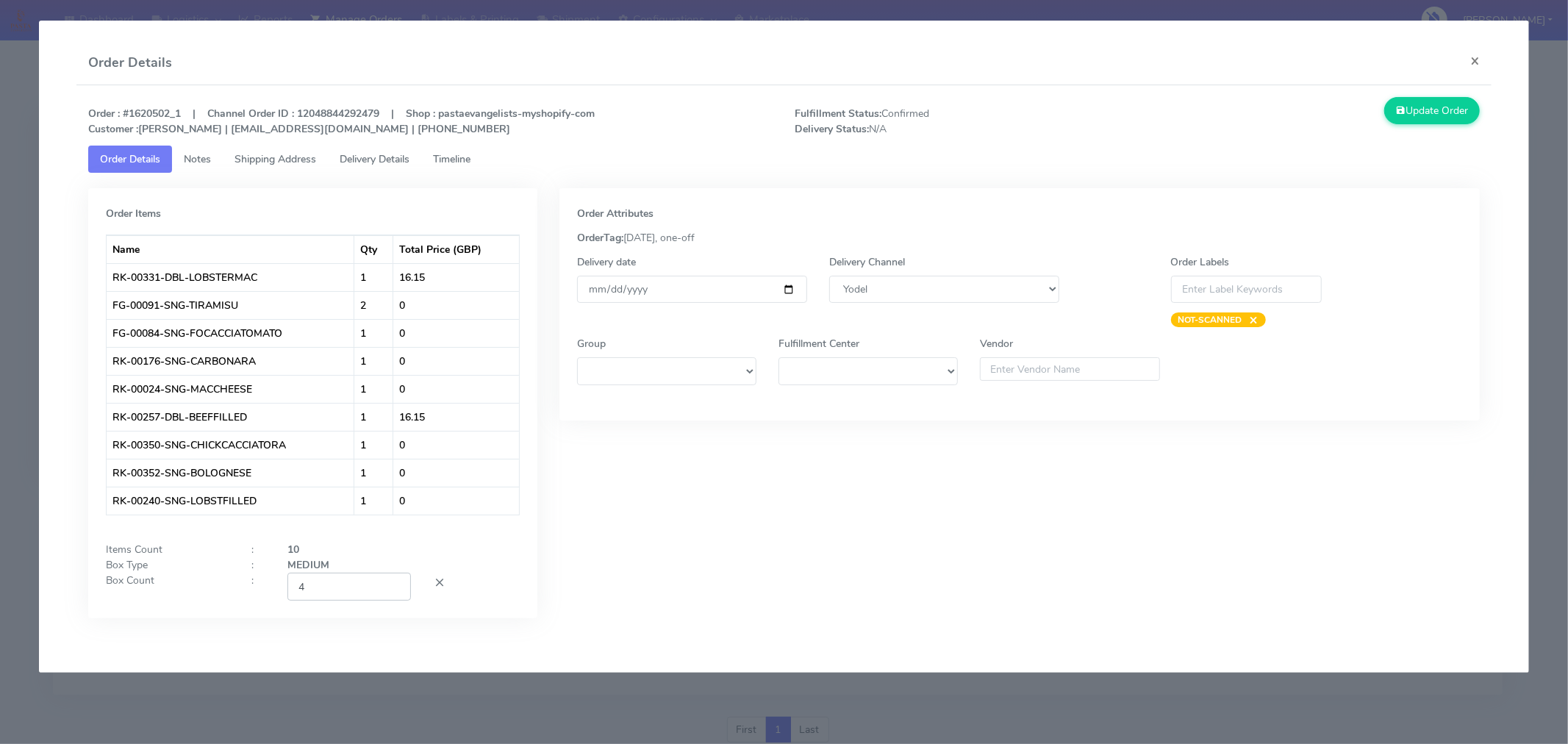
click at [349, 585] on input "4" at bounding box center [349, 586] width 123 height 27
type input "2"
click at [718, 538] on div "Order Attributes OrderTag: [DATE], one-off Delivery date [DATE] Delivery Channe…" at bounding box center [1020, 414] width 942 height 452
click at [788, 293] on input "[DATE]" at bounding box center [692, 289] width 230 height 27
type input "[DATE]"
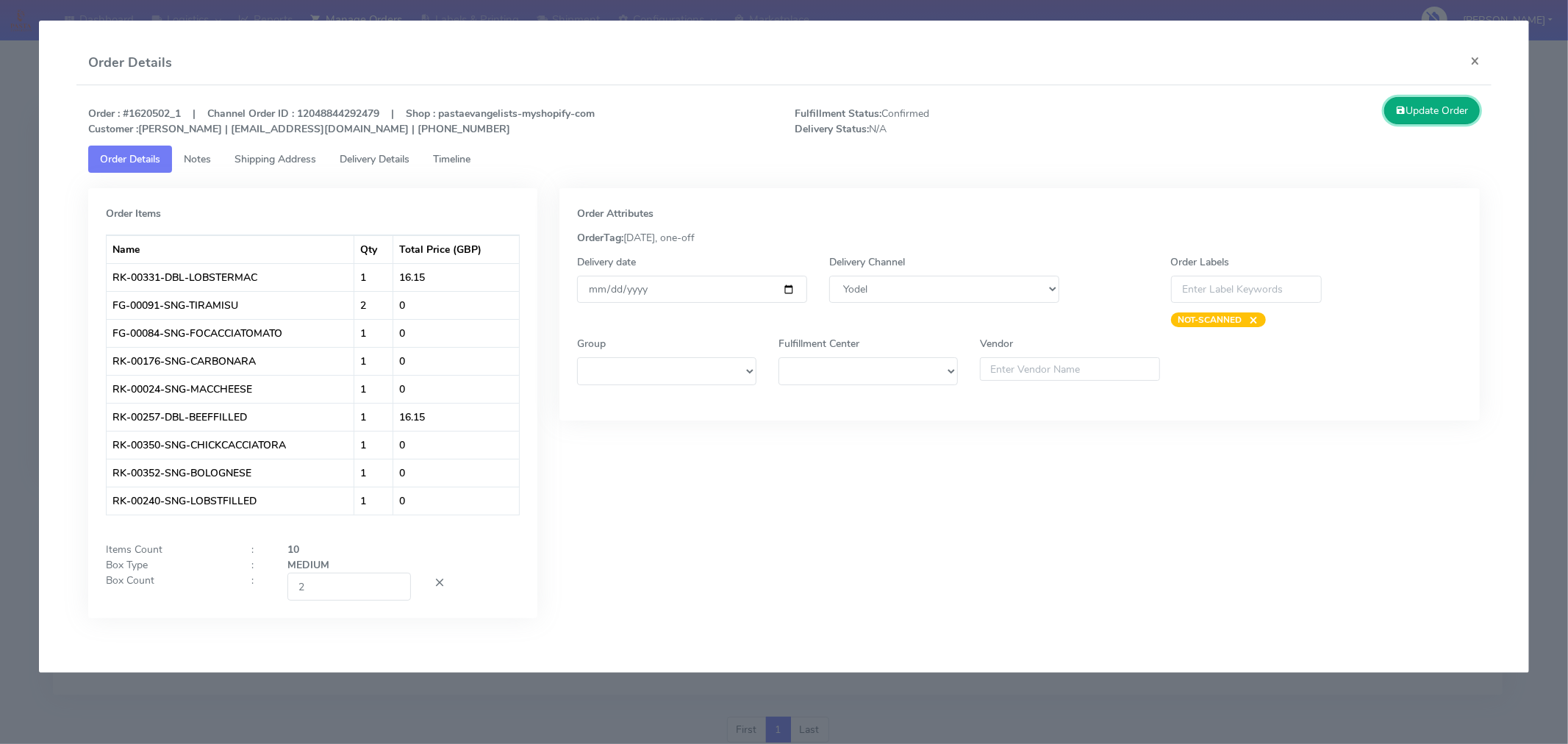
click at [1436, 111] on button "Update Order" at bounding box center [1432, 110] width 95 height 27
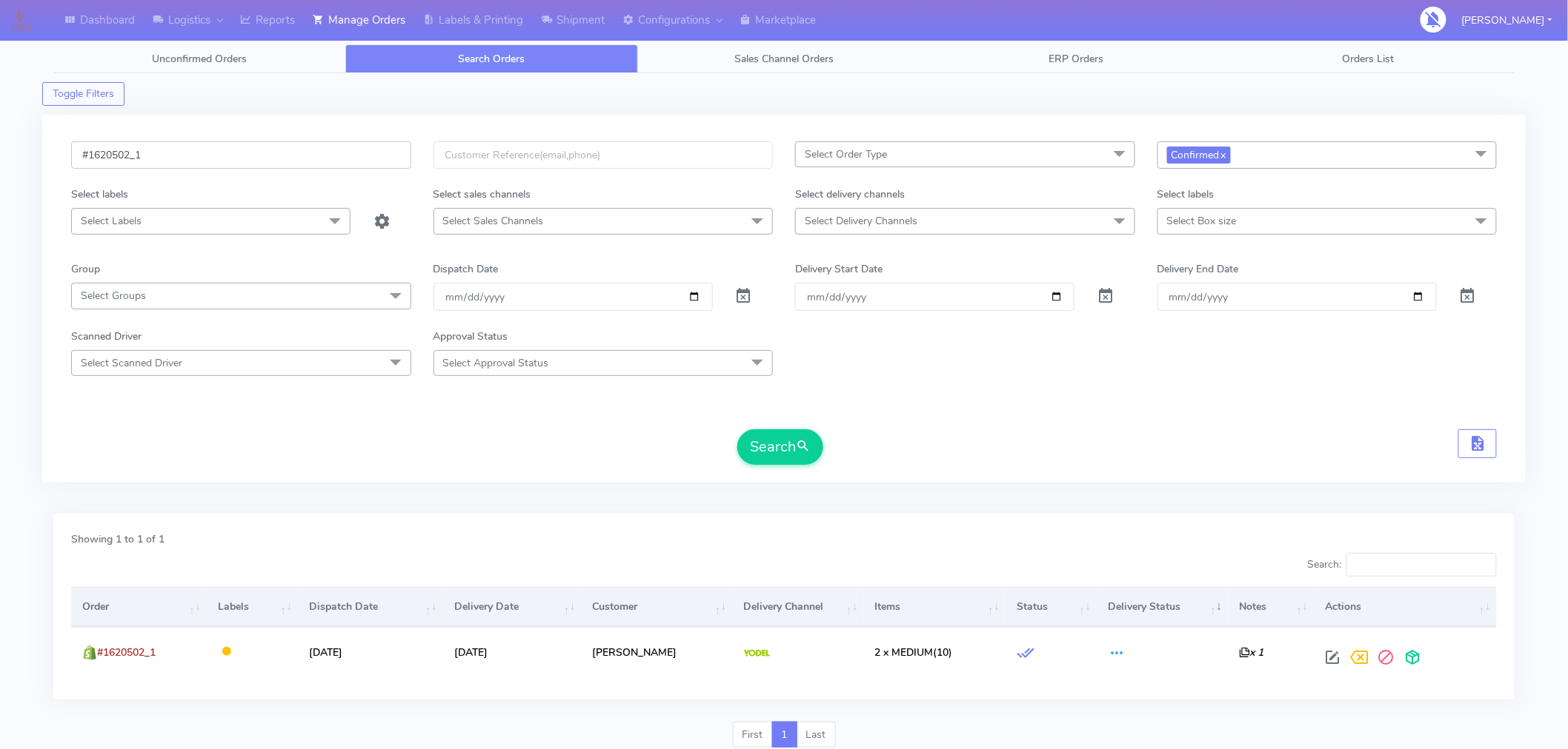
click at [265, 159] on input "#1620502_1" at bounding box center [240, 155] width 340 height 27
paste input "3"
type input "#1620503_1"
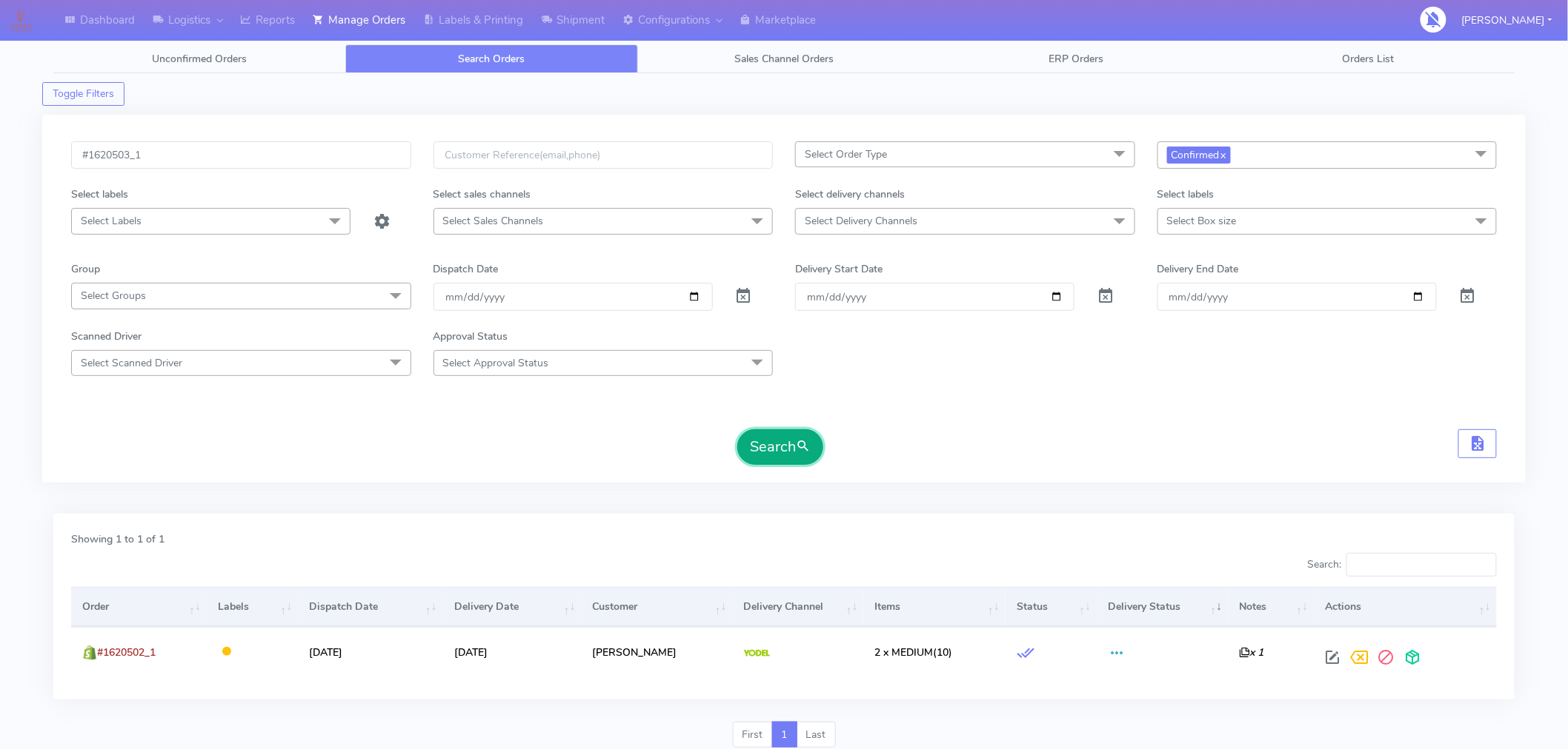
click at [788, 461] on button "Search" at bounding box center [780, 447] width 86 height 36
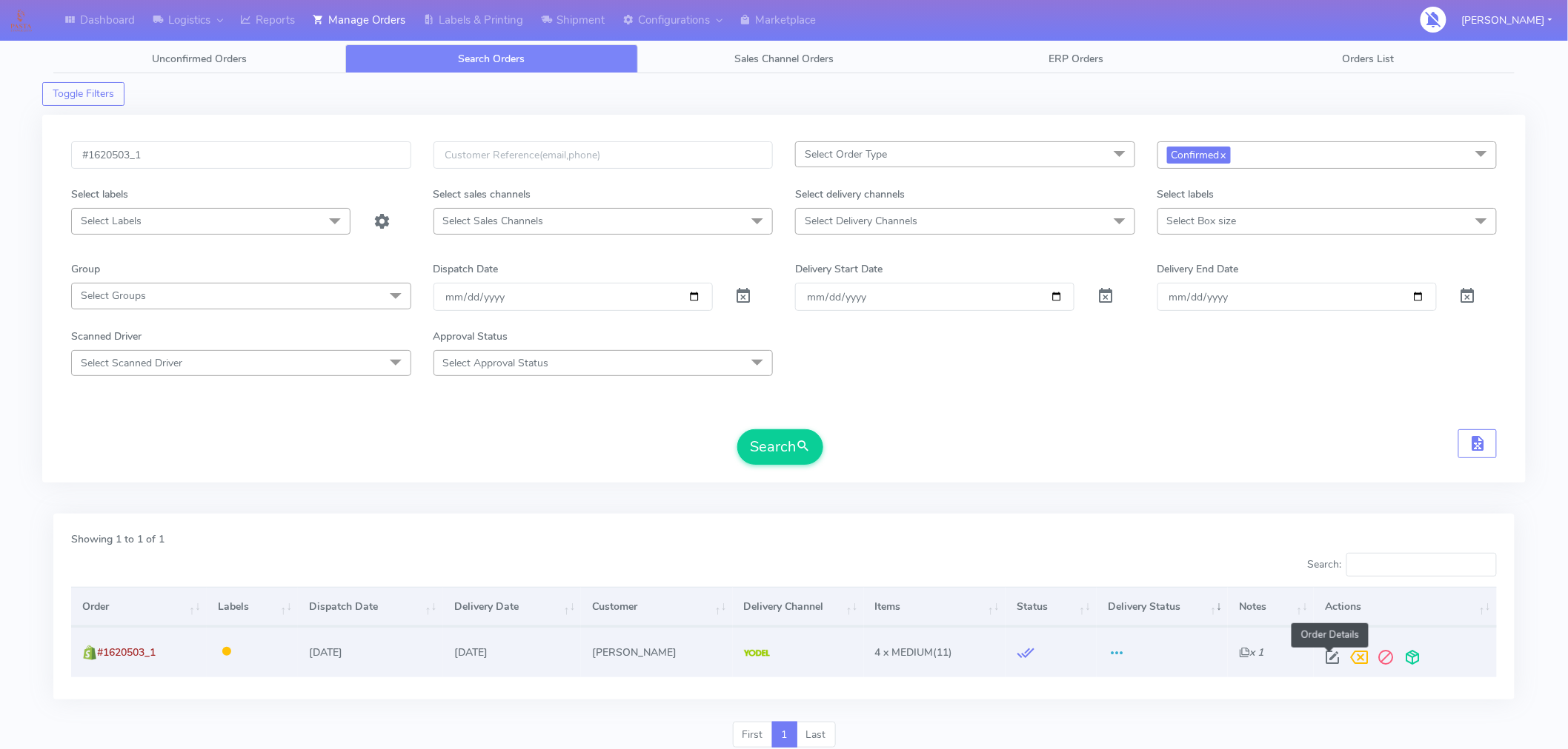
click at [1334, 655] on span at bounding box center [1333, 661] width 27 height 14
select select "5"
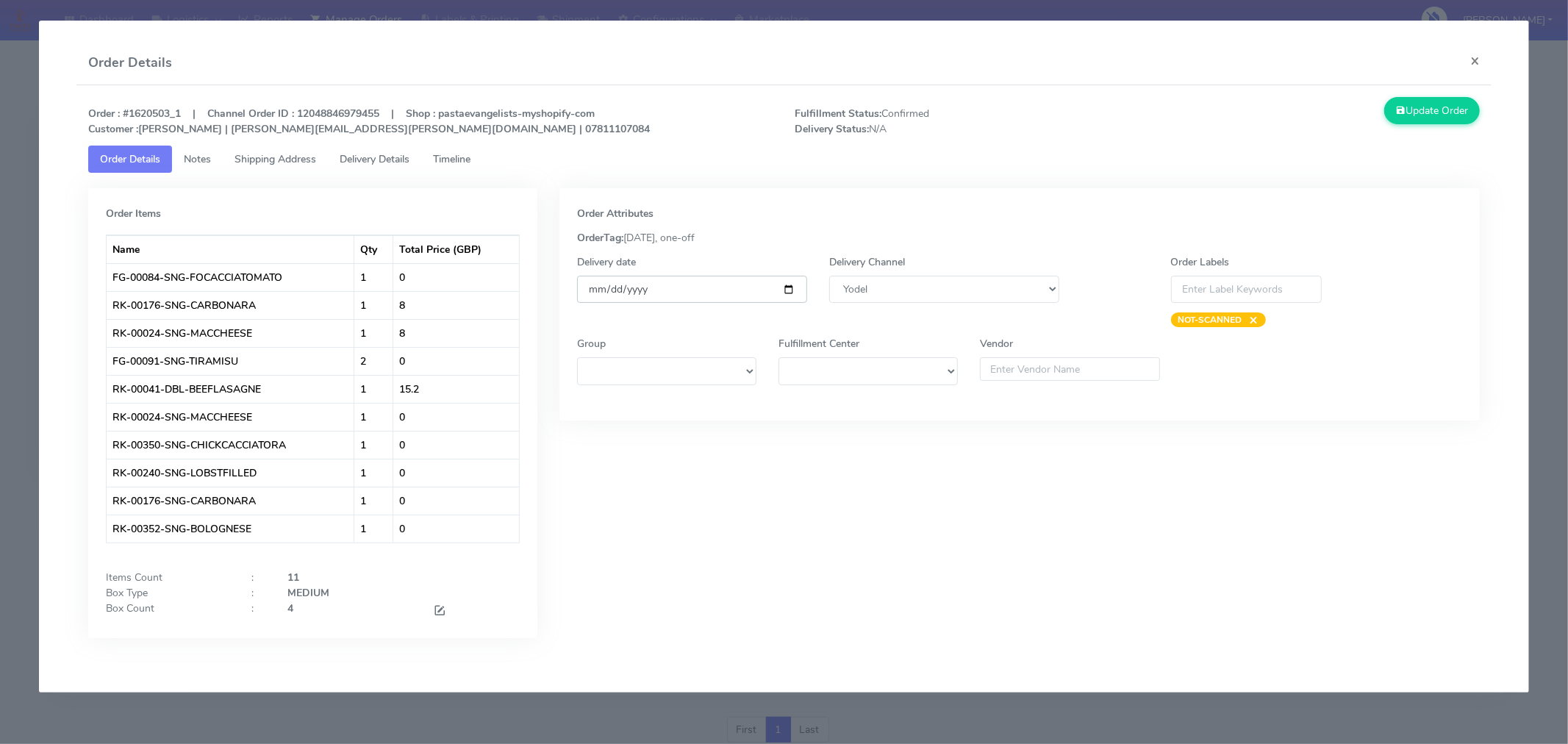
click at [787, 291] on input "[DATE]" at bounding box center [692, 289] width 230 height 27
type input "[DATE]"
click at [443, 614] on span at bounding box center [439, 612] width 13 height 14
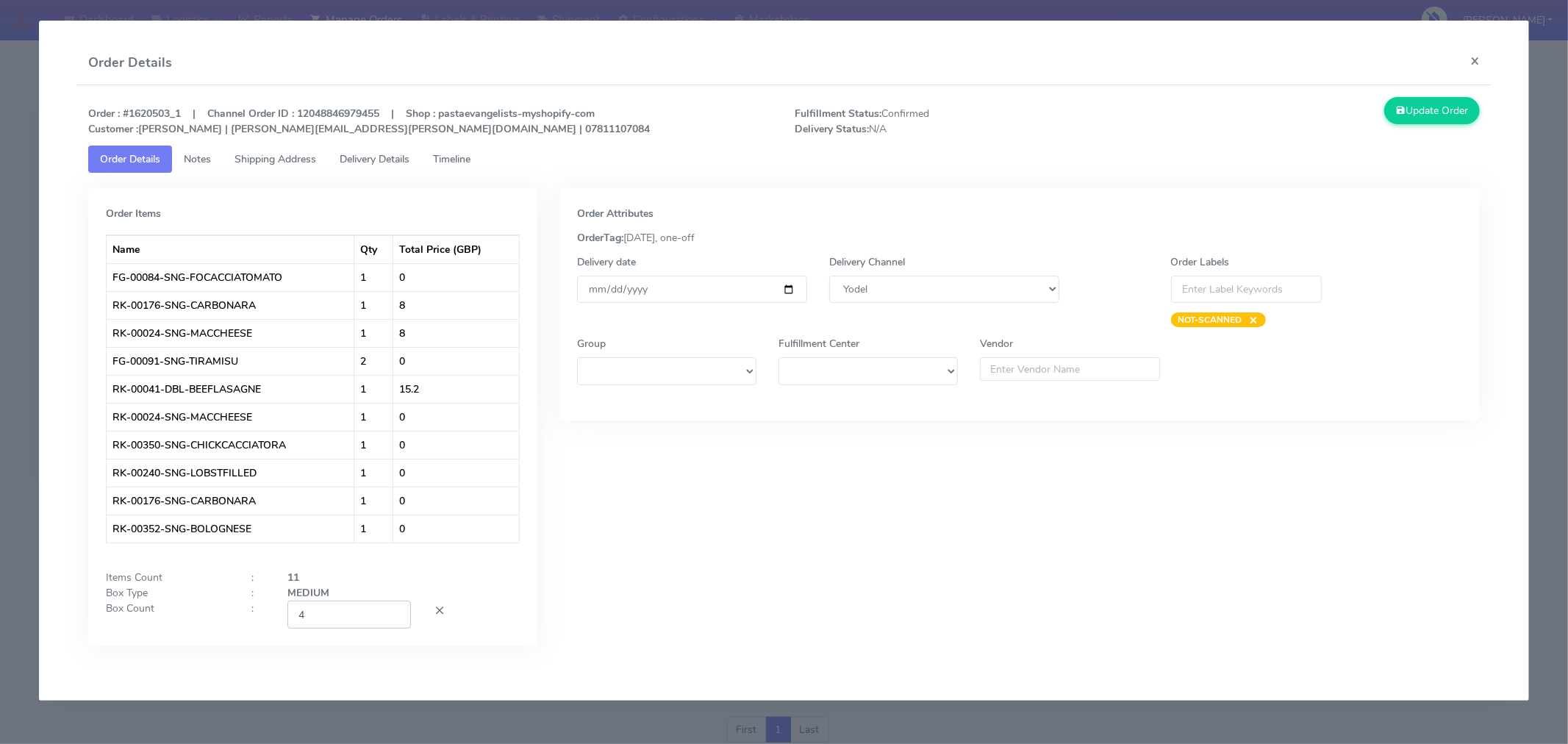
click at [361, 609] on input "4" at bounding box center [349, 614] width 123 height 27
type input "2"
click at [692, 581] on div "Order Attributes OrderTag: [DATE], one-off Delivery date [DATE] Delivery Channe…" at bounding box center [1020, 428] width 942 height 480
click at [1452, 102] on button "Update Order" at bounding box center [1432, 110] width 95 height 27
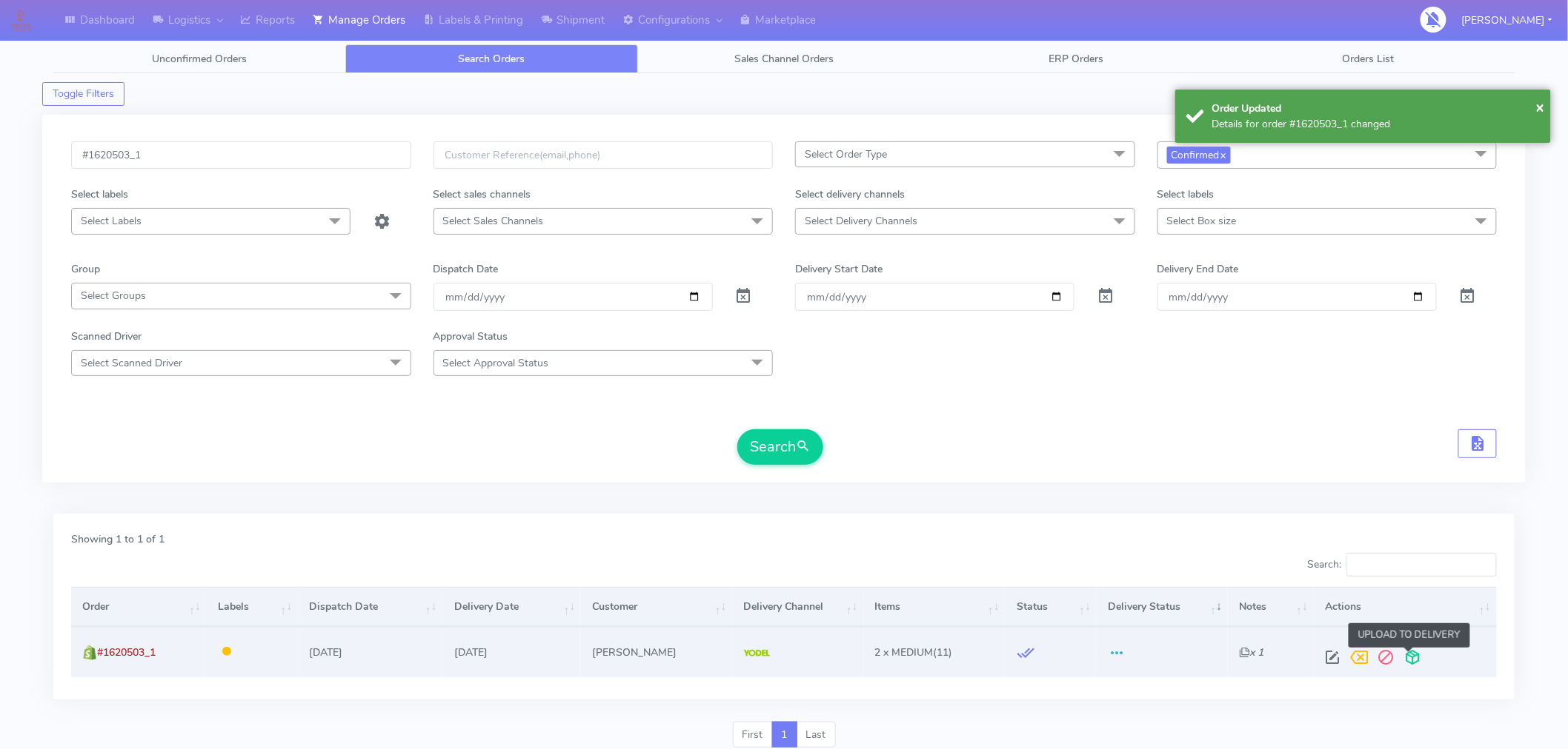
click at [1413, 663] on span at bounding box center [1412, 661] width 27 height 14
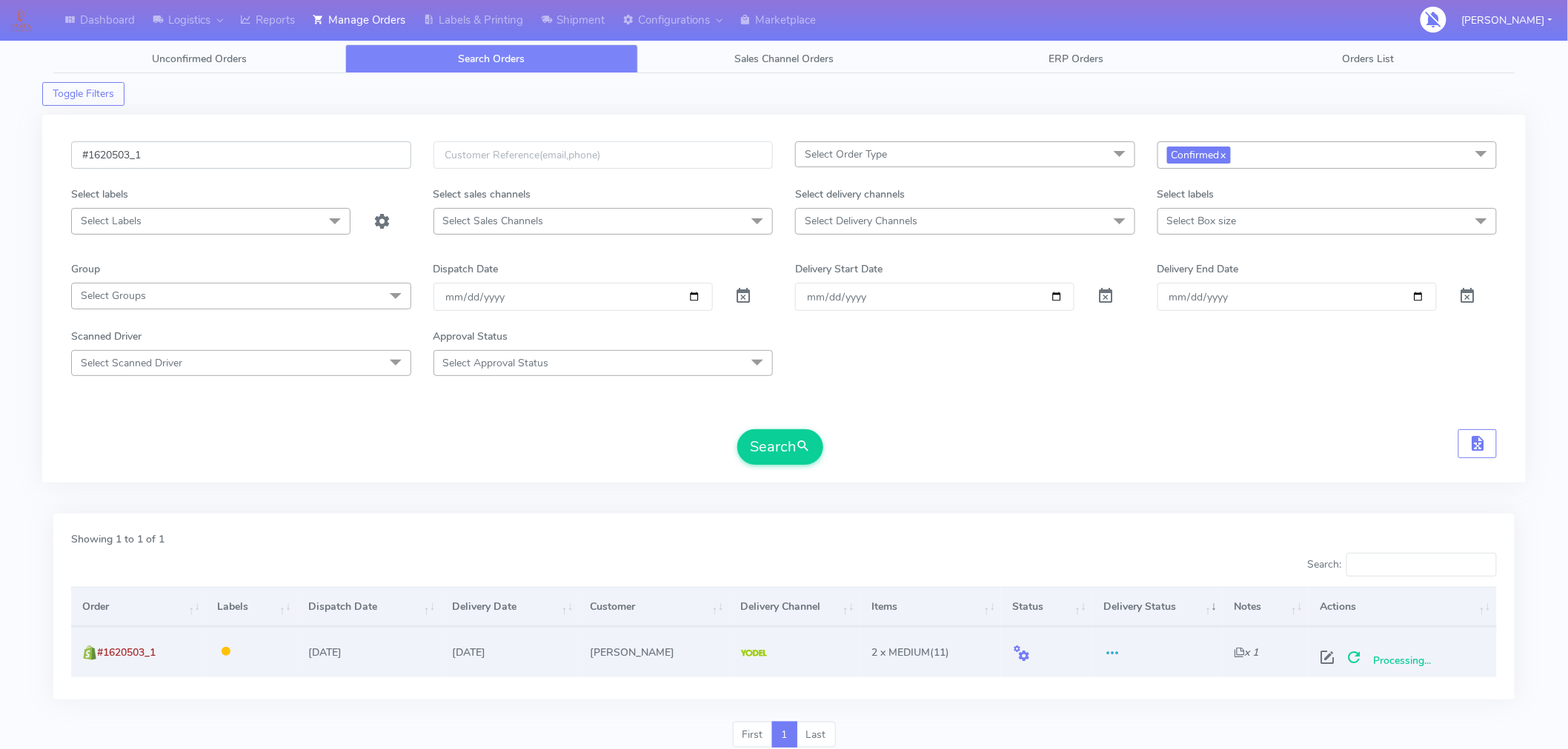
click at [303, 149] on input "#1620503_1" at bounding box center [240, 155] width 340 height 27
paste input "9"
type input "#1620509_1"
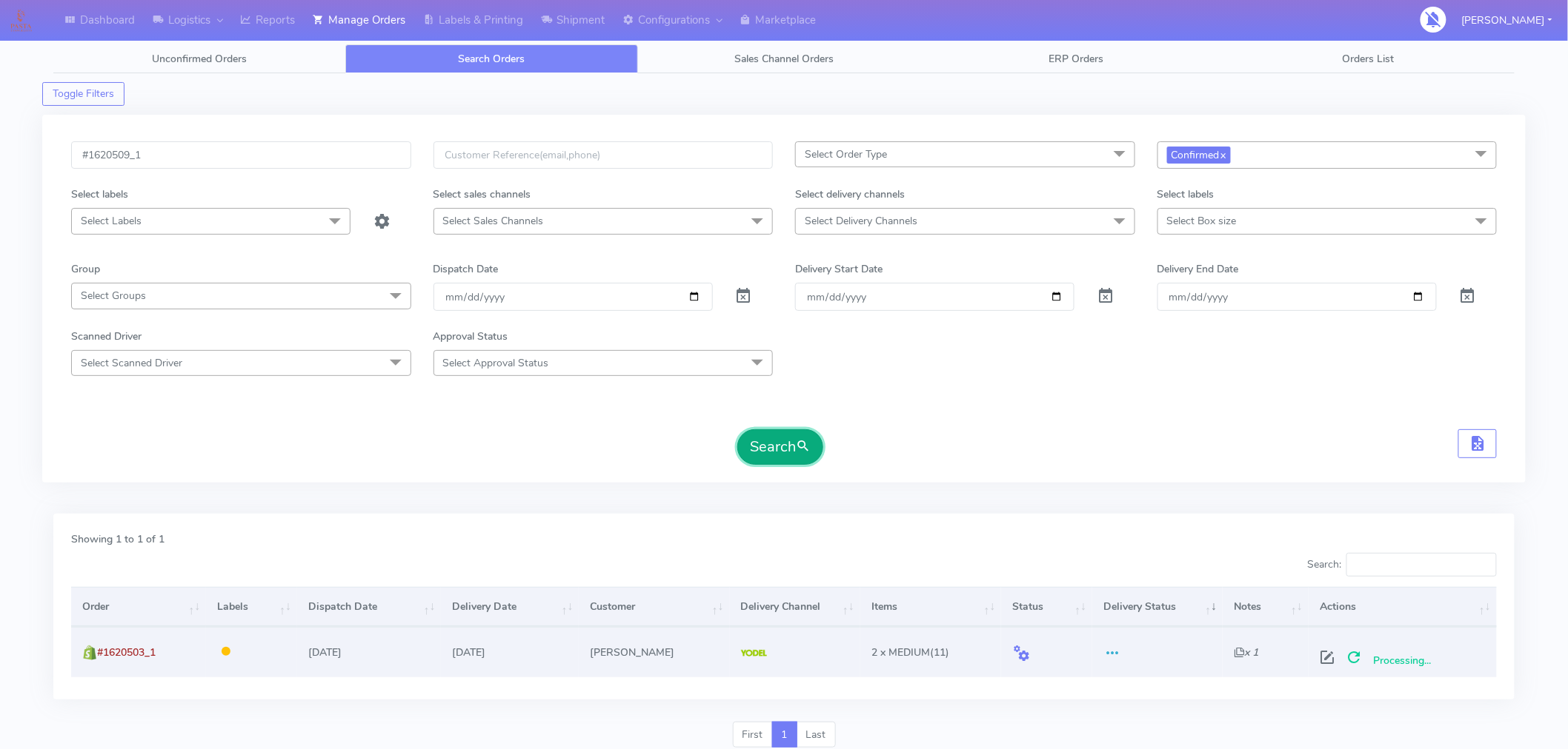
click at [793, 463] on button "Search" at bounding box center [780, 447] width 86 height 36
click at [1332, 656] on span at bounding box center [1333, 661] width 27 height 14
select select "5"
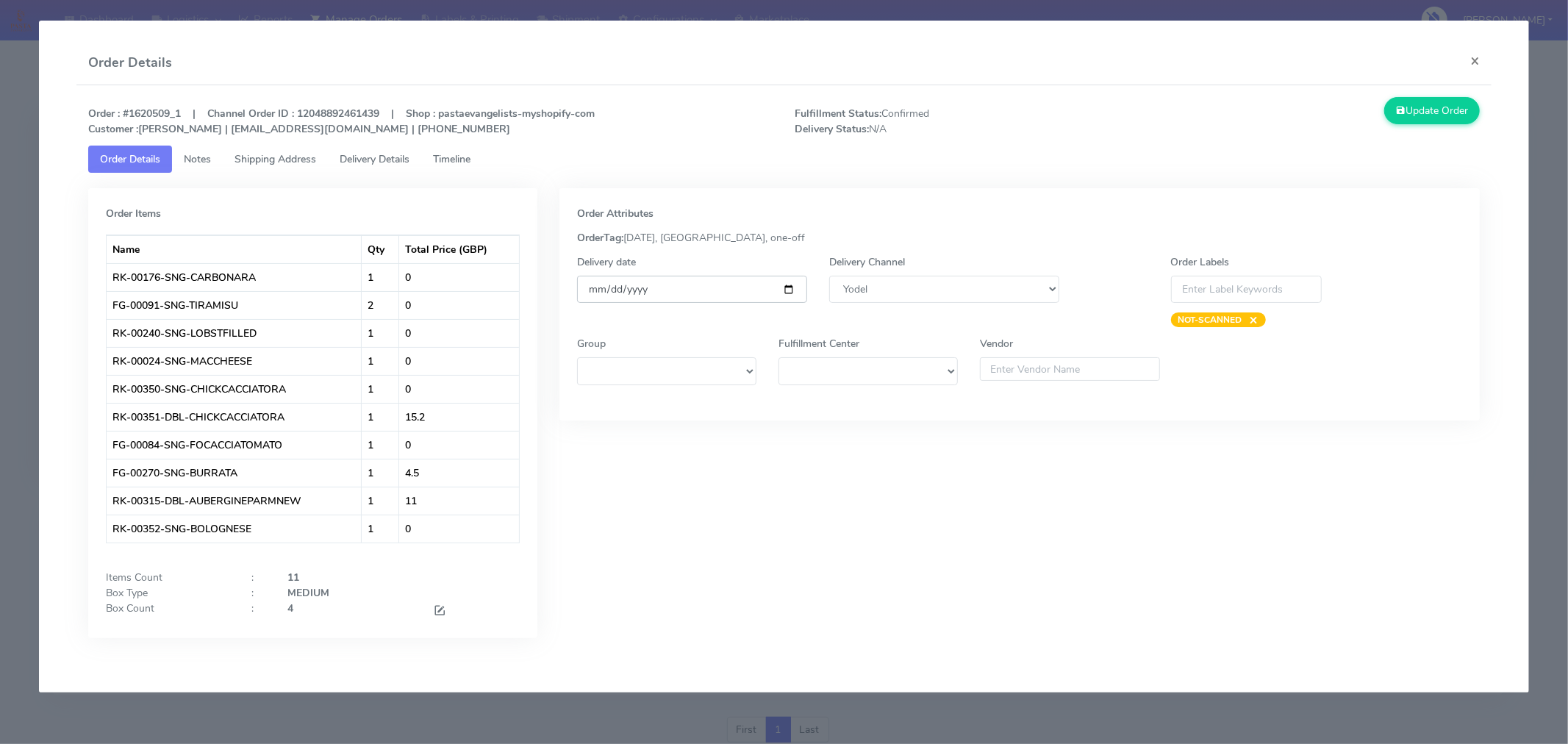
click at [792, 290] on input "[DATE]" at bounding box center [692, 289] width 230 height 27
type input "[DATE]"
click at [442, 610] on span at bounding box center [439, 612] width 13 height 14
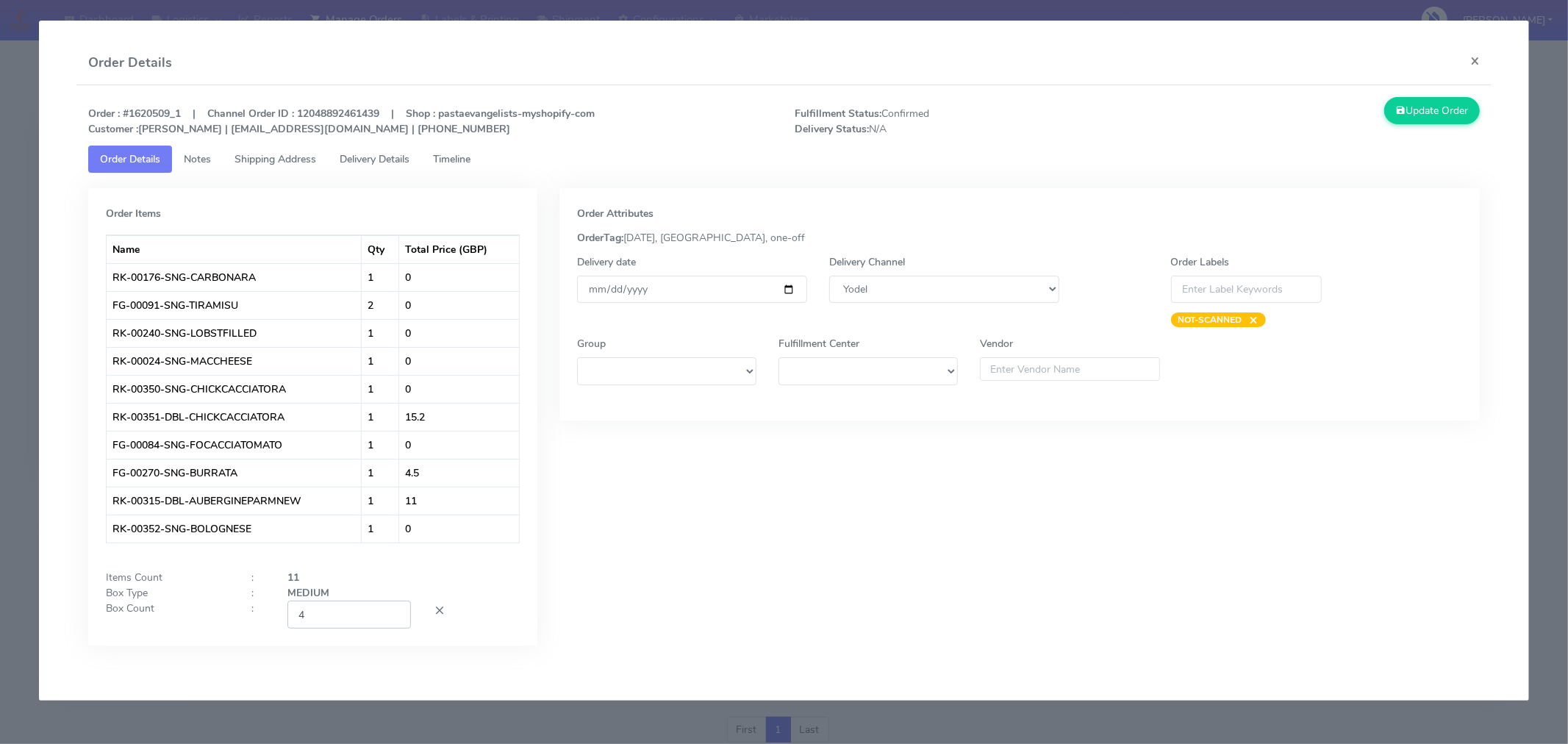
click at [363, 612] on input "4" at bounding box center [349, 614] width 123 height 27
type input "2"
click at [672, 542] on div "Order Attributes OrderTag: [DATE], [GEOGRAPHIC_DATA], one-off Delivery date [DA…" at bounding box center [1020, 428] width 942 height 480
click at [1413, 116] on button "Update Order" at bounding box center [1432, 110] width 95 height 27
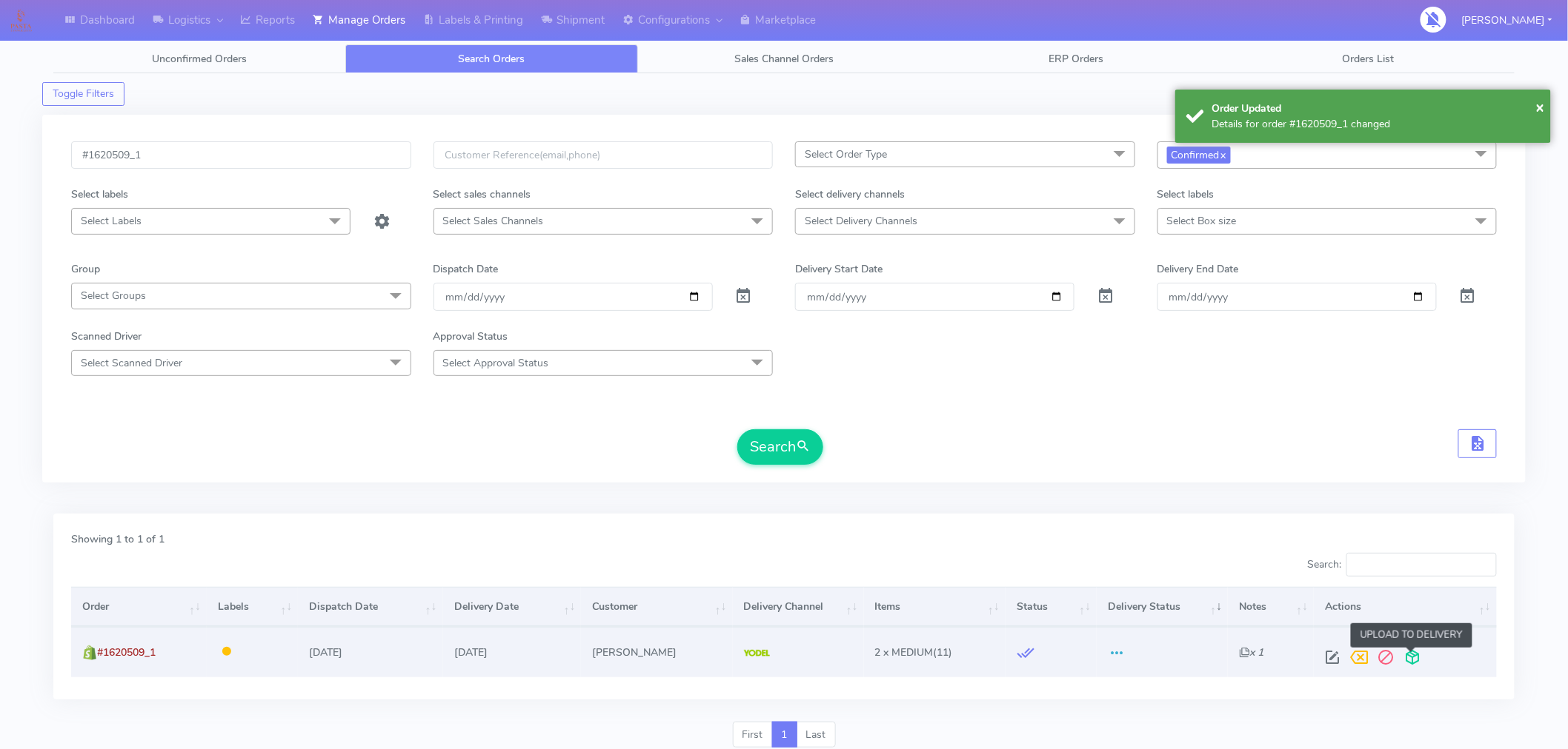
click at [1409, 654] on span at bounding box center [1412, 661] width 27 height 14
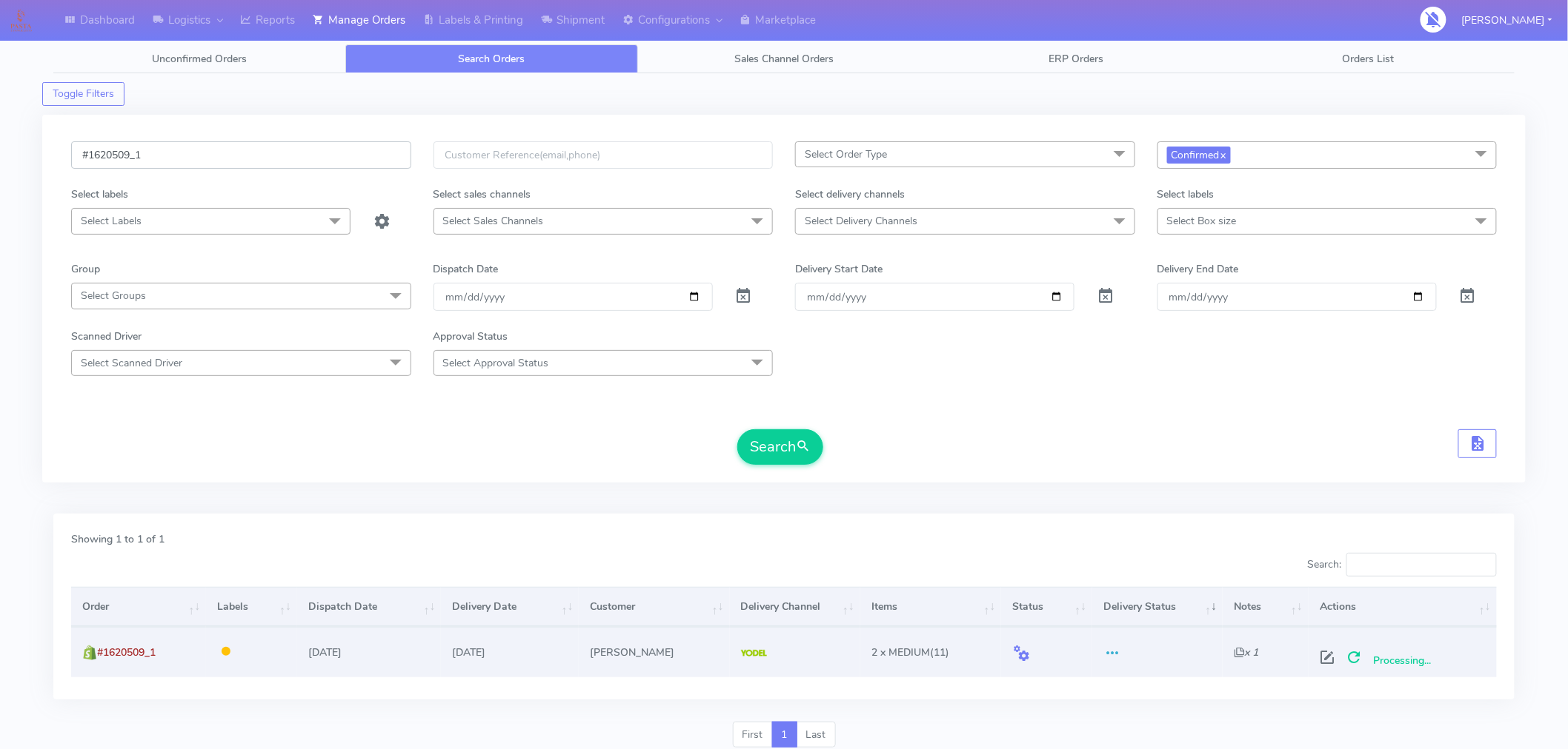
click at [275, 153] on input "#1620509_1" at bounding box center [240, 155] width 340 height 27
paste input "10"
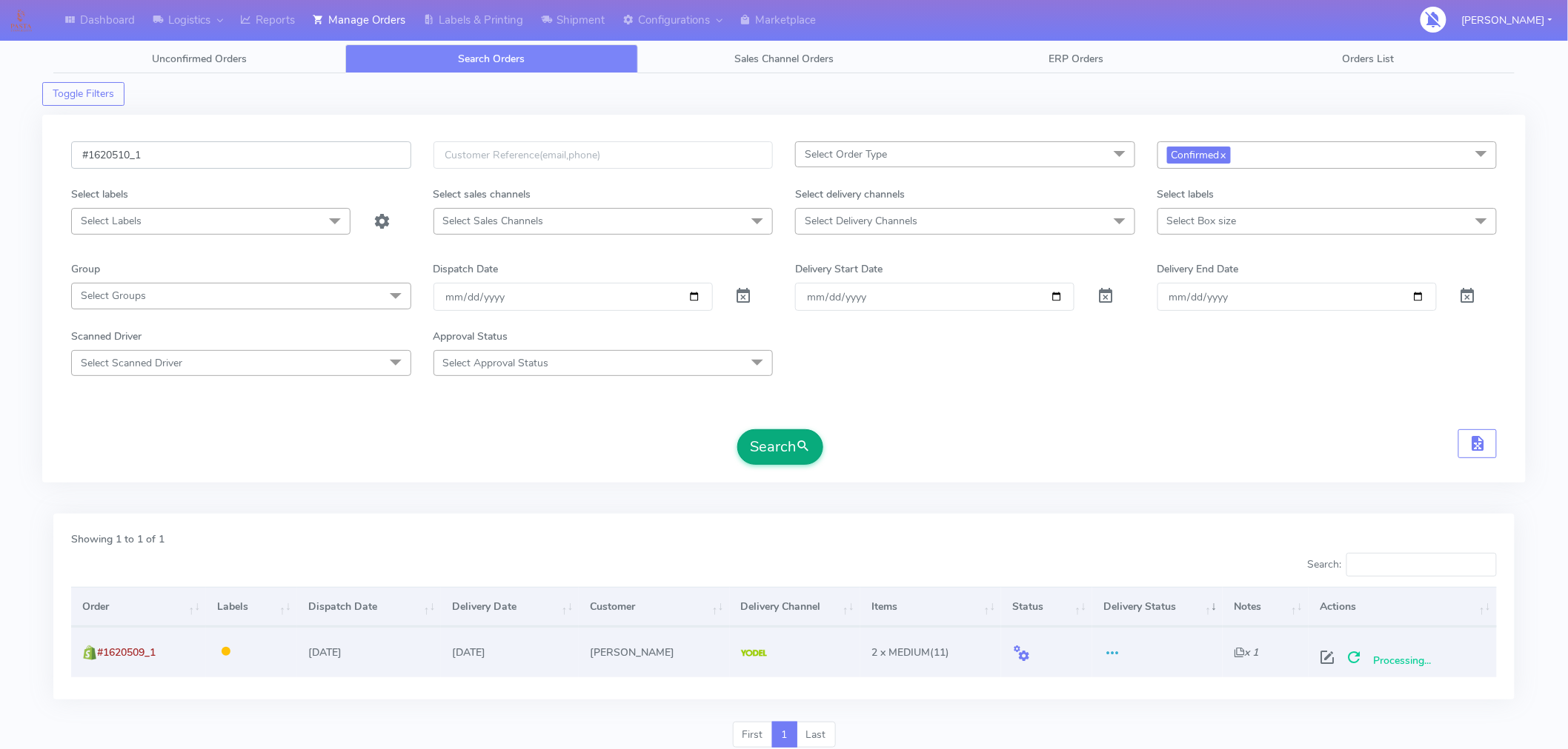
type input "#1620510_1"
click at [776, 446] on button "Search" at bounding box center [780, 447] width 86 height 36
click at [1328, 656] on span at bounding box center [1333, 661] width 27 height 14
select select "5"
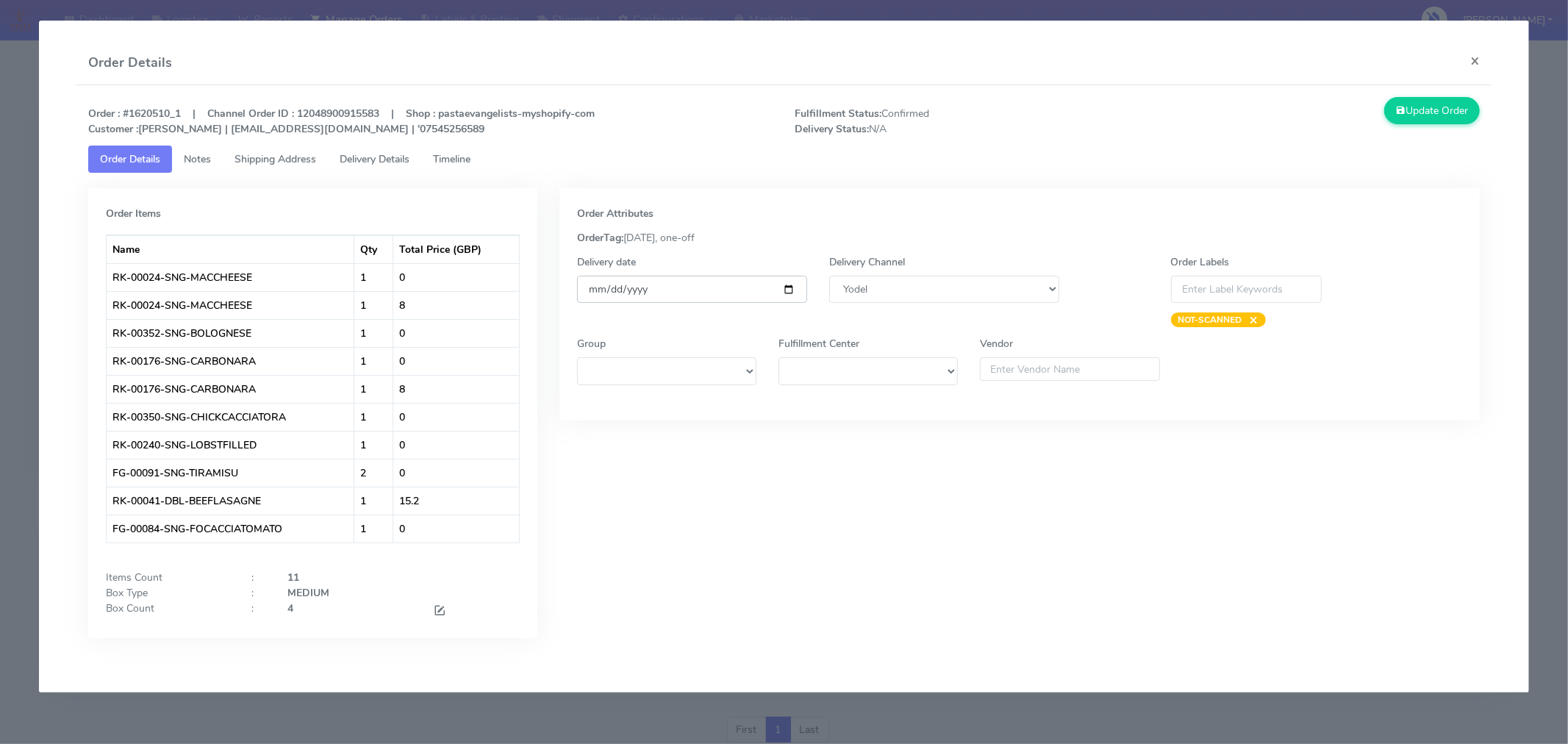
click at [795, 294] on input "[DATE]" at bounding box center [692, 289] width 230 height 27
type input "[DATE]"
click at [438, 609] on span at bounding box center [439, 612] width 13 height 14
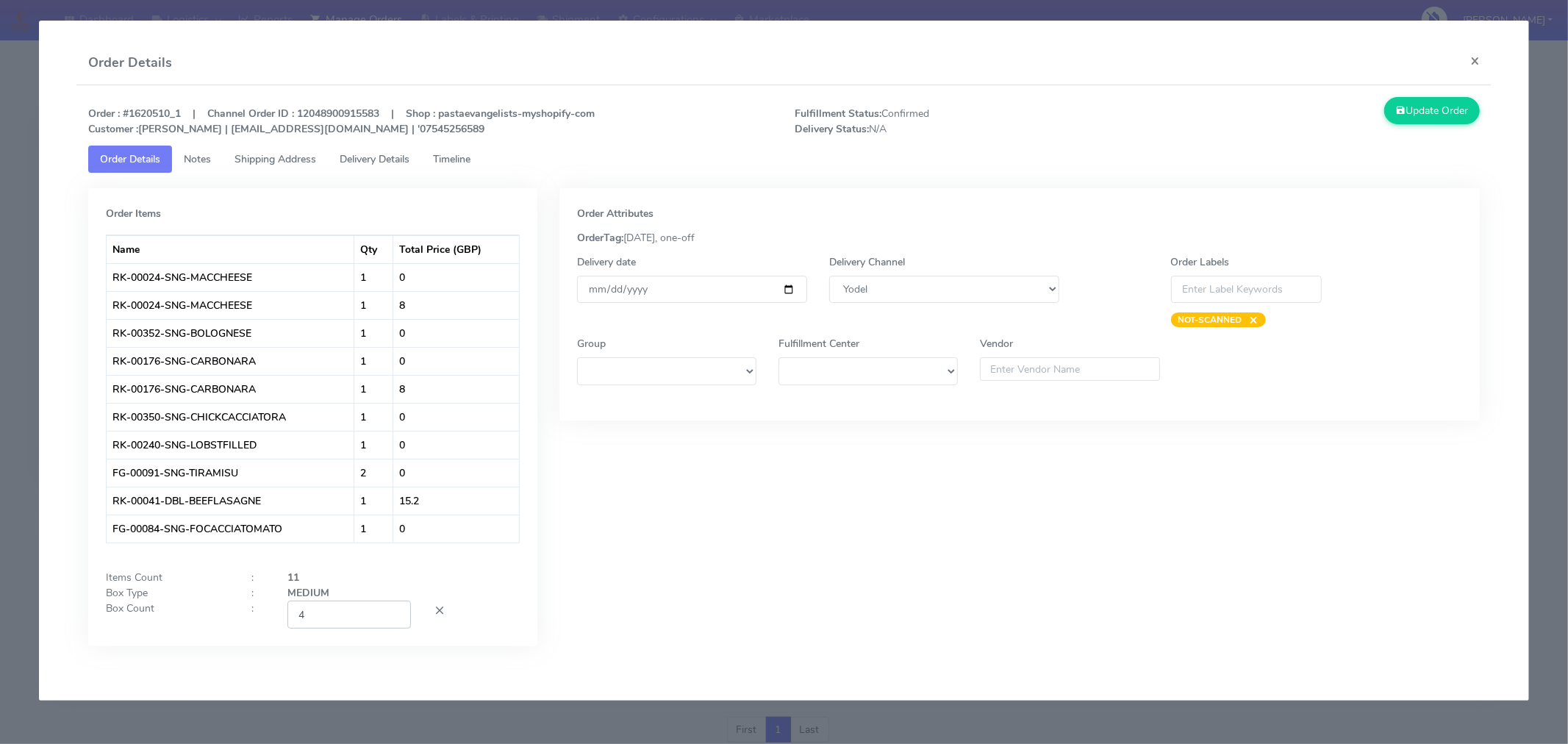
click at [372, 619] on input "4" at bounding box center [349, 614] width 123 height 27
type input "2"
click at [600, 649] on div "Order Attributes OrderTag: [DATE], one-off Delivery date [DATE] Delivery Channe…" at bounding box center [1020, 428] width 942 height 480
click at [1440, 107] on button "Update Order" at bounding box center [1432, 110] width 95 height 27
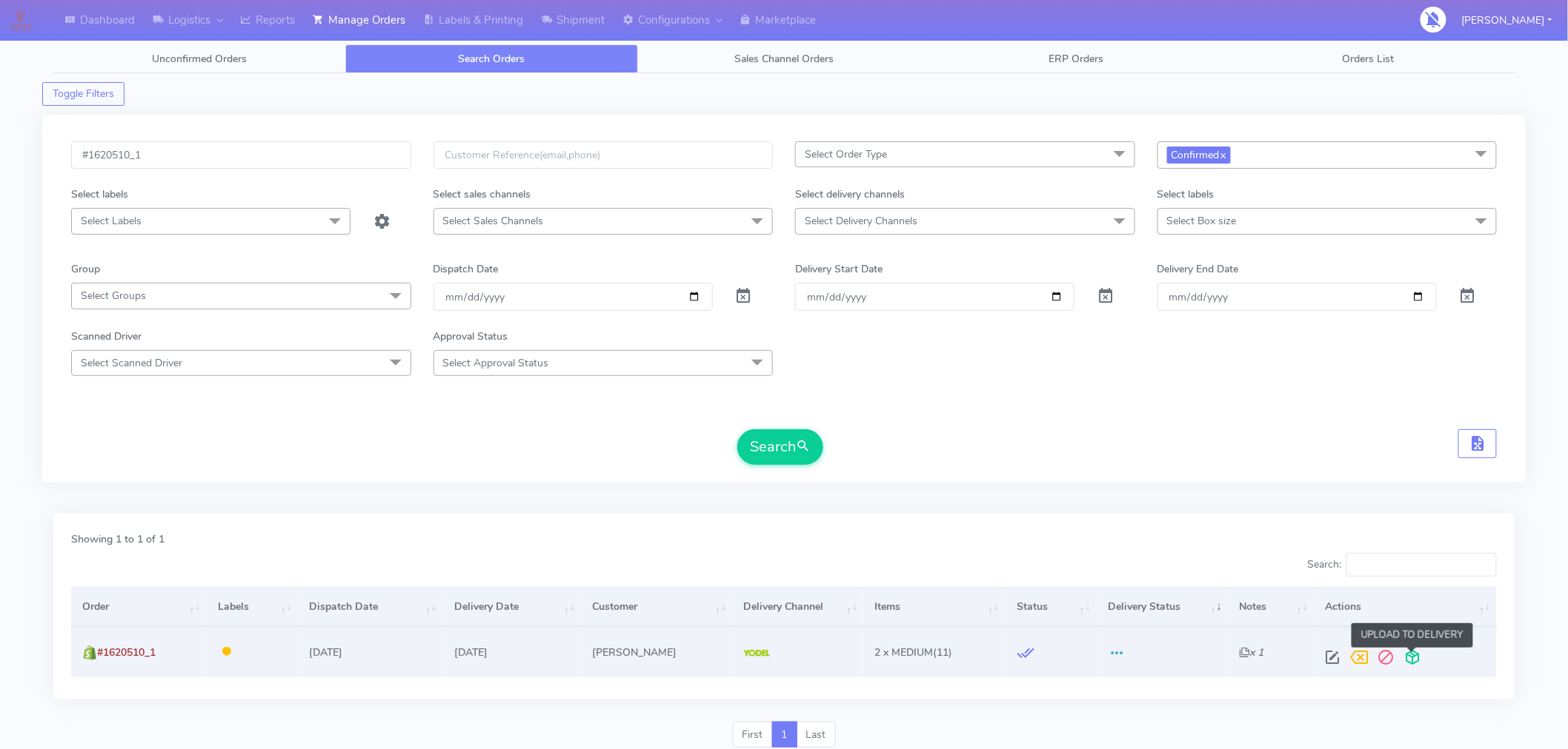
click at [1414, 657] on span at bounding box center [1412, 661] width 27 height 14
click at [294, 157] on input "#1620510_1" at bounding box center [240, 155] width 340 height 27
paste input "1"
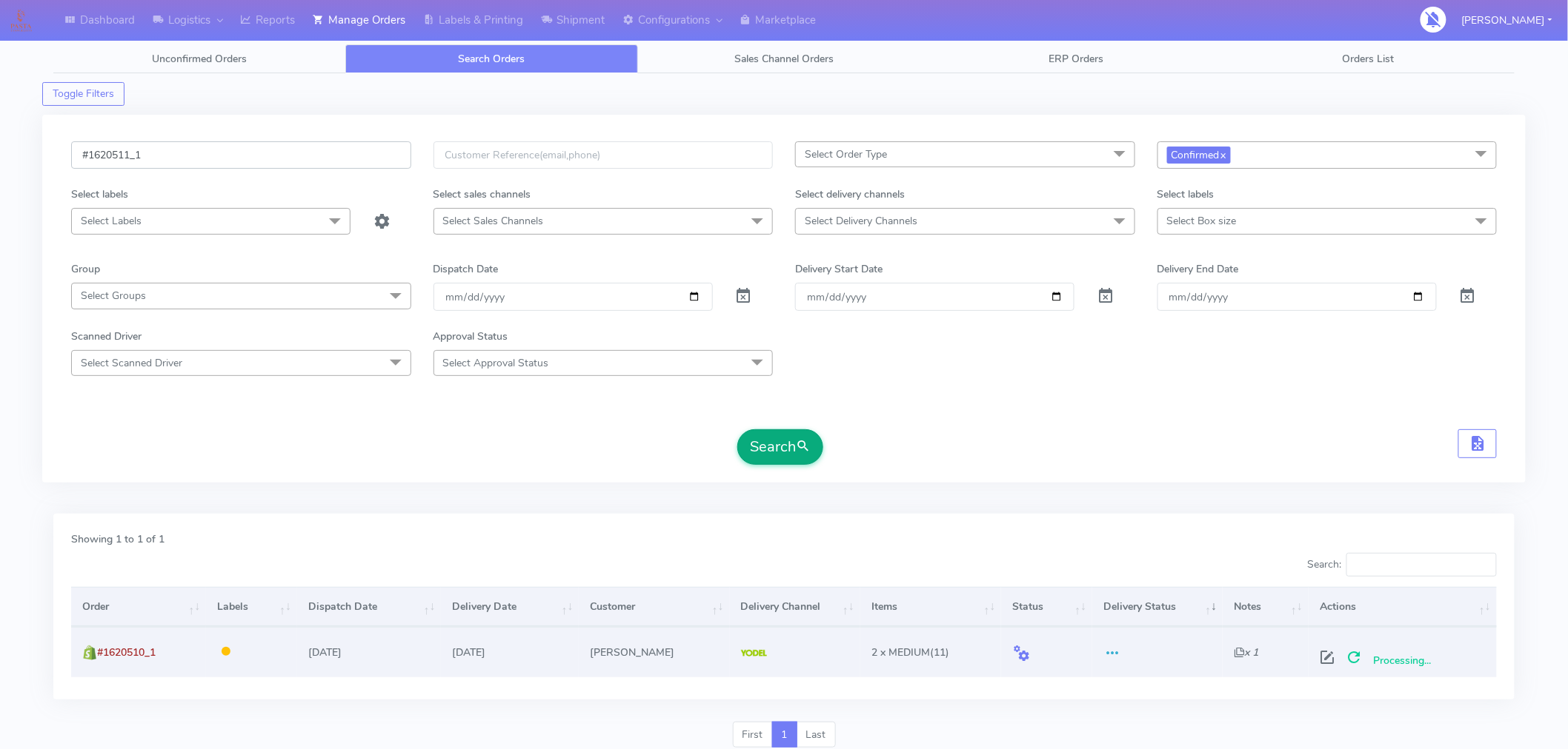
type input "#1620511_1"
click at [804, 456] on span "submit" at bounding box center [803, 447] width 15 height 20
click at [1328, 655] on span at bounding box center [1327, 661] width 27 height 14
select select "5"
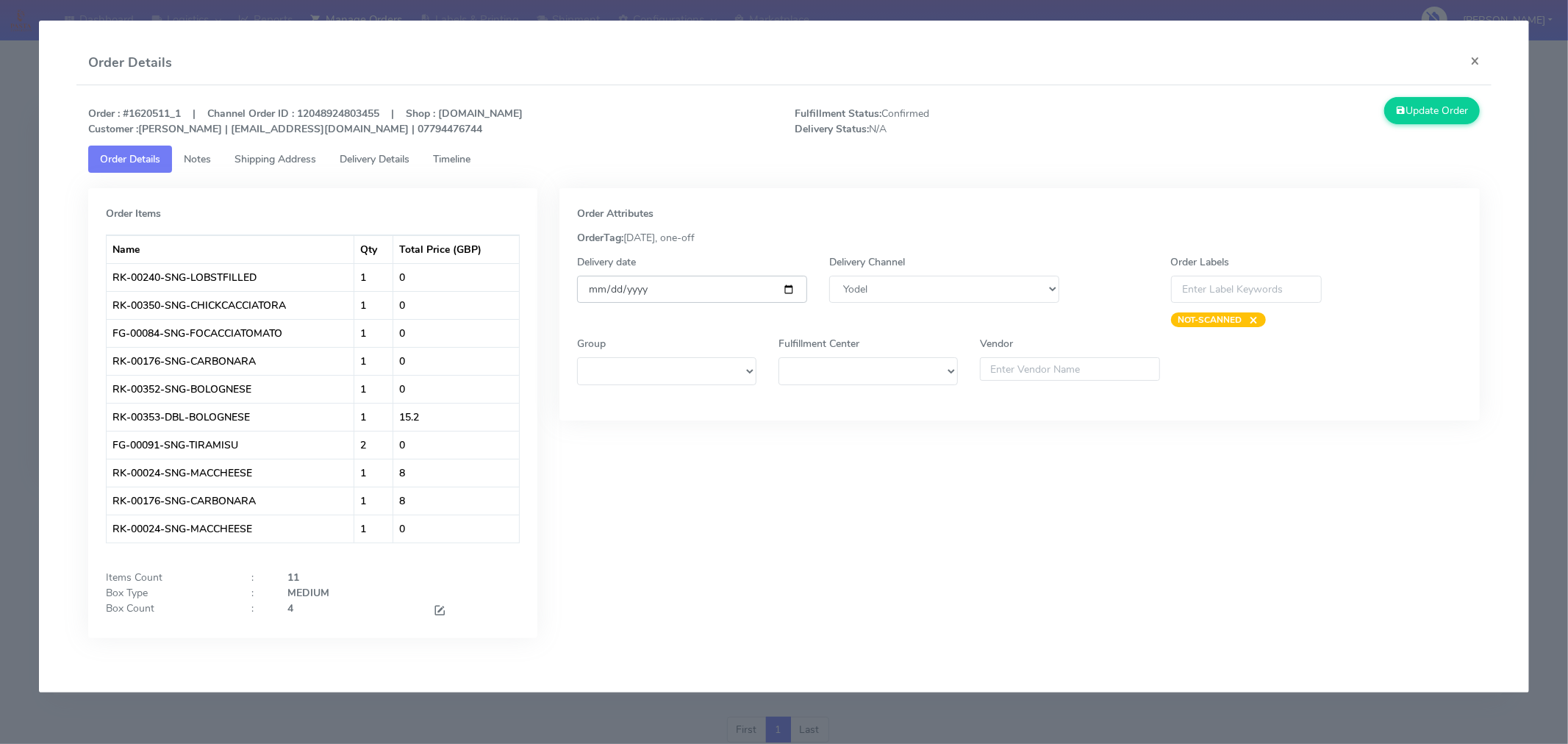
click at [787, 285] on input "[DATE]" at bounding box center [692, 289] width 230 height 27
type input "[DATE]"
click at [438, 612] on span at bounding box center [439, 612] width 13 height 14
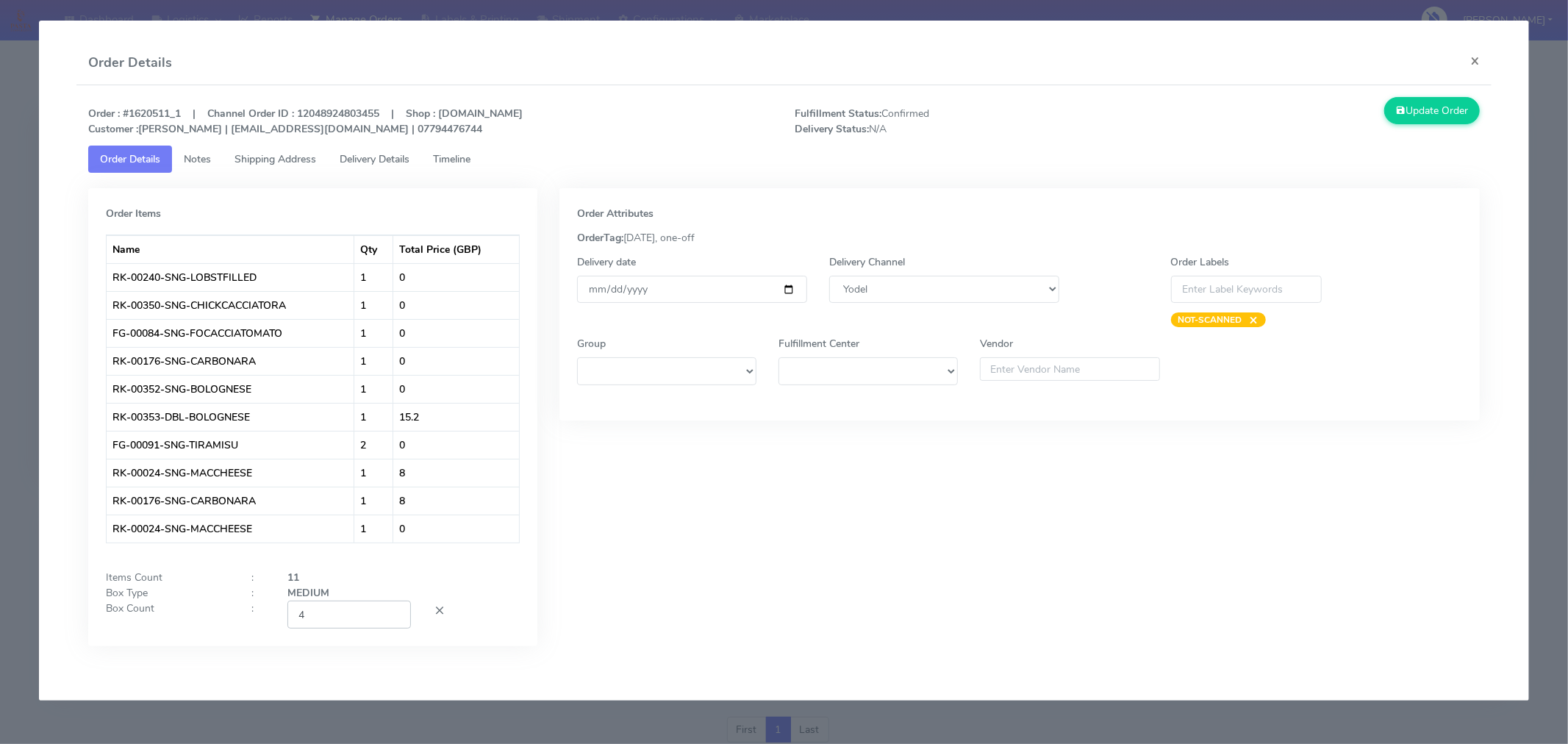
click at [357, 611] on input "4" at bounding box center [349, 614] width 123 height 27
type input "2"
click at [672, 536] on div "Order Attributes OrderTag: [DATE], one-off Delivery date [DATE] Delivery Channe…" at bounding box center [1020, 428] width 942 height 480
click at [1434, 119] on button "Update Order" at bounding box center [1432, 110] width 95 height 27
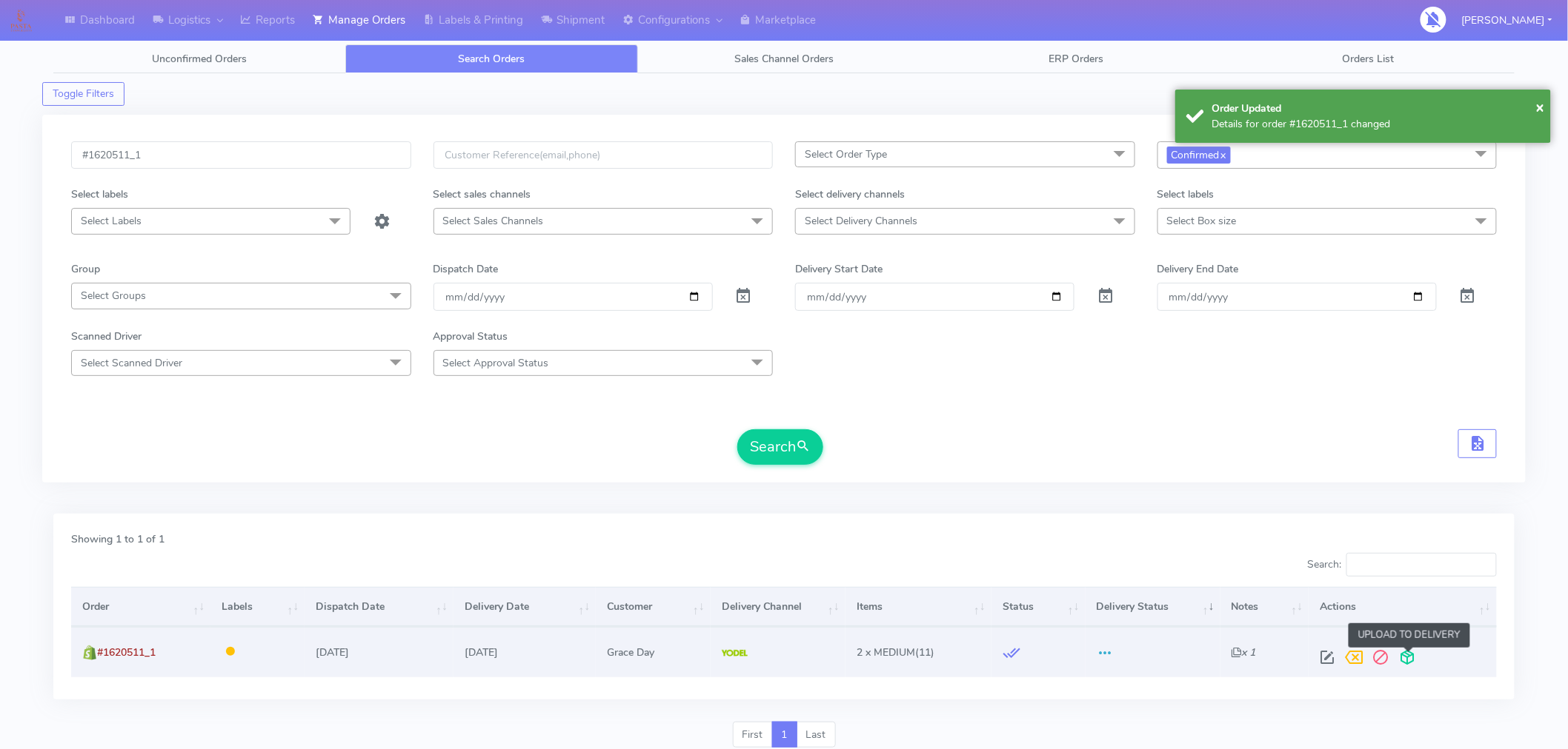
click at [1404, 662] on span at bounding box center [1407, 661] width 27 height 14
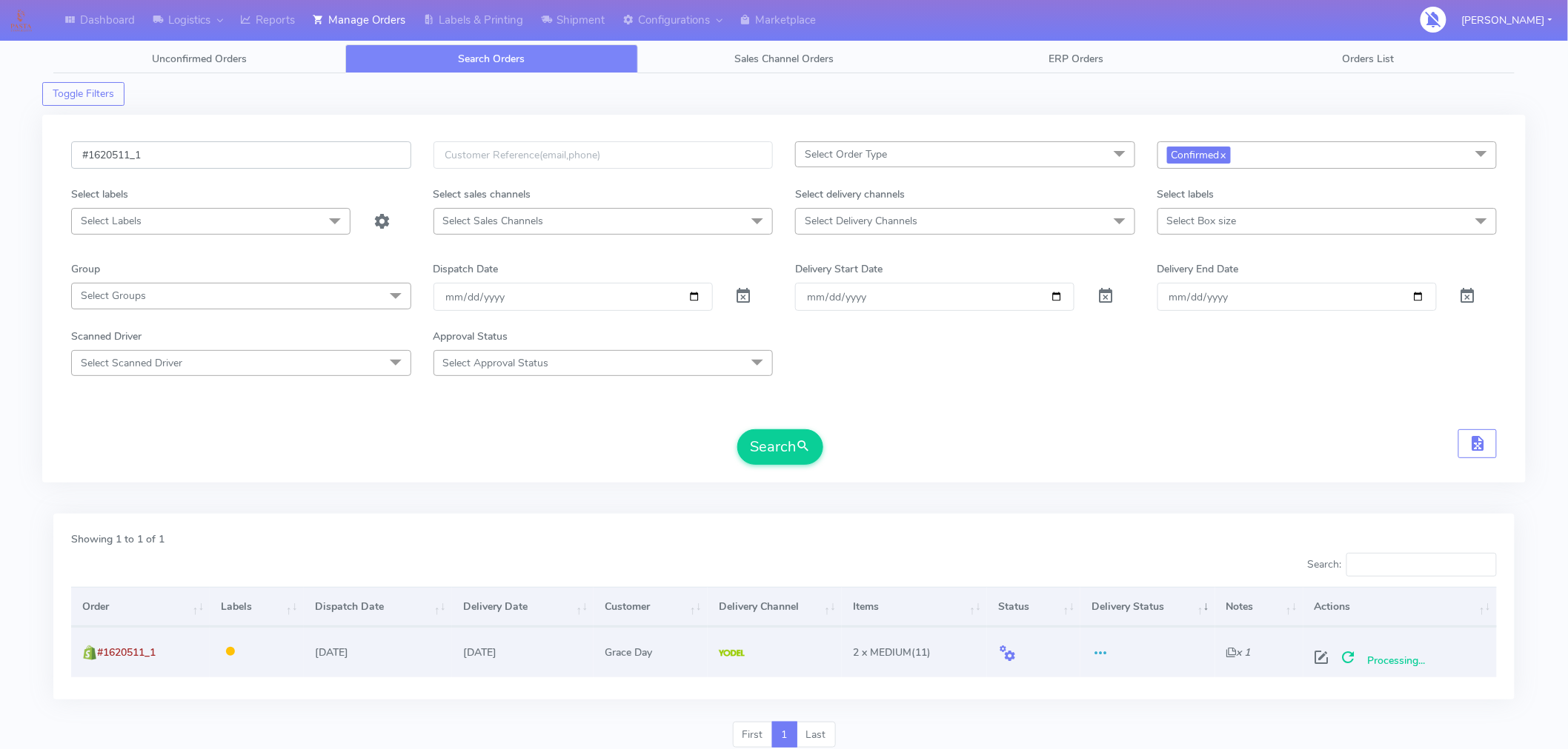
click at [270, 153] on input "#1620511_1" at bounding box center [240, 155] width 340 height 27
paste input "2"
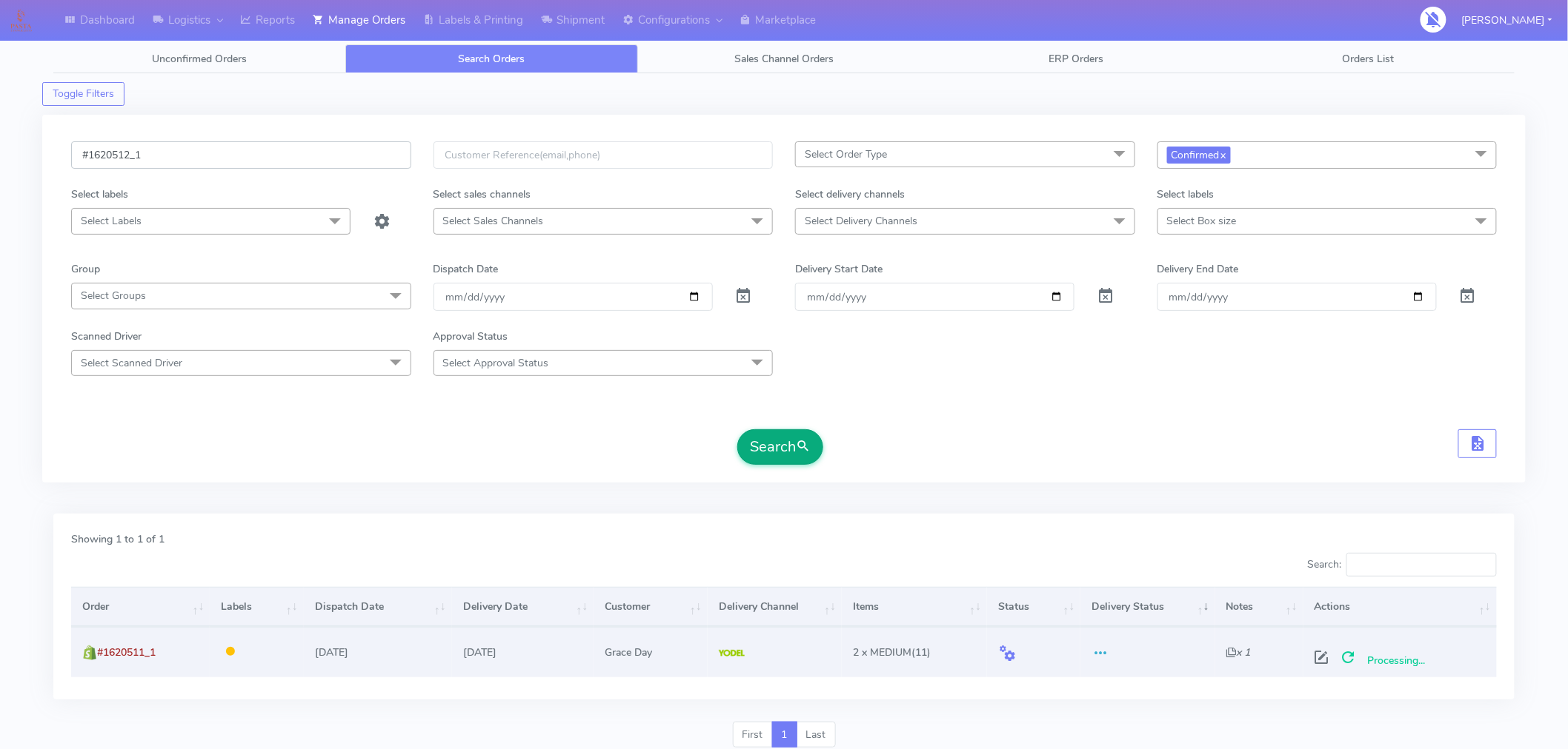
type input "#1620512_1"
click at [774, 462] on button "Search" at bounding box center [780, 447] width 86 height 36
click at [1332, 655] on span at bounding box center [1333, 661] width 27 height 14
select select "5"
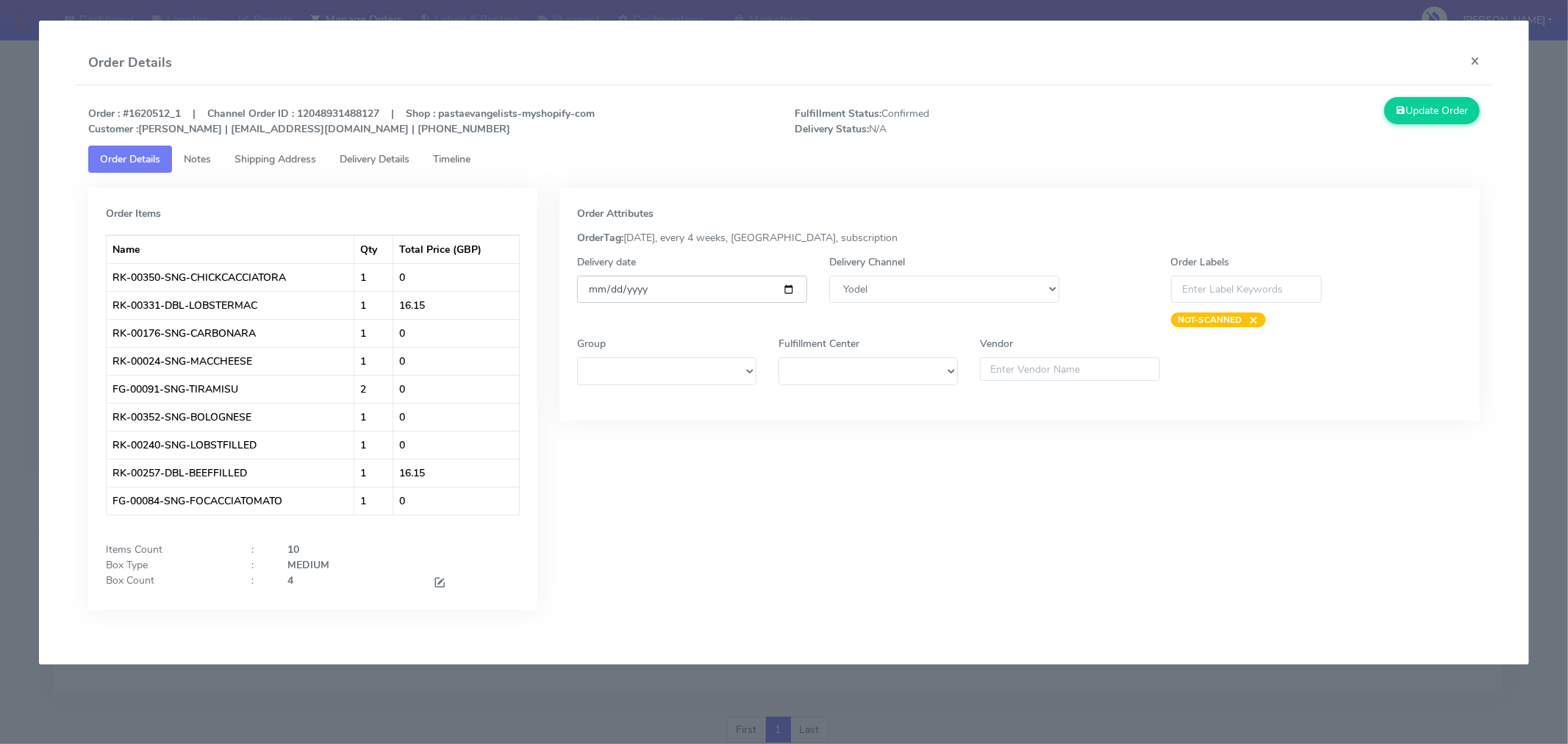
click at [792, 285] on input "[DATE]" at bounding box center [692, 289] width 230 height 27
type input "[DATE]"
click at [436, 586] on span at bounding box center [439, 584] width 13 height 14
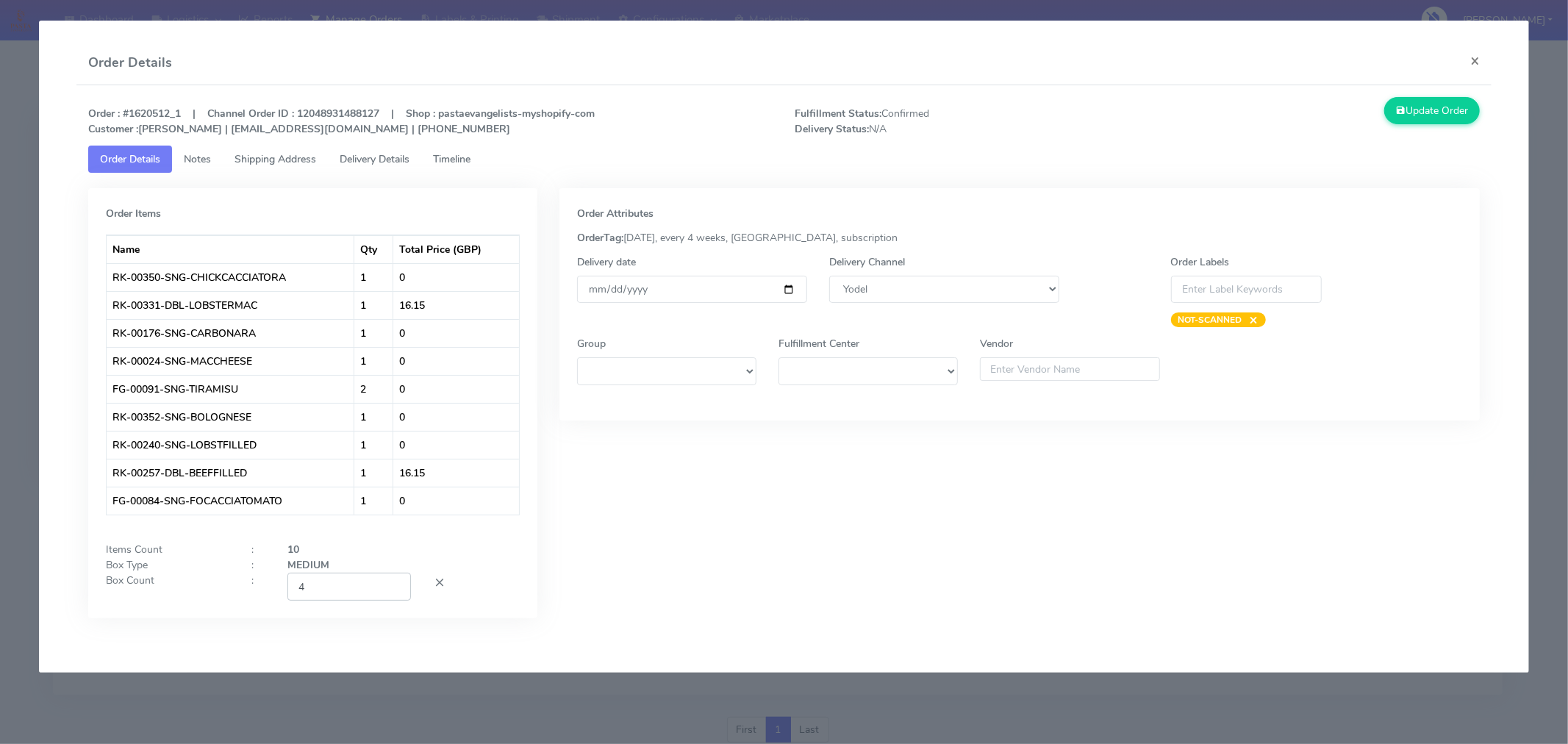
click at [345, 584] on input "4" at bounding box center [349, 586] width 123 height 27
type input "2"
click at [651, 594] on div "Order Attributes OrderTag: [DATE], every 4 weeks, [GEOGRAPHIC_DATA], subscripti…" at bounding box center [1020, 414] width 942 height 452
click at [1409, 114] on button "Update Order" at bounding box center [1432, 110] width 95 height 27
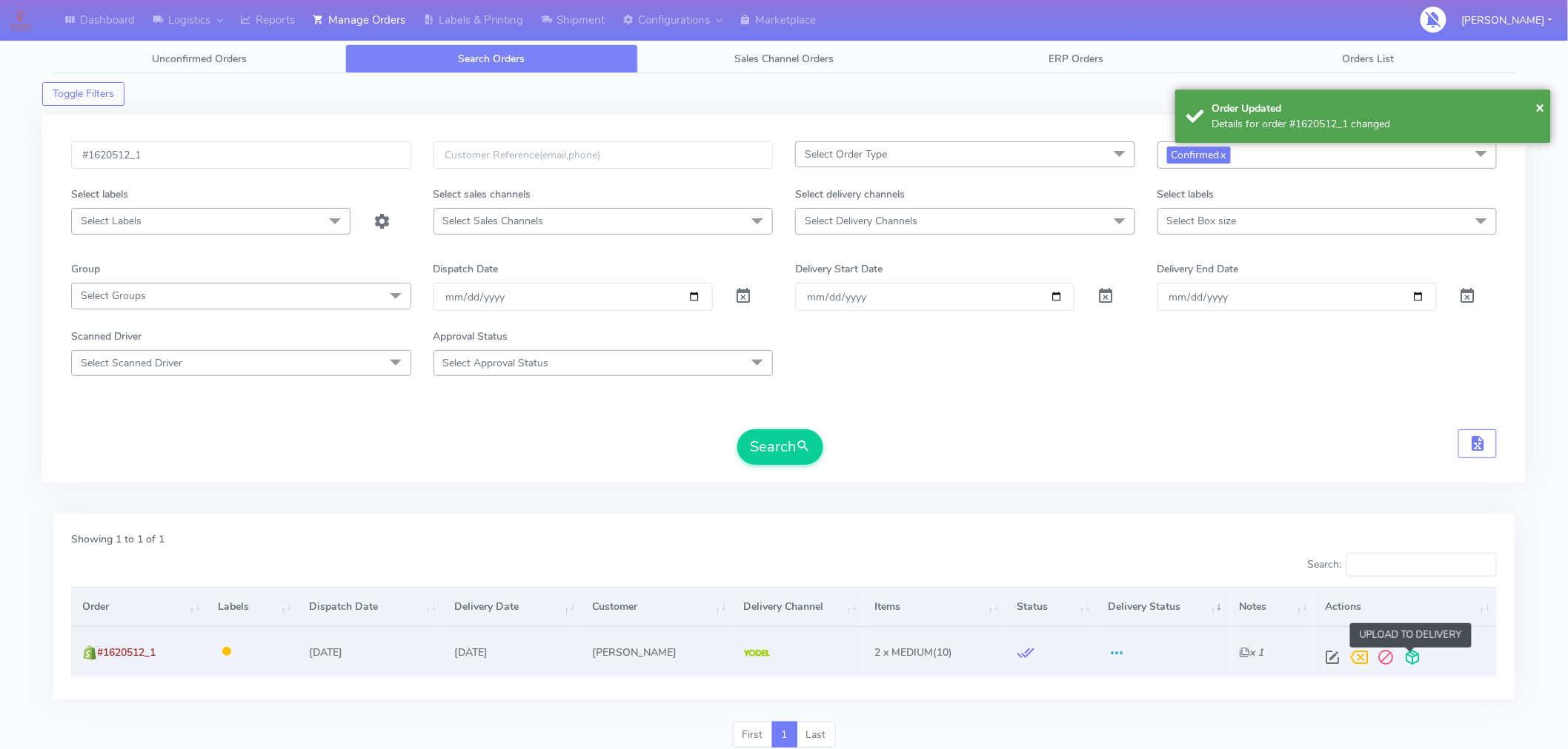
click at [1403, 657] on span at bounding box center [1412, 661] width 27 height 14
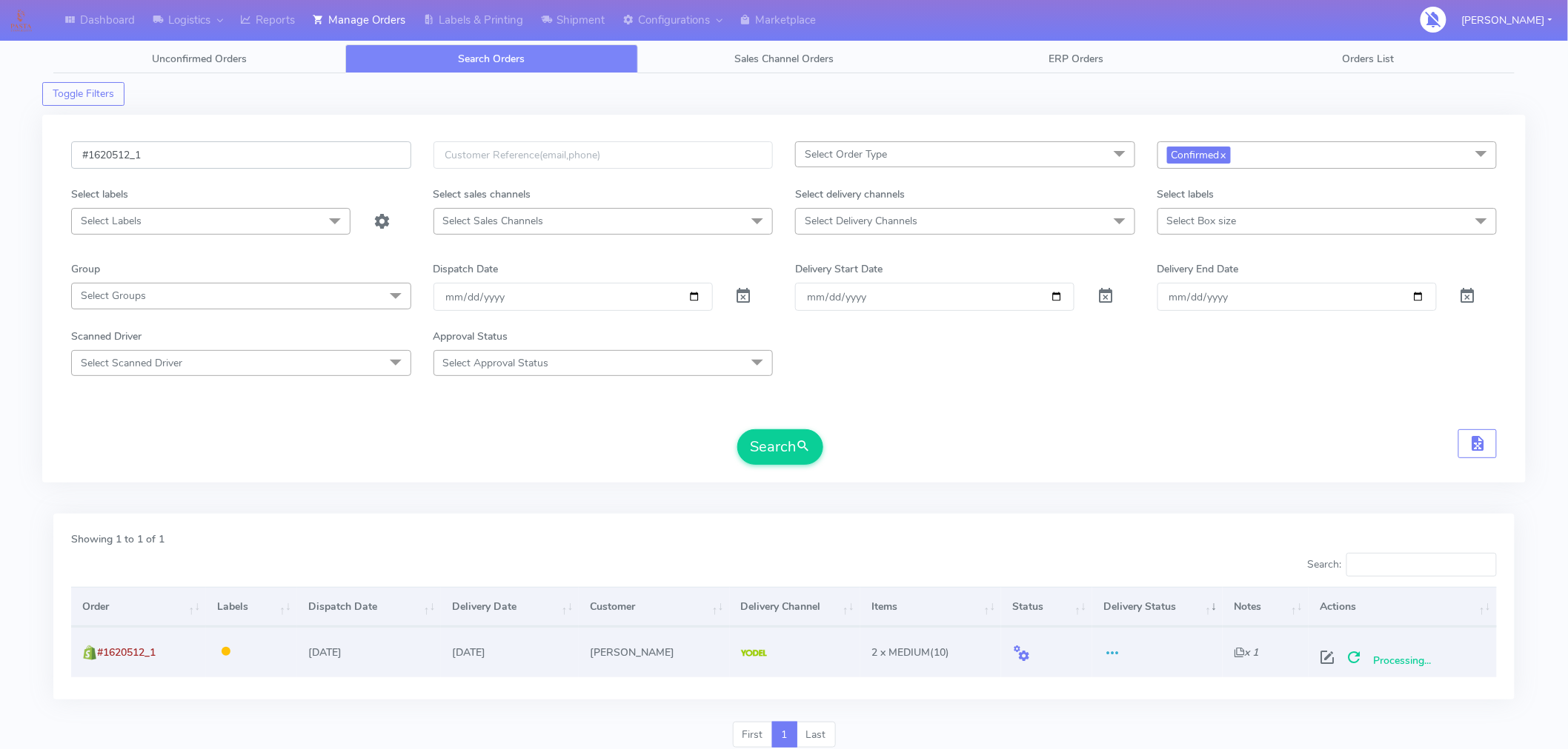
click at [222, 163] on input "#1620512_1" at bounding box center [240, 155] width 340 height 27
paste input "7"
type input "#1620517_1"
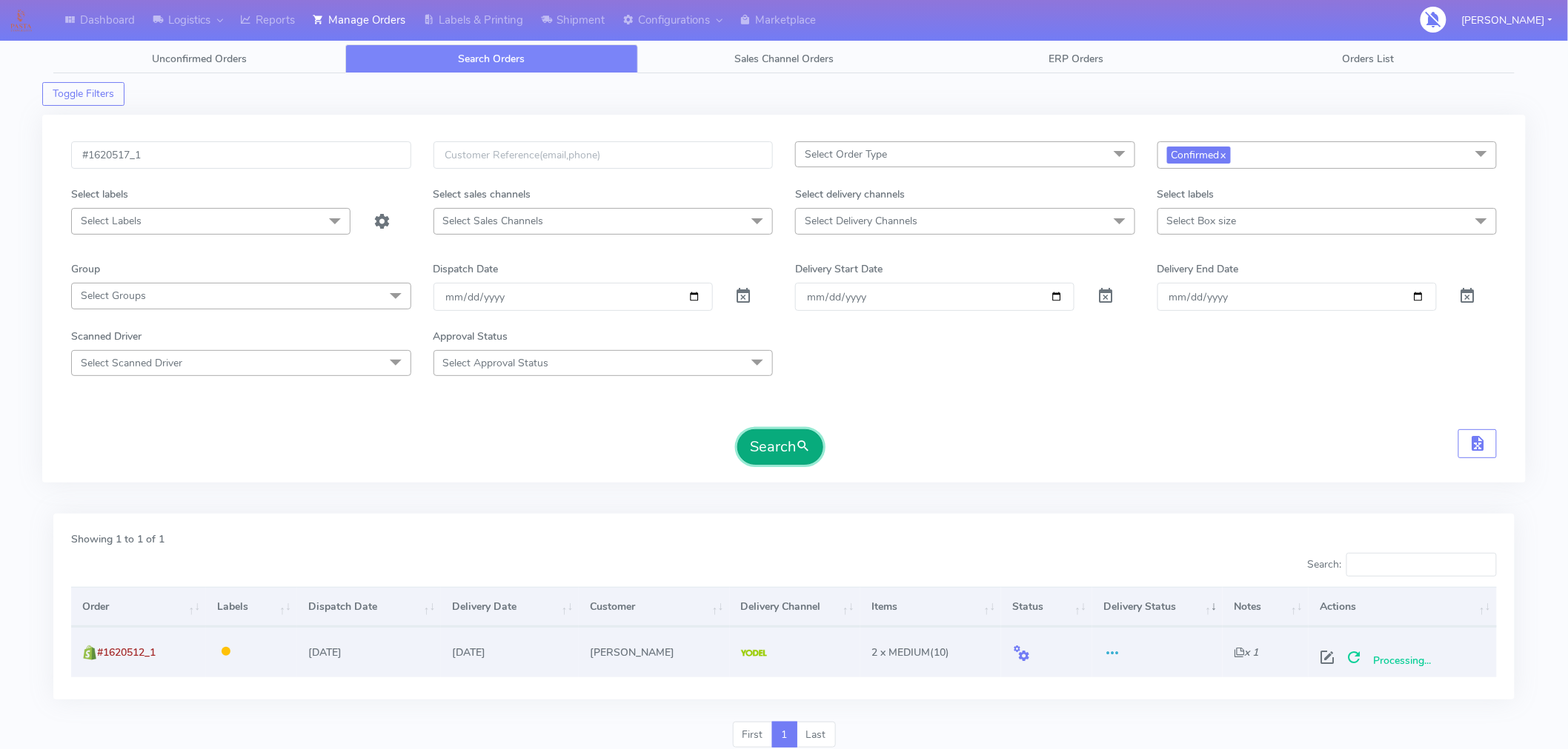
click at [794, 440] on button "Search" at bounding box center [780, 447] width 86 height 36
click at [1329, 655] on span at bounding box center [1333, 661] width 27 height 14
select select "5"
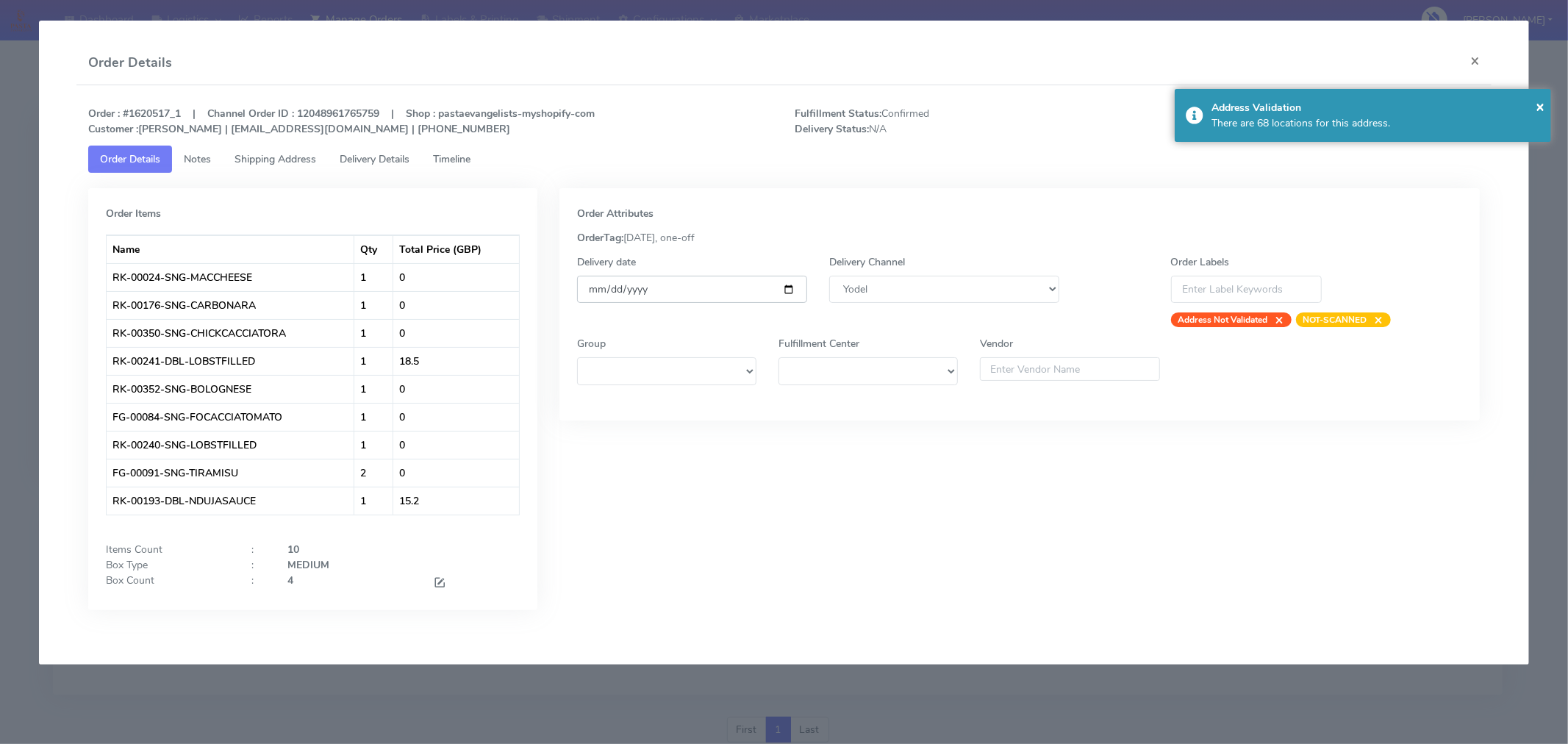
click at [791, 289] on input "[DATE]" at bounding box center [692, 289] width 230 height 27
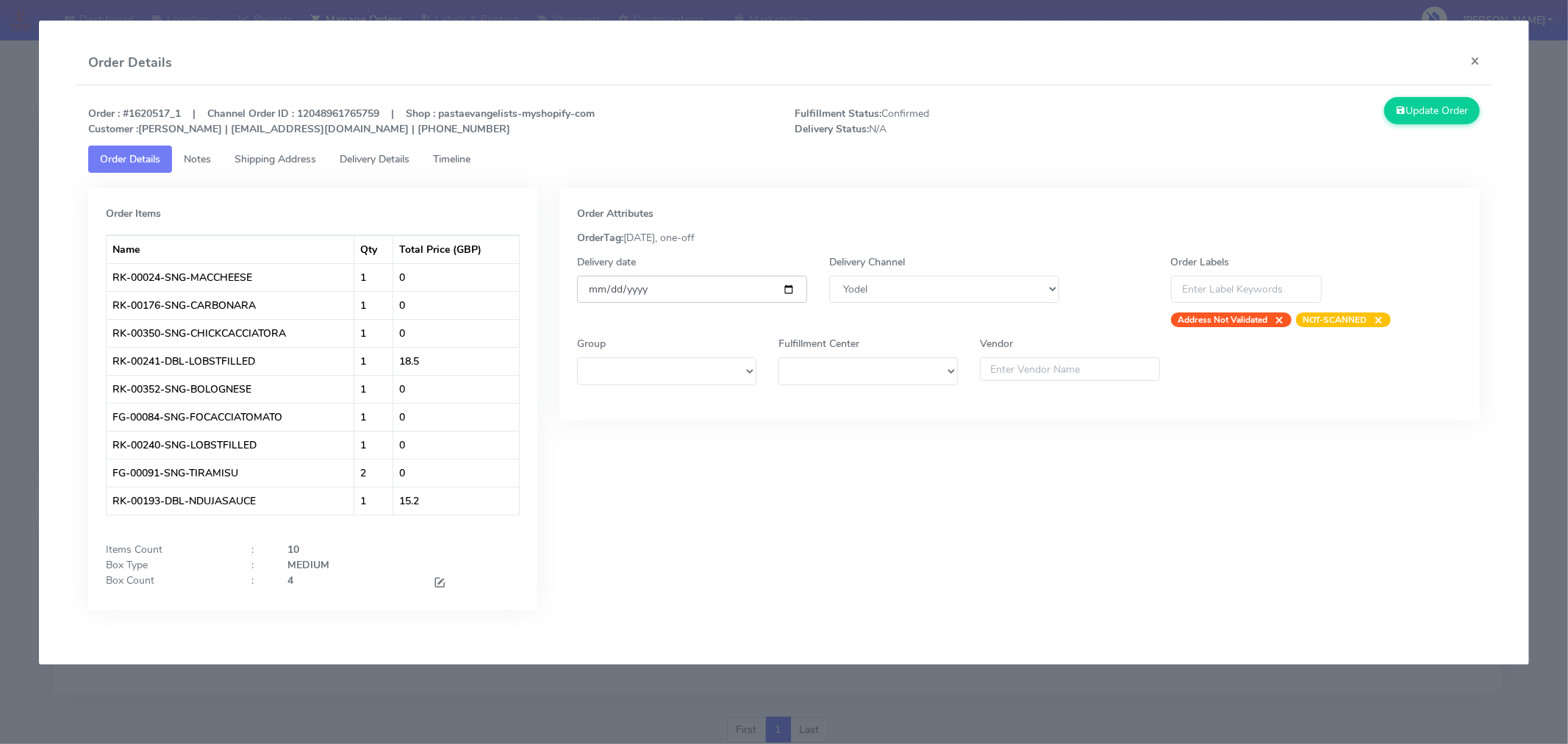
type input "[DATE]"
click at [439, 577] on span at bounding box center [439, 584] width 13 height 14
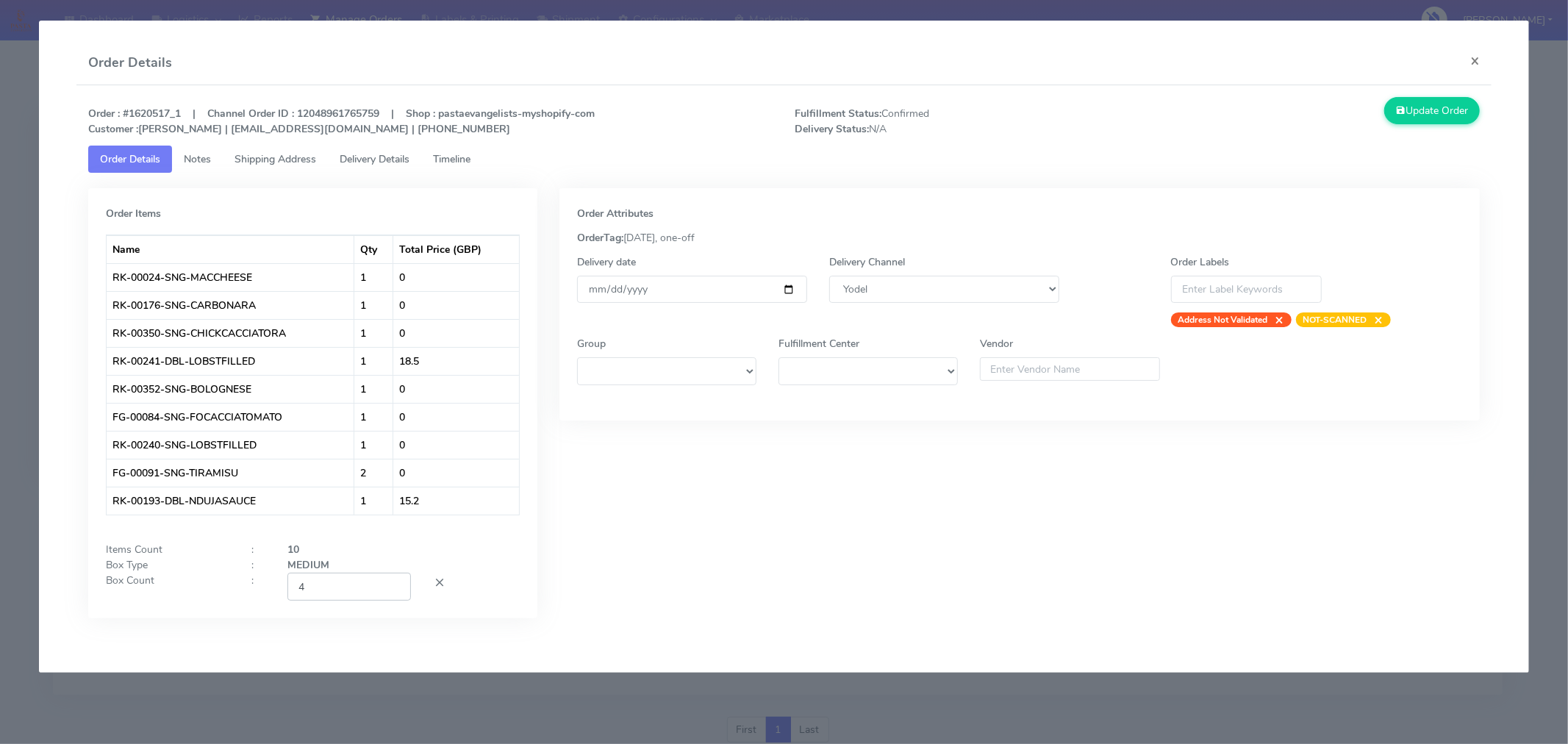
click at [370, 578] on input "4" at bounding box center [349, 586] width 123 height 27
type input "2"
click at [642, 596] on div "Order Attributes OrderTag: [DATE], one-off Delivery date [DATE] Delivery Channe…" at bounding box center [1020, 414] width 942 height 452
click at [1418, 116] on button "Update Order" at bounding box center [1432, 110] width 95 height 27
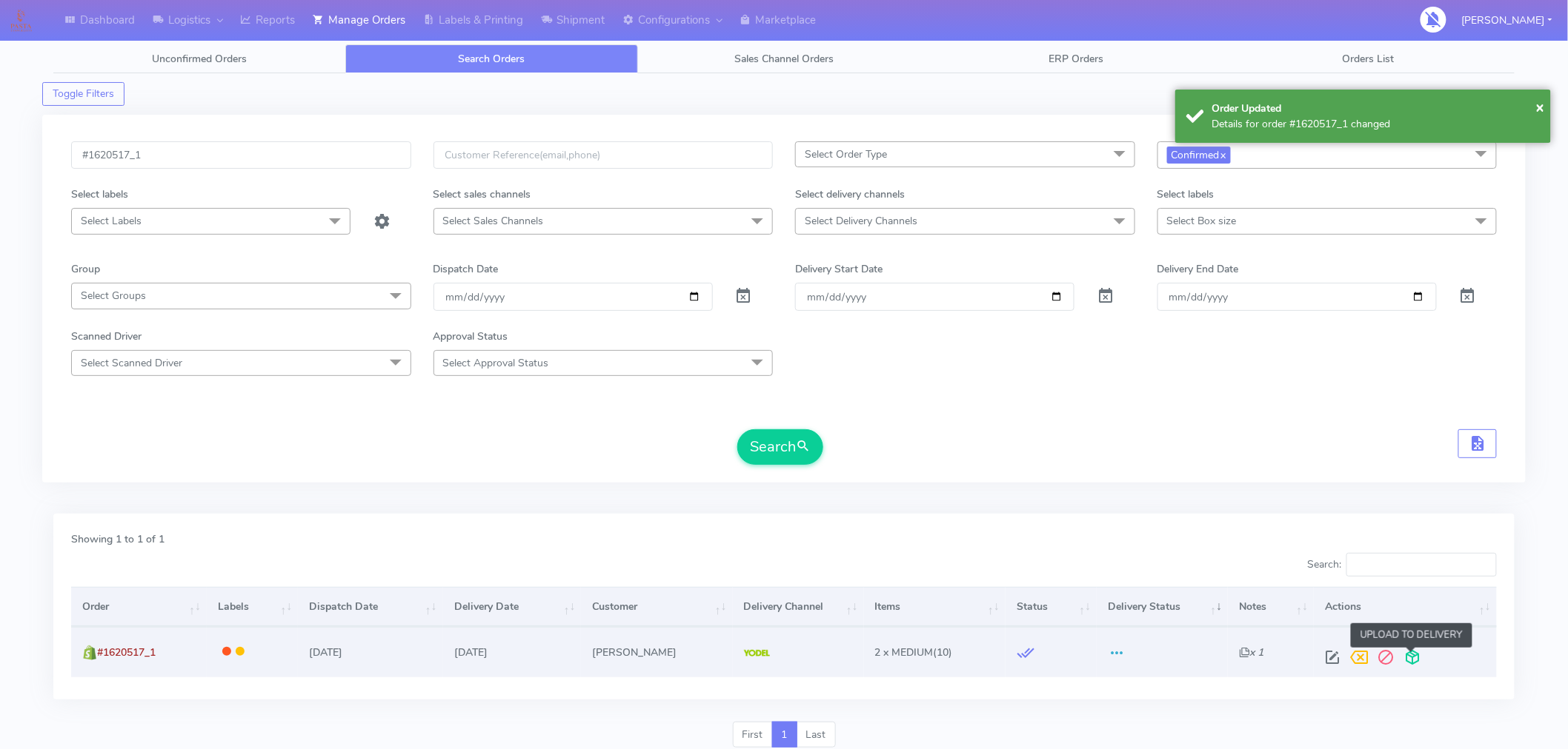
click at [1412, 657] on span at bounding box center [1412, 661] width 27 height 14
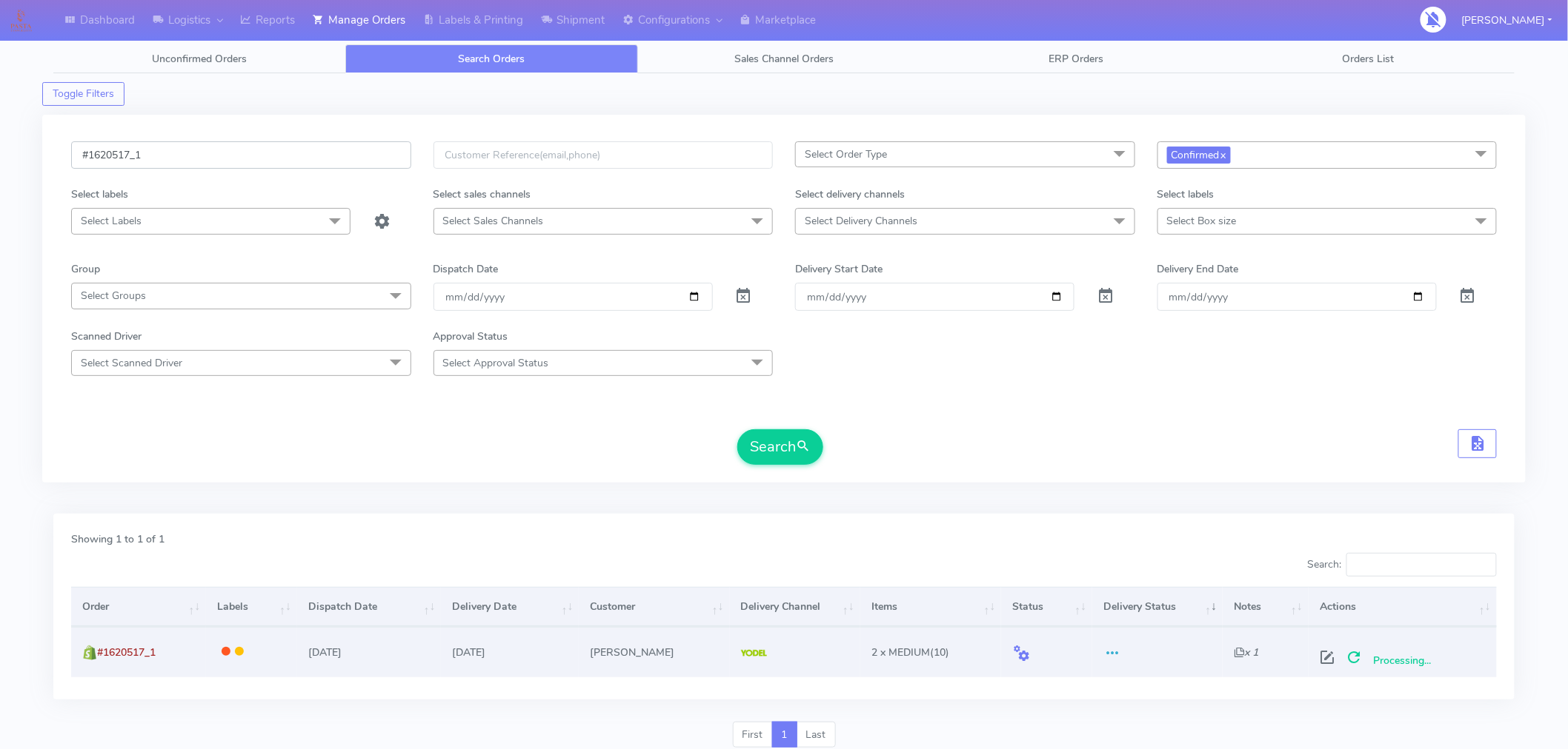
click at [280, 156] on input "#1620517_1" at bounding box center [240, 155] width 340 height 27
paste input "21"
type input "#1620521_1"
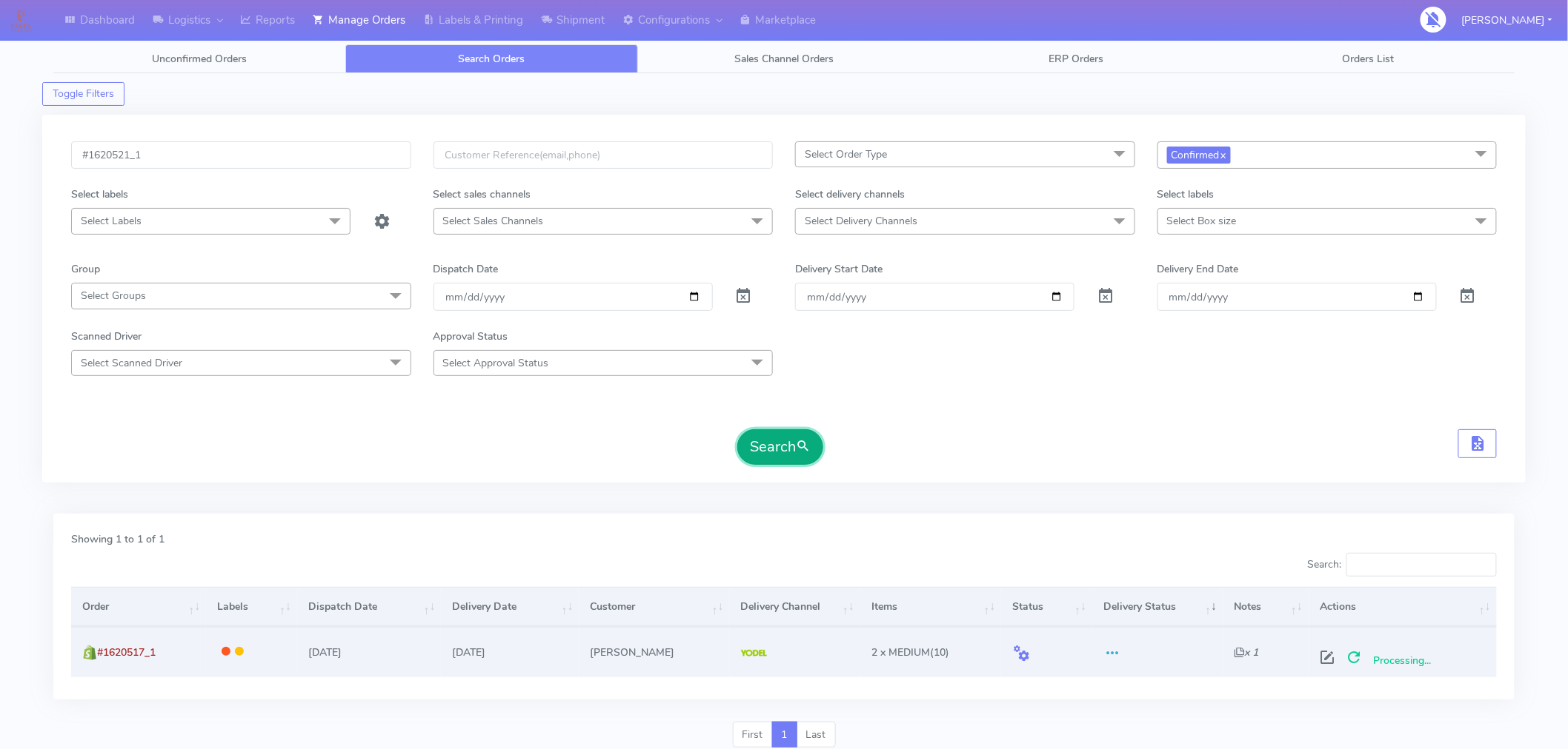
click at [801, 447] on span "submit" at bounding box center [803, 447] width 15 height 20
click at [1325, 660] on span at bounding box center [1333, 661] width 27 height 14
select select "5"
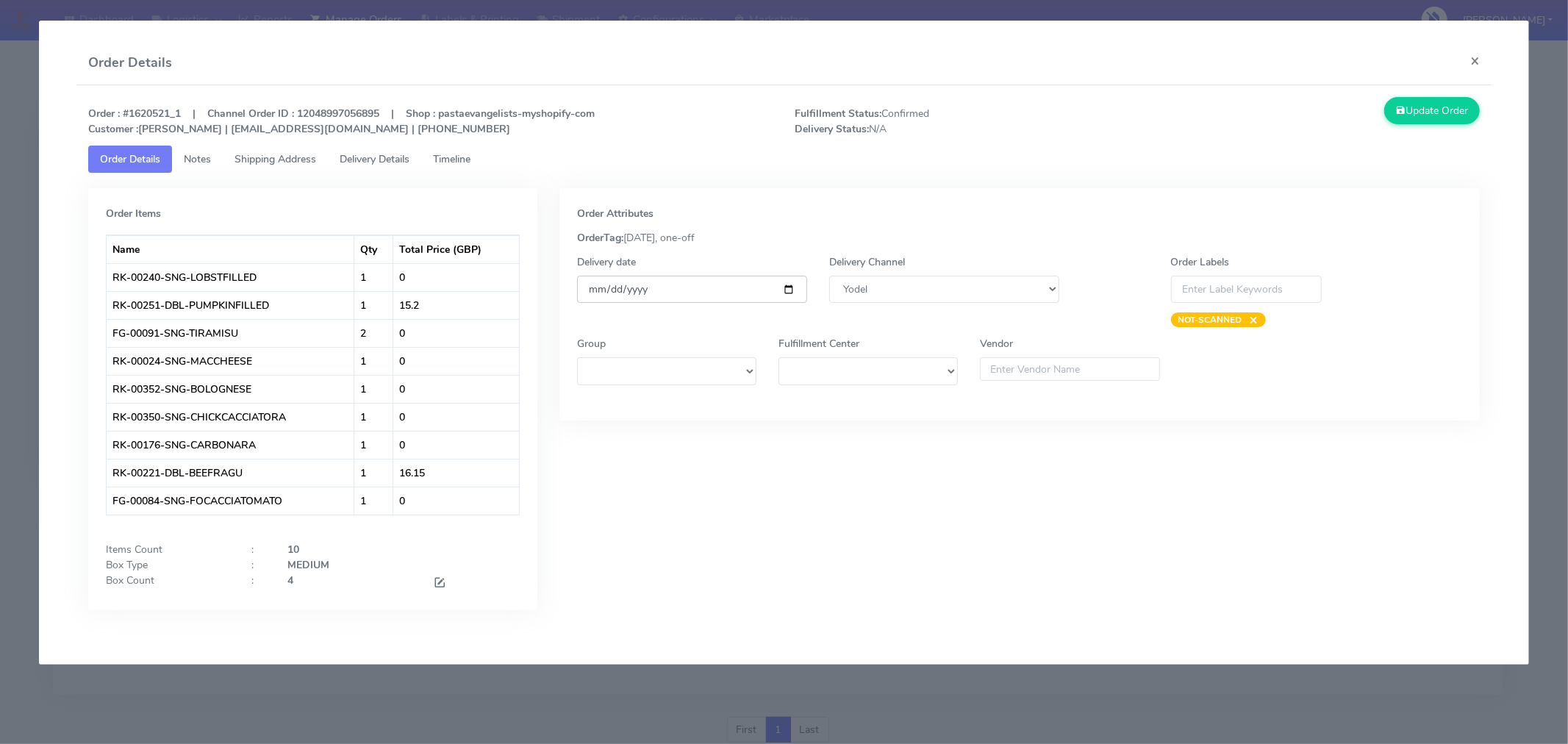
click at [790, 291] on input "[DATE]" at bounding box center [692, 289] width 230 height 27
type input "[DATE]"
click at [444, 577] on span at bounding box center [439, 584] width 13 height 14
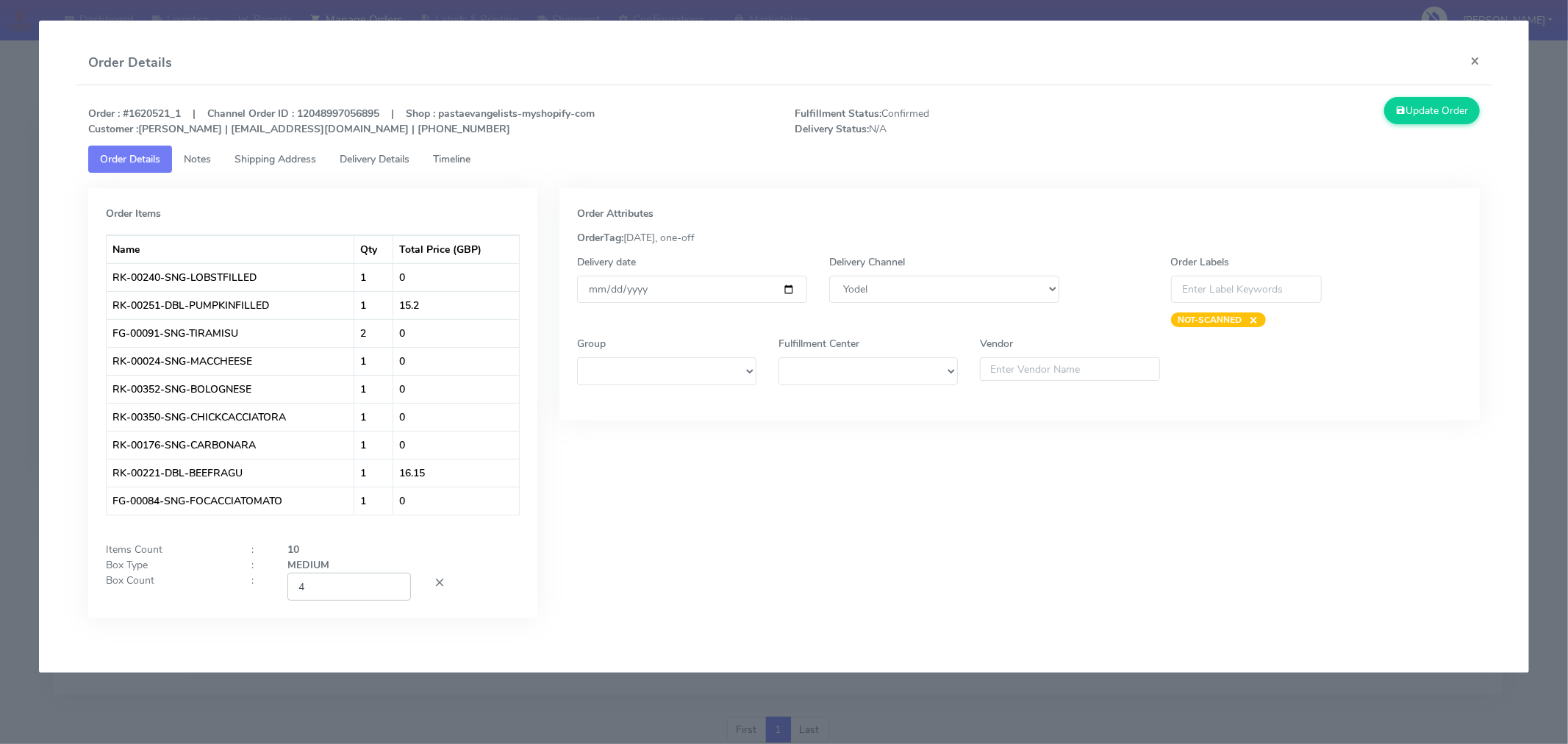
click at [371, 589] on input "4" at bounding box center [349, 586] width 123 height 27
type input "2"
click at [848, 530] on div "Order Attributes OrderTag: [DATE], one-off Delivery date [DATE] Delivery Channe…" at bounding box center [1020, 414] width 942 height 452
click at [1413, 97] on button "Update Order" at bounding box center [1432, 110] width 95 height 27
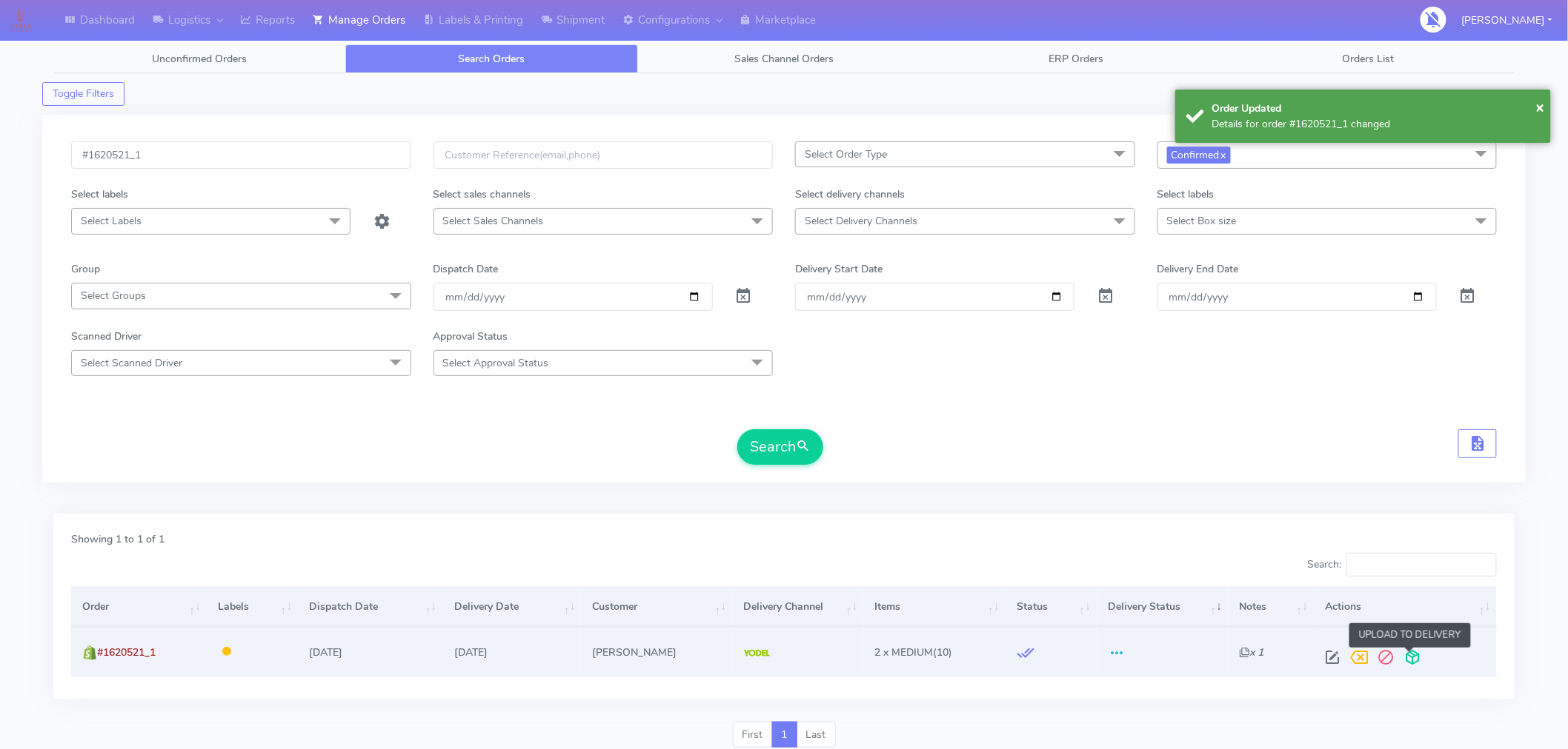
click at [1408, 660] on span at bounding box center [1412, 661] width 27 height 14
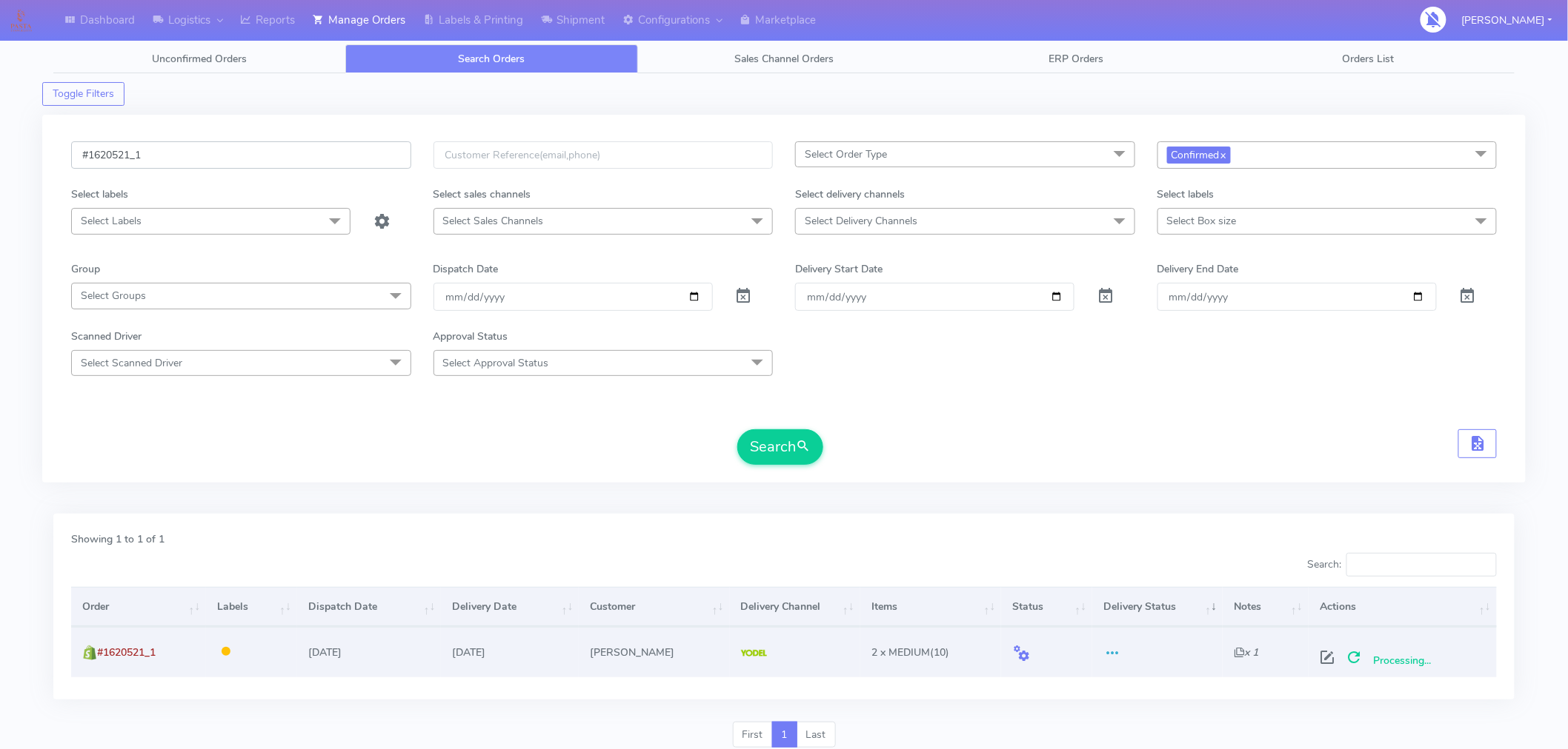
click at [282, 148] on input "#1620521_1" at bounding box center [240, 155] width 340 height 27
paste input "#1620523_1"
type input "#1620523_1"
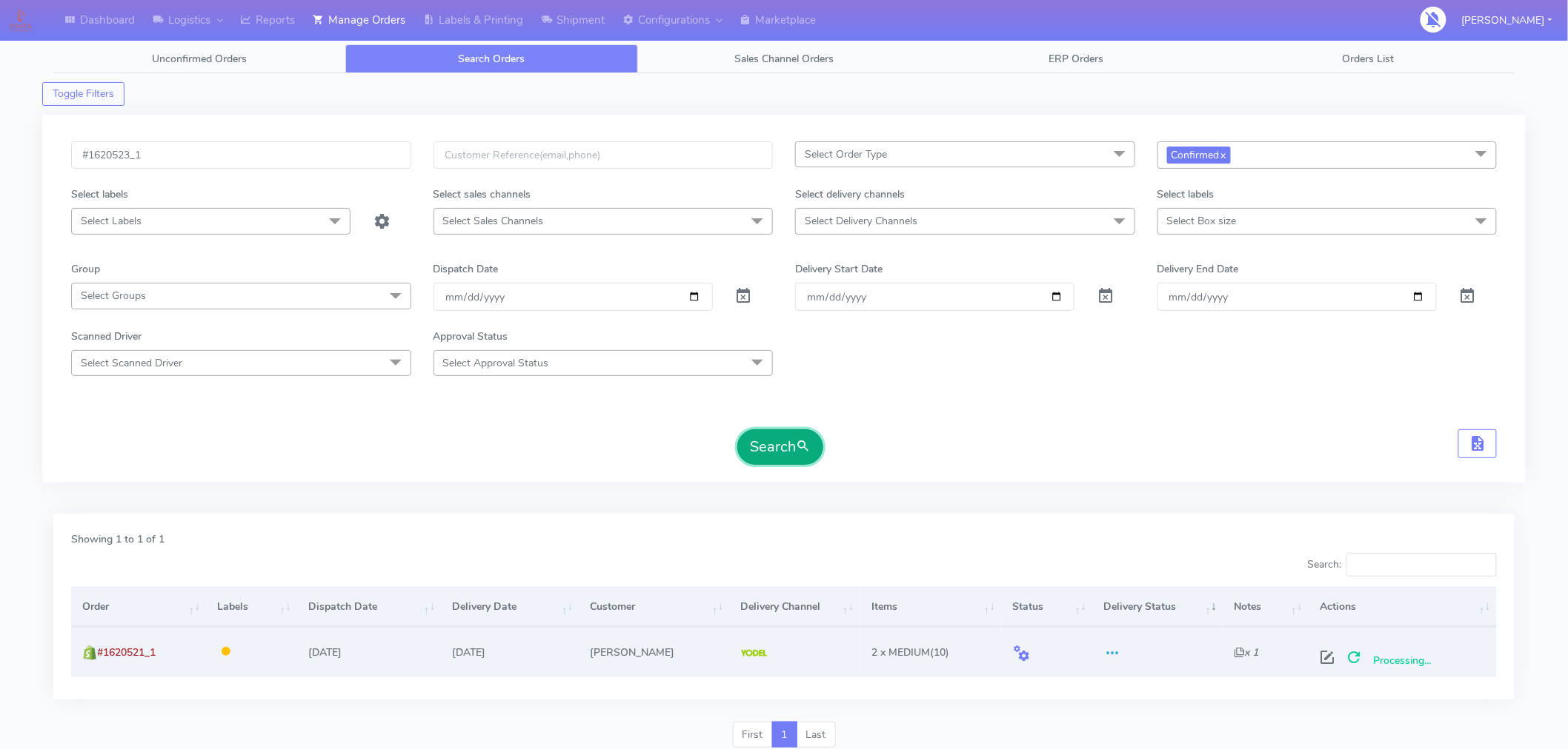
click at [798, 456] on span "submit" at bounding box center [803, 447] width 15 height 20
click at [1334, 659] on span at bounding box center [1333, 661] width 27 height 14
select select "5"
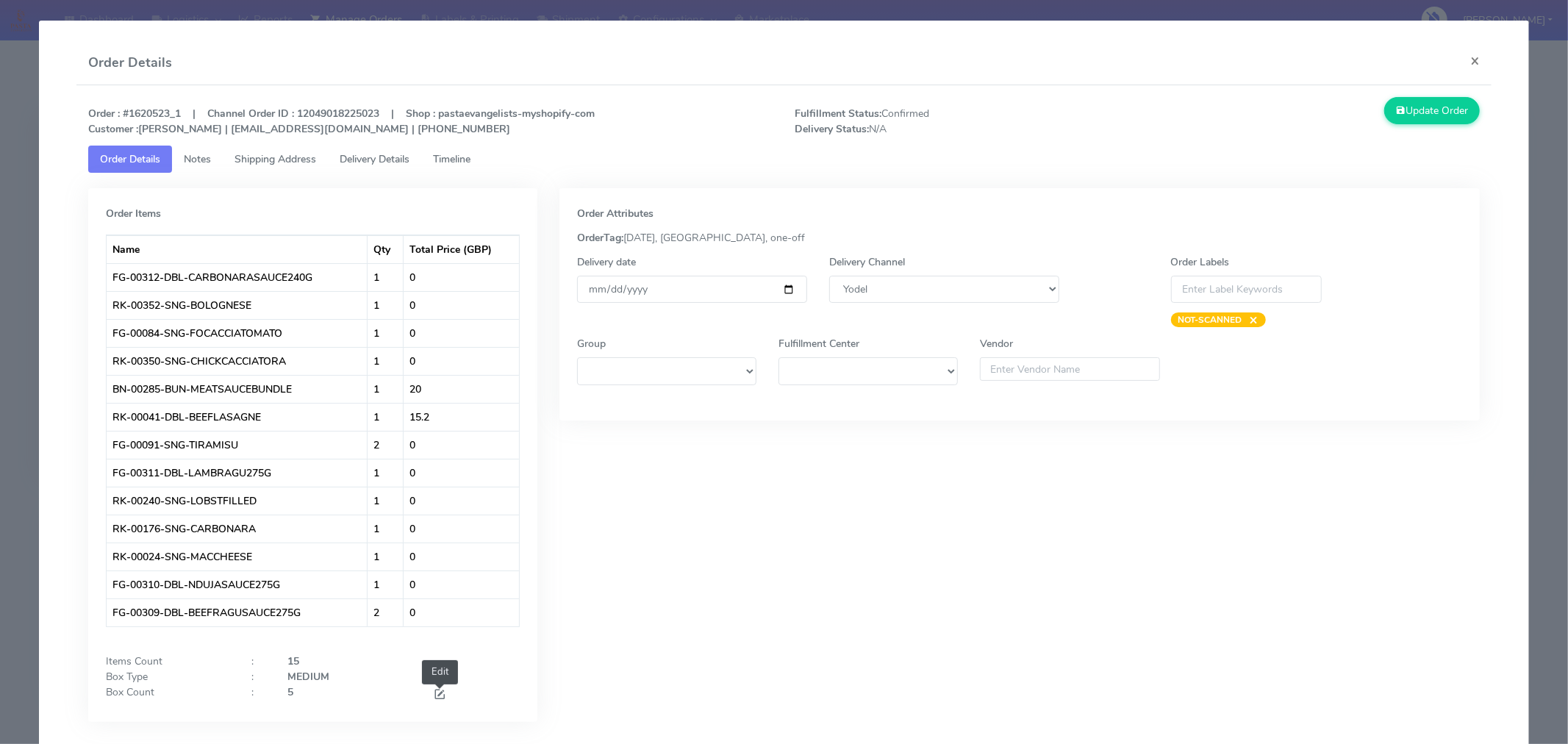
click at [437, 692] on span at bounding box center [439, 696] width 13 height 14
click at [379, 699] on input "5" at bounding box center [349, 698] width 123 height 27
type input "2"
type input "3"
click at [784, 290] on input "[DATE]" at bounding box center [692, 289] width 230 height 27
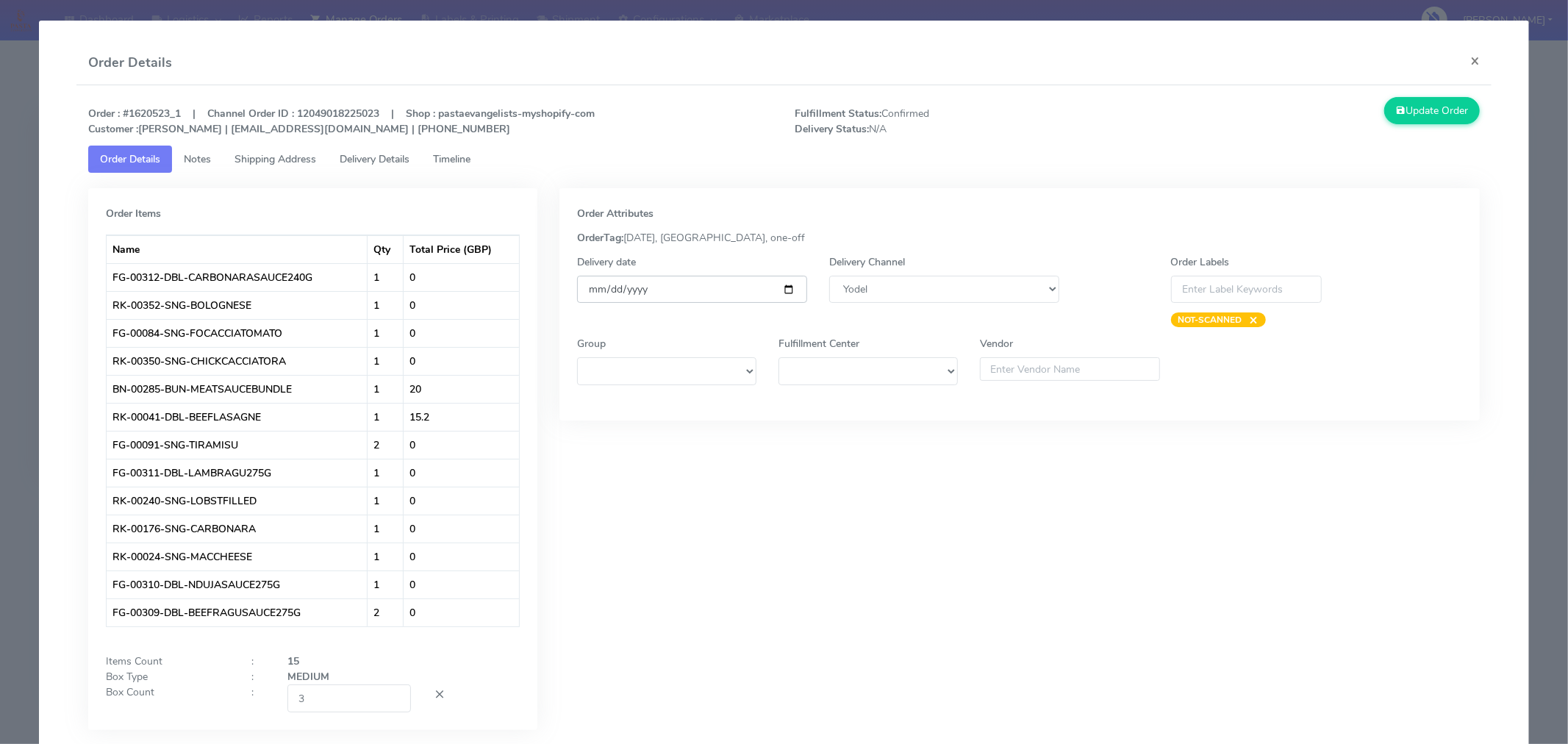
type input "[DATE]"
click at [1409, 115] on button "Update Order" at bounding box center [1432, 110] width 95 height 27
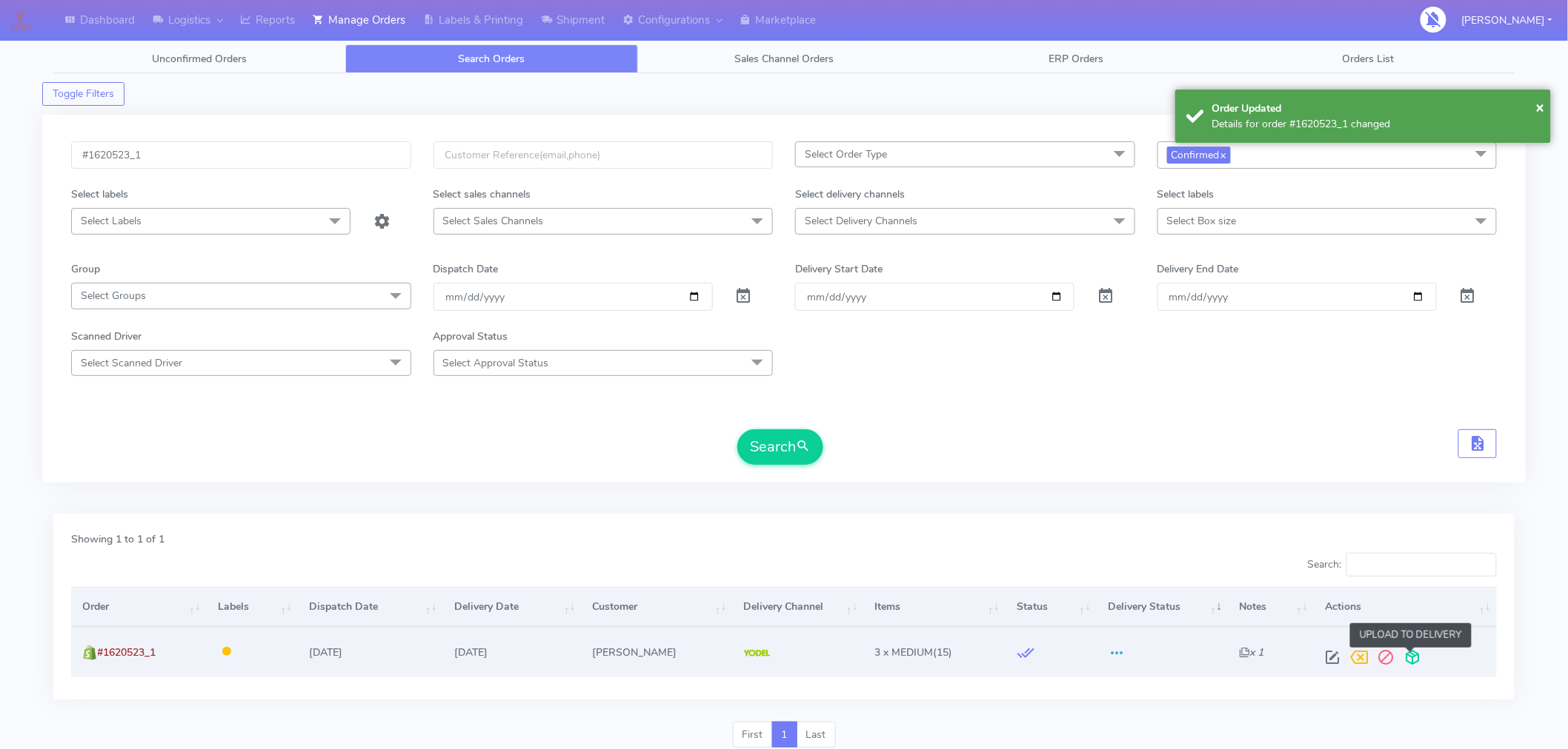
click at [1417, 656] on span at bounding box center [1412, 661] width 27 height 14
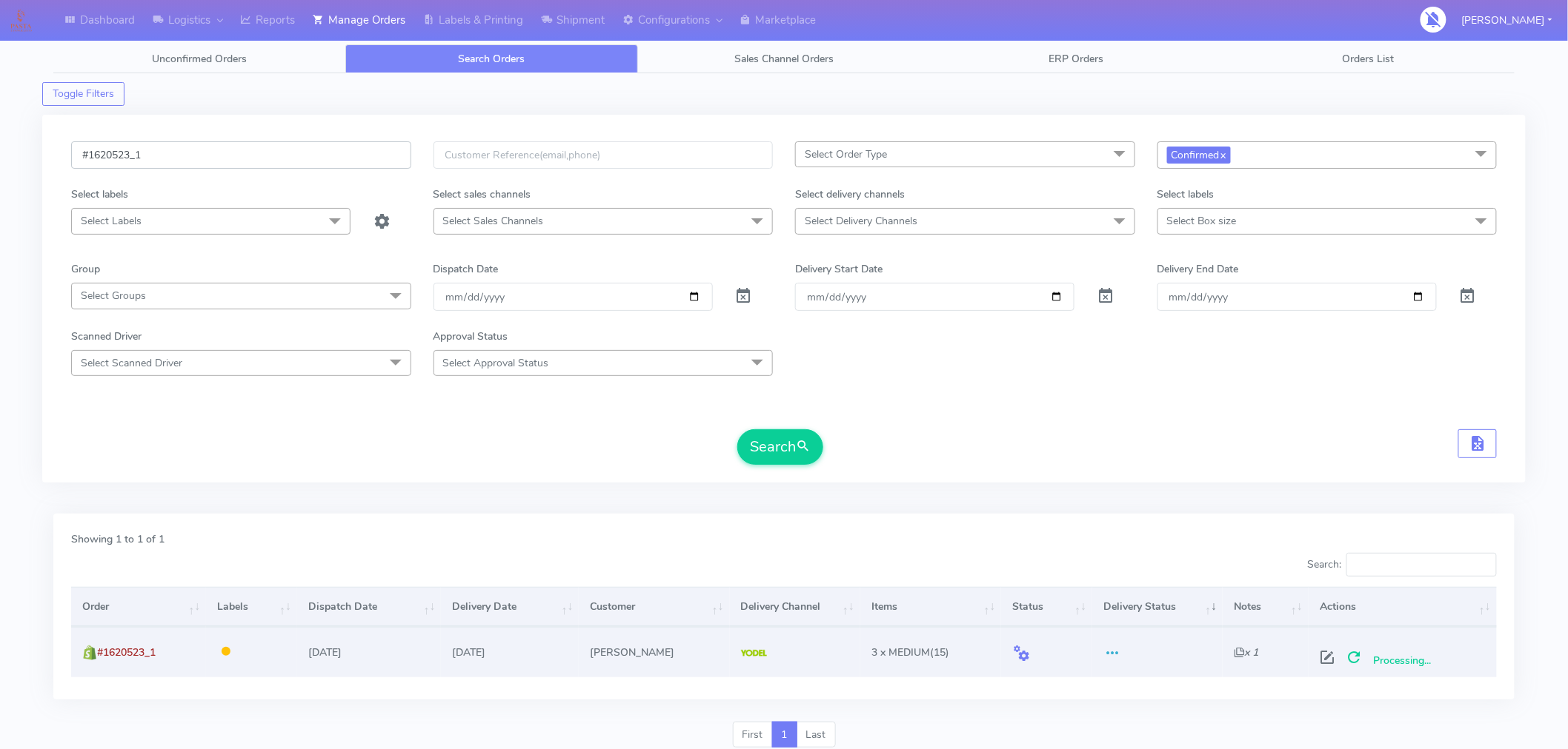
click at [304, 163] on input "#1620523_1" at bounding box center [240, 155] width 340 height 27
paste input "8"
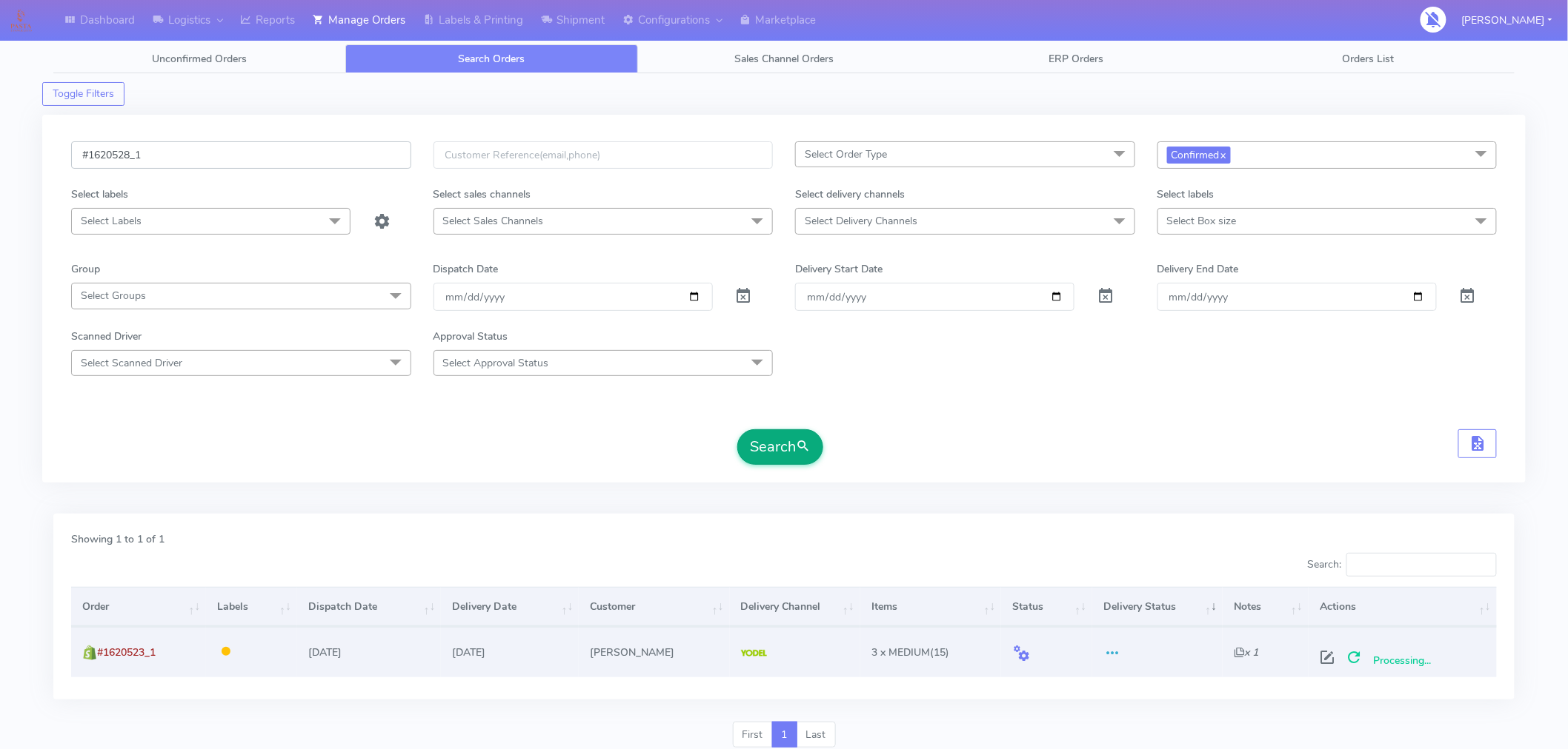
type input "#1620528_1"
click at [787, 439] on button "Search" at bounding box center [780, 447] width 86 height 36
click at [1330, 659] on span at bounding box center [1333, 661] width 27 height 14
select select "5"
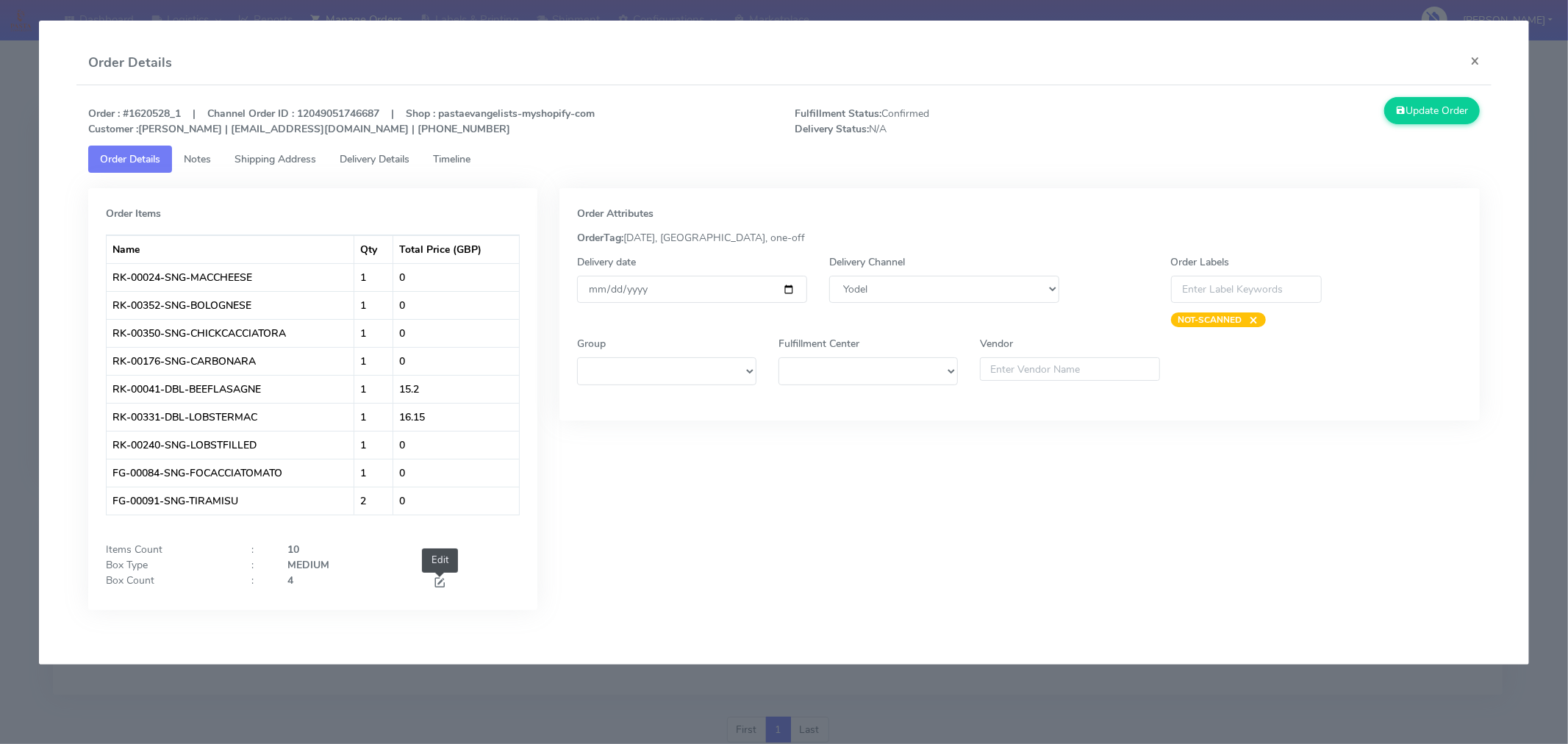
click at [440, 583] on span at bounding box center [439, 584] width 13 height 14
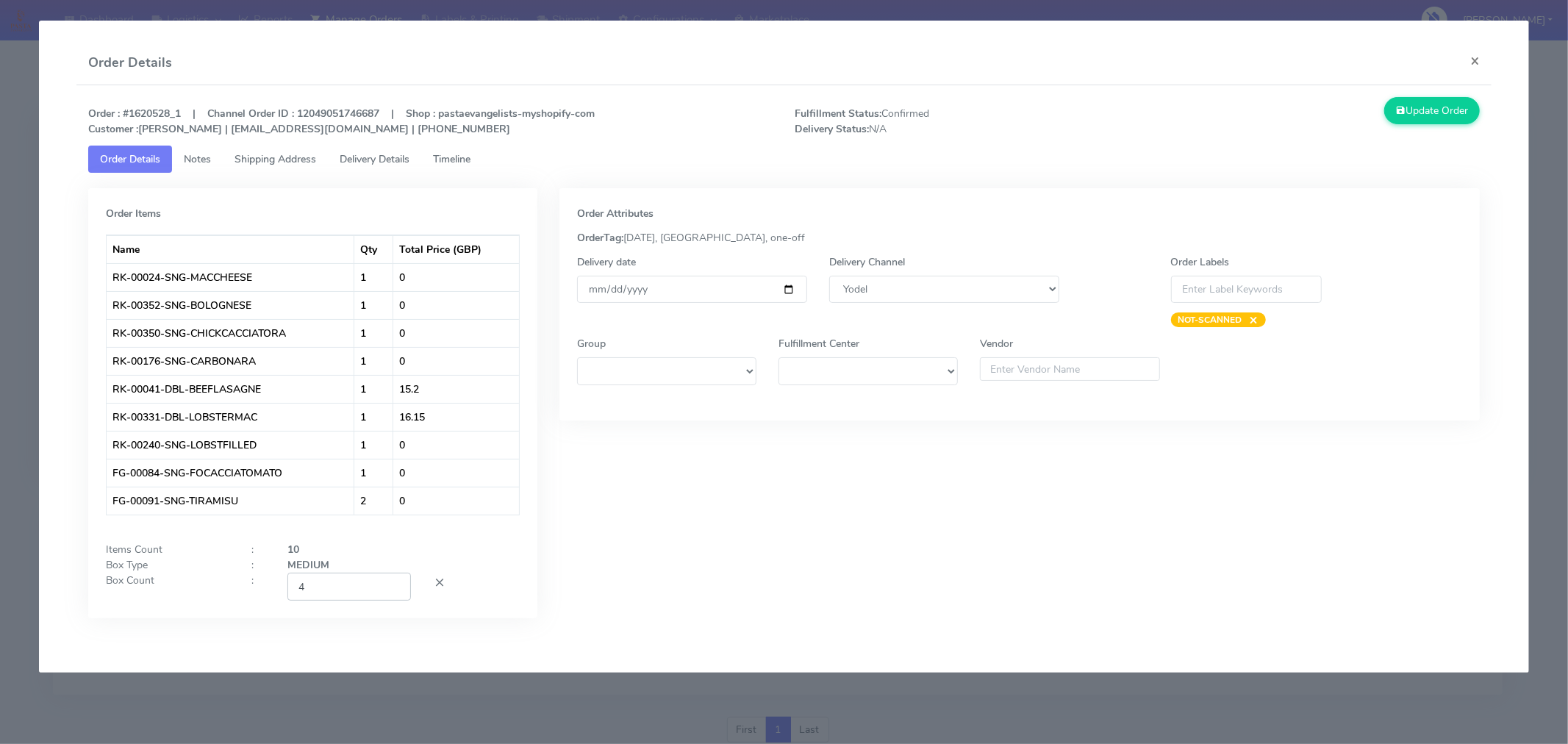
click at [354, 590] on input "4" at bounding box center [349, 586] width 123 height 27
type input "2"
click at [671, 593] on div "Order Attributes OrderTag: [DATE], [GEOGRAPHIC_DATA], one-off Delivery date [DA…" at bounding box center [1020, 414] width 942 height 452
click at [791, 288] on input "[DATE]" at bounding box center [692, 289] width 230 height 27
type input "[DATE]"
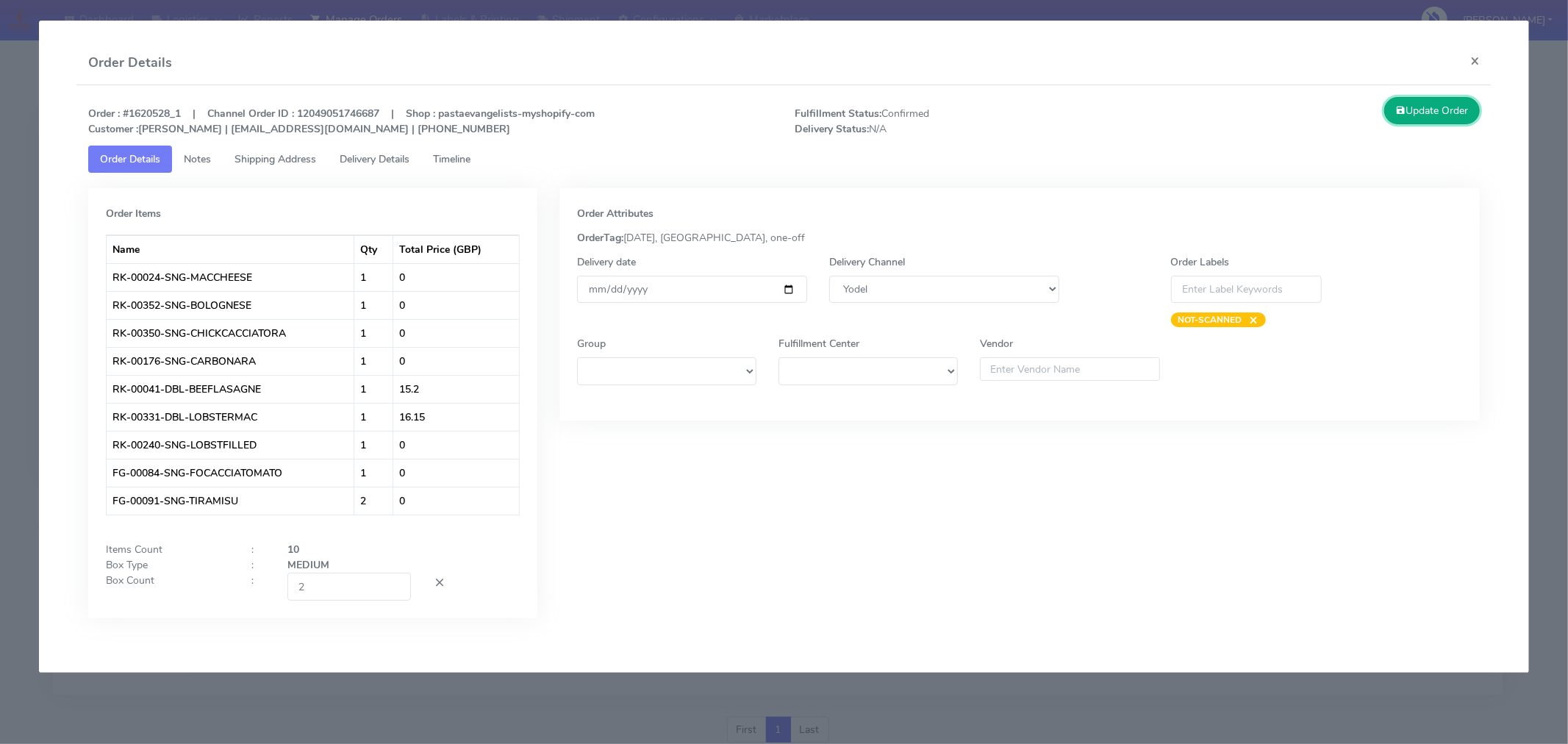
click at [1407, 111] on button "Update Order" at bounding box center [1432, 110] width 95 height 27
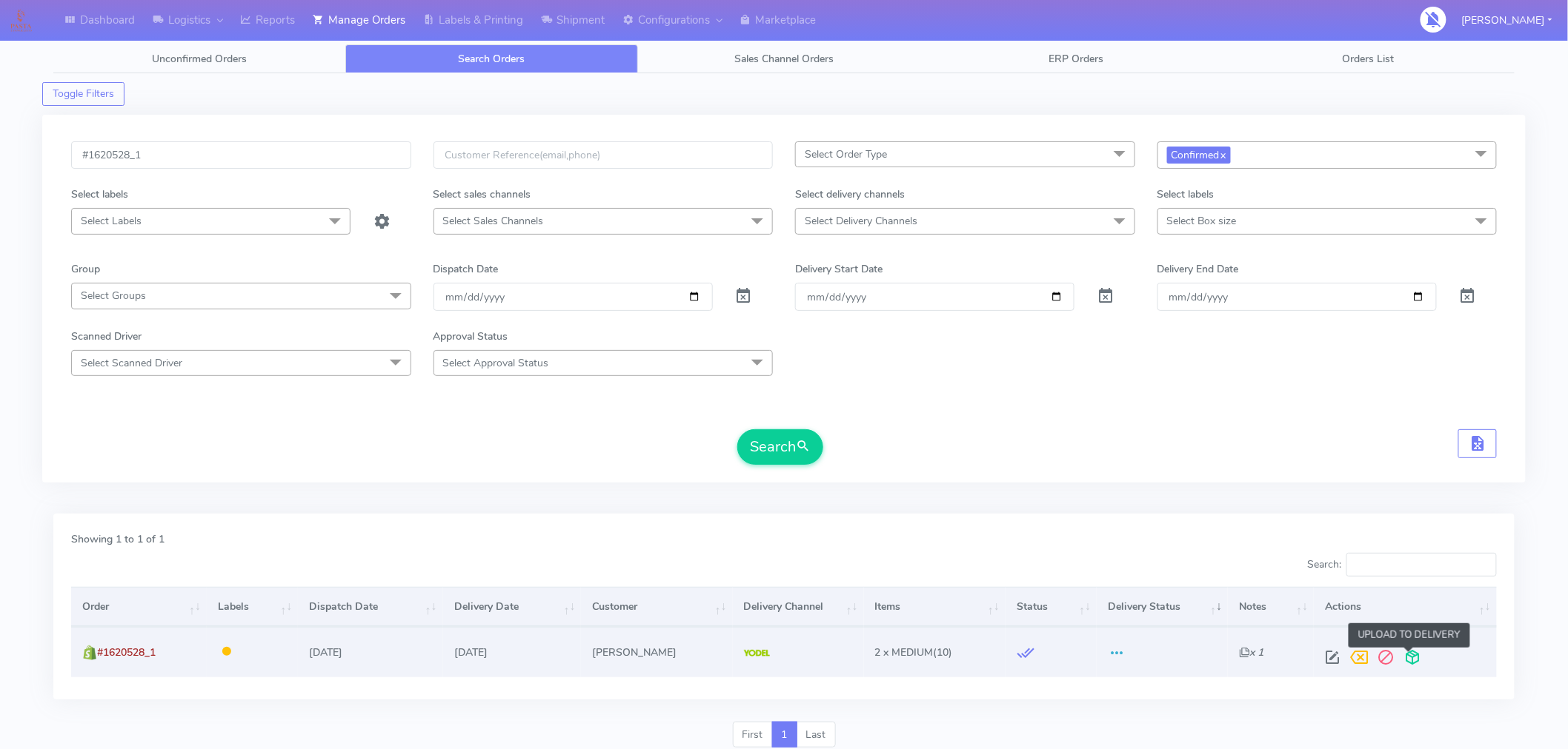
click at [1409, 656] on span at bounding box center [1412, 661] width 27 height 14
click at [255, 163] on input "#1620528_1" at bounding box center [240, 155] width 340 height 27
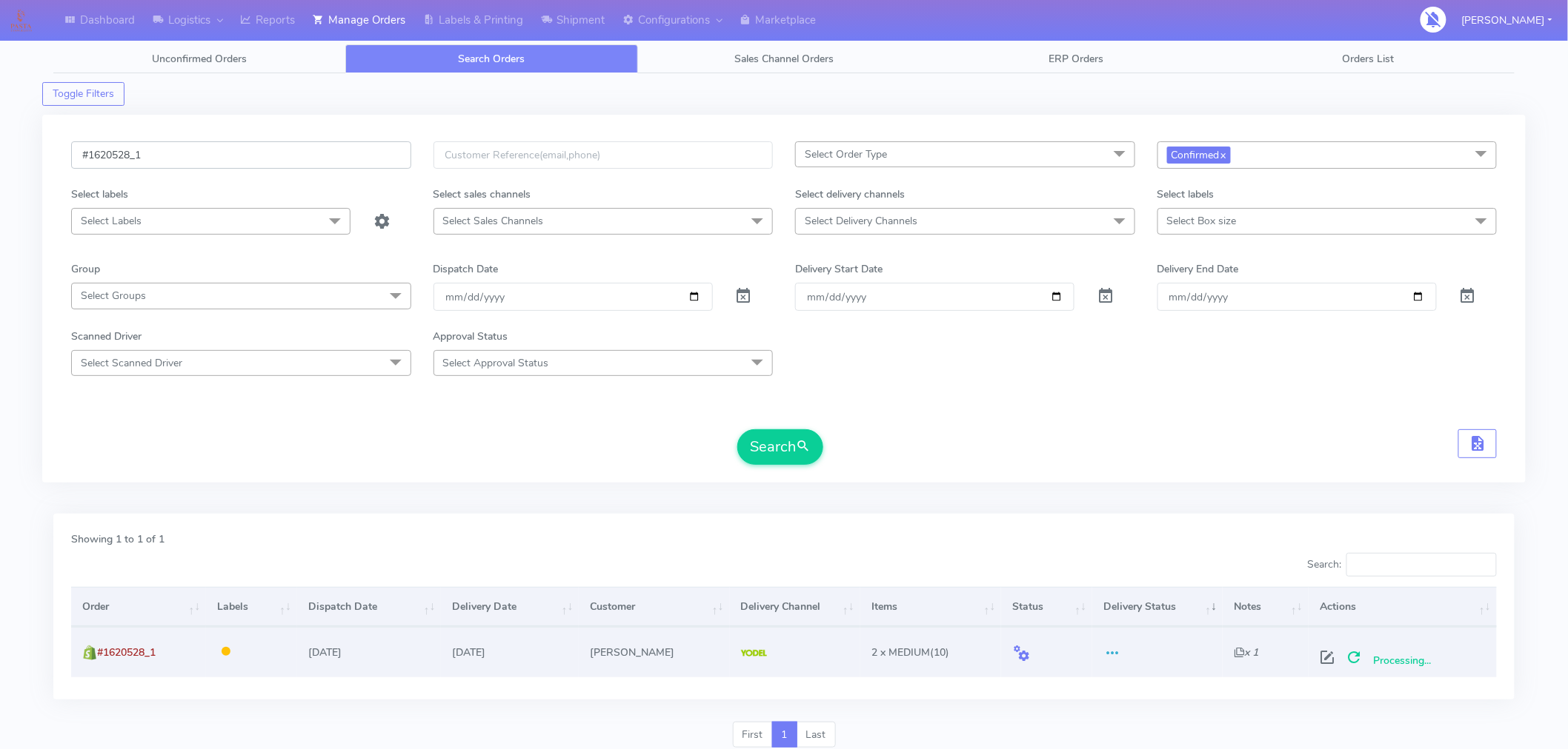
paste input "33"
type input "#1620533_1"
click at [764, 442] on button "Search" at bounding box center [780, 447] width 86 height 36
click at [1342, 654] on span at bounding box center [1338, 661] width 27 height 14
select select "5"
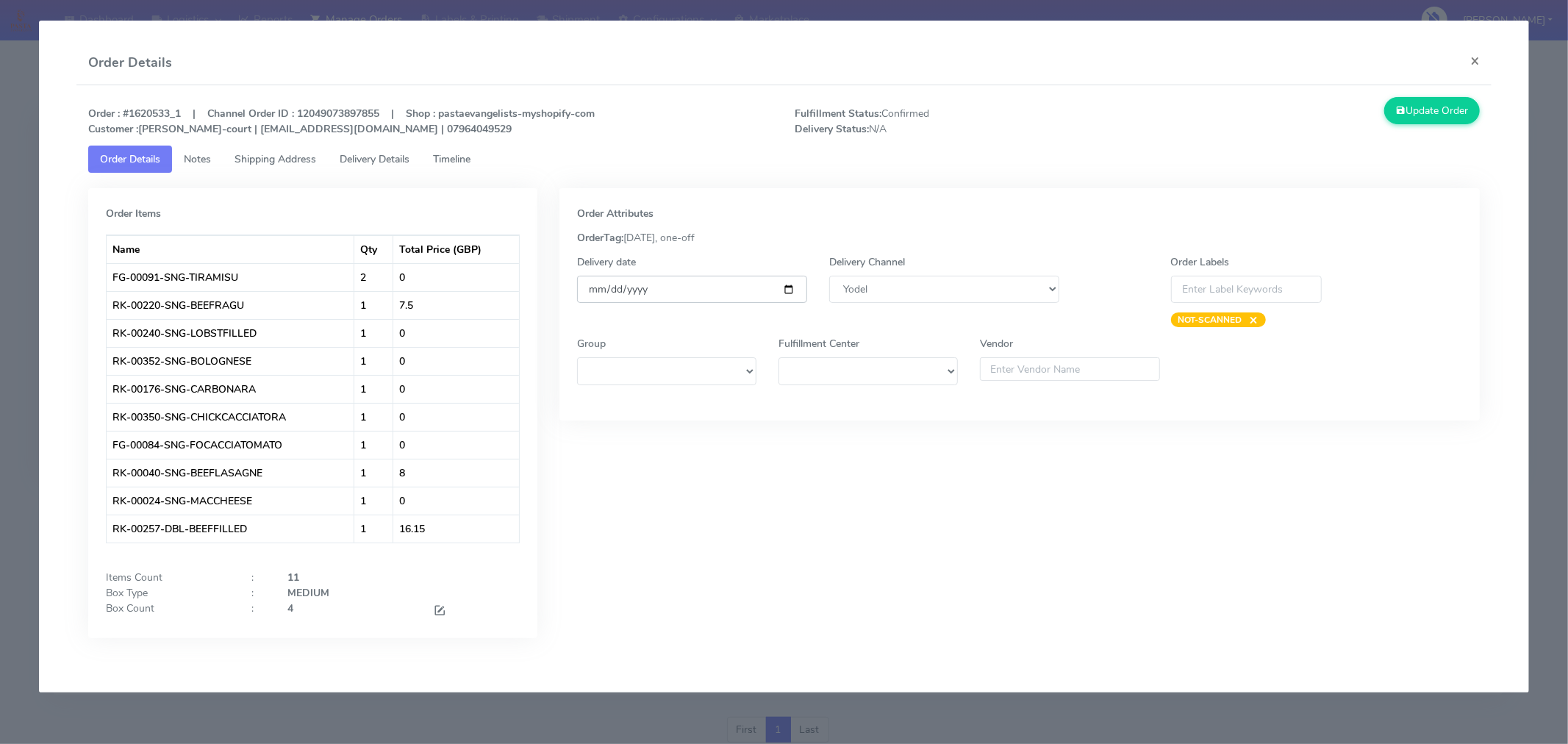
click at [791, 281] on input "[DATE]" at bounding box center [692, 289] width 230 height 27
click at [790, 292] on input "[DATE]" at bounding box center [692, 289] width 230 height 27
type input "[DATE]"
click at [439, 609] on span at bounding box center [439, 612] width 13 height 14
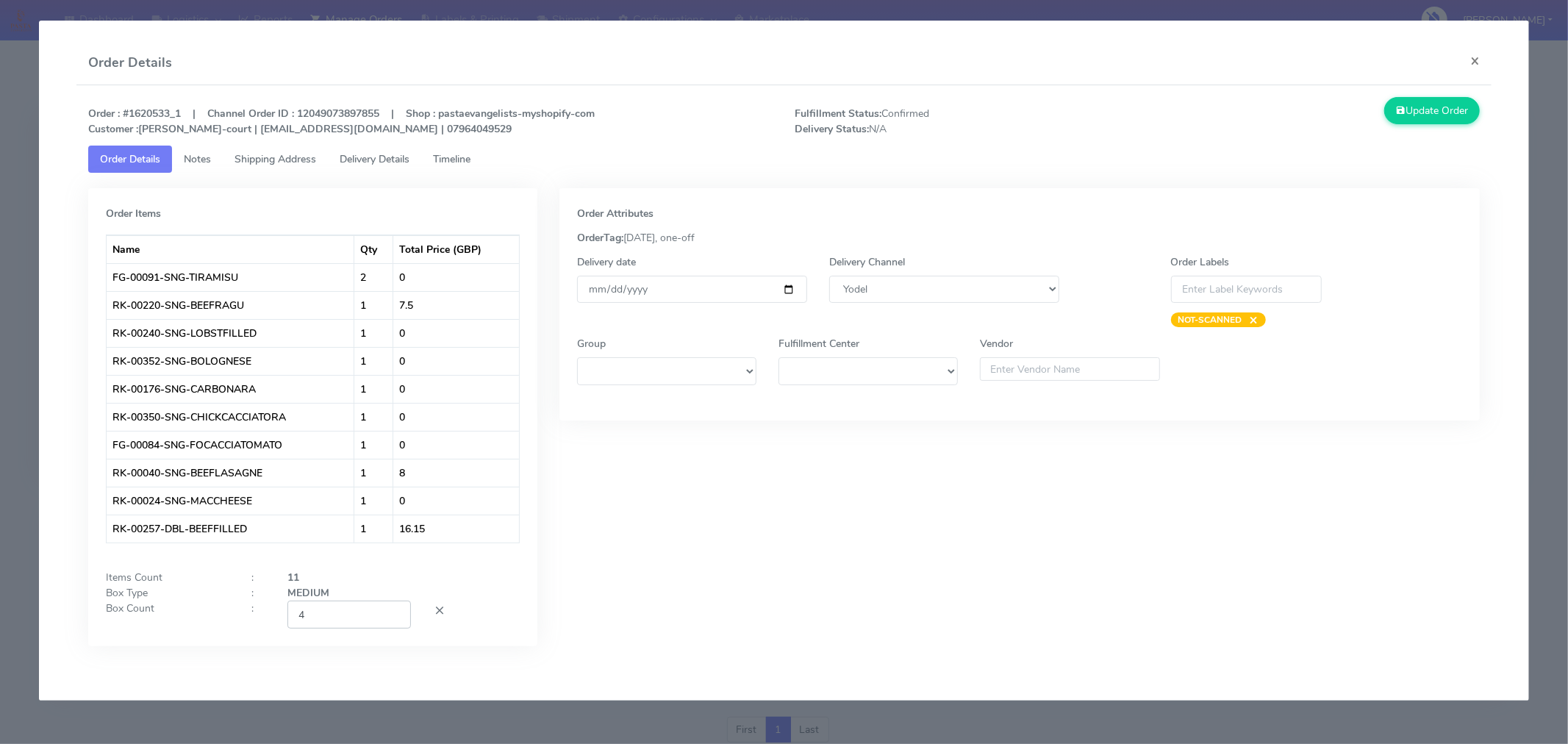
click at [329, 629] on input "4" at bounding box center [349, 614] width 123 height 27
type input "2"
click at [613, 629] on div "Order Attributes OrderTag: [DATE], one-off Delivery date [DATE] Delivery Channe…" at bounding box center [1020, 428] width 942 height 480
click at [1379, 113] on div "Update Order" at bounding box center [1315, 117] width 354 height 40
click at [1419, 115] on button "Update Order" at bounding box center [1432, 110] width 95 height 27
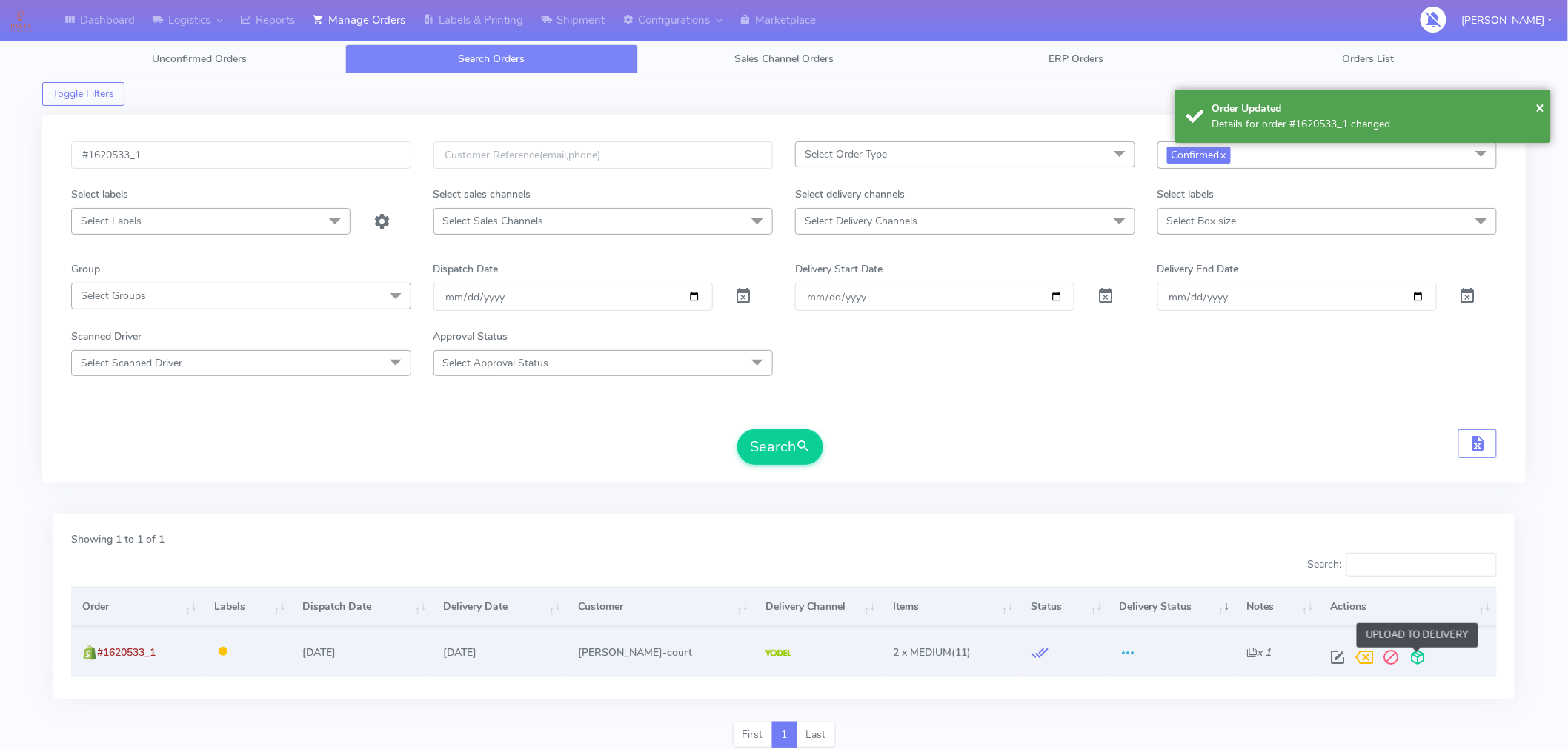
click at [1426, 656] on span at bounding box center [1418, 661] width 27 height 14
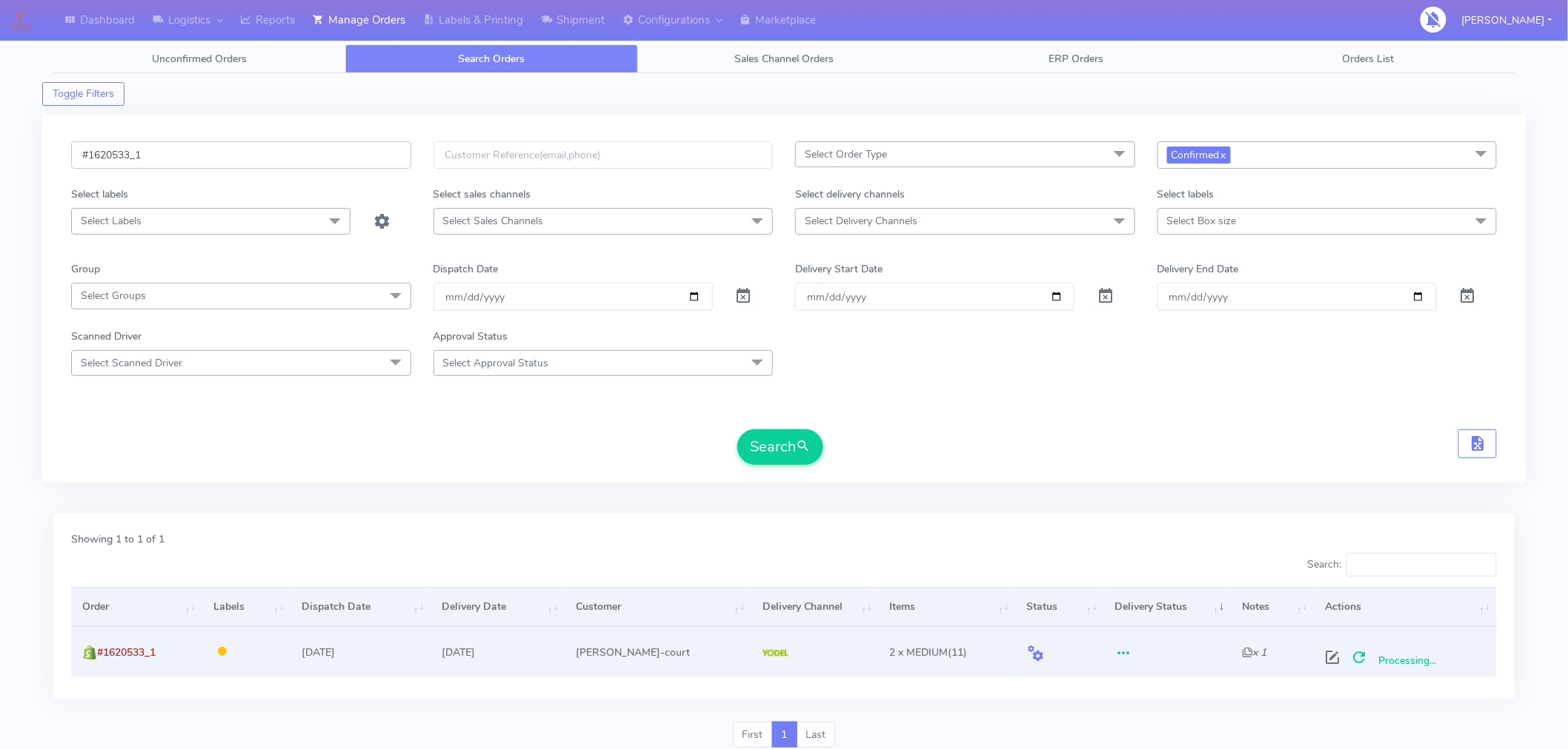
click at [280, 154] on input "#1620533_1" at bounding box center [240, 155] width 340 height 27
paste input "46"
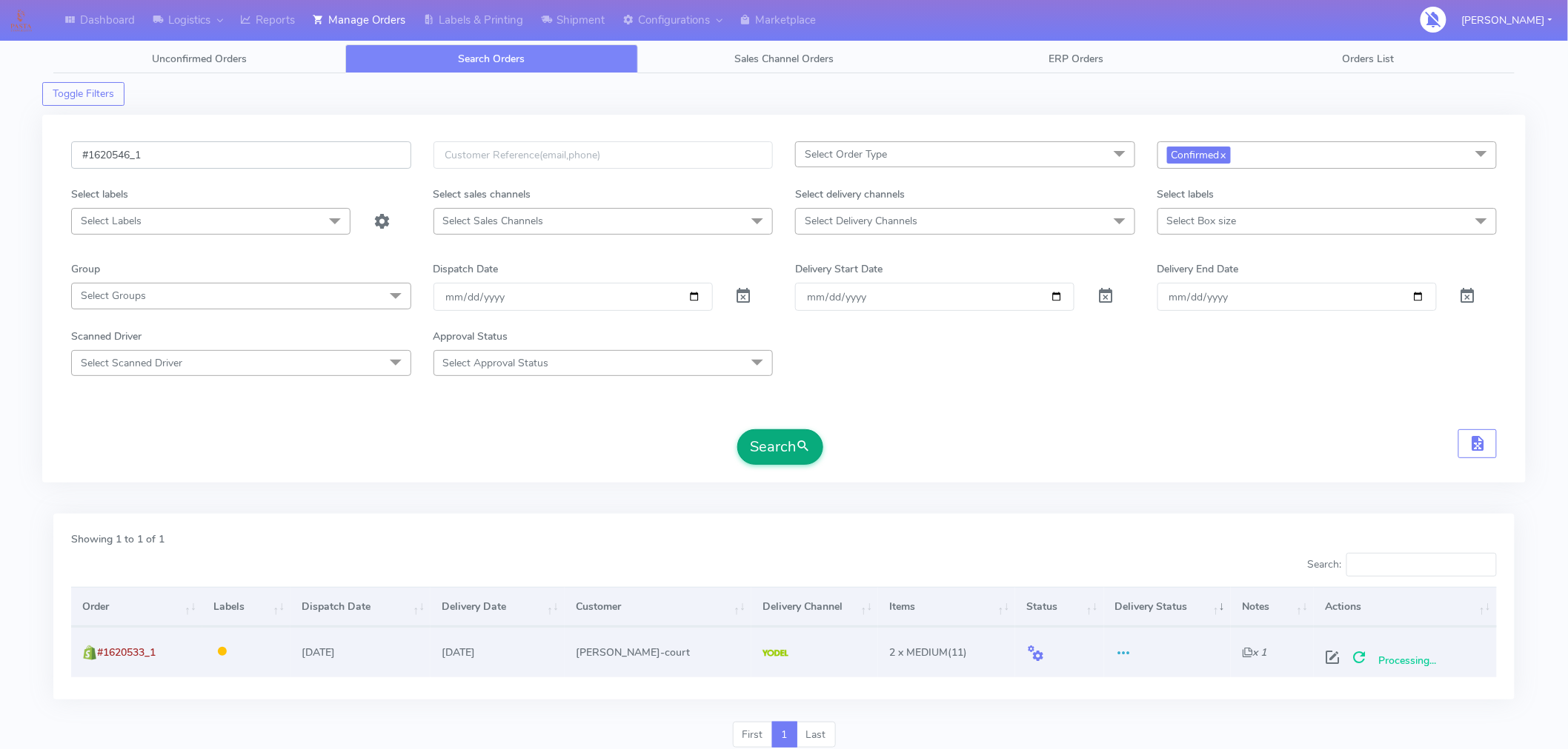
type input "#1620546_1"
click at [752, 433] on button "Search" at bounding box center [780, 447] width 86 height 36
click at [1328, 655] on span at bounding box center [1333, 661] width 27 height 14
select select "5"
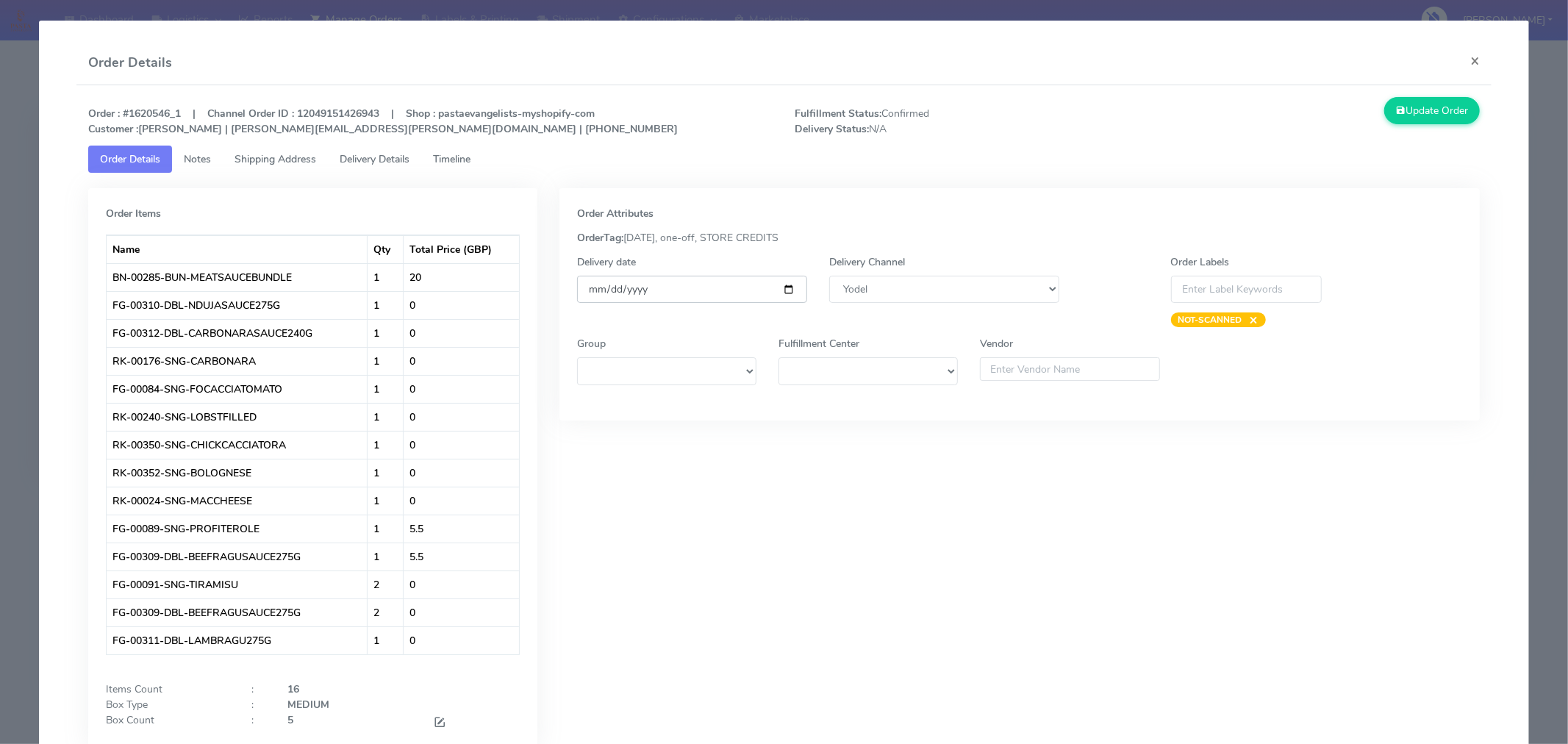
click at [782, 285] on input "[DATE]" at bounding box center [692, 289] width 230 height 27
type input "[DATE]"
click at [436, 722] on span at bounding box center [439, 724] width 13 height 14
click at [329, 729] on input "5" at bounding box center [349, 726] width 123 height 27
type input "3"
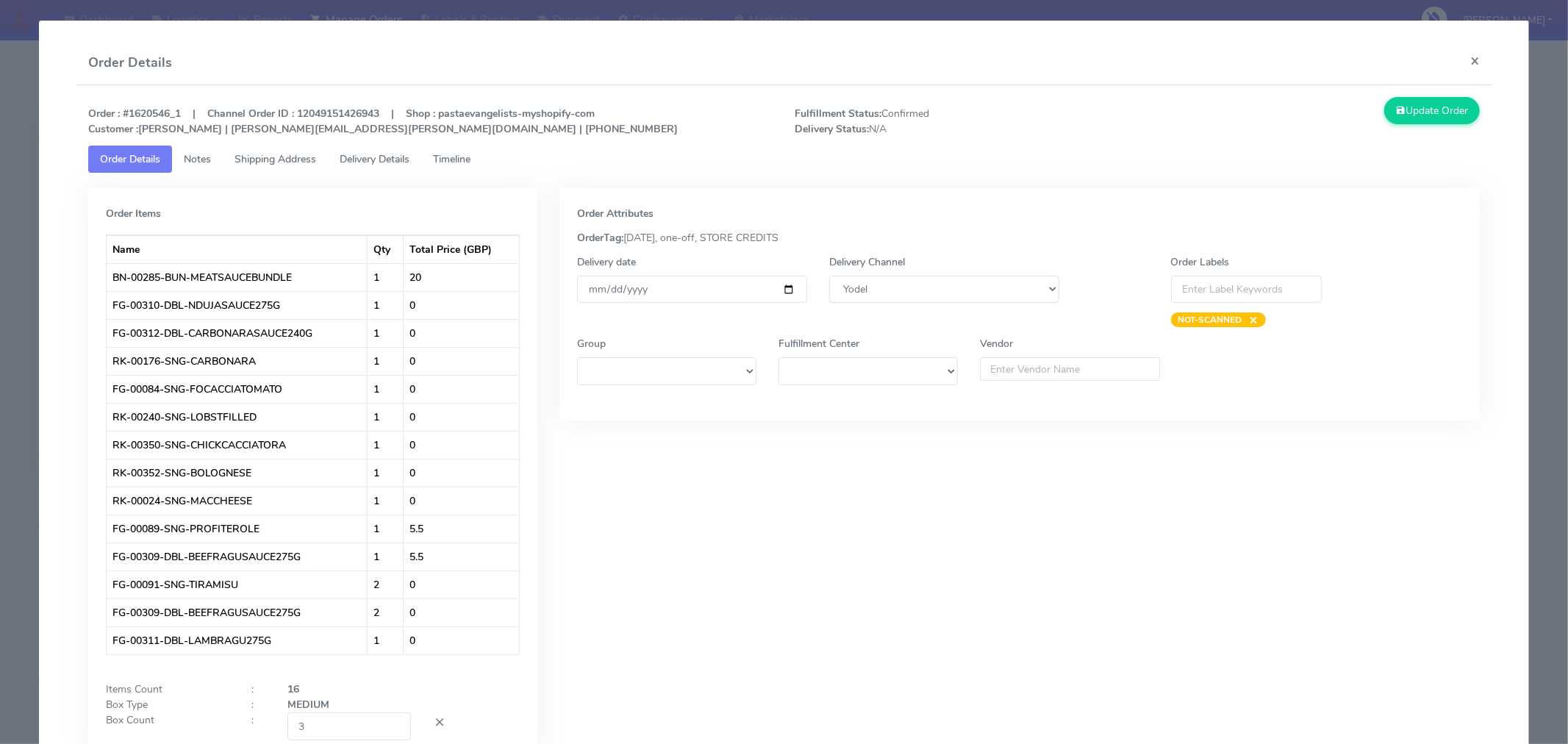
click at [773, 609] on div "Order Attributes OrderTag: [DATE], one-off, STORE CREDITS Delivery date [DATE] …" at bounding box center [1020, 484] width 942 height 592
click at [1421, 121] on button "Update Order" at bounding box center [1432, 110] width 95 height 27
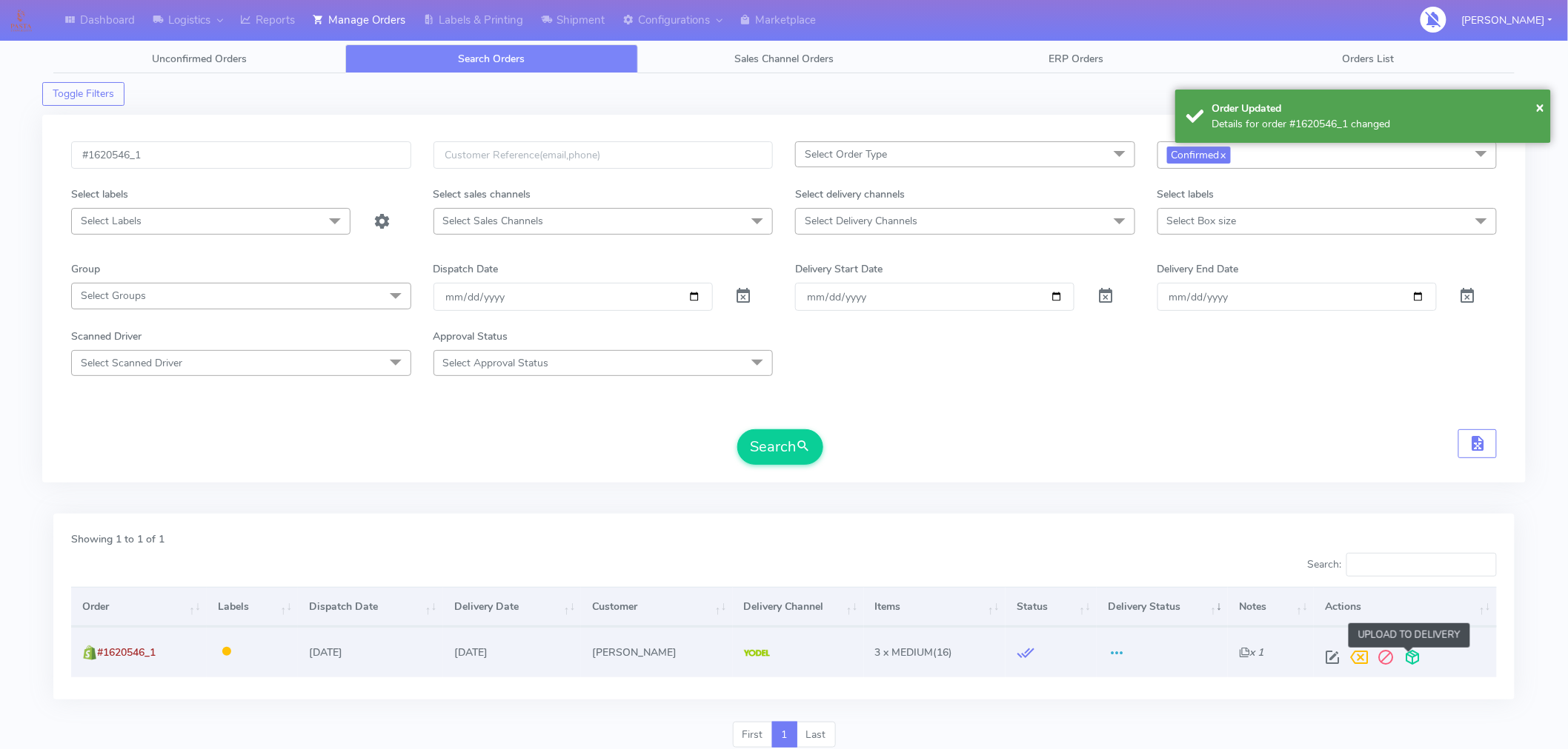
click at [1410, 660] on span at bounding box center [1412, 661] width 27 height 14
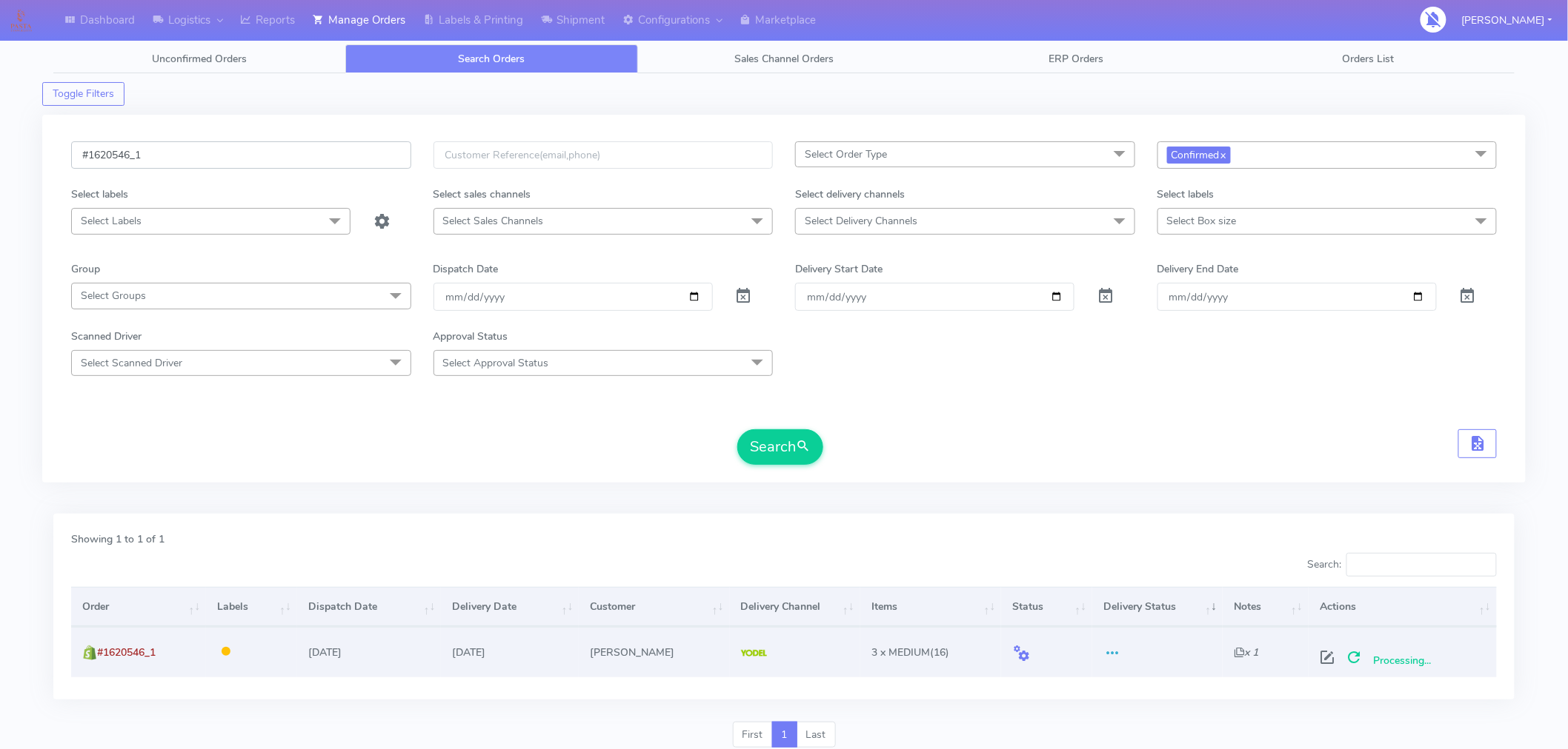
click at [265, 153] on input "#1620546_1" at bounding box center [240, 155] width 340 height 27
paste input "50"
type input "#1620550_1"
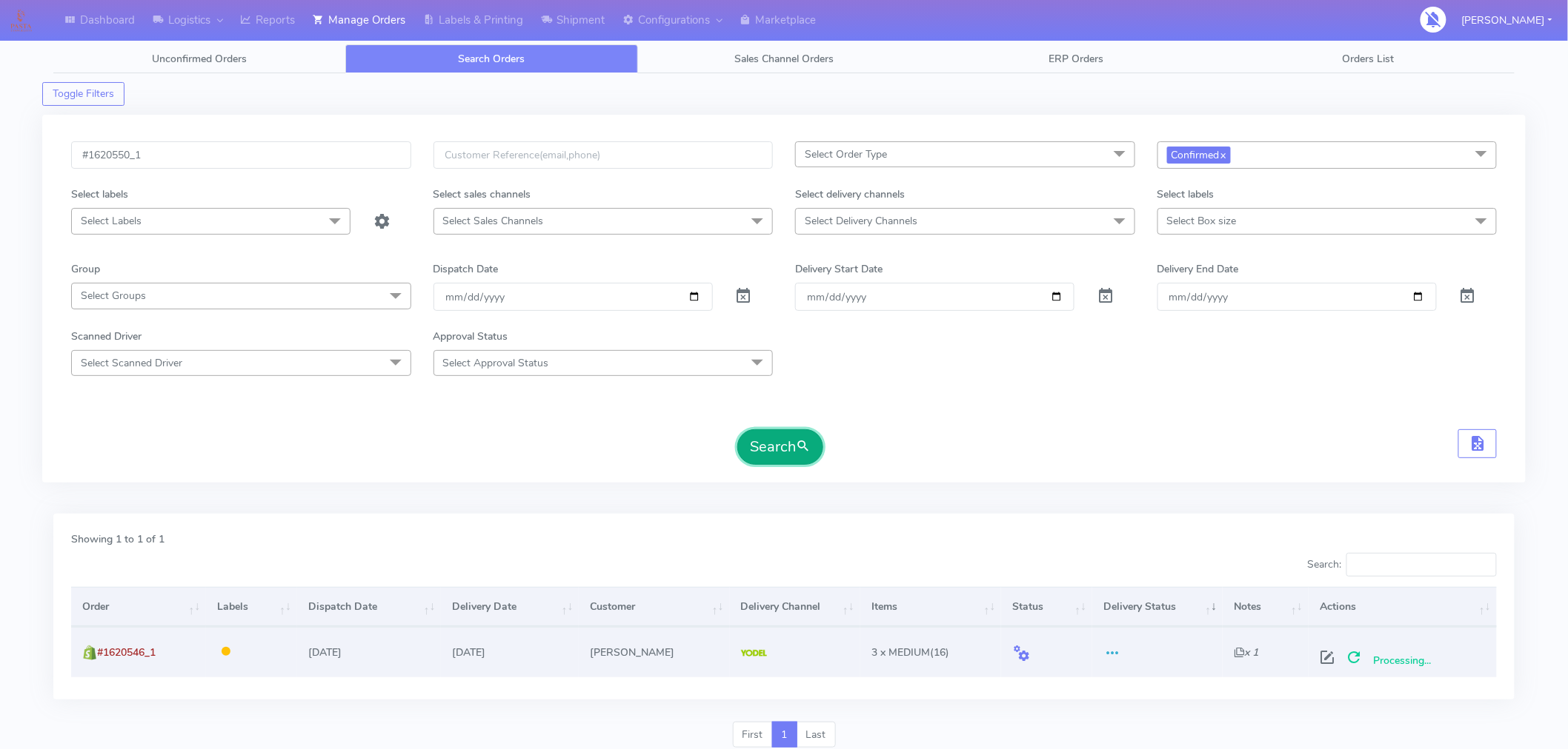
click at [803, 448] on span "submit" at bounding box center [803, 447] width 15 height 20
click at [1329, 660] on span at bounding box center [1333, 661] width 27 height 14
select select "5"
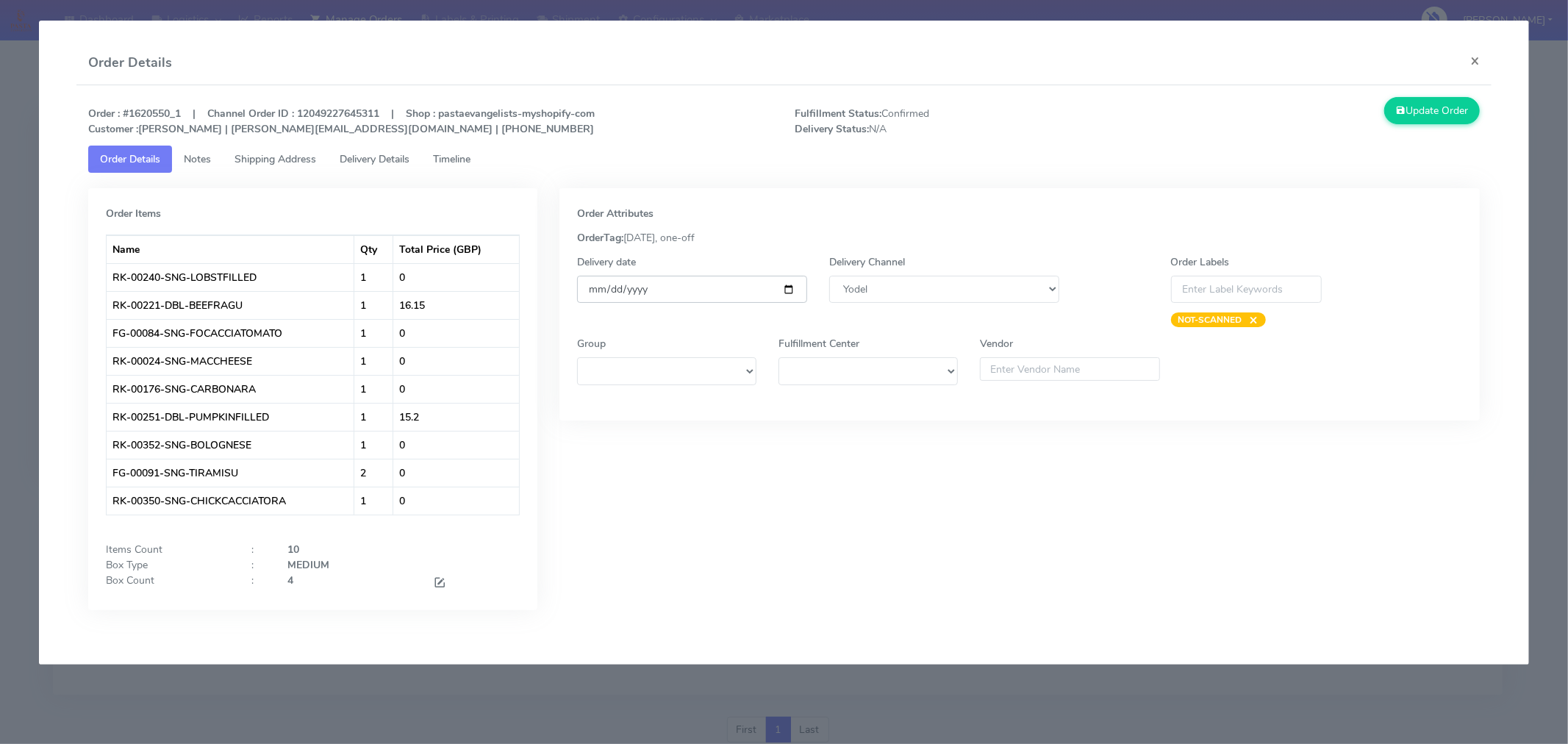
click at [783, 291] on input "[DATE]" at bounding box center [692, 289] width 230 height 27
type input "[DATE]"
click at [436, 584] on span at bounding box center [439, 584] width 13 height 14
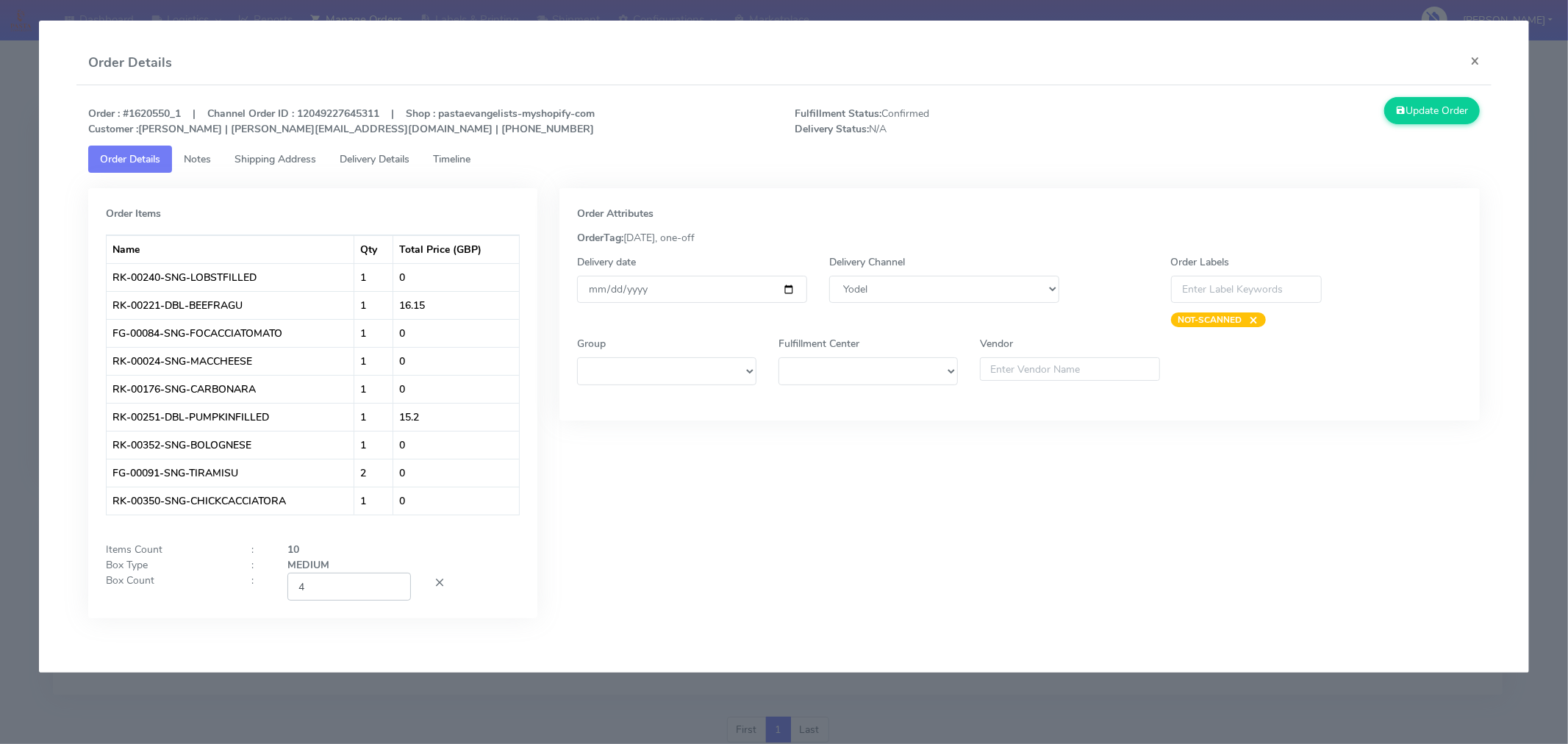
click at [361, 600] on input "4" at bounding box center [349, 586] width 123 height 27
type input "2"
click at [627, 600] on div "Order Attributes OrderTag: [DATE], one-off Delivery date [DATE] Delivery Channe…" at bounding box center [1020, 414] width 942 height 452
click at [1449, 115] on button "Update Order" at bounding box center [1432, 110] width 95 height 27
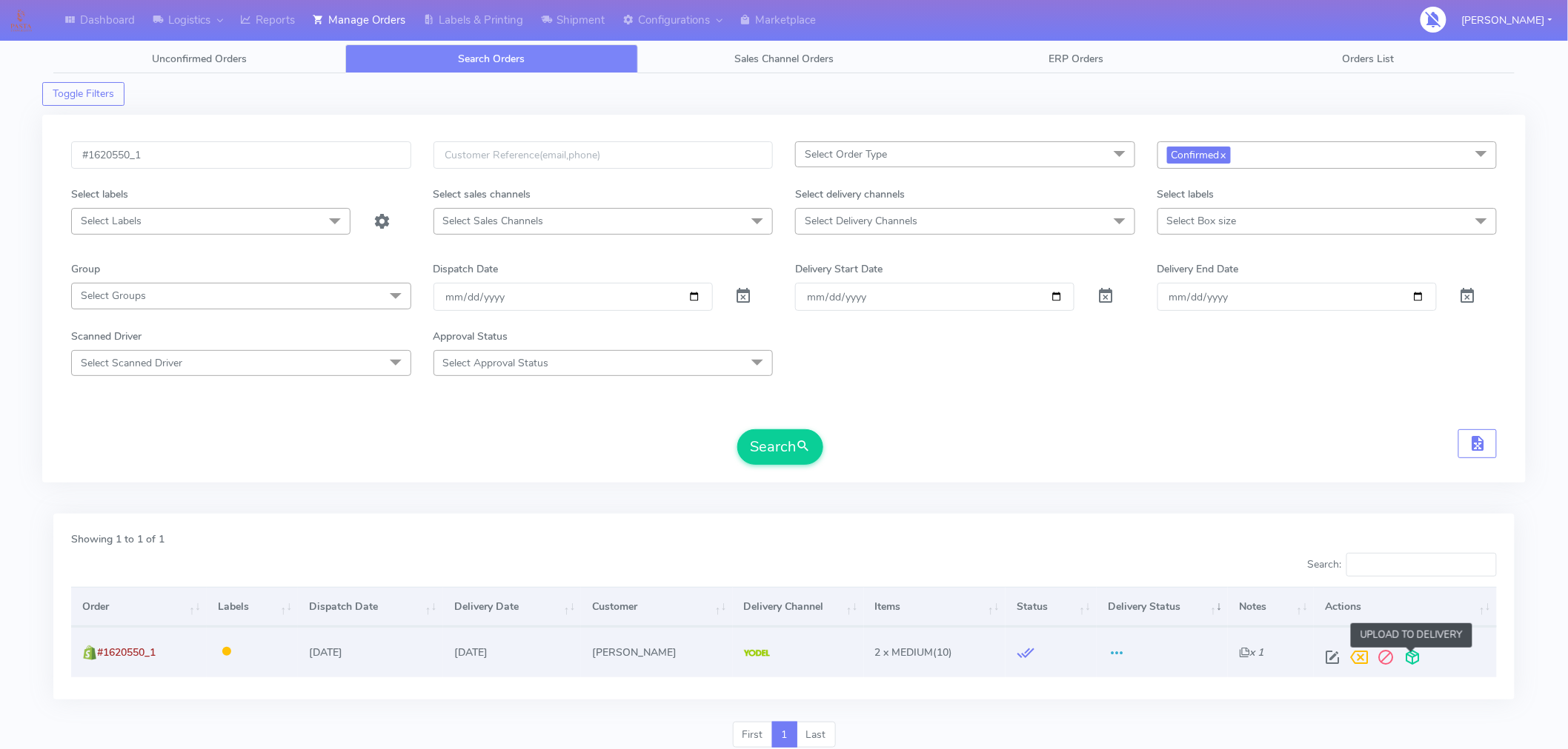
click at [1415, 657] on span at bounding box center [1412, 661] width 27 height 14
click at [232, 159] on input "#1620550_1" at bounding box center [240, 155] width 340 height 27
paste input "4"
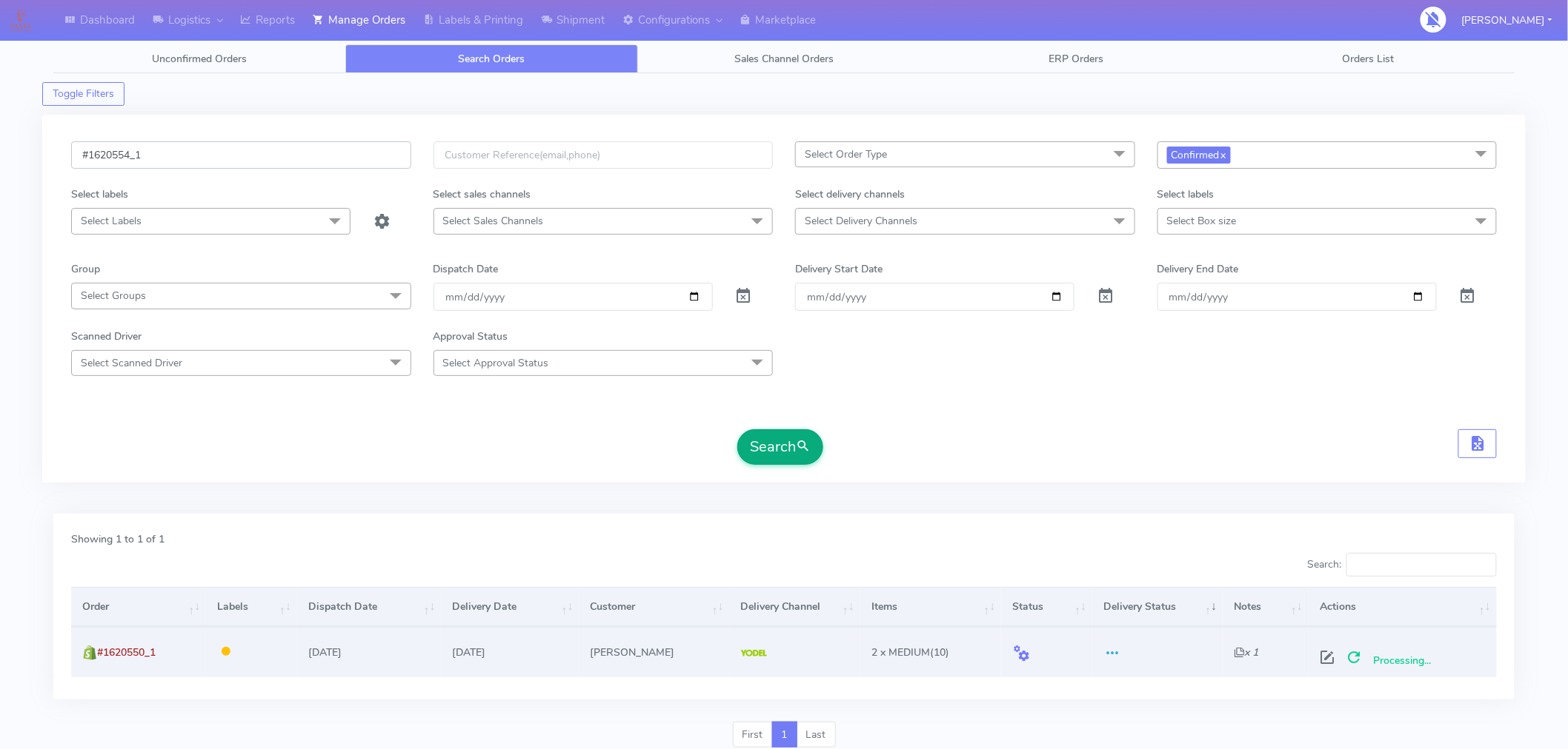
type input "#1620554_1"
click at [763, 450] on button "Search" at bounding box center [780, 447] width 86 height 36
click at [1329, 655] on span at bounding box center [1333, 661] width 27 height 14
select select "5"
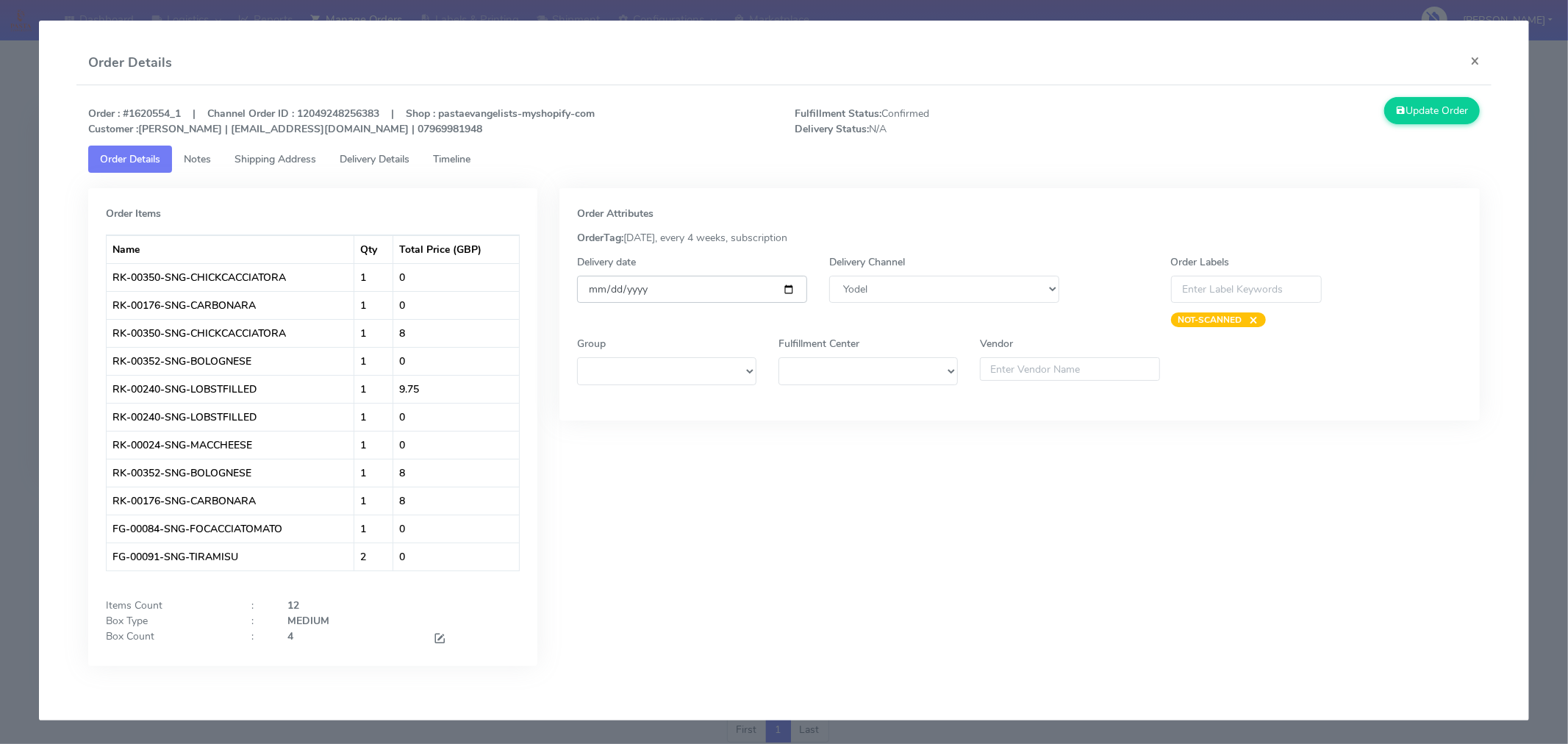
click at [787, 292] on input "[DATE]" at bounding box center [692, 289] width 230 height 27
type input "[DATE]"
click at [436, 638] on span at bounding box center [439, 640] width 13 height 14
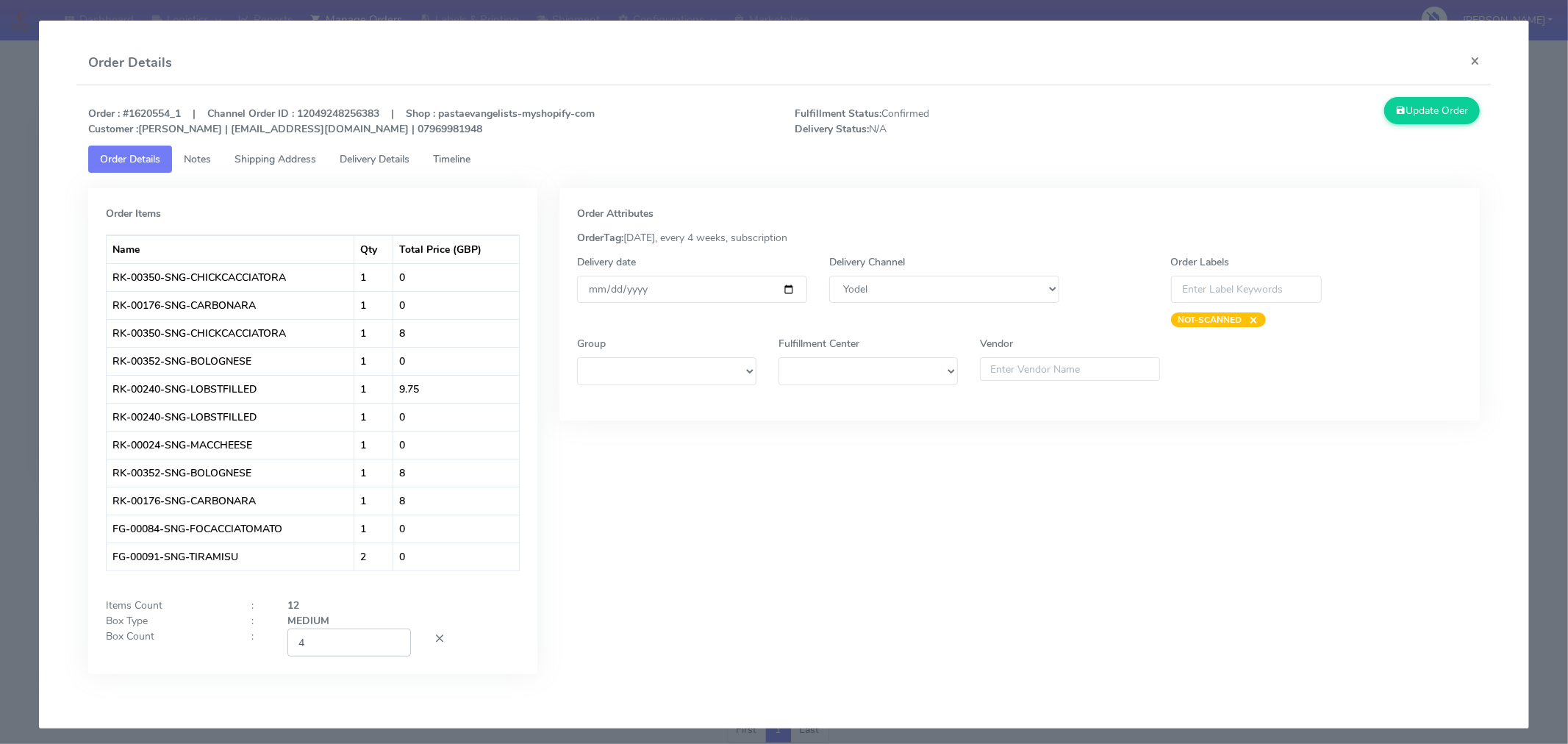
click at [344, 638] on input "4" at bounding box center [349, 642] width 123 height 27
type input "2"
type input "3"
click at [582, 642] on div "Order Attributes OrderTag: [DATE], every 4 weeks, subscription Delivery date [D…" at bounding box center [1020, 442] width 942 height 508
click at [1420, 115] on button "Update Order" at bounding box center [1432, 110] width 95 height 27
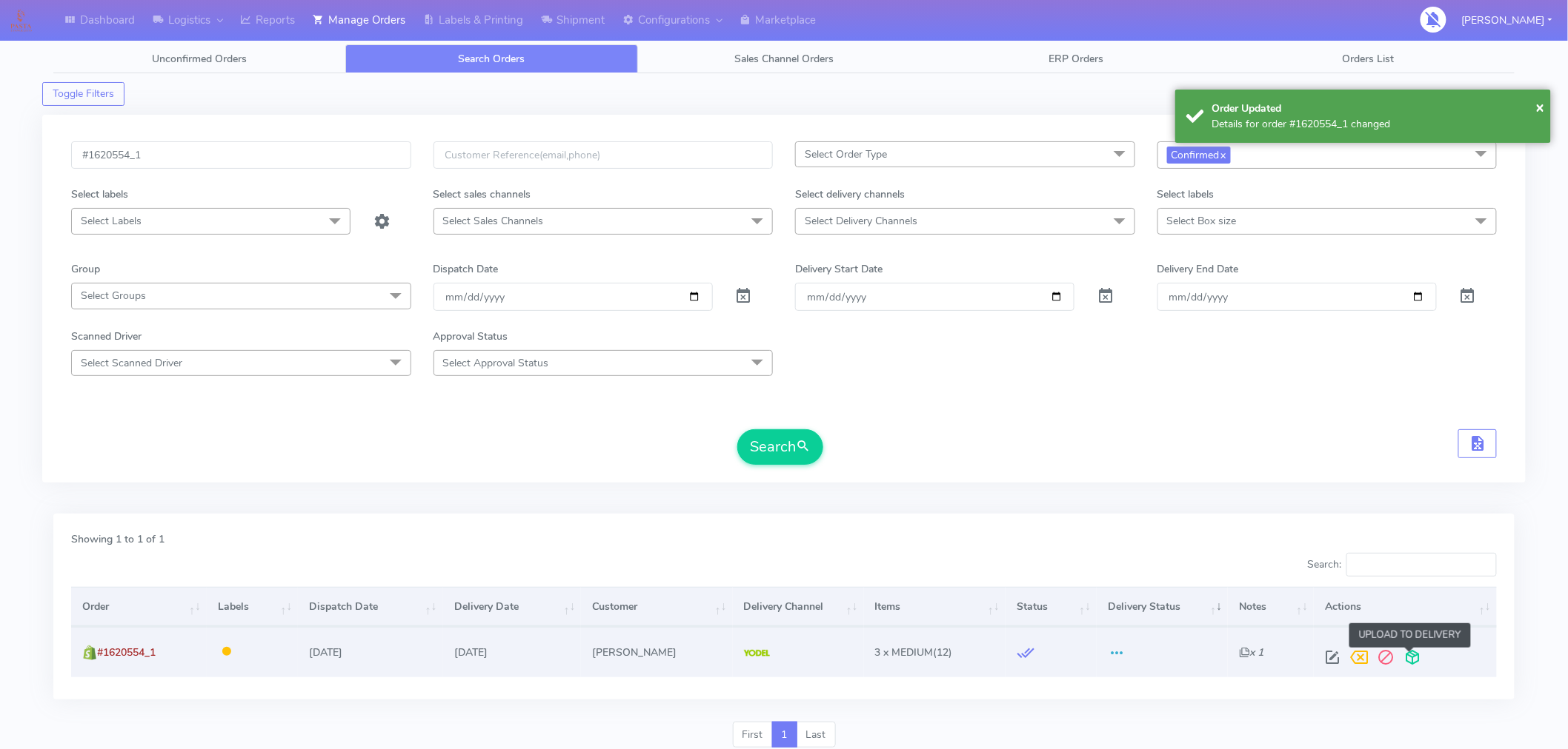
click at [1412, 654] on span at bounding box center [1412, 661] width 27 height 14
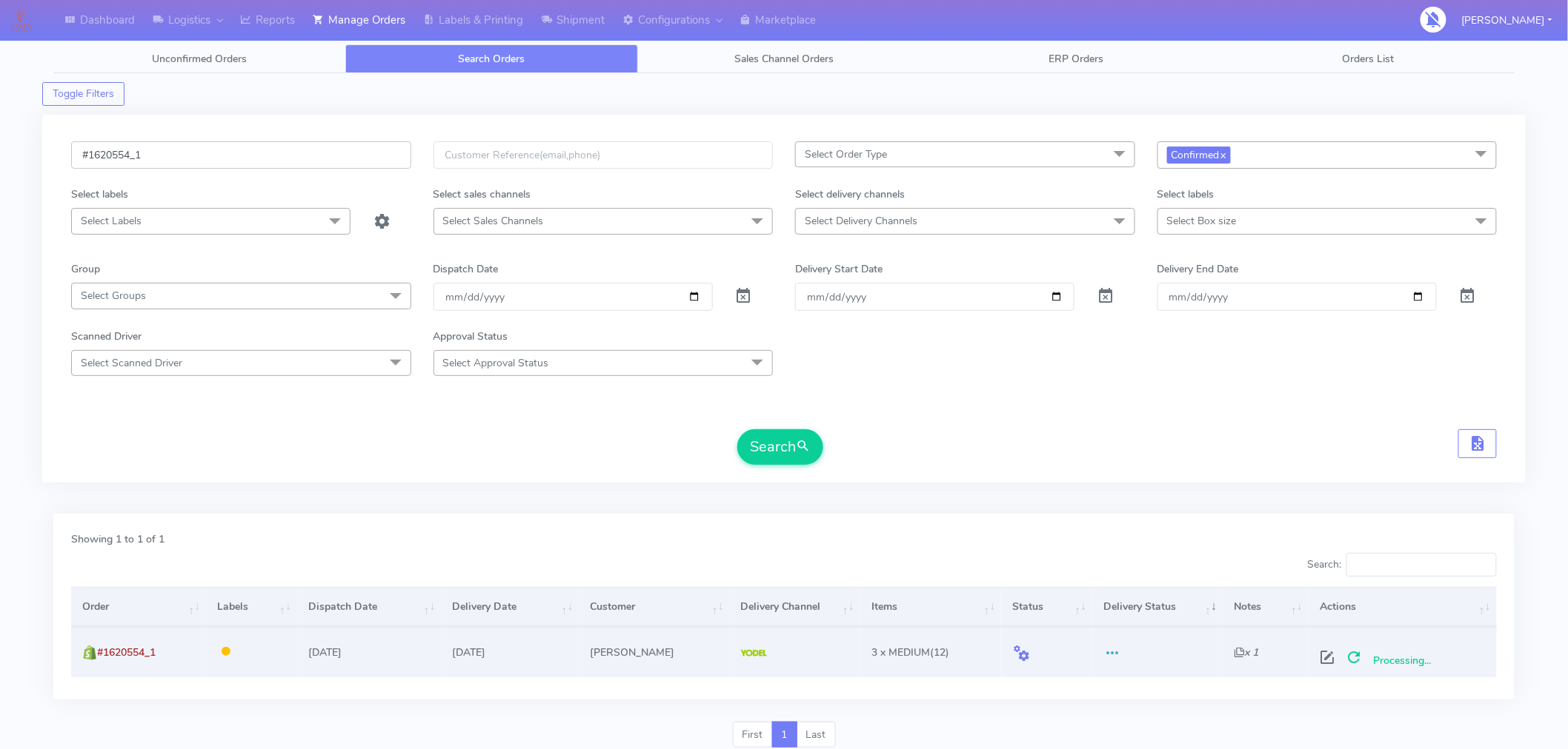
click at [237, 151] on input "#1620554_1" at bounding box center [240, 155] width 340 height 27
paste input "8"
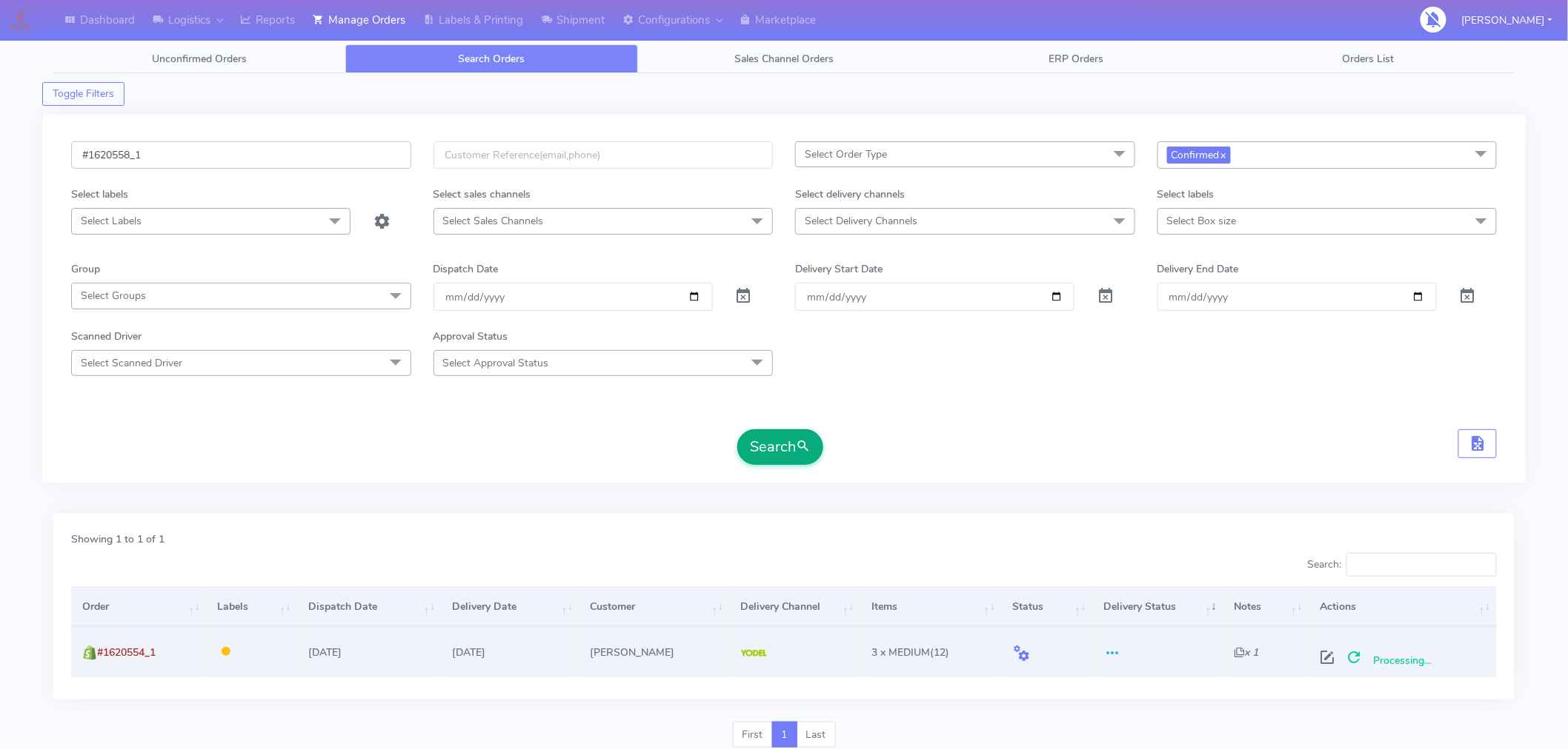
type input "#1620558_1"
click at [788, 447] on button "Search" at bounding box center [780, 447] width 86 height 36
click at [1325, 657] on span at bounding box center [1333, 661] width 27 height 14
select select "5"
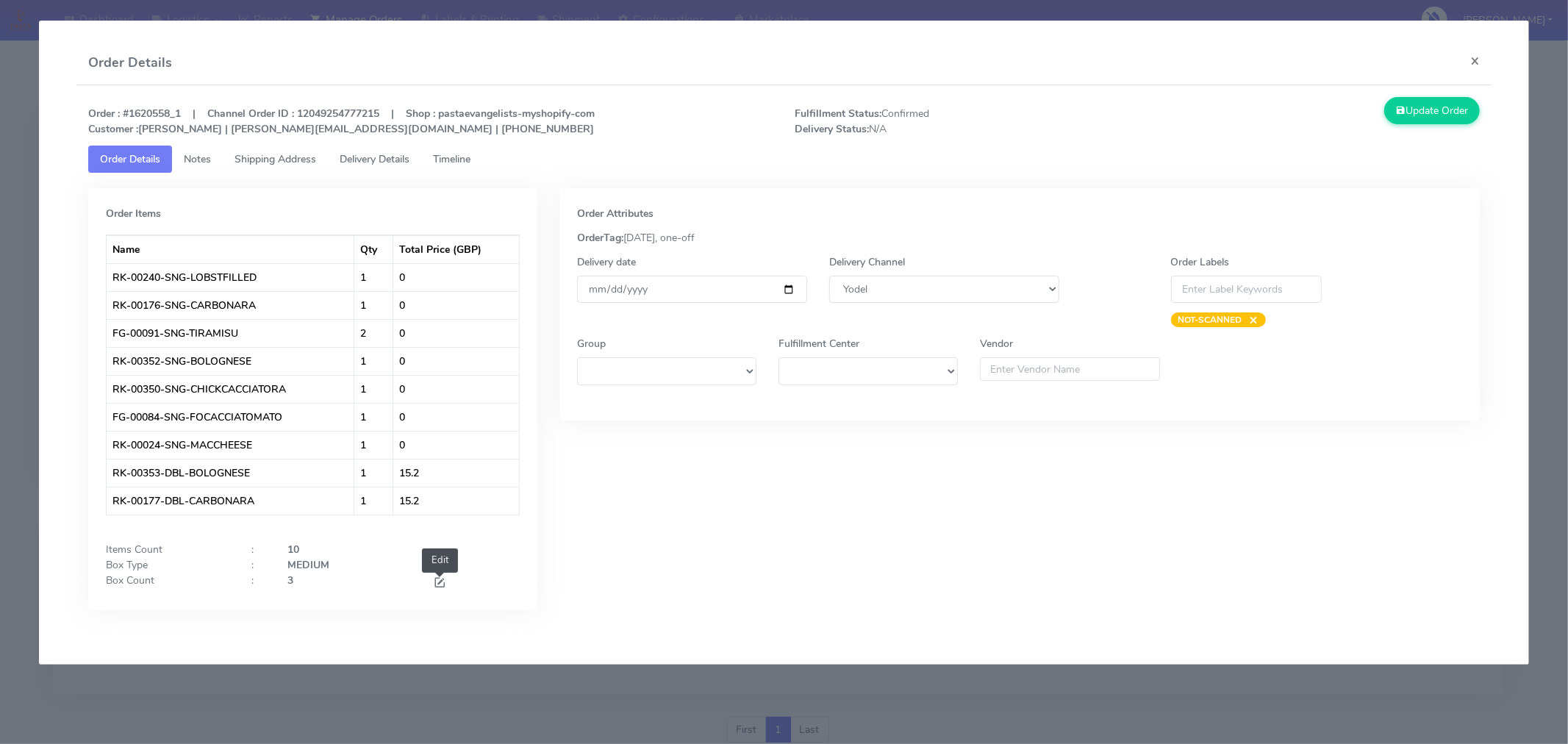
click at [437, 584] on span at bounding box center [439, 584] width 13 height 14
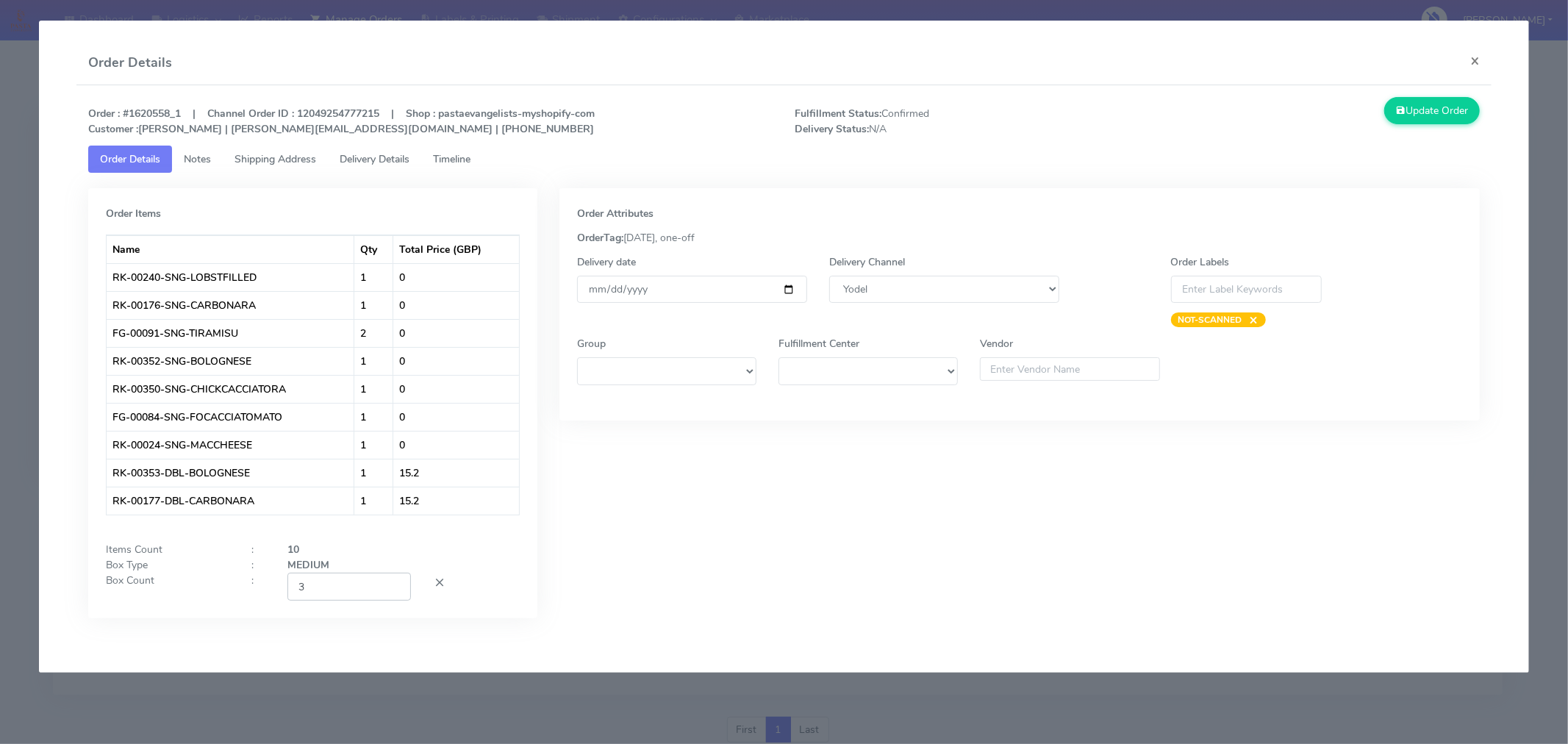
click at [343, 585] on input "3" at bounding box center [349, 586] width 123 height 27
type input "2"
click at [699, 591] on div "Order Attributes OrderTag: [DATE], one-off Delivery date [DATE] Delivery Channe…" at bounding box center [1020, 414] width 942 height 452
click at [791, 290] on input "[DATE]" at bounding box center [692, 289] width 230 height 27
type input "[DATE]"
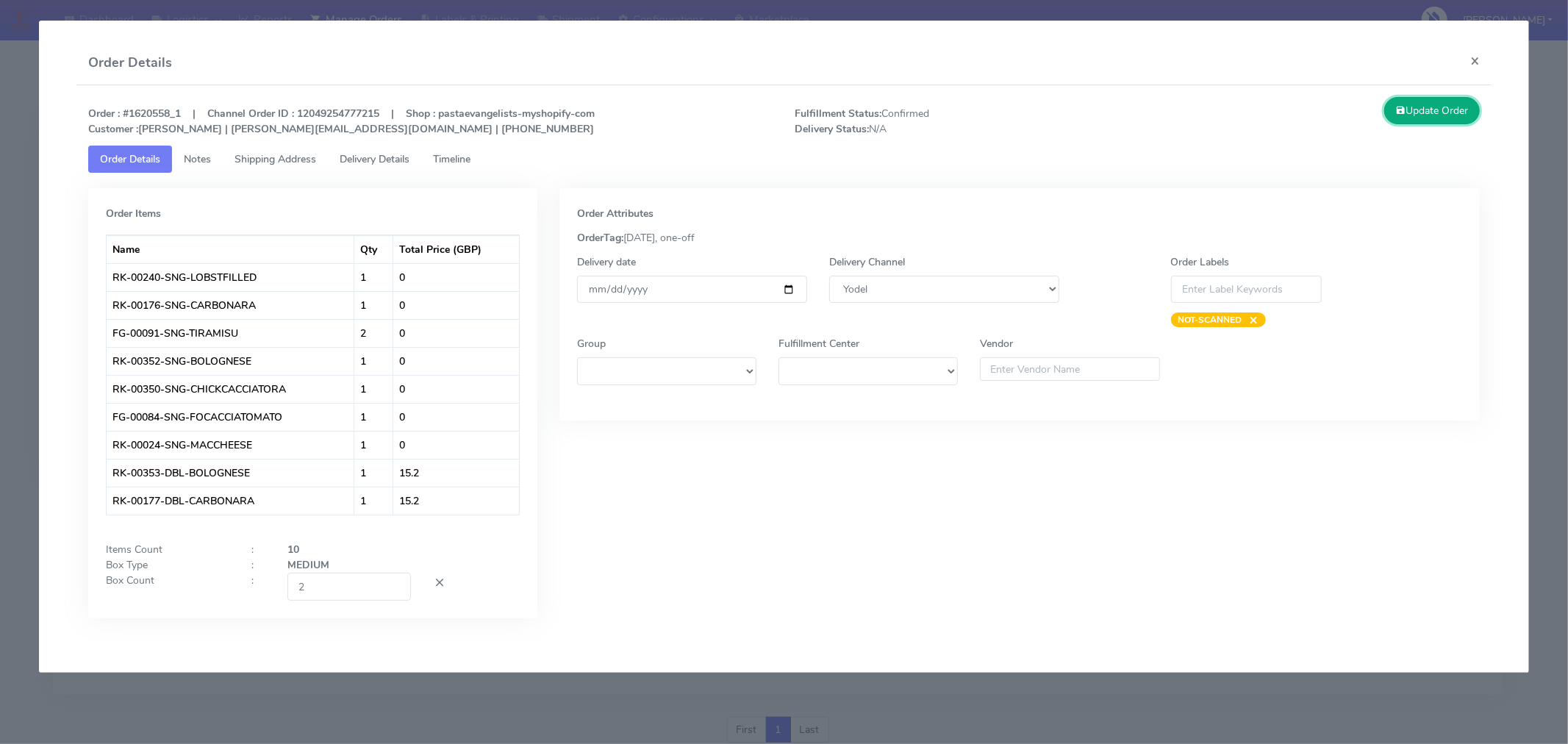
click at [1427, 123] on button "Update Order" at bounding box center [1432, 110] width 95 height 27
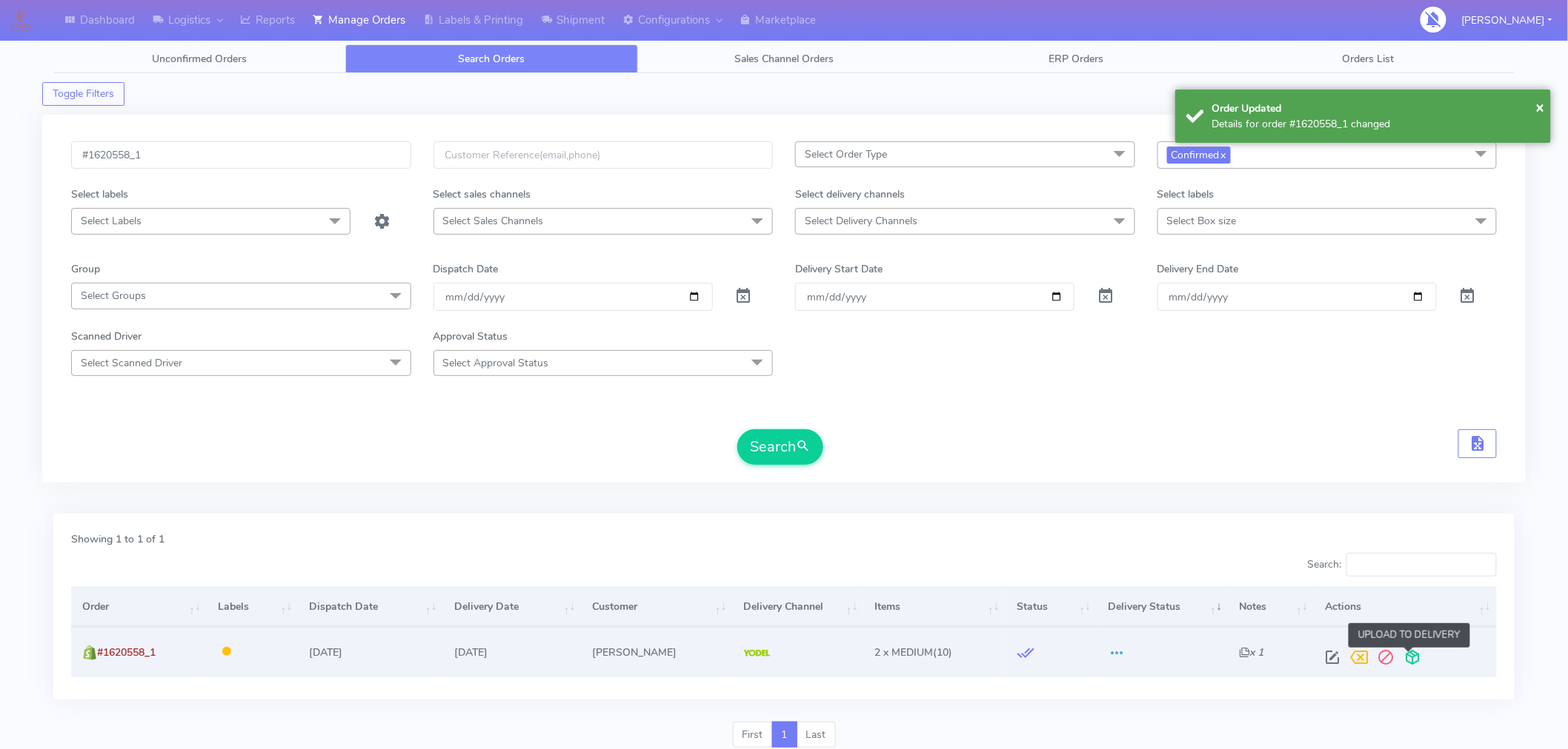
click at [1412, 654] on span at bounding box center [1412, 661] width 27 height 14
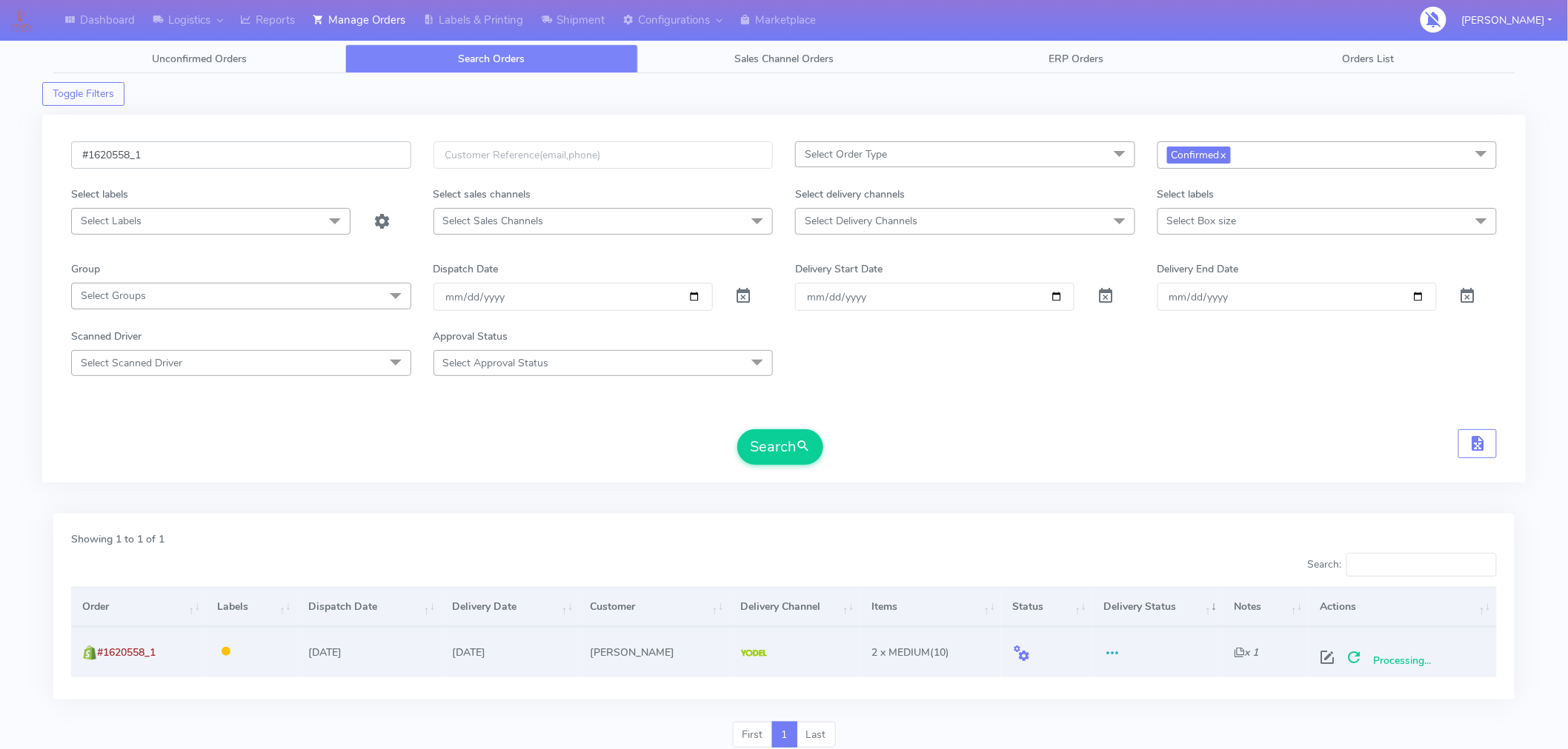
click at [206, 148] on input "#1620558_1" at bounding box center [240, 155] width 340 height 27
paste input "60"
type input "#1620560_1"
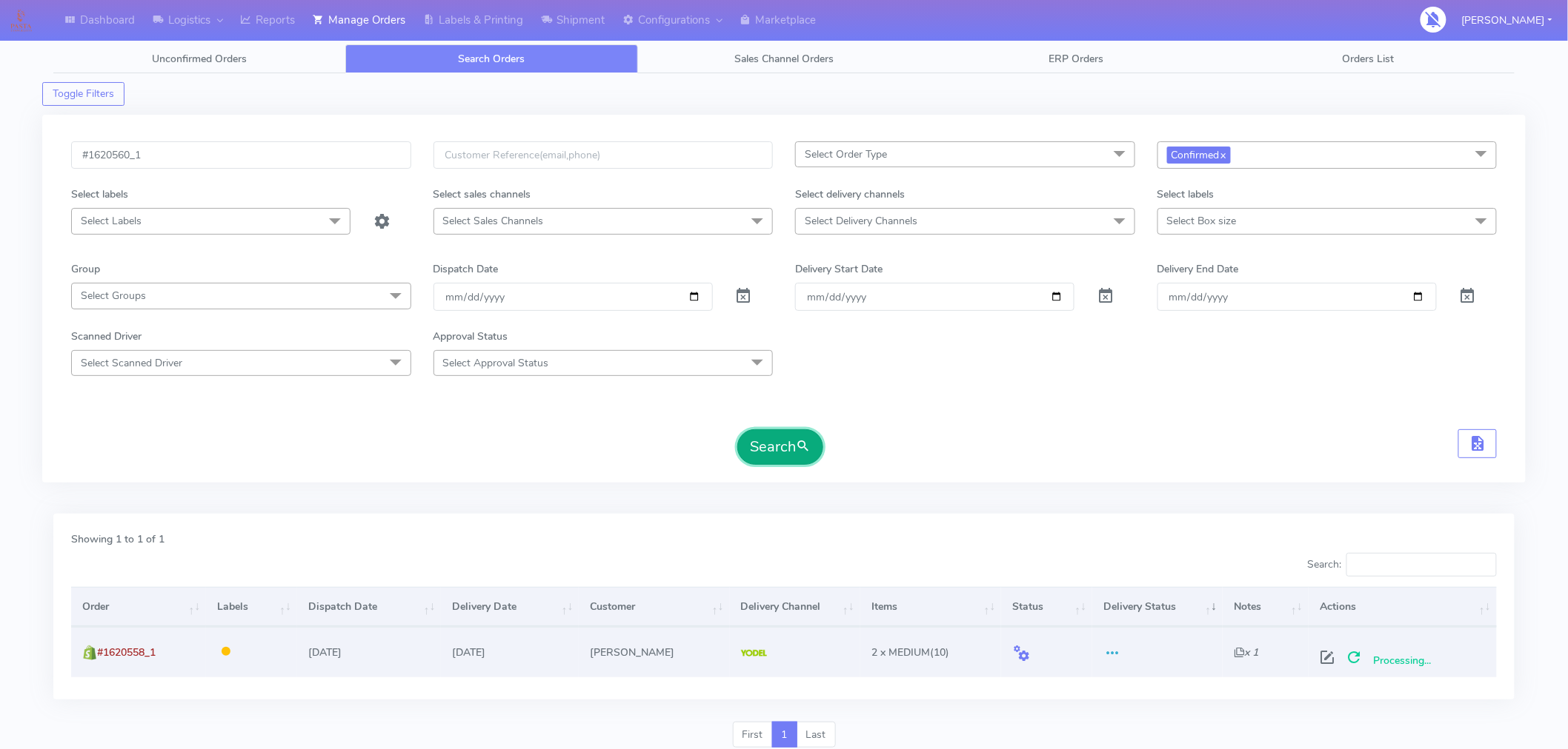
click at [778, 448] on button "Search" at bounding box center [780, 447] width 86 height 36
click at [1336, 662] on span at bounding box center [1333, 661] width 27 height 14
select select "5"
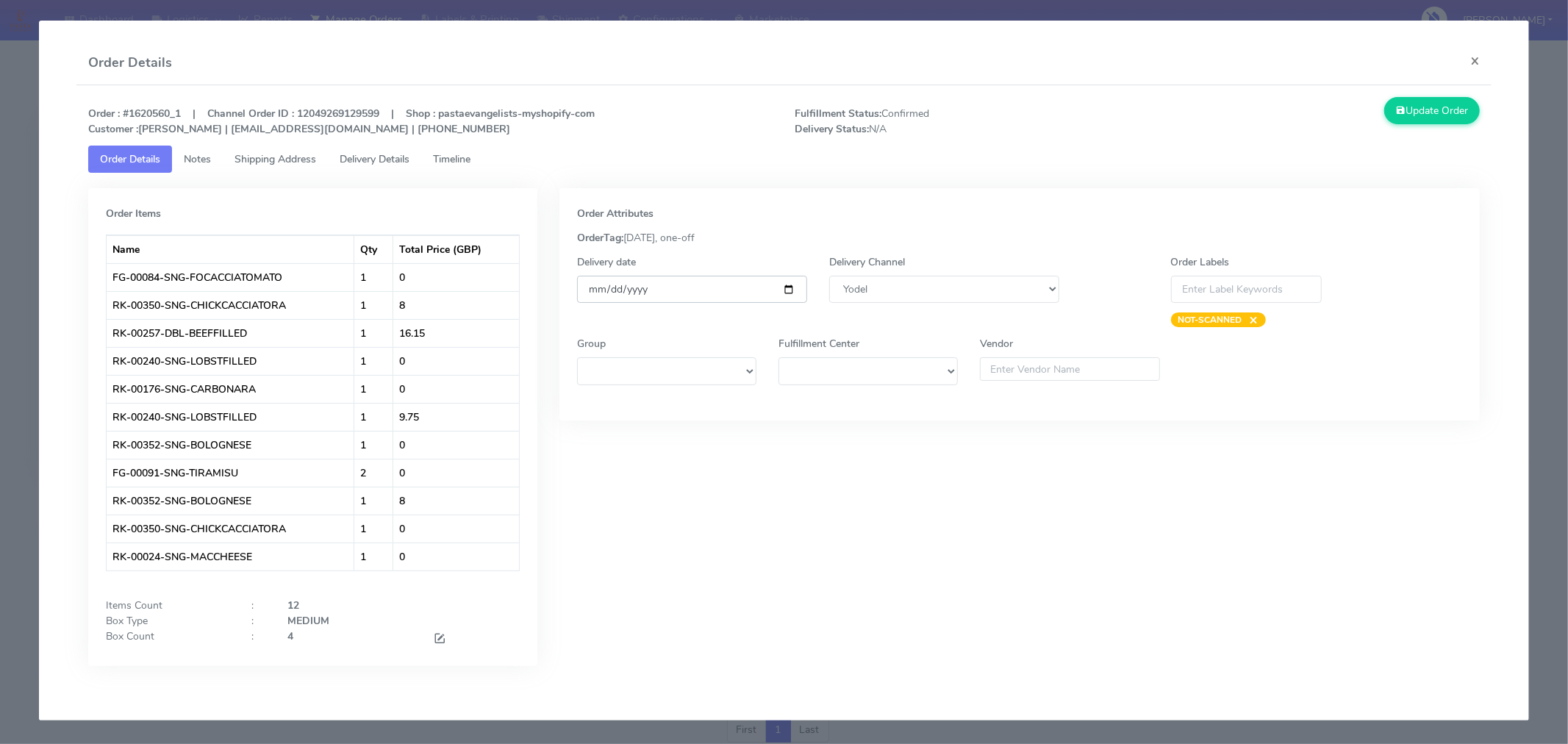
click at [796, 287] on input "[DATE]" at bounding box center [692, 289] width 230 height 27
type input "[DATE]"
click at [438, 640] on span at bounding box center [439, 640] width 13 height 14
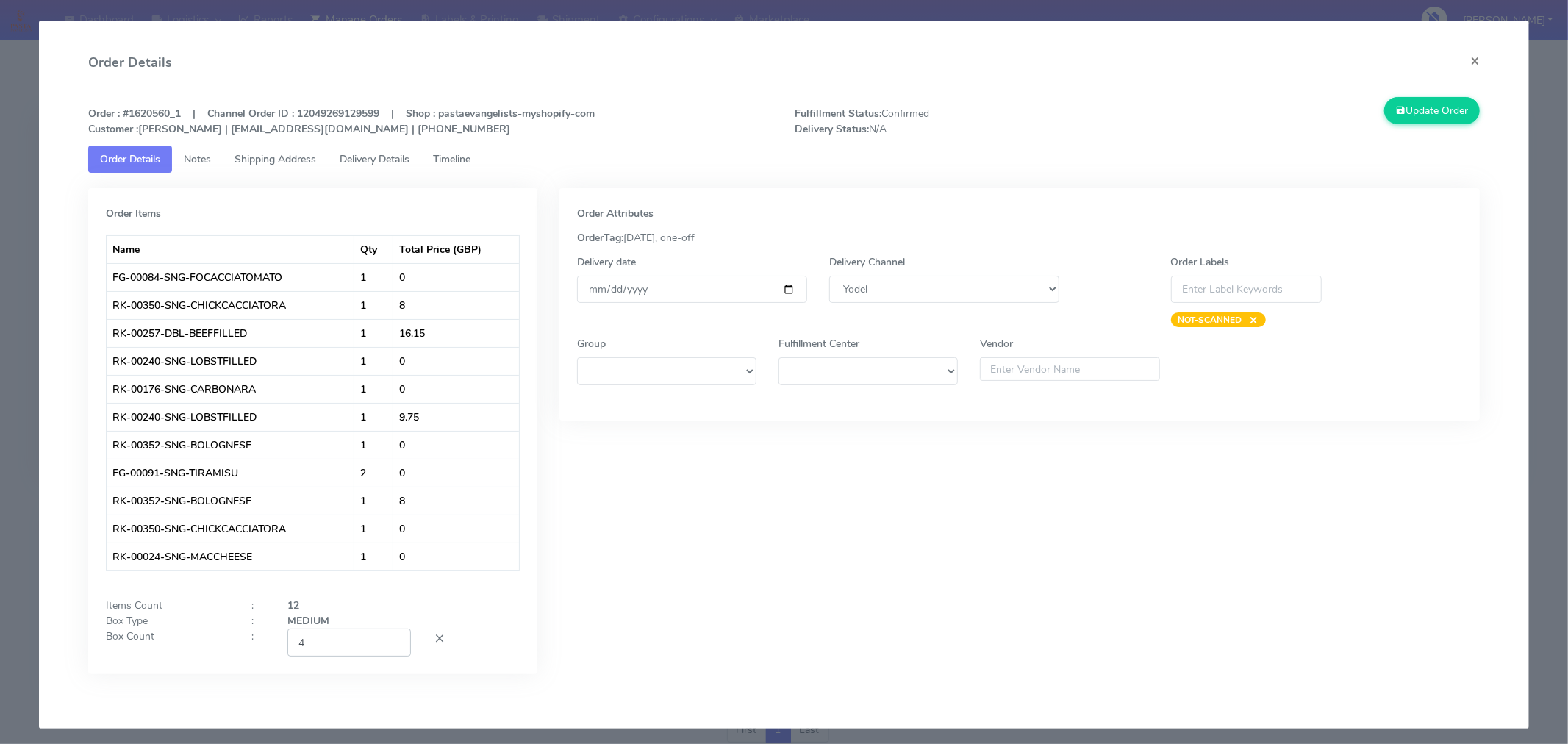
click at [357, 641] on input "4" at bounding box center [349, 642] width 123 height 27
type input "3"
click at [703, 583] on div "Order Attributes OrderTag: [DATE], one-off Delivery date [DATE] Delivery Channe…" at bounding box center [1020, 442] width 942 height 508
click at [1412, 126] on div "Update Order" at bounding box center [1315, 117] width 354 height 40
click at [1419, 101] on button "Update Order" at bounding box center [1432, 110] width 95 height 27
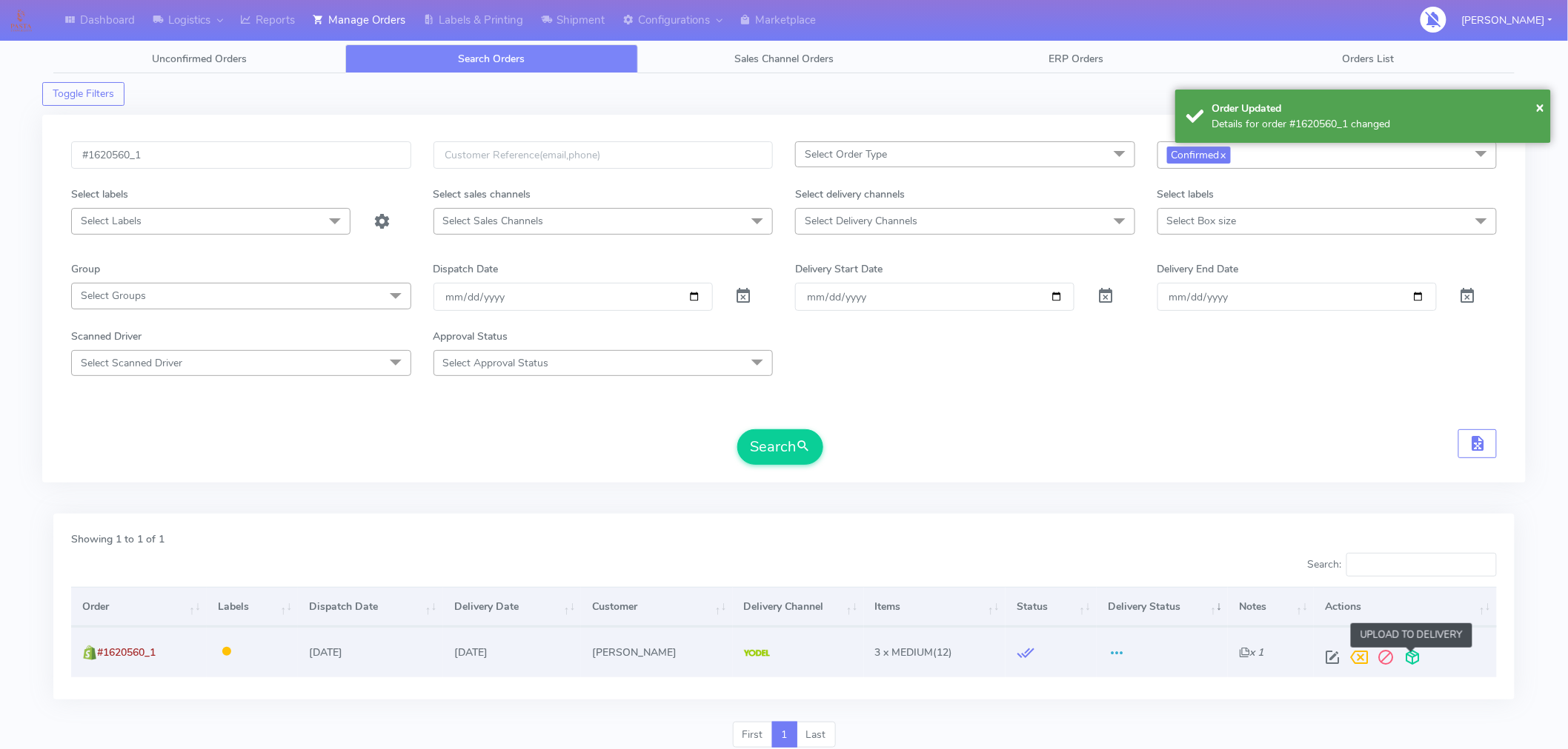
click at [1414, 661] on span at bounding box center [1412, 661] width 27 height 14
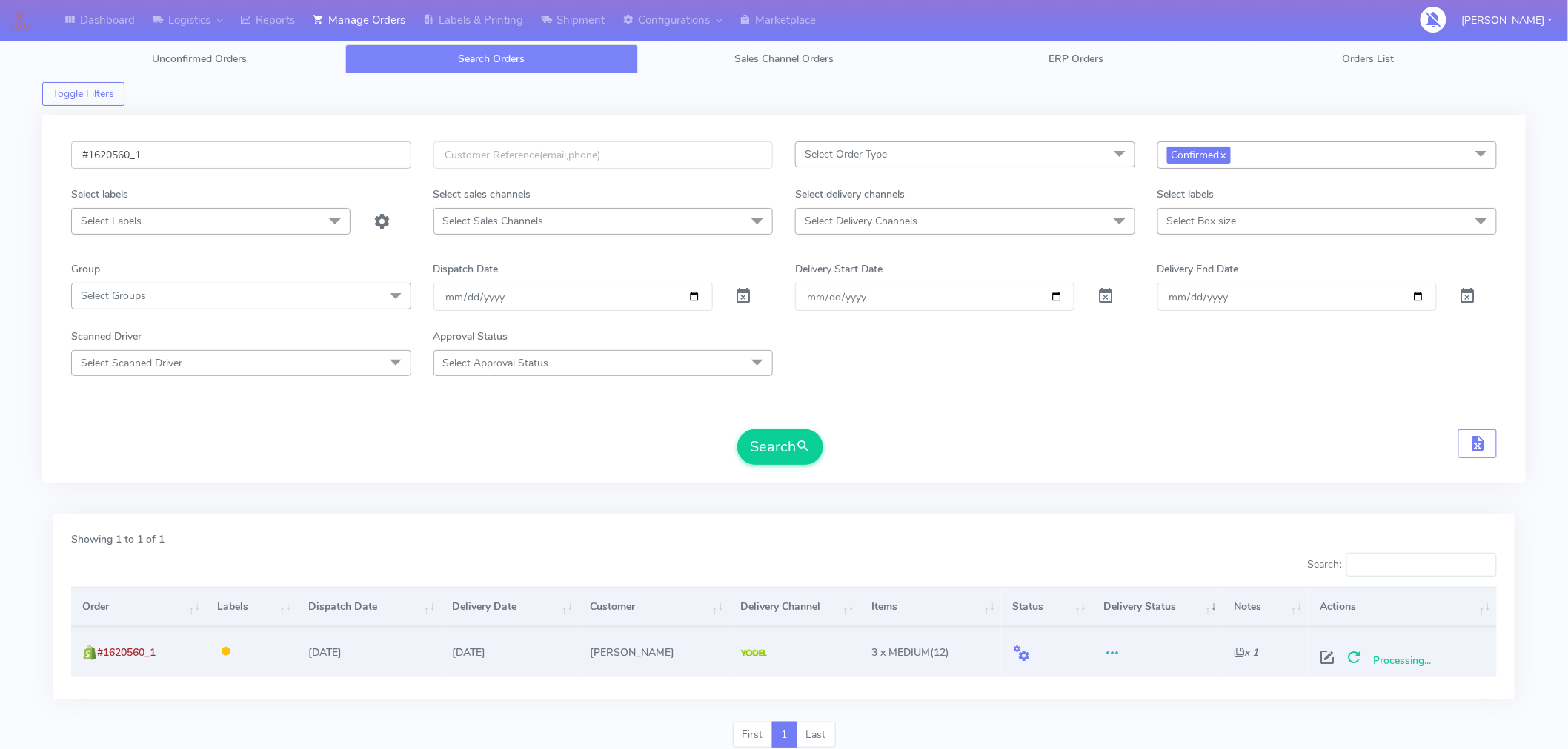
click at [234, 148] on input "#1620560_1" at bounding box center [240, 155] width 340 height 27
paste input "3"
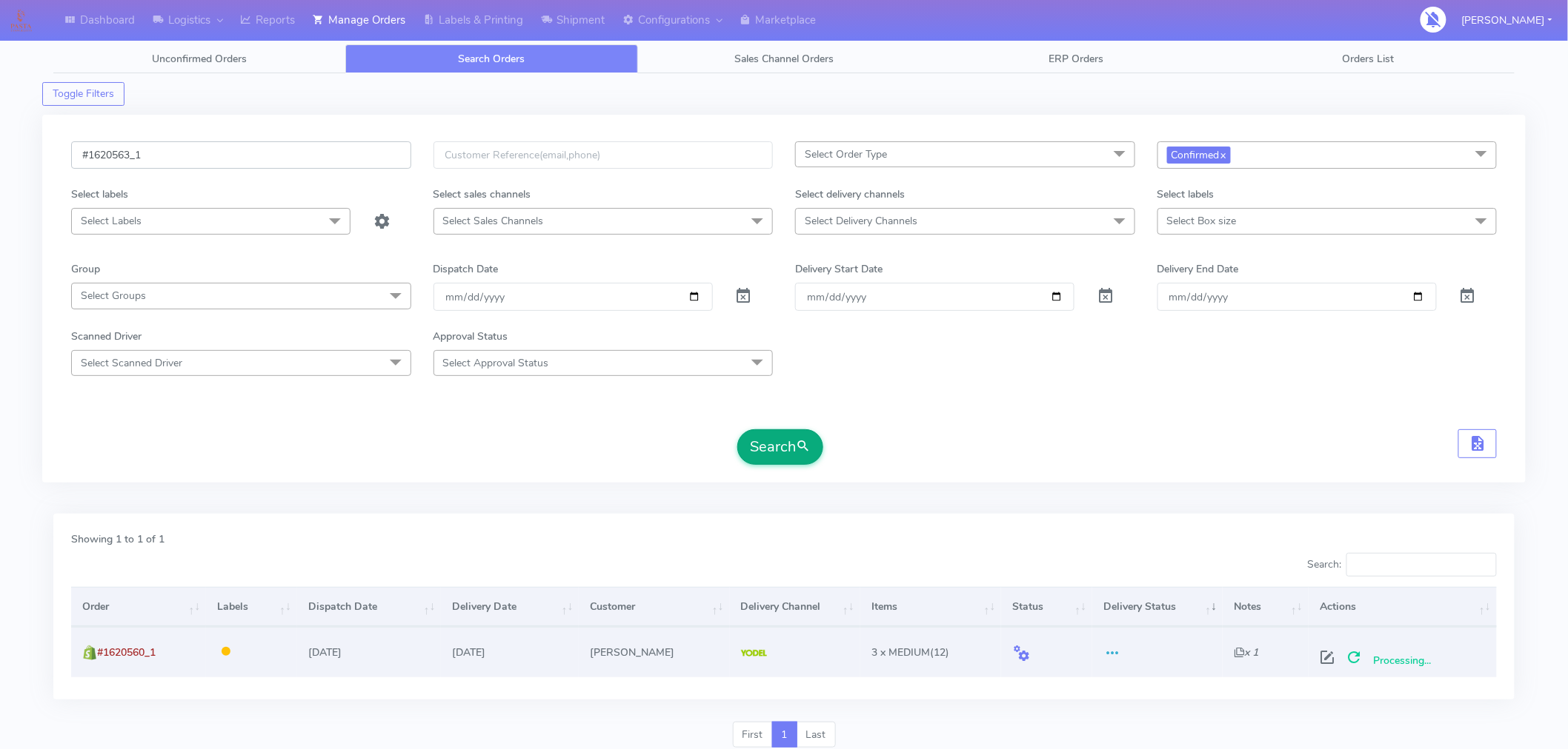
type input "#1620563_1"
click at [790, 453] on button "Search" at bounding box center [780, 447] width 86 height 36
click at [1336, 656] on span at bounding box center [1333, 661] width 27 height 14
select select "5"
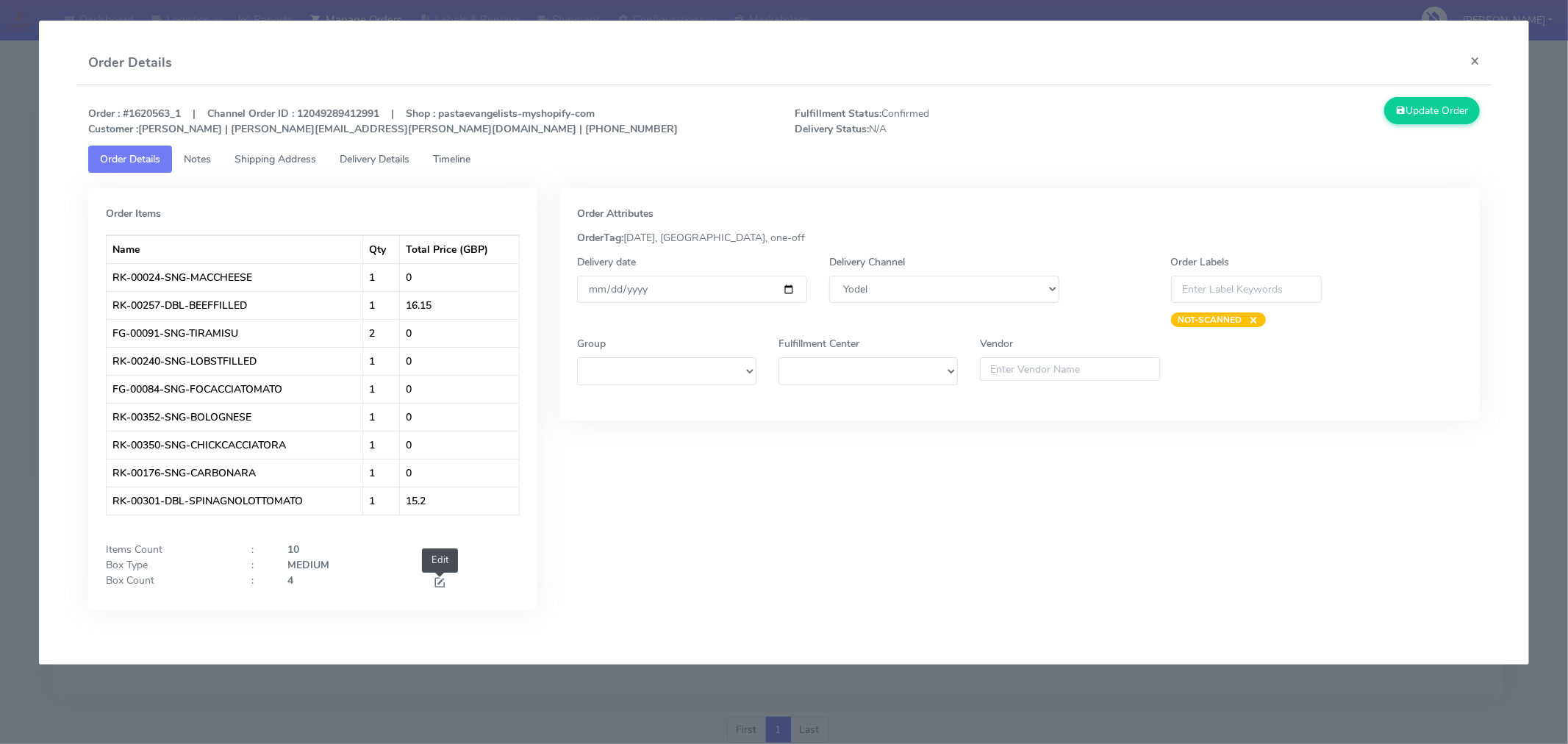
click at [440, 586] on span at bounding box center [439, 584] width 13 height 14
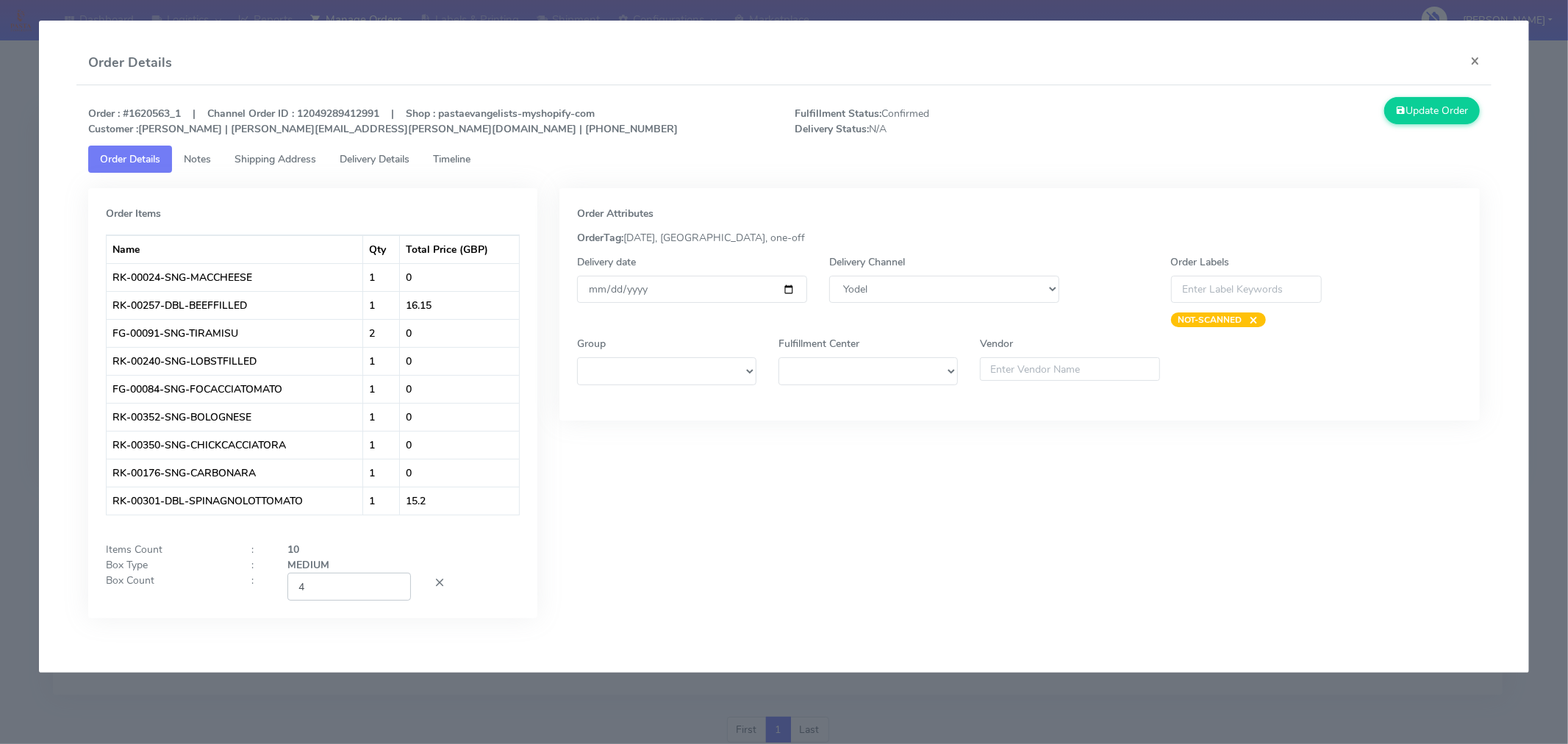
click at [371, 594] on input "4" at bounding box center [349, 586] width 123 height 27
type input "2"
click at [745, 506] on div "Order Attributes OrderTag: [DATE], [GEOGRAPHIC_DATA], one-off Delivery date [DA…" at bounding box center [1020, 414] width 942 height 452
click at [788, 288] on input "[DATE]" at bounding box center [692, 289] width 230 height 27
type input "[DATE]"
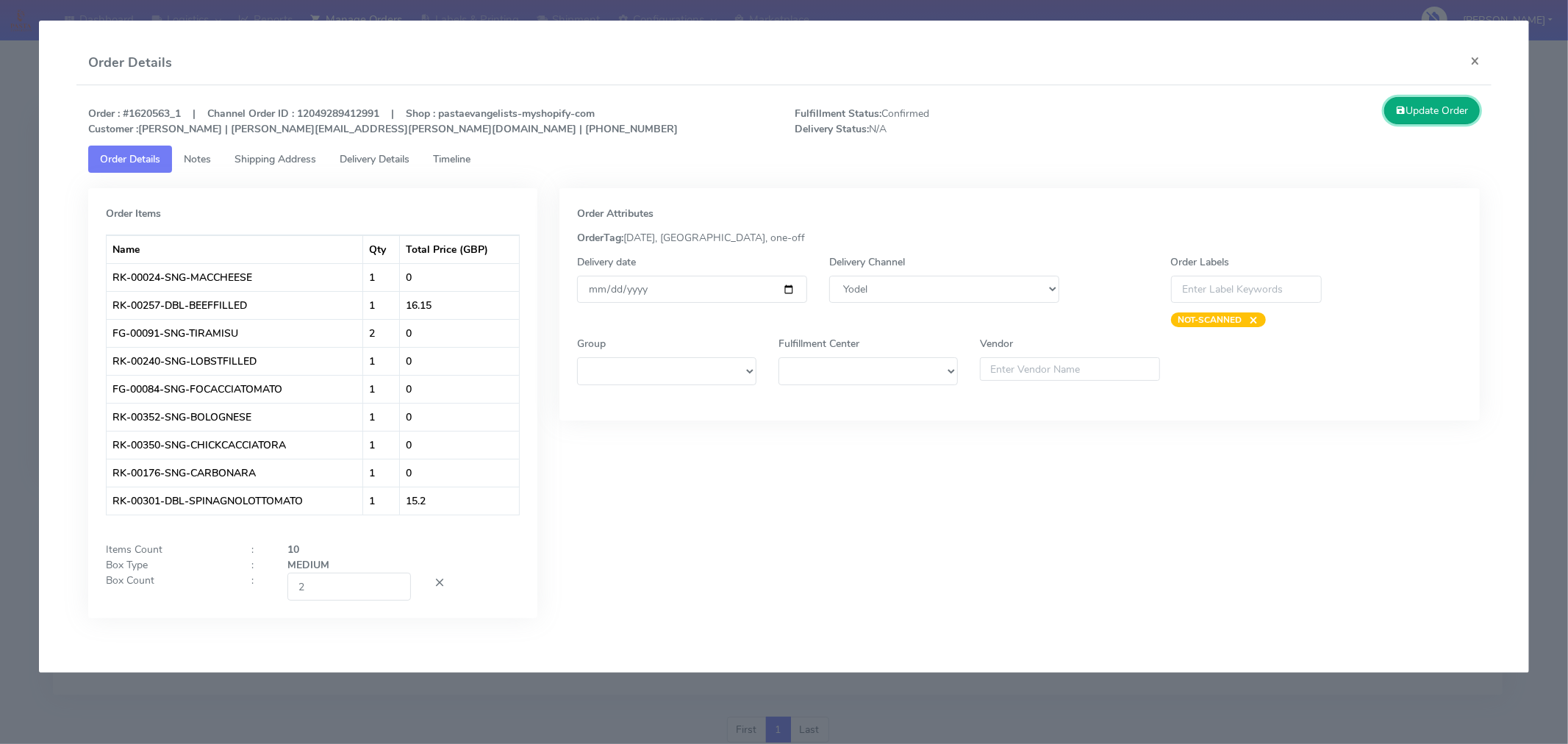
click at [1422, 119] on button "Update Order" at bounding box center [1432, 110] width 95 height 27
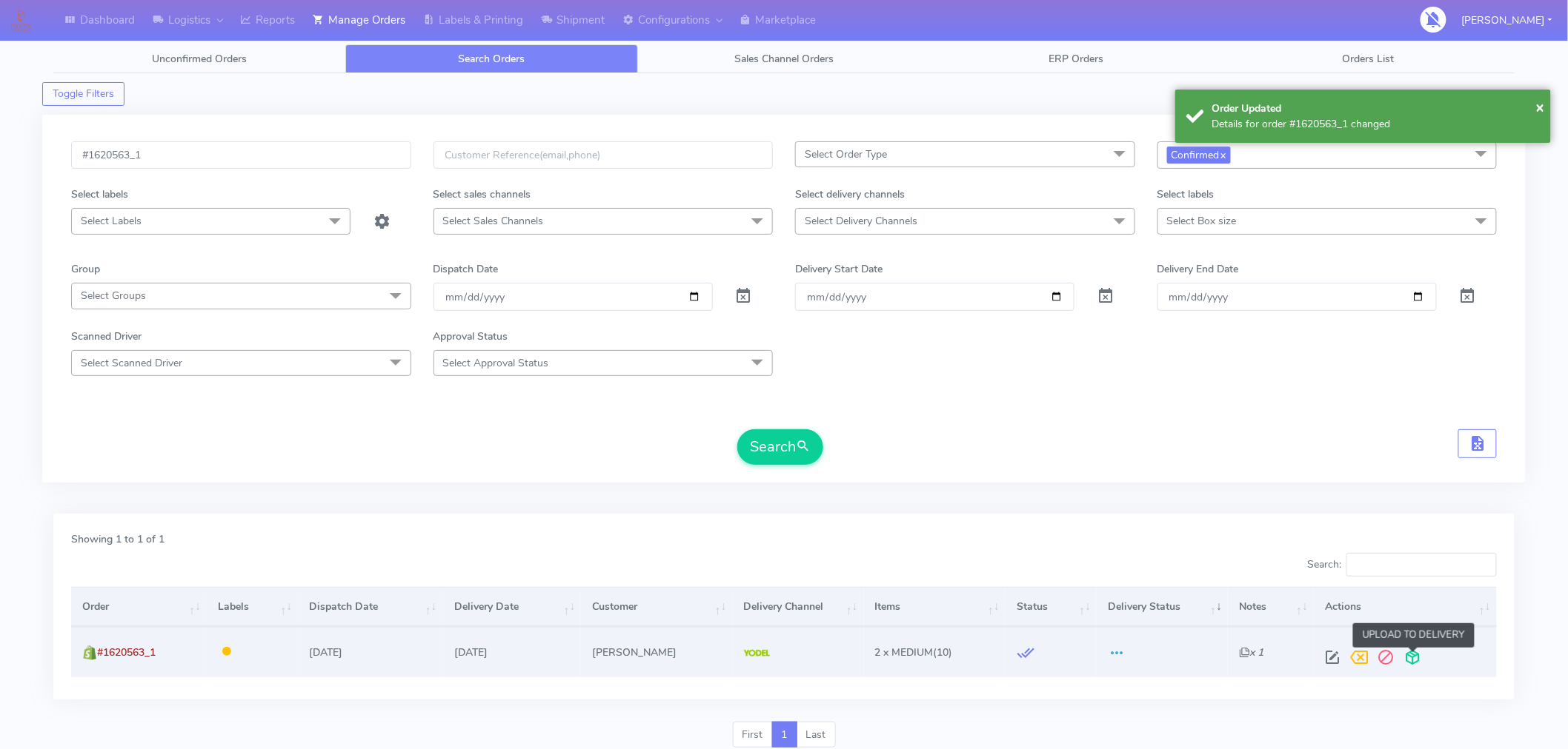
click at [1414, 668] on span at bounding box center [1412, 661] width 27 height 14
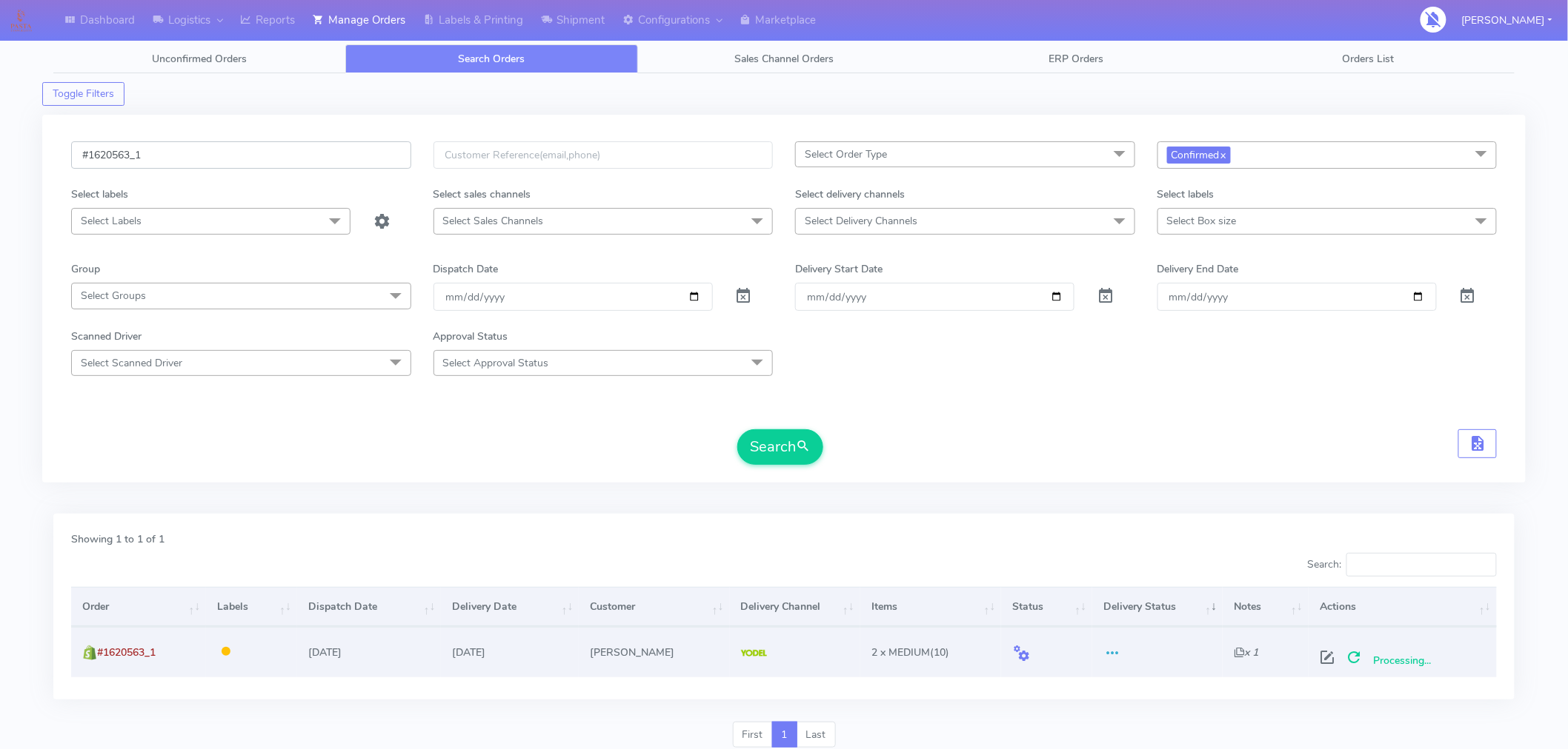
click at [228, 157] on input "#1620563_1" at bounding box center [240, 155] width 340 height 27
paste input "75"
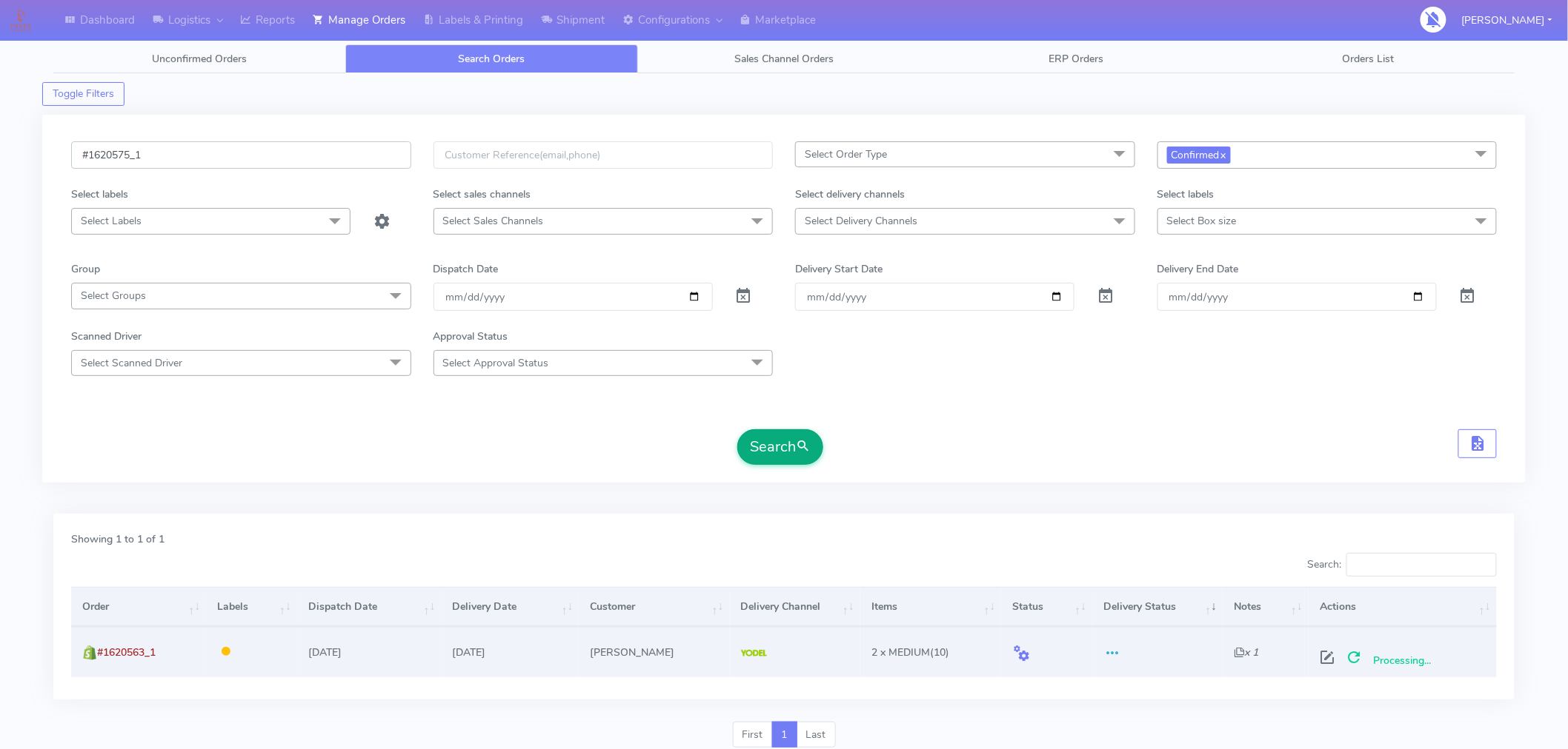
type input "#1620575_1"
click at [794, 454] on button "Search" at bounding box center [780, 447] width 86 height 36
click at [1332, 657] on span at bounding box center [1333, 661] width 27 height 14
select select "5"
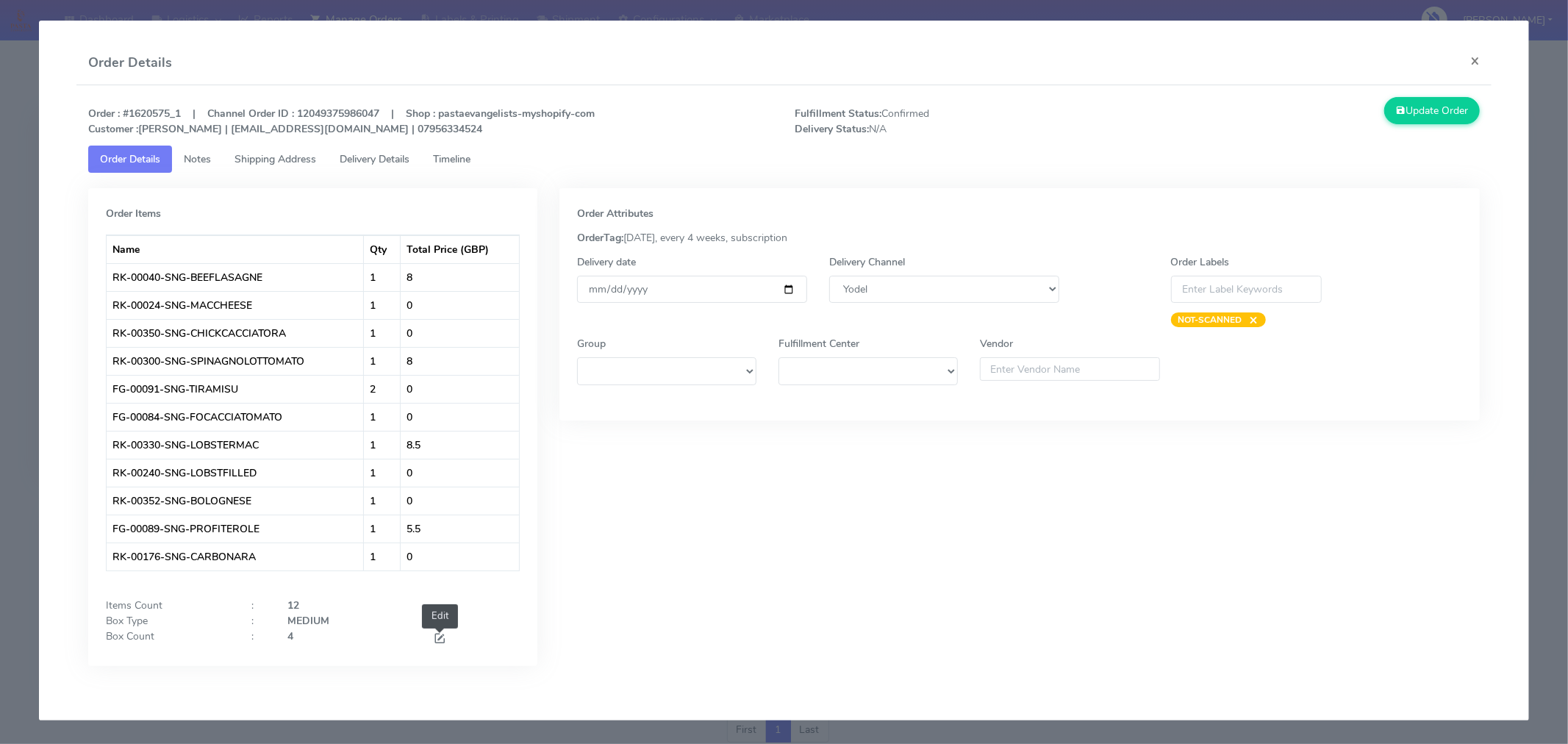
click at [441, 641] on span at bounding box center [439, 640] width 13 height 14
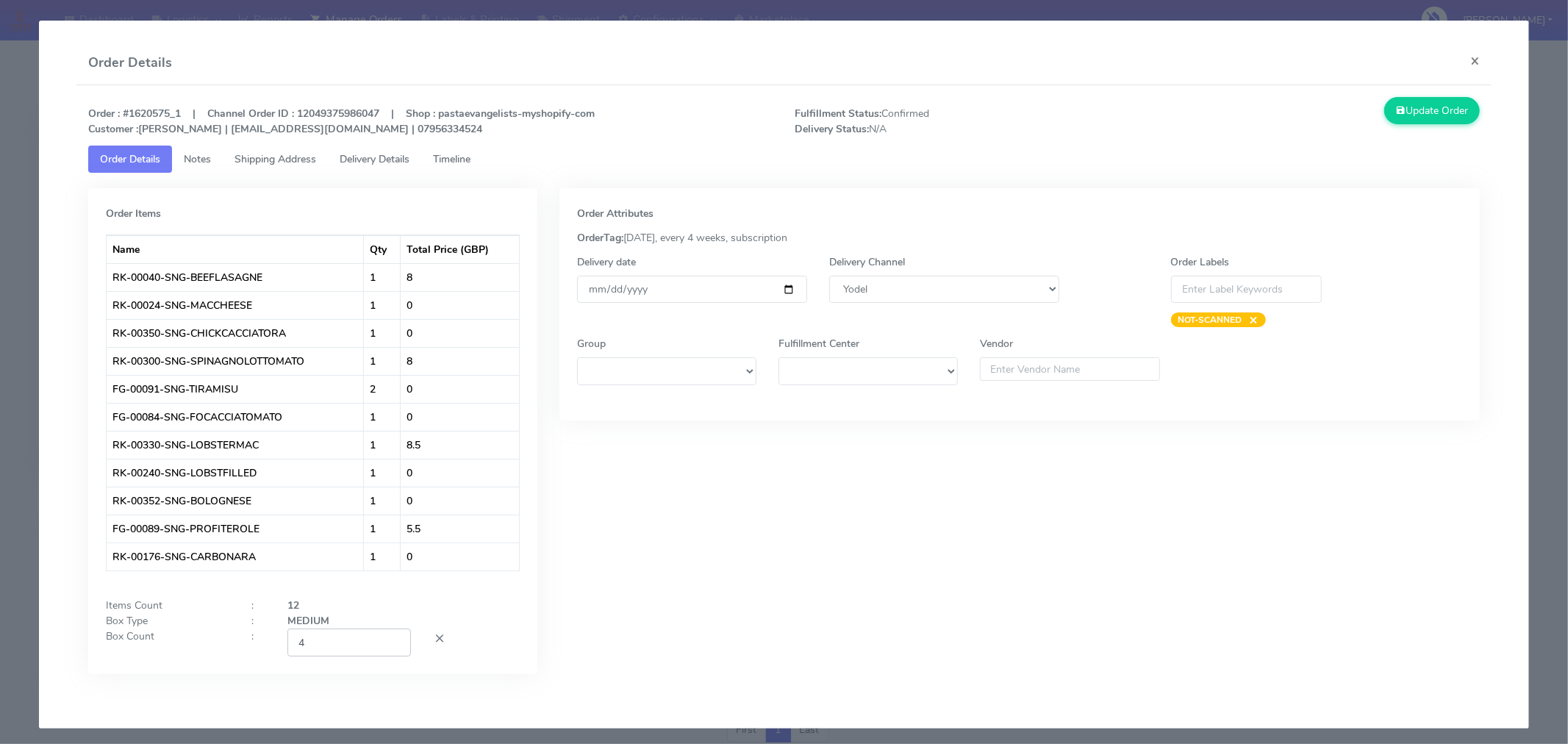
click at [361, 641] on input "4" at bounding box center [349, 642] width 123 height 27
type input "3"
click at [722, 570] on div "Order Attributes OrderTag: [DATE], every 4 weeks, subscription Delivery date [D…" at bounding box center [1020, 442] width 942 height 508
click at [779, 284] on input "[DATE]" at bounding box center [692, 289] width 230 height 27
type input "[DATE]"
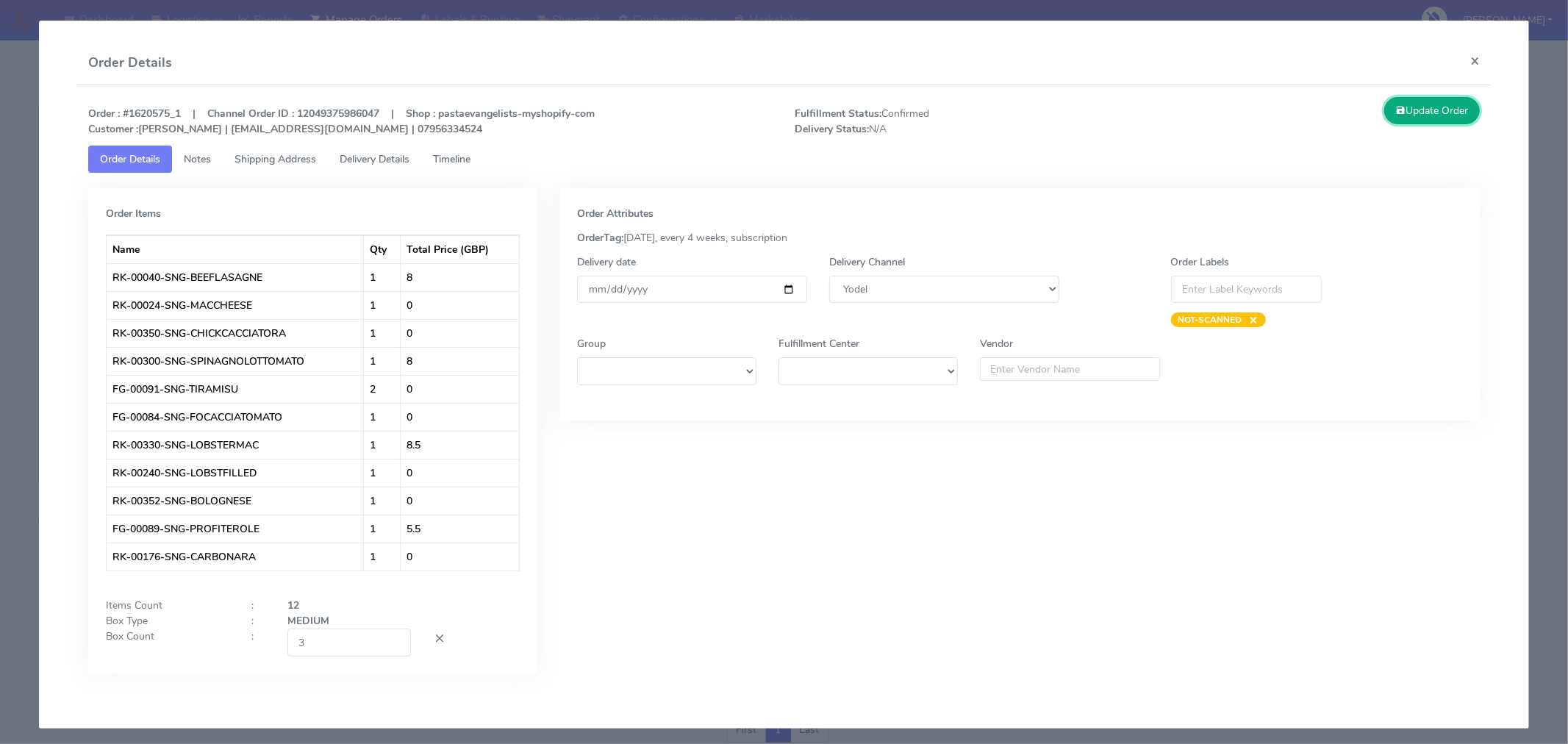
click at [1420, 114] on button "Update Order" at bounding box center [1432, 110] width 95 height 27
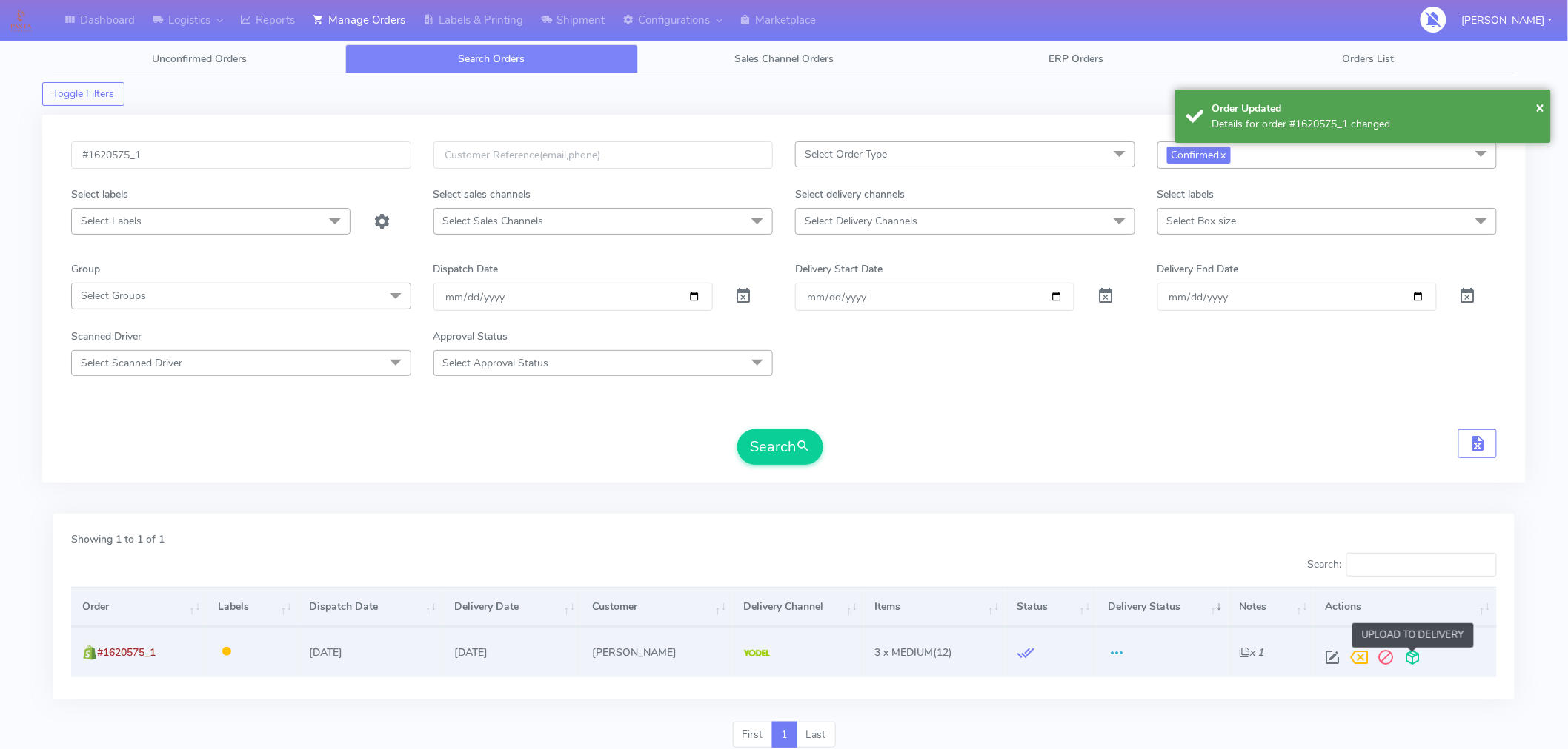
click at [1416, 661] on span at bounding box center [1412, 661] width 27 height 14
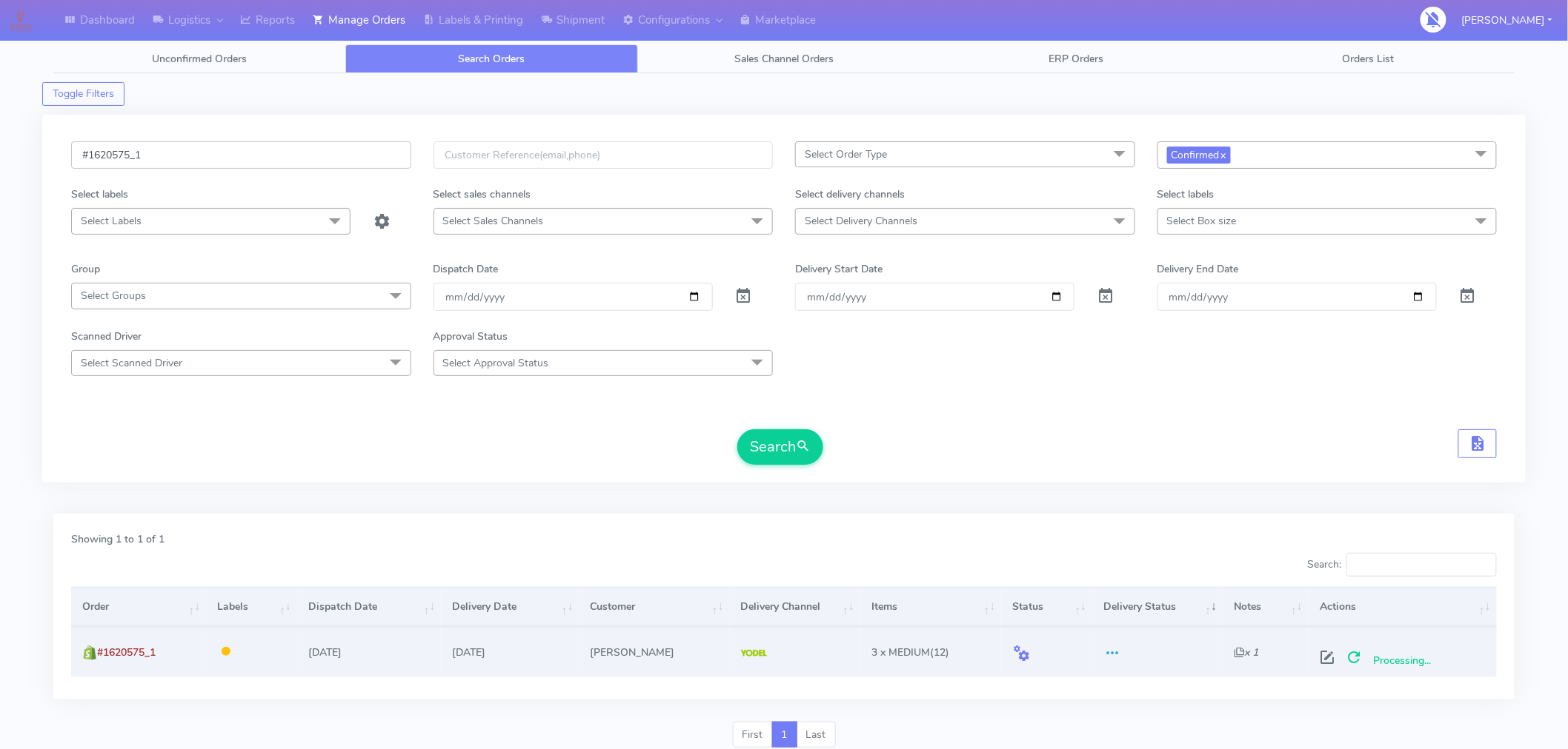
click at [277, 153] on input "#1620575_1" at bounding box center [240, 155] width 340 height 27
paste input "7"
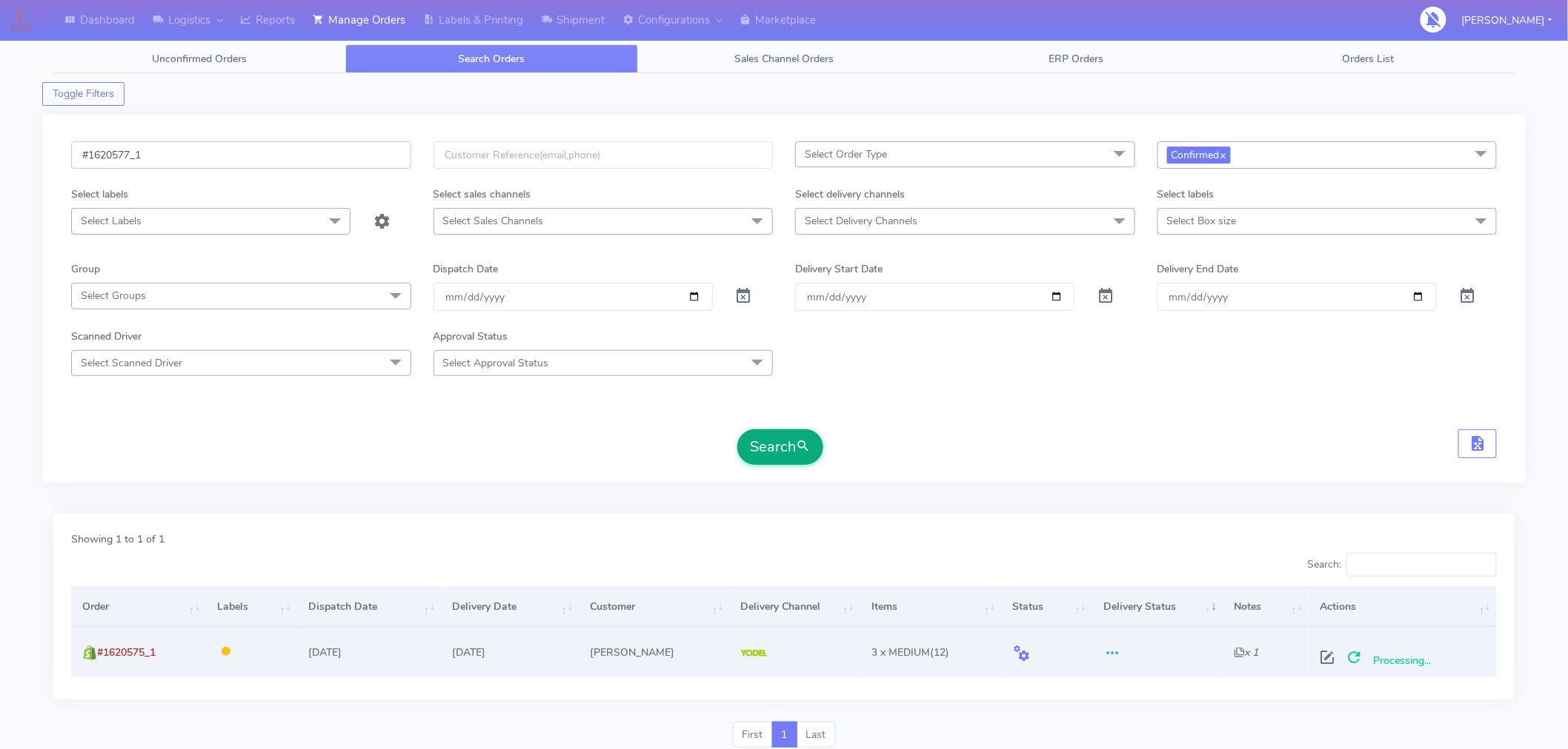
type input "#1620577_1"
click at [775, 444] on button "Search" at bounding box center [780, 447] width 86 height 36
click at [1330, 662] on span at bounding box center [1333, 661] width 27 height 14
select select "5"
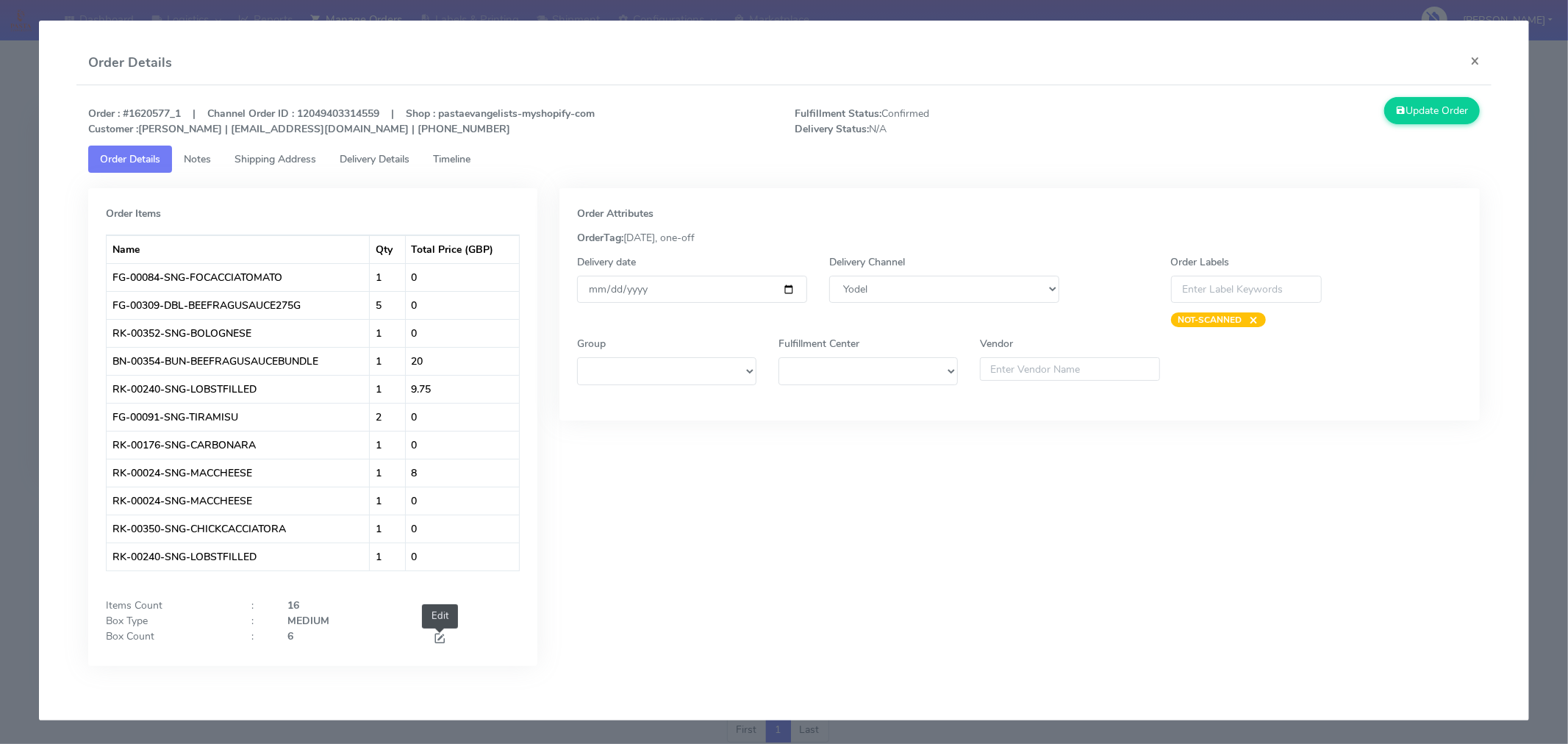
click at [436, 635] on span at bounding box center [439, 640] width 13 height 14
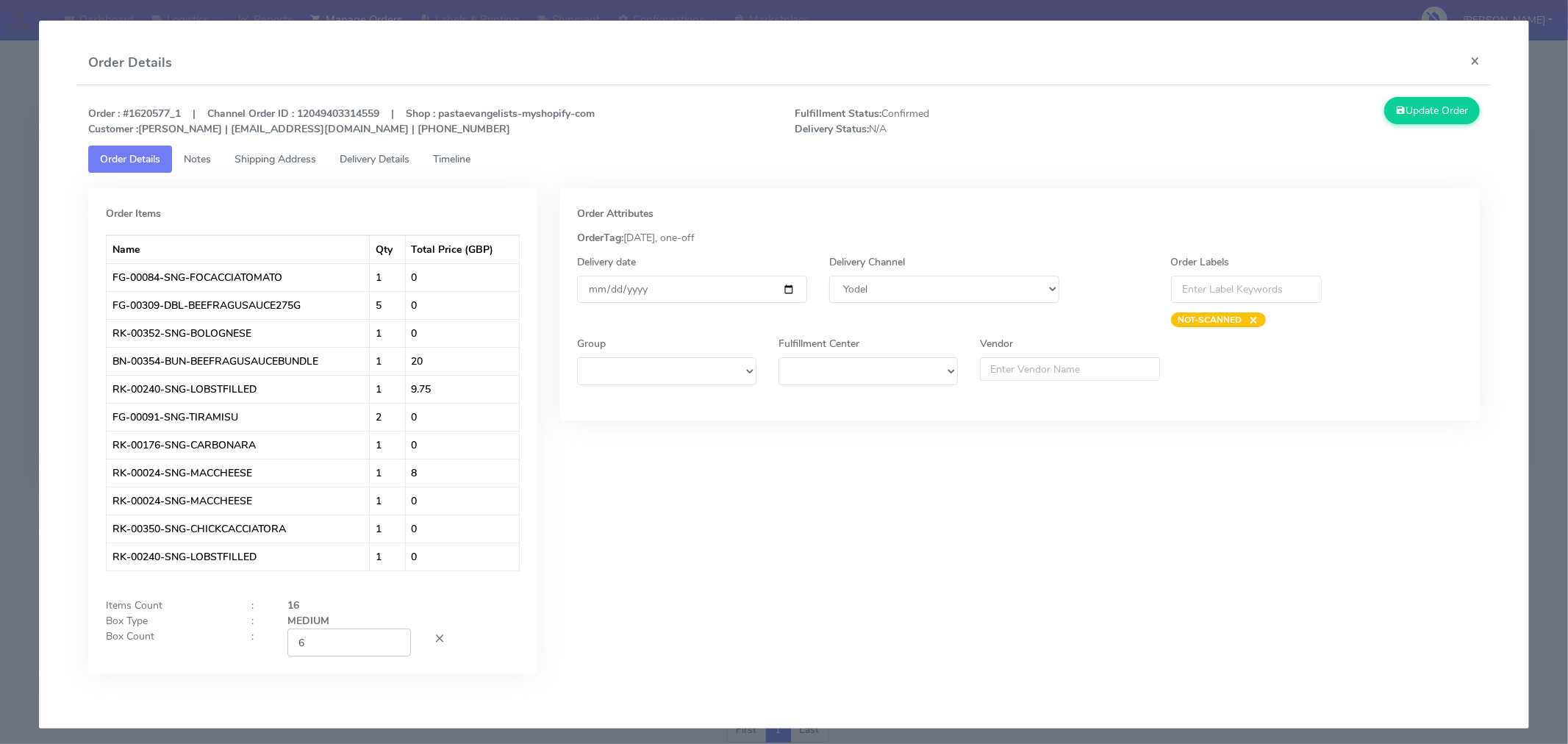
click at [356, 643] on input "6" at bounding box center [349, 642] width 123 height 27
type input "3"
click at [616, 602] on div "Order Attributes OrderTag: [DATE], one-off Delivery date [DATE] Delivery Channe…" at bounding box center [1020, 442] width 942 height 508
click at [779, 286] on input "[DATE]" at bounding box center [692, 289] width 230 height 27
type input "[DATE]"
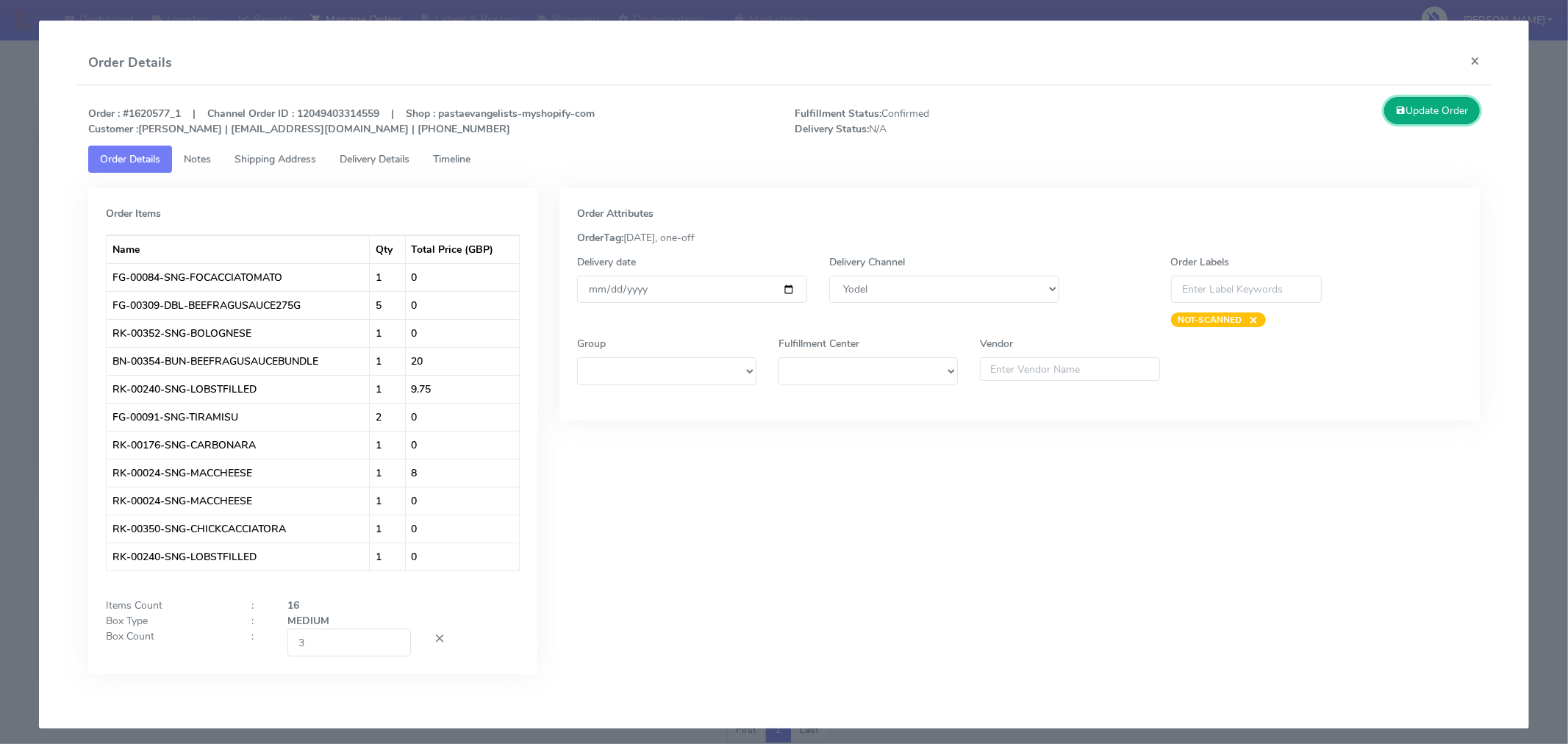
click at [1423, 115] on button "Update Order" at bounding box center [1432, 110] width 95 height 27
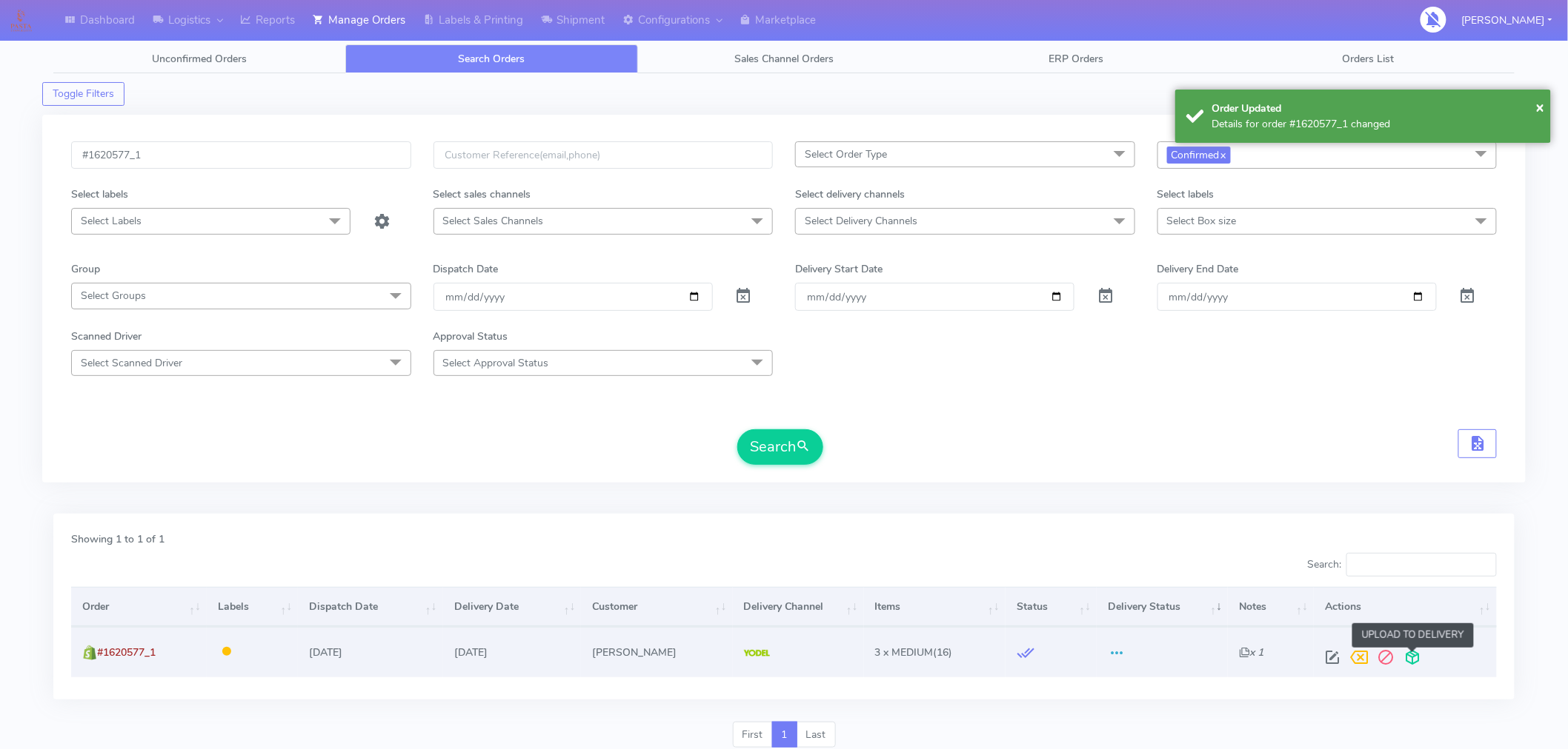
click at [1418, 667] on span at bounding box center [1412, 661] width 27 height 14
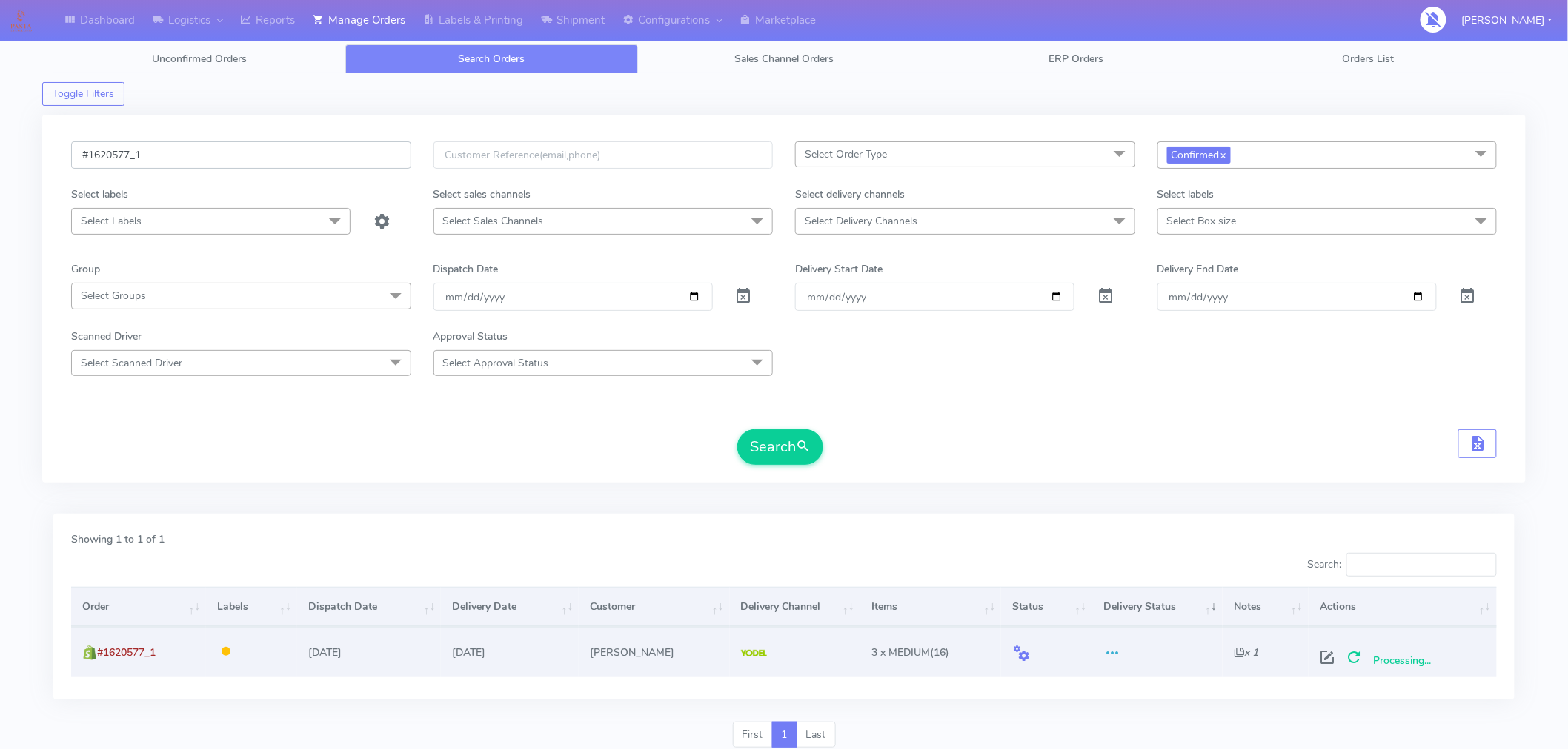
click at [250, 160] on input "#1620577_1" at bounding box center [240, 155] width 340 height 27
paste input "81"
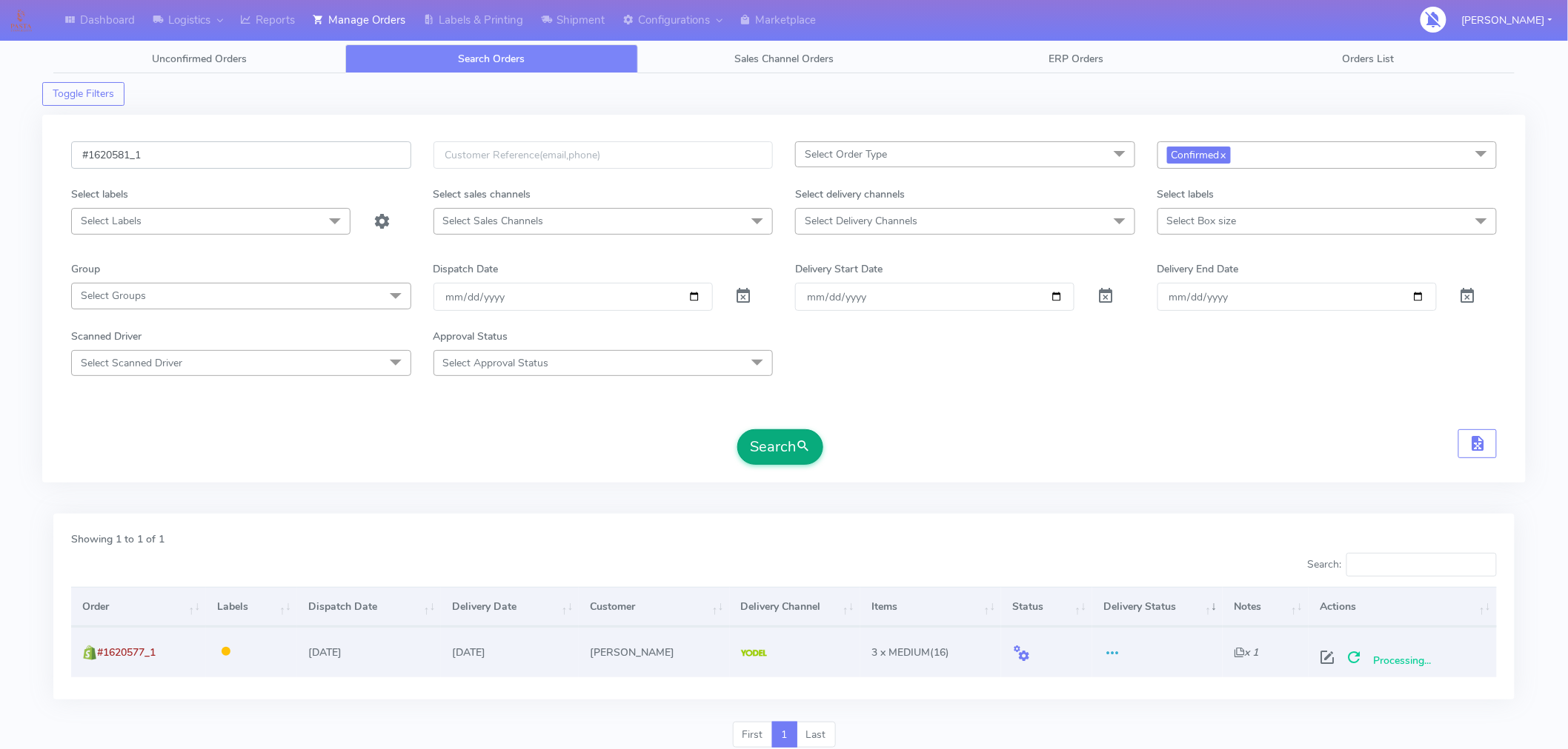
type input "#1620581_1"
click at [784, 455] on button "Search" at bounding box center [780, 447] width 86 height 36
click at [1334, 657] on span at bounding box center [1333, 661] width 27 height 14
select select "5"
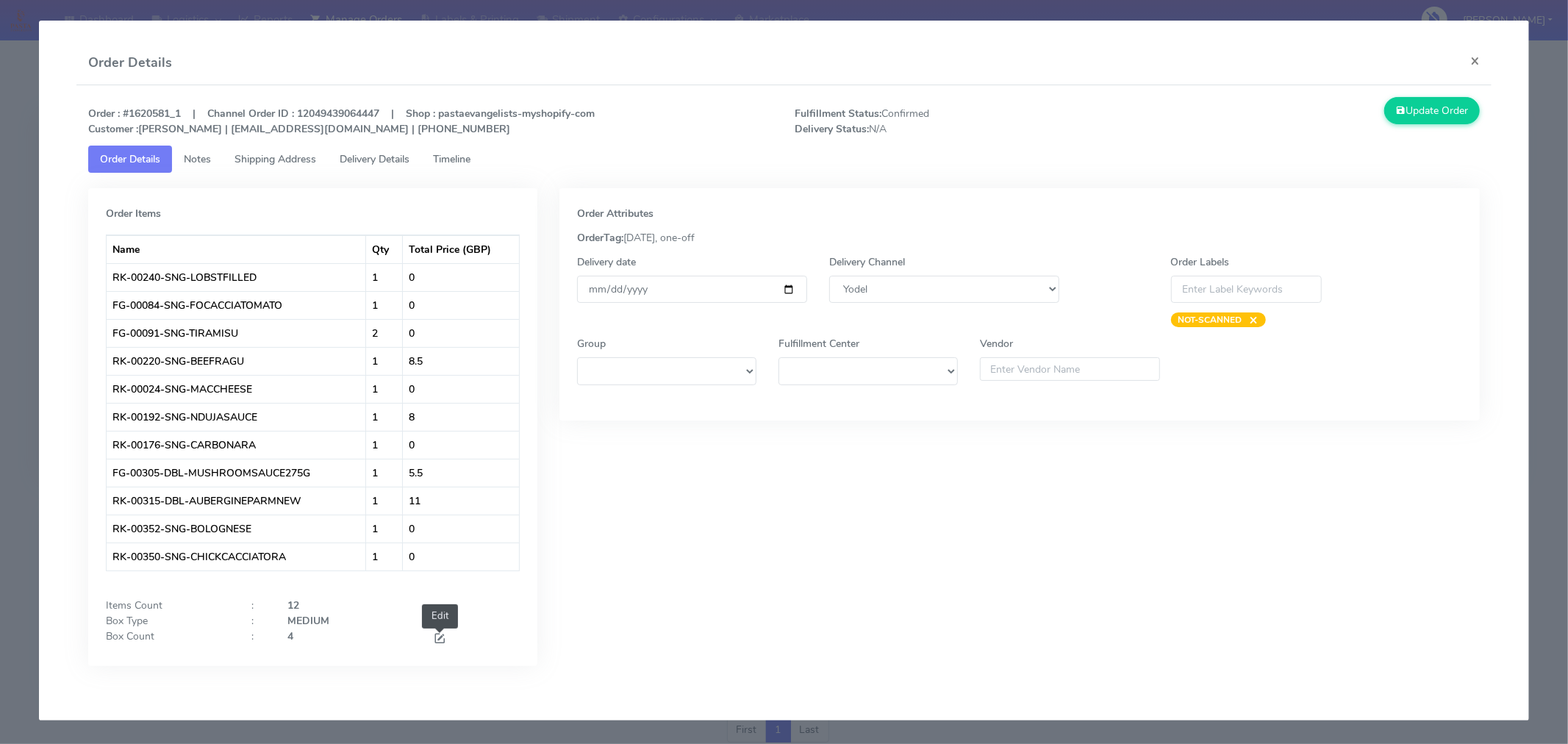
click at [443, 635] on span at bounding box center [439, 640] width 13 height 14
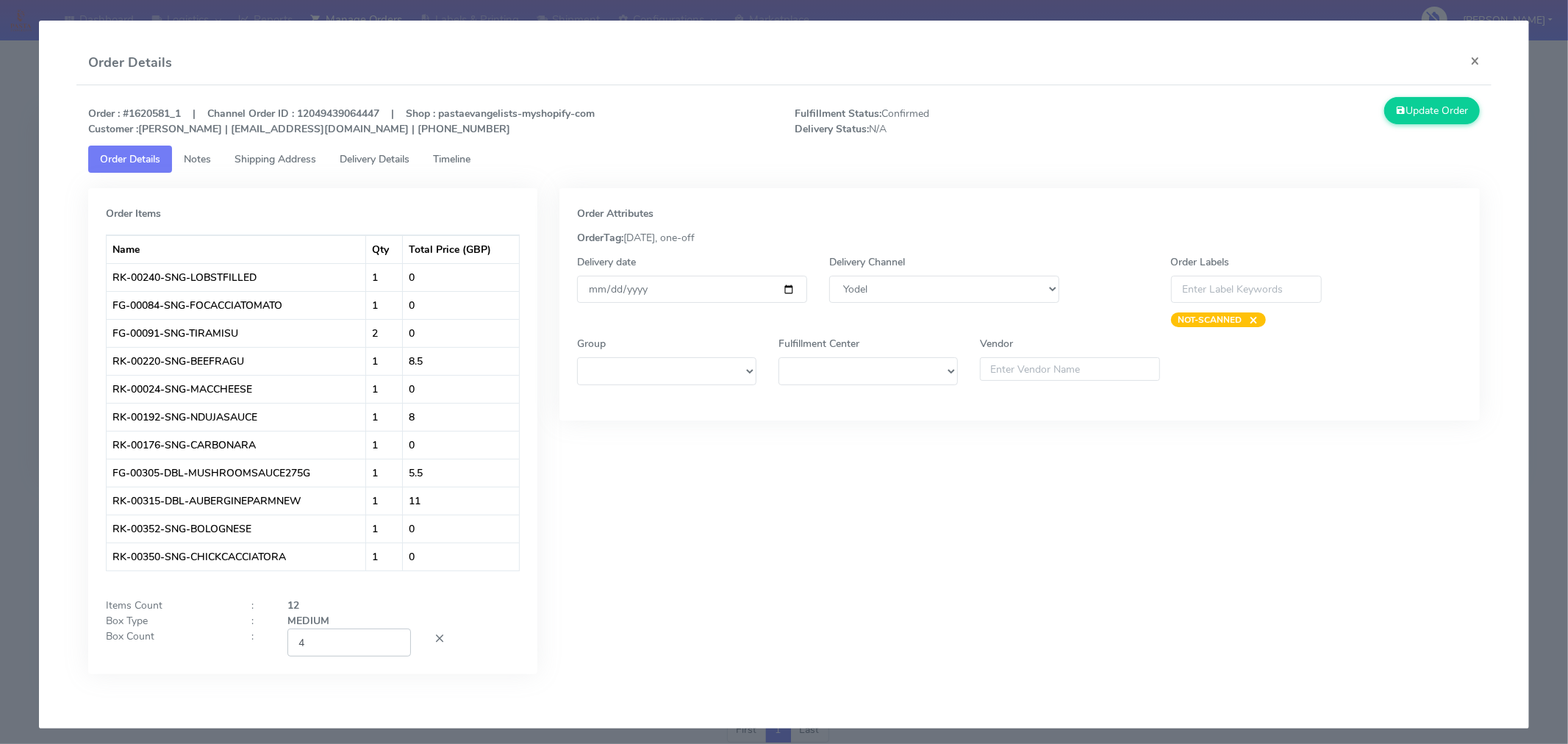
click at [346, 646] on input "4" at bounding box center [349, 642] width 123 height 27
type input "3"
click at [843, 589] on div "Order Attributes OrderTag: [DATE], one-off Delivery date [DATE] Delivery Channe…" at bounding box center [1020, 442] width 942 height 508
click at [781, 289] on input "[DATE]" at bounding box center [692, 289] width 230 height 27
type input "[DATE]"
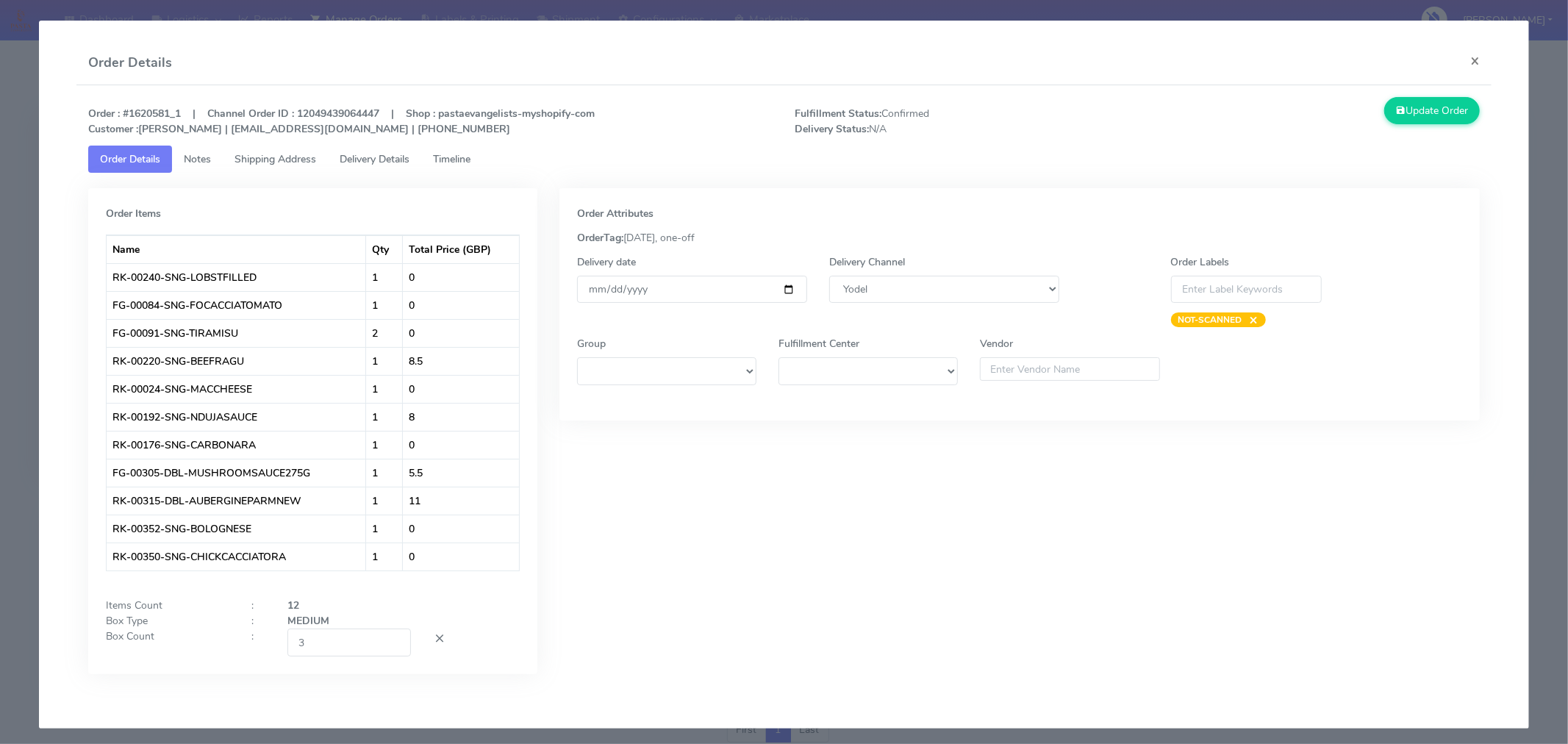
click at [914, 574] on div "Order Attributes OrderTag: [DATE], one-off Delivery date [DATE] Delivery Channe…" at bounding box center [1020, 442] width 942 height 508
click at [1416, 115] on button "Update Order" at bounding box center [1432, 110] width 95 height 27
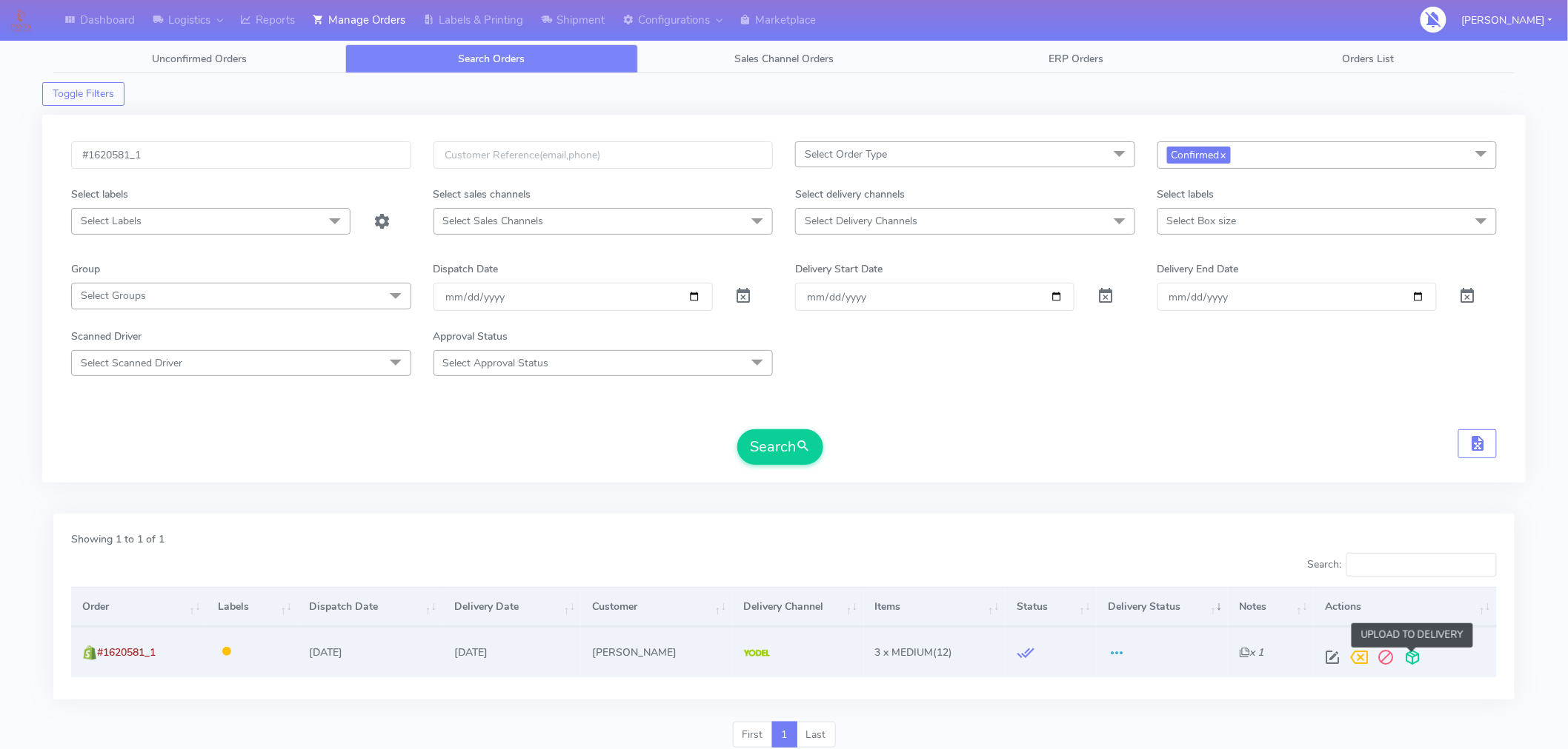
click at [1418, 660] on span at bounding box center [1412, 661] width 27 height 14
click at [793, 454] on button "Search" at bounding box center [780, 447] width 86 height 36
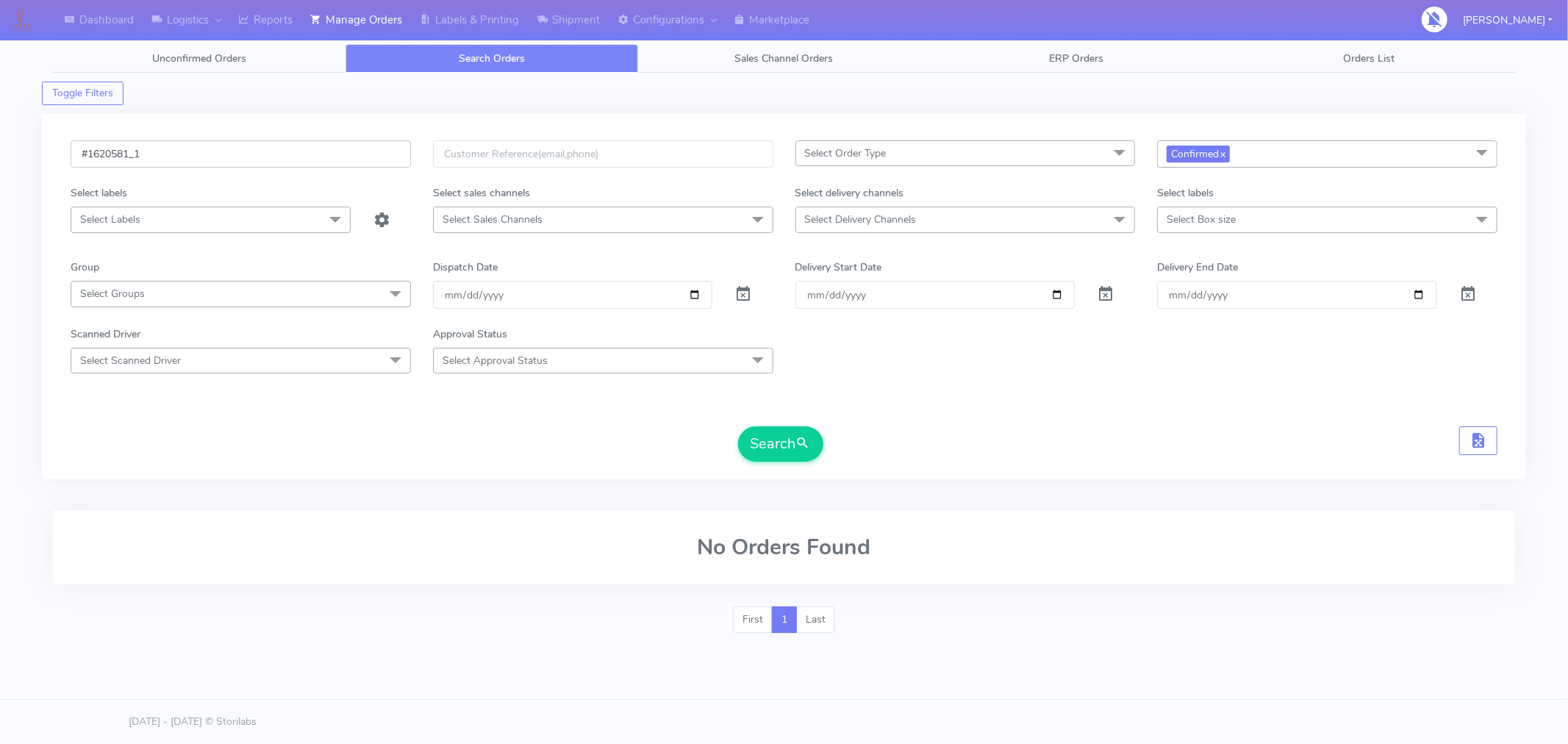
click at [214, 153] on input "#1620581_1" at bounding box center [240, 154] width 340 height 27
paste input "705"
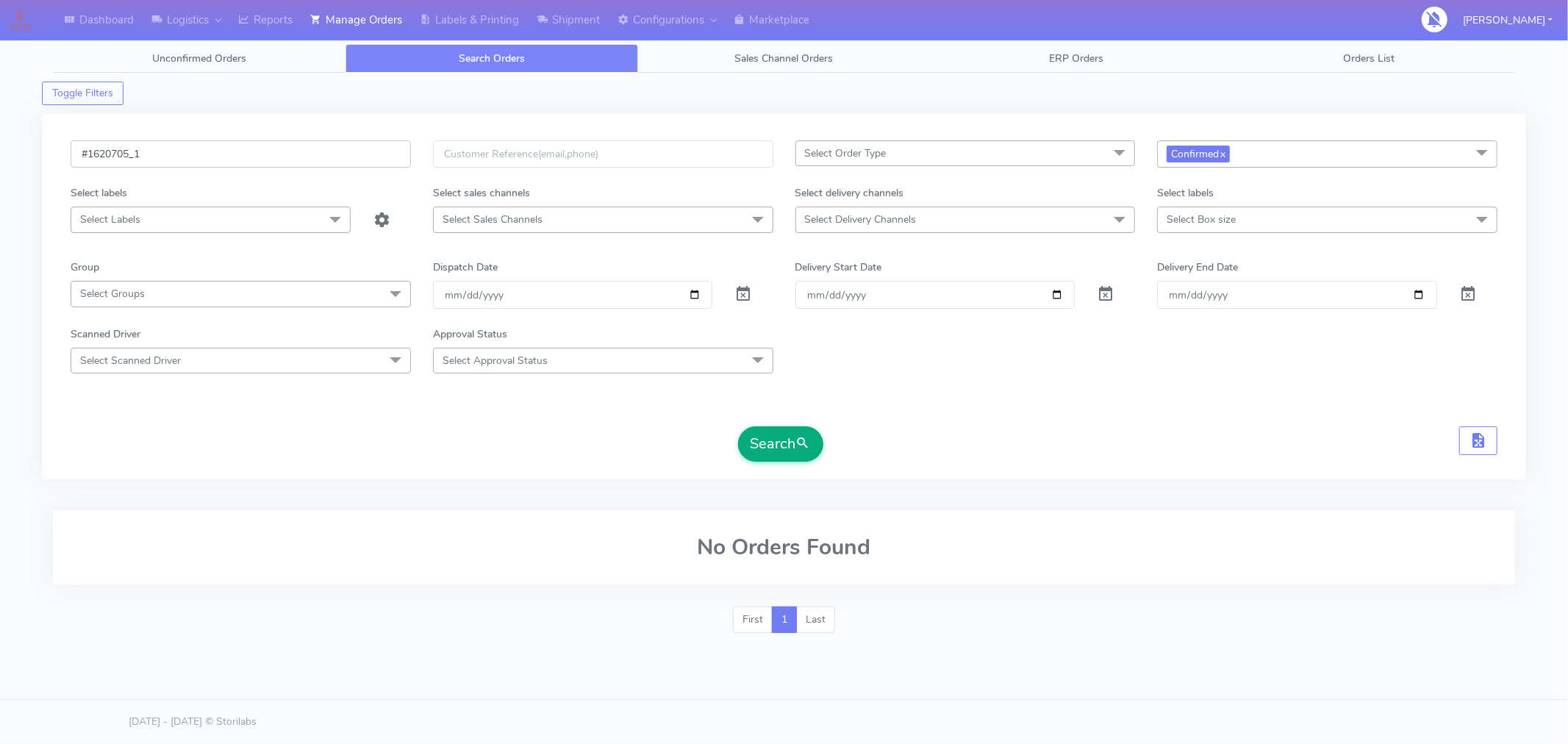
type input "#1620705_1"
click at [818, 436] on button "Search" at bounding box center [781, 444] width 85 height 36
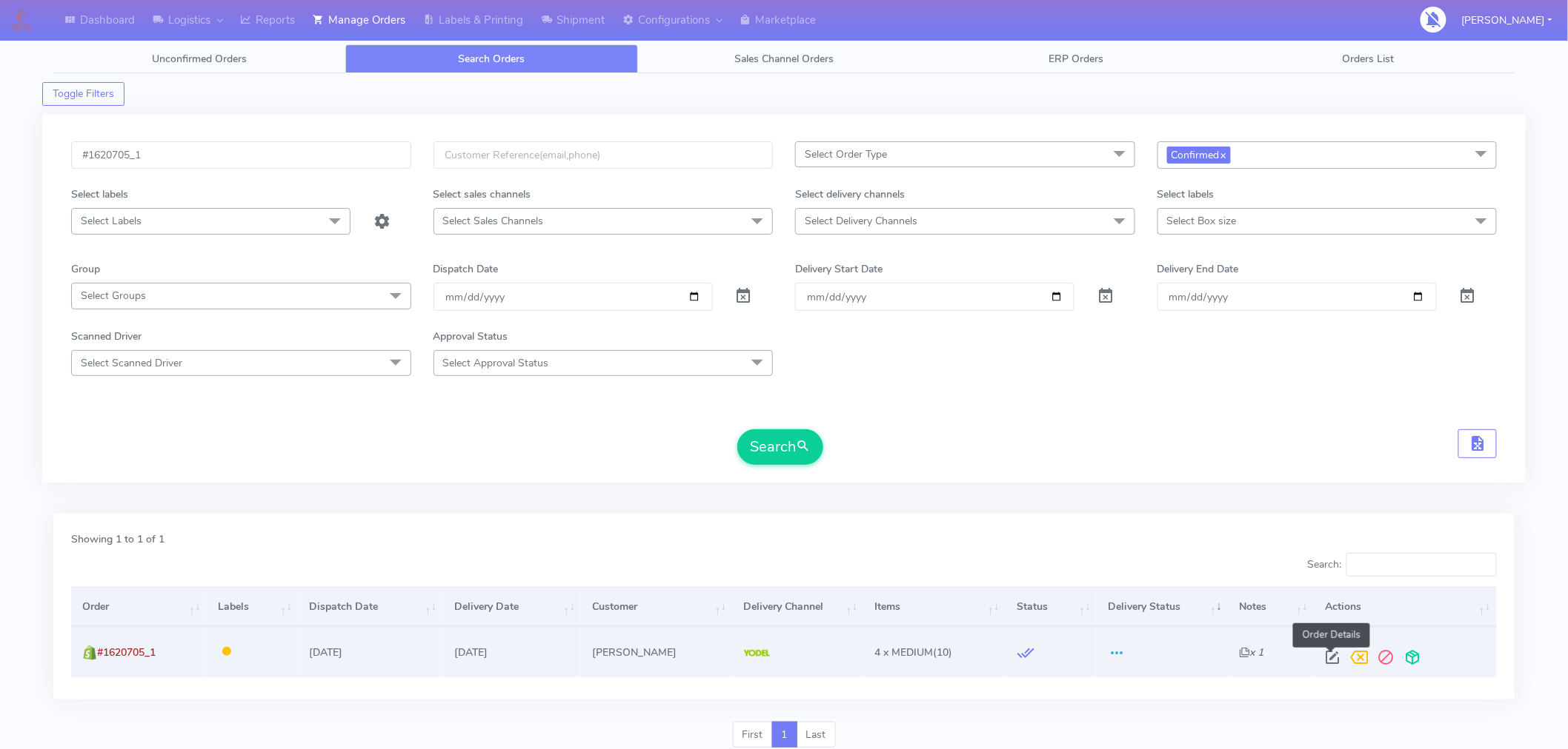
click at [1335, 657] on span at bounding box center [1333, 661] width 27 height 14
select select "5"
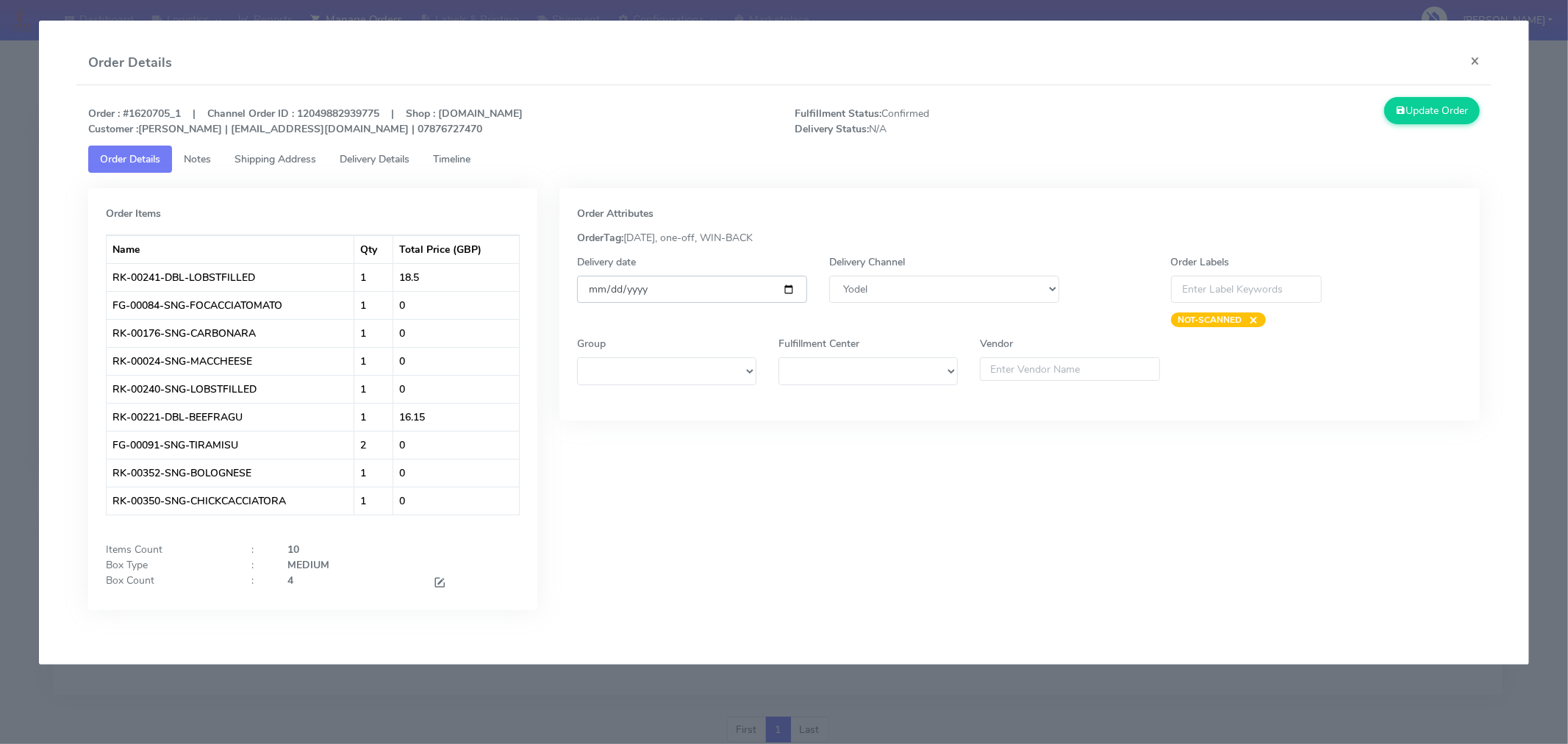
click at [791, 291] on input "[DATE]" at bounding box center [692, 289] width 230 height 27
type input "[DATE]"
click at [440, 589] on span at bounding box center [439, 584] width 13 height 14
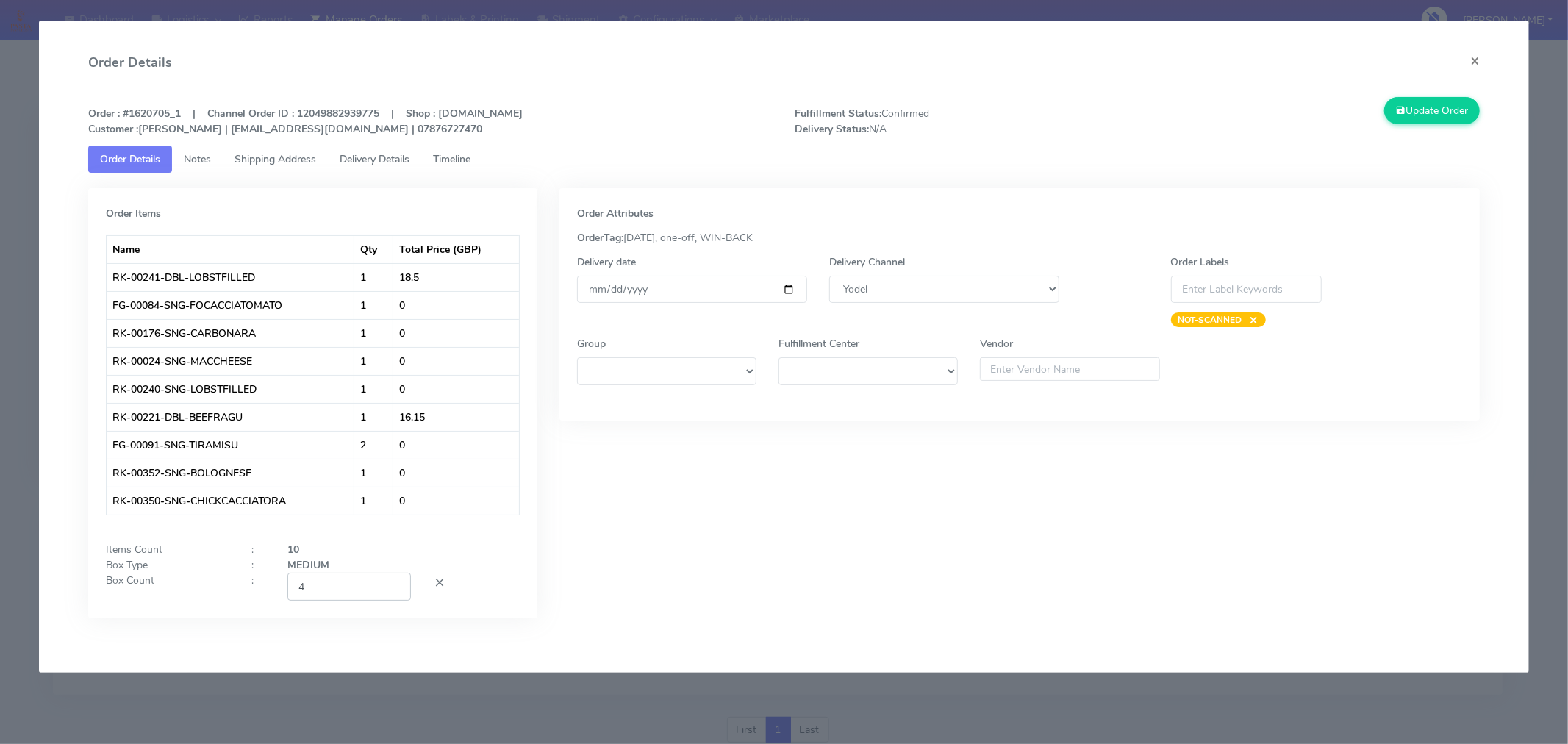
click at [356, 592] on input "4" at bounding box center [349, 586] width 123 height 27
type input "2"
click at [669, 547] on div "Order Attributes OrderTag: [DATE], one-off, WIN-BACK Delivery date [DATE] Deliv…" at bounding box center [1020, 414] width 942 height 452
click at [1441, 116] on button "Update Order" at bounding box center [1432, 110] width 95 height 27
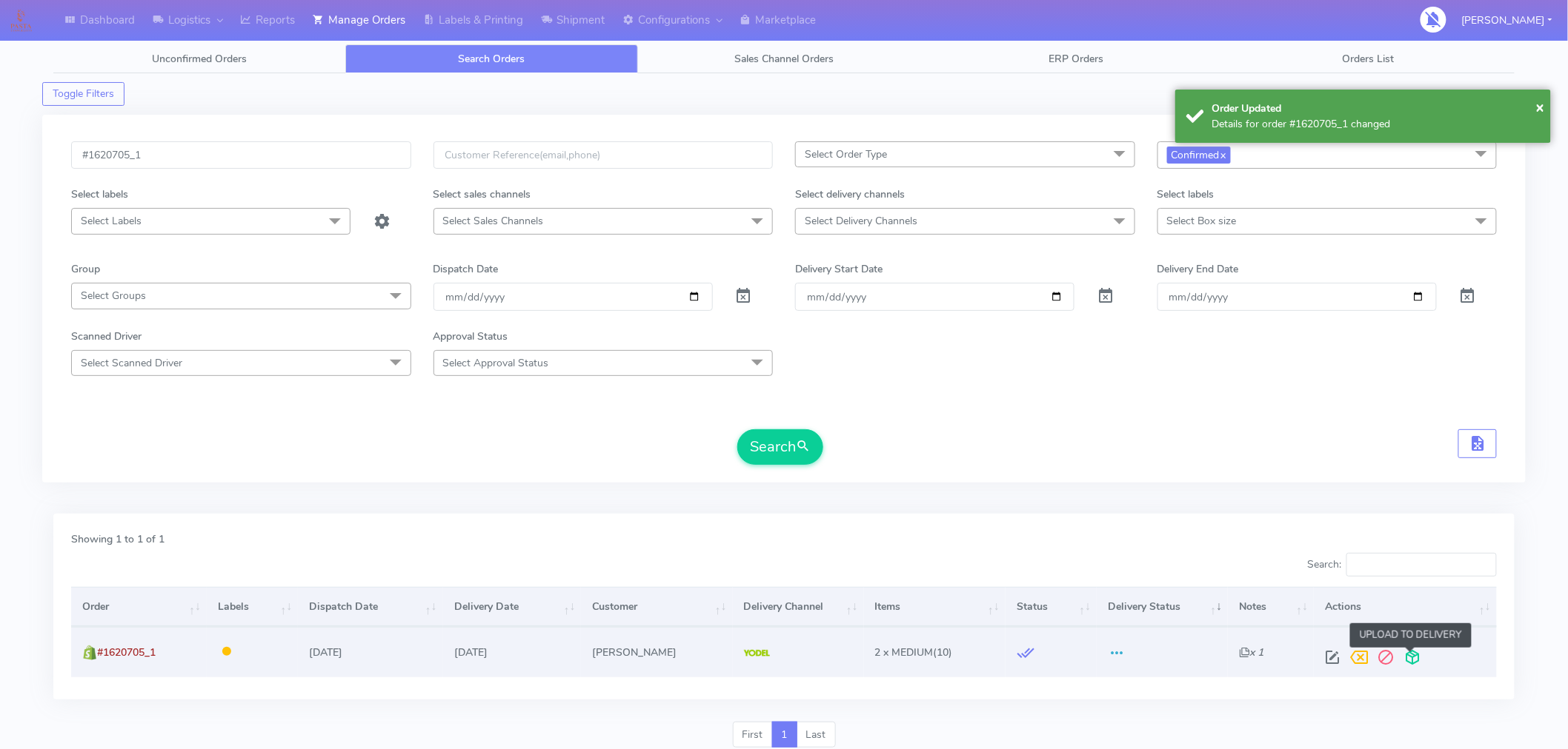
click at [1410, 662] on span at bounding box center [1412, 661] width 27 height 14
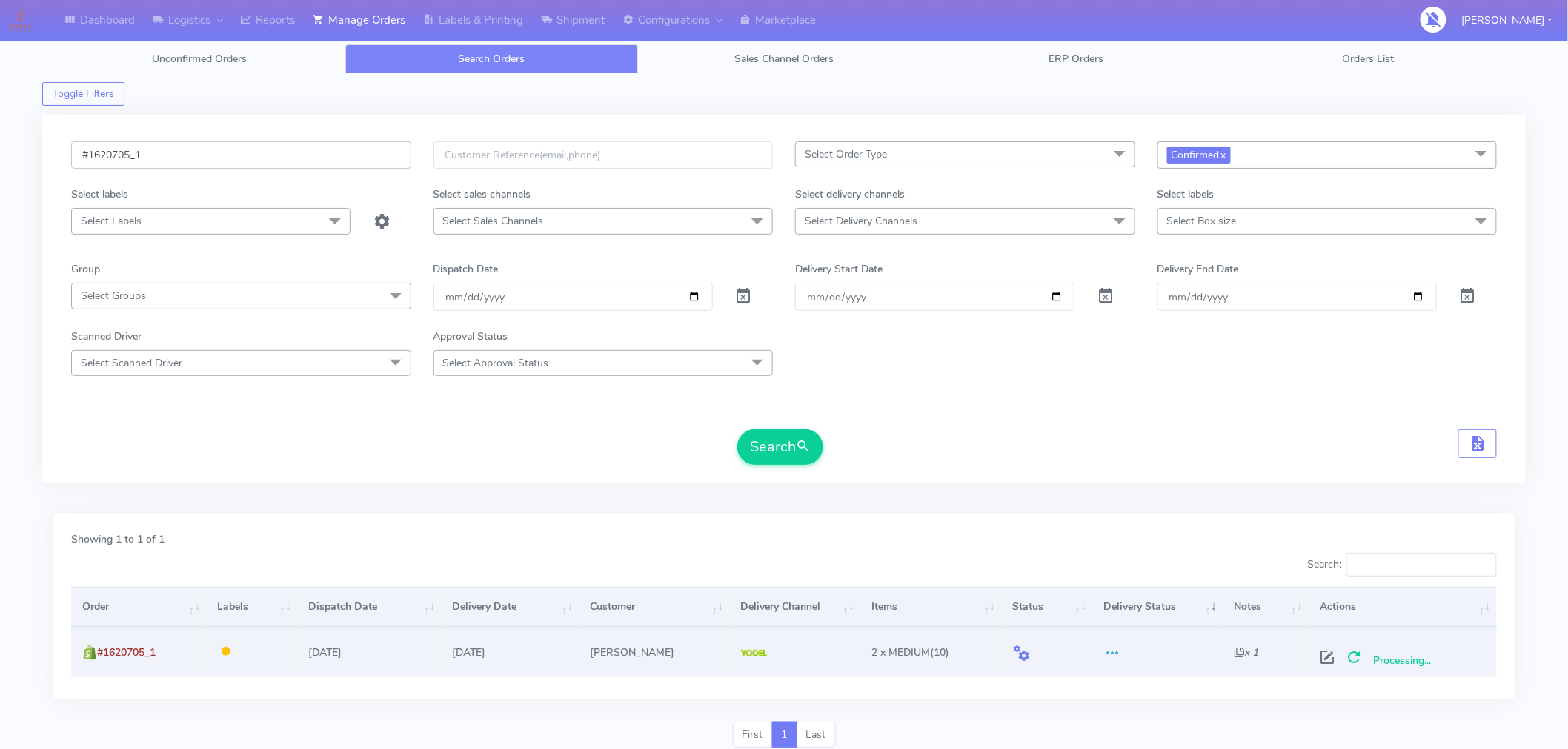
click at [224, 162] on input "#1620705_1" at bounding box center [240, 155] width 340 height 27
paste input "12"
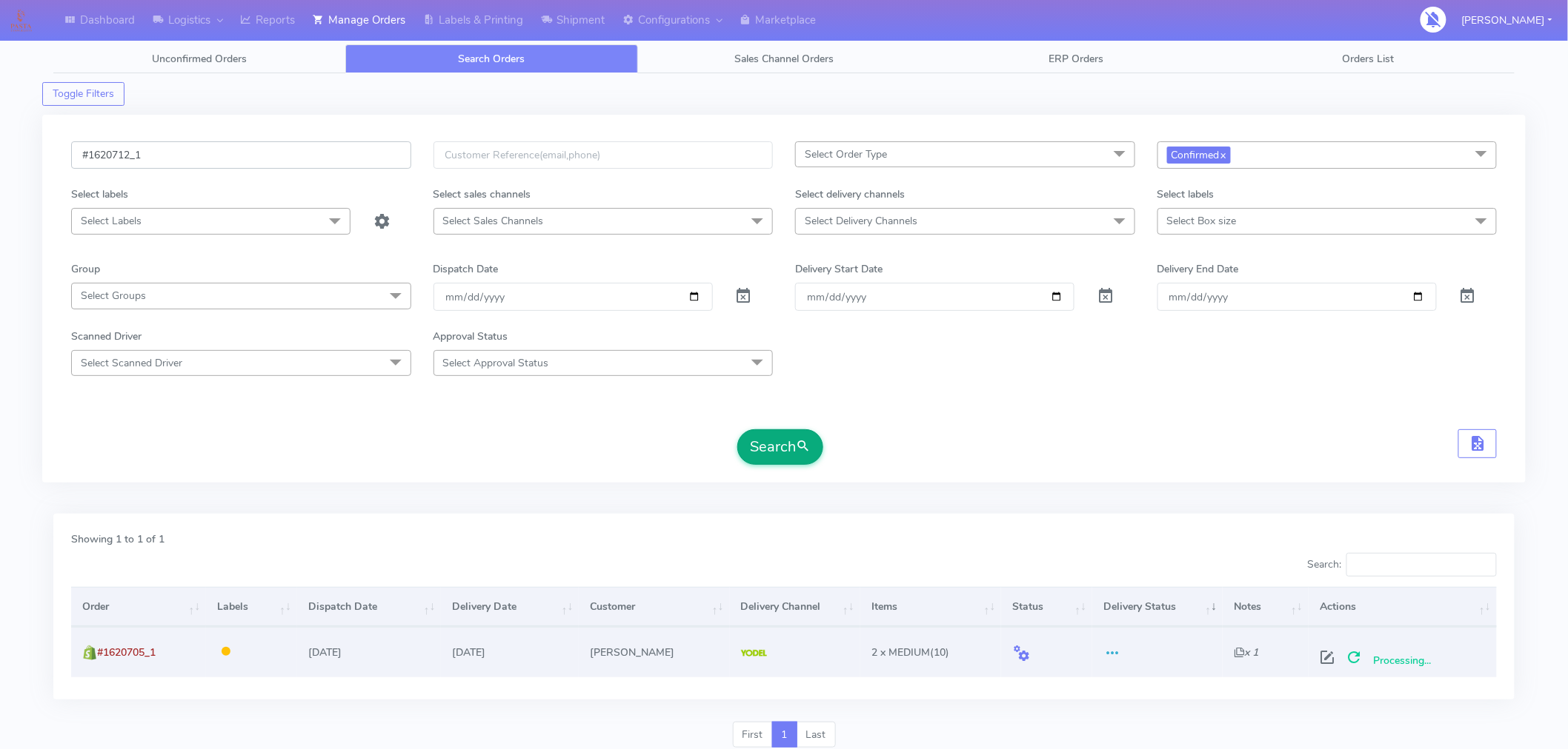
type input "#1620712_1"
click at [789, 444] on button "Search" at bounding box center [780, 447] width 86 height 36
click at [1336, 655] on span at bounding box center [1333, 661] width 27 height 14
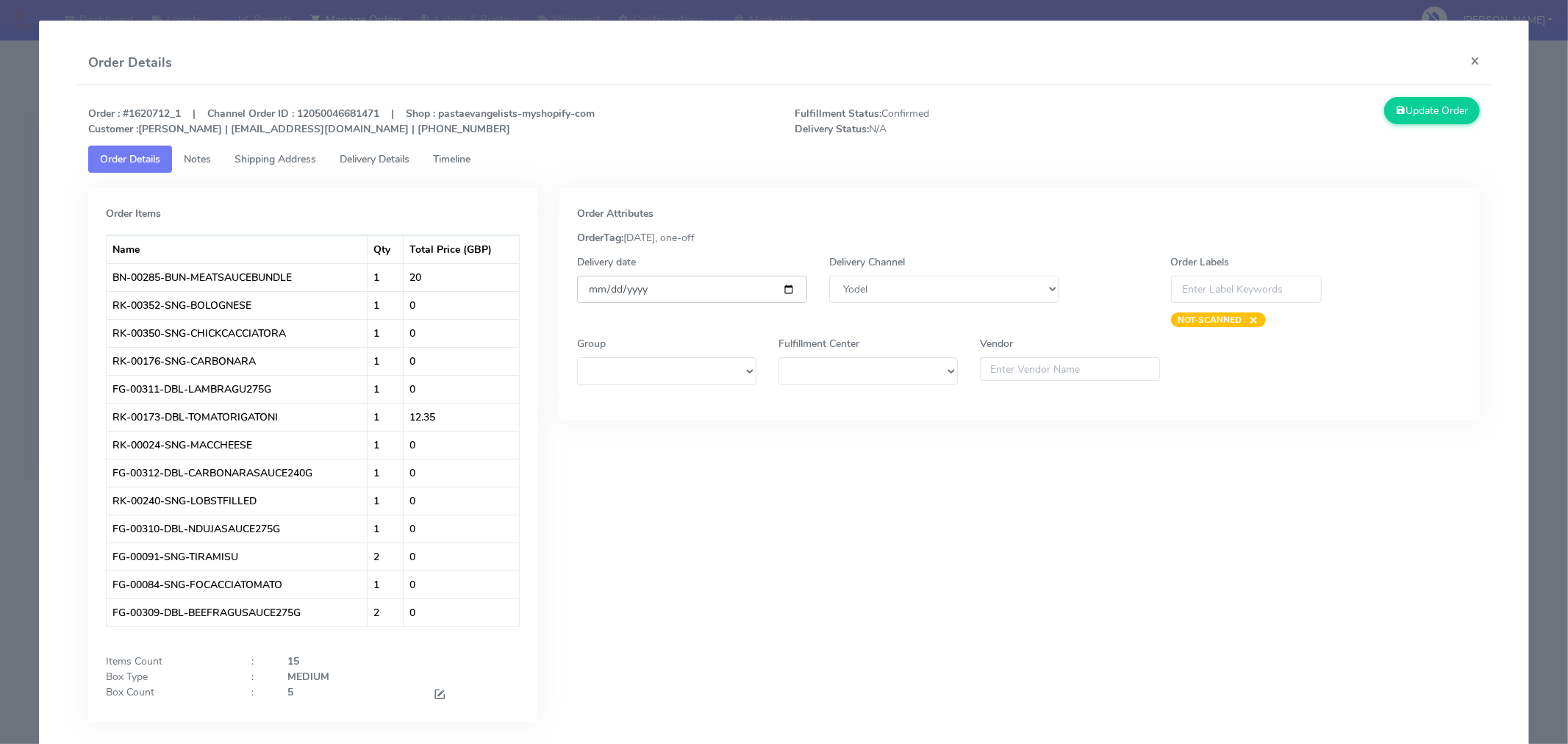
click at [782, 289] on input "[DATE]" at bounding box center [692, 289] width 230 height 27
click at [900, 585] on div "Order Attributes OrderTag: [DATE], one-off Delivery date [DATE] Delivery Channe…" at bounding box center [1020, 466] width 942 height 556
click at [437, 695] on span at bounding box center [439, 696] width 13 height 14
click at [363, 699] on input "5" at bounding box center [349, 698] width 123 height 27
click at [648, 697] on div "Order Attributes OrderTag: [DATE], one-off Delivery date [DATE] Delivery Channe…" at bounding box center [1020, 471] width 942 height 564
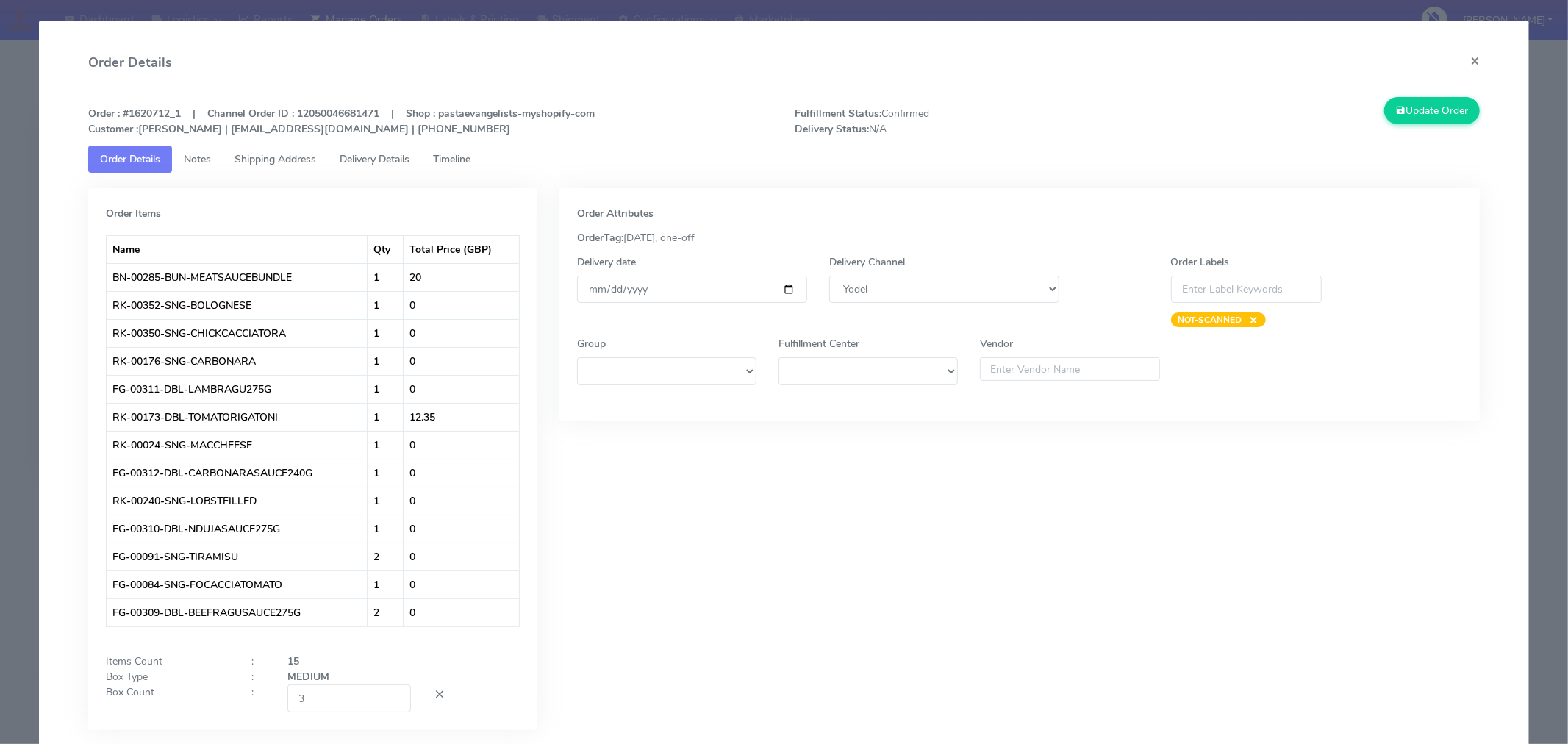
click at [1217, 610] on div "Order Attributes OrderTag: [DATE], one-off Delivery date [DATE] Delivery Channe…" at bounding box center [1020, 471] width 942 height 564
click at [1409, 108] on button "Update Order" at bounding box center [1432, 110] width 95 height 27
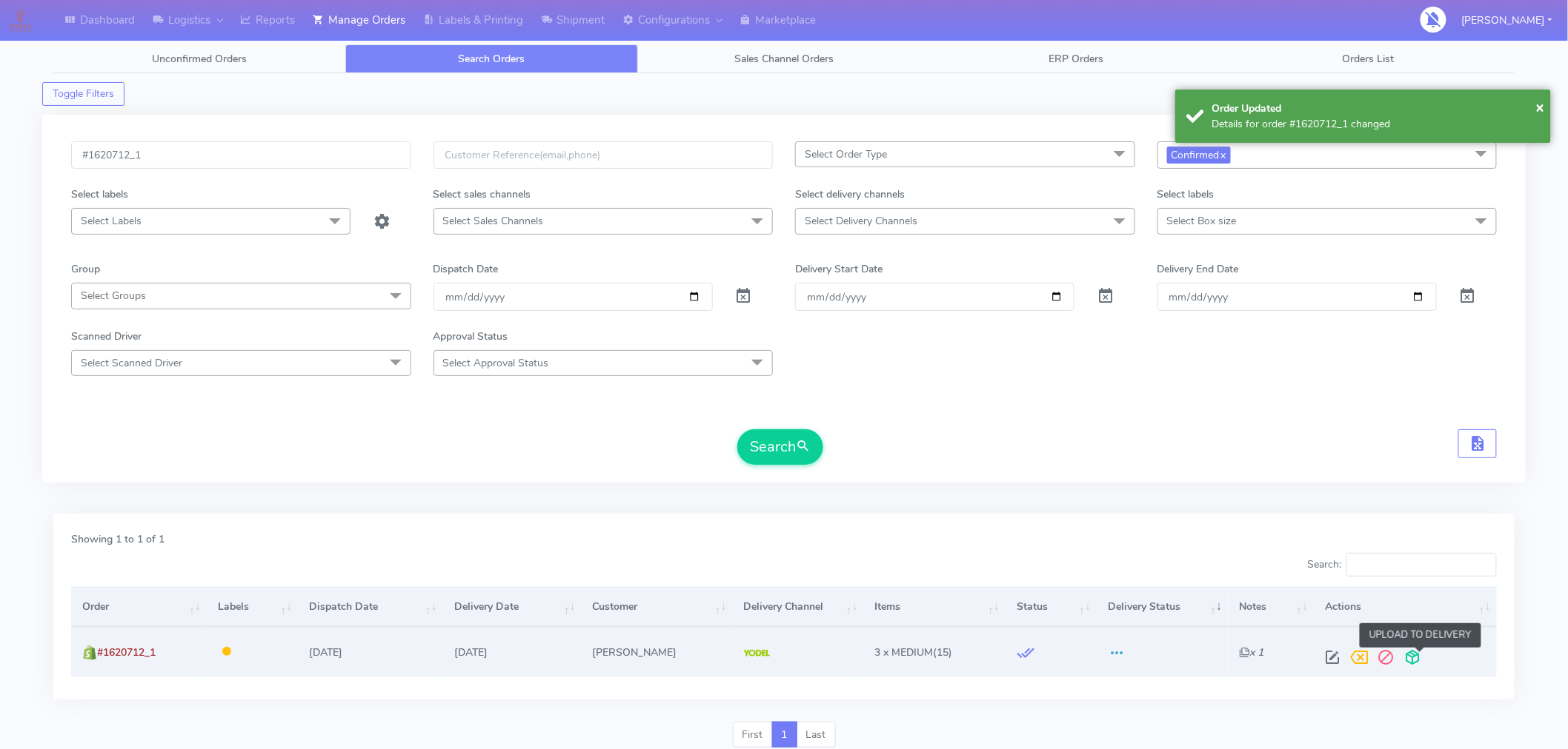
click at [1421, 661] on span at bounding box center [1412, 661] width 27 height 14
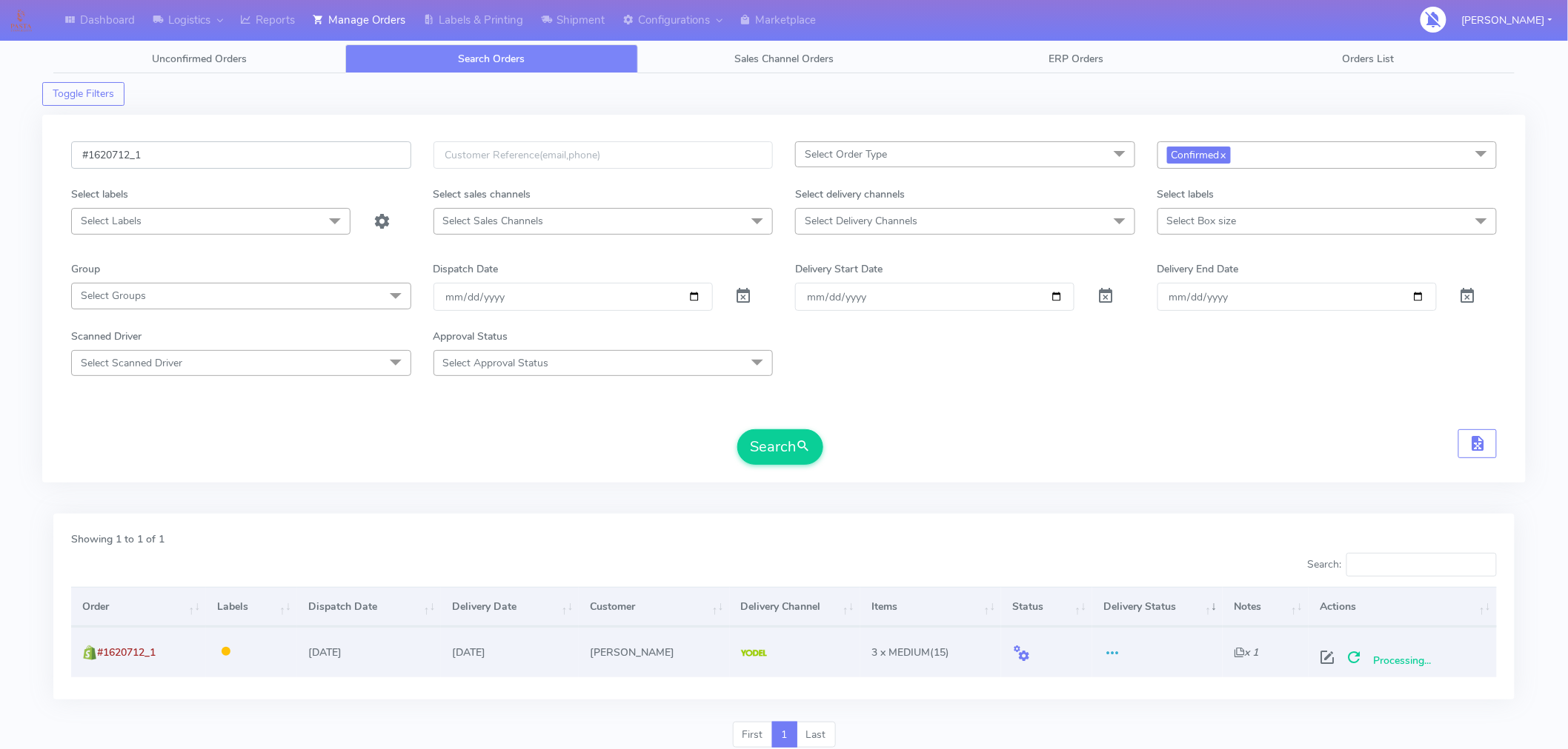
click at [226, 156] on input "#1620712_1" at bounding box center [240, 155] width 340 height 27
paste input "3"
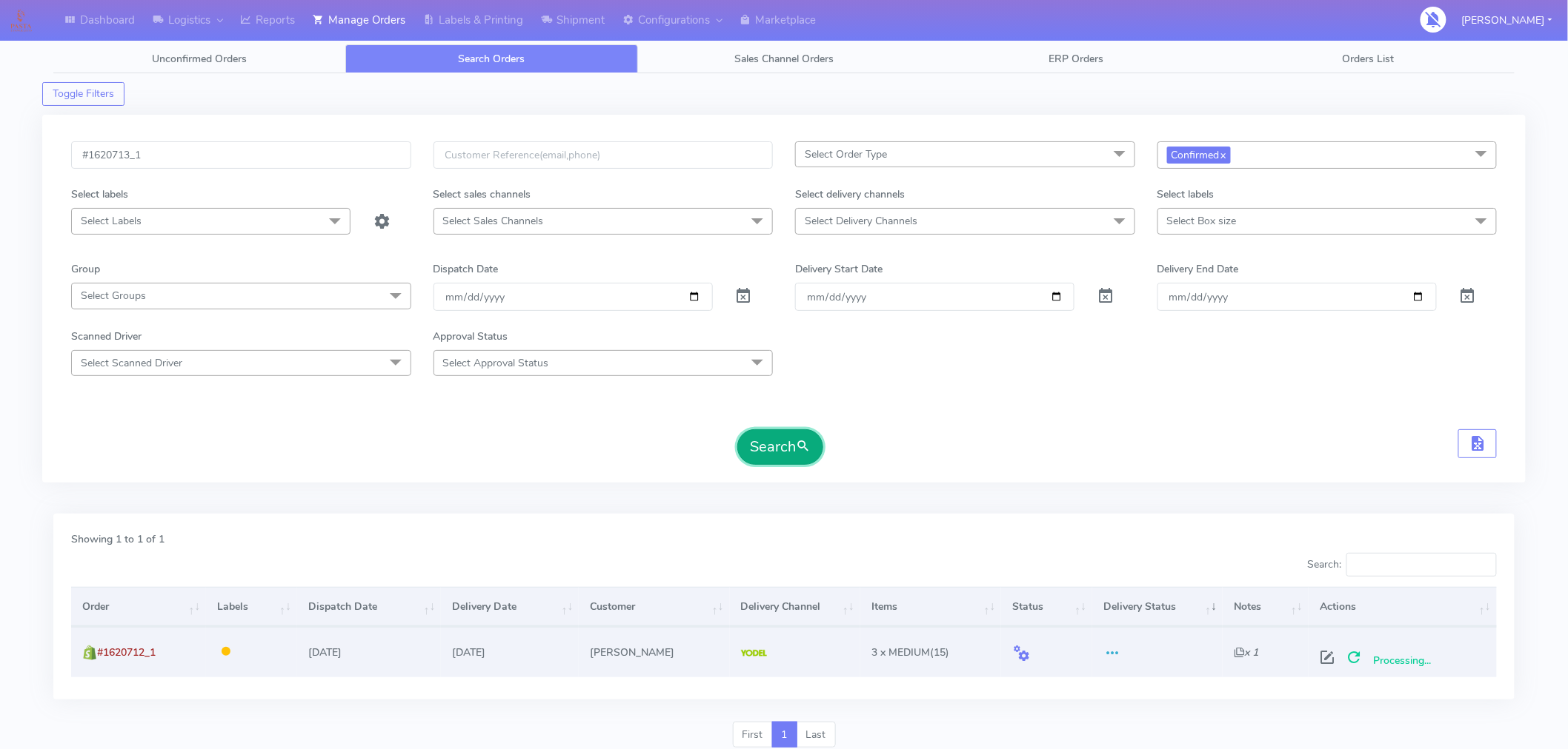
click at [783, 453] on button "Search" at bounding box center [780, 447] width 86 height 36
click at [1335, 662] on span at bounding box center [1333, 661] width 27 height 14
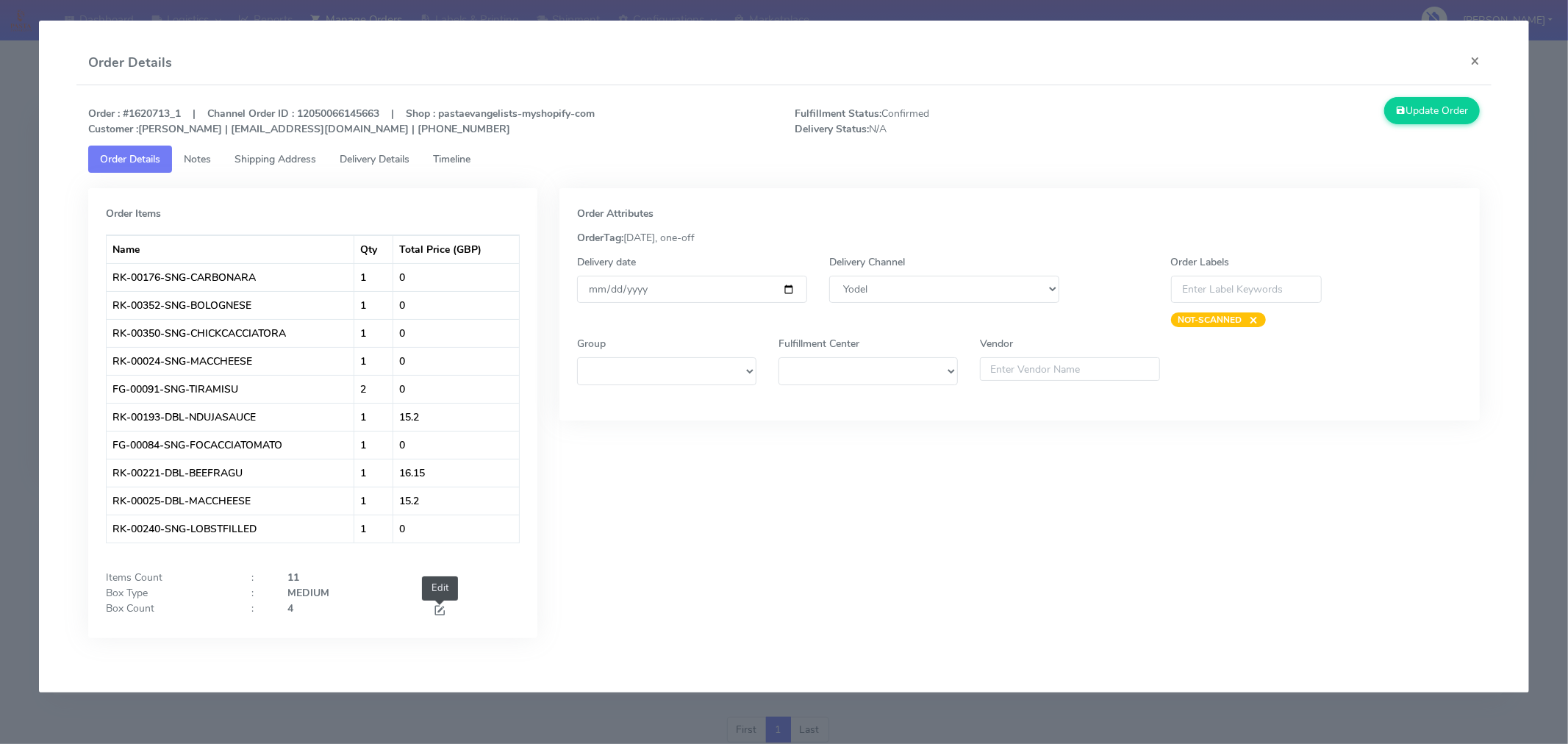
click at [439, 614] on span at bounding box center [439, 612] width 13 height 14
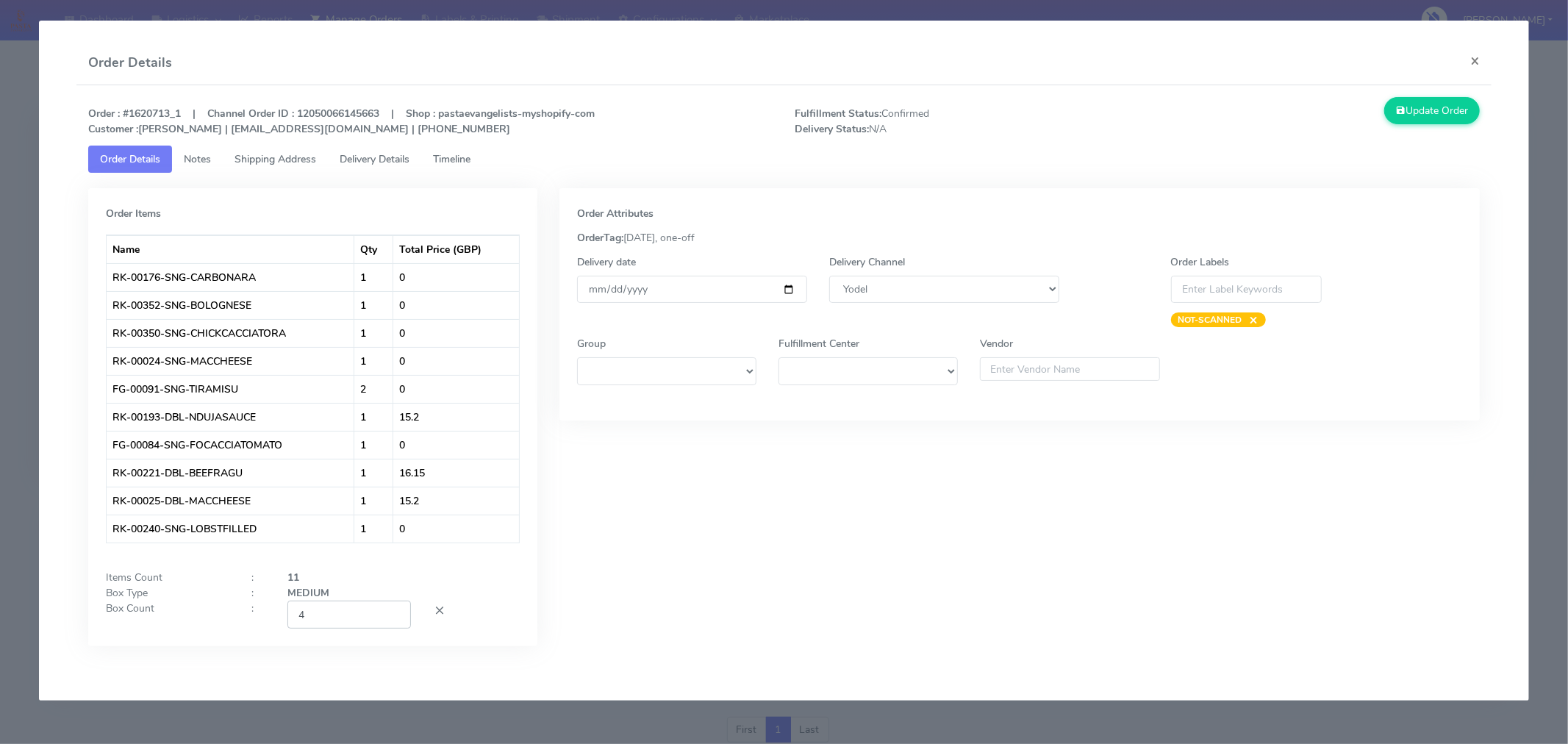
click at [358, 621] on input "4" at bounding box center [349, 614] width 123 height 27
click at [753, 585] on div "Order Attributes OrderTag: [DATE], one-off Delivery date [DATE] Delivery Channe…" at bounding box center [1020, 428] width 942 height 480
click at [791, 283] on input "[DATE]" at bounding box center [692, 289] width 230 height 27
click at [908, 619] on div "Order Attributes OrderTag: [DATE], one-off Delivery date [DATE] Delivery Channe…" at bounding box center [1020, 428] width 942 height 480
click at [1432, 109] on button "Update Order" at bounding box center [1432, 110] width 95 height 27
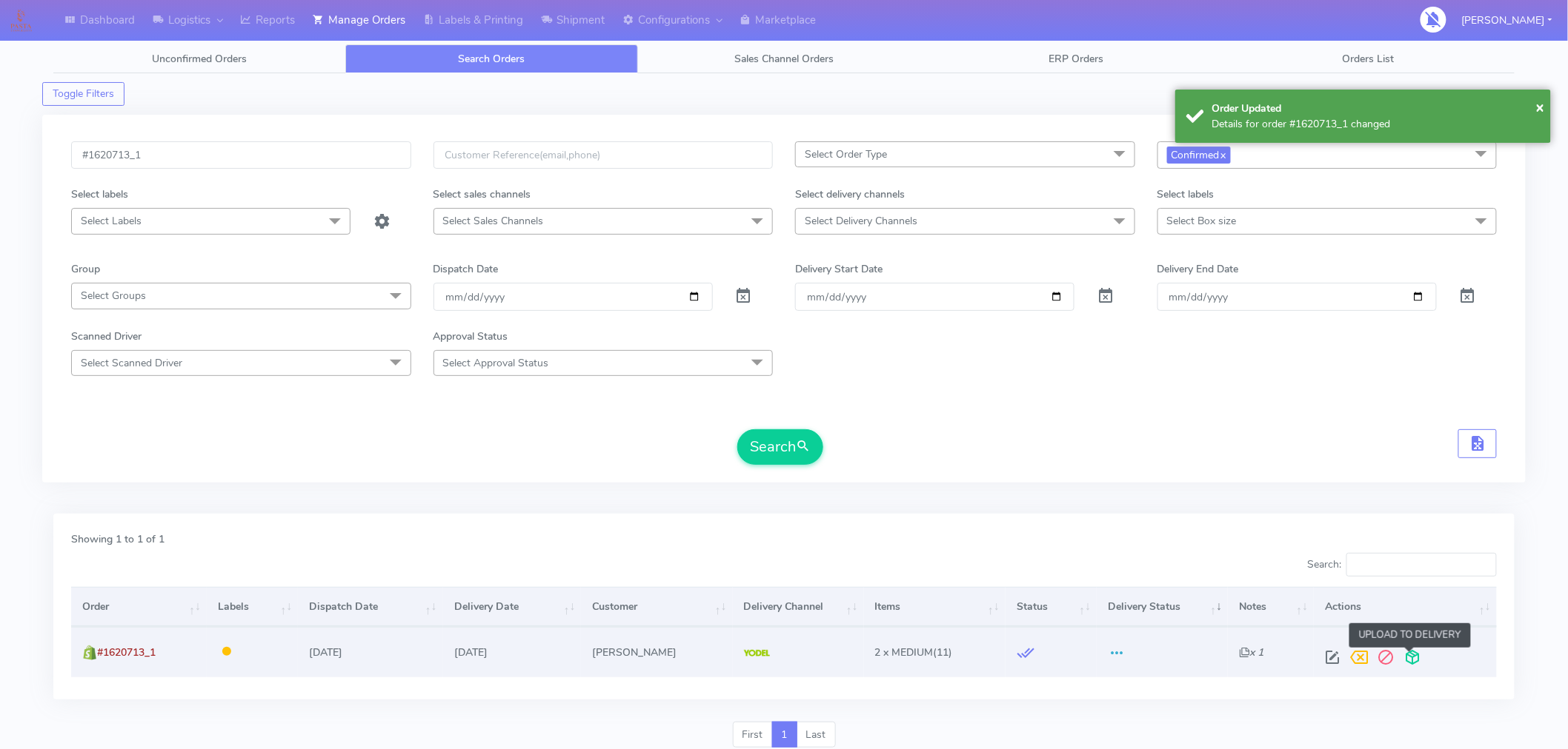
click at [1405, 660] on span at bounding box center [1412, 661] width 27 height 14
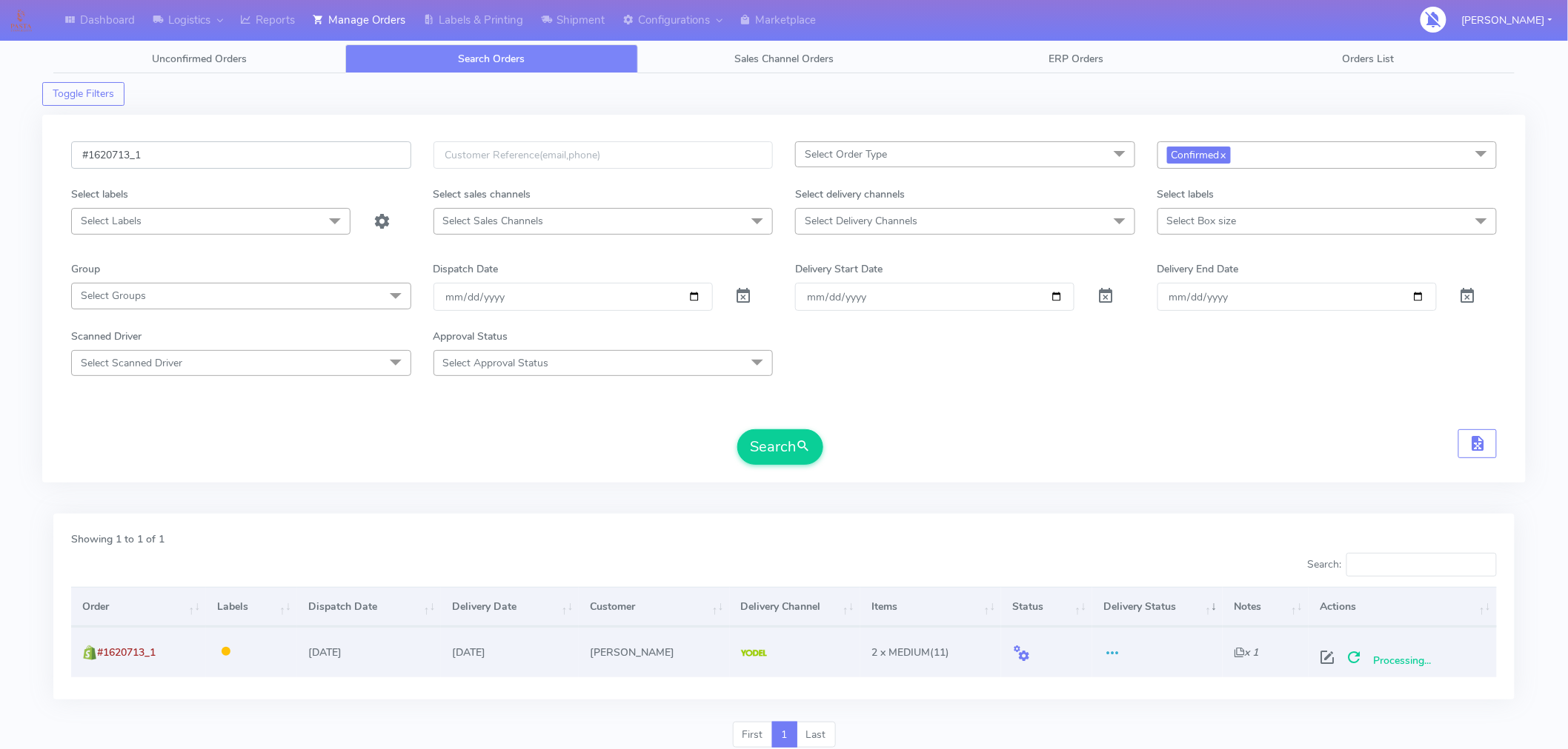
click at [227, 159] on input "#1620713_1" at bounding box center [240, 155] width 340 height 27
paste input "4"
click at [790, 457] on button "Search" at bounding box center [780, 447] width 86 height 36
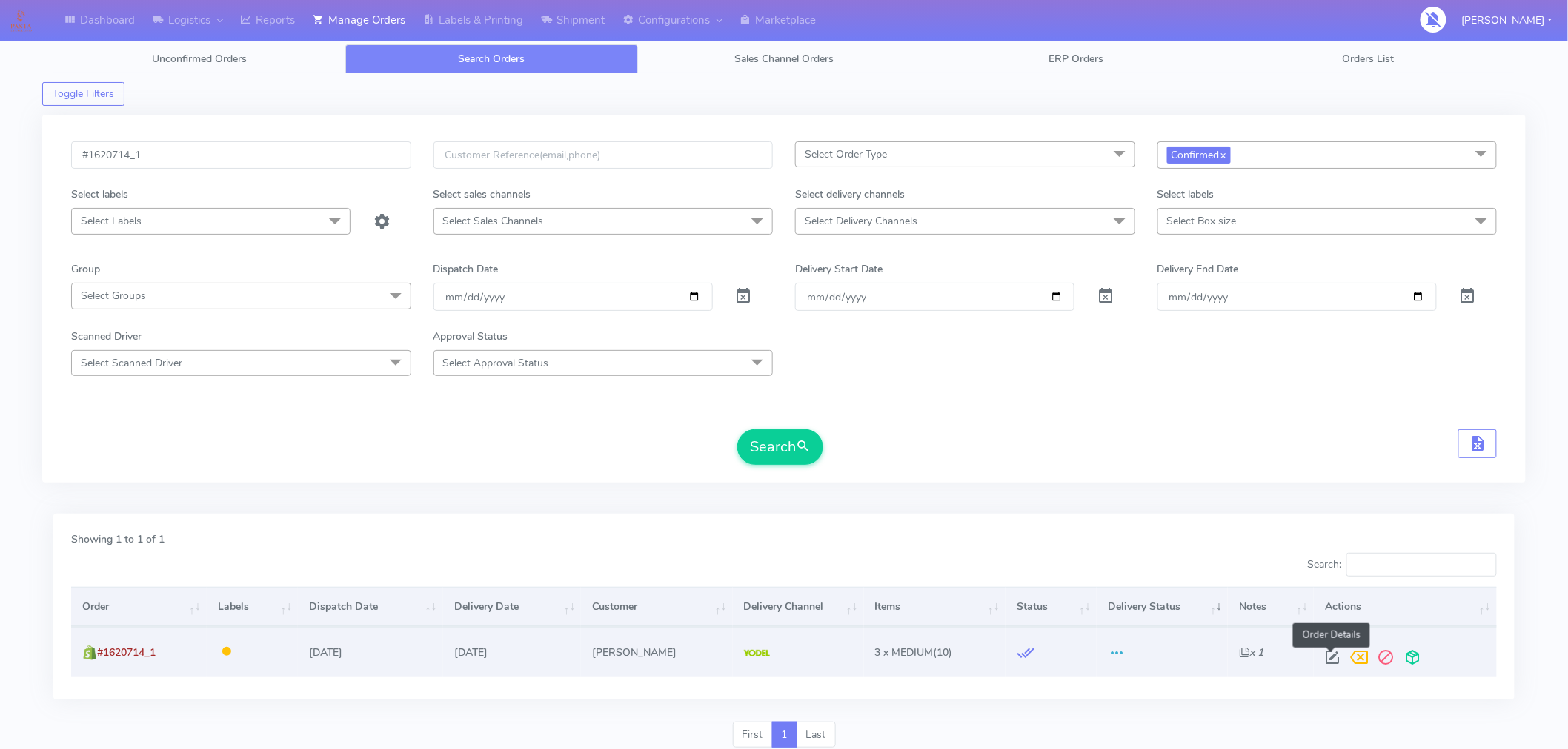
click at [1329, 655] on span at bounding box center [1333, 661] width 27 height 14
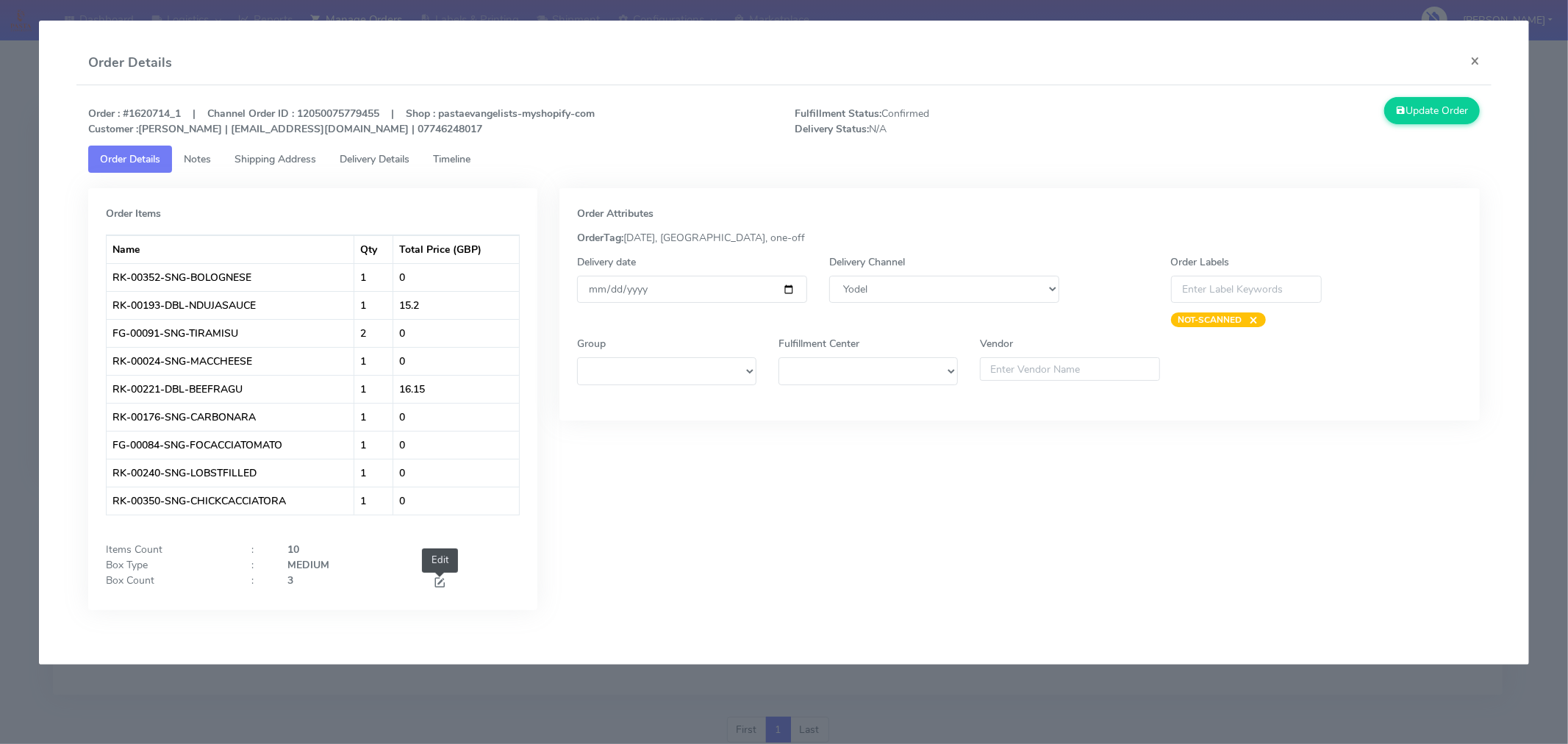
click at [439, 583] on span at bounding box center [439, 584] width 13 height 14
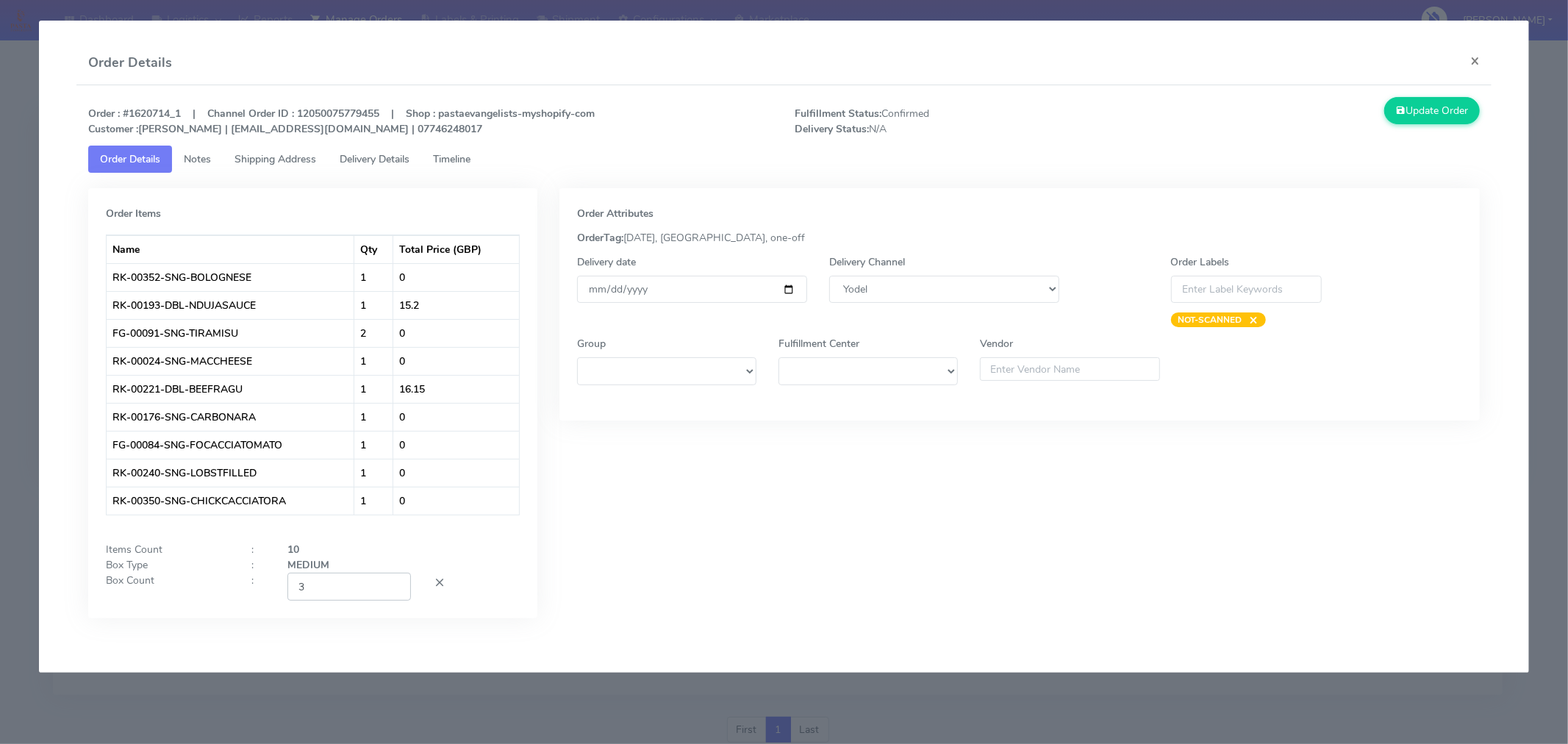
click at [362, 587] on input "3" at bounding box center [349, 586] width 123 height 27
click at [790, 532] on div "Order Attributes OrderTag: [DATE], [GEOGRAPHIC_DATA], one-off Delivery date [DA…" at bounding box center [1020, 414] width 942 height 452
click at [788, 291] on input "[DATE]" at bounding box center [692, 289] width 230 height 27
click at [944, 481] on div "Order Attributes OrderTag: [DATE], [GEOGRAPHIC_DATA], one-off Delivery date [DA…" at bounding box center [1020, 414] width 942 height 452
click at [1441, 109] on button "Update Order" at bounding box center [1432, 110] width 95 height 27
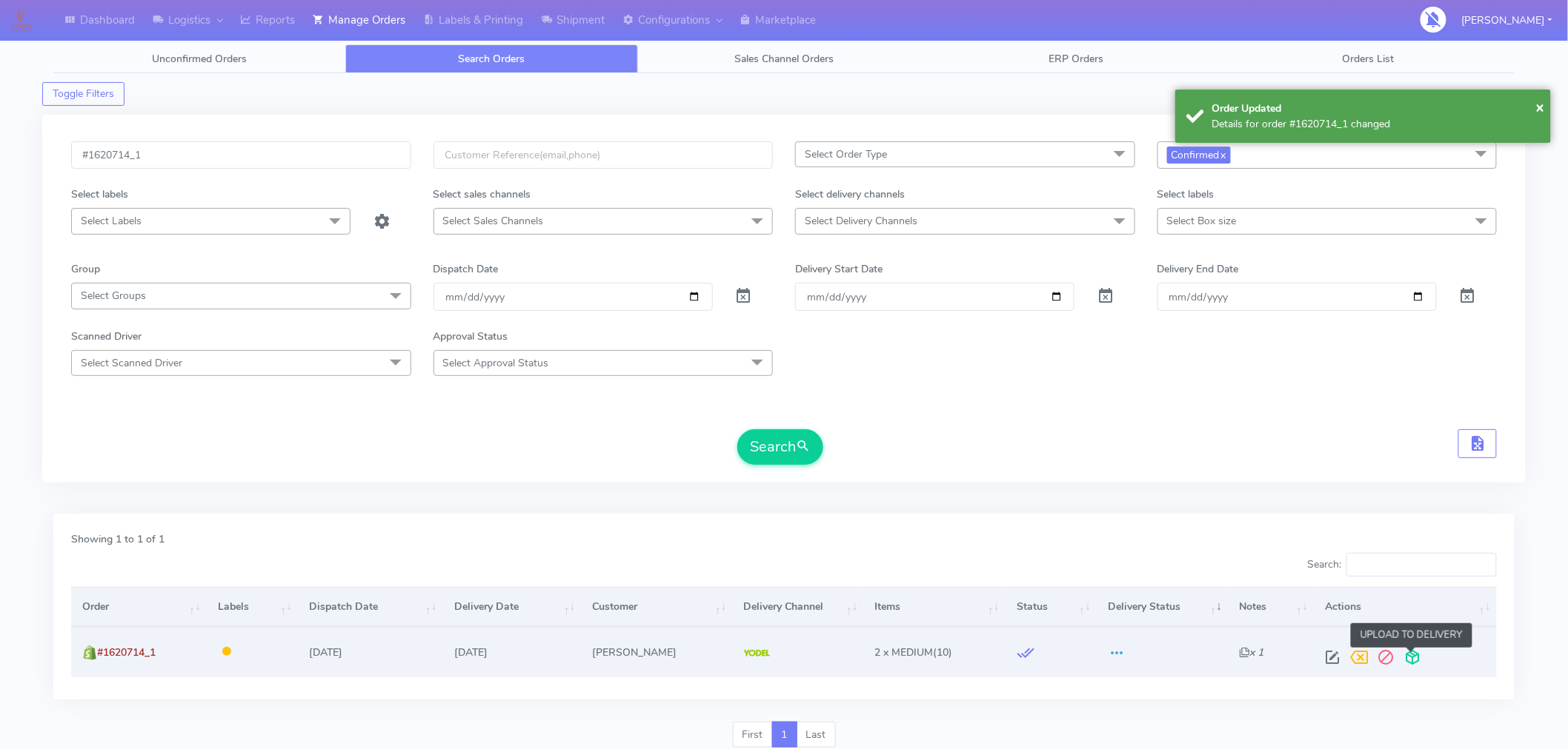
click at [1411, 655] on span at bounding box center [1412, 661] width 27 height 14
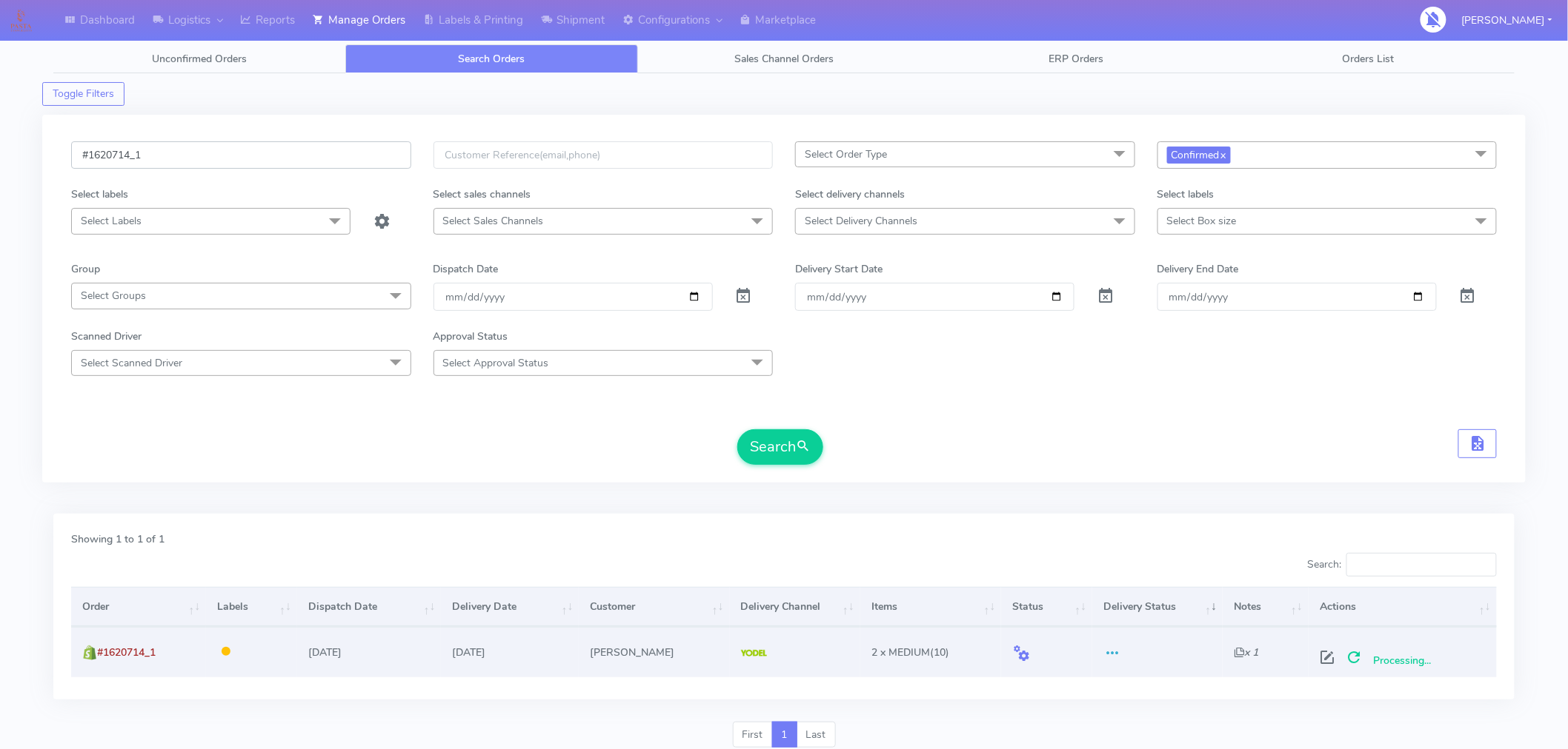
click at [283, 158] on input "#1620714_1" at bounding box center [240, 155] width 340 height 27
paste input "38"
click at [761, 453] on button "Search" at bounding box center [780, 447] width 86 height 36
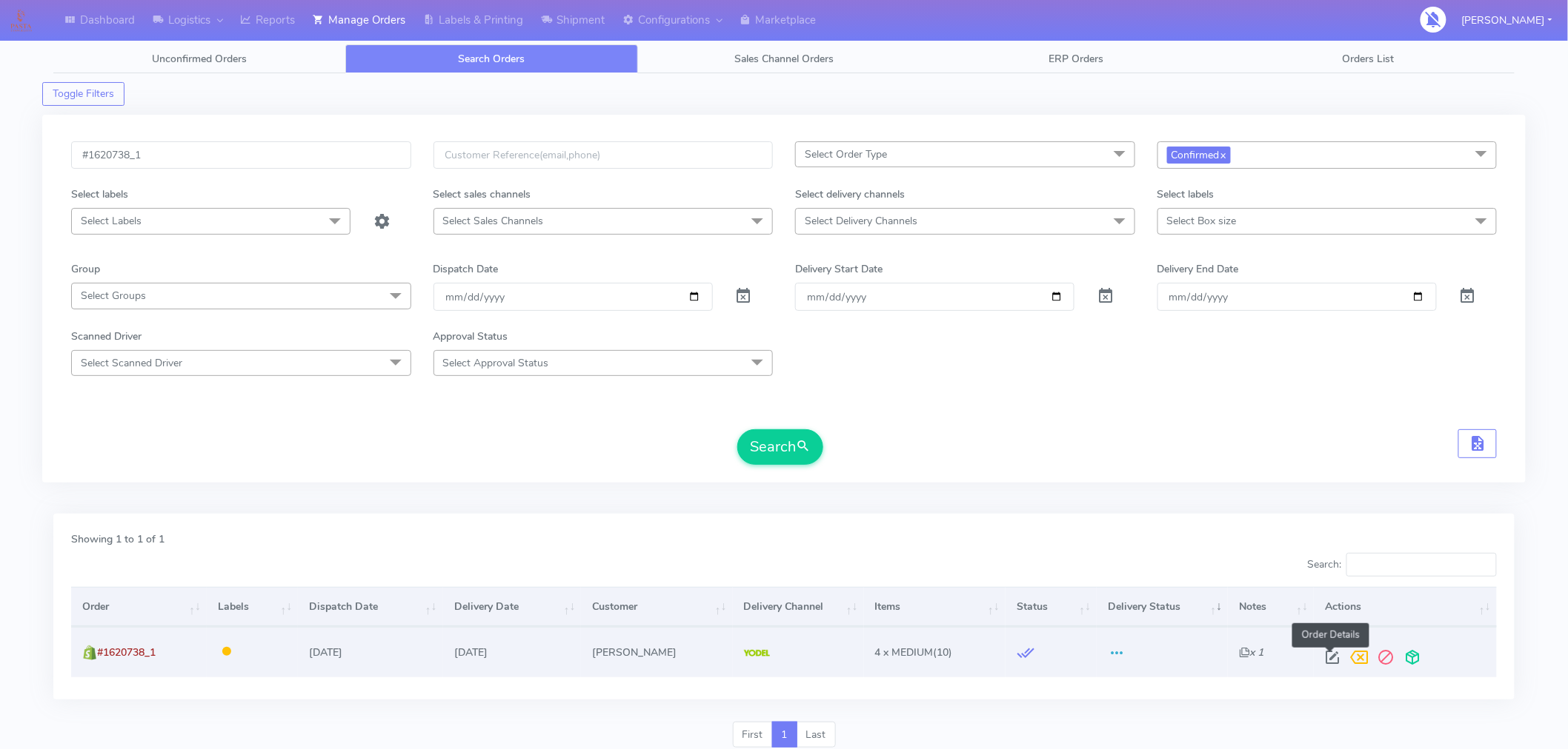
click at [1335, 657] on span at bounding box center [1333, 661] width 27 height 14
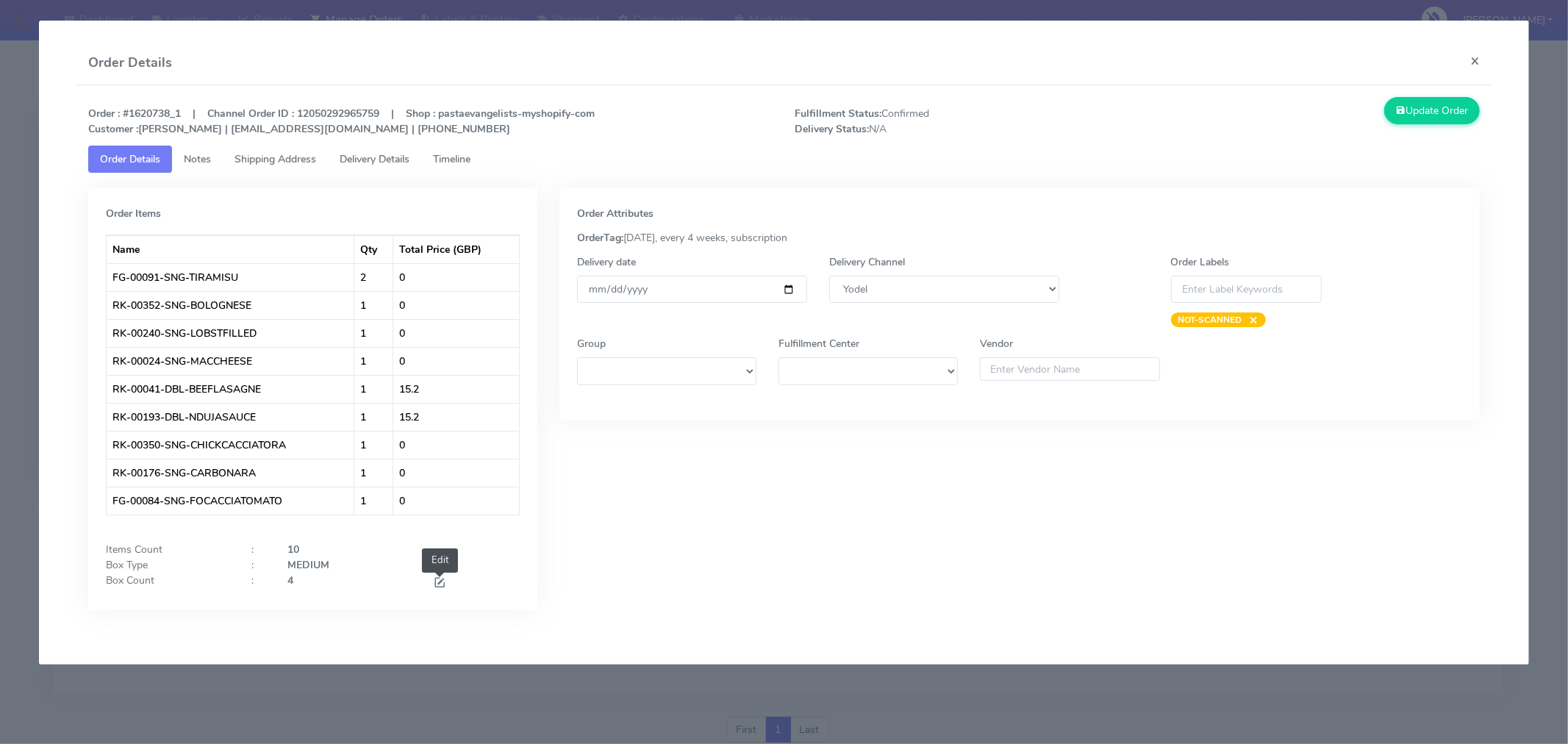
click at [445, 582] on span at bounding box center [439, 584] width 13 height 14
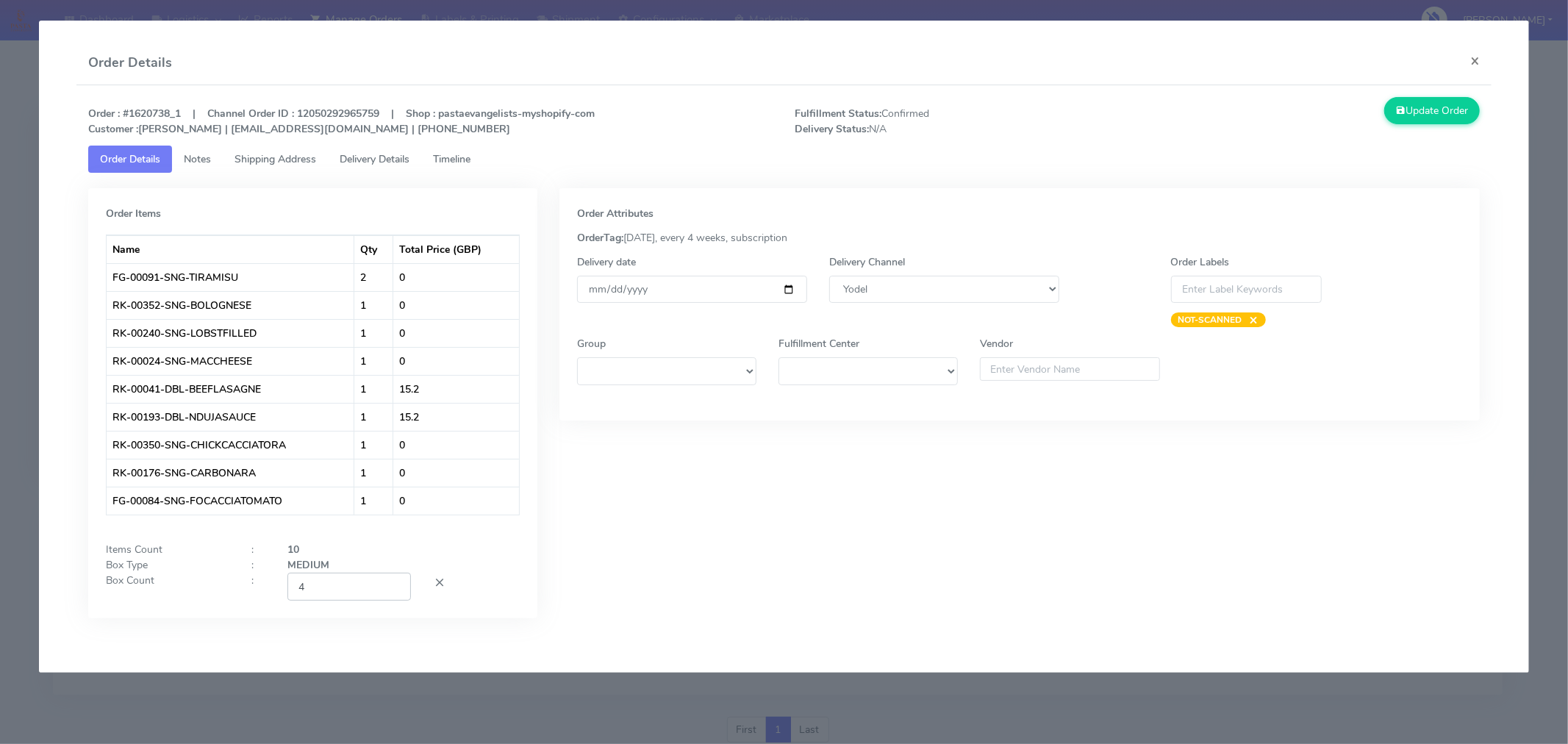
click at [350, 599] on input "4" at bounding box center [349, 586] width 123 height 27
click at [925, 497] on div "Order Attributes OrderTag: [DATE], every 4 weeks, subscription Delivery date [D…" at bounding box center [1020, 414] width 942 height 452
click at [791, 286] on input "[DATE]" at bounding box center [692, 289] width 230 height 27
click at [879, 530] on div "Order Attributes OrderTag: [DATE], every 4 weeks, subscription Delivery date [D…" at bounding box center [1020, 414] width 942 height 452
click at [1432, 110] on button "Update Order" at bounding box center [1432, 110] width 95 height 27
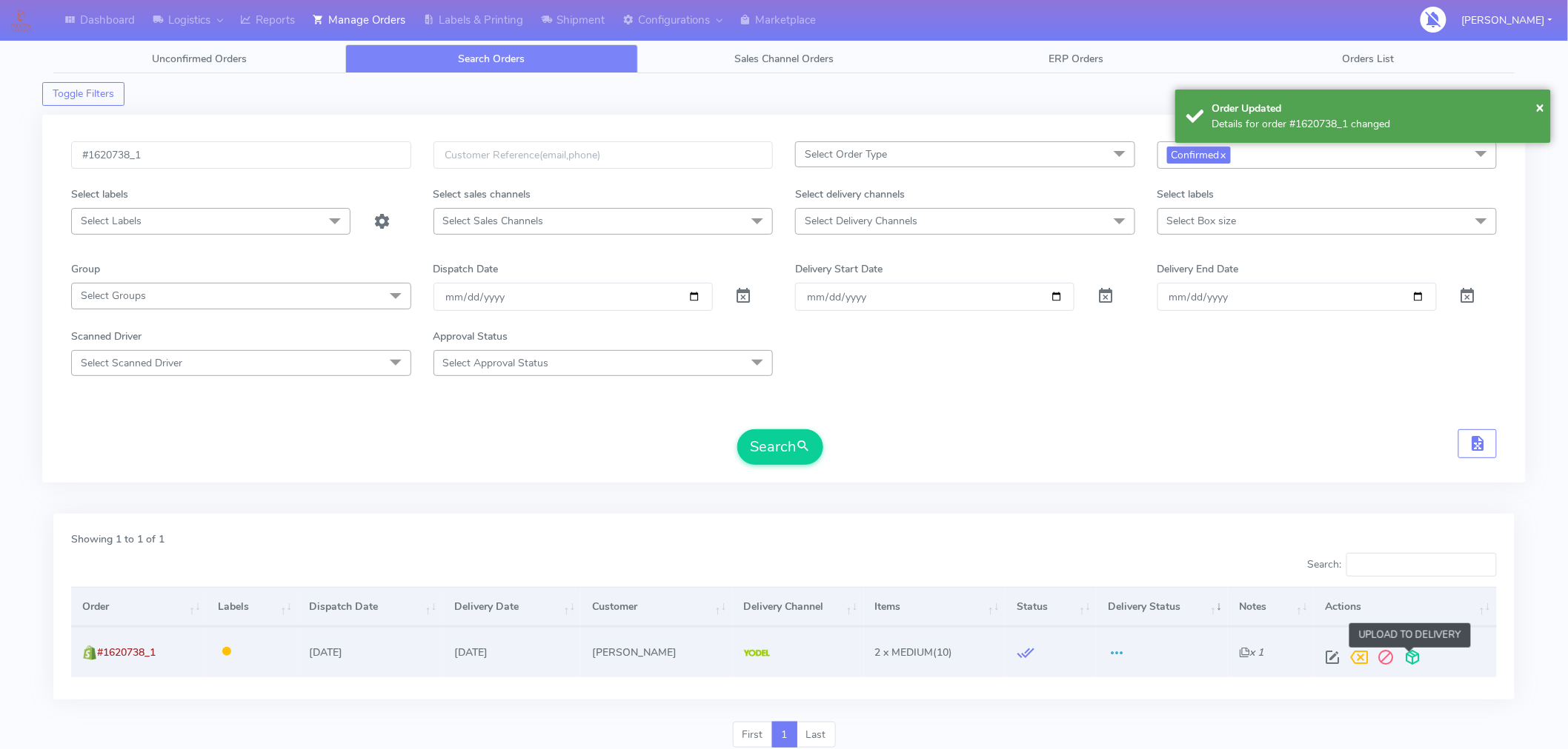
click at [1409, 654] on span at bounding box center [1412, 661] width 27 height 14
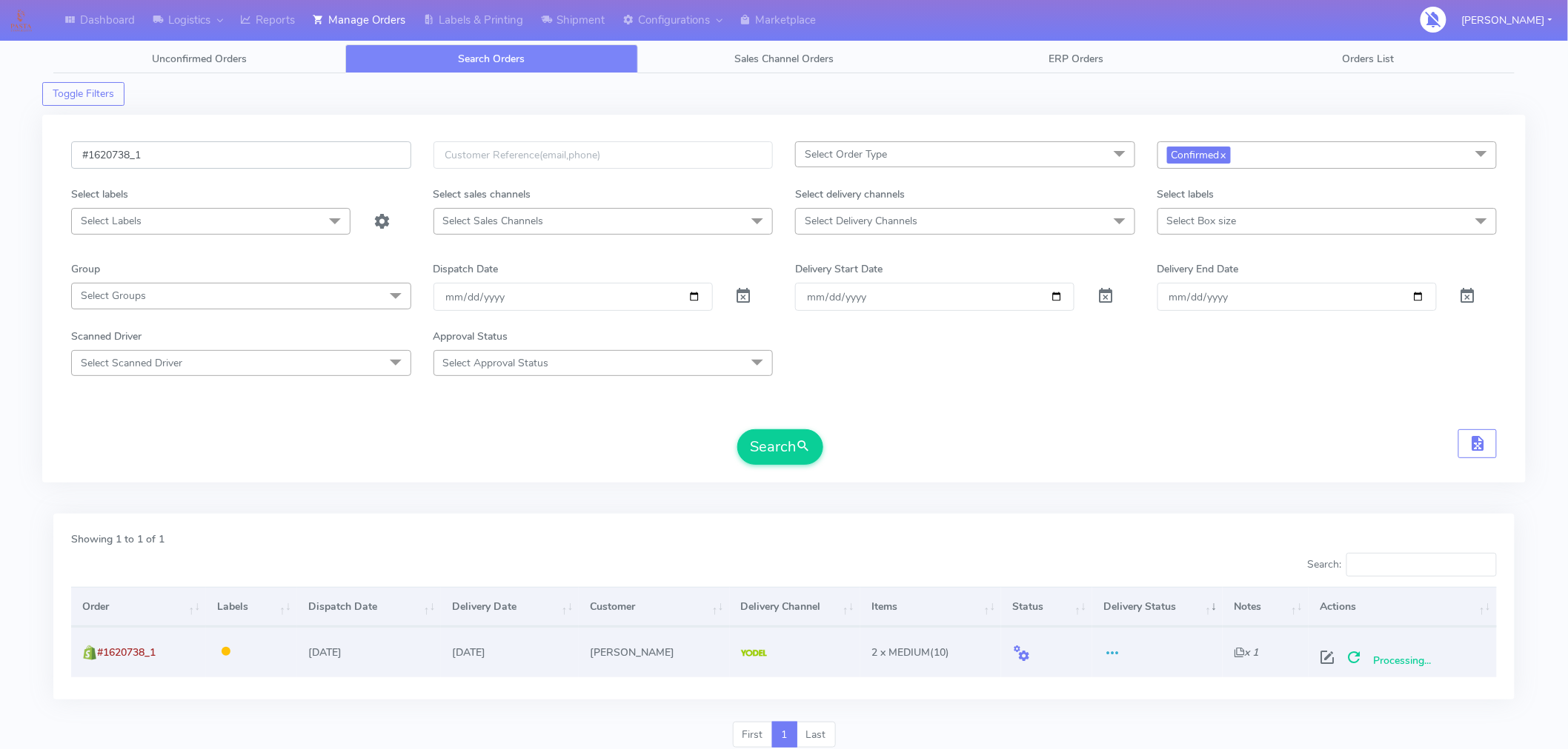
click at [192, 157] on input "#1620738_1" at bounding box center [240, 155] width 340 height 27
paste input "40"
click at [780, 459] on button "Search" at bounding box center [780, 447] width 86 height 36
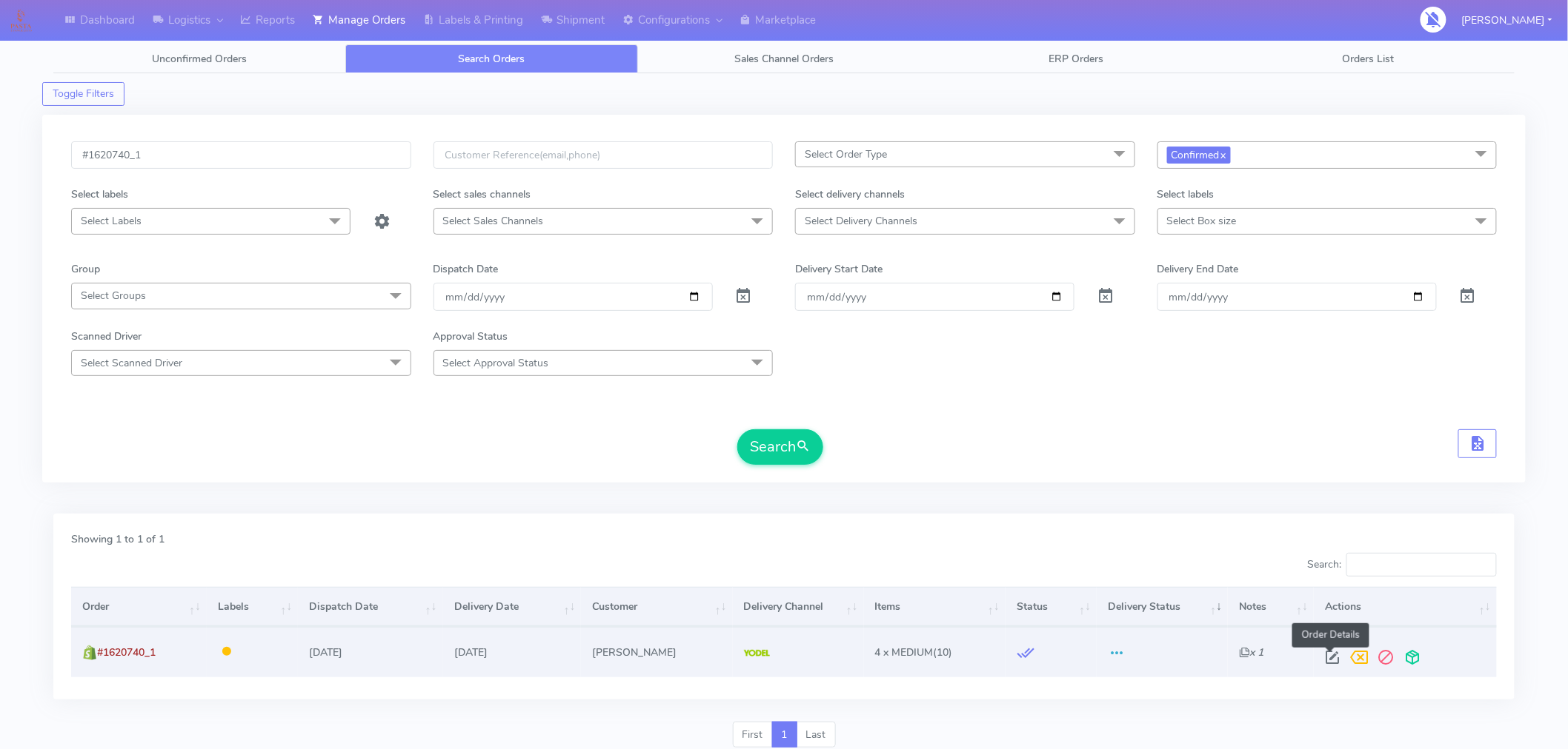
click at [1332, 657] on span at bounding box center [1333, 661] width 27 height 14
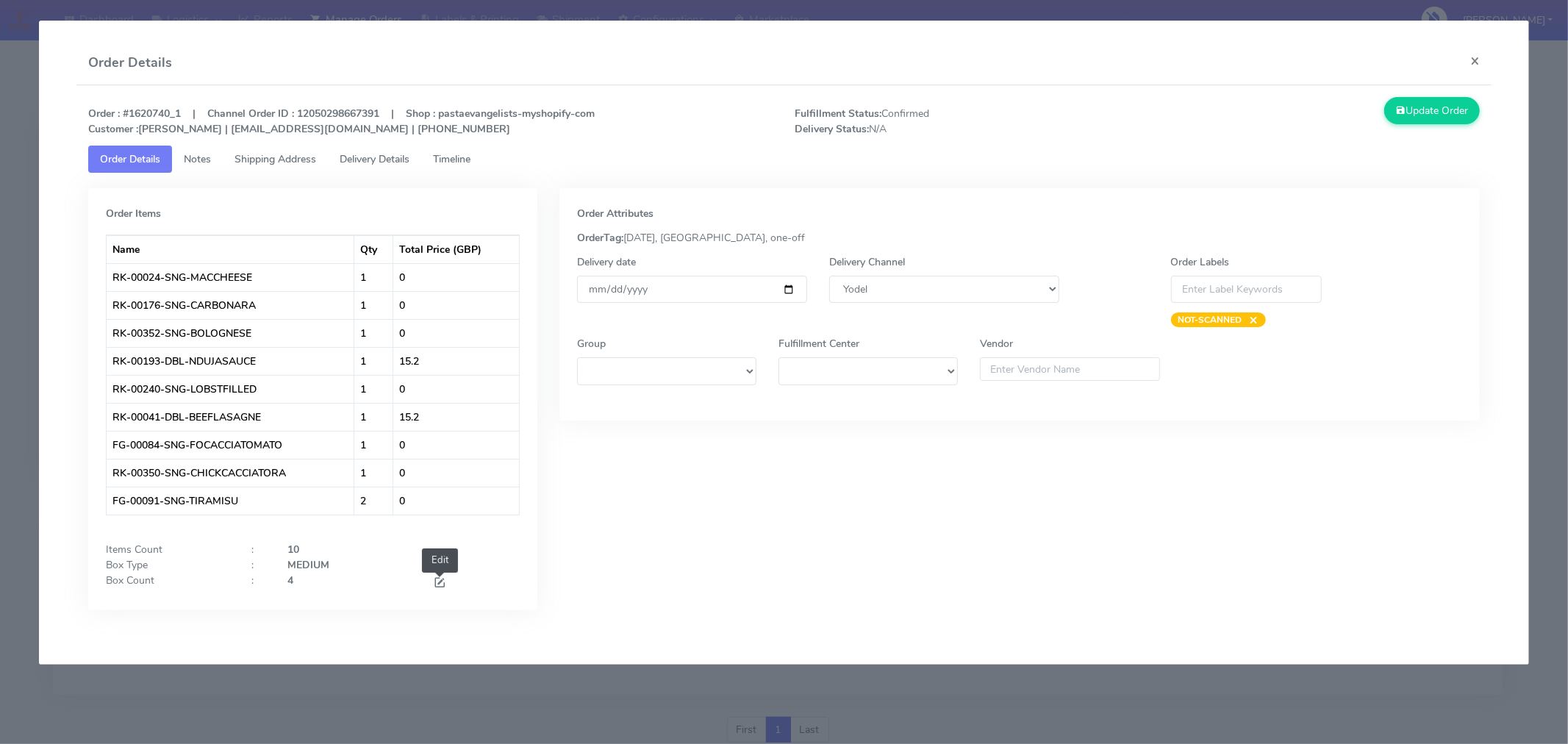
click at [439, 580] on span at bounding box center [439, 584] width 13 height 14
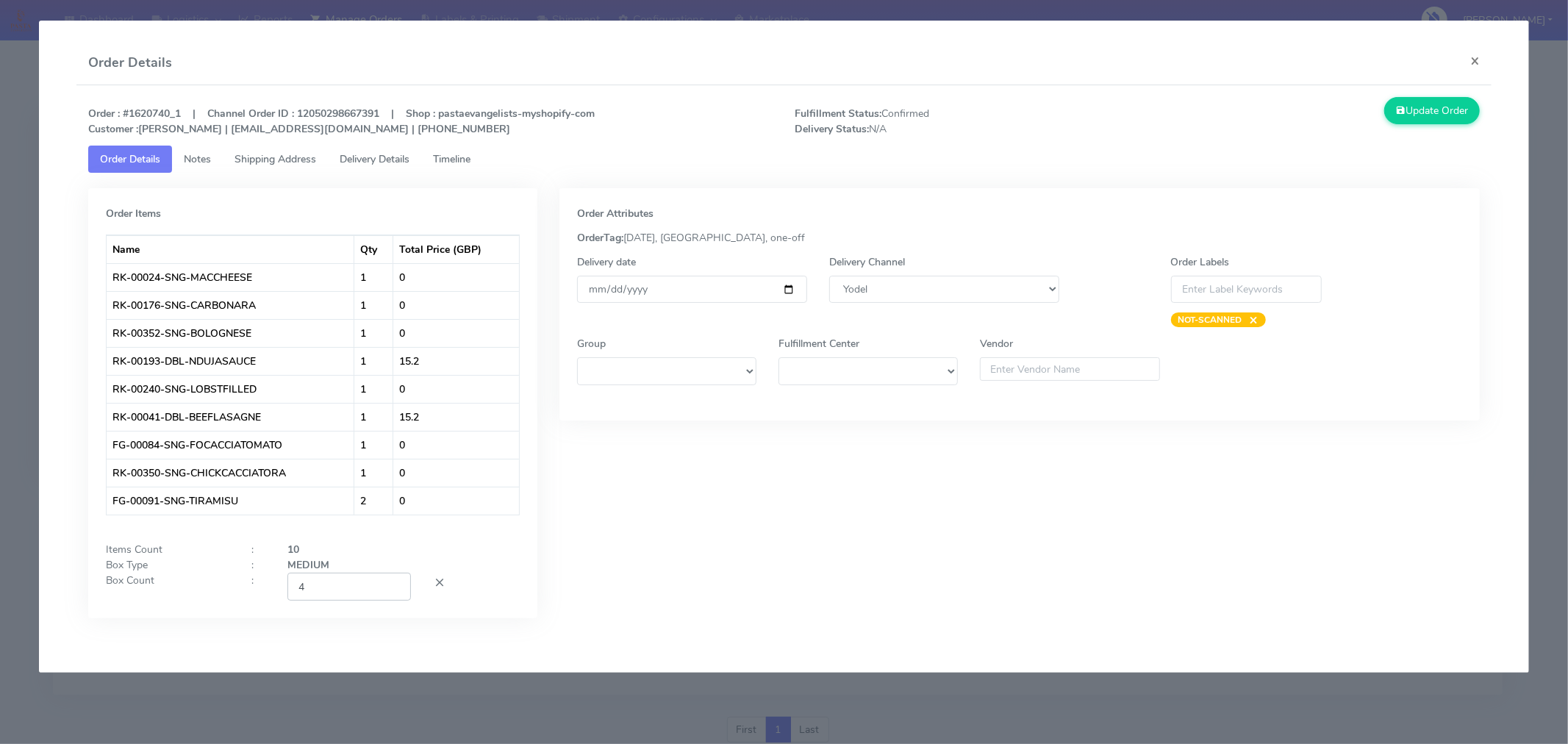
click at [345, 589] on input "4" at bounding box center [349, 586] width 123 height 27
click at [864, 532] on div "Order Attributes OrderTag: [DATE], [GEOGRAPHIC_DATA], one-off Delivery date [DA…" at bounding box center [1020, 414] width 942 height 452
click at [787, 285] on input "[DATE]" at bounding box center [692, 289] width 230 height 27
click at [1005, 550] on div "Order Attributes OrderTag: [DATE], [GEOGRAPHIC_DATA], one-off Delivery date [DA…" at bounding box center [1020, 414] width 942 height 452
click at [1440, 100] on button "Update Order" at bounding box center [1432, 110] width 95 height 27
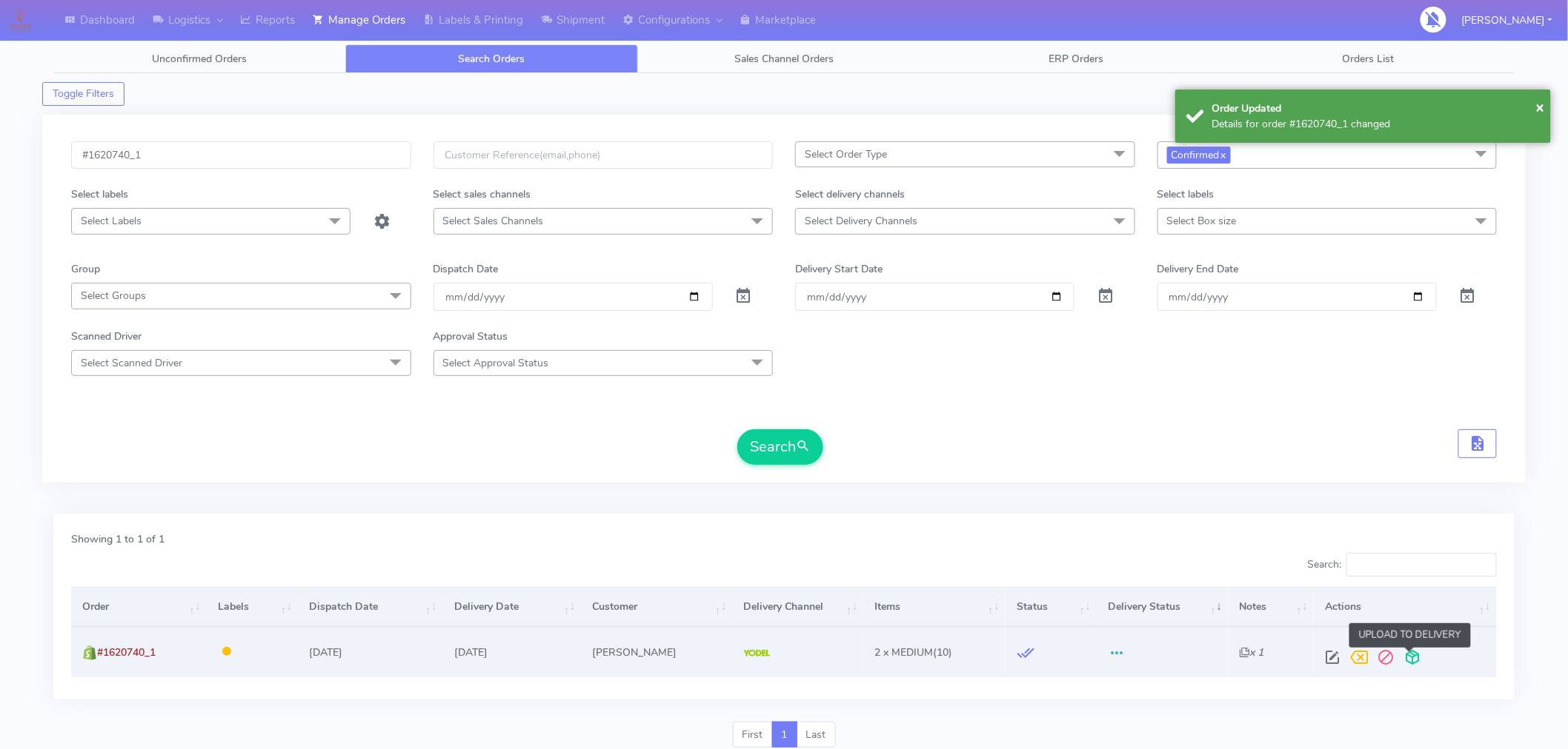
click at [1418, 662] on span at bounding box center [1412, 661] width 27 height 14
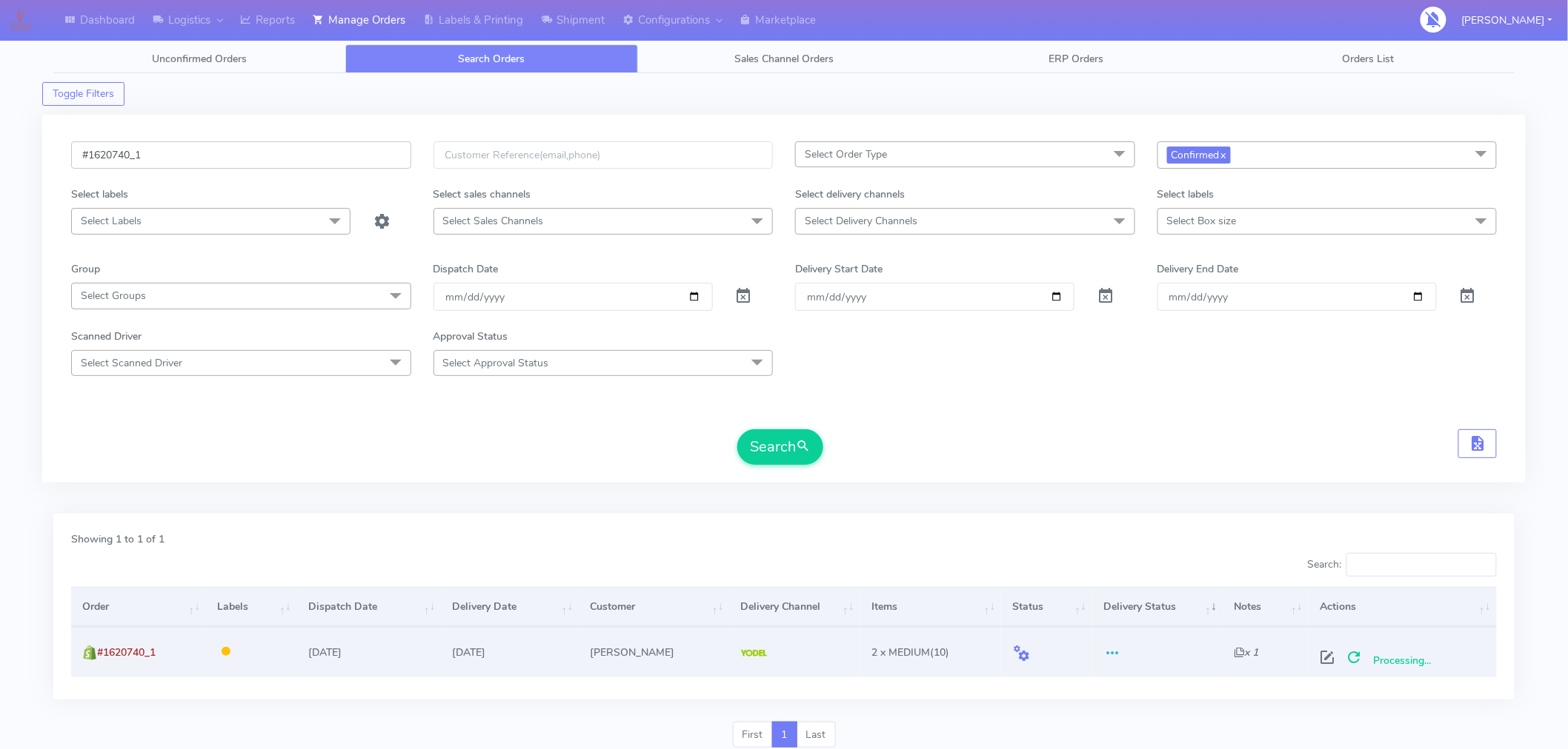
click at [218, 153] on input "#1620740_1" at bounding box center [240, 155] width 340 height 27
paste input "8"
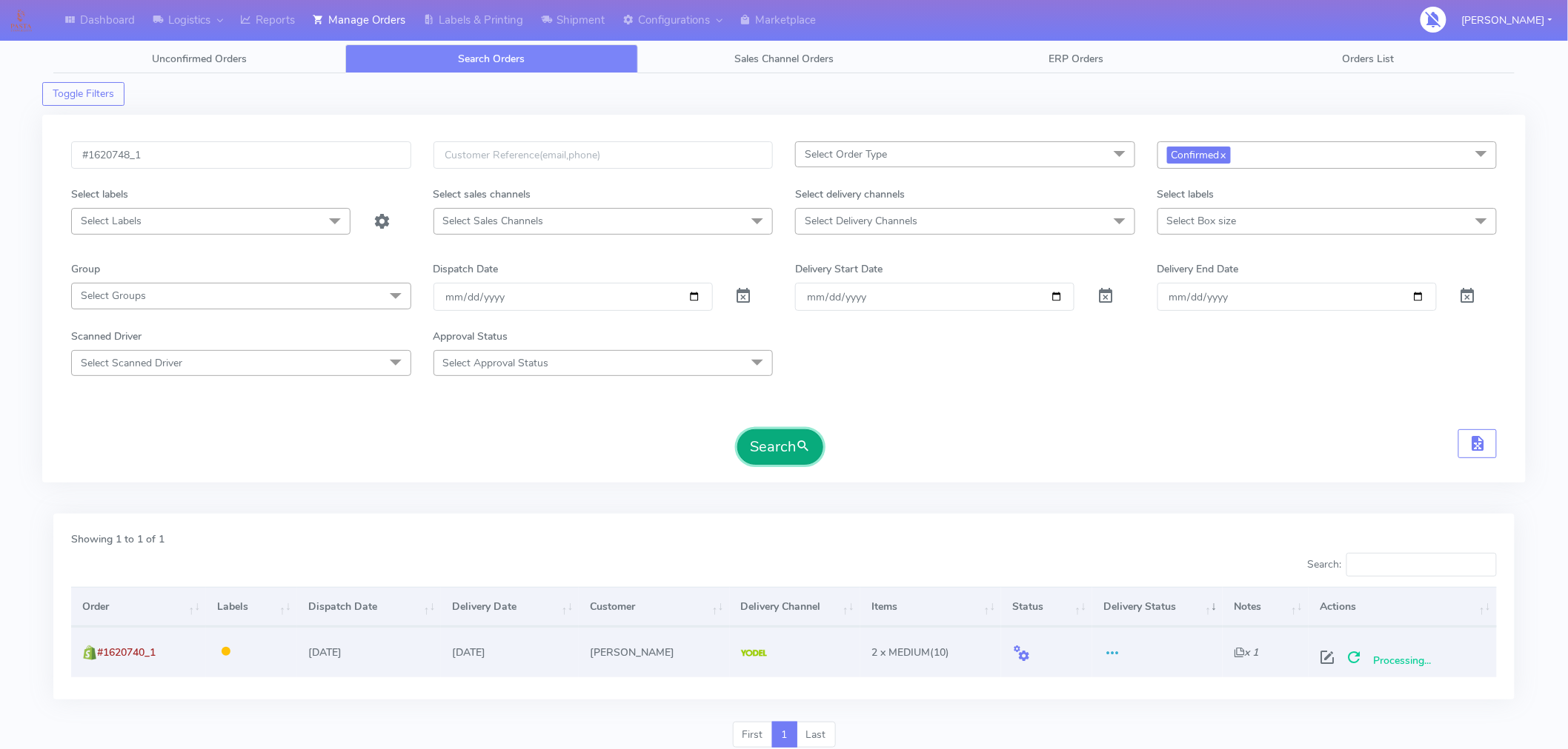
click at [791, 448] on button "Search" at bounding box center [780, 447] width 86 height 36
click at [1327, 654] on span at bounding box center [1333, 661] width 27 height 14
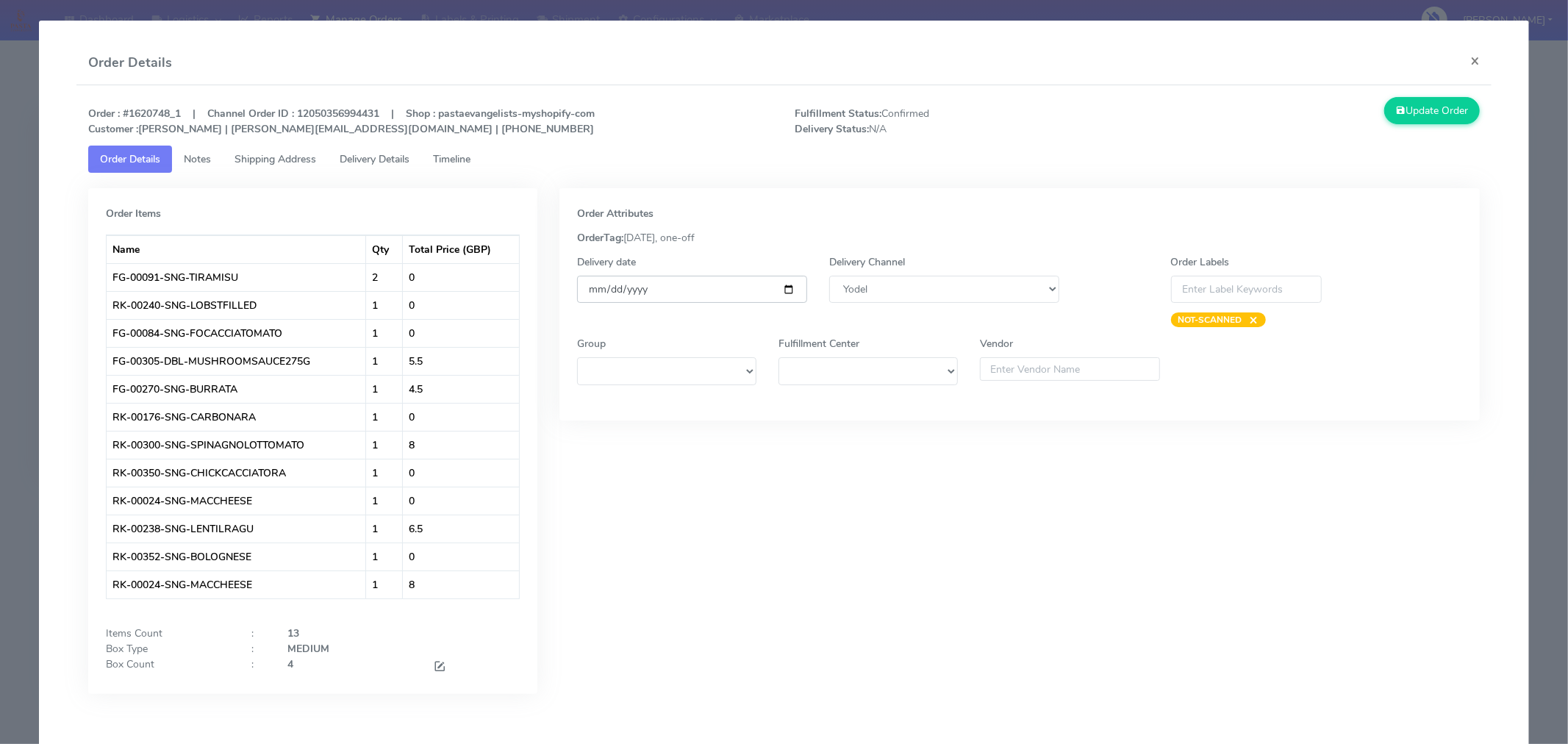
click at [784, 285] on input "[DATE]" at bounding box center [692, 289] width 230 height 27
click at [434, 662] on span at bounding box center [439, 668] width 13 height 14
click at [364, 665] on input "4" at bounding box center [349, 670] width 123 height 27
click at [666, 566] on div "Order Attributes OrderTag: [DATE], one-off Delivery date [DATE] Delivery Channe…" at bounding box center [1020, 457] width 942 height 537
click at [1422, 113] on button "Update Order" at bounding box center [1432, 110] width 95 height 27
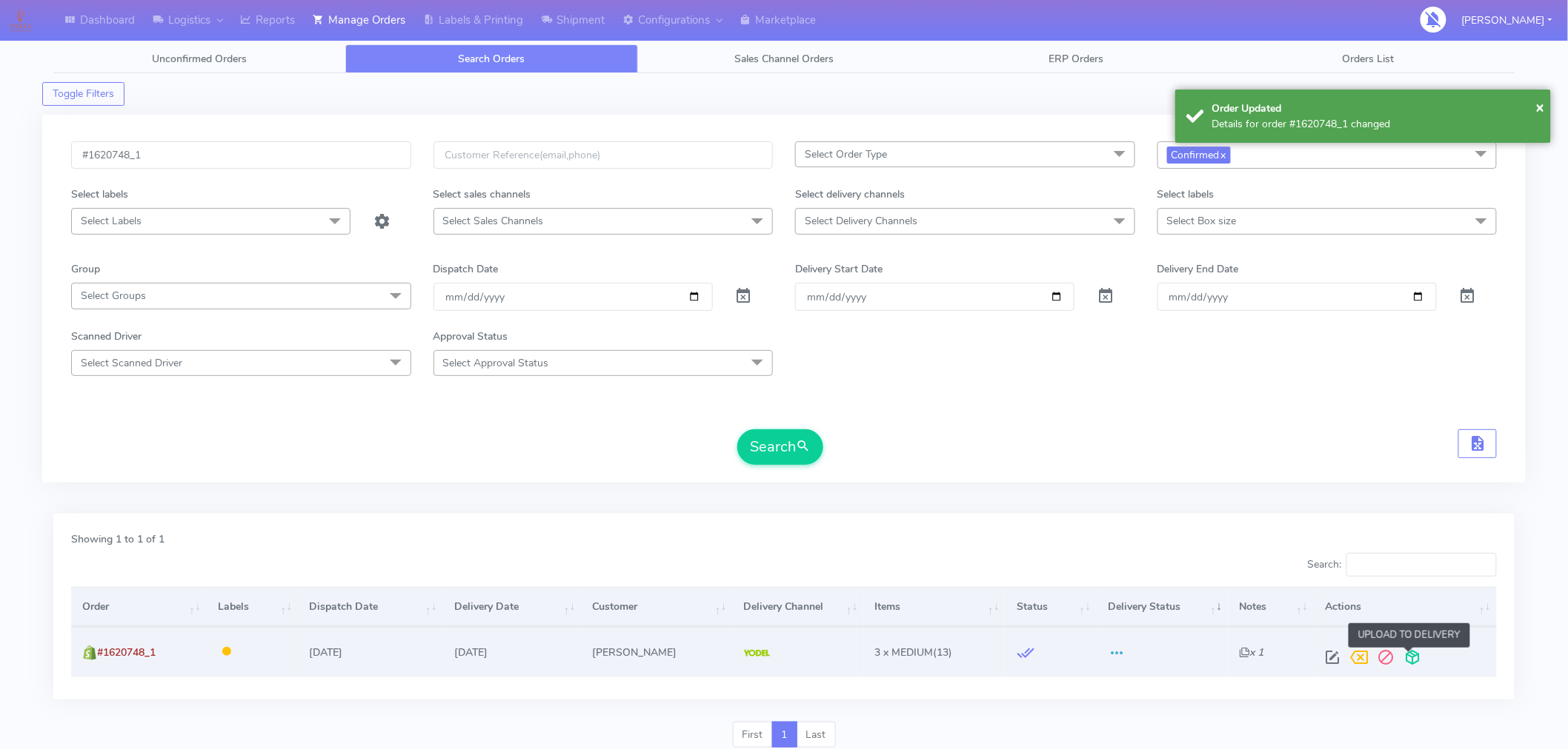
click at [1411, 656] on span at bounding box center [1412, 661] width 27 height 14
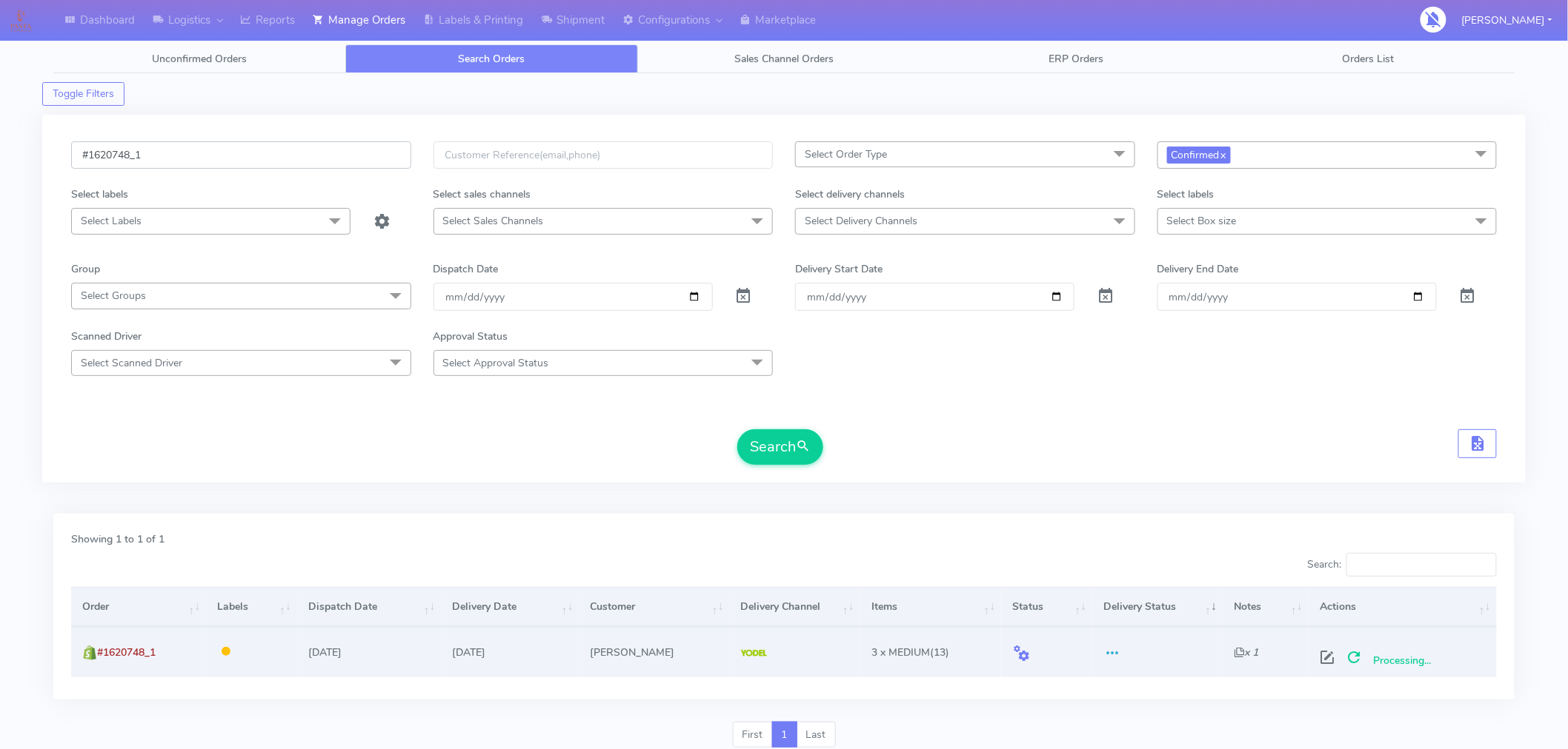
click at [178, 160] on input "#1620748_1" at bounding box center [240, 155] width 340 height 27
paste input "51"
click at [794, 445] on button "Search" at bounding box center [780, 447] width 86 height 36
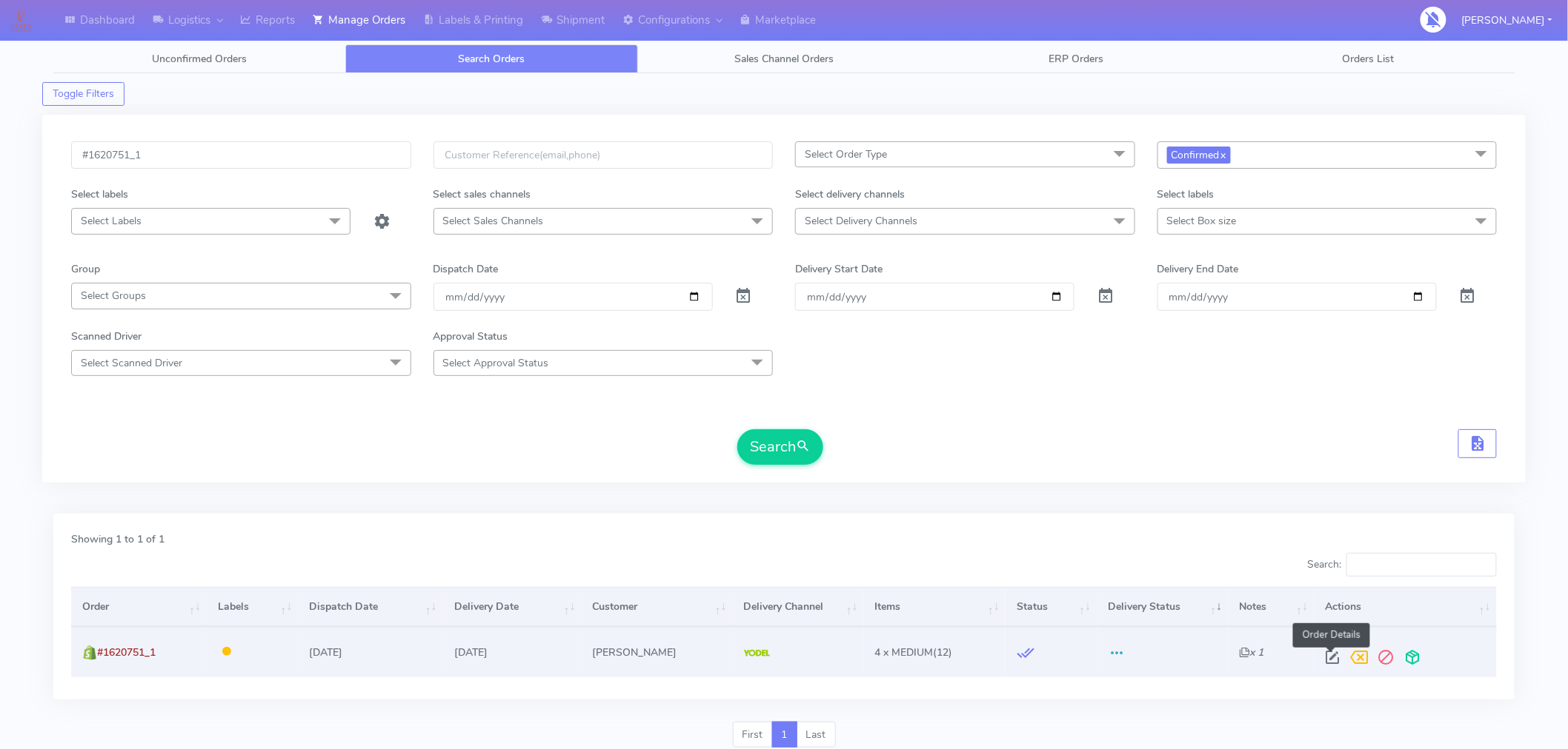
click at [1335, 656] on span at bounding box center [1333, 661] width 27 height 14
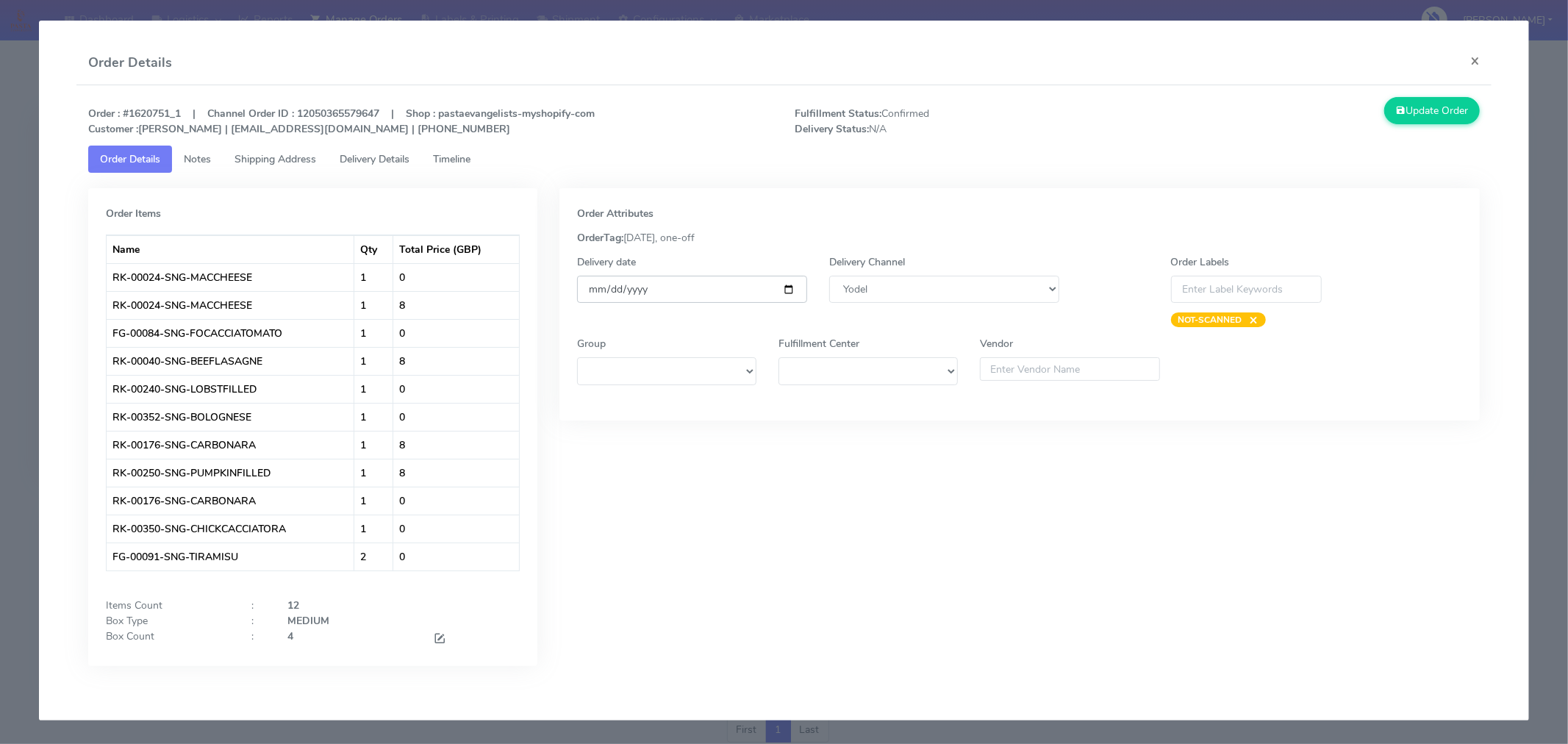
click at [791, 288] on input "[DATE]" at bounding box center [692, 289] width 230 height 27
click at [439, 638] on span at bounding box center [439, 640] width 13 height 14
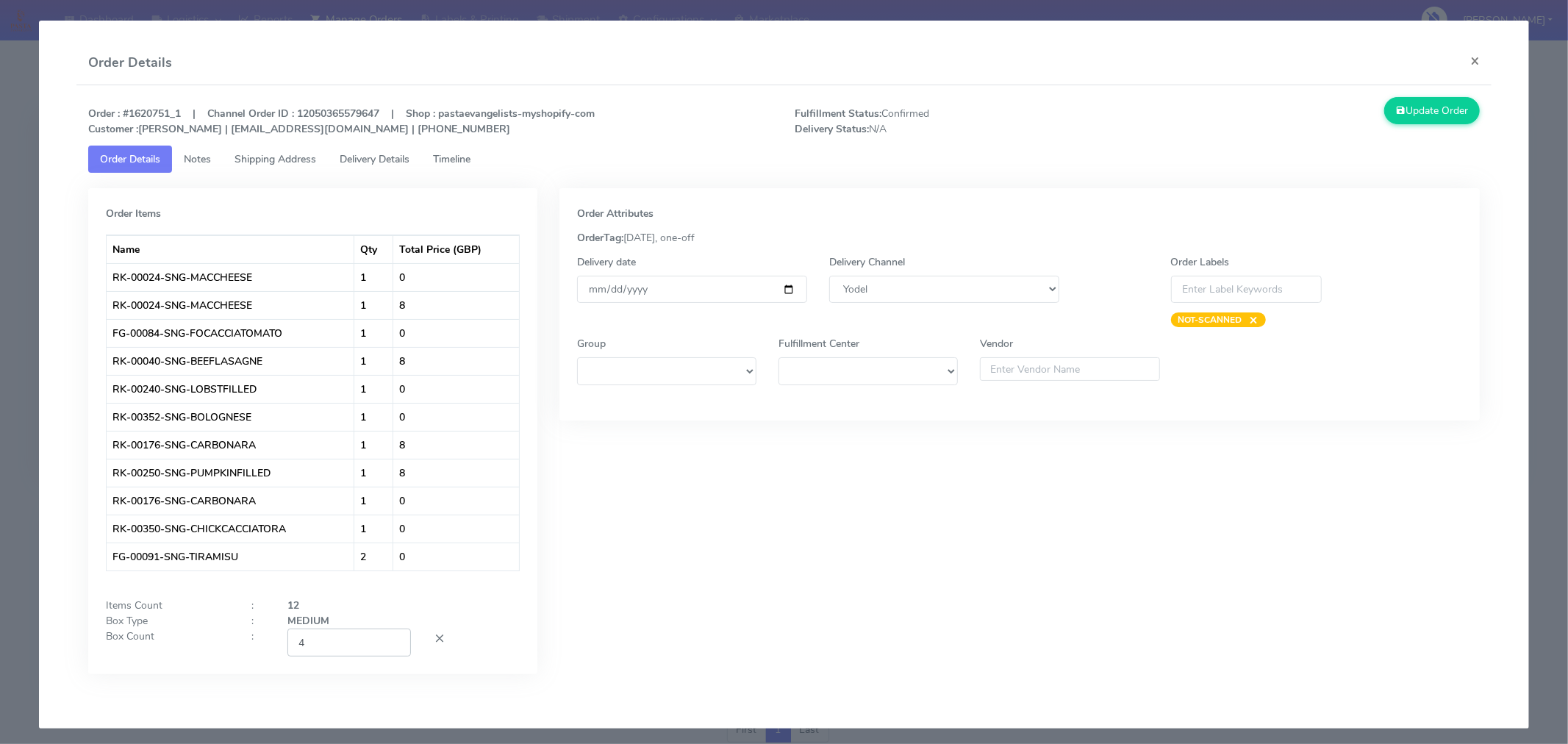
click at [358, 640] on input "4" at bounding box center [349, 642] width 123 height 27
click at [765, 546] on div "Order Attributes OrderTag: [DATE], one-off Delivery date [DATE] Delivery Channe…" at bounding box center [1020, 442] width 942 height 508
click at [1409, 116] on button "Update Order" at bounding box center [1432, 110] width 95 height 27
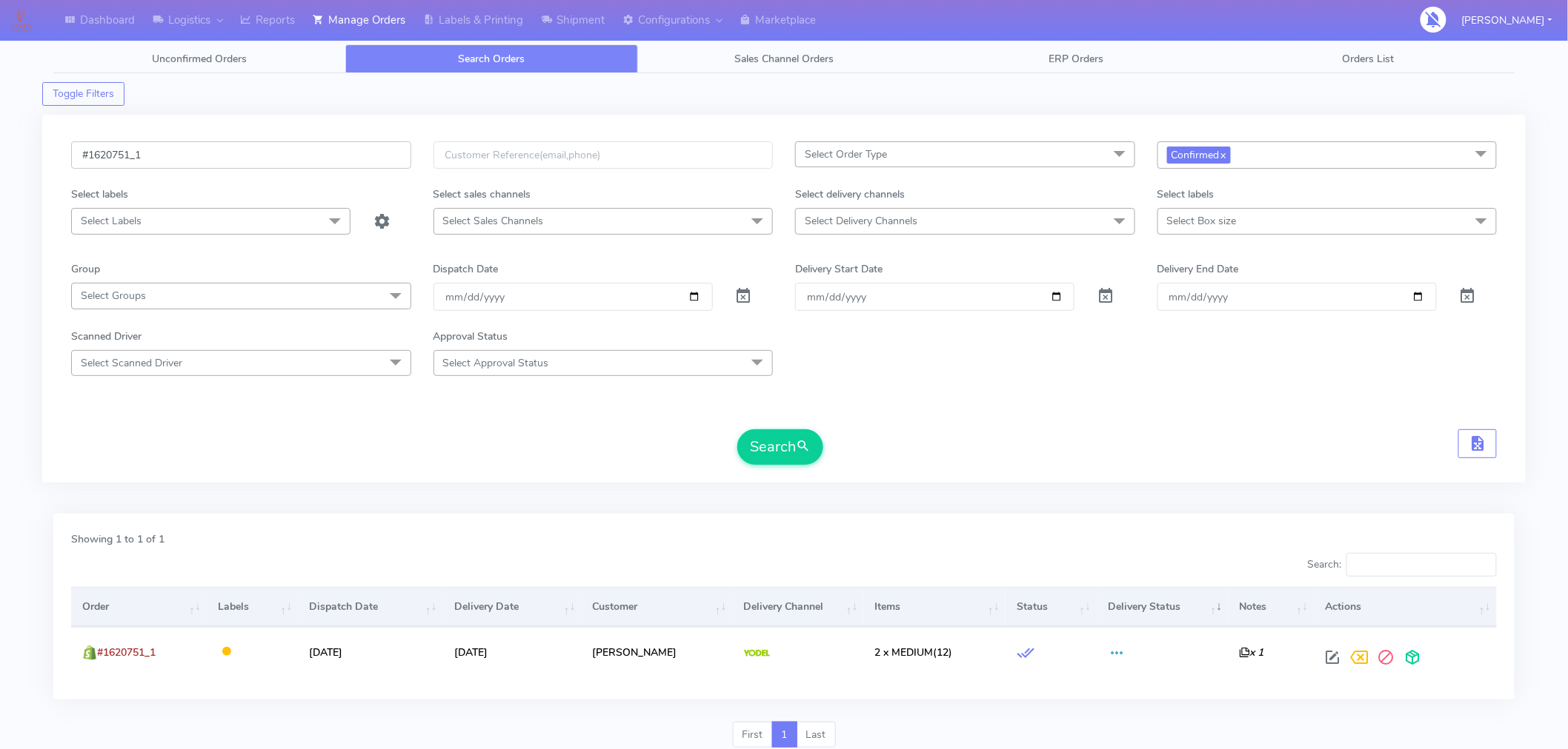
click at [224, 159] on input "#1620751_1" at bounding box center [240, 155] width 340 height 27
paste input "64"
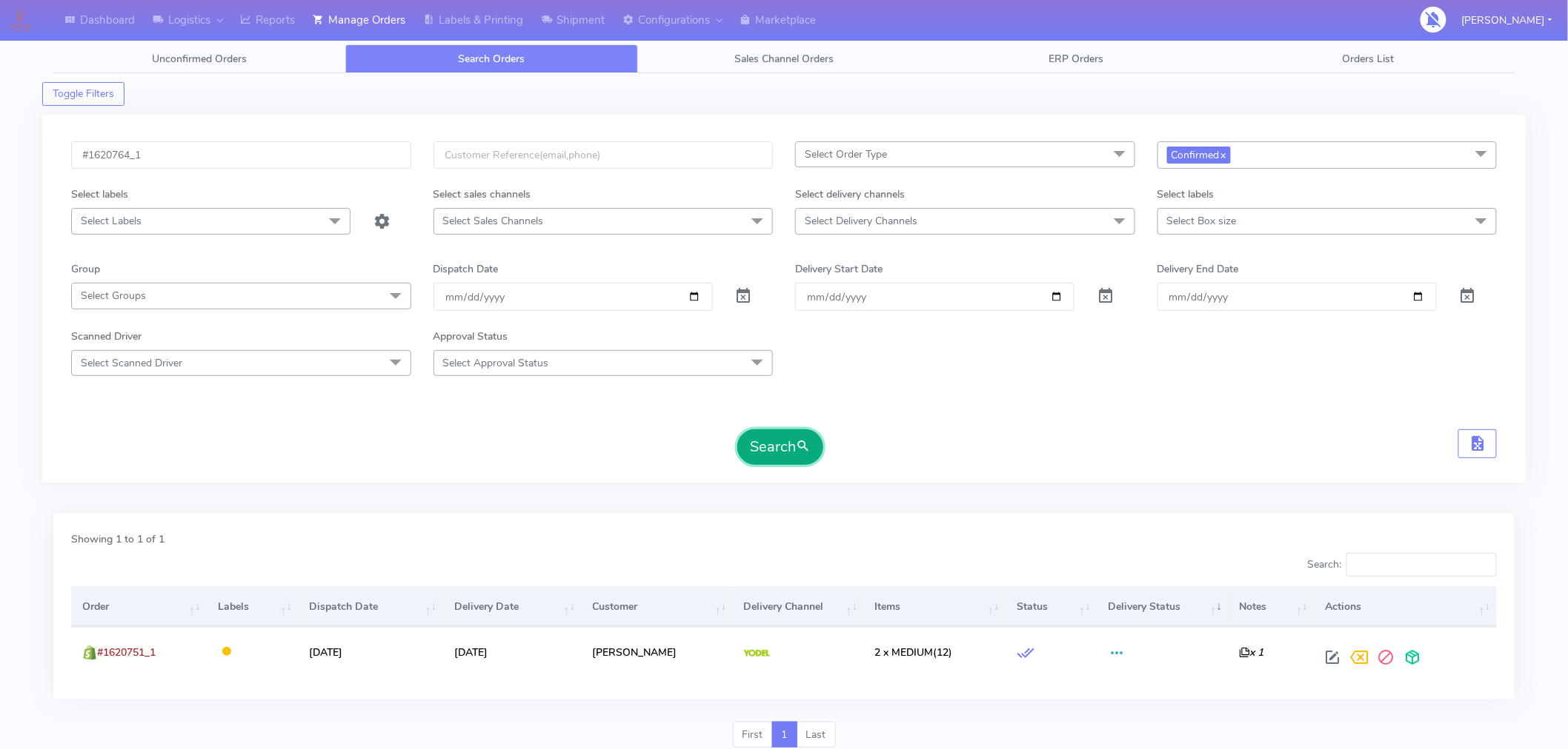
click at [788, 454] on button "Search" at bounding box center [780, 447] width 86 height 36
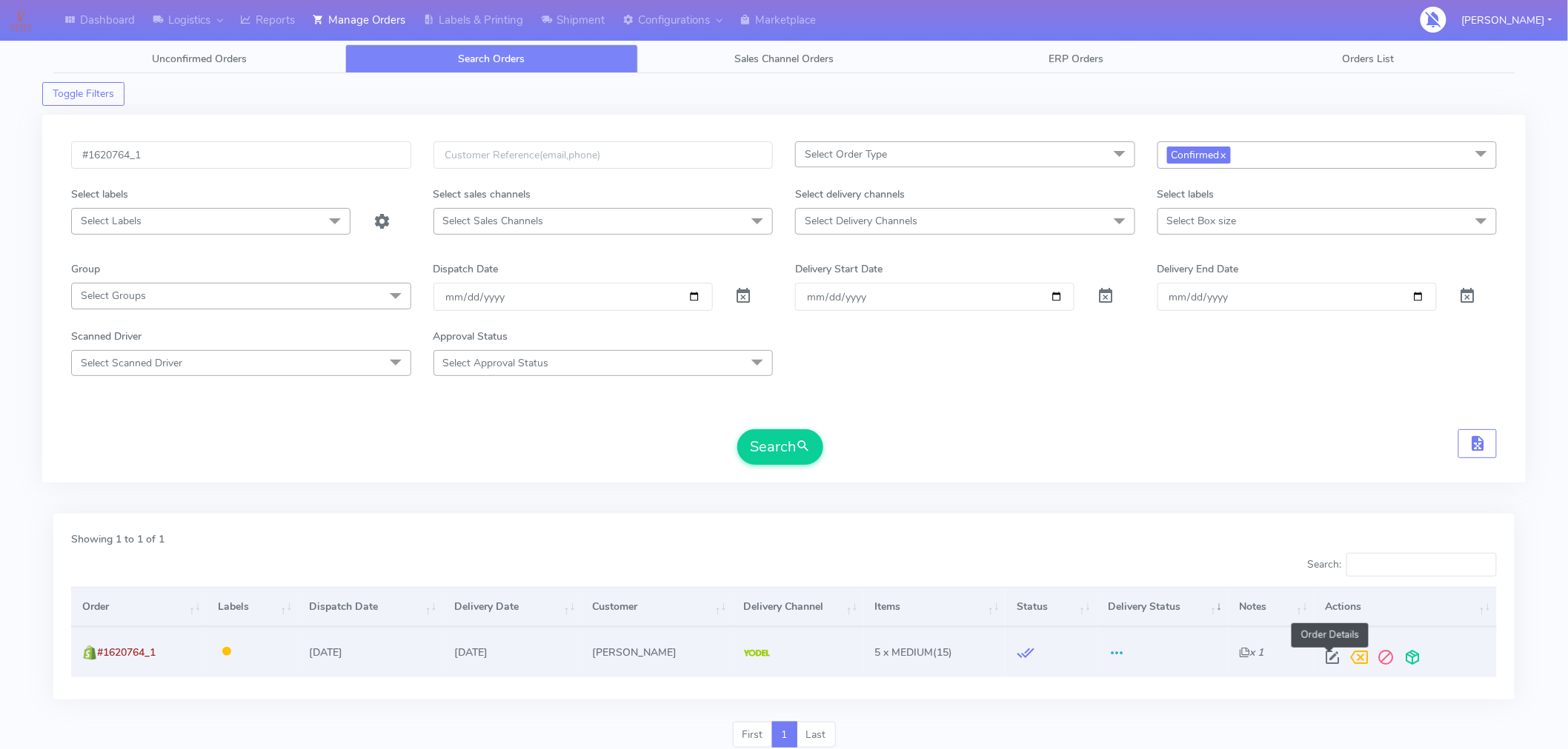
click at [1335, 660] on span at bounding box center [1333, 661] width 27 height 14
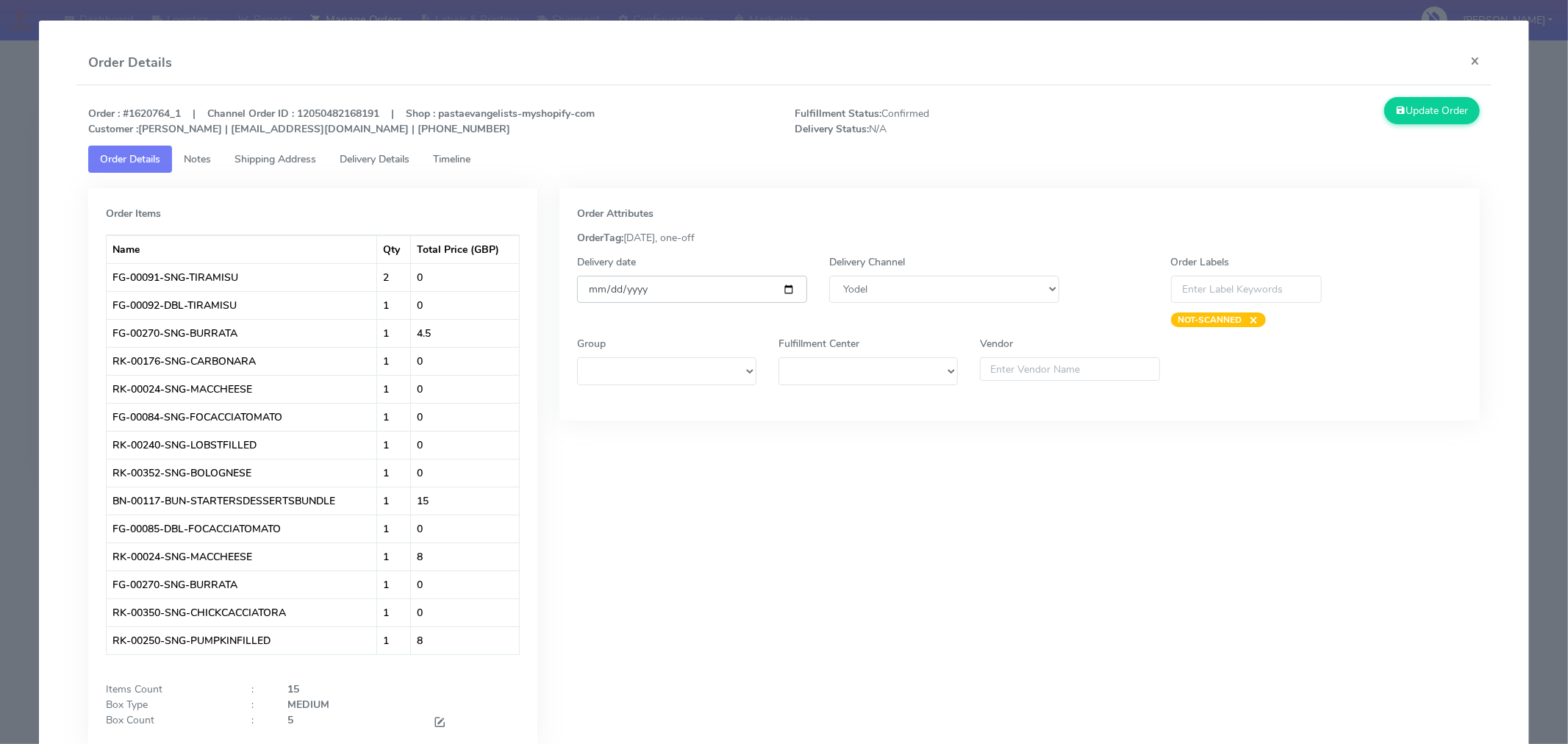
click at [784, 289] on input "[DATE]" at bounding box center [692, 289] width 230 height 27
click at [437, 723] on span at bounding box center [439, 724] width 13 height 14
click at [364, 719] on input "5" at bounding box center [349, 726] width 123 height 27
click at [628, 714] on div "Order Attributes OrderTag: [DATE], one-off Delivery date [DATE] Delivery Channe…" at bounding box center [1020, 484] width 942 height 592
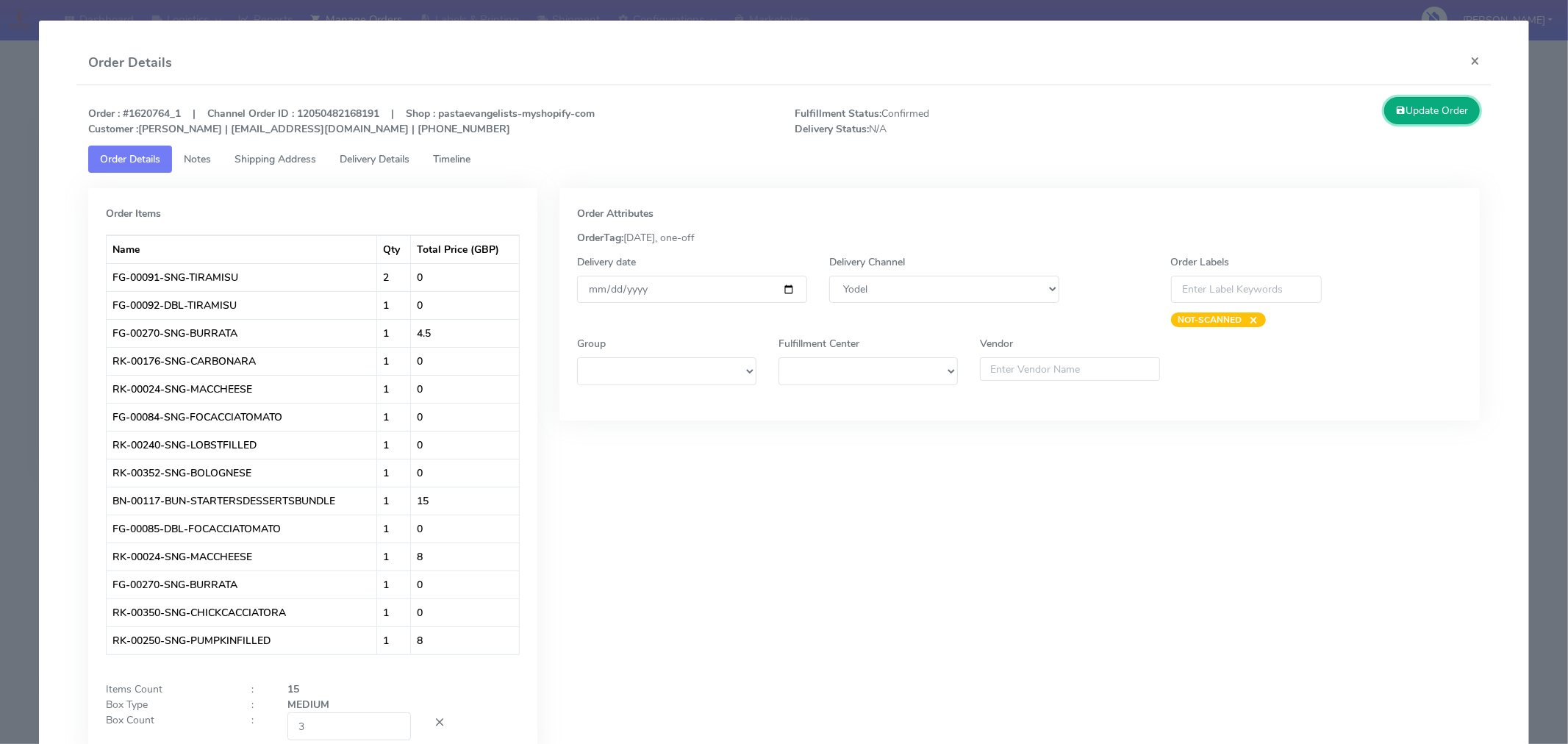
click at [1423, 114] on button "Update Order" at bounding box center [1432, 110] width 95 height 27
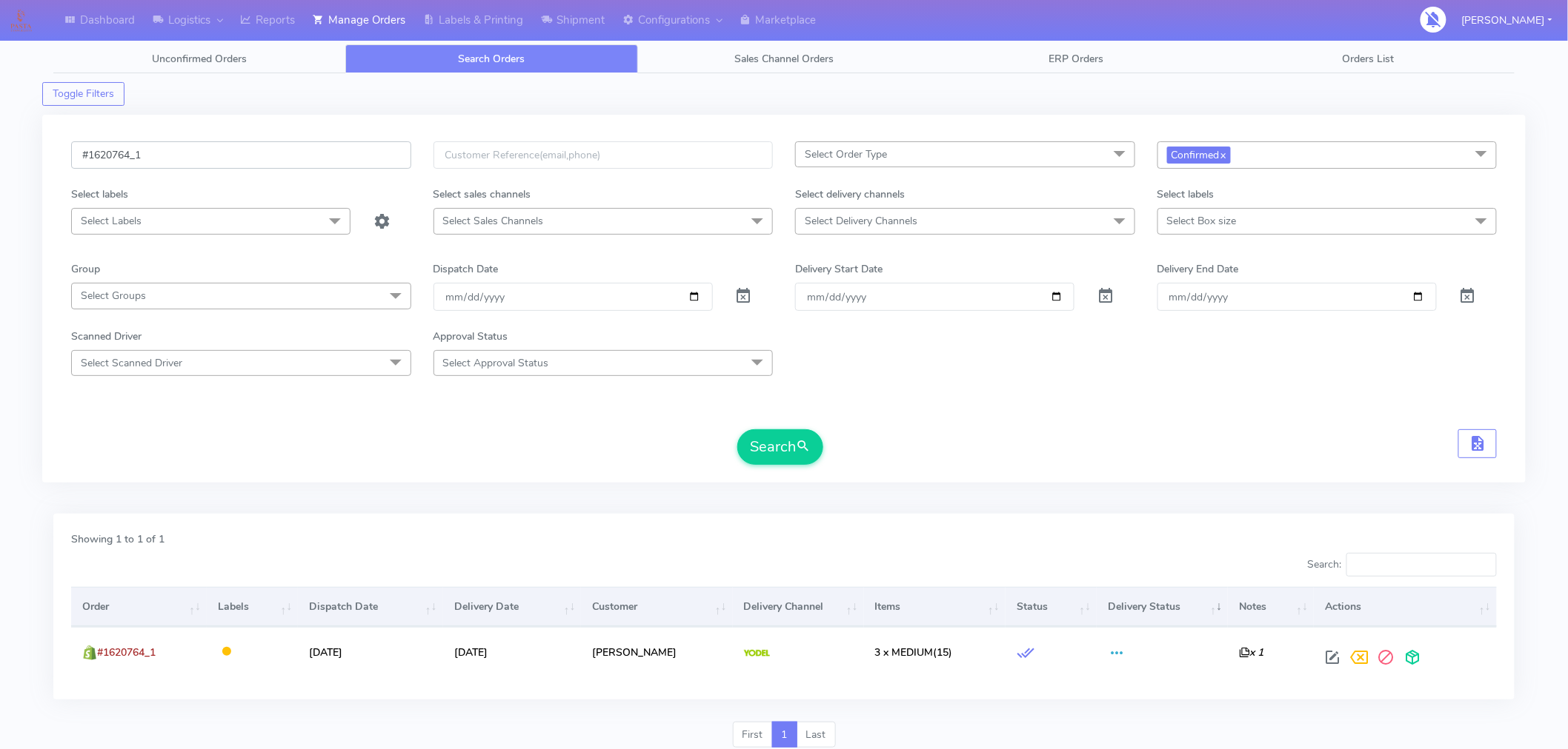
click at [230, 153] on input "#1620764_1" at bounding box center [240, 155] width 340 height 27
paste input "7"
click at [782, 453] on button "Search" at bounding box center [780, 447] width 86 height 36
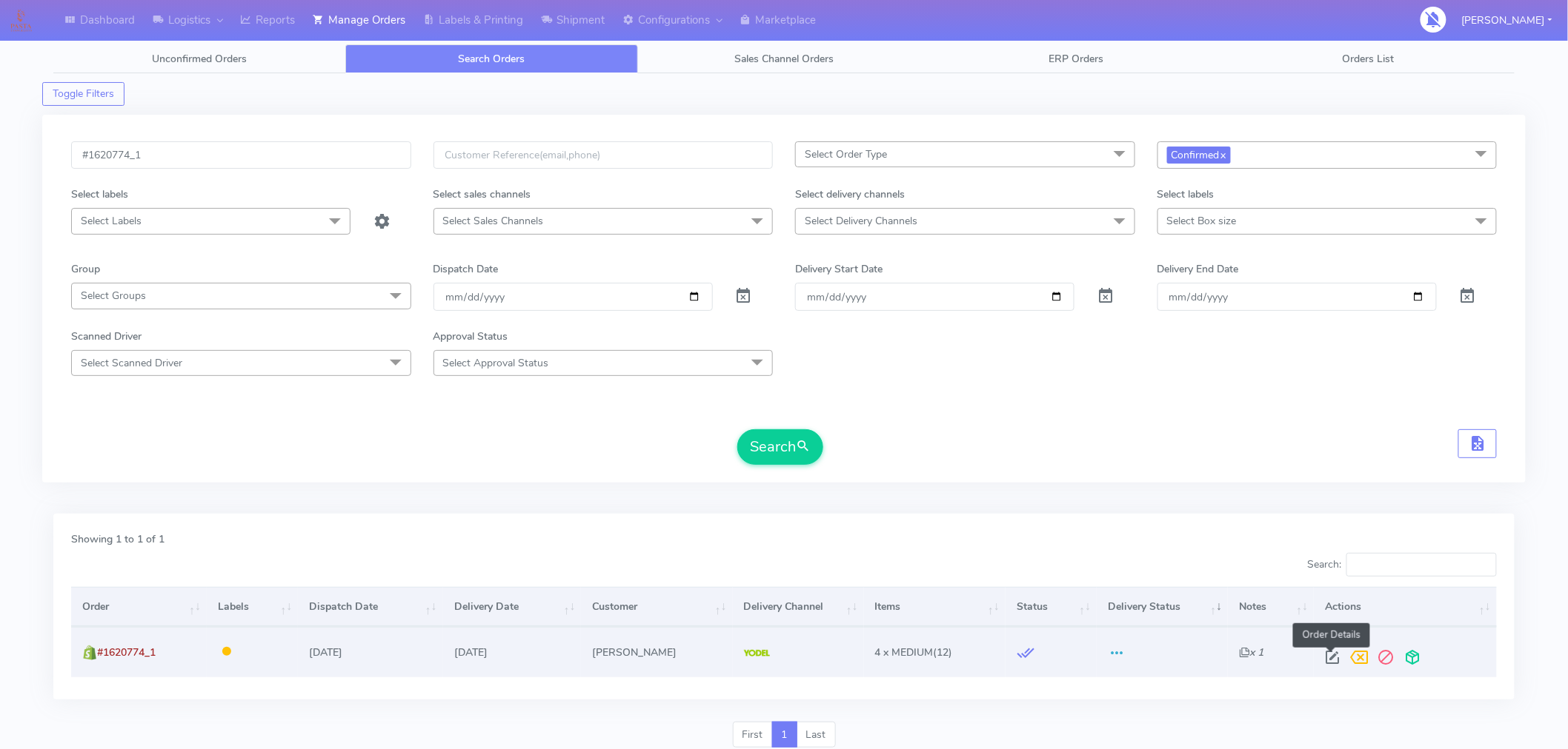
click at [1342, 659] on span at bounding box center [1333, 661] width 27 height 14
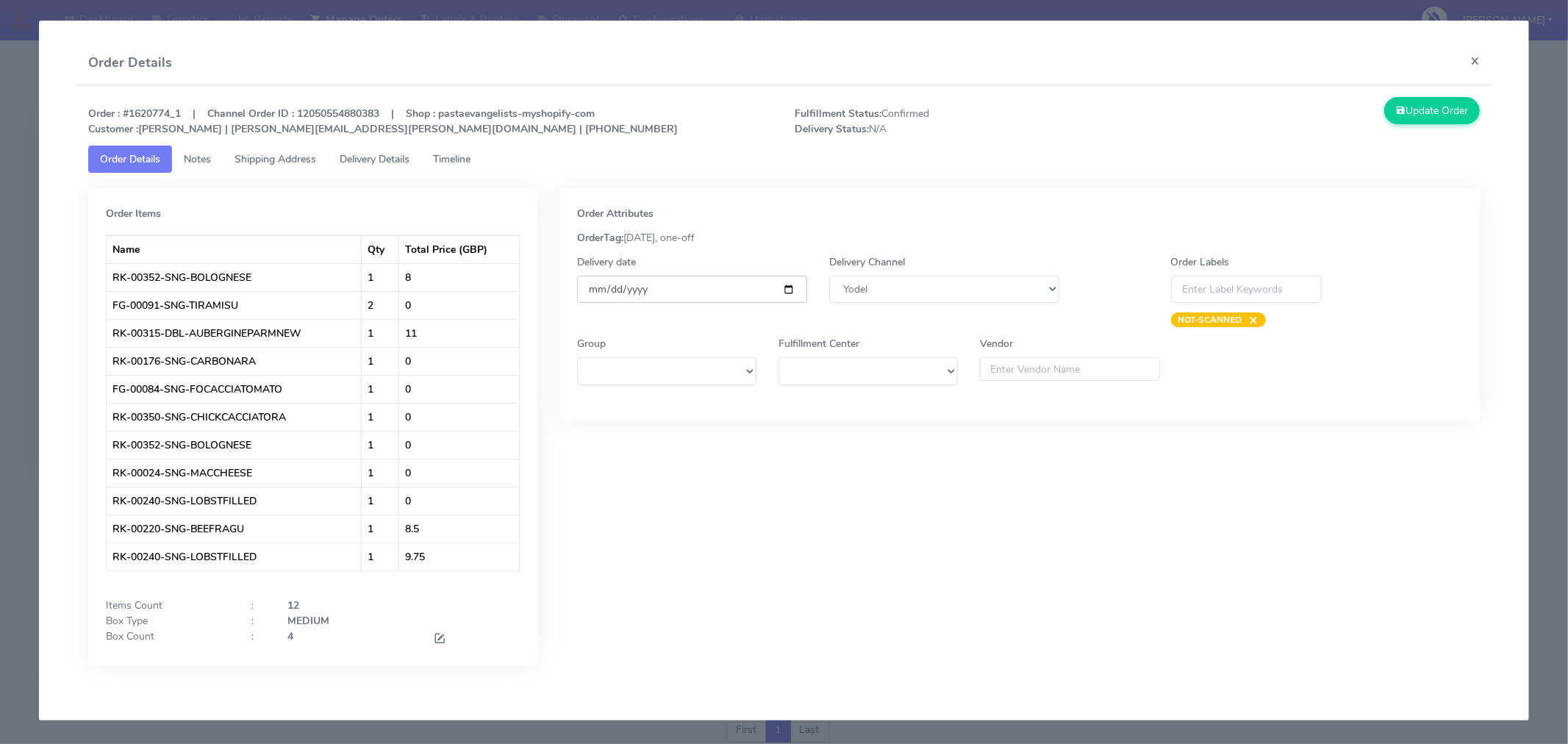
click at [787, 295] on input "[DATE]" at bounding box center [692, 289] width 230 height 27
click at [439, 638] on span at bounding box center [439, 640] width 13 height 14
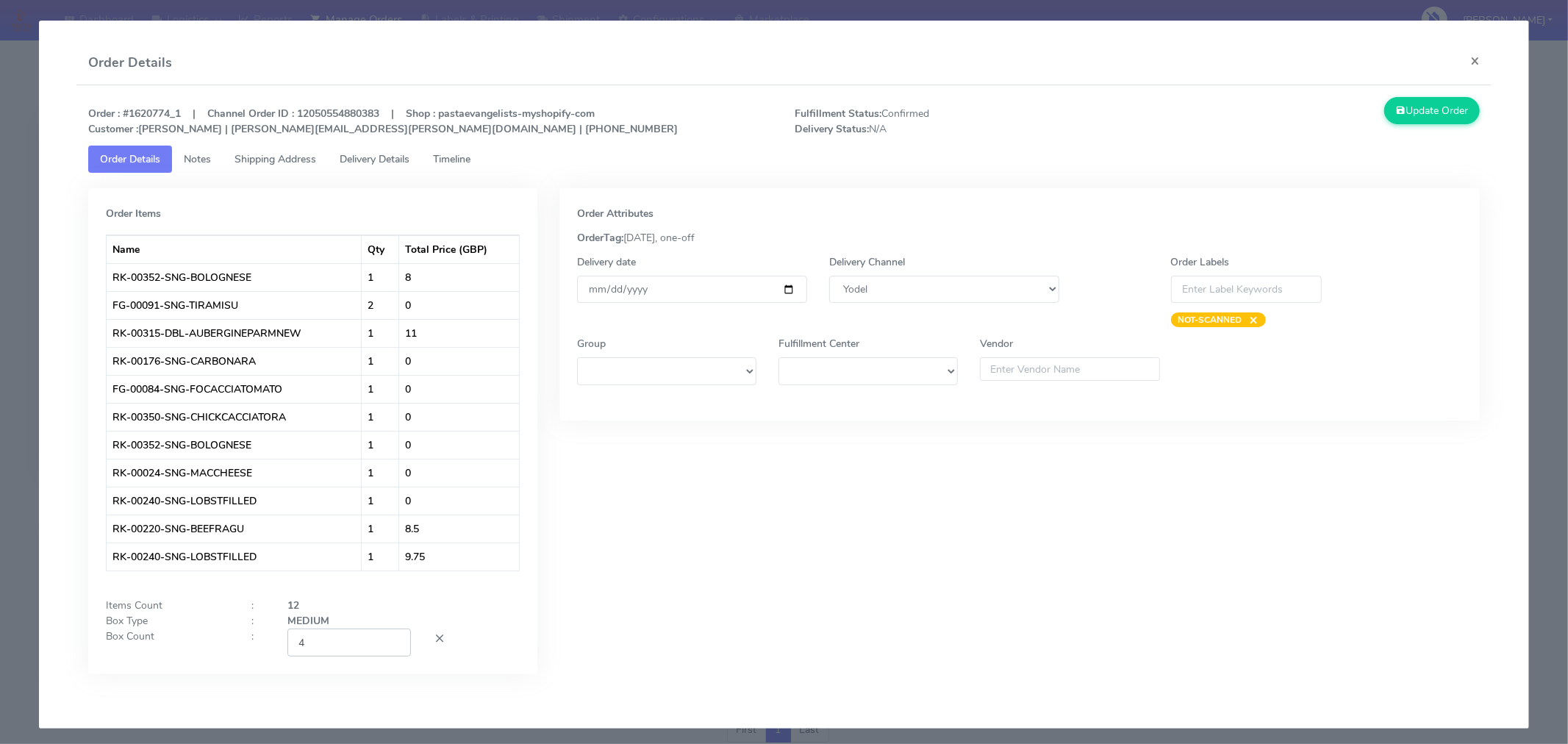
click at [356, 656] on input "4" at bounding box center [349, 642] width 123 height 27
click at [356, 655] on input "4" at bounding box center [349, 642] width 123 height 27
click at [766, 581] on div "Order Attributes OrderTag: [DATE], one-off Delivery date [DATE] Delivery Channe…" at bounding box center [1020, 442] width 942 height 508
click at [1415, 110] on button "Update Order" at bounding box center [1432, 110] width 95 height 27
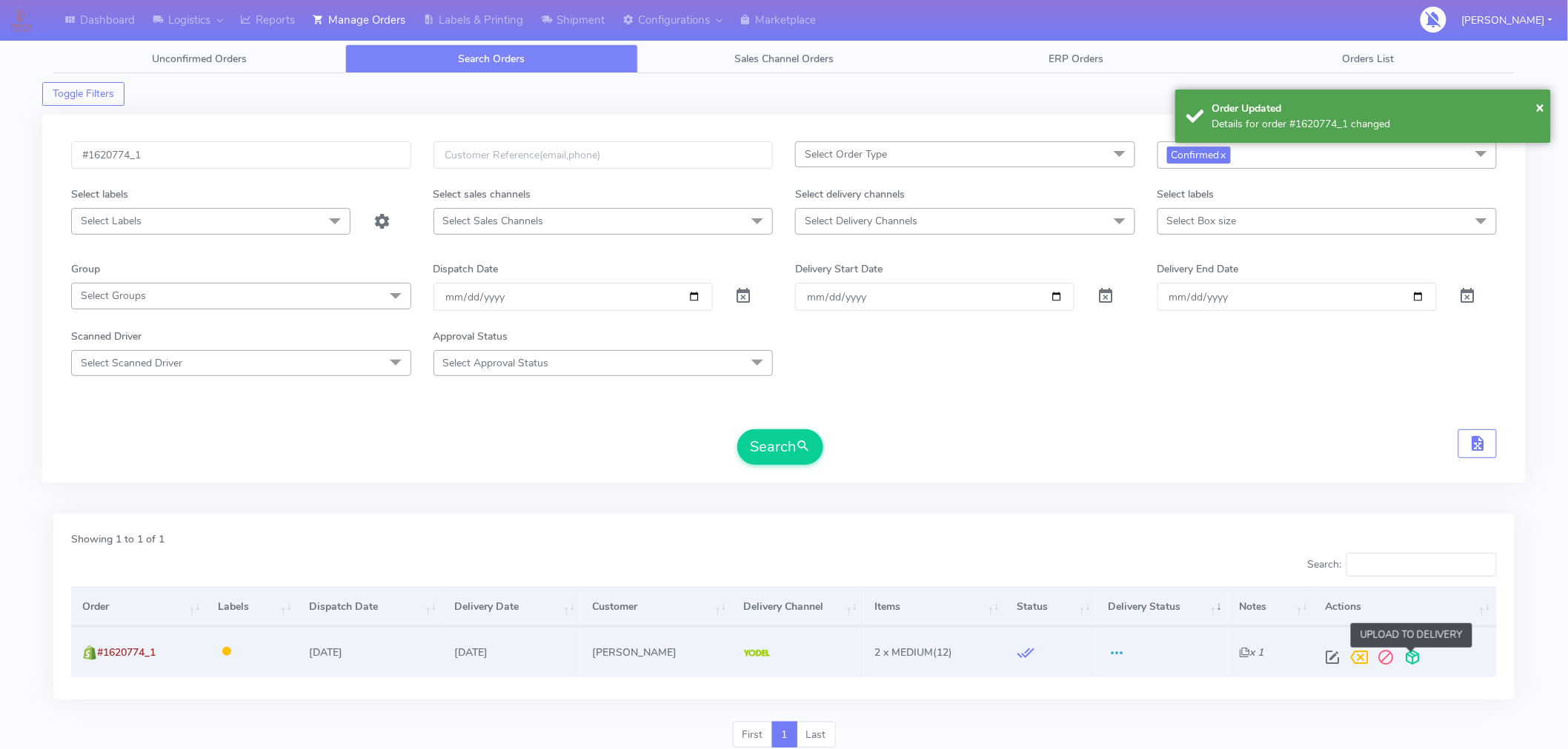
click at [1410, 656] on span at bounding box center [1412, 661] width 27 height 14
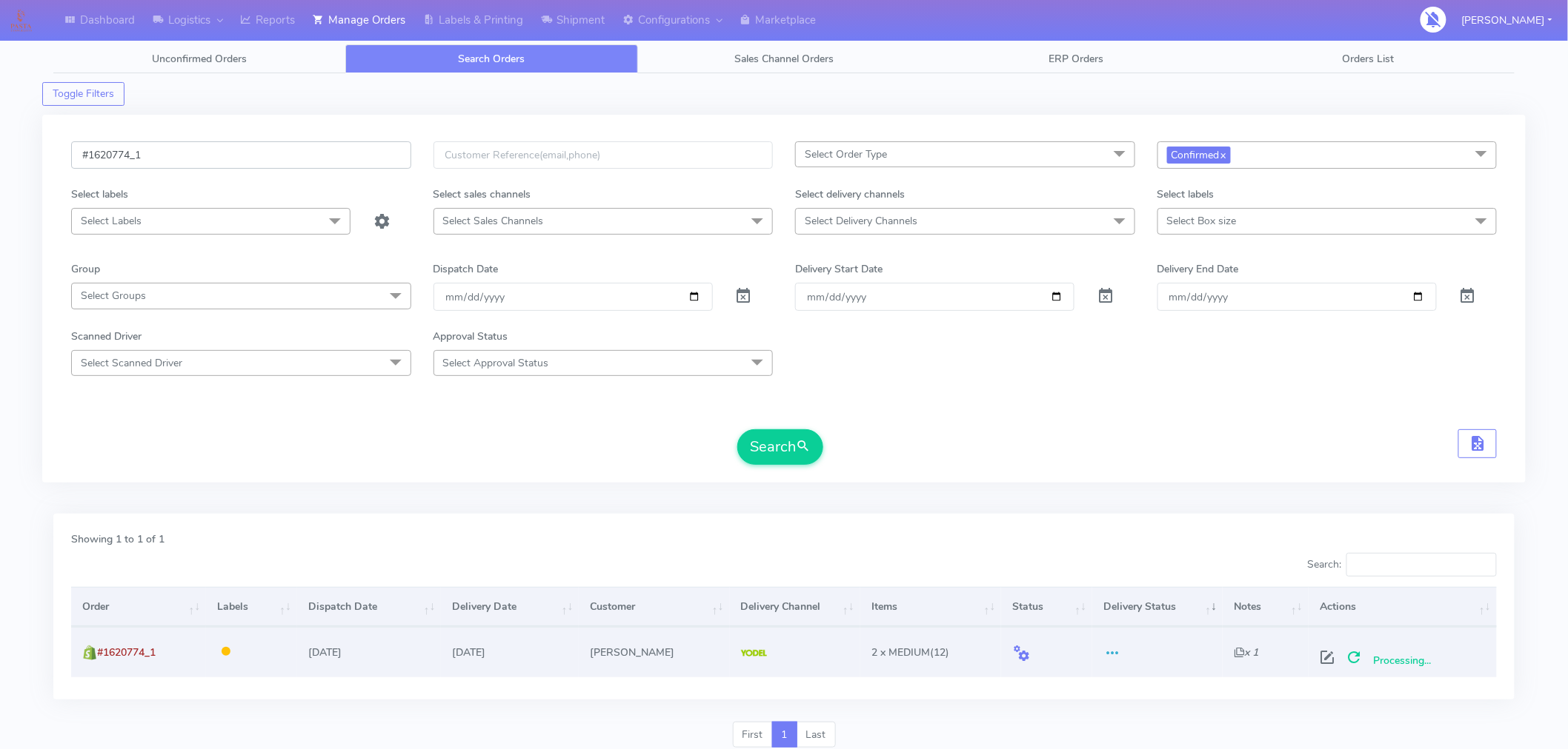
click at [256, 142] on input "#1620774_1" at bounding box center [240, 155] width 340 height 27
paste input "83"
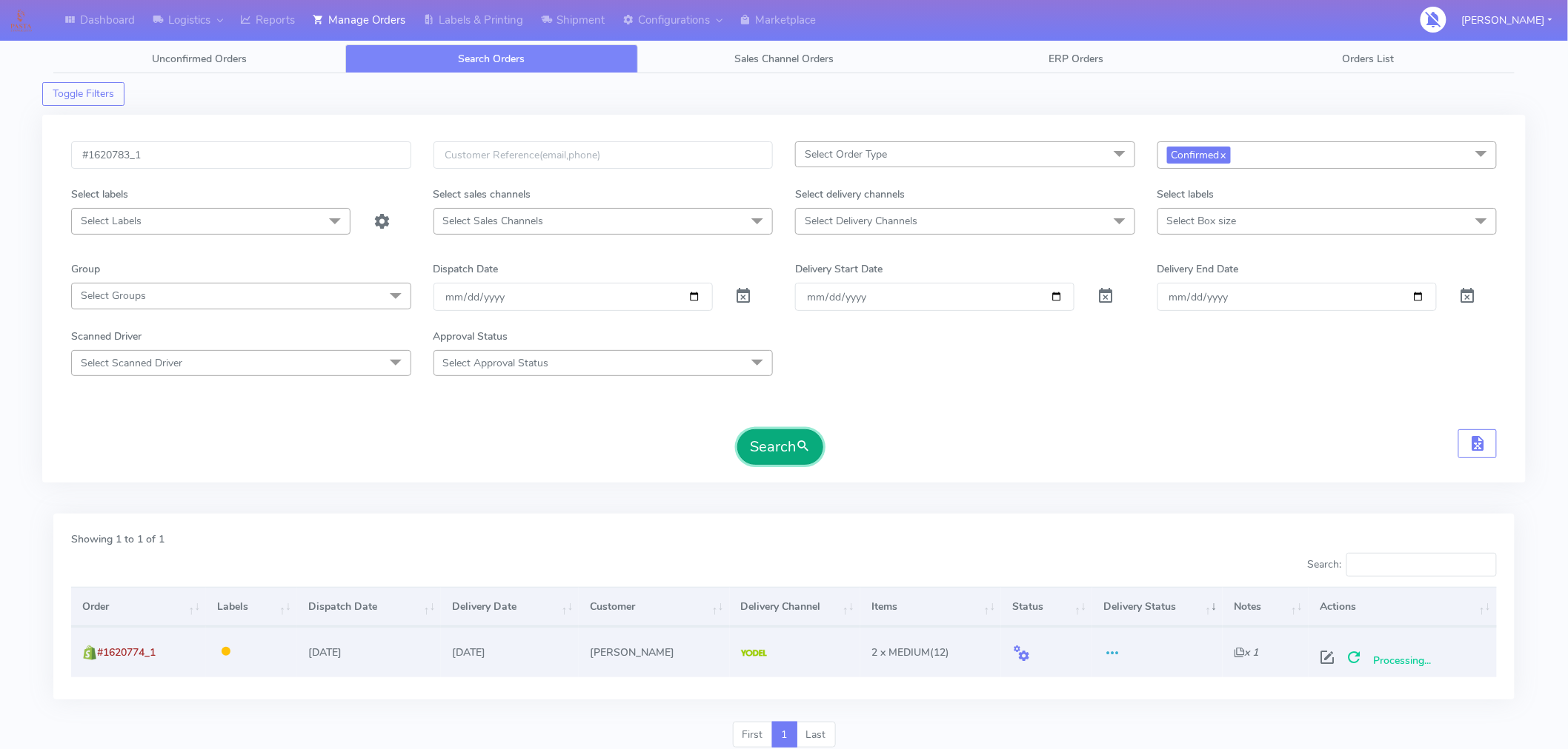
click at [787, 456] on button "Search" at bounding box center [780, 447] width 86 height 36
click at [1323, 660] on span at bounding box center [1333, 661] width 27 height 14
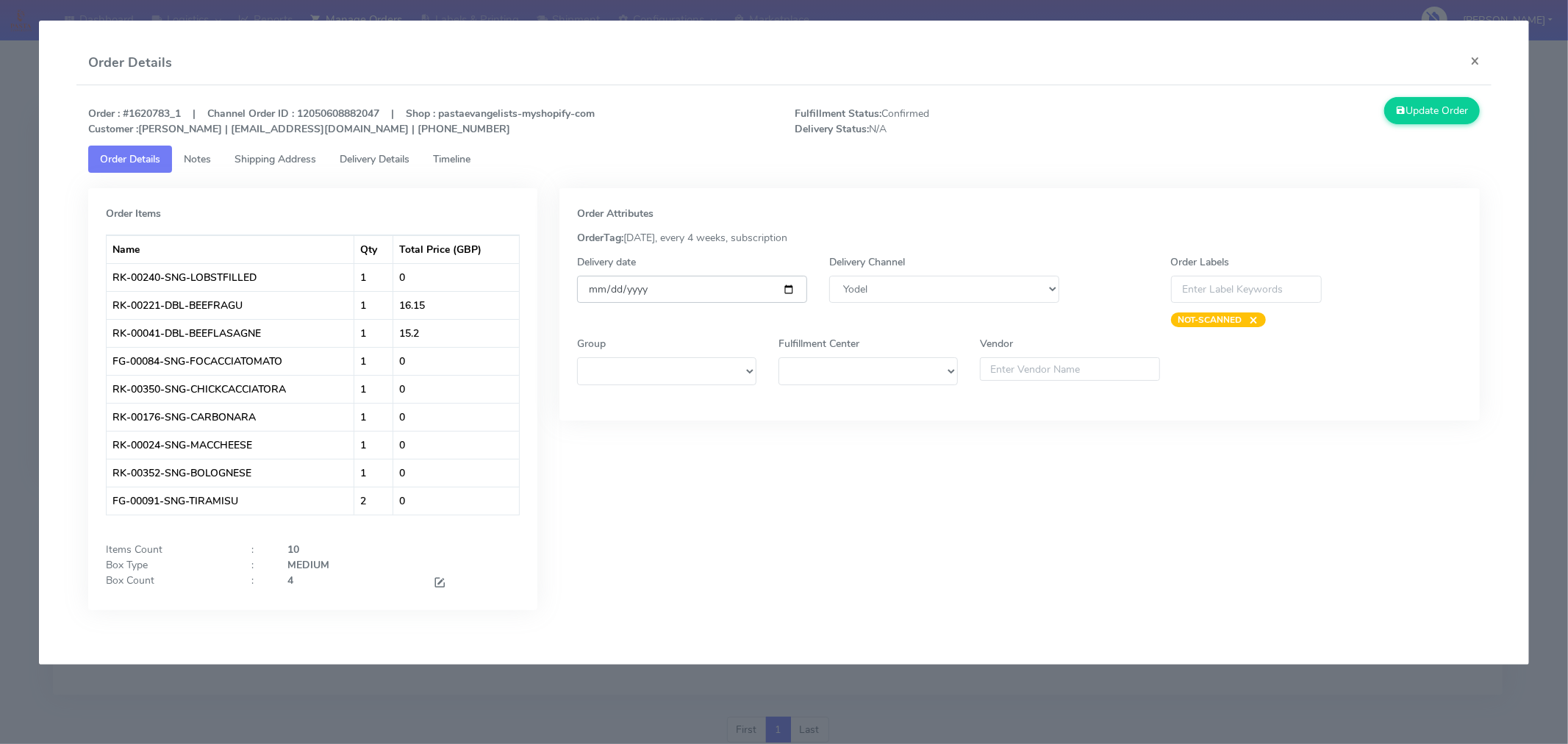
click at [789, 286] on input "[DATE]" at bounding box center [692, 289] width 230 height 27
click at [438, 583] on span at bounding box center [439, 584] width 13 height 14
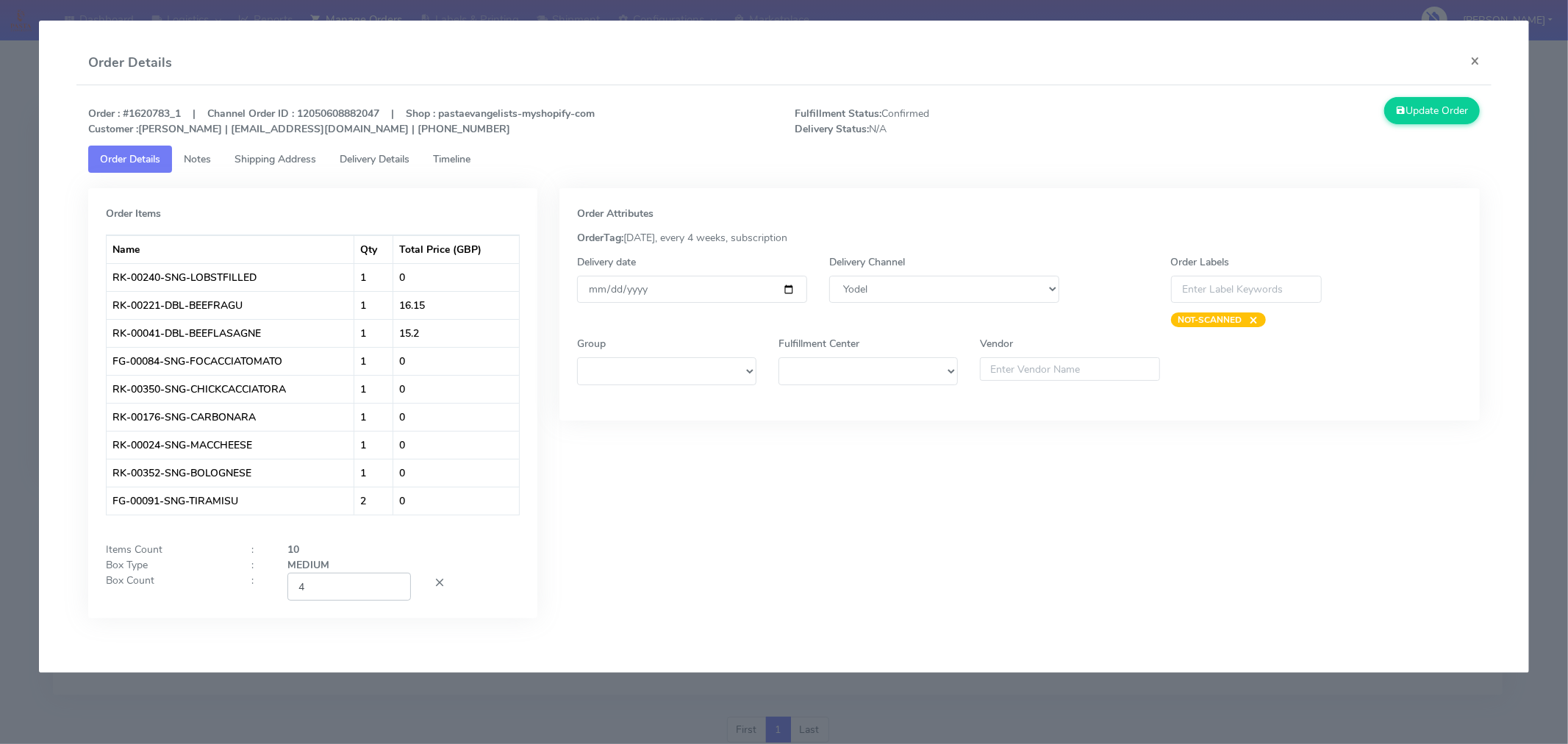
click at [340, 598] on input "4" at bounding box center [349, 586] width 123 height 27
click at [674, 538] on div "Order Attributes OrderTag: [DATE], every 4 weeks, subscription Delivery date [D…" at bounding box center [1020, 414] width 942 height 452
click at [1423, 122] on button "Update Order" at bounding box center [1432, 110] width 95 height 27
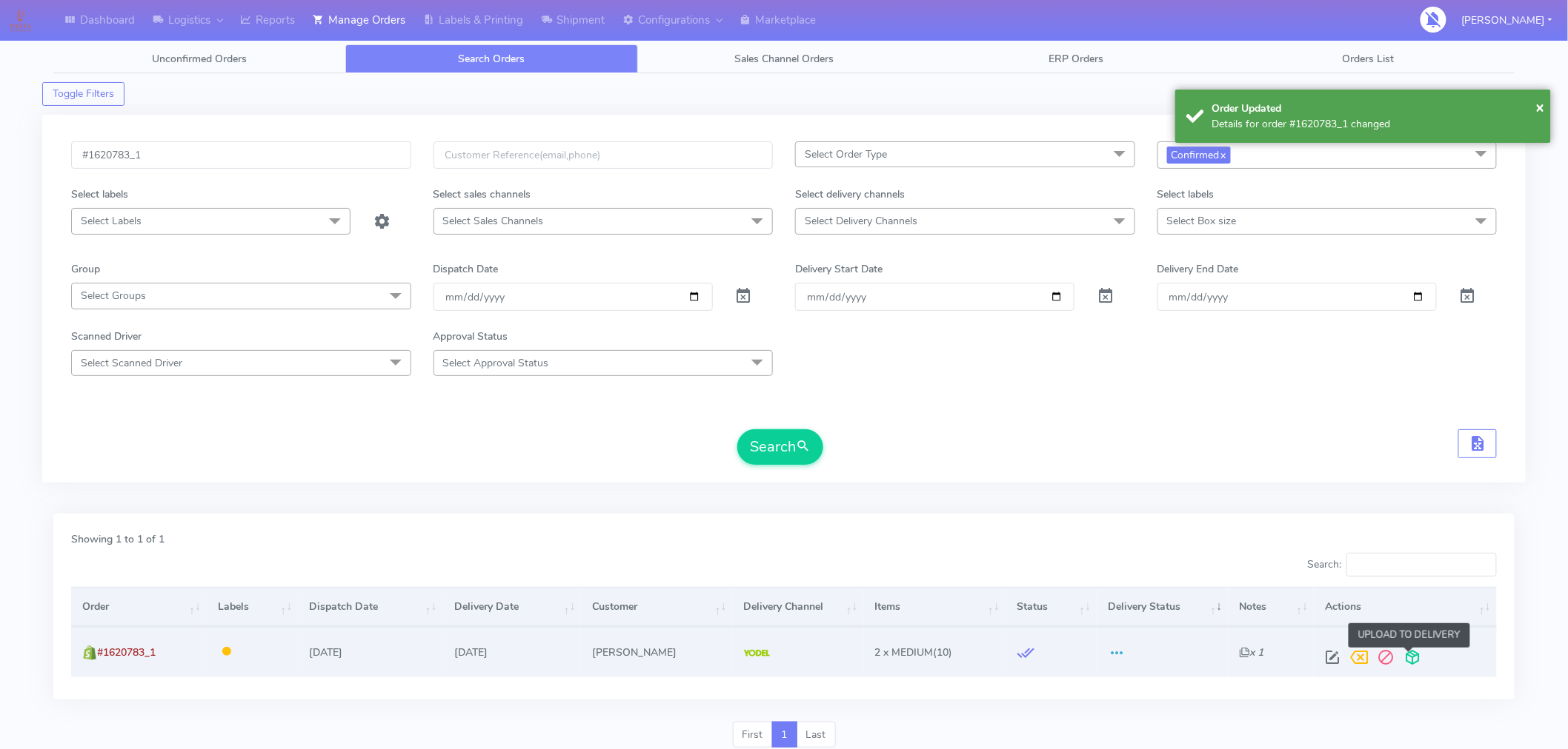
click at [1418, 661] on span at bounding box center [1412, 661] width 27 height 14
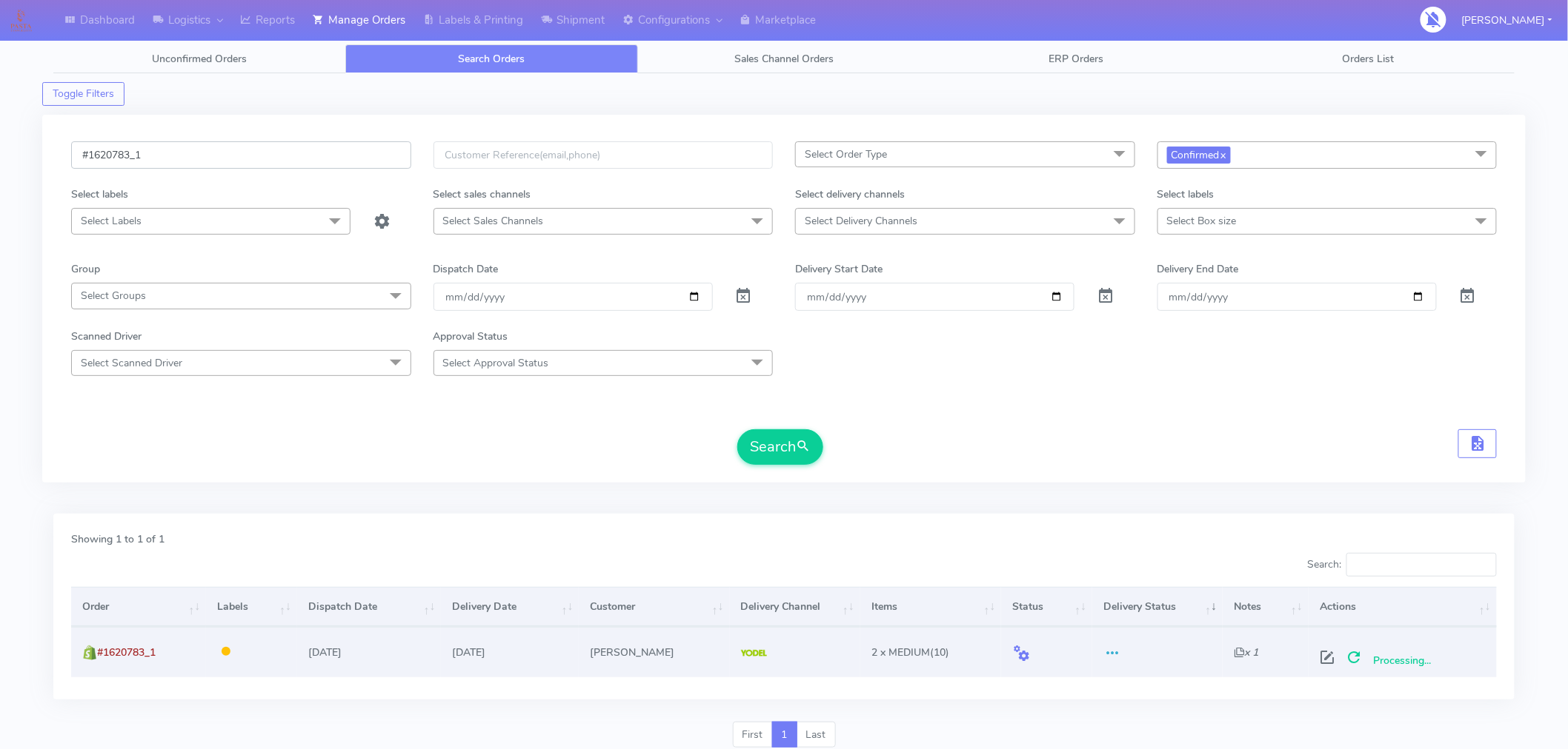
click at [192, 153] on input "#1620783_1" at bounding box center [240, 155] width 340 height 27
paste input "91"
click at [797, 462] on button "Search" at bounding box center [780, 447] width 86 height 36
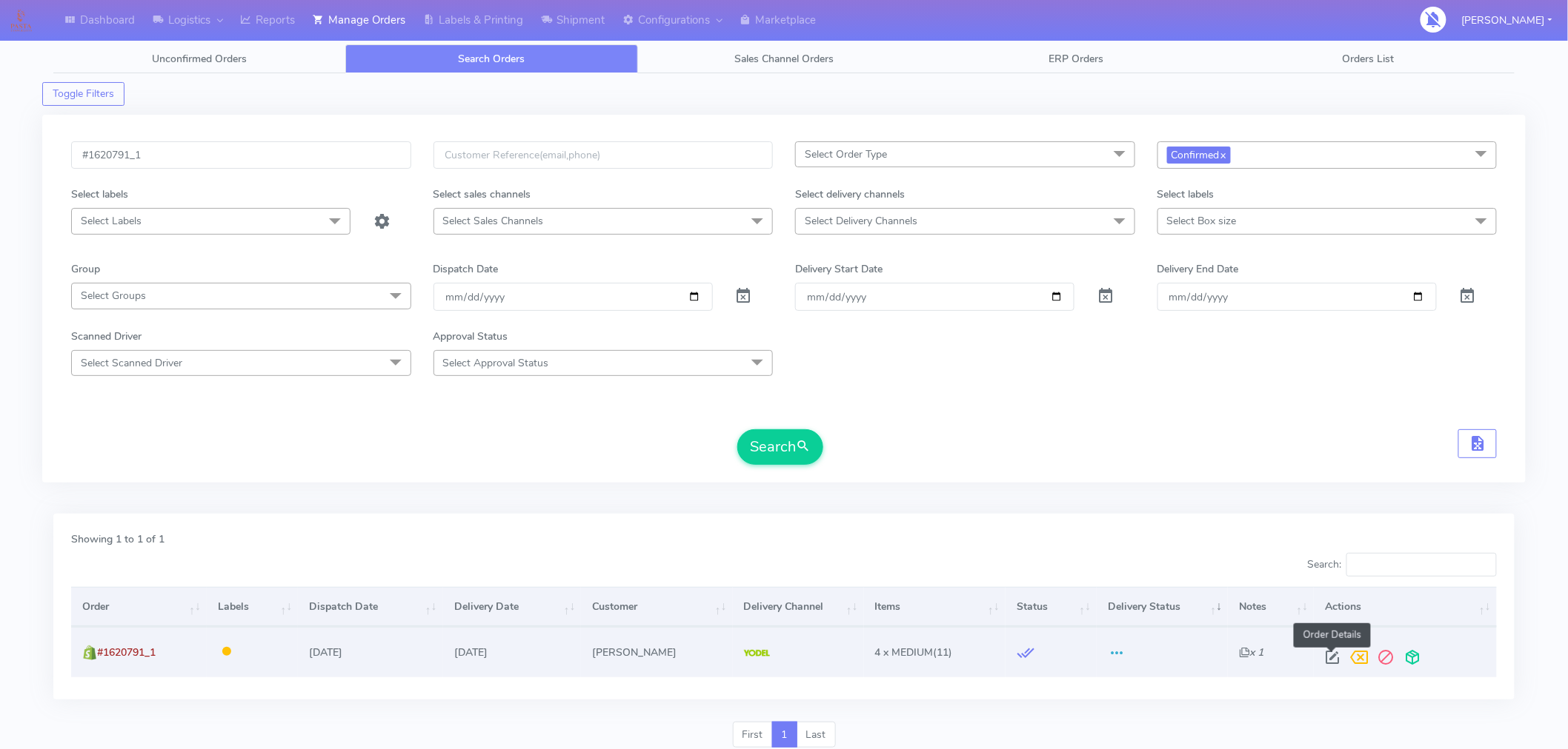
click at [1329, 659] on span at bounding box center [1333, 661] width 27 height 14
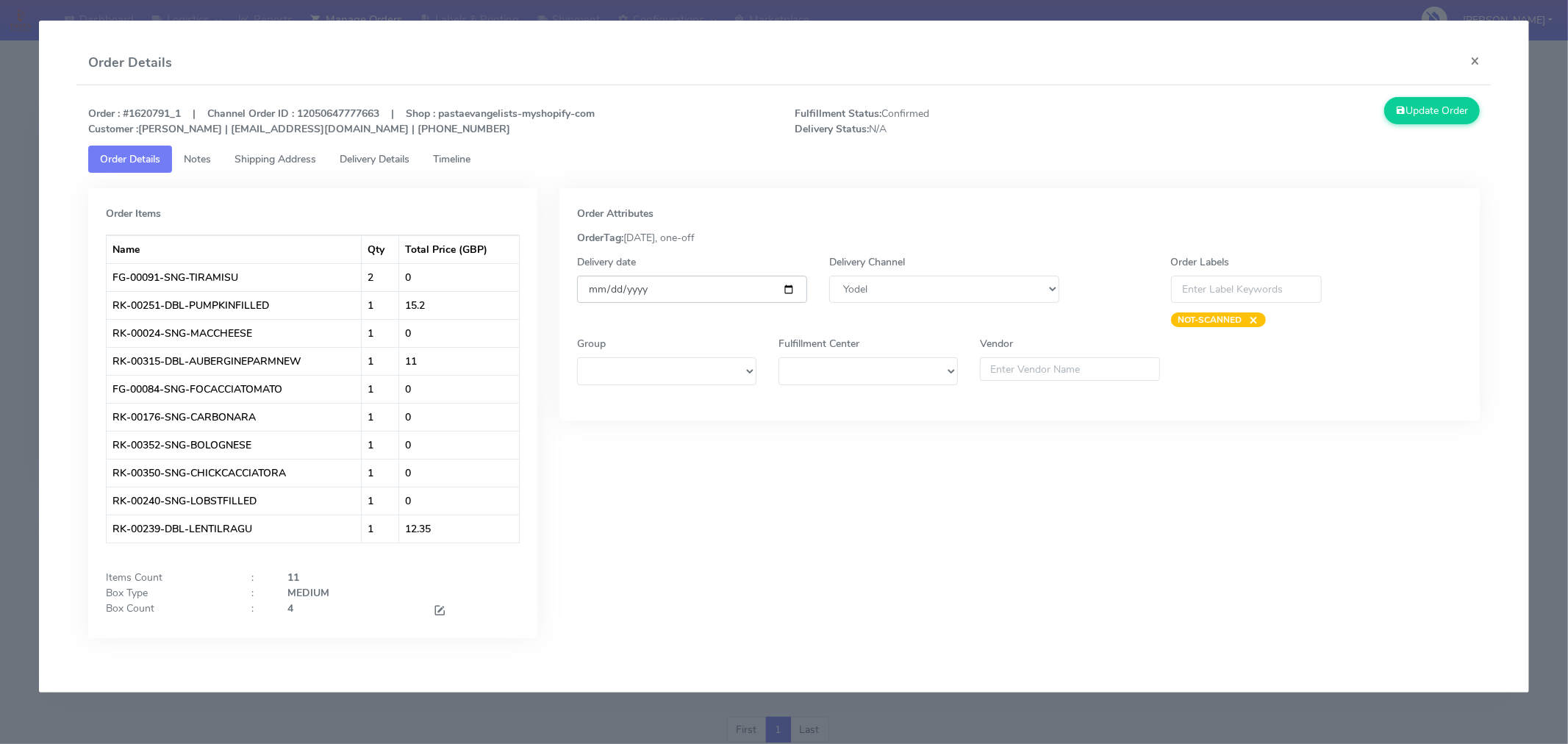
click at [788, 292] on input "[DATE]" at bounding box center [692, 289] width 230 height 27
click at [437, 612] on span at bounding box center [439, 612] width 13 height 14
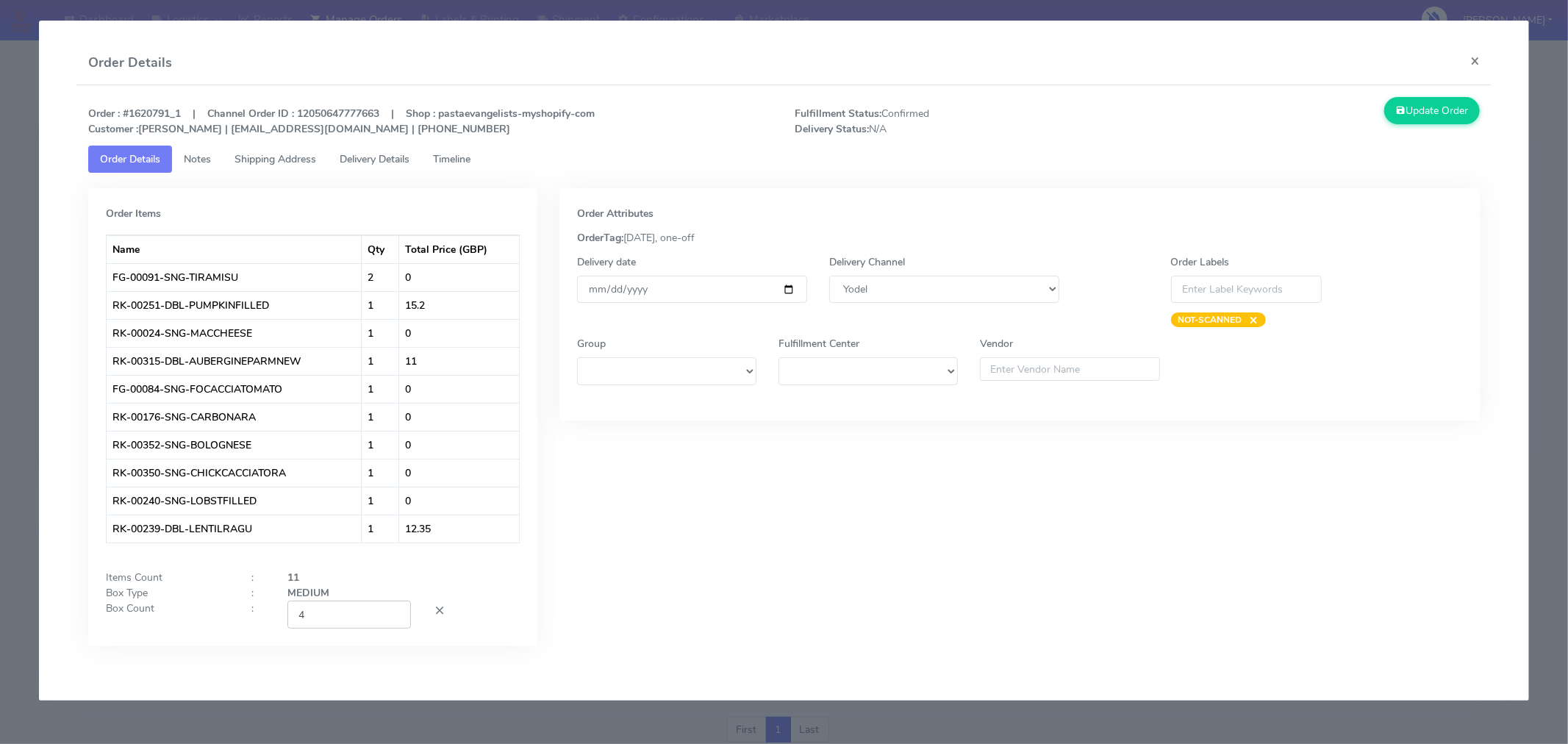
click at [358, 625] on input "4" at bounding box center [349, 614] width 123 height 27
click at [599, 608] on div "Order Attributes OrderTag: [DATE], one-off Delivery date [DATE] Delivery Channe…" at bounding box center [1020, 428] width 942 height 480
click at [1431, 108] on button "Update Order" at bounding box center [1432, 110] width 95 height 27
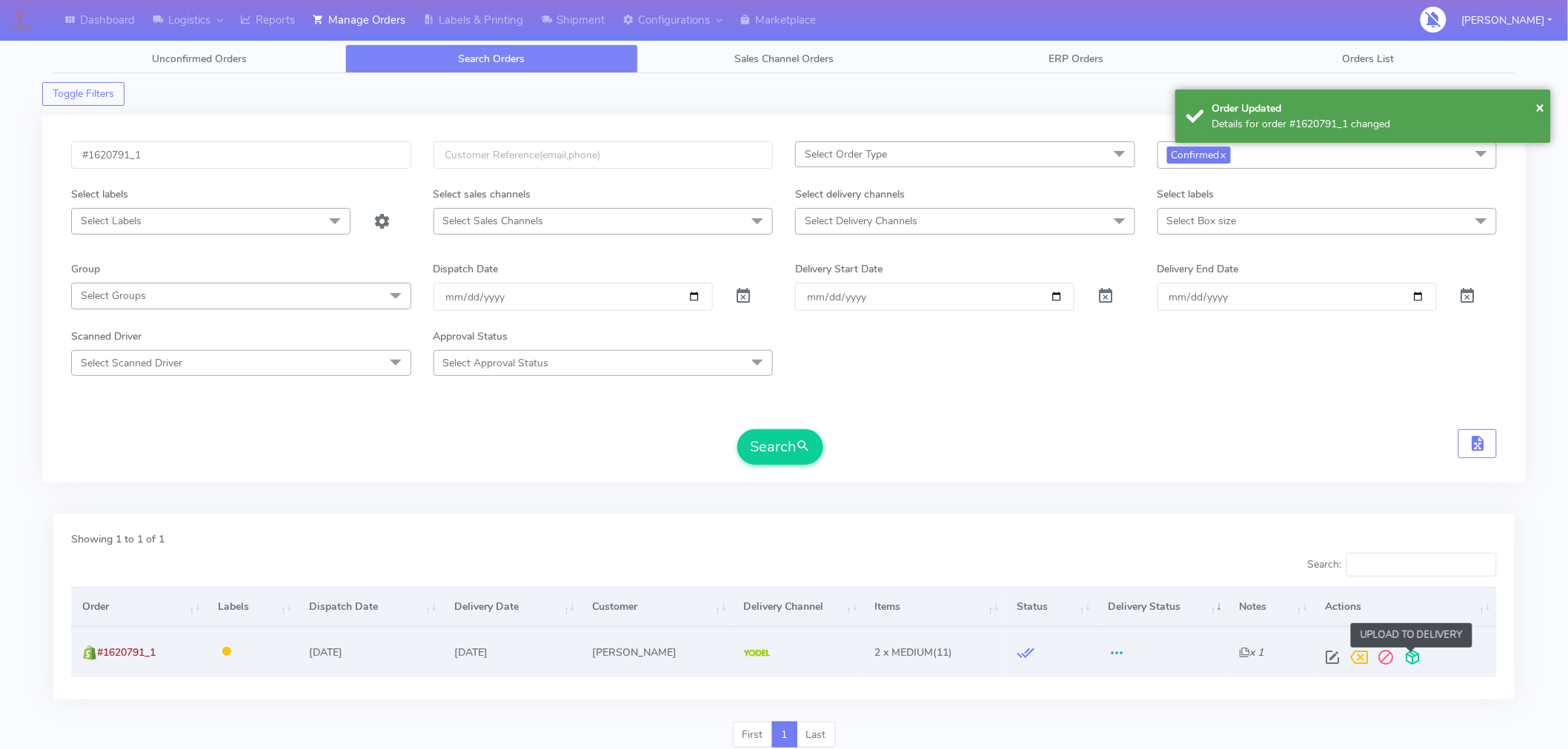
click at [1411, 654] on span at bounding box center [1412, 661] width 27 height 14
